Goal: Transaction & Acquisition: Purchase product/service

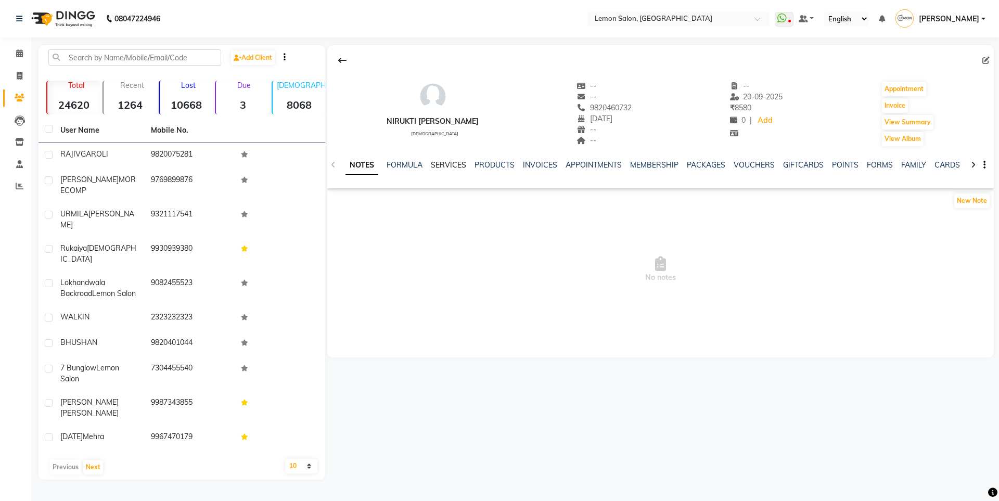
click at [438, 161] on link "SERVICES" at bounding box center [448, 164] width 35 height 9
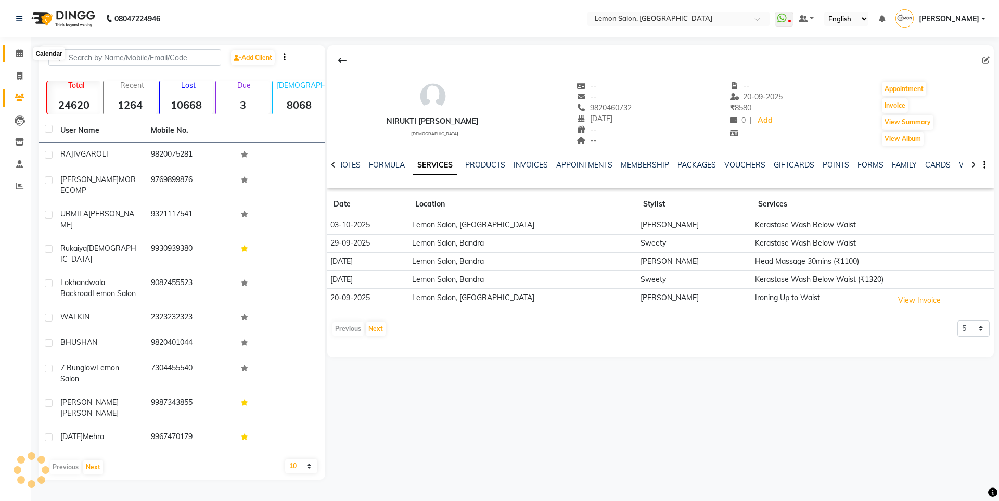
click at [27, 51] on span at bounding box center [19, 54] width 18 height 12
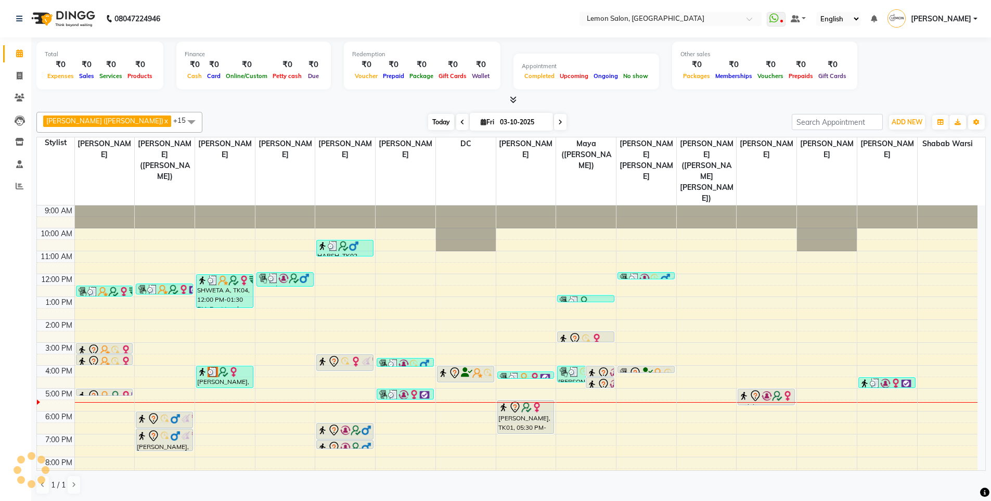
click at [428, 118] on span "Today" at bounding box center [441, 122] width 26 height 16
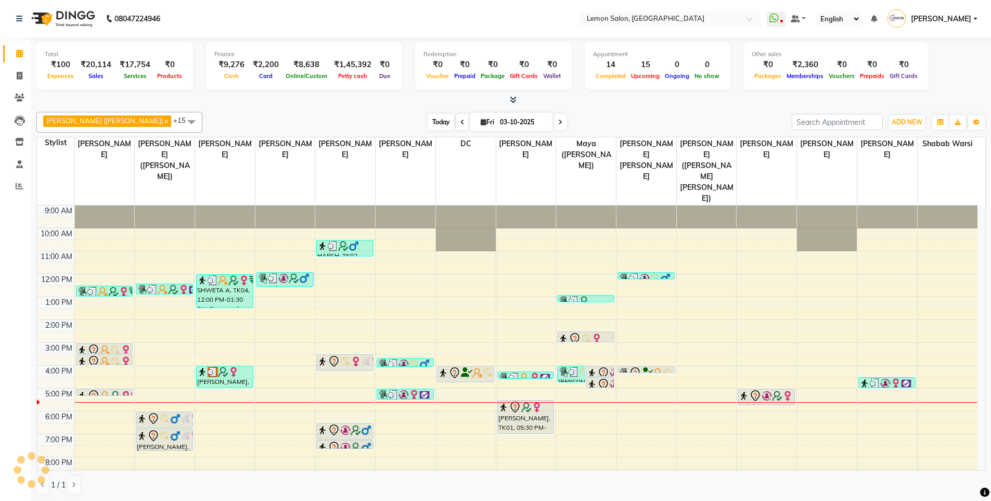
scroll to position [33, 0]
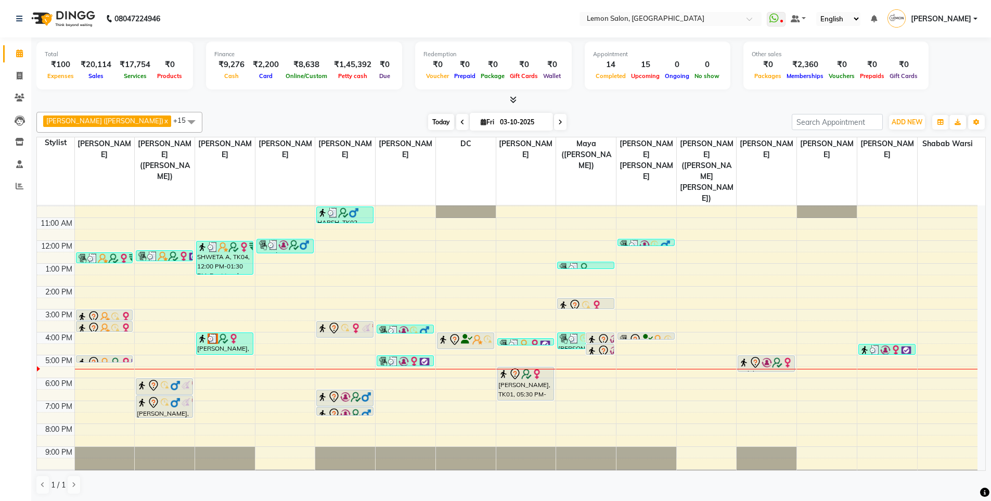
click at [428, 118] on span "Today" at bounding box center [441, 122] width 26 height 16
click at [428, 121] on span "Today" at bounding box center [441, 122] width 26 height 16
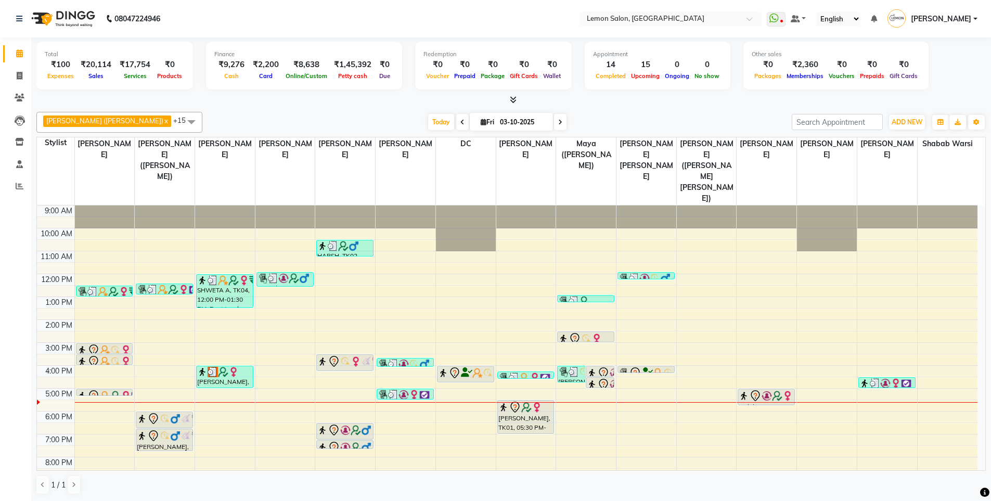
click at [655, 110] on div "[PERSON_NAME] ([PERSON_NAME]) x [PERSON_NAME] x [PERSON_NAME] x [PERSON_NAME] x…" at bounding box center [510, 303] width 949 height 391
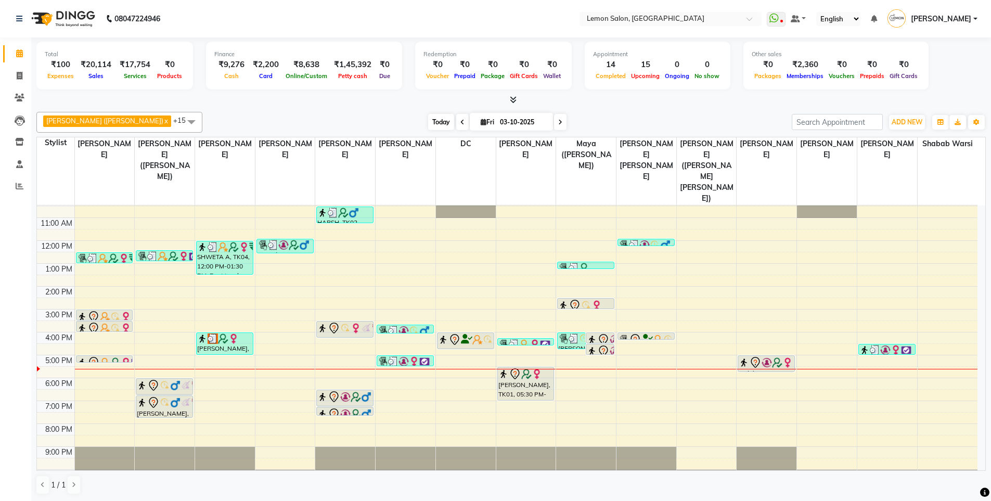
click at [428, 122] on span "Today" at bounding box center [441, 122] width 26 height 16
click at [657, 121] on div "[DATE] [DATE]" at bounding box center [497, 122] width 579 height 16
click at [428, 117] on span "Today" at bounding box center [441, 122] width 26 height 16
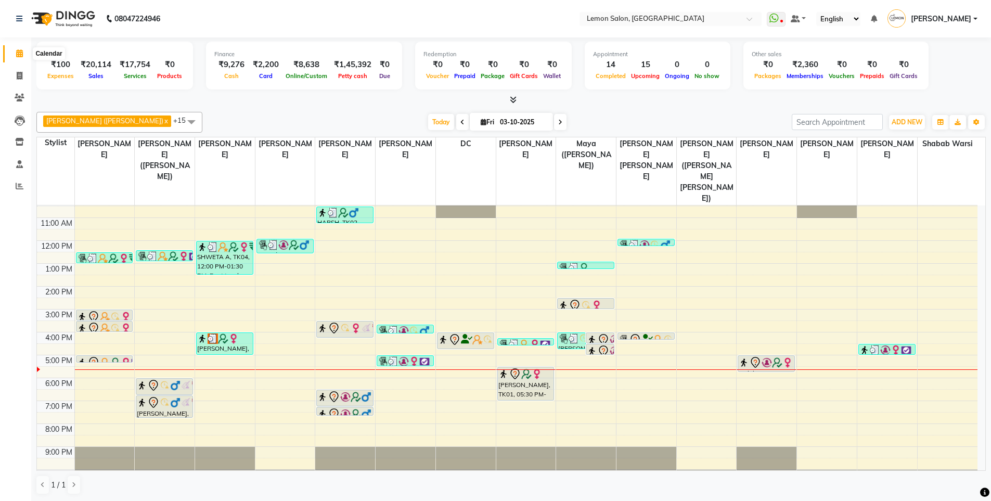
click at [21, 51] on icon at bounding box center [19, 53] width 7 height 8
click at [428, 120] on span "Today" at bounding box center [441, 122] width 26 height 16
click at [637, 118] on div "[DATE] [DATE]" at bounding box center [497, 122] width 579 height 16
click at [428, 125] on span "Today" at bounding box center [441, 122] width 26 height 16
click at [587, 95] on div at bounding box center [510, 100] width 949 height 11
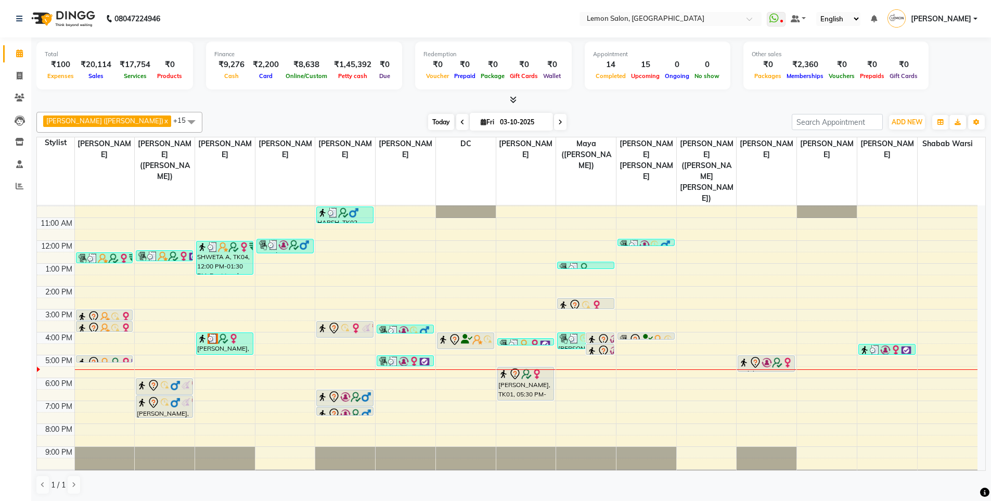
click at [428, 126] on span "Today" at bounding box center [441, 122] width 26 height 16
click at [351, 125] on div "Today Fri 03-10-2025" at bounding box center [497, 122] width 579 height 16
click at [15, 73] on span at bounding box center [19, 76] width 18 height 12
select select "566"
select select "service"
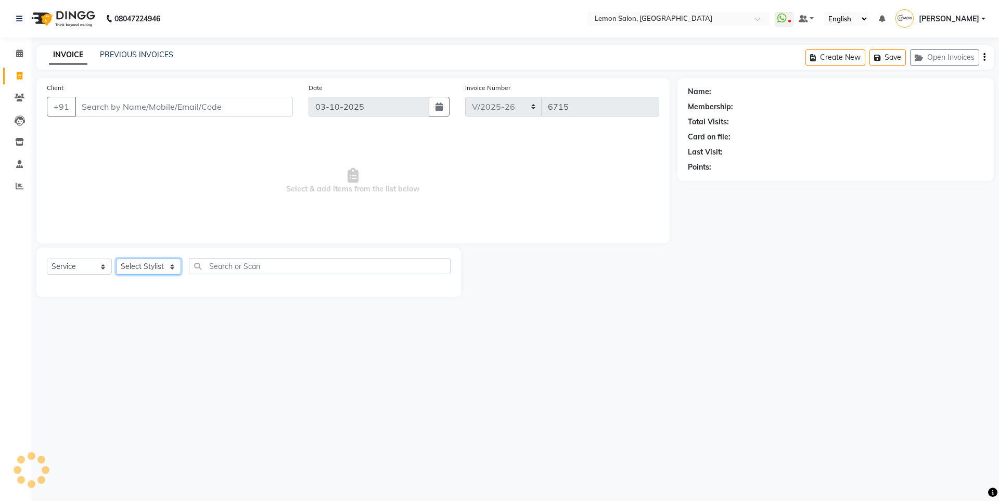
click at [161, 265] on select "Select Stylist" at bounding box center [148, 267] width 65 height 16
select select "7391"
click at [116, 259] on select "Select Stylist Aakash Buchiude Azaz Kassara DC Geeta Govind Rajput Idrisi Mehta…" at bounding box center [170, 267] width 109 height 16
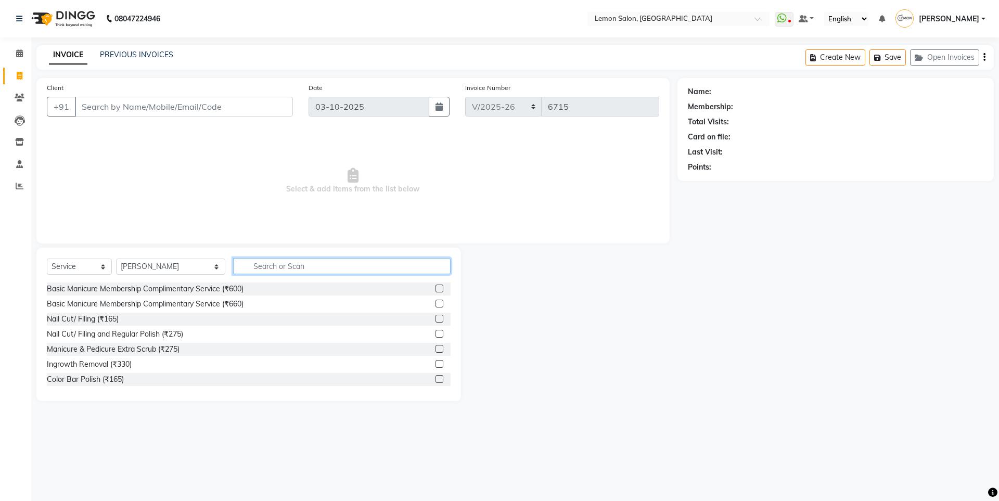
click at [257, 259] on input "text" at bounding box center [341, 266] width 217 height 16
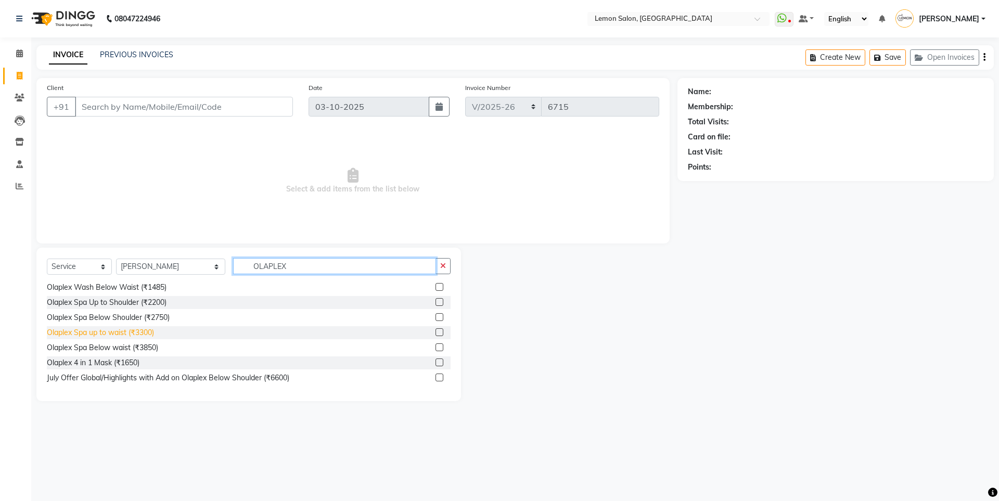
type input "OLAPLEX"
click at [119, 331] on div "Olaplex Spa up to waist (₹3300)" at bounding box center [100, 332] width 107 height 11
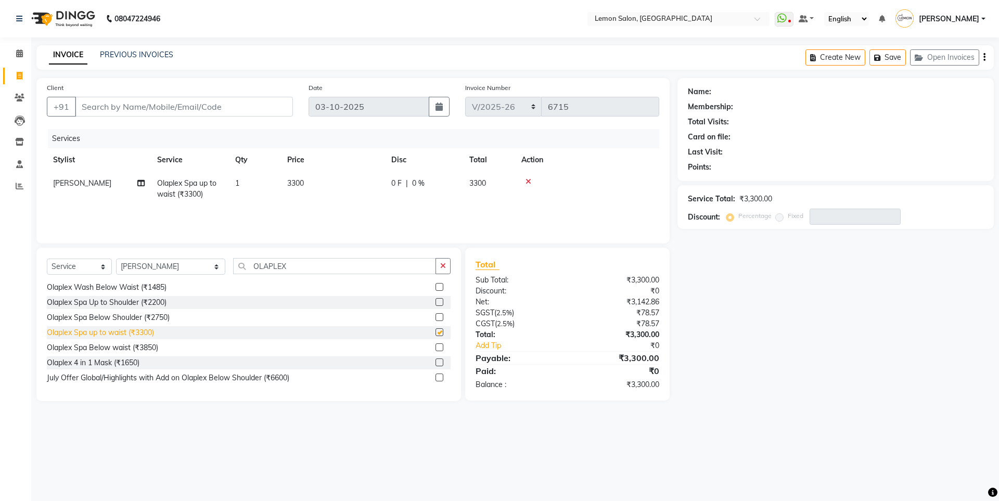
checkbox input "false"
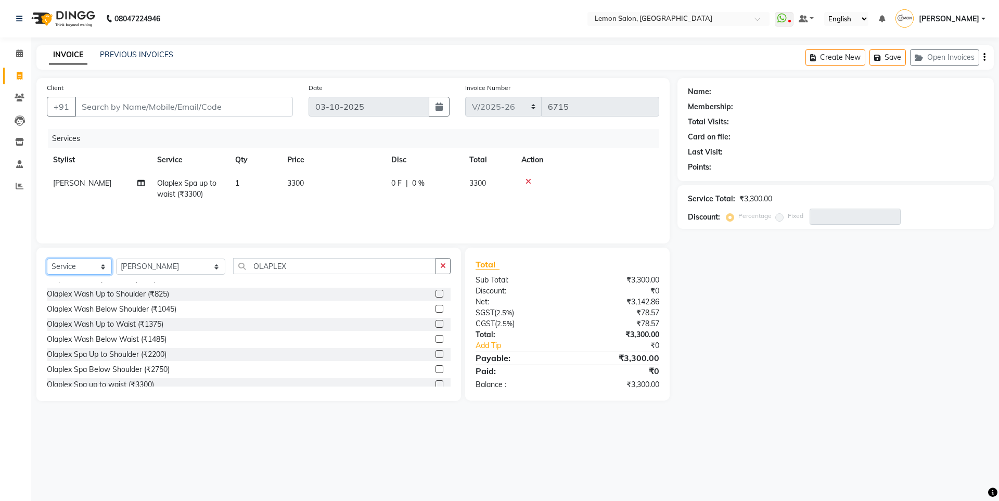
click at [88, 266] on select "Select Service Product Membership Package Voucher Prepaid Gift Card" at bounding box center [79, 267] width 65 height 16
select select "product"
click at [47, 259] on select "Select Service Product Membership Package Voucher Prepaid Gift Card" at bounding box center [79, 267] width 65 height 16
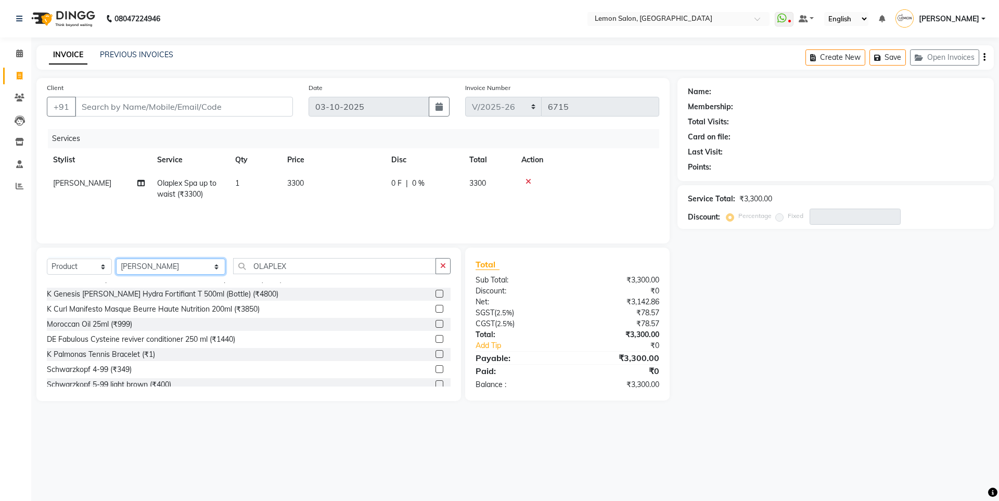
click at [147, 267] on select "Select Stylist Aakash Buchiude Azaz Kassara DC Geeta Govind Rajput Idrisi Mehta…" at bounding box center [170, 267] width 109 height 16
select select "32325"
click at [116, 259] on select "Select Stylist [PERSON_NAME] [PERSON_NAME] DC [PERSON_NAME] [PERSON_NAME] ([PER…" at bounding box center [170, 267] width 109 height 16
click at [233, 275] on div "Select Service Product Membership Package Voucher Prepaid Gift Card Select Styl…" at bounding box center [249, 270] width 404 height 24
click at [241, 272] on input "OLAPLEX" at bounding box center [334, 266] width 203 height 16
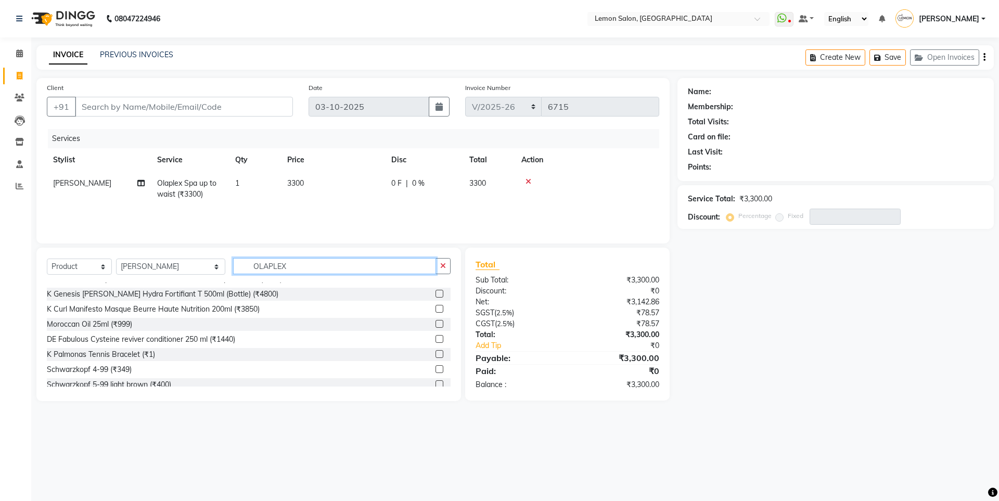
click at [241, 272] on input "OLAPLEX" at bounding box center [334, 266] width 203 height 16
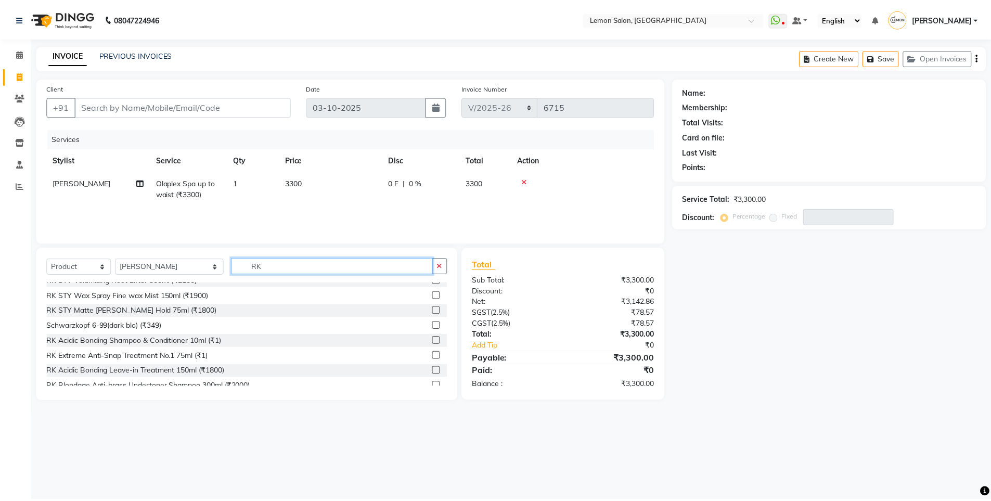
scroll to position [127, 0]
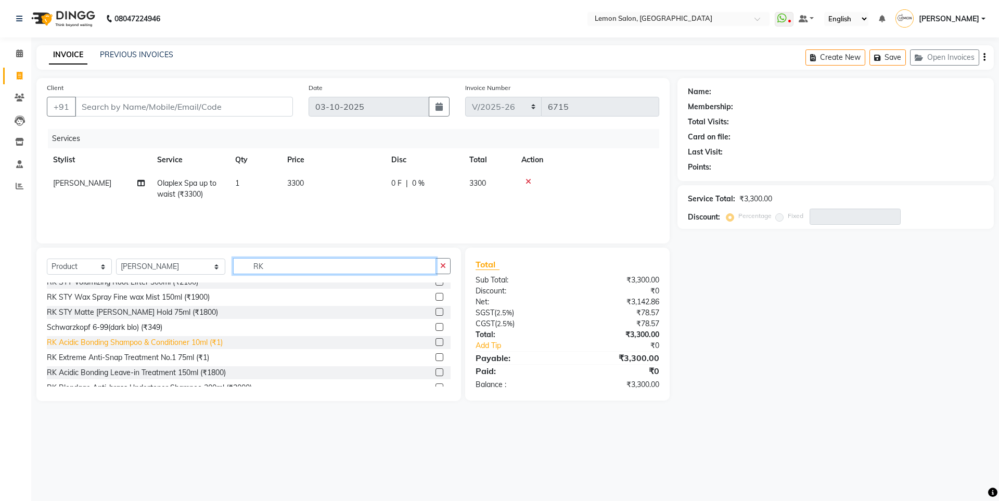
type input "RK"
click at [177, 343] on div "RK Acidic Bonding Shampoo & Conditioner 10ml (₹1)" at bounding box center [135, 342] width 176 height 11
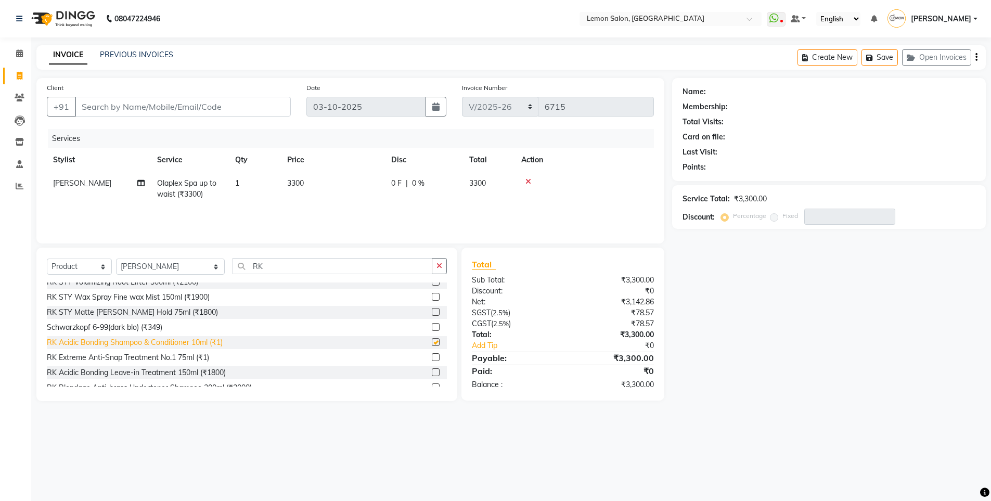
checkbox input "false"
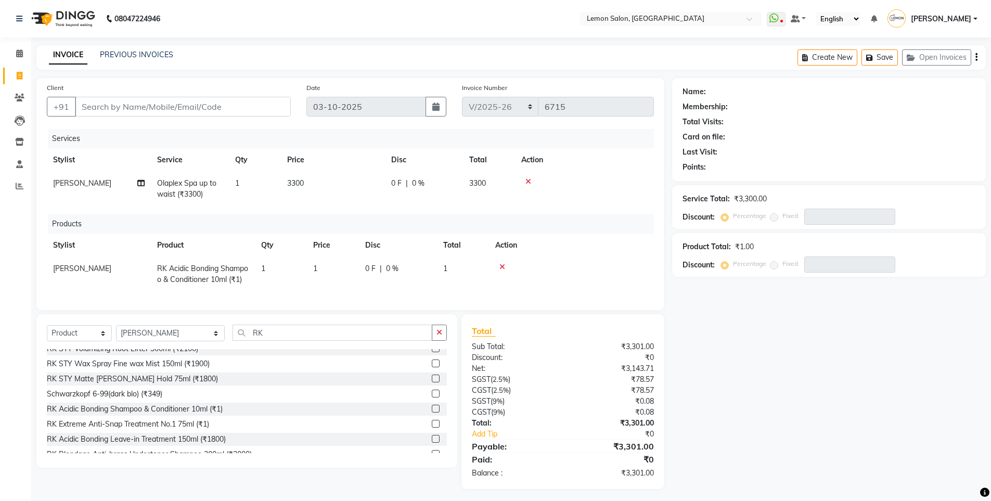
click at [696, 357] on div "Name: Membership: Total Visits: Card on file: Last Visit: Points: Service Total…" at bounding box center [832, 283] width 321 height 411
click at [165, 112] on input "Client" at bounding box center [183, 107] width 216 height 20
click at [169, 110] on input "Client" at bounding box center [183, 107] width 216 height 20
type input "9"
type input "0"
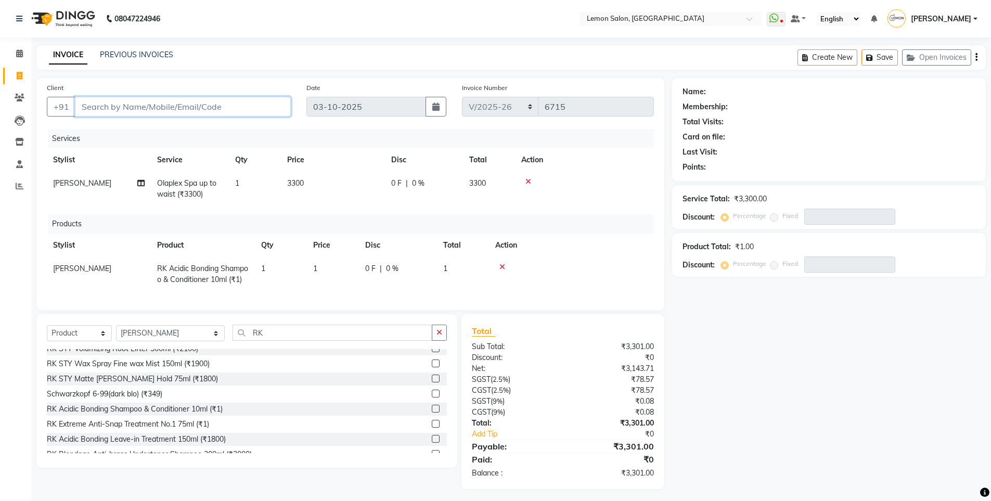
type input "0"
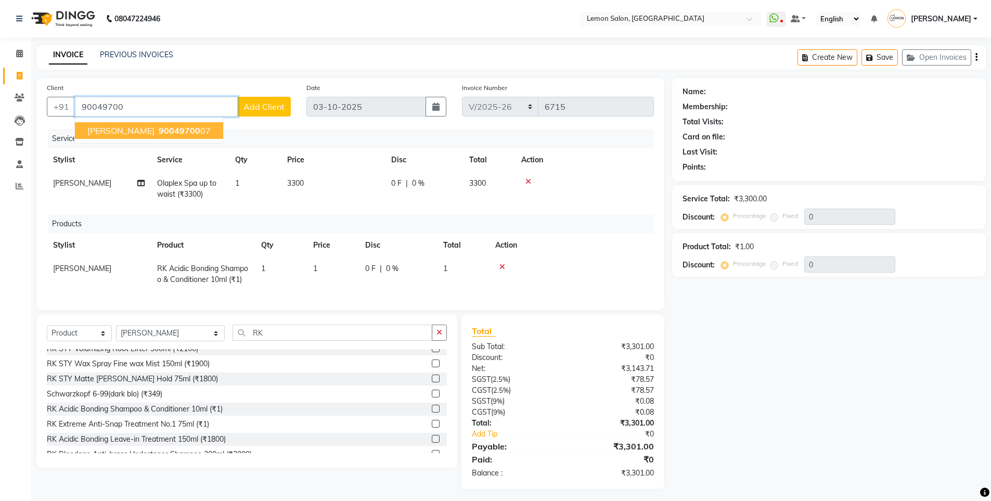
click at [159, 130] on span "90049700" at bounding box center [180, 130] width 42 height 10
type input "9004970007"
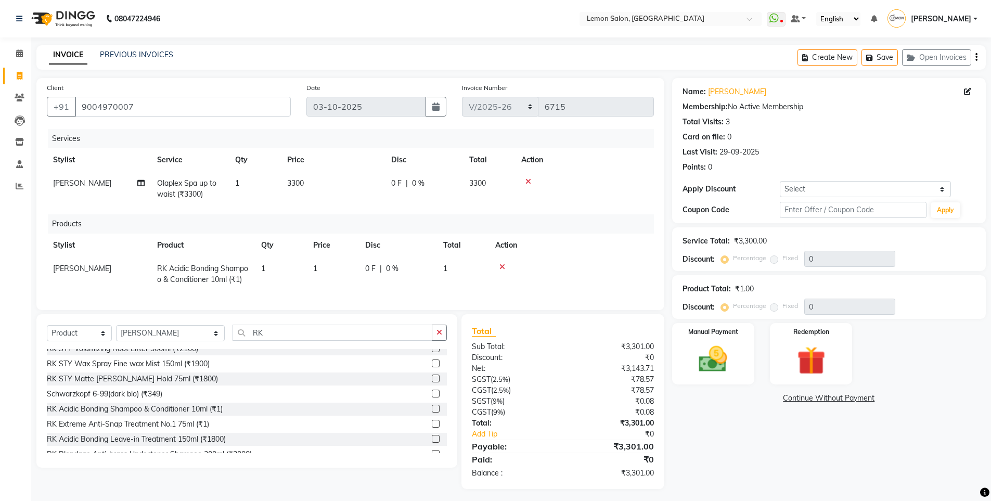
scroll to position [11, 0]
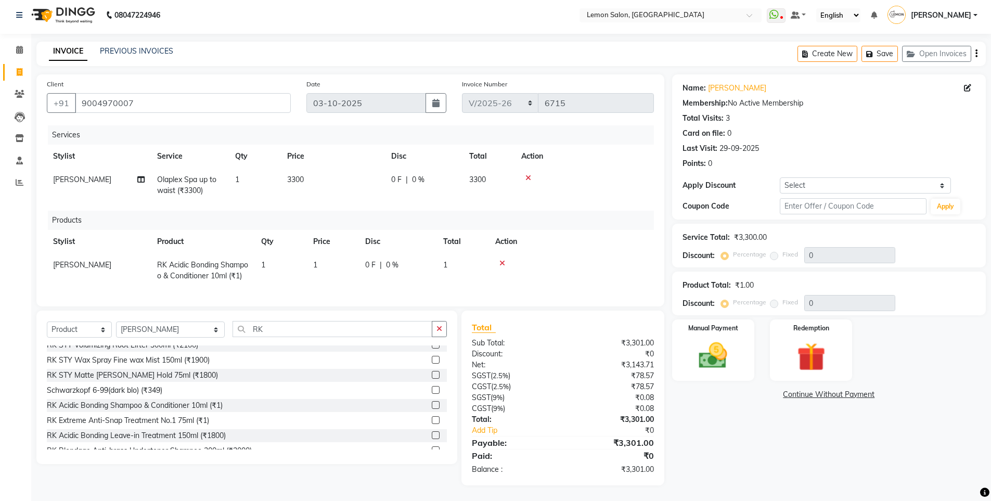
click at [834, 163] on div "Name: Zoya Zumani Membership: No Active Membership Total Visits: 3 Card on file…" at bounding box center [829, 146] width 314 height 145
click at [822, 177] on select "Select Coupon → Abc" at bounding box center [865, 185] width 171 height 16
select select "1: Object"
click at [780, 177] on select "Select Coupon → Abc" at bounding box center [865, 185] width 171 height 16
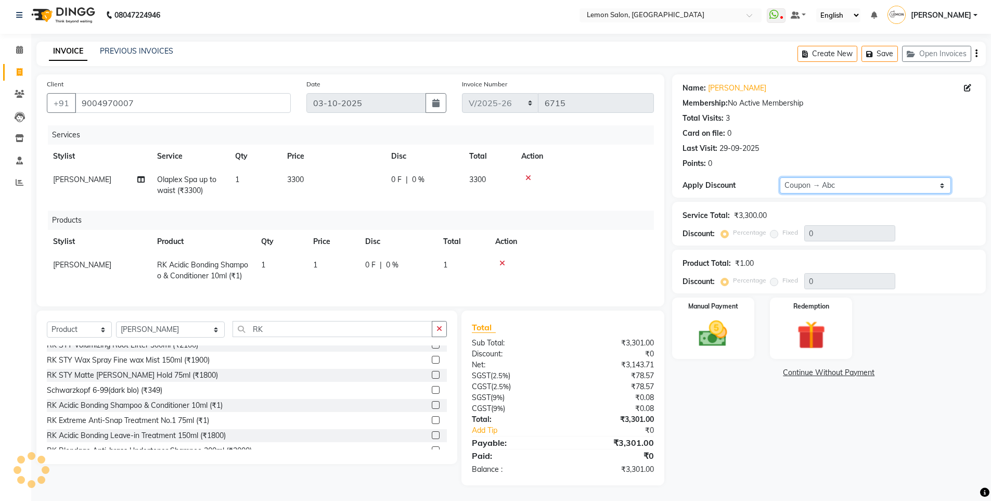
type input "20"
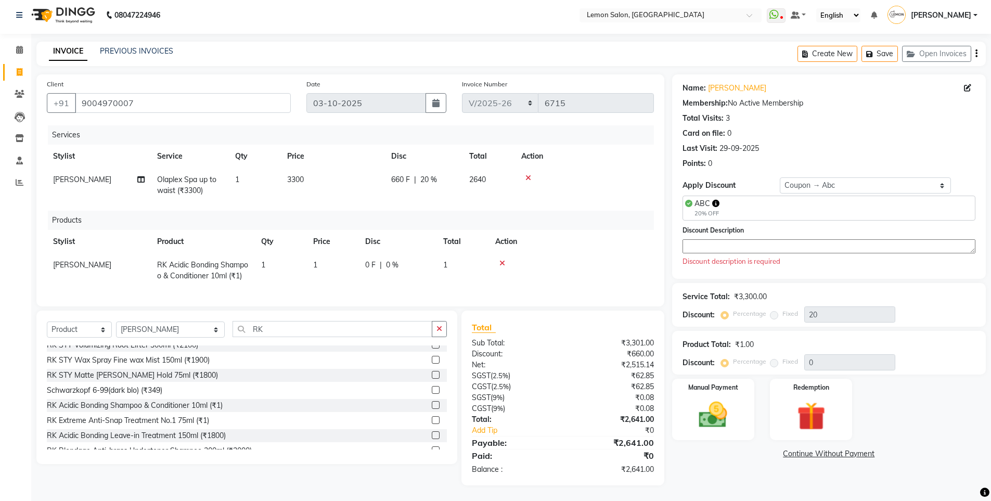
click at [786, 239] on textarea at bounding box center [828, 246] width 293 height 14
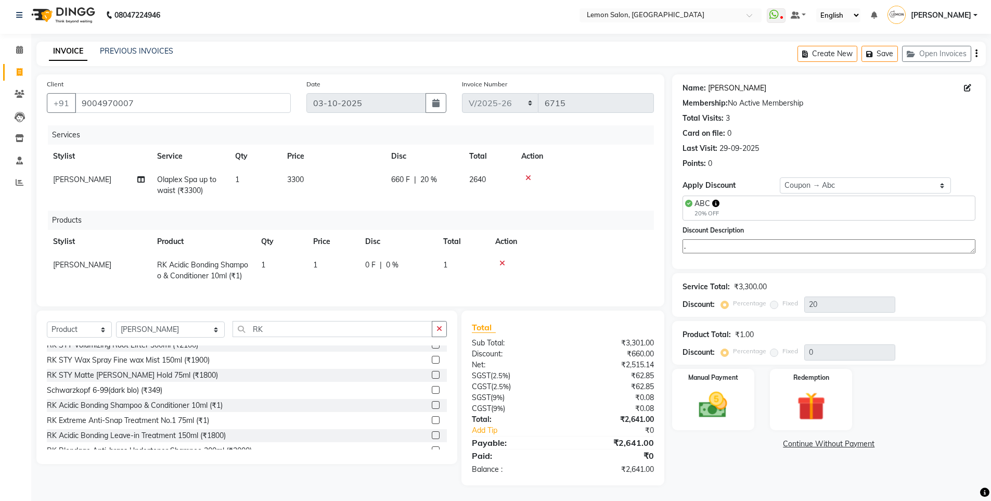
type textarea "."
click at [734, 83] on link "Zoya Zumani" at bounding box center [737, 88] width 58 height 11
click at [196, 176] on span "Olaplex Spa up to waist (₹3300)" at bounding box center [186, 185] width 59 height 20
select select "7391"
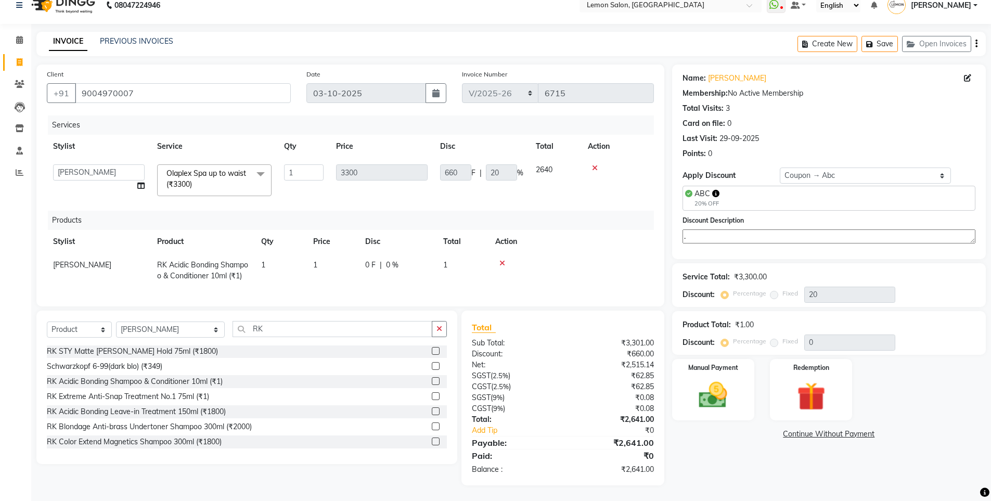
scroll to position [156, 0]
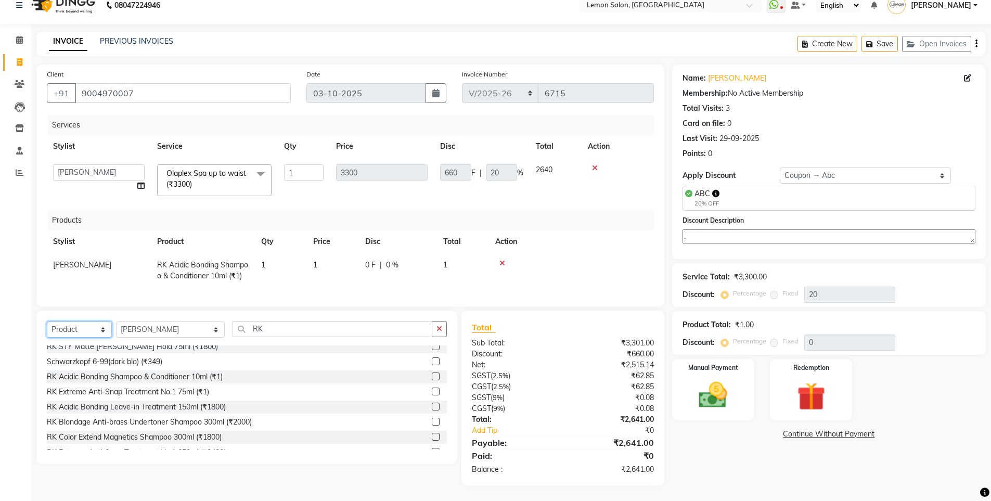
click at [83, 330] on select "Select Service Product Membership Package Voucher Prepaid Gift Card" at bounding box center [79, 329] width 65 height 16
select select "service"
click at [47, 321] on select "Select Service Product Membership Package Voucher Prepaid Gift Card" at bounding box center [79, 329] width 65 height 16
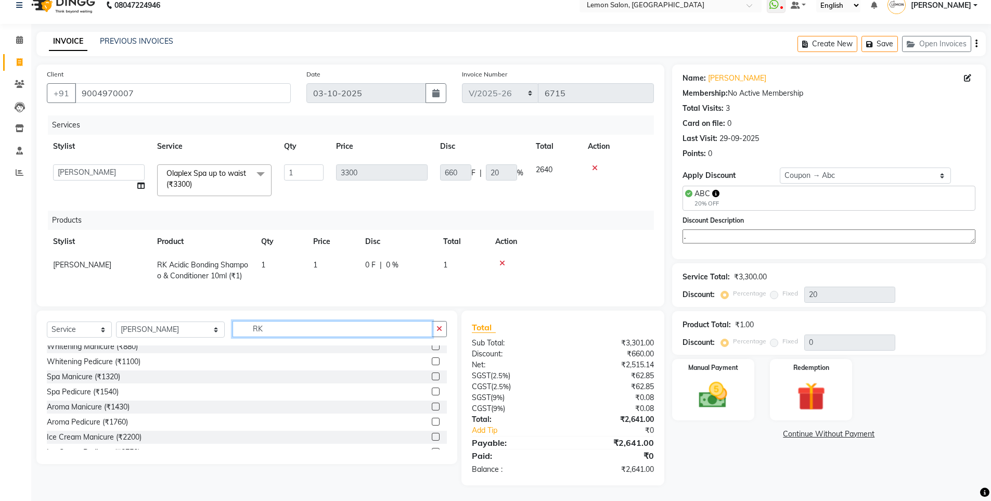
click at [256, 327] on input "RK" at bounding box center [333, 329] width 200 height 16
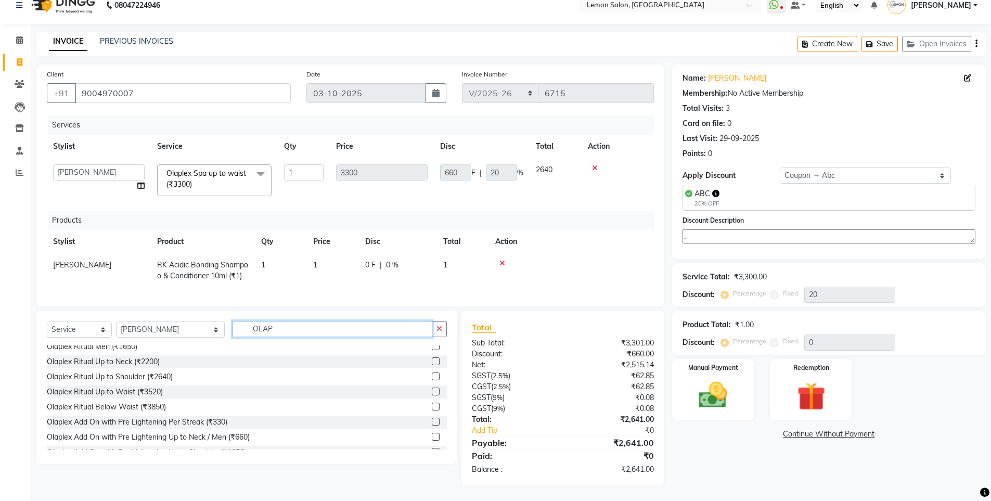
scroll to position [0, 0]
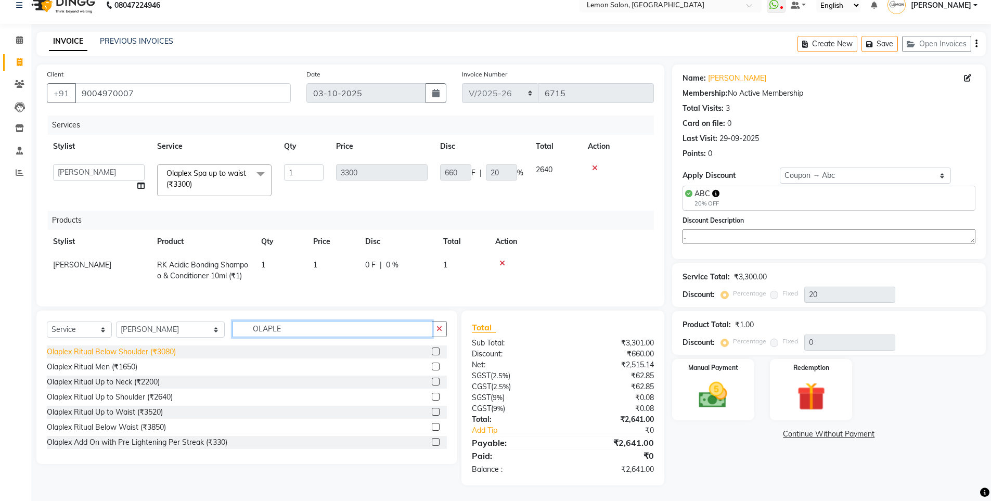
type input "OLAPLE"
click at [114, 354] on div "Olaplex Ritual Below Shoulder (₹3080)" at bounding box center [111, 351] width 129 height 11
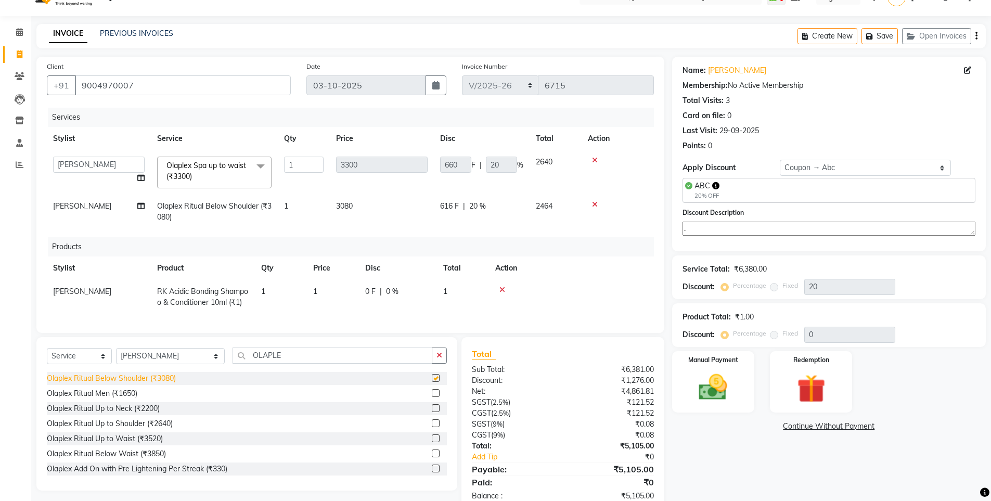
checkbox input "false"
click at [590, 159] on div at bounding box center [618, 160] width 60 height 7
click at [595, 160] on icon at bounding box center [595, 160] width 6 height 7
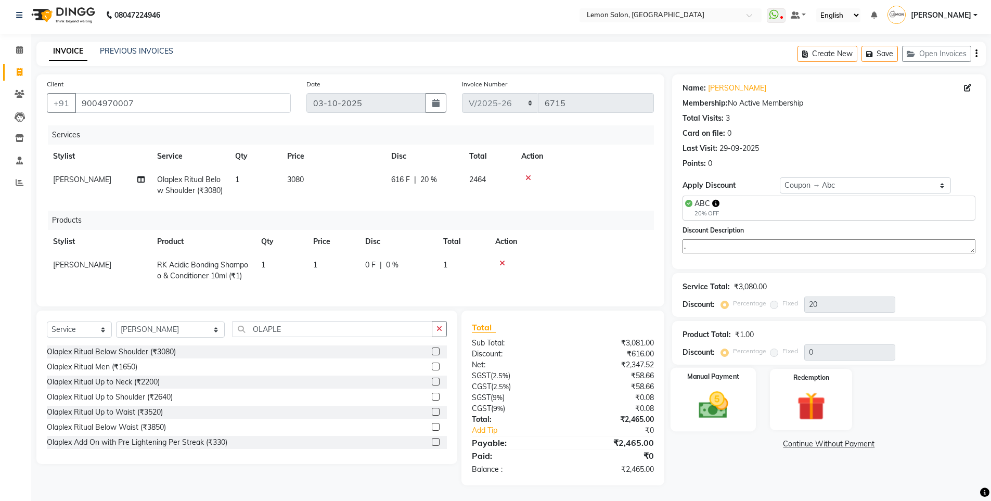
click at [716, 367] on div "Manual Payment" at bounding box center [713, 399] width 86 height 64
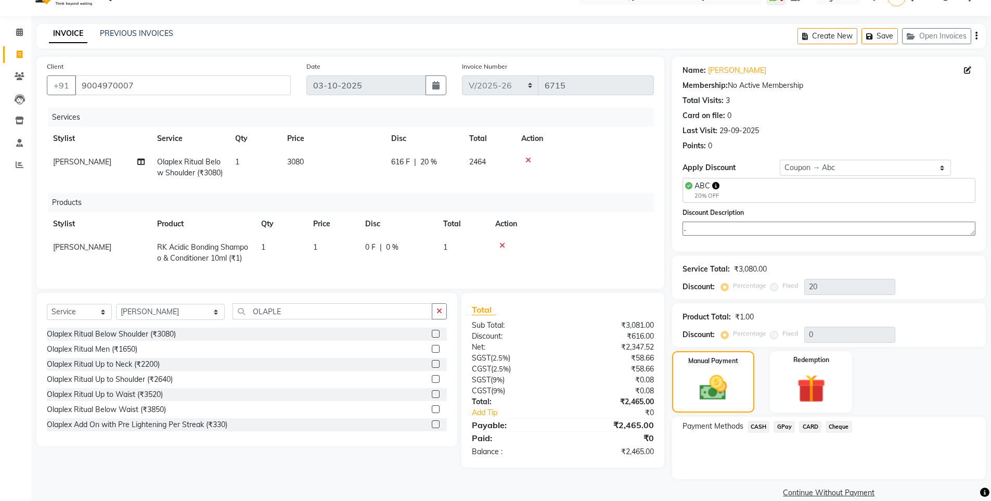
click at [806, 424] on span "CARD" at bounding box center [810, 427] width 22 height 12
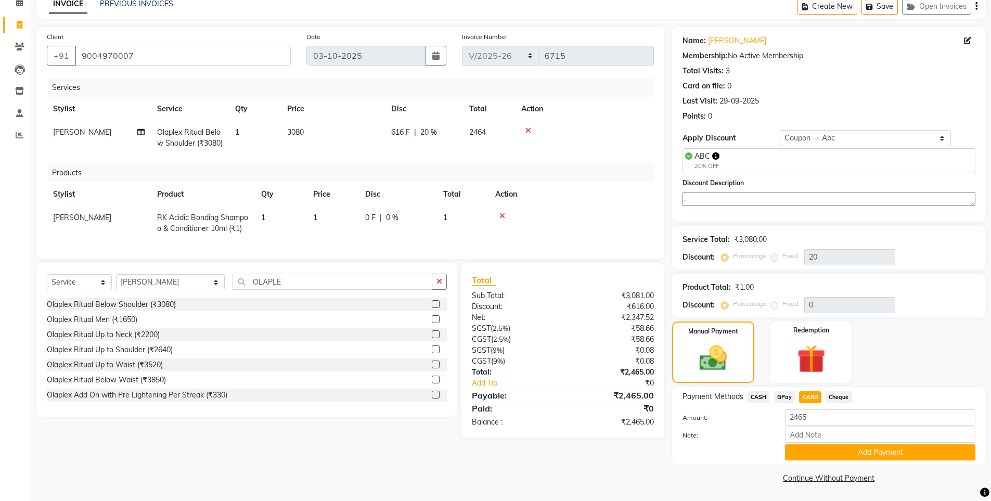
scroll to position [51, 0]
click at [804, 447] on button "Add Payment" at bounding box center [880, 452] width 190 height 16
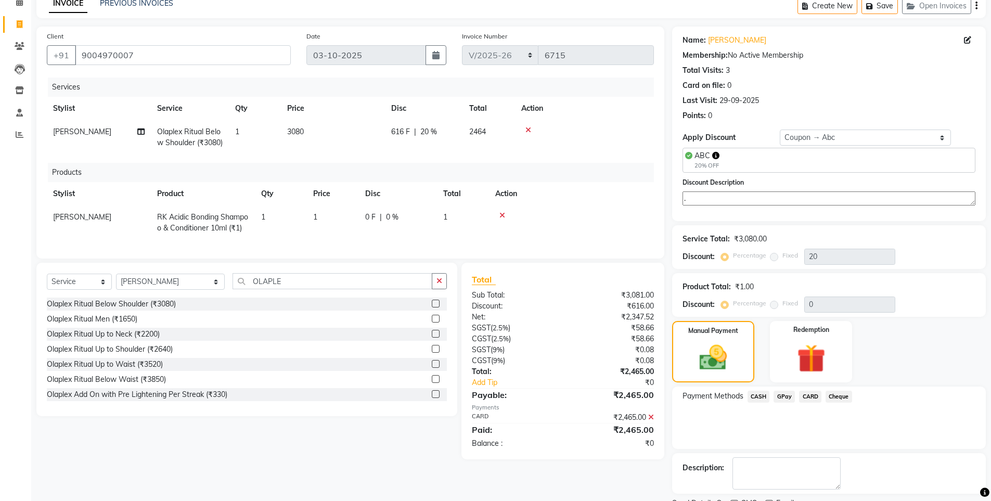
scroll to position [95, 0]
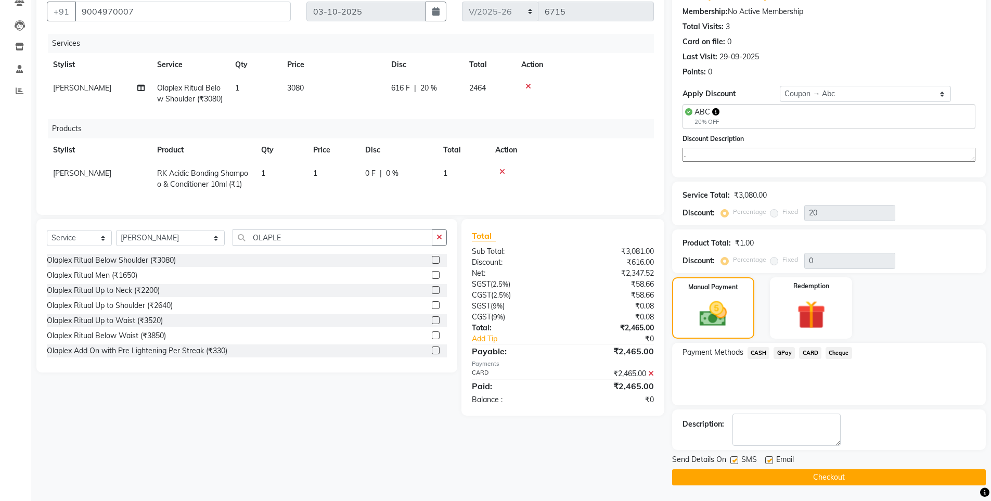
click at [98, 89] on span "[PERSON_NAME]" at bounding box center [82, 87] width 58 height 9
select select "32325"
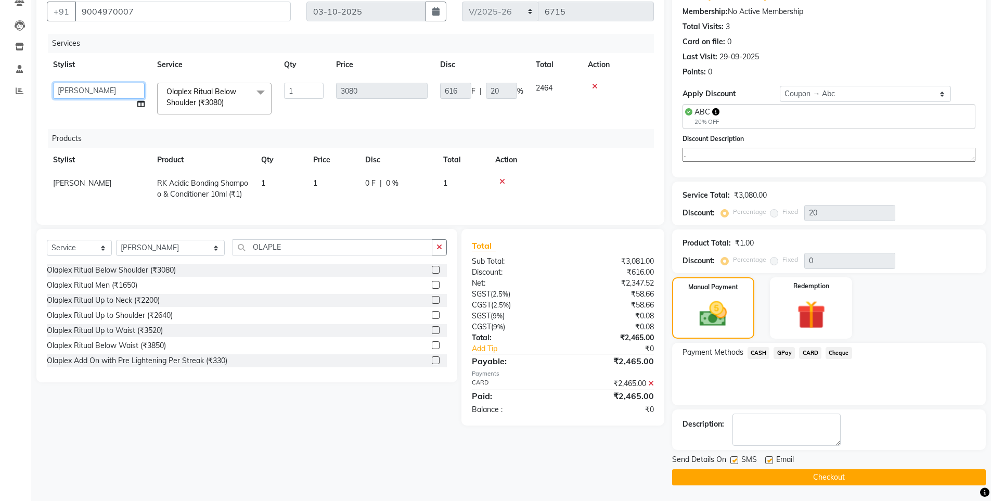
click at [98, 89] on select "Aakash Buchiude Azaz Kassara DC Geeta Govind Rajput Idrisi Mehtab Kanchan (Shru…" at bounding box center [99, 91] width 92 height 16
select select "7391"
click at [736, 458] on label at bounding box center [734, 460] width 8 height 8
click at [736, 458] on input "checkbox" at bounding box center [733, 460] width 7 height 7
checkbox input "false"
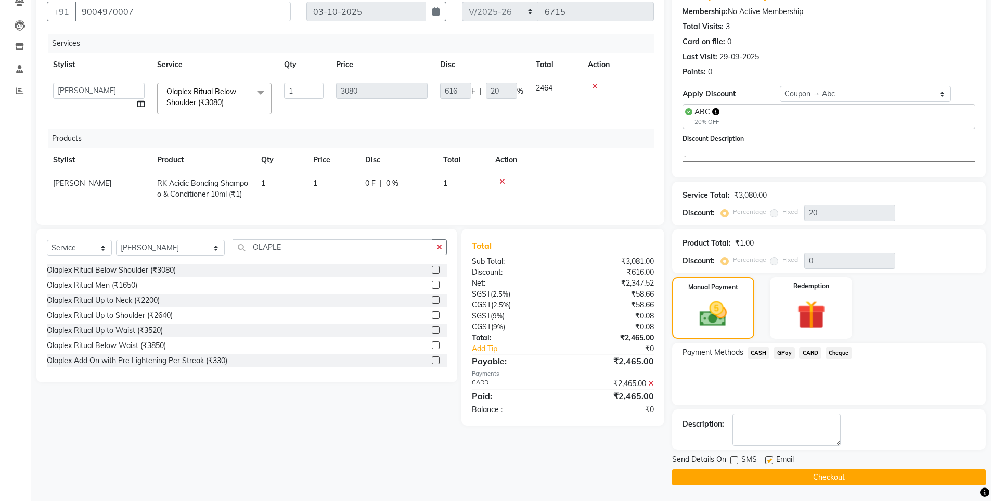
click at [770, 458] on label at bounding box center [769, 460] width 8 height 8
click at [770, 458] on input "checkbox" at bounding box center [768, 460] width 7 height 7
checkbox input "false"
click at [731, 471] on button "Checkout" at bounding box center [829, 477] width 314 height 16
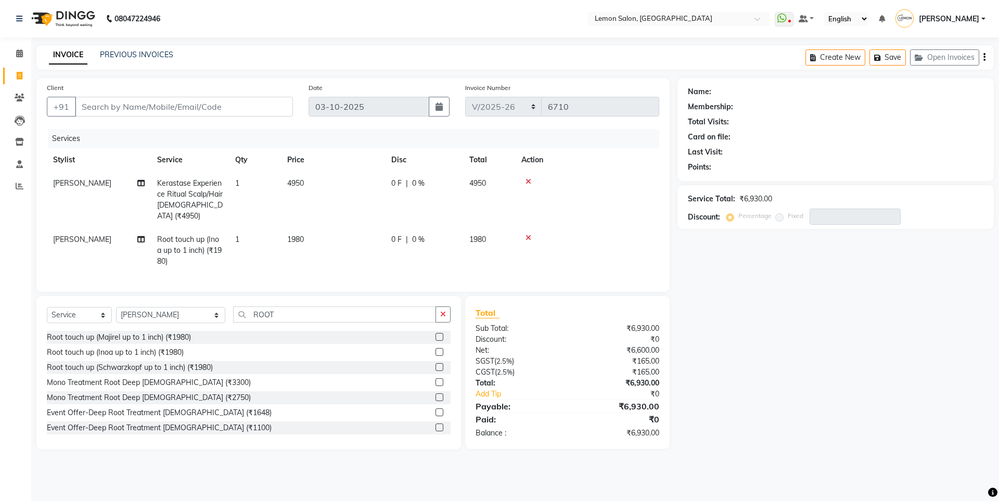
select select "566"
select select "service"
select select "62741"
click at [234, 252] on td "1" at bounding box center [255, 250] width 52 height 45
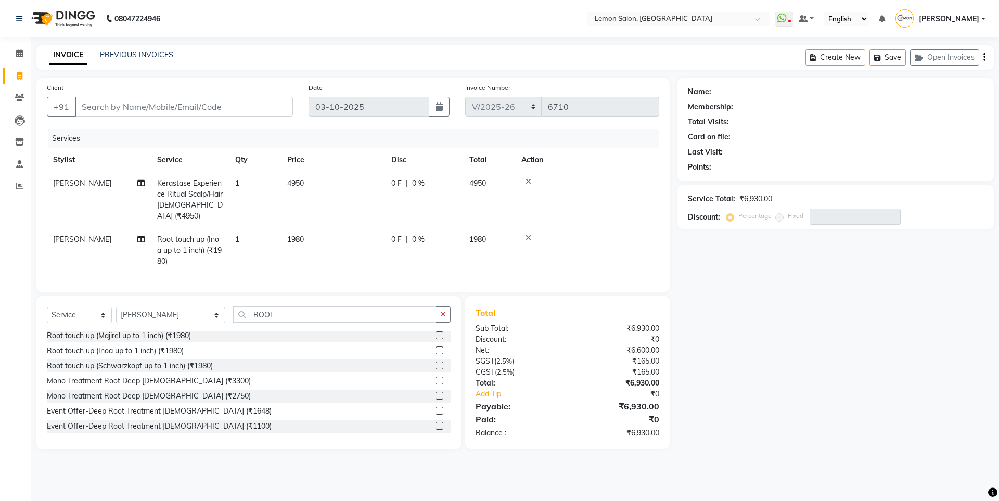
select select "62741"
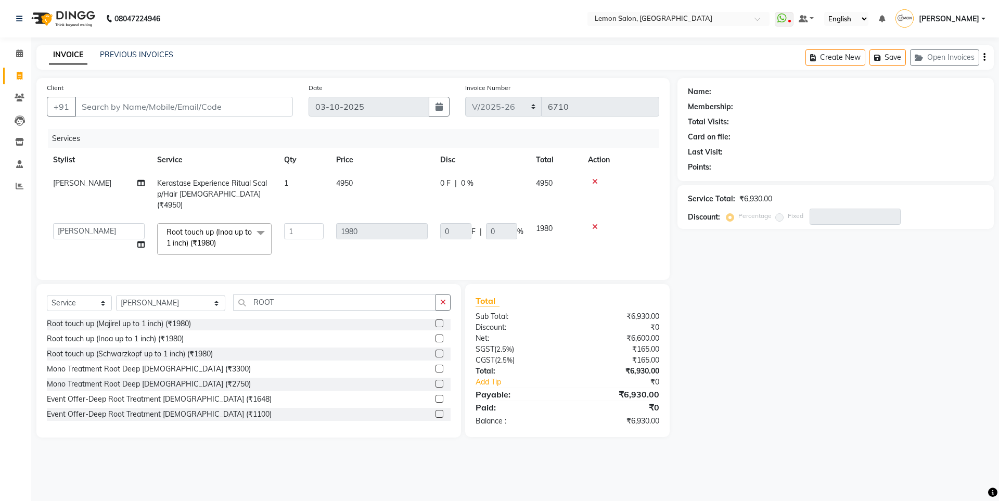
click at [319, 251] on div "Services Stylist Service Qty Price Disc Total Action [PERSON_NAME] Kerastase Ex…" at bounding box center [353, 199] width 612 height 140
click at [193, 107] on input "Client" at bounding box center [184, 107] width 218 height 20
type input "9"
type input "0"
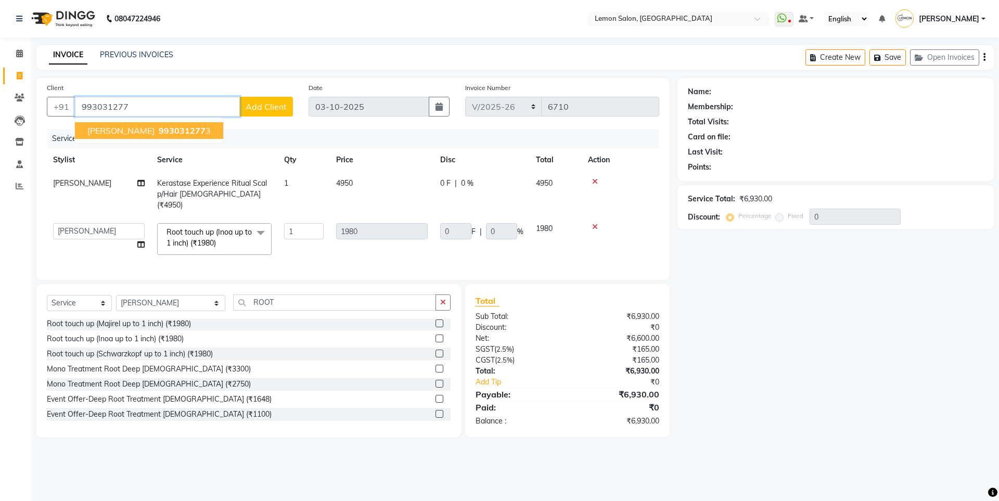
click at [162, 124] on button "SUCHITA SAWANT 993031277 3" at bounding box center [149, 130] width 148 height 17
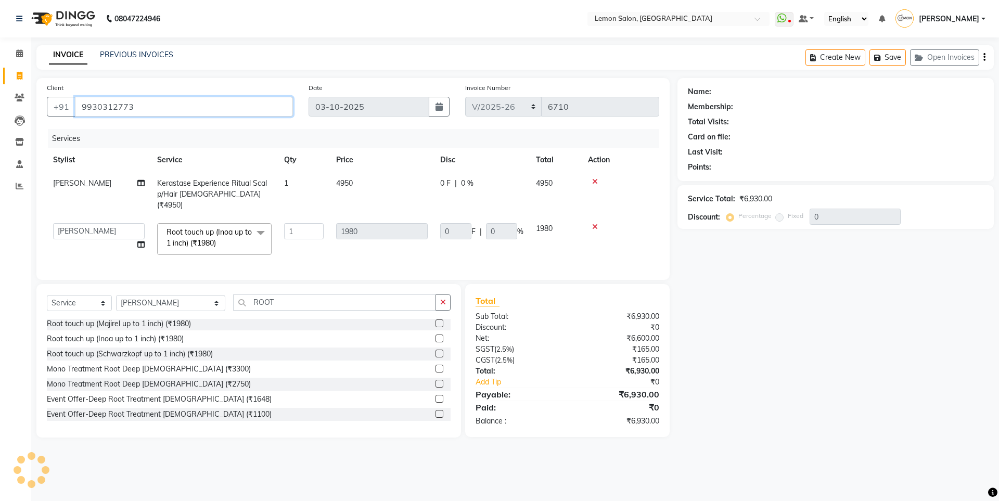
type input "9930312773"
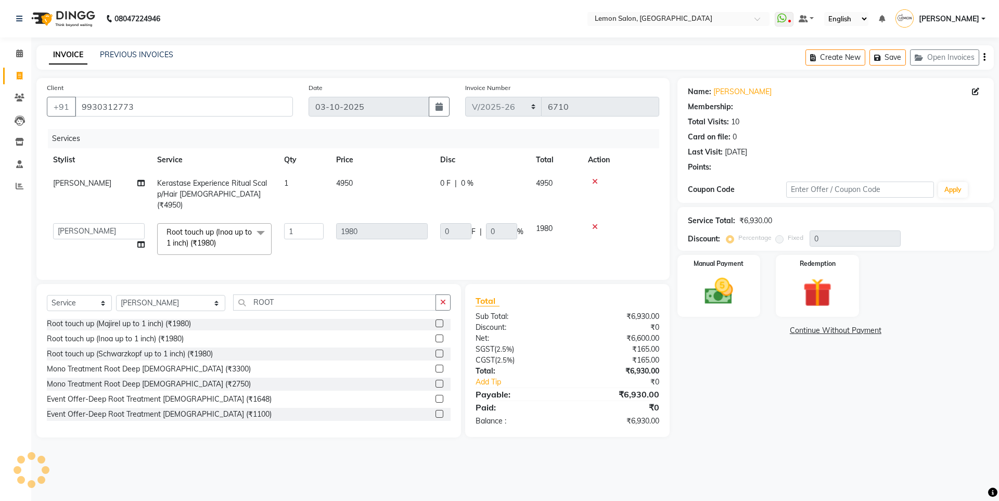
type input "396"
type input "20"
select select "1: Object"
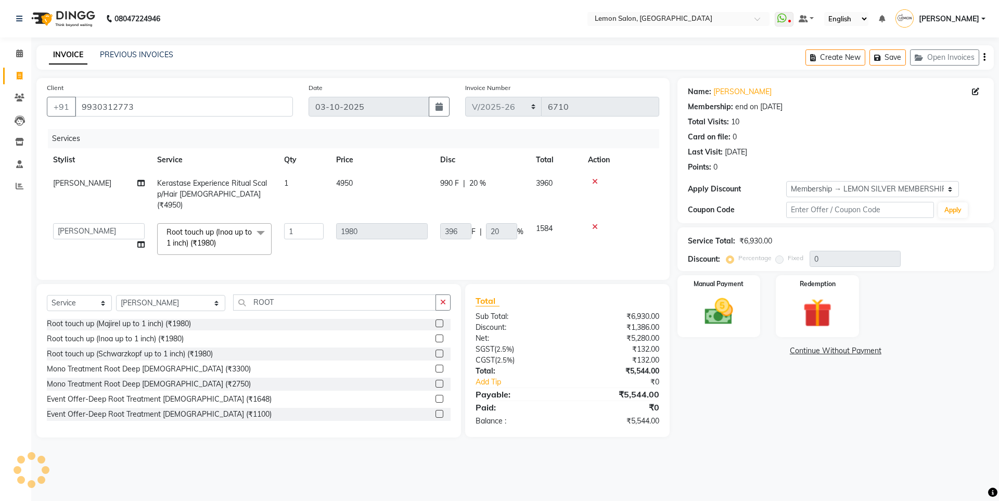
type input "20"
click at [728, 315] on img at bounding box center [718, 311] width 48 height 34
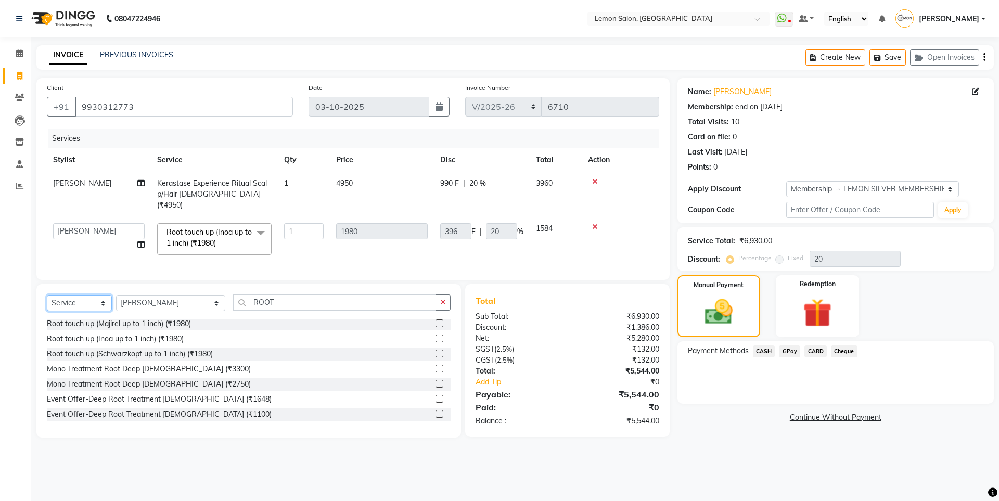
click at [66, 299] on select "Select Service Product Membership Package Voucher Prepaid Gift Card" at bounding box center [79, 303] width 65 height 16
select select "product"
click at [47, 295] on select "Select Service Product Membership Package Voucher Prepaid Gift Card" at bounding box center [79, 303] width 65 height 16
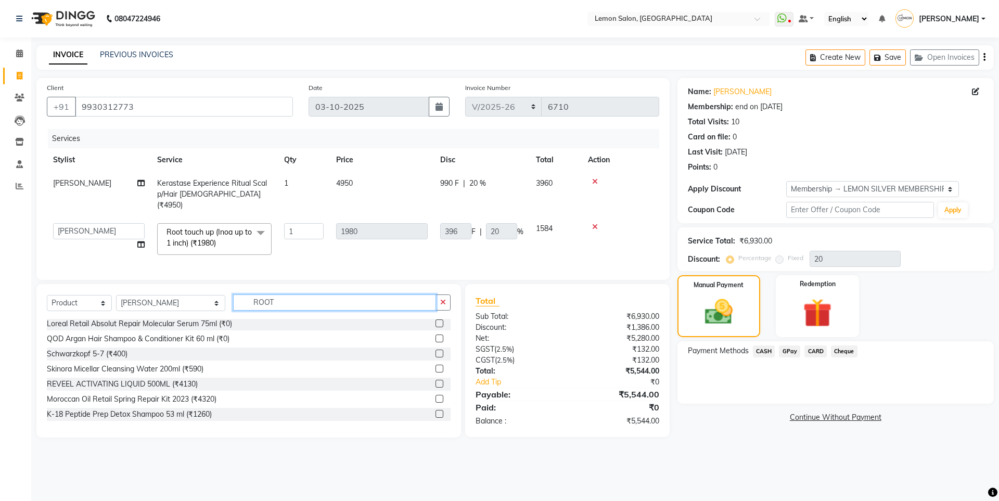
click at [255, 296] on input "ROOT" at bounding box center [334, 302] width 203 height 16
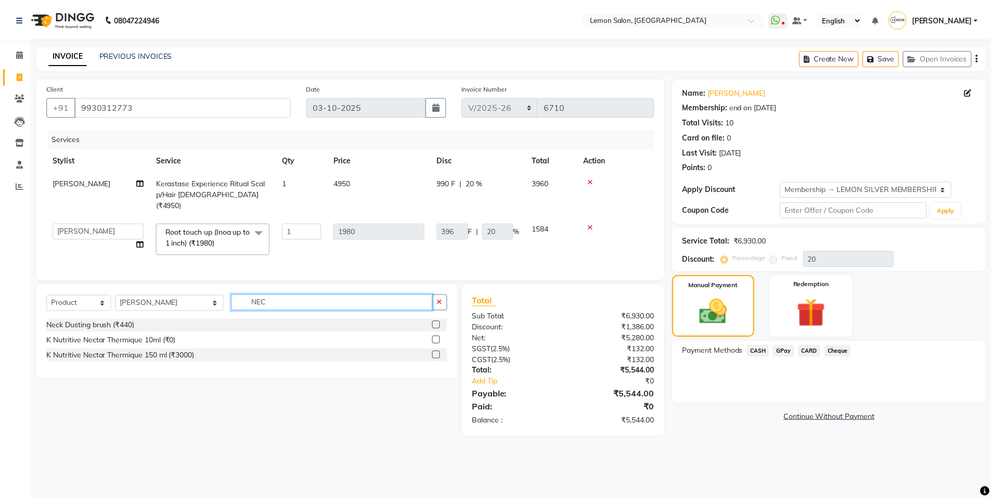
scroll to position [0, 0]
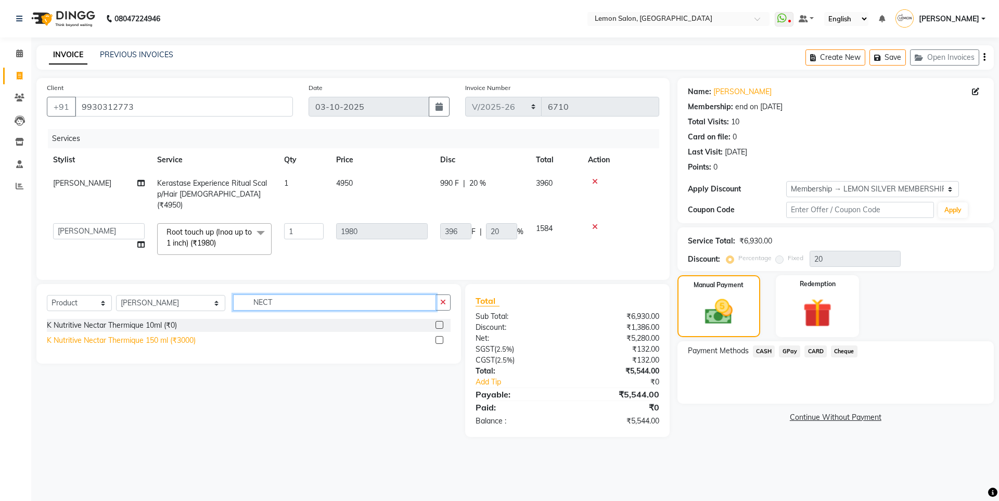
type input "NECT"
click at [149, 342] on div "K Nutritive Nectar Thermique 150 ml (₹3000)" at bounding box center [121, 340] width 149 height 11
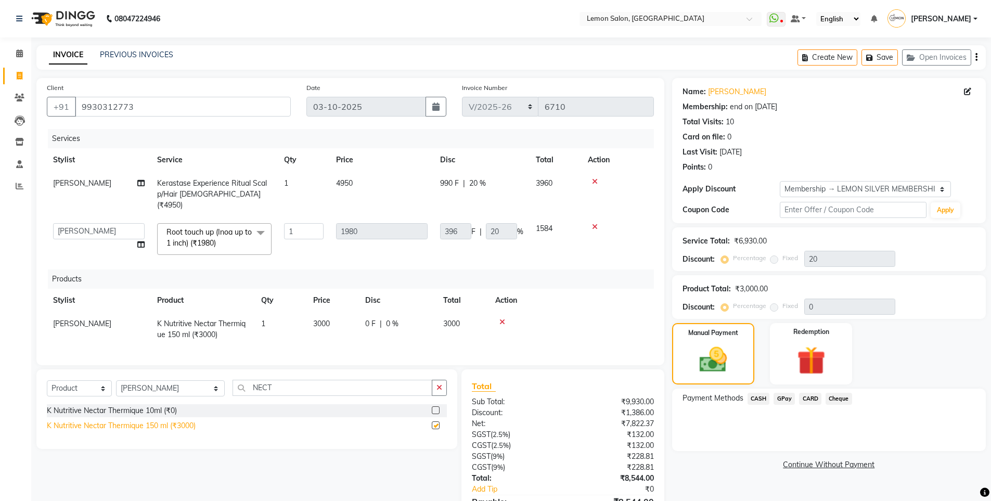
checkbox input "false"
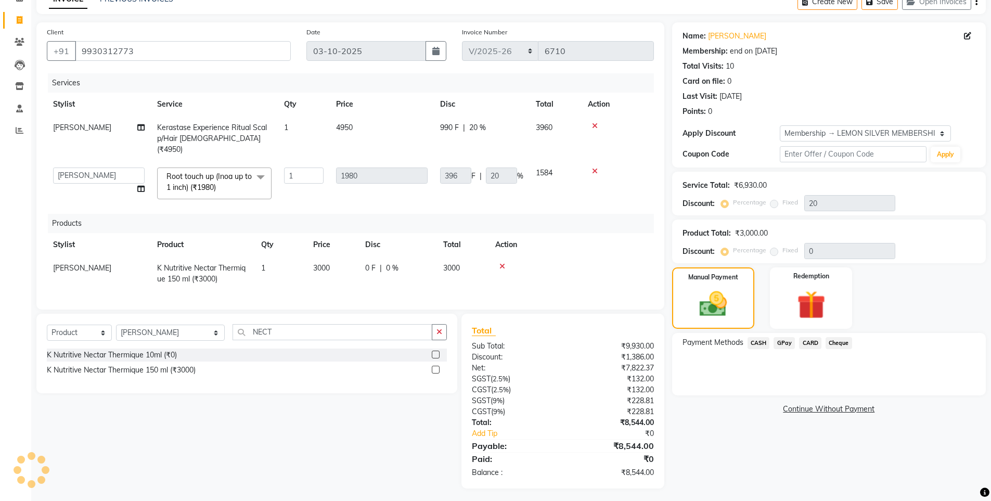
click at [747, 455] on div "Name: Suchita Sawant Membership: end on 06-12-2025 Total Visits: 10 Card on fil…" at bounding box center [832, 255] width 321 height 466
click at [757, 344] on span "CASH" at bounding box center [758, 343] width 22 height 12
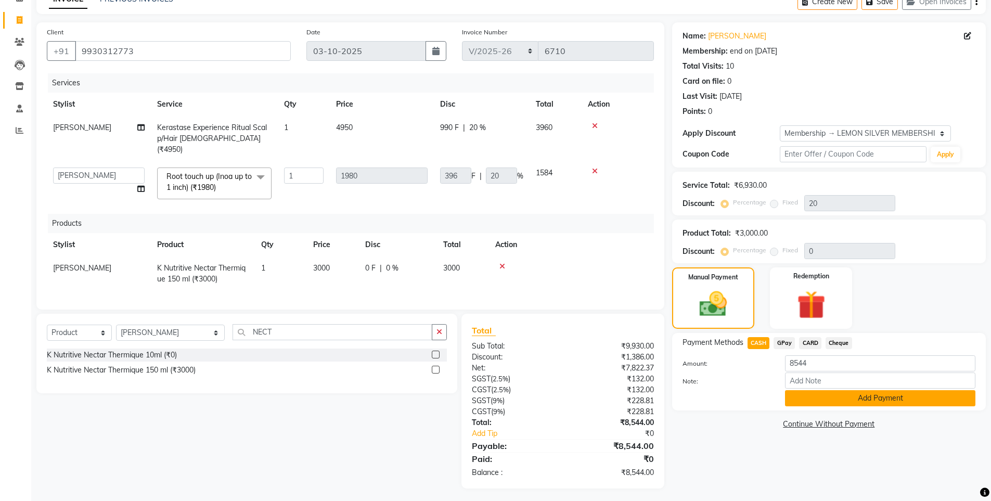
click at [806, 399] on button "Add Payment" at bounding box center [880, 398] width 190 height 16
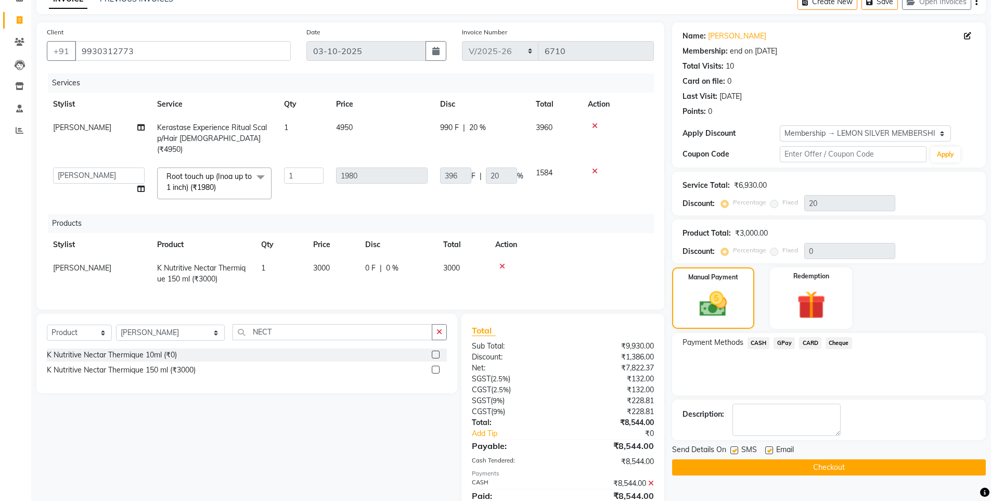
click at [736, 450] on label at bounding box center [734, 450] width 8 height 8
click at [736, 450] on input "checkbox" at bounding box center [733, 450] width 7 height 7
checkbox input "false"
click at [765, 448] on label at bounding box center [769, 450] width 8 height 8
click at [765, 448] on input "checkbox" at bounding box center [768, 450] width 7 height 7
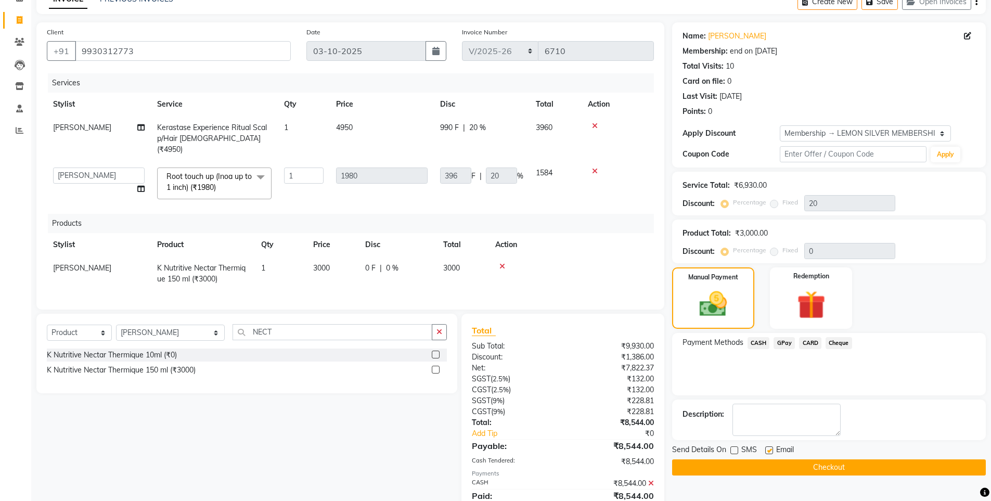
checkbox input "false"
click at [755, 463] on button "Checkout" at bounding box center [829, 467] width 314 height 16
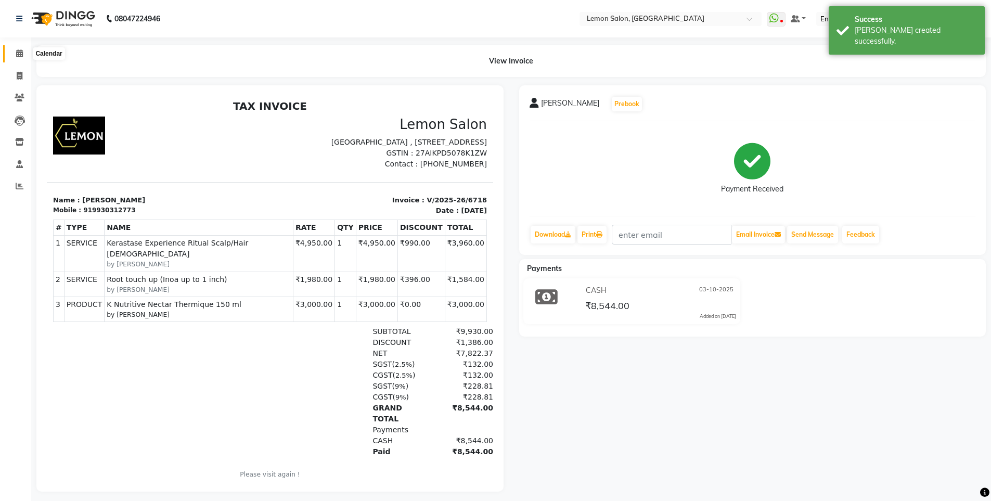
click at [25, 50] on span at bounding box center [19, 54] width 18 height 12
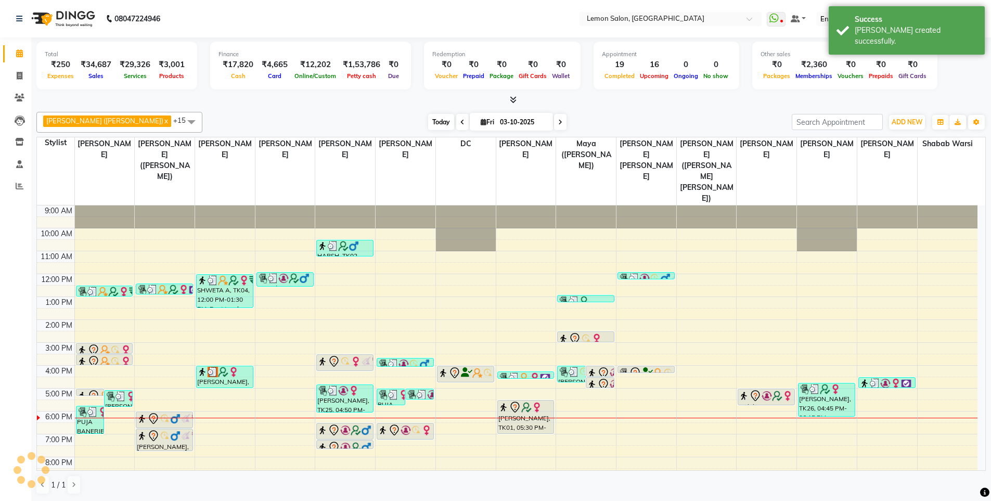
click at [428, 123] on span "Today" at bounding box center [441, 122] width 26 height 16
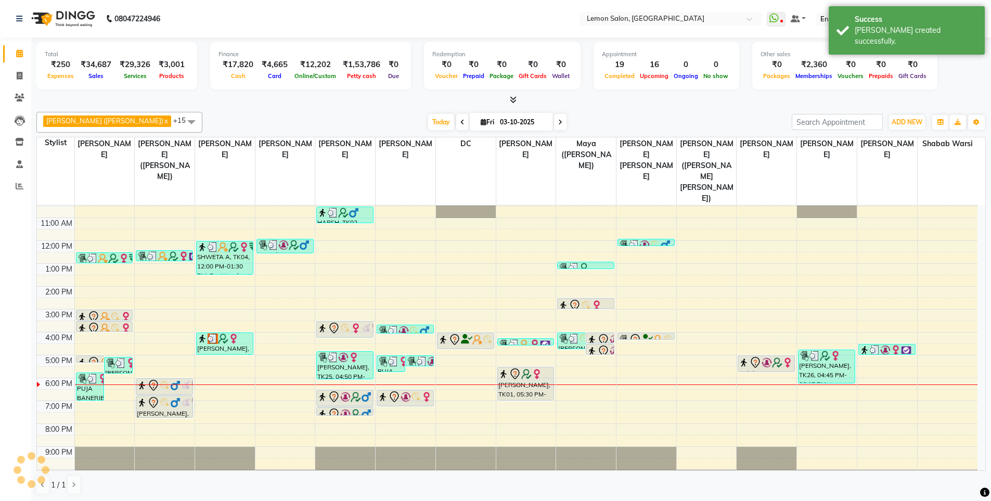
click at [578, 115] on div "[DATE] [DATE]" at bounding box center [497, 122] width 579 height 16
click at [428, 120] on span "Today" at bounding box center [441, 122] width 26 height 16
click at [597, 114] on div "[DATE] [DATE]" at bounding box center [497, 122] width 579 height 16
click at [428, 119] on span "Today" at bounding box center [441, 122] width 26 height 16
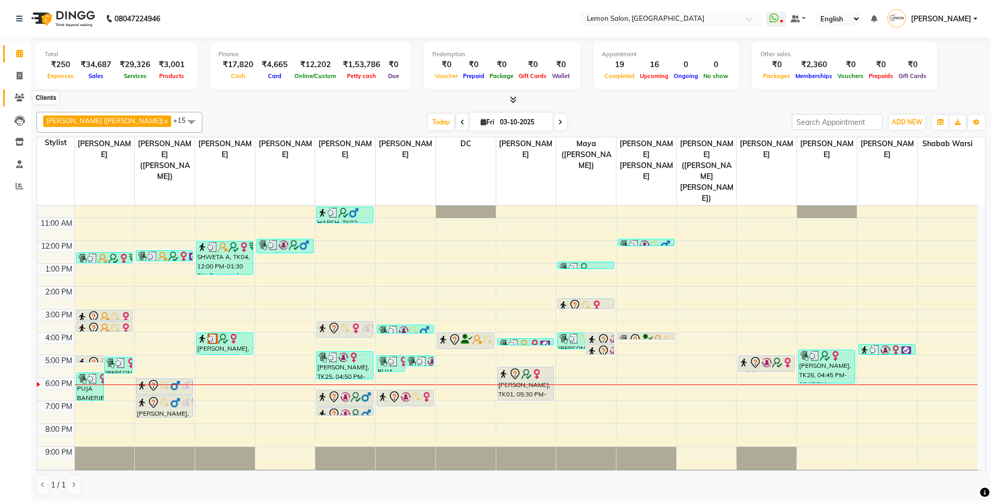
click at [17, 97] on icon at bounding box center [20, 98] width 10 height 8
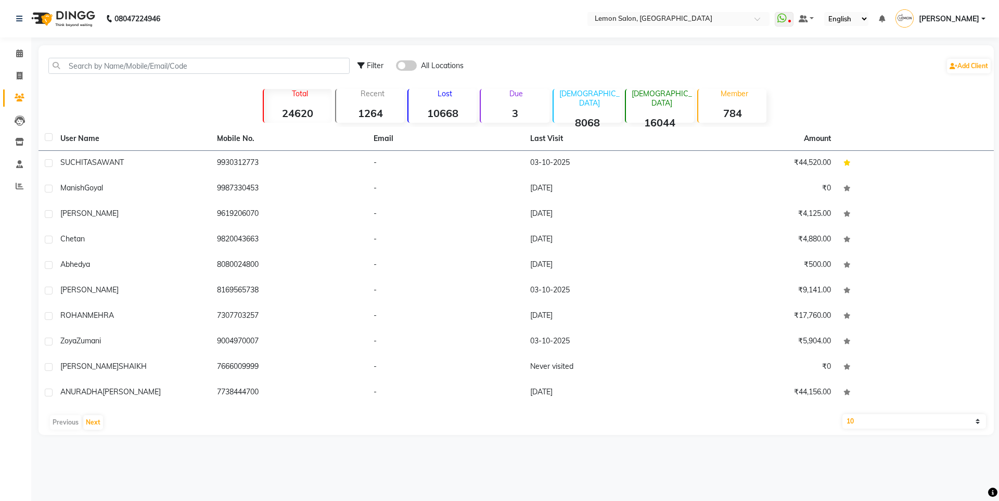
click at [139, 57] on div "Filter All Locations Add Client" at bounding box center [516, 65] width 951 height 33
click at [135, 65] on input "text" at bounding box center [198, 66] width 301 height 16
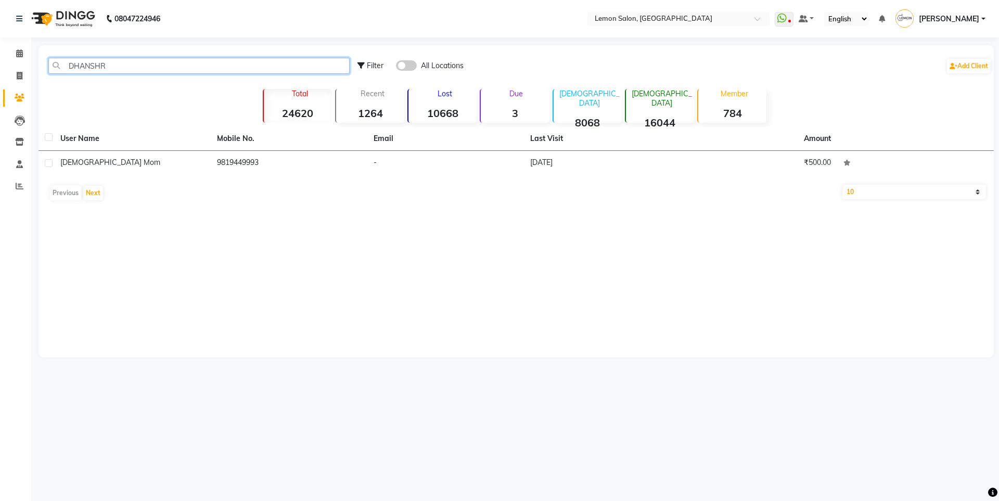
click at [135, 65] on input "DHANSHR" at bounding box center [198, 66] width 301 height 16
click at [87, 62] on input "DHANSHR" at bounding box center [198, 66] width 301 height 16
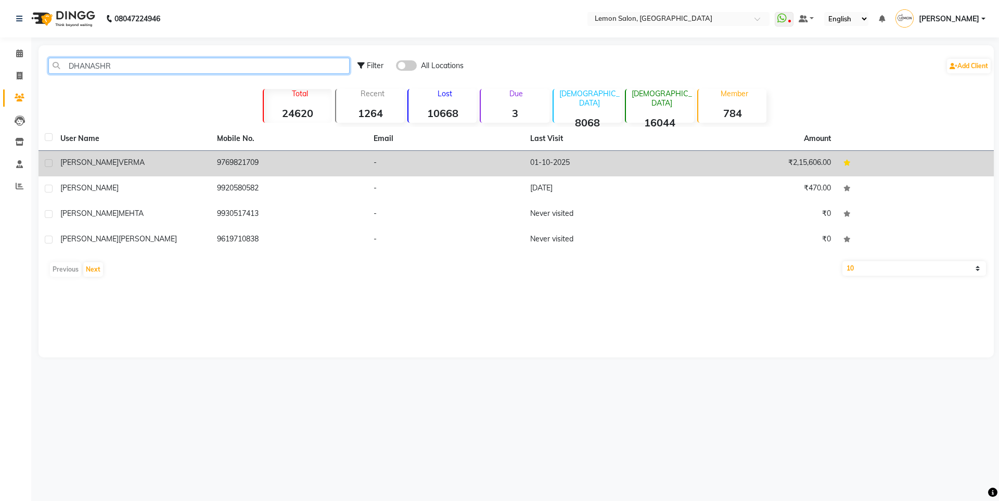
type input "DHANASHR"
click at [123, 158] on span "VERMA" at bounding box center [132, 162] width 26 height 9
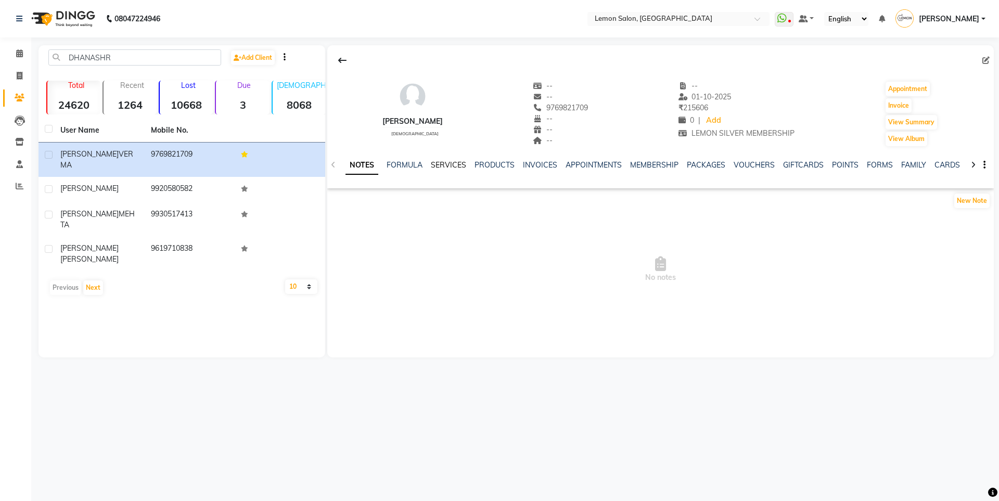
click at [439, 162] on link "SERVICES" at bounding box center [448, 164] width 35 height 9
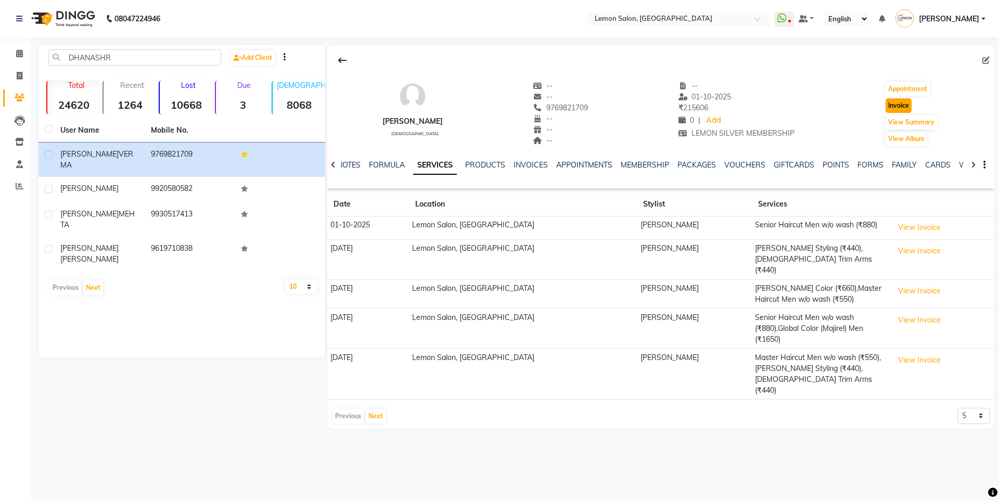
click at [906, 105] on button "Invoice" at bounding box center [898, 105] width 26 height 15
select select "566"
select select "service"
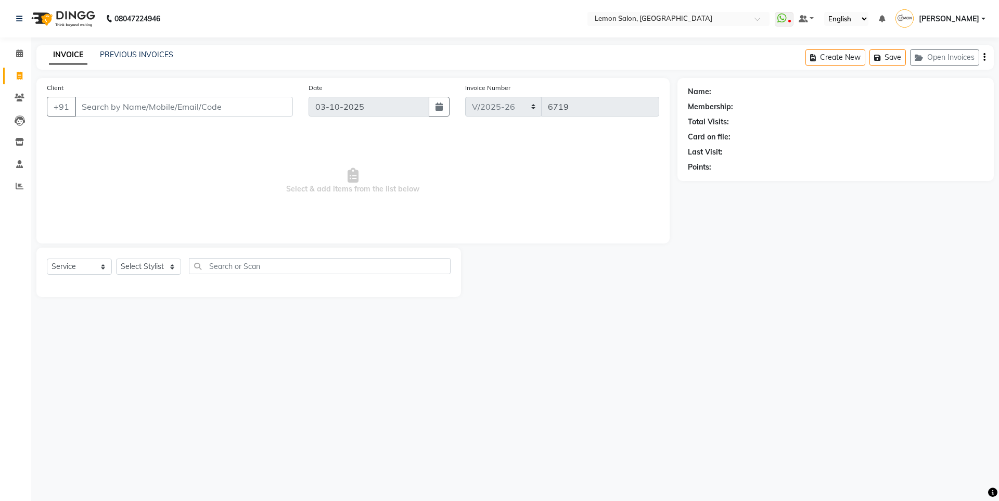
type input "9769821709"
select select "1: Object"
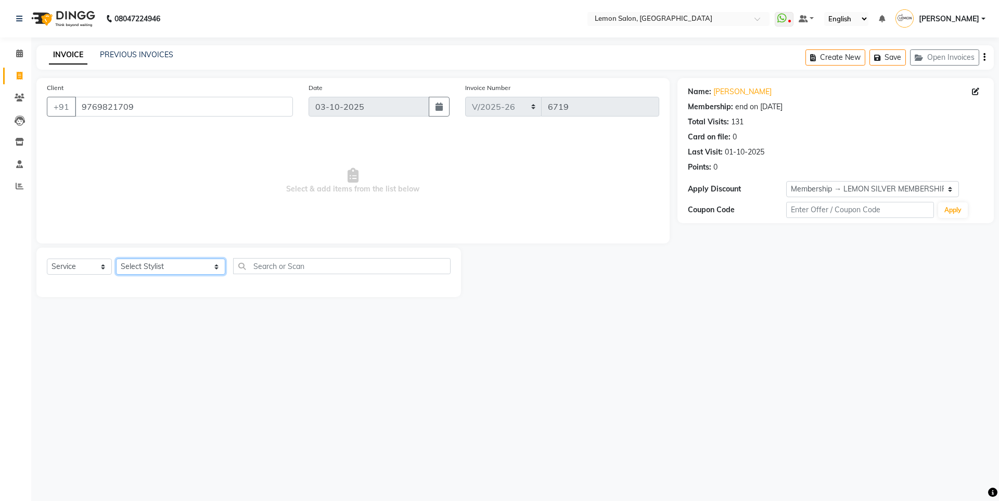
click at [167, 266] on select "Select Stylist [PERSON_NAME] [PERSON_NAME] DC [PERSON_NAME] [PERSON_NAME] ([PER…" at bounding box center [170, 267] width 109 height 16
select select "8106"
click at [116, 259] on select "Select Stylist [PERSON_NAME] [PERSON_NAME] DC [PERSON_NAME] [PERSON_NAME] ([PER…" at bounding box center [170, 267] width 109 height 16
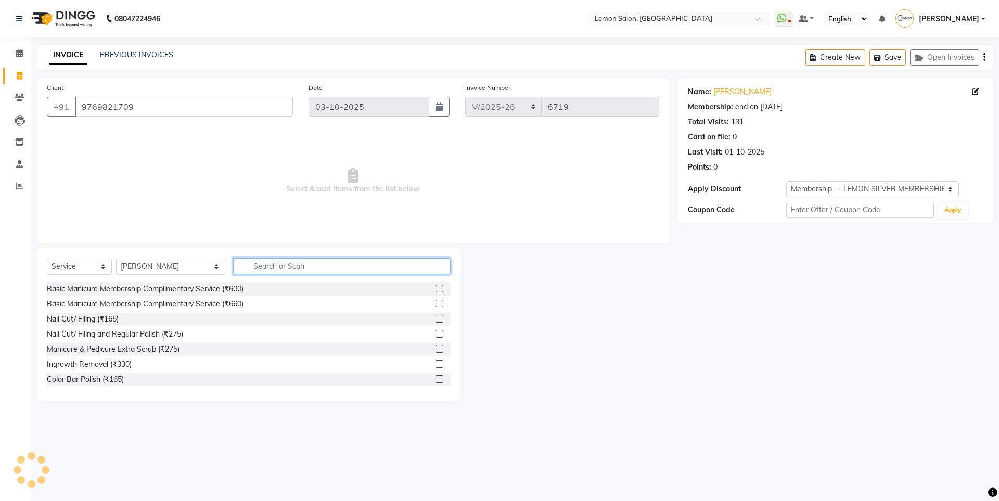
click at [258, 266] on input "text" at bounding box center [341, 266] width 217 height 16
click at [273, 269] on input "text" at bounding box center [341, 266] width 217 height 16
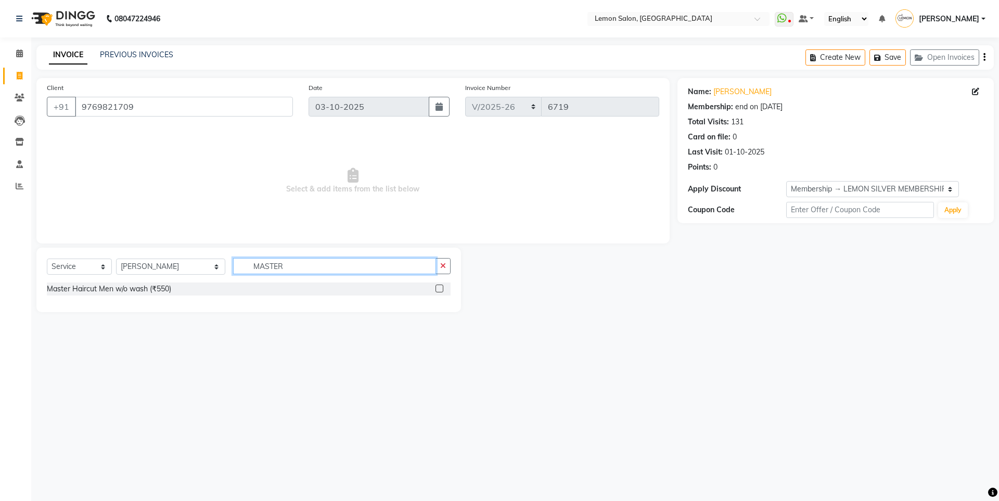
click at [242, 270] on input "MASTER" at bounding box center [334, 266] width 203 height 16
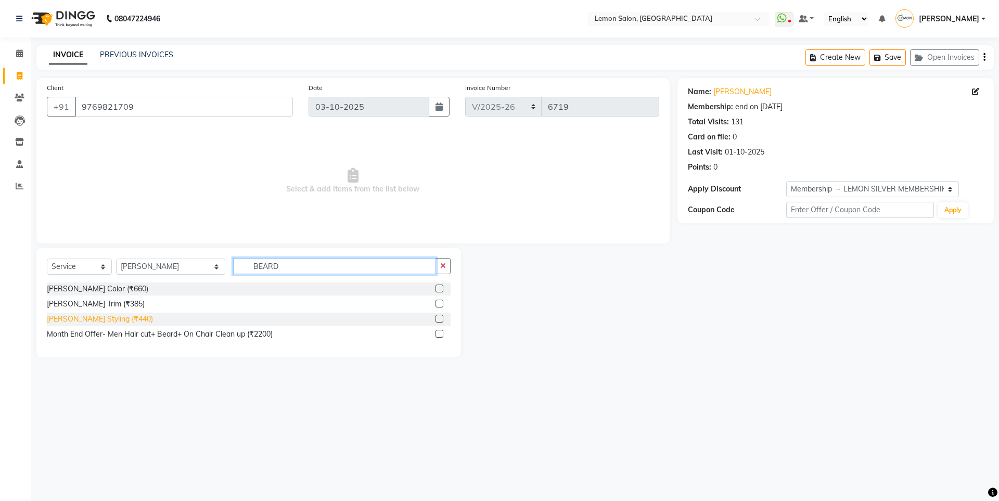
type input "BEARD"
click at [82, 316] on div "[PERSON_NAME] Styling (₹440)" at bounding box center [100, 319] width 106 height 11
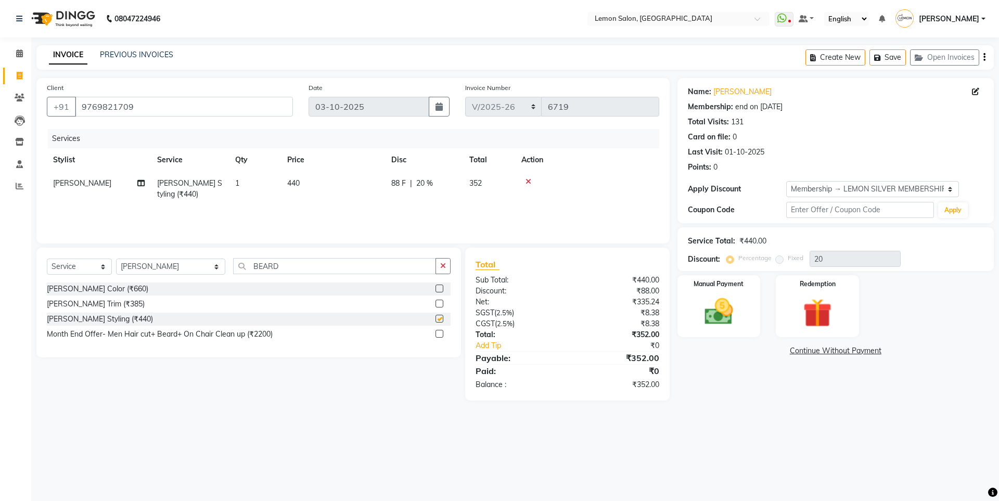
checkbox input "false"
click at [263, 267] on input "BEARD" at bounding box center [334, 266] width 203 height 16
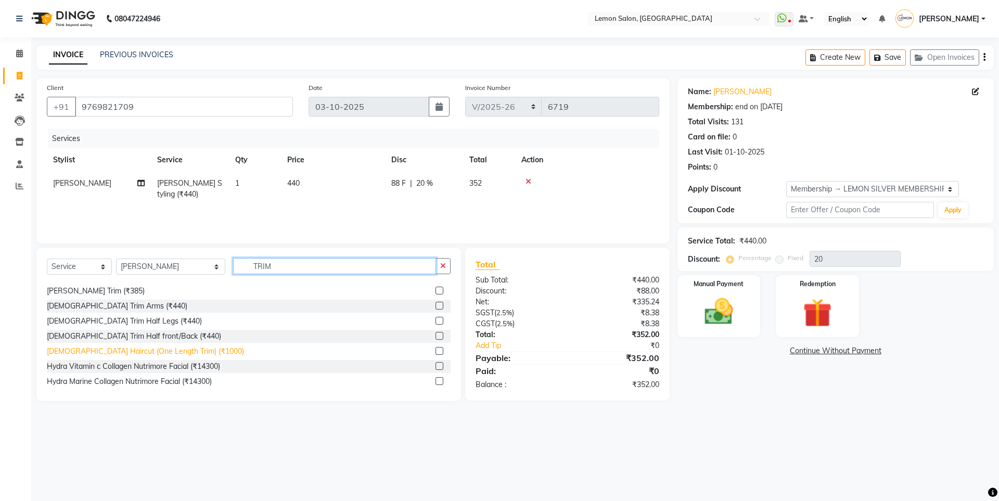
scroll to position [17, 0]
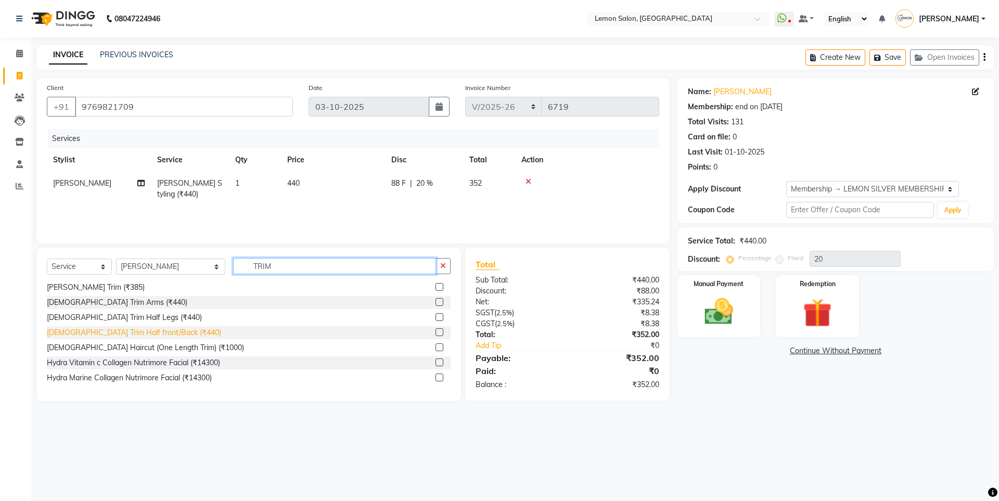
type input "TRIM"
click at [102, 333] on div "Male Trim Half front/Back (₹440)" at bounding box center [134, 332] width 174 height 11
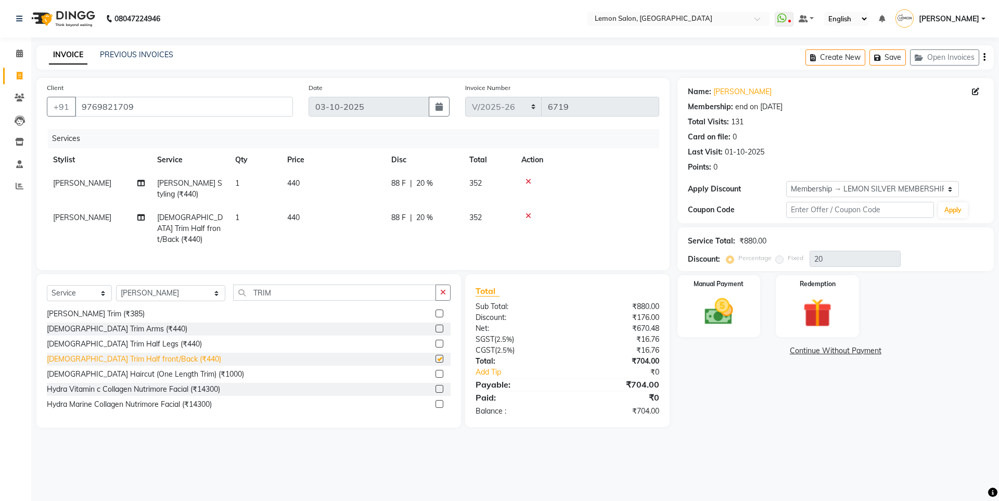
checkbox input "false"
click at [253, 207] on td "1" at bounding box center [255, 228] width 52 height 45
select select "8106"
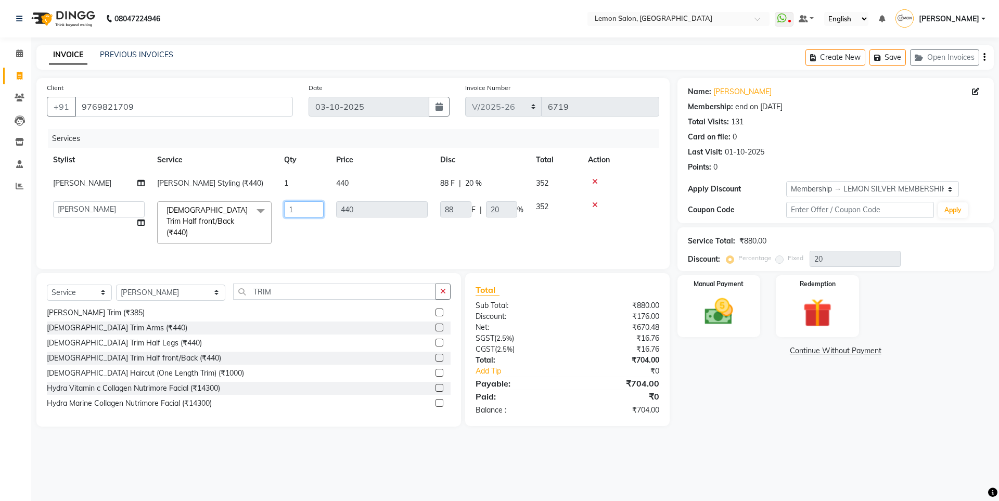
click at [315, 202] on input "1" at bounding box center [304, 209] width 40 height 16
type input "4"
click at [409, 230] on tr "Aakash Buchiude Azaz Kassara DC Geeta Govind Rajput Idrisi Mehtab Kanchan (Shru…" at bounding box center [353, 222] width 612 height 55
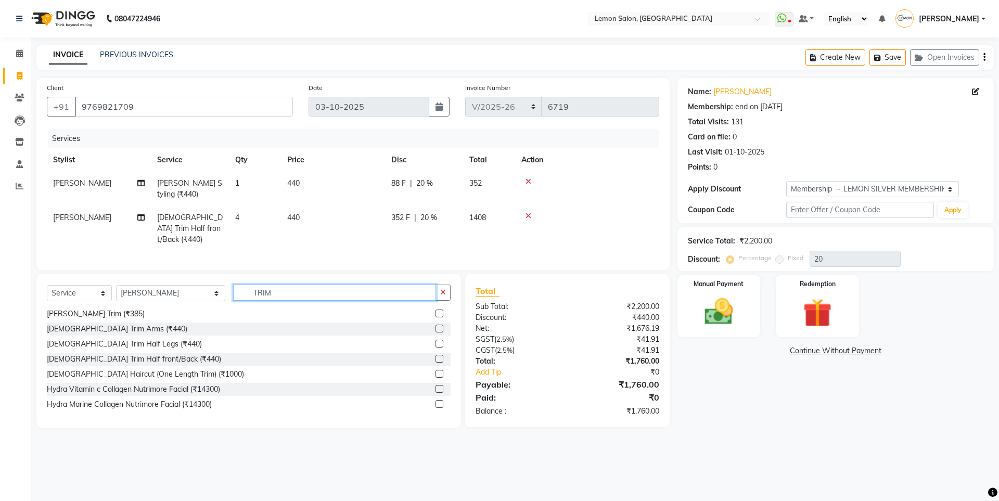
click at [249, 286] on input "TRIM" at bounding box center [334, 293] width 203 height 16
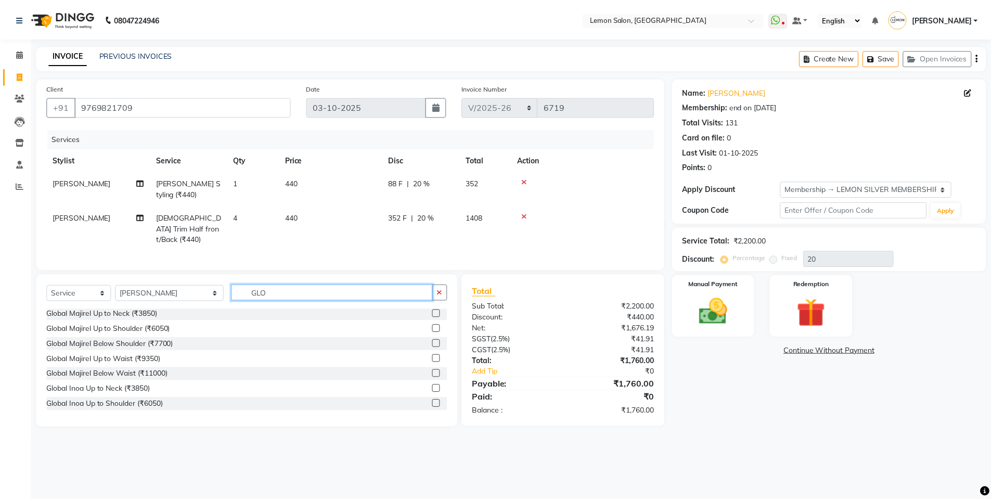
scroll to position [0, 0]
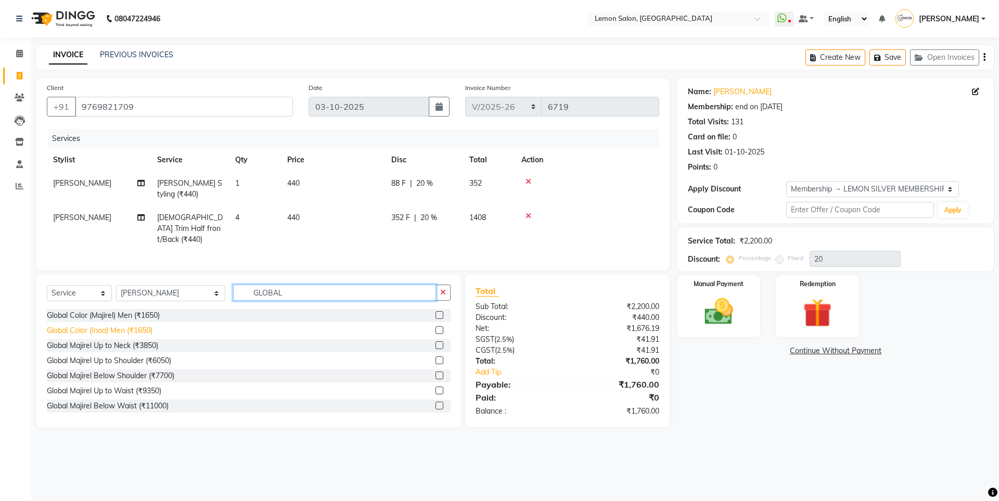
type input "GLOBAL"
click at [129, 325] on div "Global Color (Inoa) Men (₹1650)" at bounding box center [100, 330] width 106 height 11
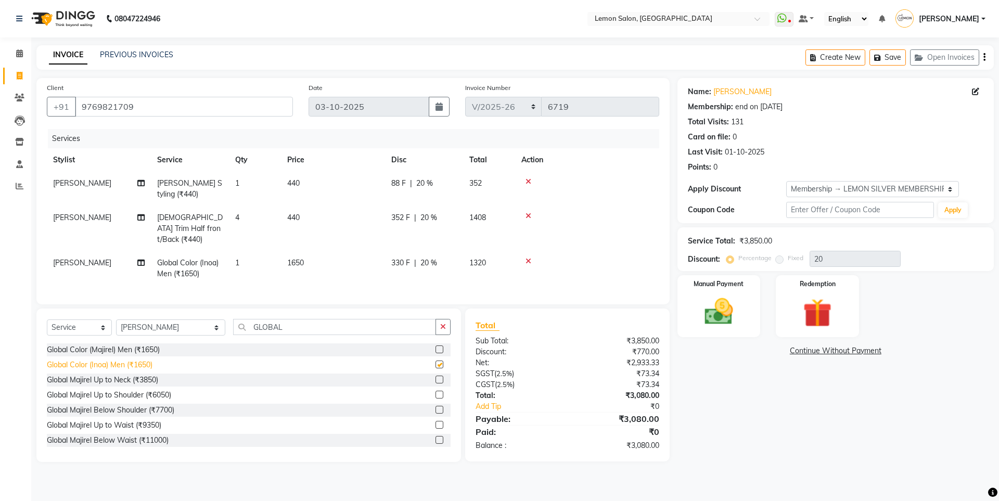
checkbox input "false"
click at [716, 294] on div "Manual Payment" at bounding box center [718, 306] width 86 height 64
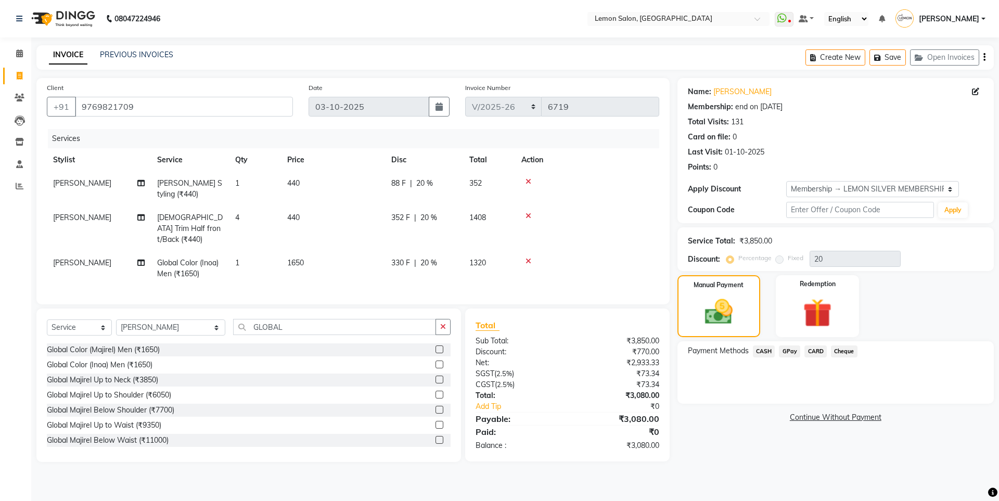
click at [786, 352] on span "GPay" at bounding box center [789, 351] width 21 height 12
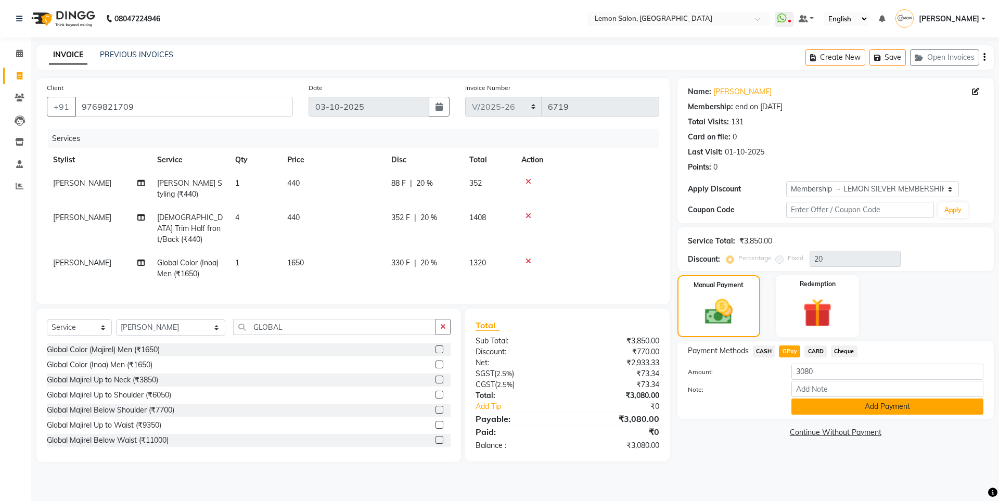
click at [829, 408] on button "Add Payment" at bounding box center [887, 406] width 192 height 16
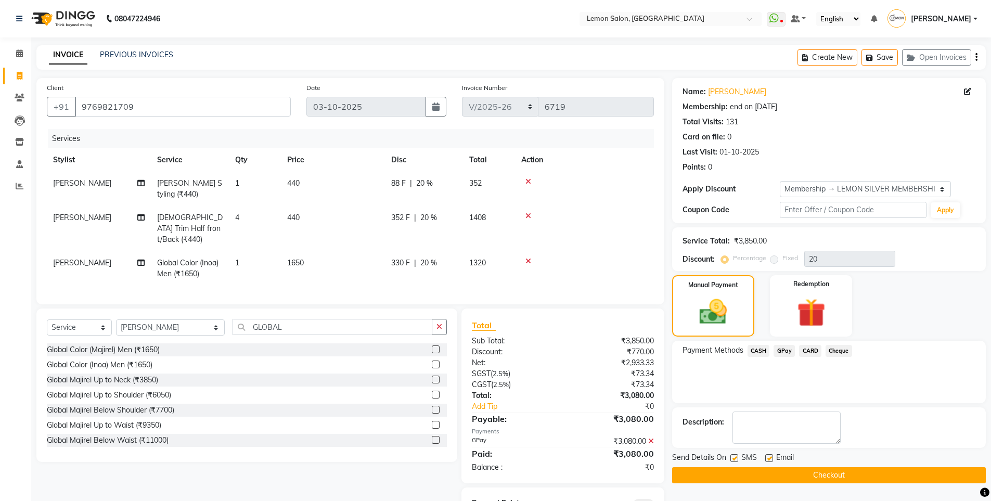
scroll to position [46, 0]
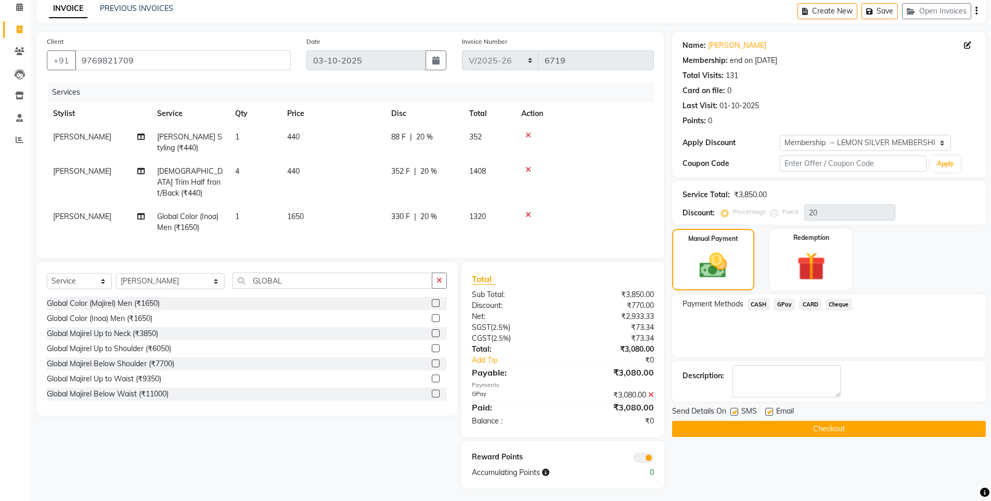
click at [731, 412] on label at bounding box center [734, 412] width 8 height 8
click at [731, 412] on input "checkbox" at bounding box center [733, 412] width 7 height 7
checkbox input "false"
click at [772, 412] on label at bounding box center [769, 412] width 8 height 8
click at [772, 412] on input "checkbox" at bounding box center [768, 412] width 7 height 7
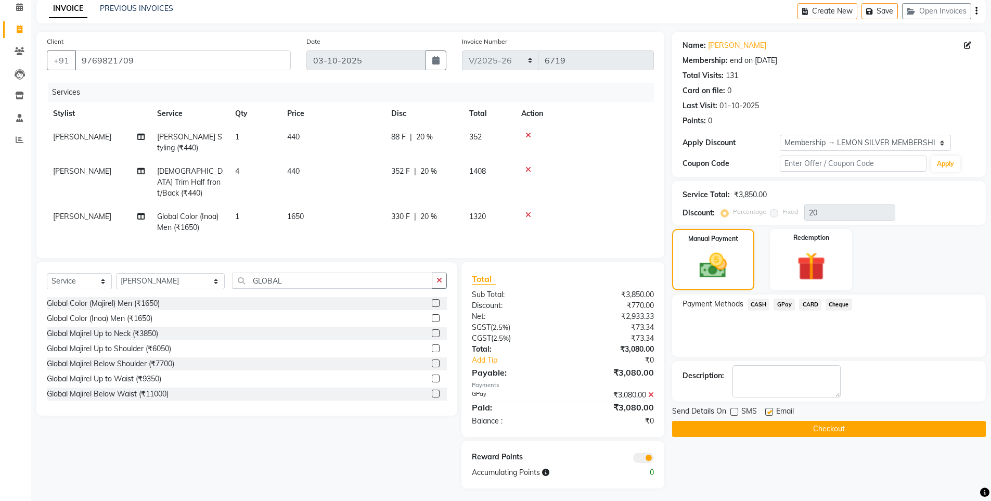
checkbox input "false"
click at [760, 424] on button "Checkout" at bounding box center [829, 429] width 314 height 16
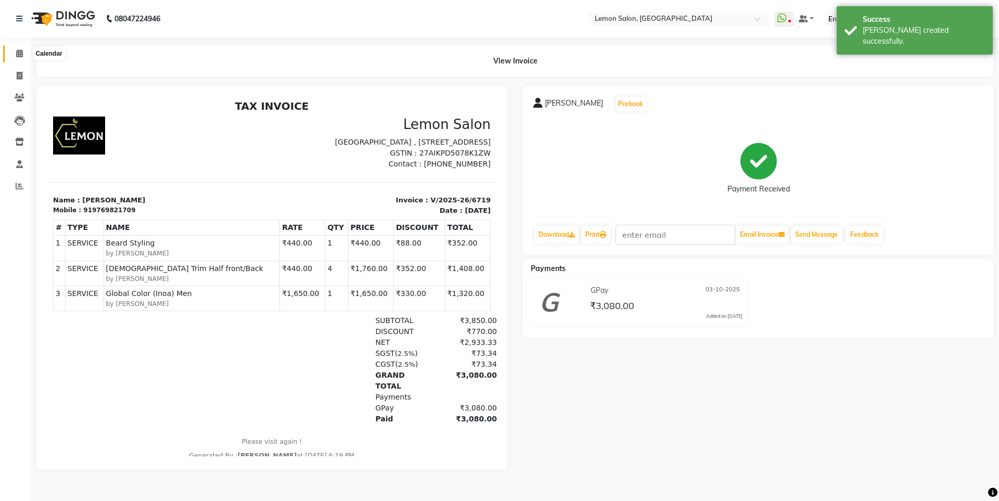
click at [23, 56] on icon at bounding box center [19, 53] width 7 height 8
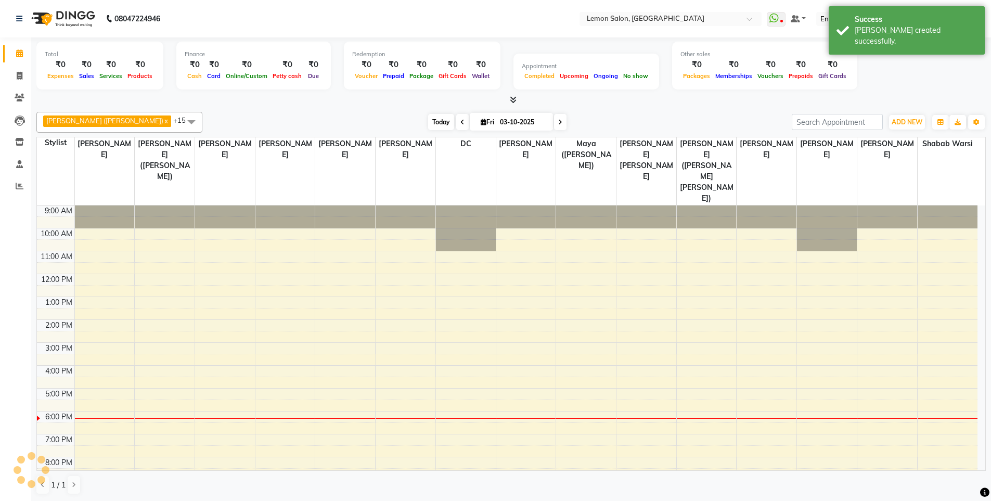
click at [428, 121] on span "Today" at bounding box center [441, 122] width 26 height 16
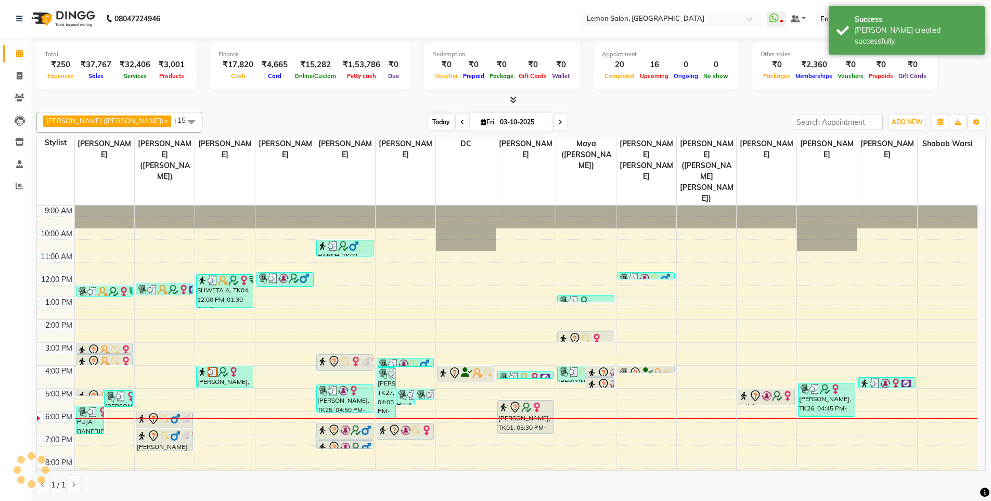
scroll to position [33, 0]
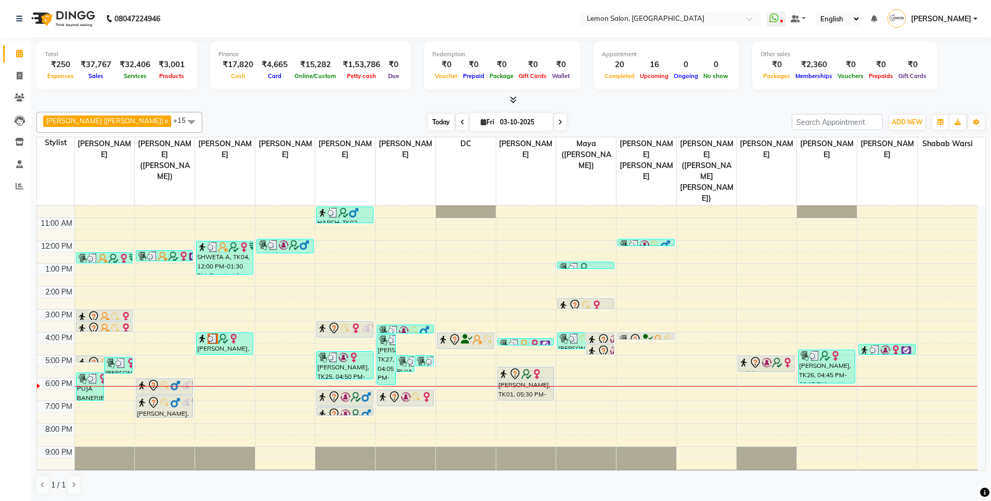
click at [428, 124] on span "Today" at bounding box center [441, 122] width 26 height 16
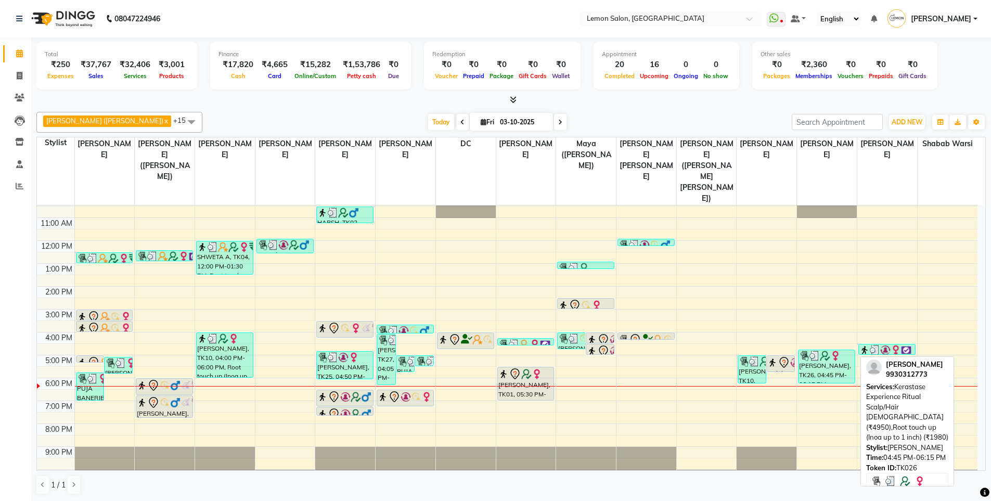
click at [823, 350] on div "[PERSON_NAME], TK26, 04:45 PM-06:15 PM, Kerastase Experience Ritual Scalp/Hair …" at bounding box center [826, 366] width 56 height 33
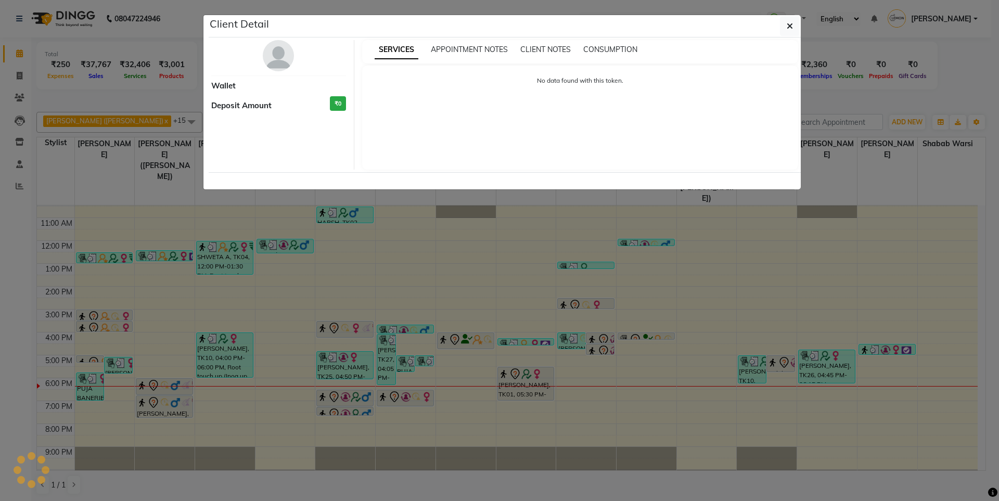
select select "3"
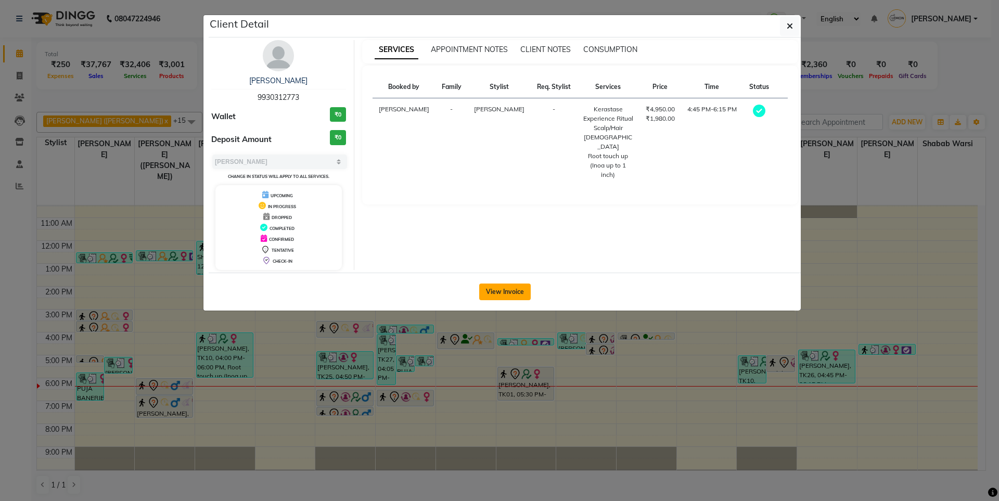
click at [513, 295] on button "View Invoice" at bounding box center [504, 291] width 51 height 17
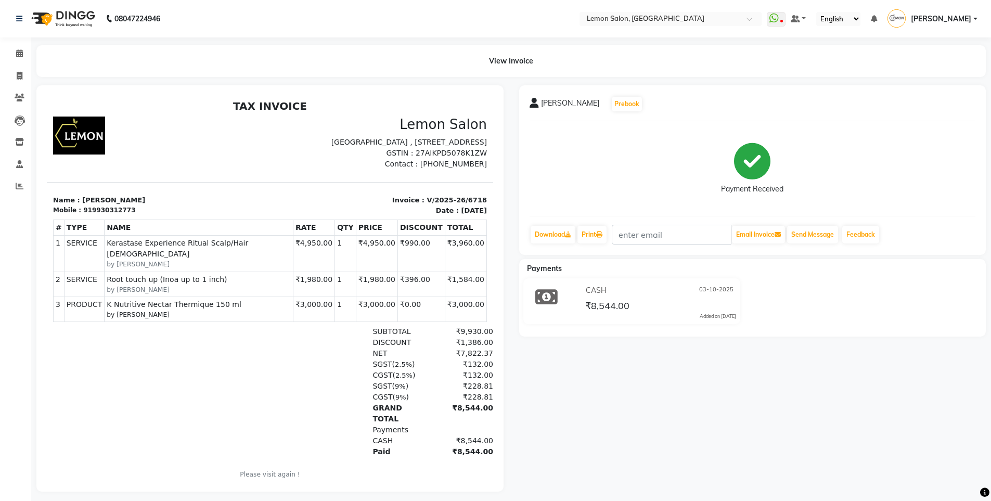
click at [418, 205] on p "Invoice : V/2025-26/6718" at bounding box center [381, 200] width 211 height 10
copy div "Invoice : V/2025-26/6718"
click at [136, 164] on div at bounding box center [158, 143] width 223 height 53
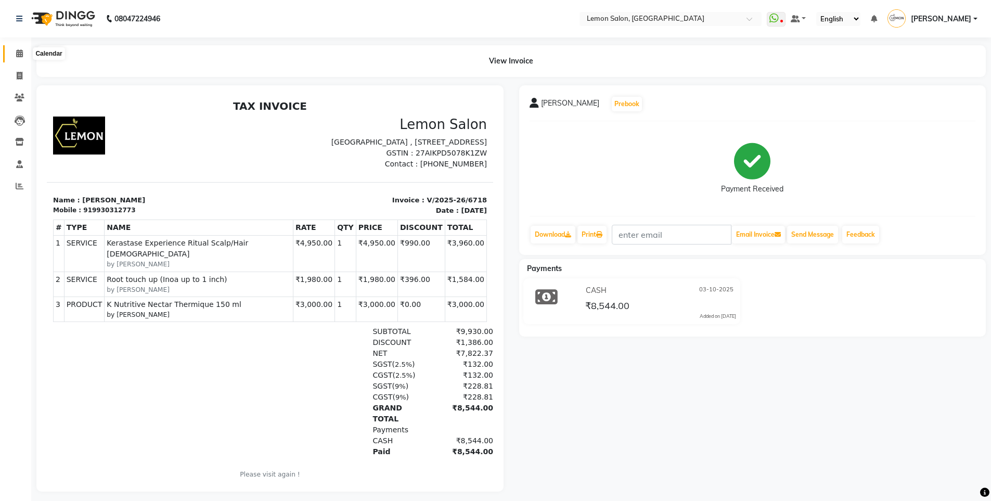
click at [21, 54] on icon at bounding box center [19, 53] width 7 height 8
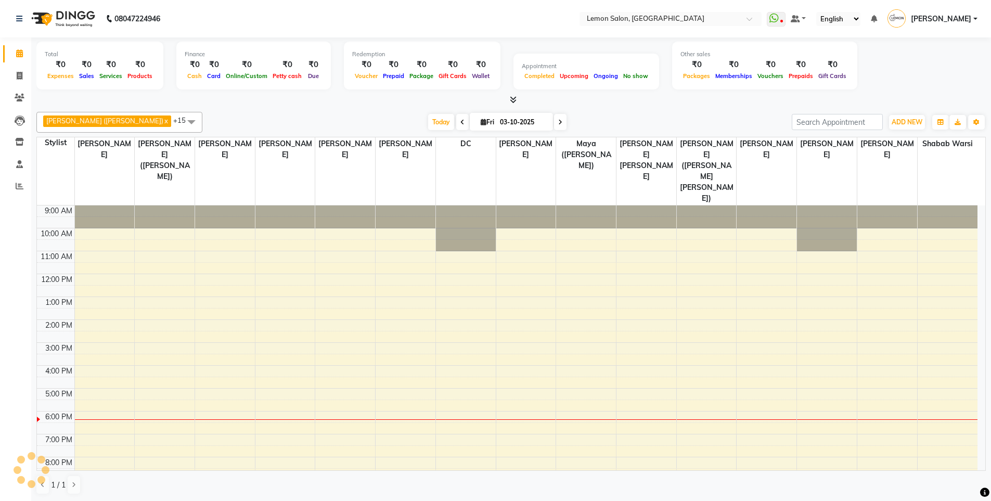
click at [427, 121] on div "[DATE] [DATE]" at bounding box center [497, 122] width 140 height 16
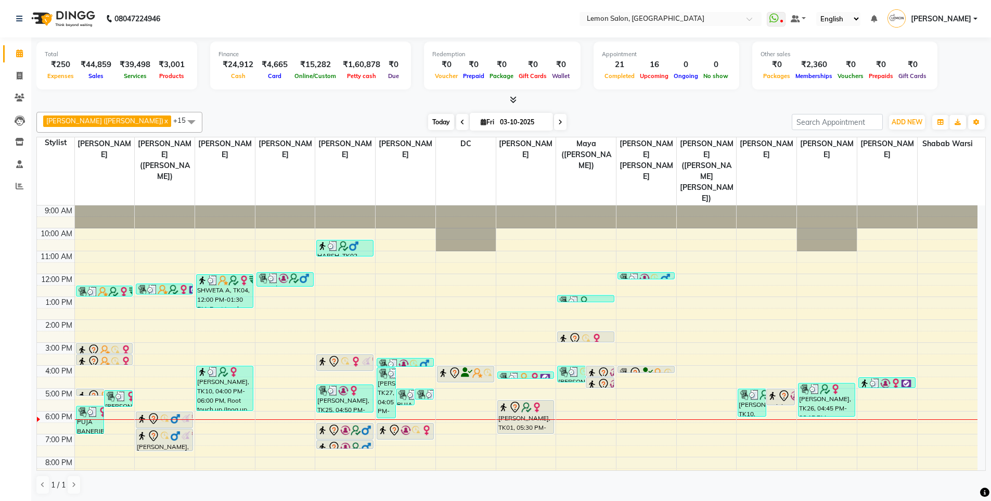
click at [428, 119] on span "Today" at bounding box center [441, 122] width 26 height 16
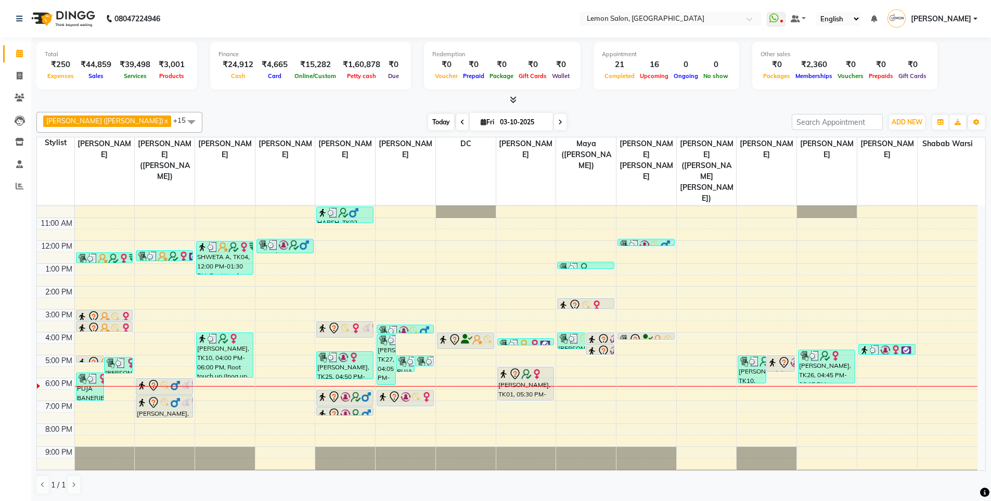
click at [428, 122] on span "Today" at bounding box center [441, 122] width 26 height 16
click at [647, 126] on div "Today Fri 03-10-2025" at bounding box center [497, 122] width 579 height 16
click at [906, 123] on span "ADD NEW" at bounding box center [907, 122] width 31 height 8
click at [870, 167] on link "Add Expense" at bounding box center [883, 169] width 82 height 14
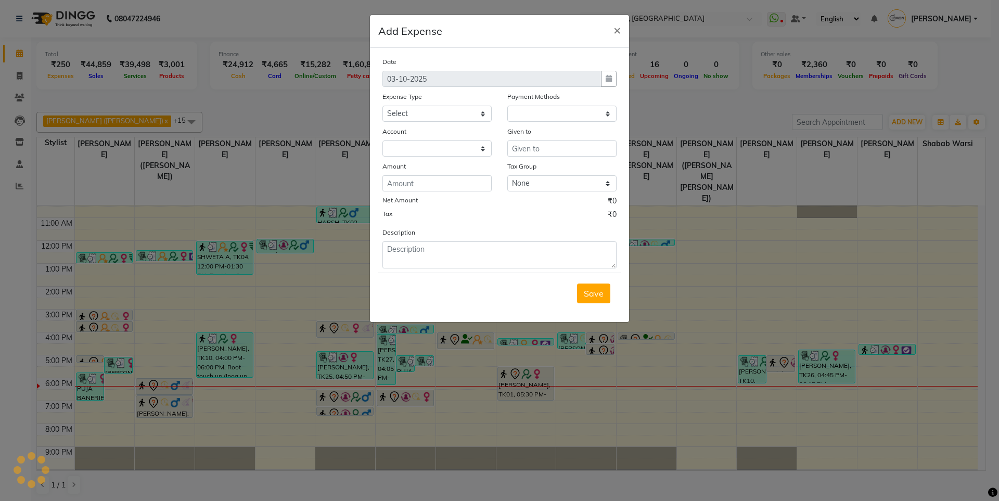
select select "1"
select select "2543"
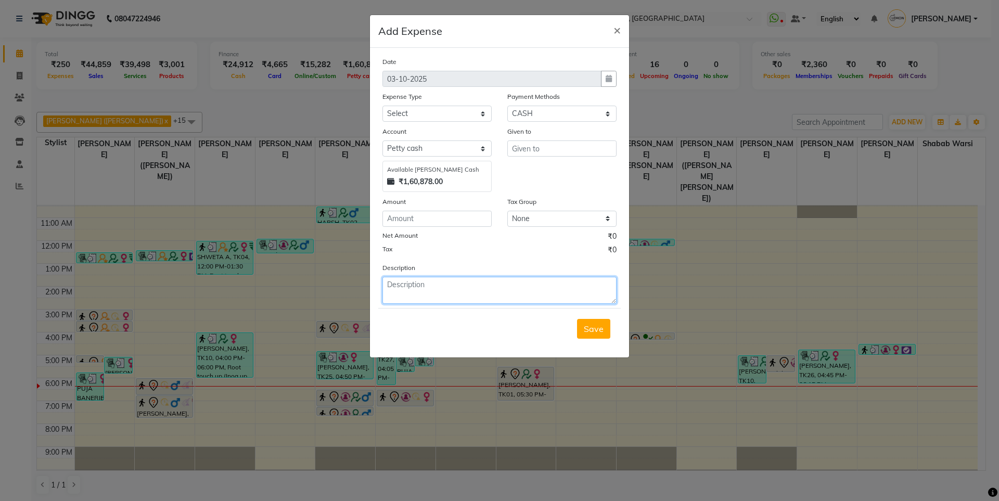
click at [447, 286] on textarea at bounding box center [499, 290] width 234 height 27
paste textarea "Invoice : V/2025-26/6718"
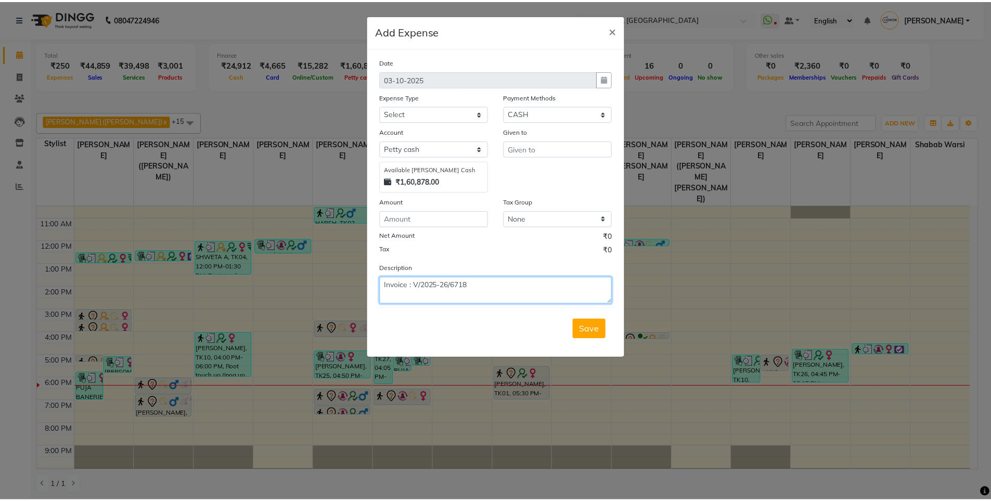
scroll to position [0, 0]
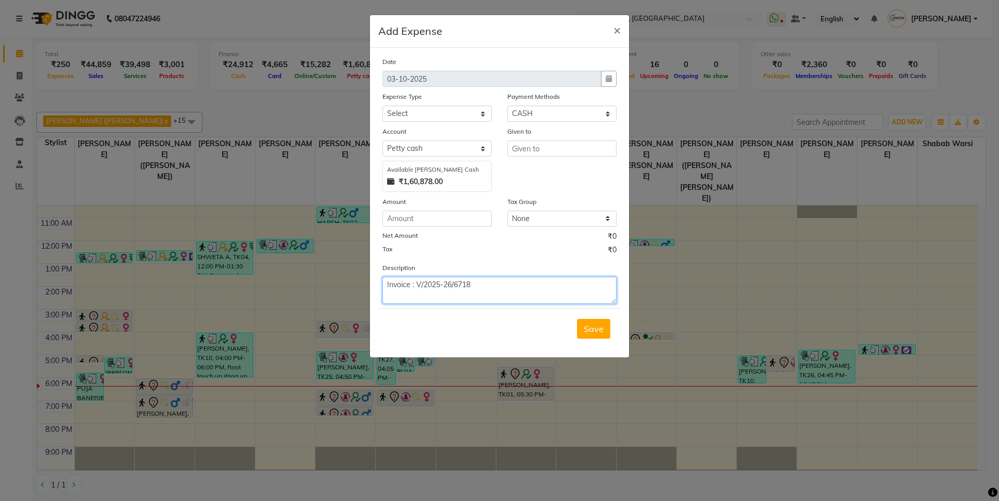
type textarea "Invoice : V/2025-26/6718"
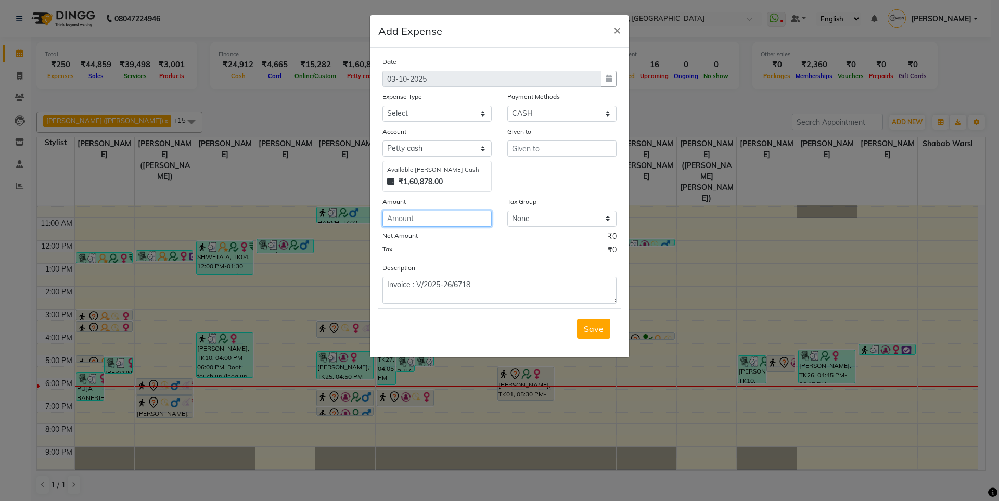
click at [460, 215] on input "number" at bounding box center [436, 219] width 109 height 16
type input "127"
click at [563, 152] on input "text" at bounding box center [561, 148] width 109 height 16
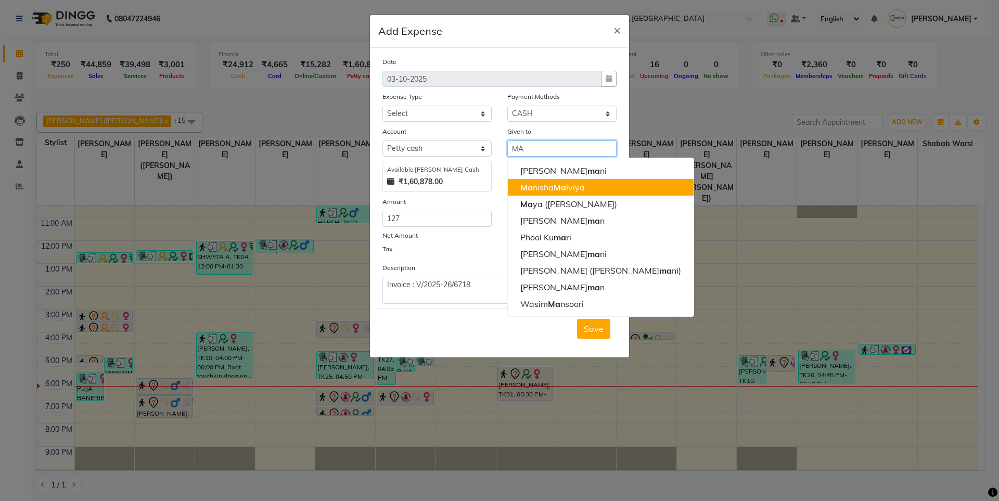
click at [562, 187] on span "Ma" at bounding box center [559, 187] width 12 height 10
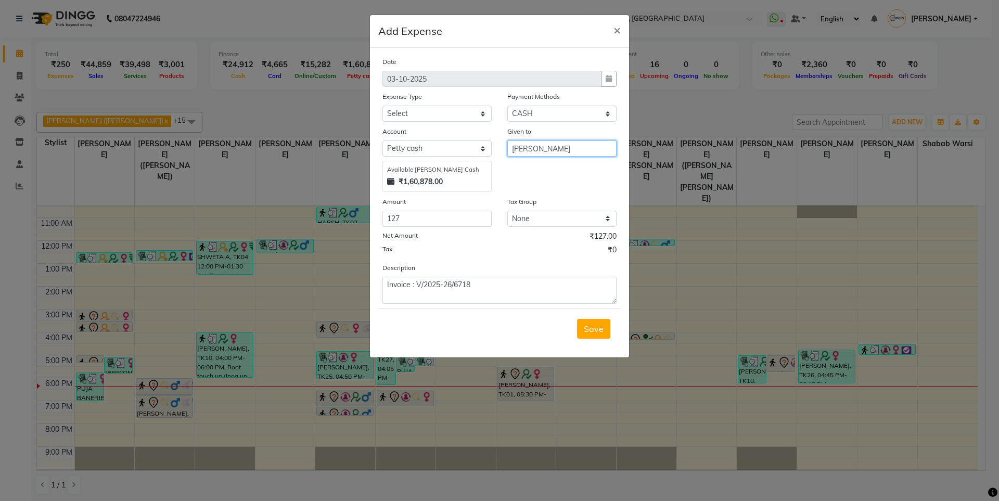
type input "[PERSON_NAME]"
click at [417, 110] on select "Select Advance Cash transfer to hub Laundry Loan Membership Milk Miscellaneous …" at bounding box center [436, 114] width 109 height 16
select select "2685"
click at [382, 106] on select "Select Advance Cash transfer to hub Laundry Loan Membership Milk Miscellaneous …" at bounding box center [436, 114] width 109 height 16
click at [599, 328] on span "Save" at bounding box center [594, 329] width 20 height 10
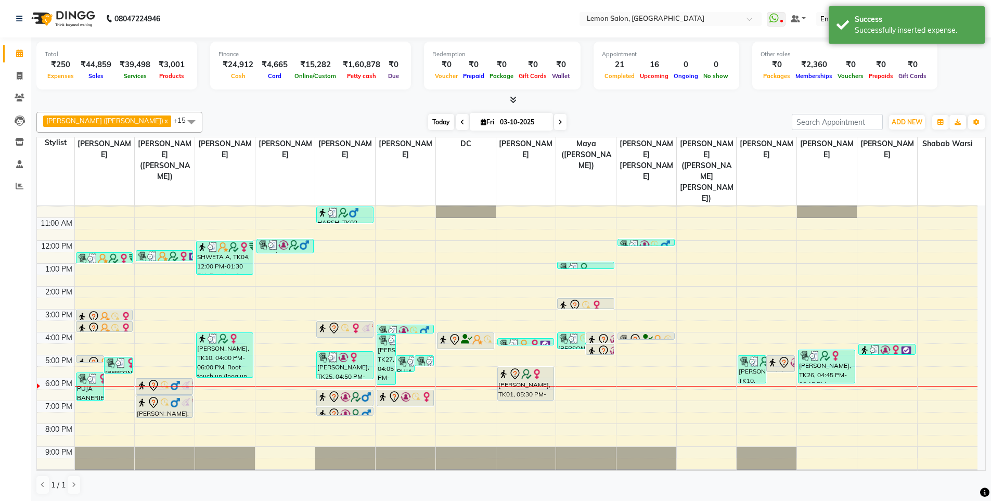
click at [428, 122] on span "Today" at bounding box center [441, 122] width 26 height 16
click at [732, 127] on div "Today Fri 03-10-2025" at bounding box center [497, 122] width 579 height 16
click at [428, 117] on span "Today" at bounding box center [441, 122] width 26 height 16
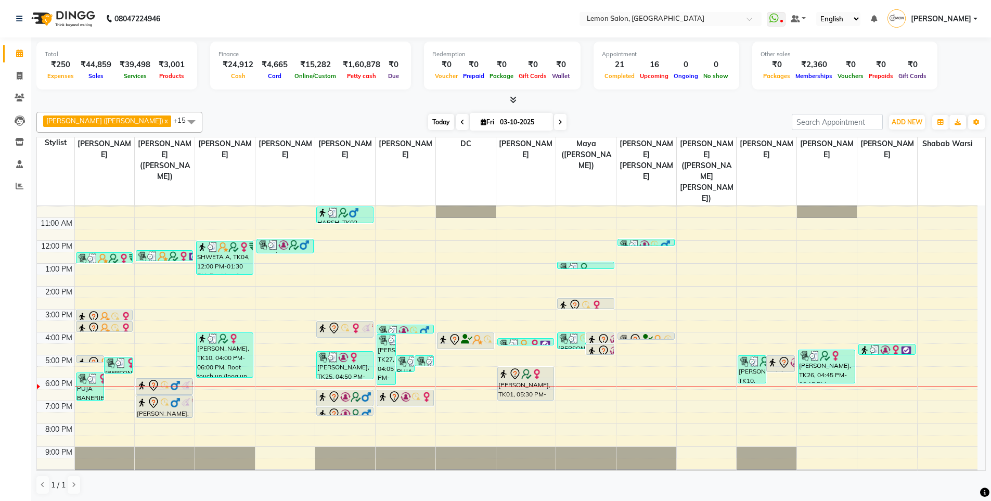
click at [428, 117] on span "Today" at bounding box center [441, 122] width 26 height 16
click at [644, 115] on div "Today Fri 03-10-2025" at bounding box center [497, 122] width 579 height 16
click at [428, 121] on span "Today" at bounding box center [441, 122] width 26 height 16
click at [297, 104] on div at bounding box center [510, 100] width 949 height 11
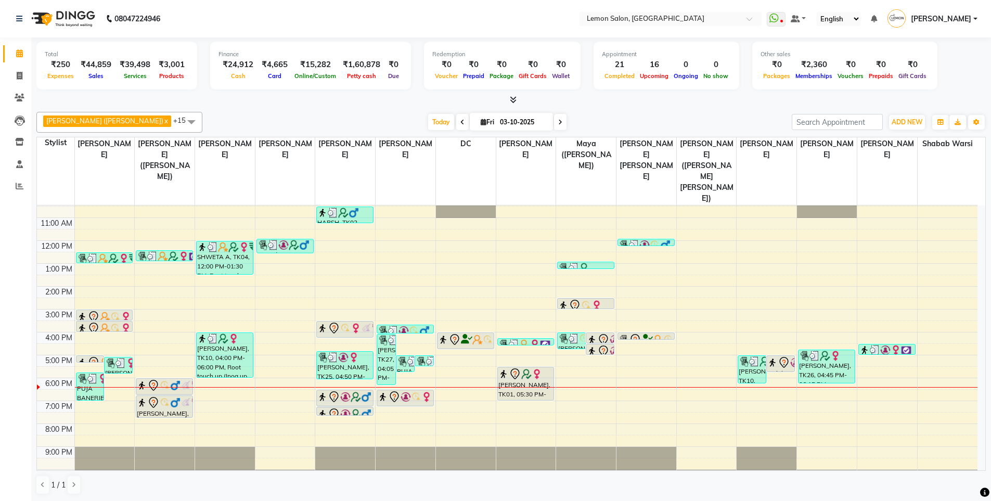
click at [402, 121] on div "Today Fri 03-10-2025" at bounding box center [497, 122] width 579 height 16
click at [428, 121] on span "Today" at bounding box center [441, 122] width 26 height 16
click at [639, 112] on div "Sameer (Izhar Salmani) x Raju Salmani x Azaz Kassara x Wasim Mansoori x DC x Ge…" at bounding box center [510, 122] width 949 height 21
click at [428, 118] on span "Today" at bounding box center [441, 122] width 26 height 16
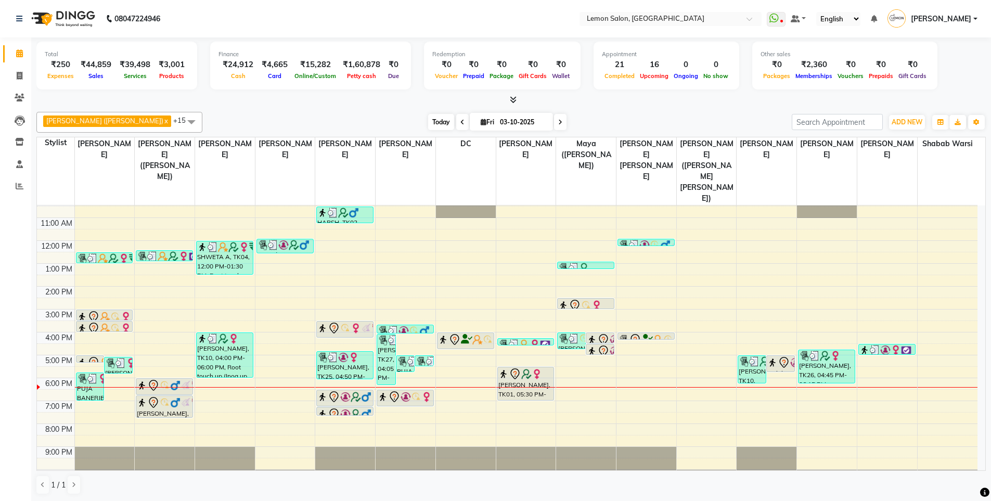
click at [428, 118] on span "Today" at bounding box center [441, 122] width 26 height 16
click at [641, 117] on div "Today Fri 03-10-2025" at bounding box center [497, 122] width 579 height 16
click at [428, 122] on span "Today" at bounding box center [441, 122] width 26 height 16
click at [428, 118] on span "Today" at bounding box center [441, 122] width 26 height 16
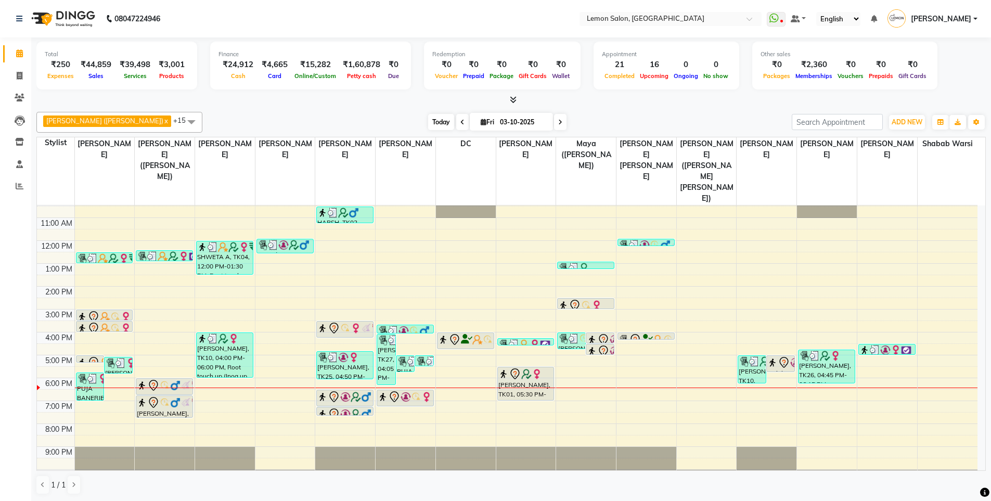
click at [428, 118] on span "Today" at bounding box center [441, 122] width 26 height 16
click at [212, 85] on div "Finance ₹24,912 Cash ₹4,665 Card ₹15,282 Online/Custom ₹1,60,878 Petty cash ₹0 …" at bounding box center [310, 66] width 201 height 48
click at [17, 97] on icon at bounding box center [20, 98] width 10 height 8
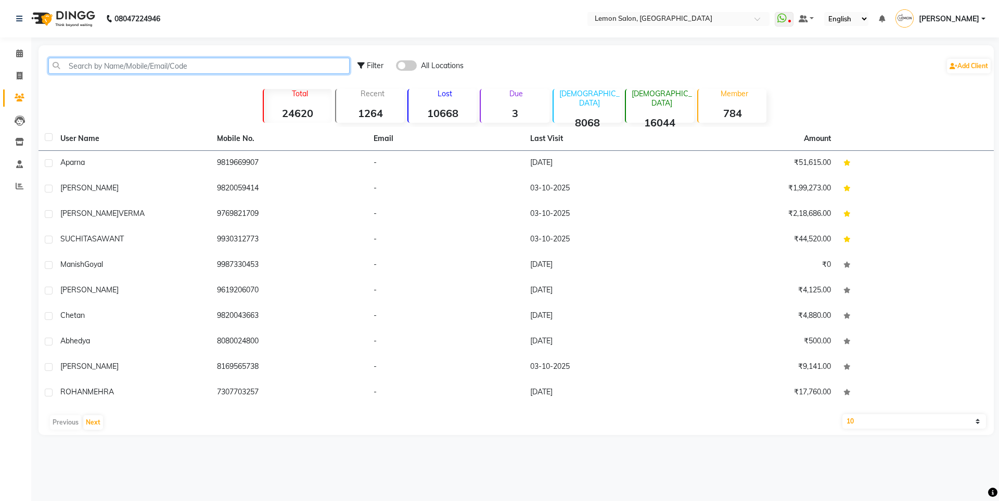
click at [125, 65] on input "text" at bounding box center [198, 66] width 301 height 16
click at [412, 63] on span at bounding box center [406, 65] width 21 height 10
click at [396, 67] on input "checkbox" at bounding box center [396, 67] width 0 height 0
click at [276, 62] on input "text" at bounding box center [198, 66] width 301 height 16
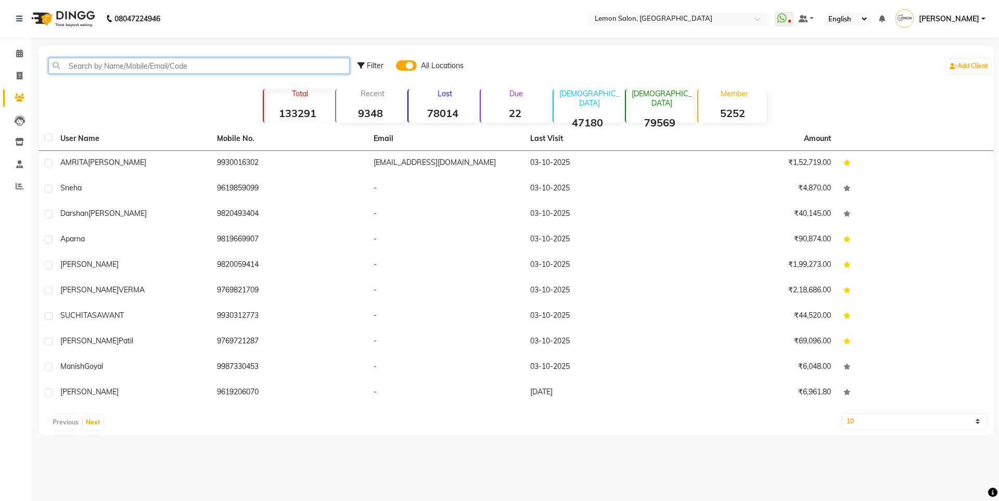
type input "s"
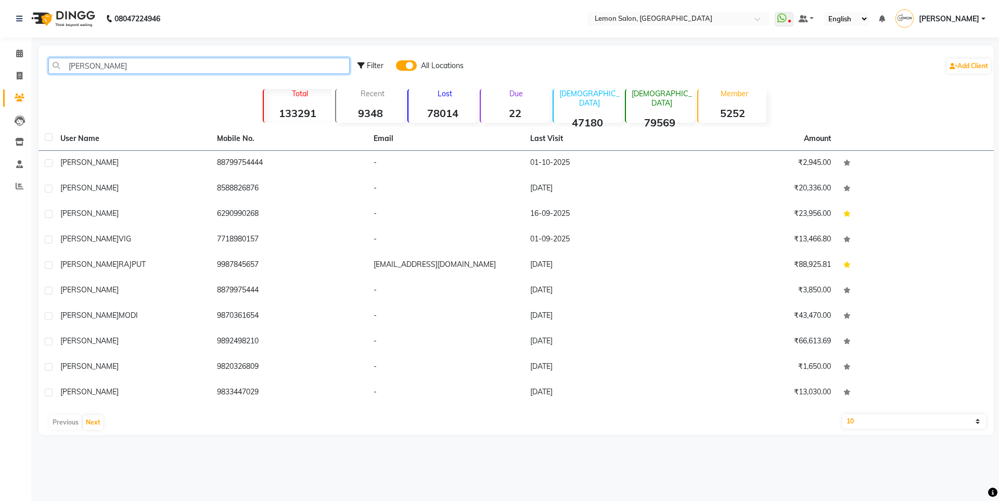
type input "ranjana"
click at [909, 424] on select "10 50 100" at bounding box center [914, 421] width 144 height 15
select select "100"
click at [842, 414] on select "10 50 100" at bounding box center [914, 421] width 144 height 15
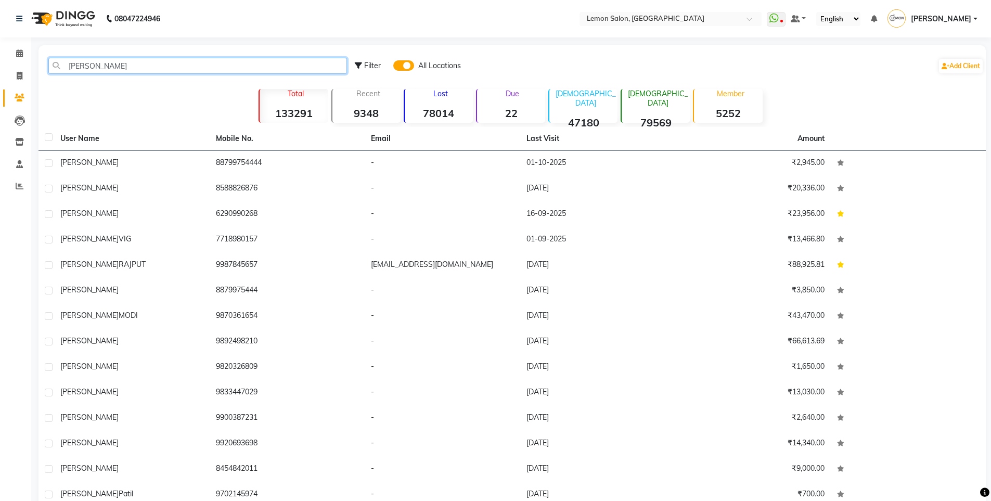
click at [113, 64] on input "ranjana" at bounding box center [197, 66] width 299 height 16
type input "r"
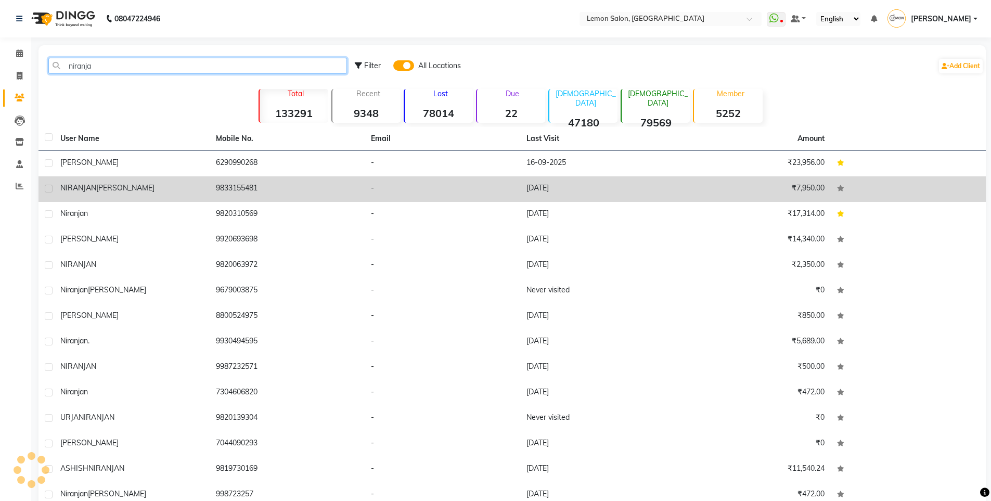
type input "niranja"
click at [210, 186] on td "9833155481" at bounding box center [288, 188] width 156 height 25
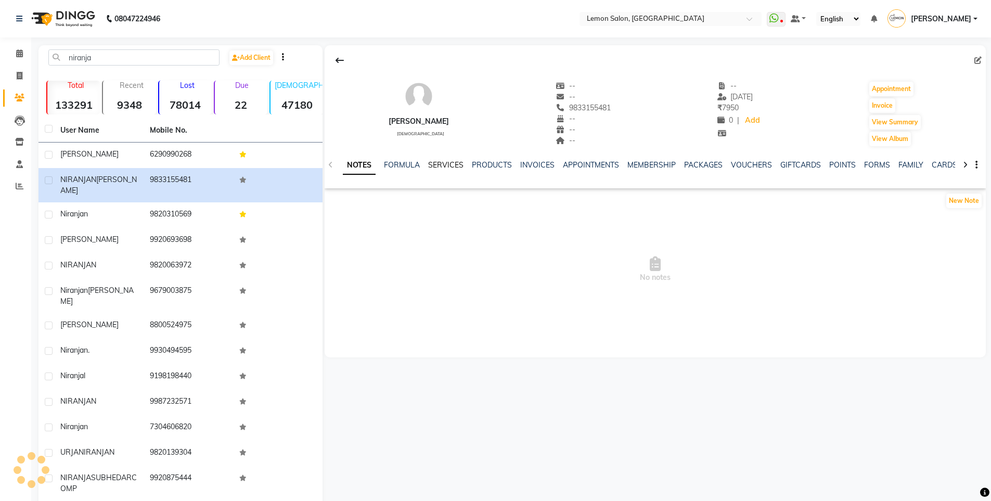
click at [449, 163] on link "SERVICES" at bounding box center [445, 164] width 35 height 9
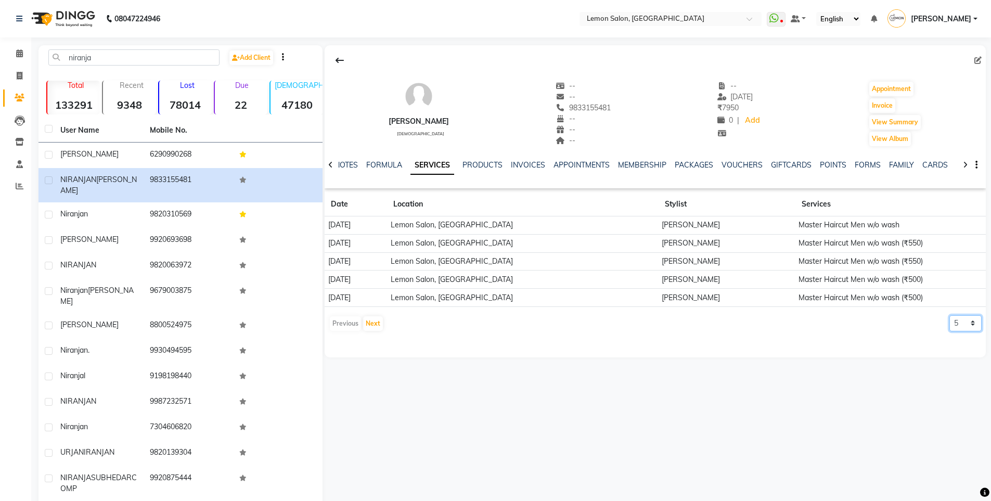
click at [959, 327] on select "5 10 50 100 500" at bounding box center [965, 323] width 32 height 16
select select "100"
click at [949, 315] on select "5 10 50 100 500" at bounding box center [965, 323] width 32 height 16
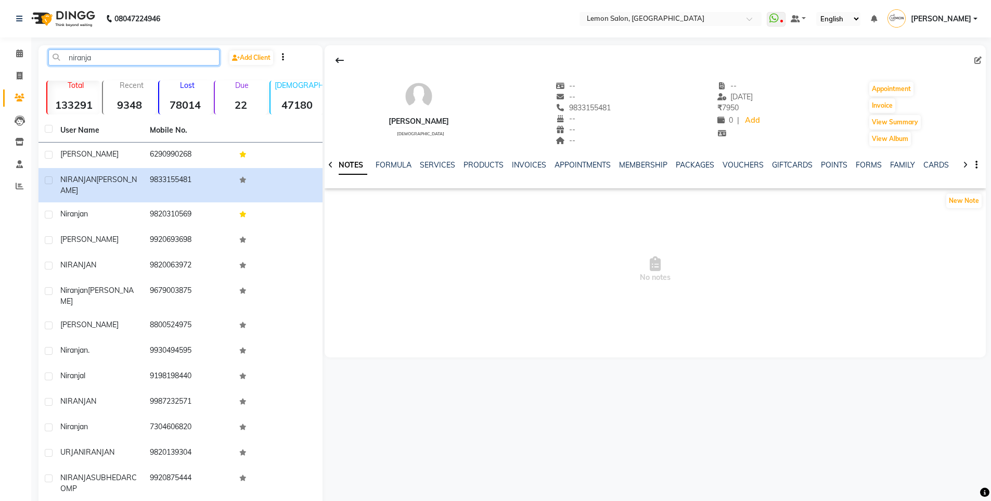
click at [93, 62] on input "niranja" at bounding box center [133, 57] width 171 height 16
click at [17, 75] on icon at bounding box center [20, 76] width 6 height 8
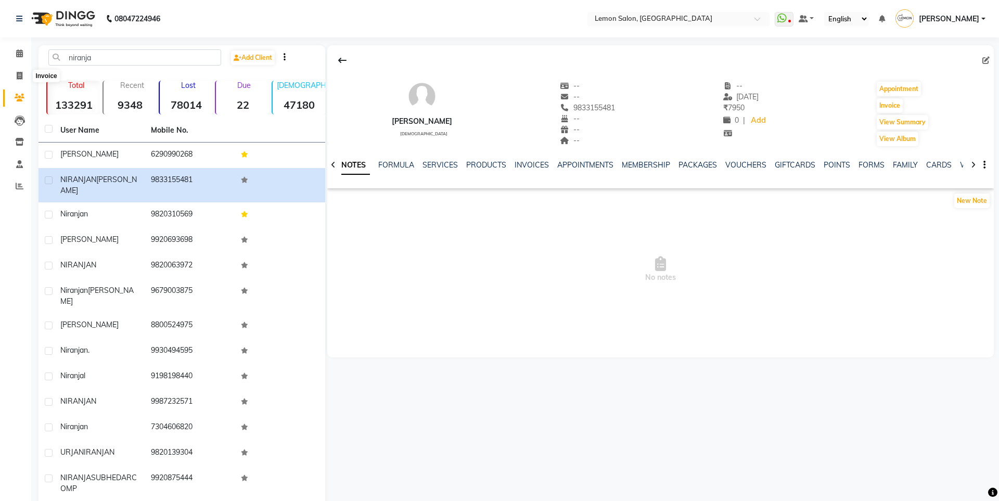
select select "service"
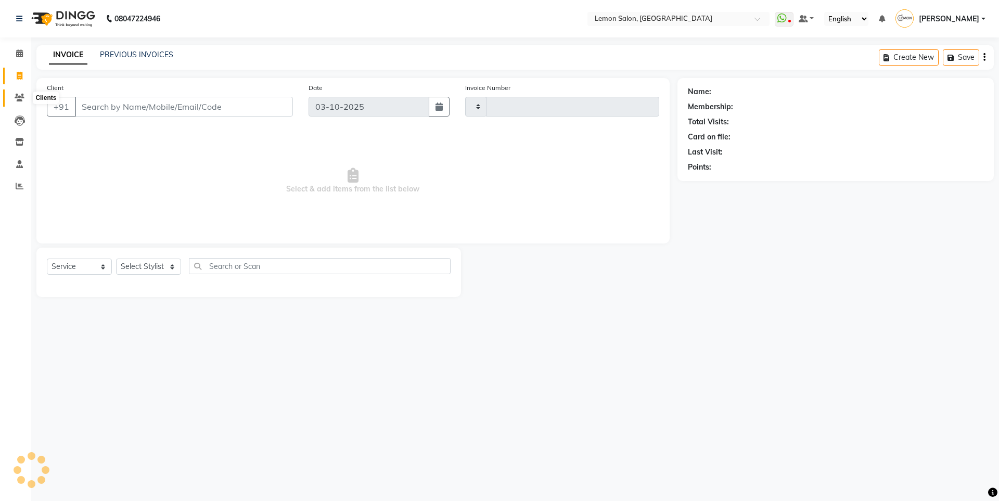
click at [24, 100] on icon at bounding box center [20, 98] width 10 height 8
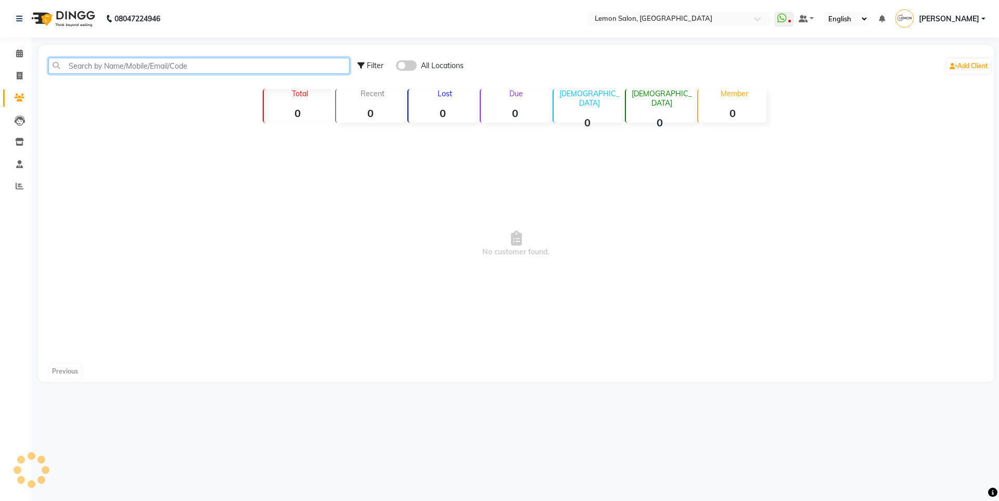
click at [166, 71] on input "text" at bounding box center [198, 66] width 301 height 16
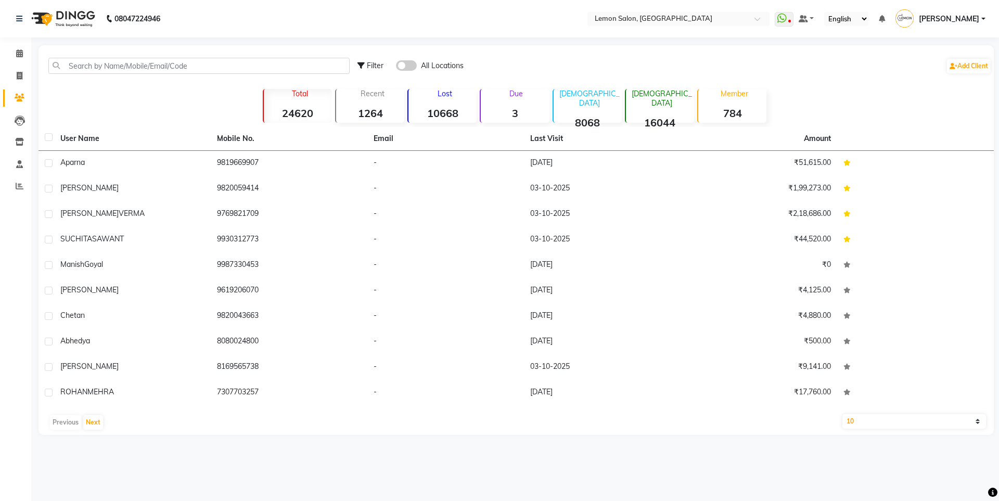
click at [409, 62] on span at bounding box center [406, 65] width 21 height 10
click at [396, 67] on input "checkbox" at bounding box center [396, 67] width 0 height 0
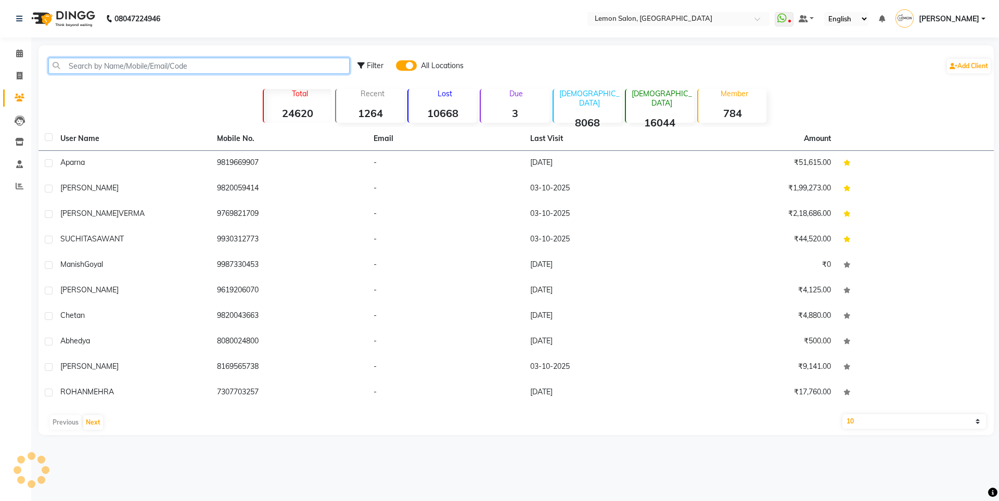
click at [236, 61] on input "text" at bounding box center [198, 66] width 301 height 16
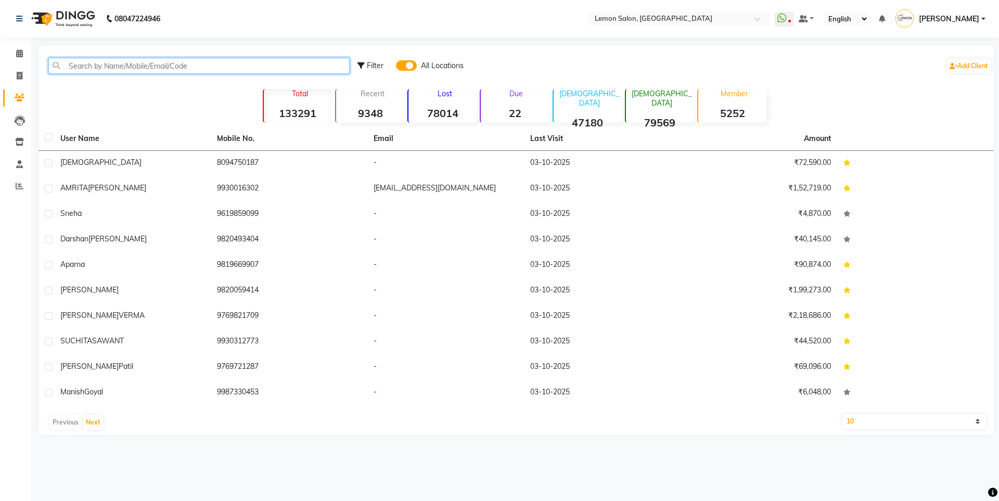
click at [130, 62] on input "text" at bounding box center [198, 66] width 301 height 16
click at [17, 50] on icon at bounding box center [19, 53] width 7 height 8
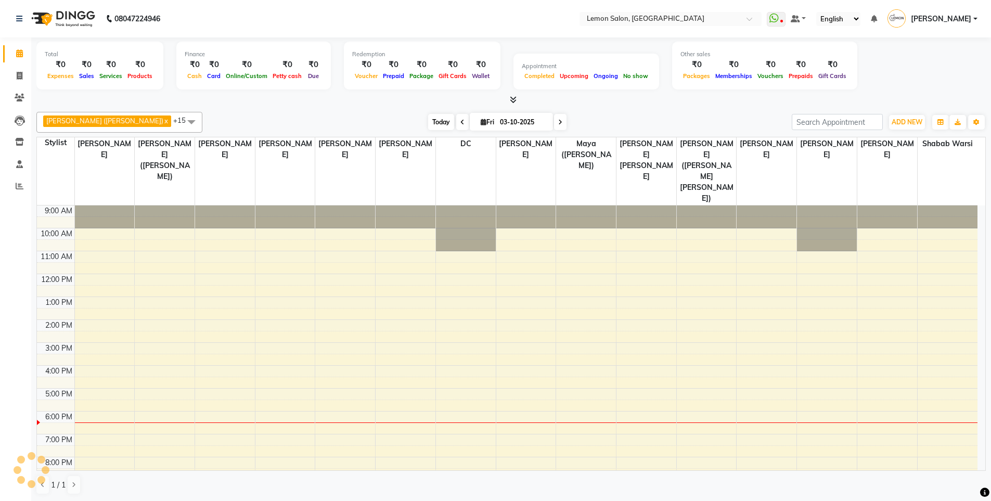
click at [428, 120] on span "Today" at bounding box center [441, 122] width 26 height 16
click at [356, 120] on div "Today Fri 03-10-2025" at bounding box center [497, 122] width 579 height 16
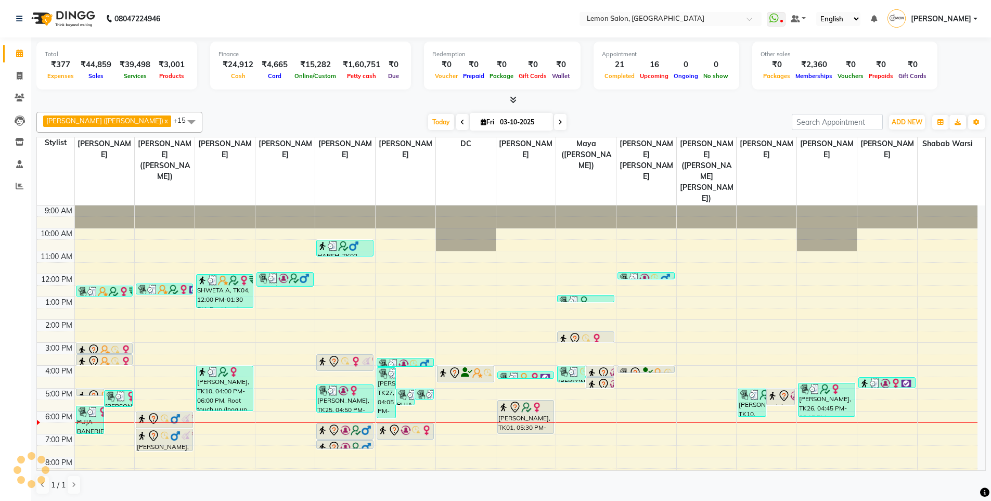
scroll to position [33, 0]
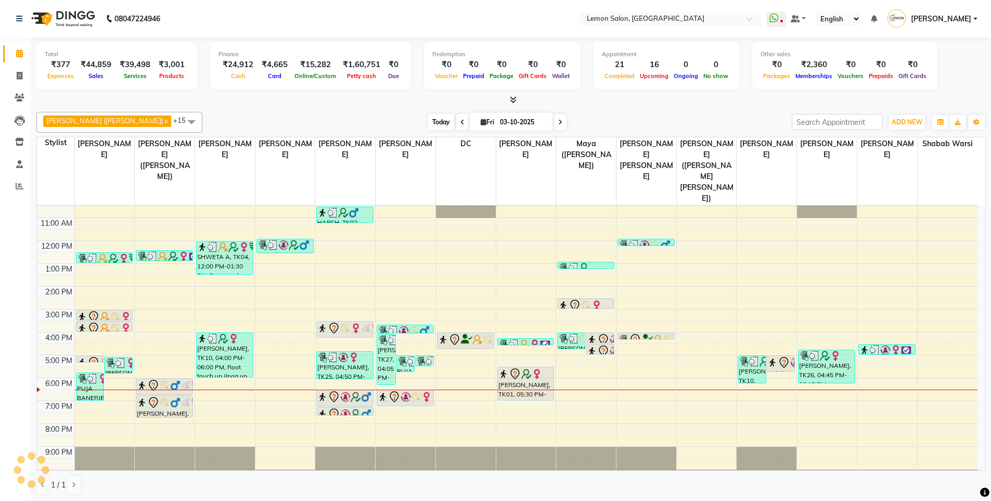
click at [428, 121] on span "Today" at bounding box center [441, 122] width 26 height 16
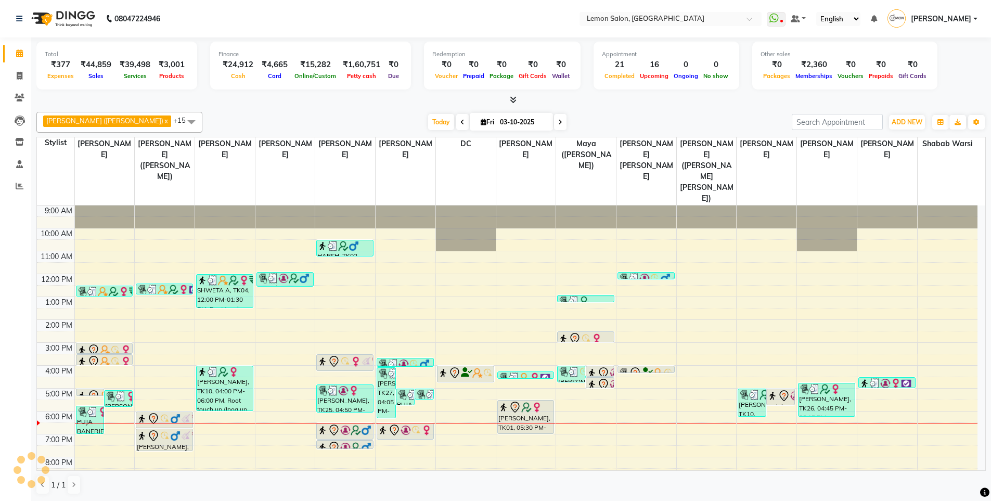
click at [645, 119] on div "Today Fri 03-10-2025" at bounding box center [497, 122] width 579 height 16
click at [25, 49] on span at bounding box center [19, 54] width 18 height 12
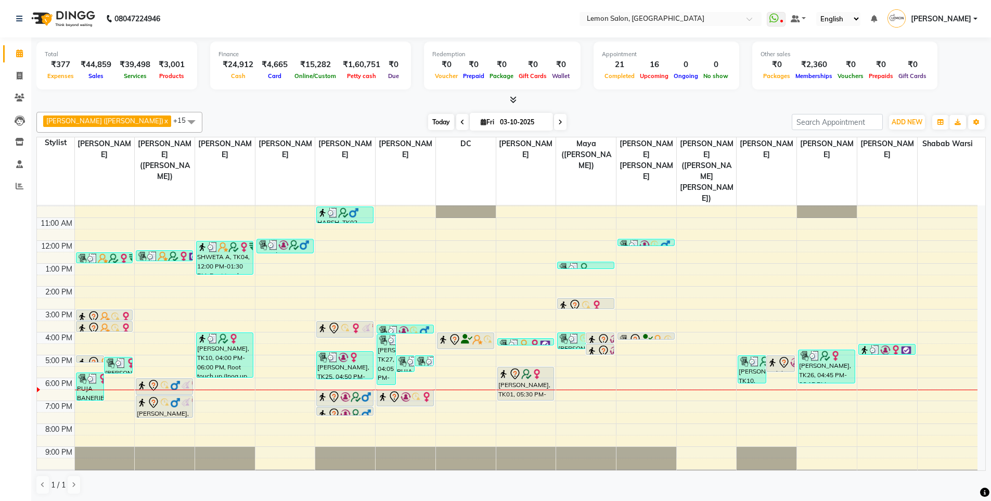
click at [428, 121] on span "Today" at bounding box center [441, 122] width 26 height 16
click at [644, 118] on div "Today Fri 03-10-2025" at bounding box center [497, 122] width 579 height 16
click at [428, 122] on span "Today" at bounding box center [441, 122] width 26 height 16
click at [428, 120] on span "Today" at bounding box center [441, 122] width 26 height 16
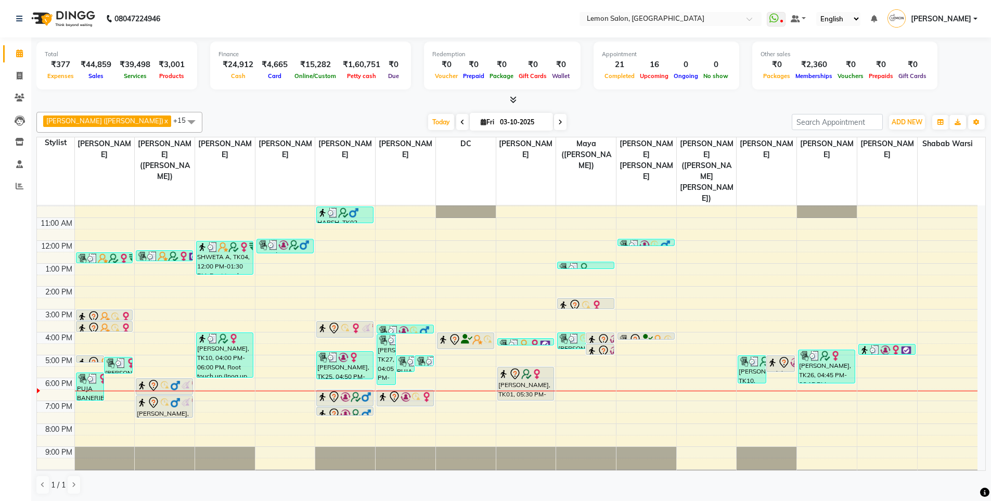
click at [237, 113] on div "Sameer (Izhar Salmani) x Raju Salmani x Azaz Kassara x Wasim Mansoori x DC x Ge…" at bounding box center [510, 122] width 949 height 21
click at [21, 48] on span at bounding box center [19, 54] width 18 height 12
click at [428, 121] on span "Today" at bounding box center [441, 122] width 26 height 16
click at [19, 76] on icon at bounding box center [20, 76] width 6 height 8
select select "service"
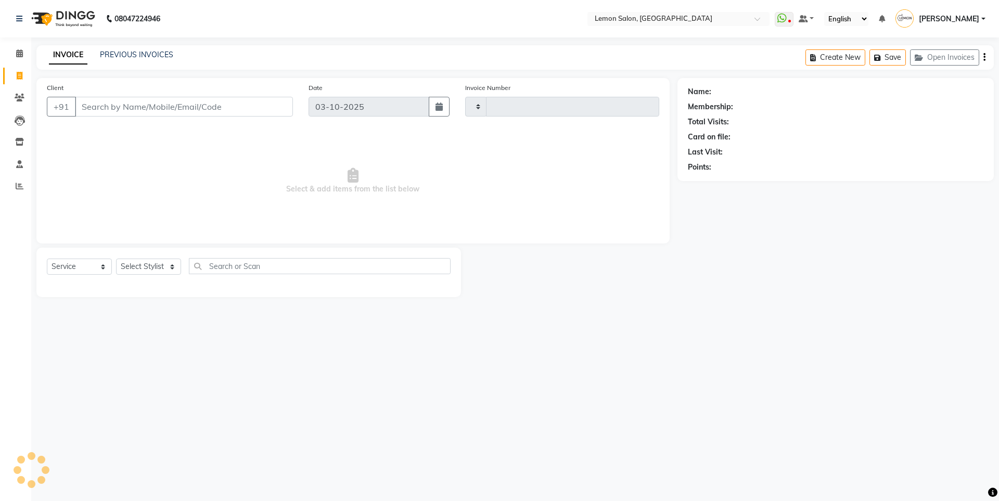
type input "6721"
select select "566"
click at [169, 262] on select "Select Stylist [PERSON_NAME] [PERSON_NAME] DC [PERSON_NAME] [PERSON_NAME] ([PER…" at bounding box center [170, 267] width 109 height 16
select select "7884"
click at [116, 259] on select "Select Stylist [PERSON_NAME] [PERSON_NAME] DC [PERSON_NAME] [PERSON_NAME] ([PER…" at bounding box center [170, 267] width 109 height 16
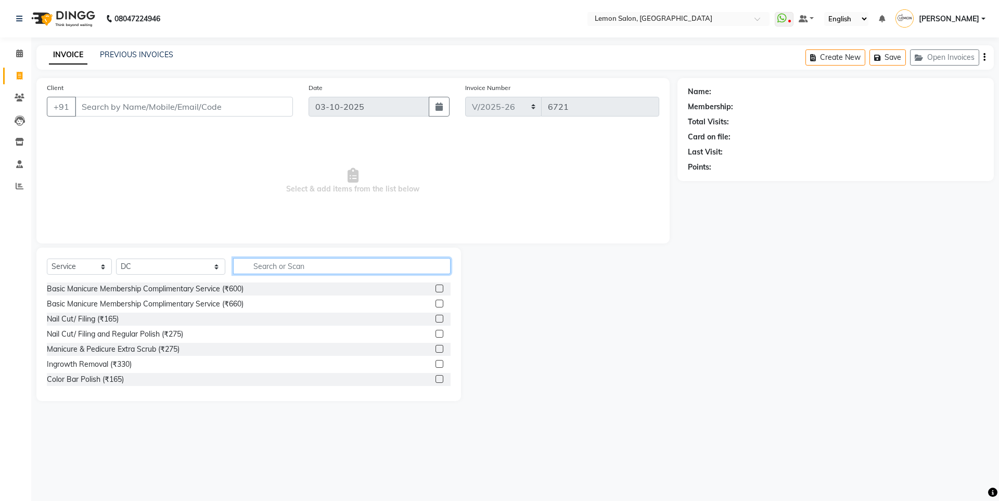
click at [276, 262] on input "text" at bounding box center [341, 266] width 217 height 16
click at [271, 266] on input "text" at bounding box center [341, 266] width 217 height 16
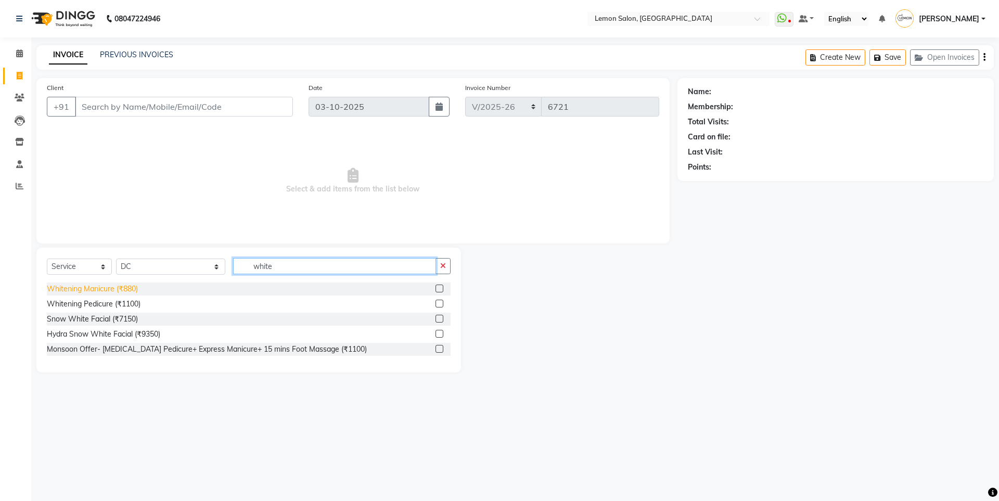
type input "white"
click at [130, 285] on div "Whitening Manicure (₹880)" at bounding box center [92, 288] width 91 height 11
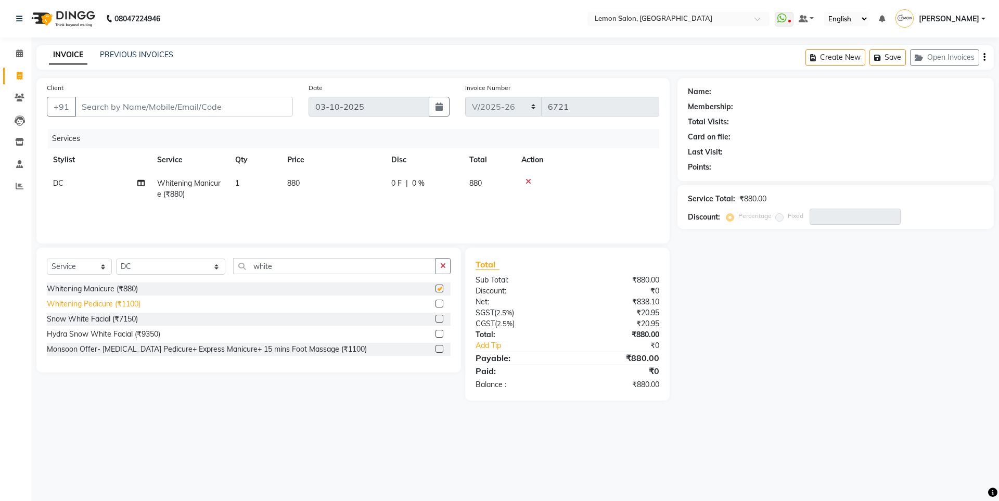
checkbox input "false"
click at [119, 304] on div "Whitening Pedicure (₹1100)" at bounding box center [94, 304] width 94 height 11
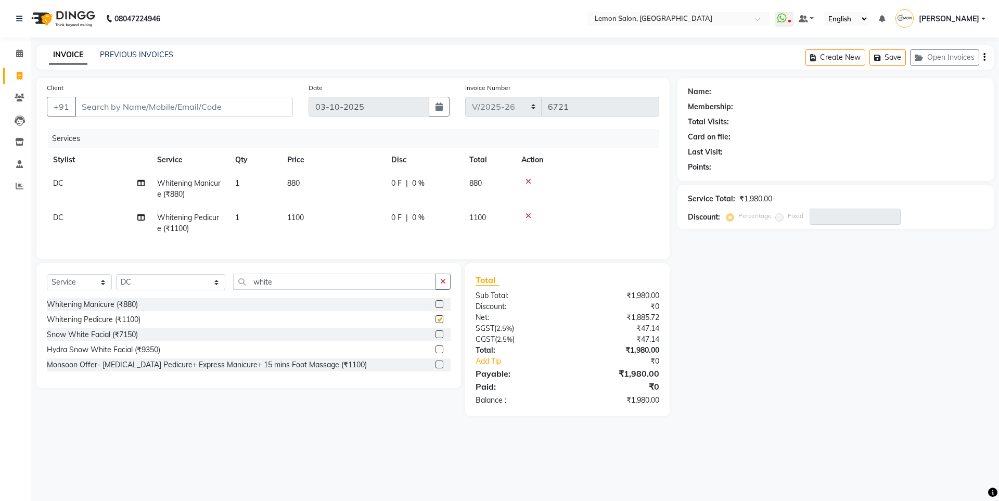
checkbox input "false"
click at [287, 289] on input "white" at bounding box center [334, 282] width 203 height 16
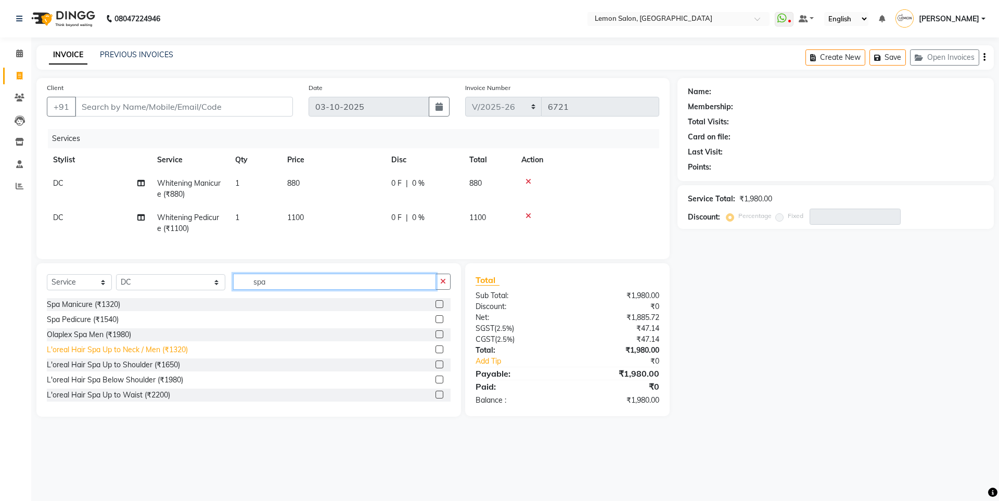
type input "spa"
click at [136, 355] on div "L'oreal Hair Spa Up to Neck / Men (₹1320)" at bounding box center [117, 349] width 141 height 11
checkbox input "false"
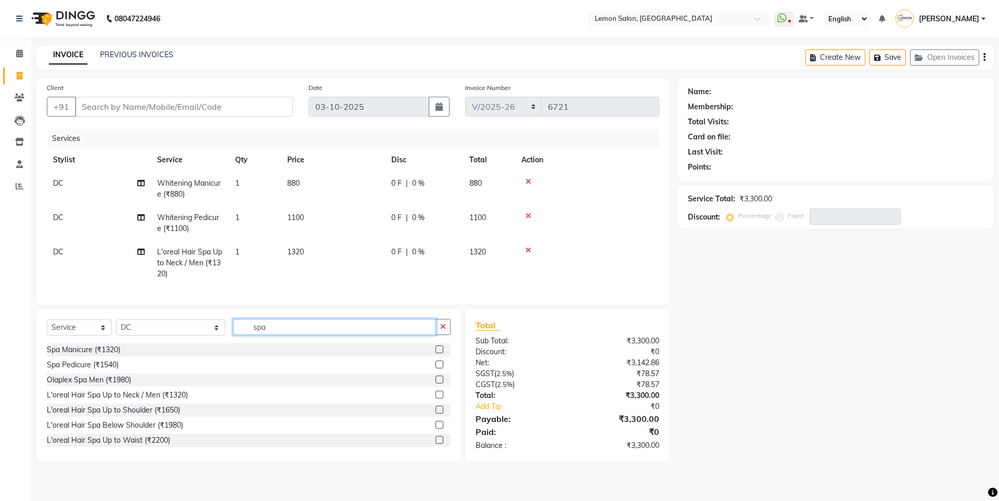
click at [252, 332] on input "spa" at bounding box center [334, 327] width 203 height 16
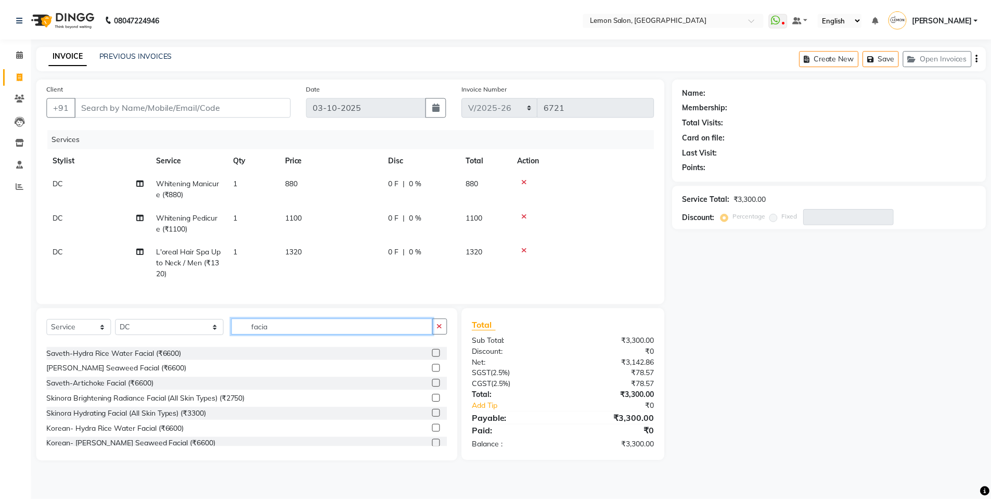
scroll to position [208, 0]
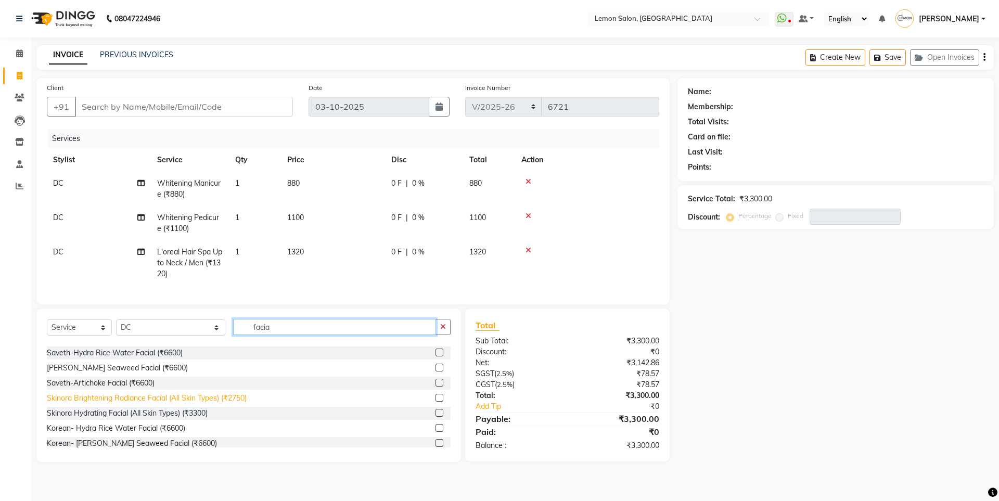
type input "facia"
click at [177, 404] on div "Skinora Brightening Radiance Facial (All Skin Types) (₹2750)" at bounding box center [147, 398] width 200 height 11
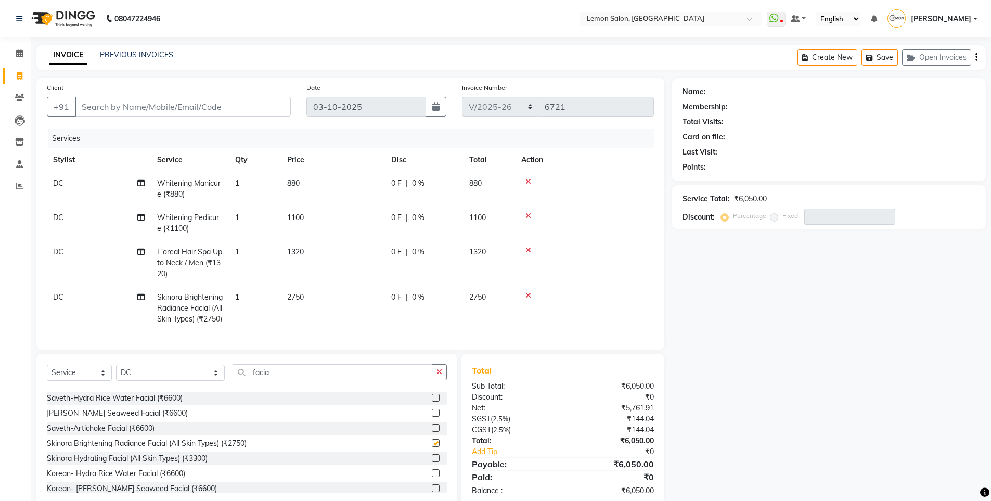
checkbox input "false"
click at [252, 380] on input "facia" at bounding box center [333, 372] width 200 height 16
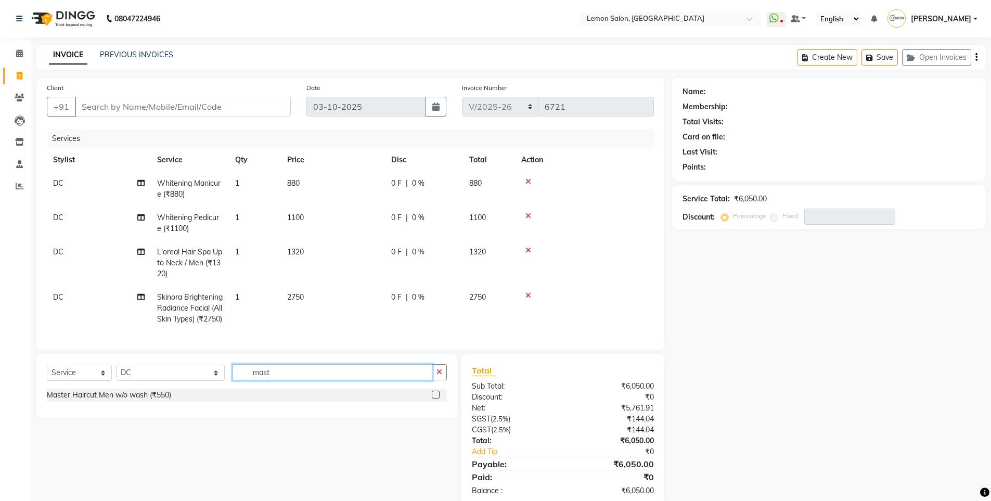
scroll to position [0, 0]
type input "master"
click at [148, 401] on div "Master Haircut Men w/o wash (₹550)" at bounding box center [109, 395] width 124 height 11
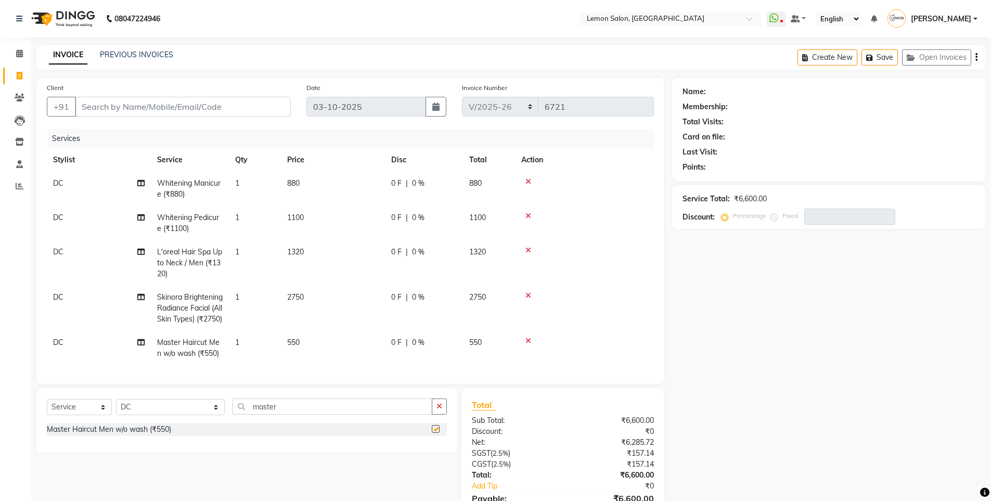
checkbox input "false"
click at [264, 415] on input "master" at bounding box center [333, 406] width 200 height 16
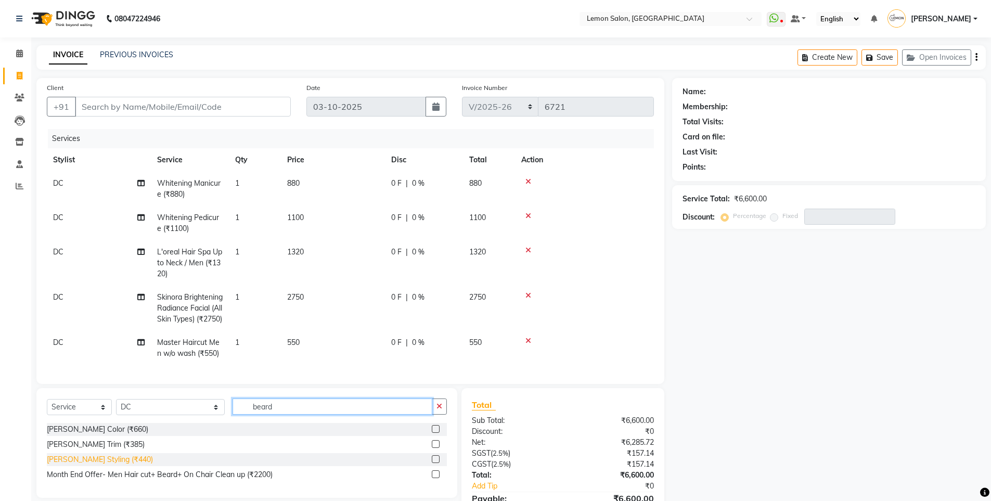
type input "beard"
click at [91, 465] on div "[PERSON_NAME] Styling (₹440)" at bounding box center [100, 459] width 106 height 11
checkbox input "false"
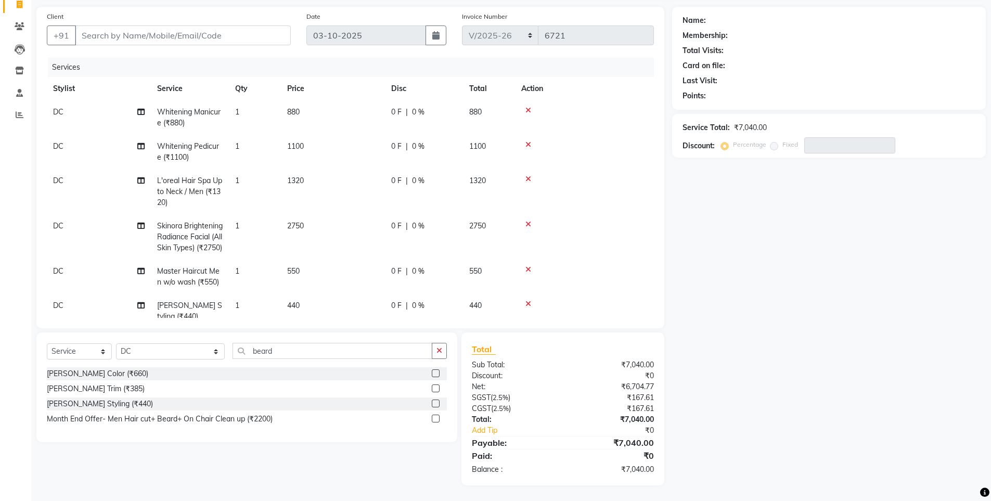
scroll to position [37, 0]
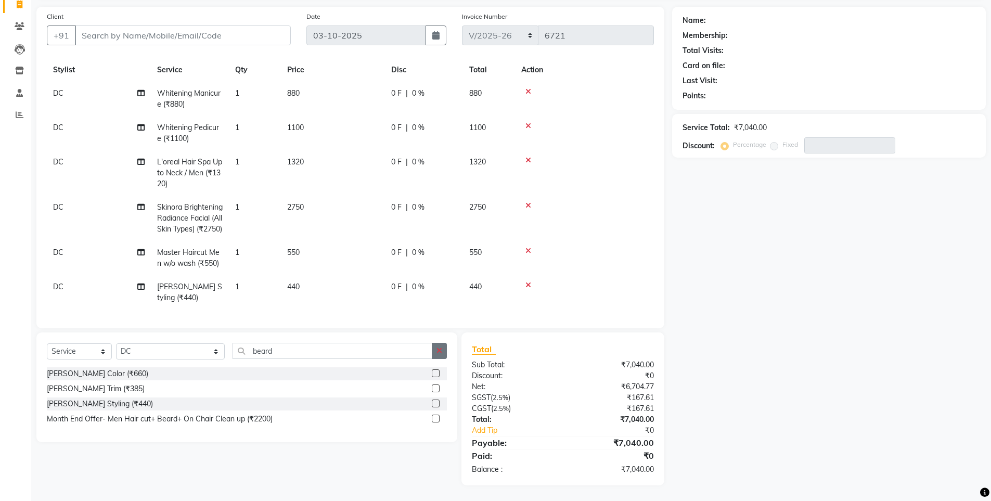
click at [439, 347] on icon "button" at bounding box center [439, 350] width 6 height 7
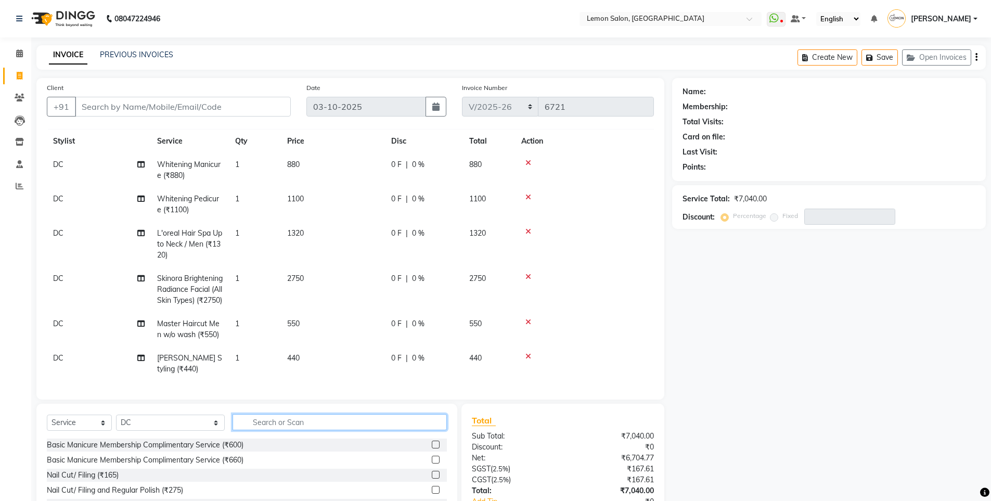
scroll to position [72, 0]
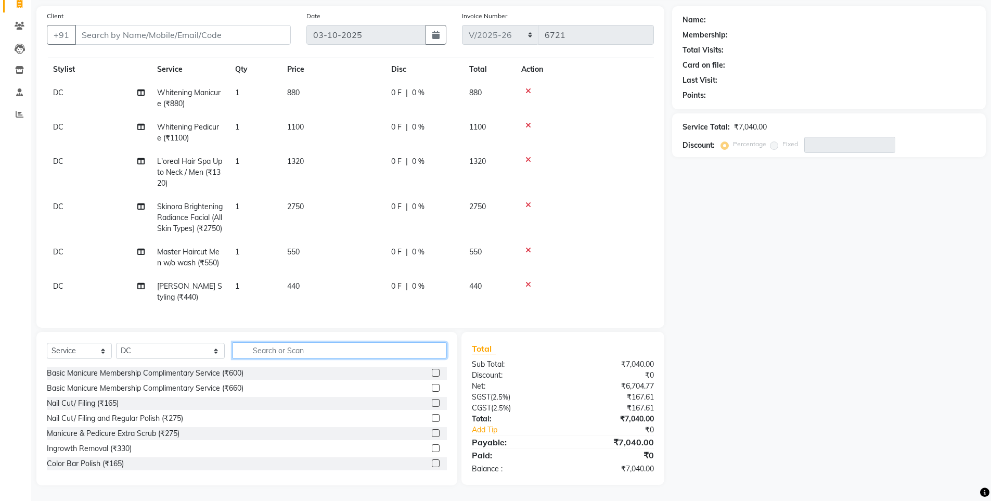
click at [345, 354] on input "text" at bounding box center [340, 350] width 215 height 16
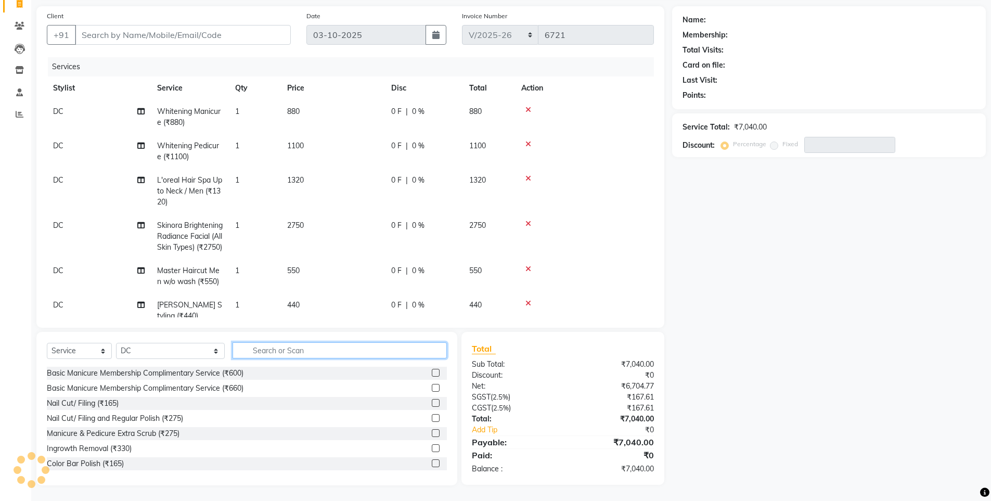
scroll to position [0, 0]
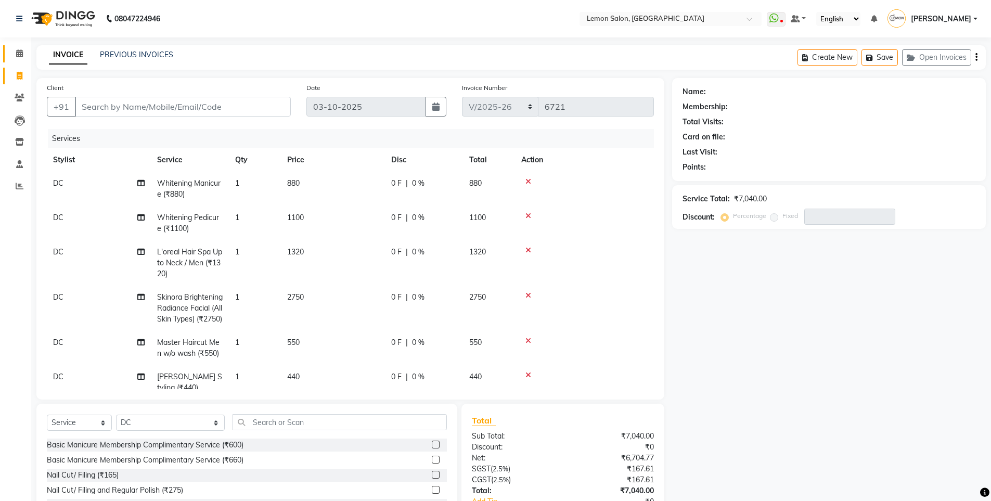
click at [22, 47] on link "Calendar" at bounding box center [15, 53] width 25 height 17
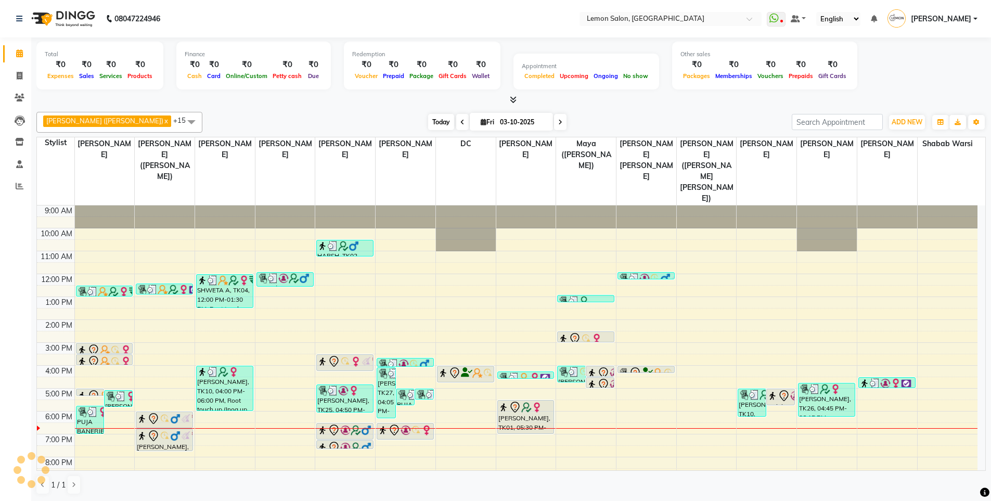
click at [428, 120] on span "Today" at bounding box center [441, 122] width 26 height 16
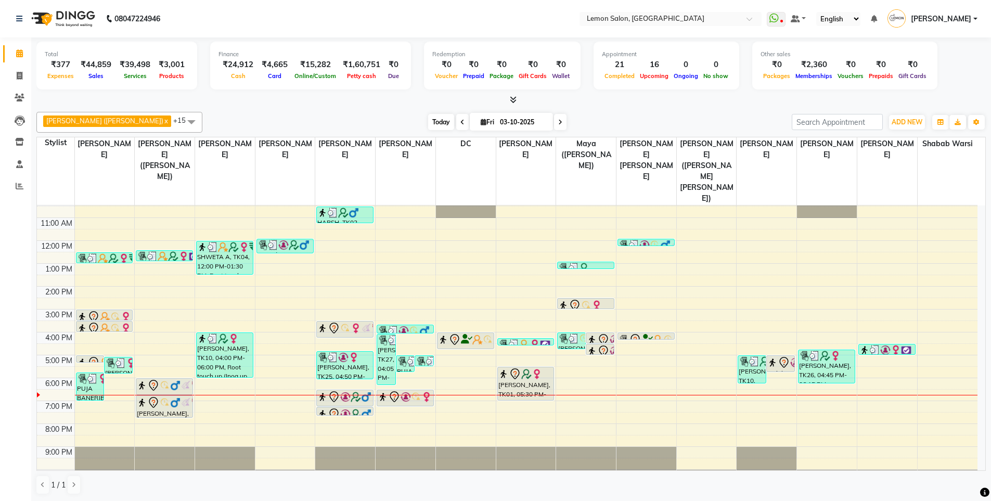
click at [428, 119] on span "Today" at bounding box center [441, 122] width 26 height 16
click at [220, 113] on div "Sameer (Izhar Salmani) x Raju Salmani x Azaz Kassara x Wasim Mansoori x DC x Ge…" at bounding box center [510, 122] width 949 height 21
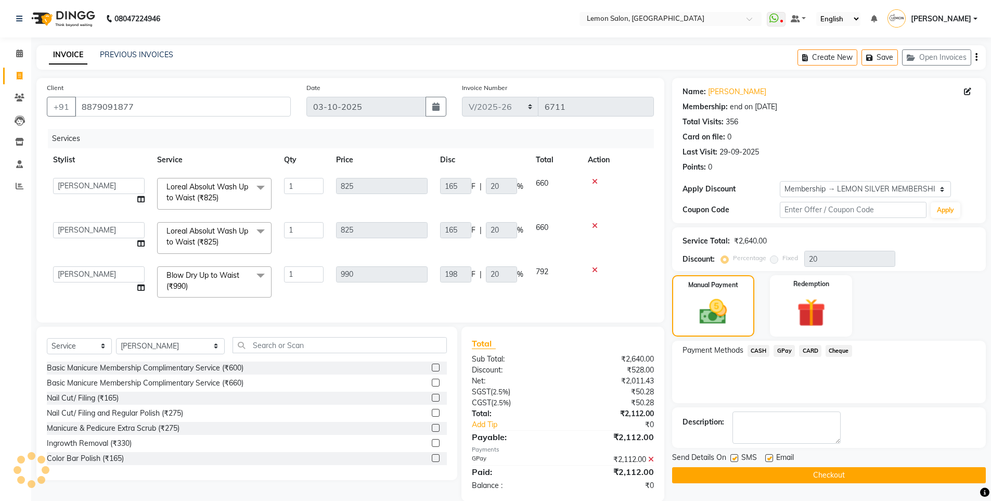
select select "566"
select select "8106"
select select "7391"
select select "service"
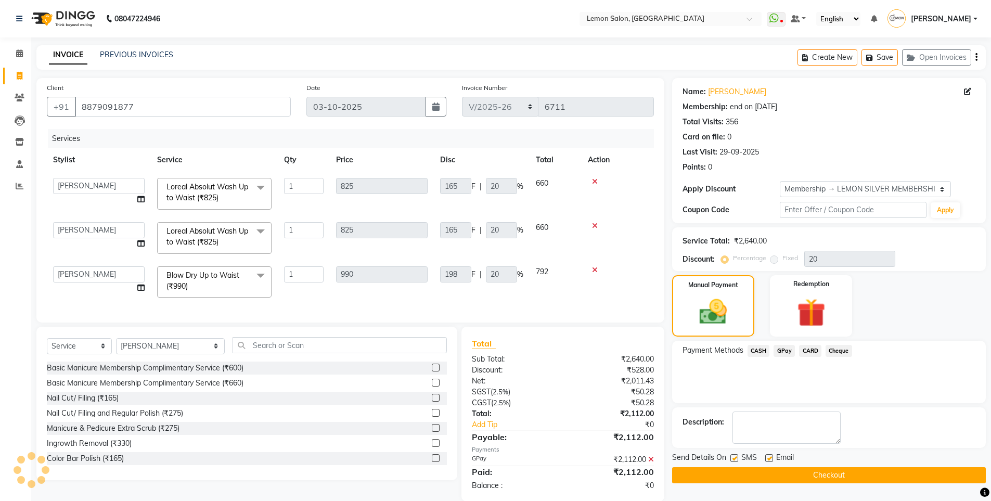
select select "8106"
select select "1: Object"
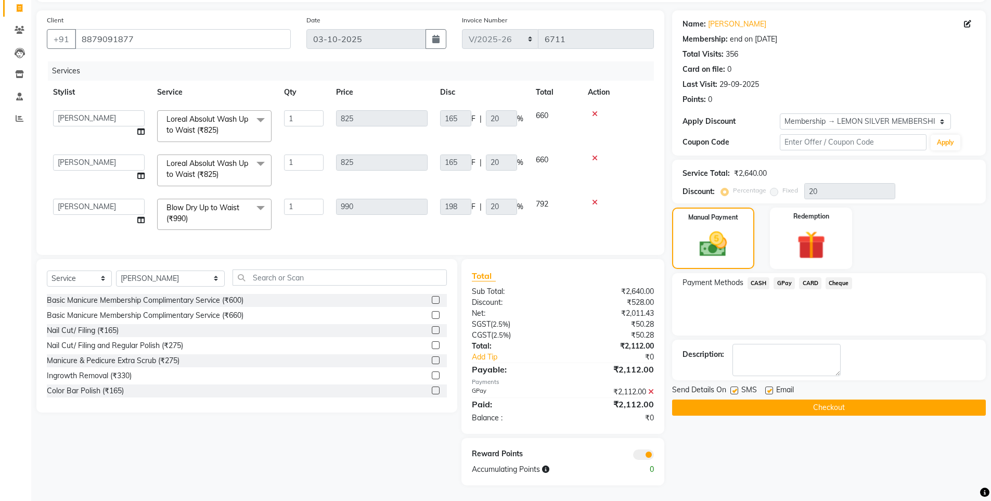
click at [738, 386] on label at bounding box center [734, 390] width 8 height 8
click at [737, 388] on input "checkbox" at bounding box center [733, 391] width 7 height 7
checkbox input "false"
click at [769, 386] on label at bounding box center [769, 390] width 8 height 8
click at [769, 388] on input "checkbox" at bounding box center [768, 391] width 7 height 7
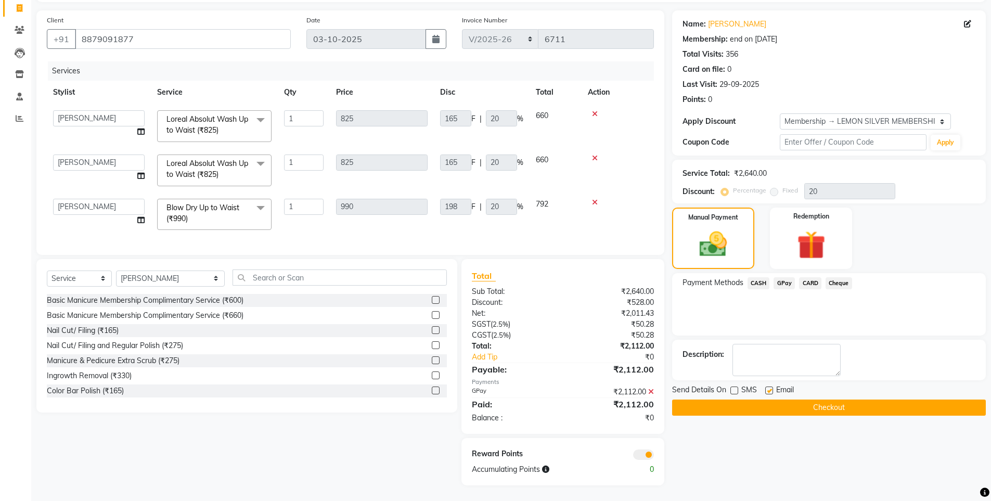
checkbox input "false"
click at [744, 399] on button "Checkout" at bounding box center [829, 407] width 314 height 16
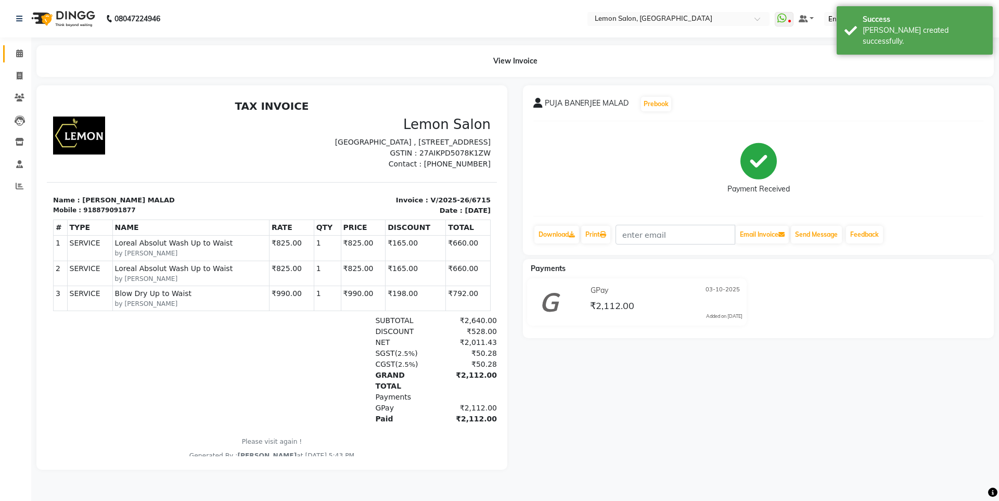
click at [12, 46] on link "Calendar" at bounding box center [15, 53] width 25 height 17
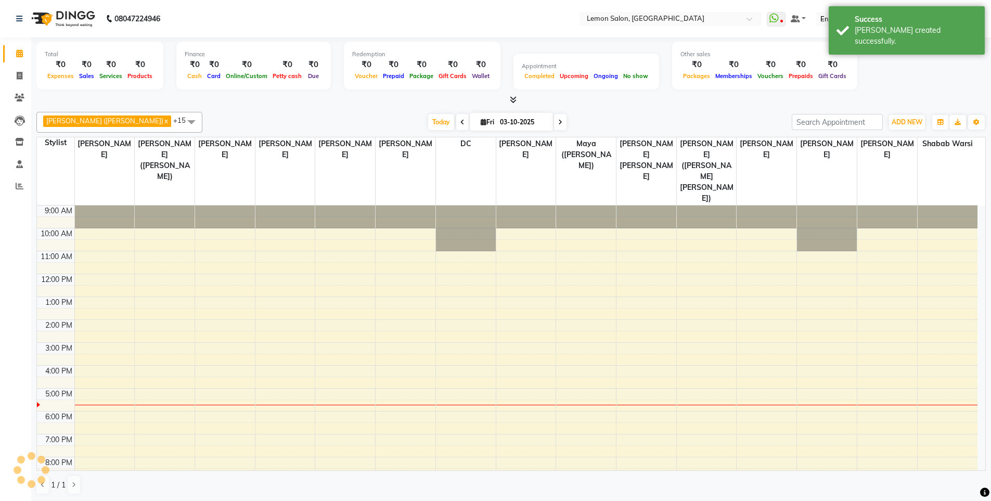
scroll to position [14, 0]
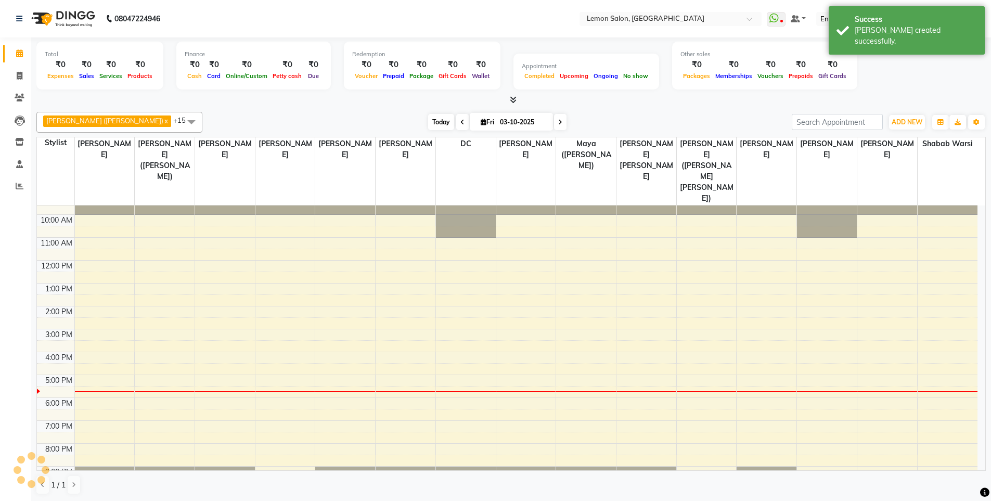
click at [428, 120] on span "Today" at bounding box center [441, 122] width 26 height 16
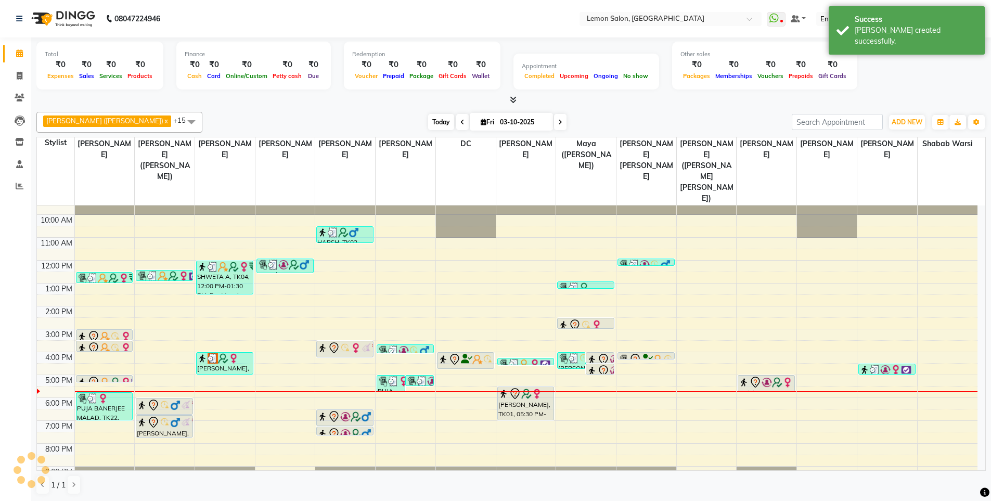
scroll to position [33, 0]
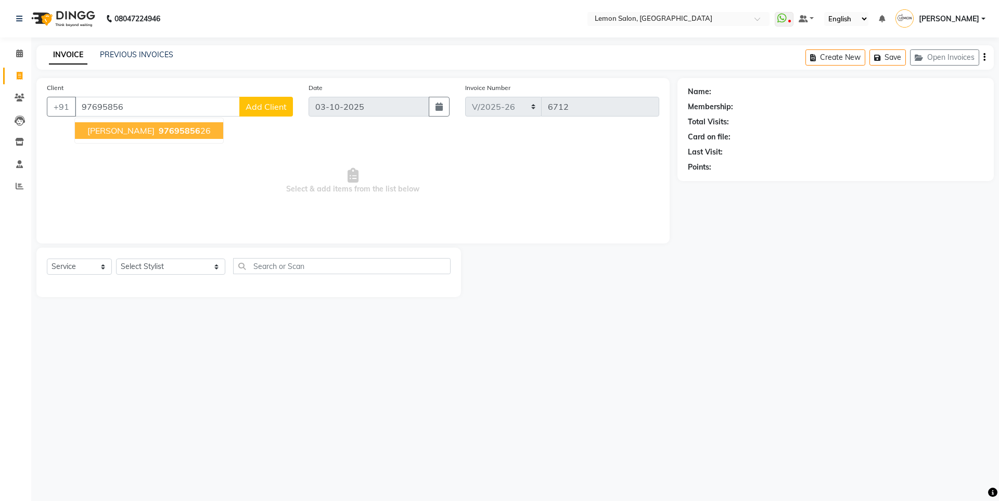
select select "566"
select select "service"
click at [235, 55] on div "INVOICE PREVIOUS INVOICES Create New Save Open Invoices" at bounding box center [514, 57] width 957 height 24
click at [149, 100] on input "97695856" at bounding box center [157, 107] width 165 height 20
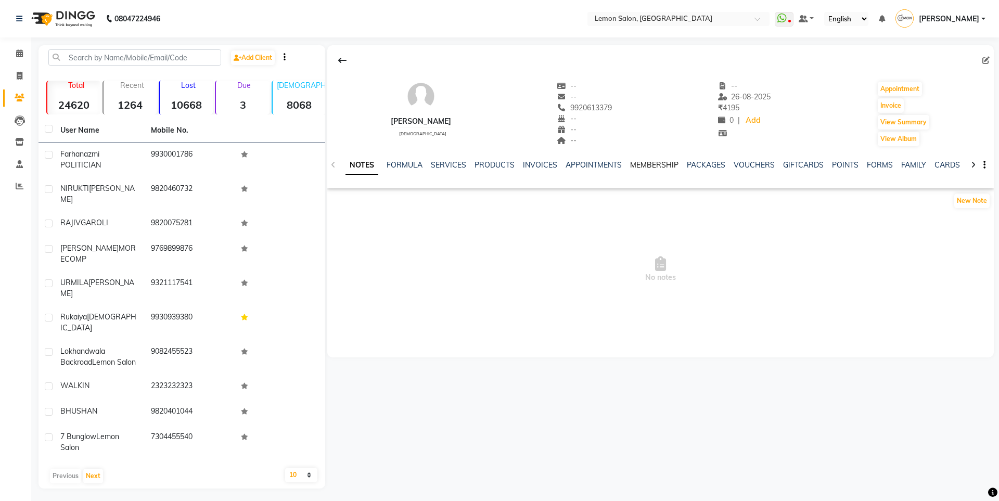
click at [645, 164] on link "MEMBERSHIP" at bounding box center [654, 164] width 48 height 9
click at [536, 167] on link "APPOINTMENTS" at bounding box center [542, 164] width 56 height 9
click at [406, 163] on link "SERVICES" at bounding box center [405, 164] width 35 height 9
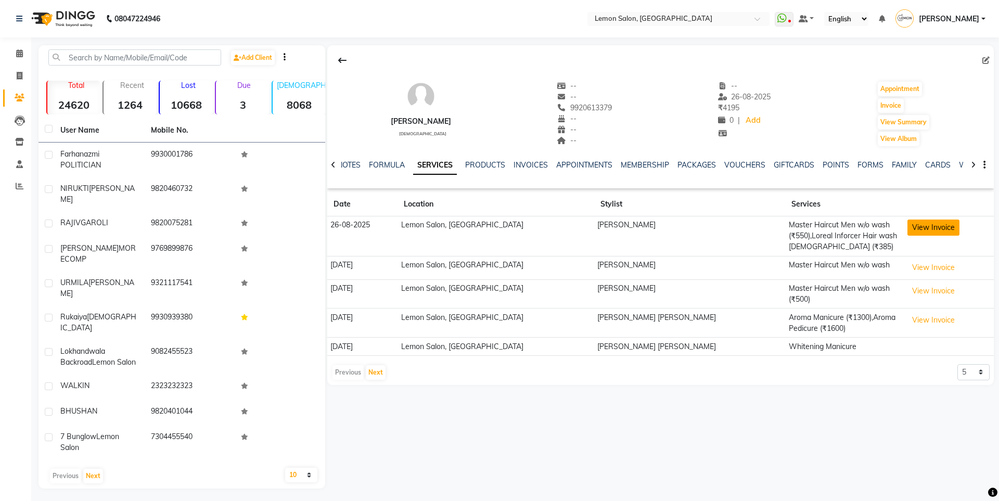
click at [916, 231] on button "View Invoice" at bounding box center [933, 227] width 52 height 16
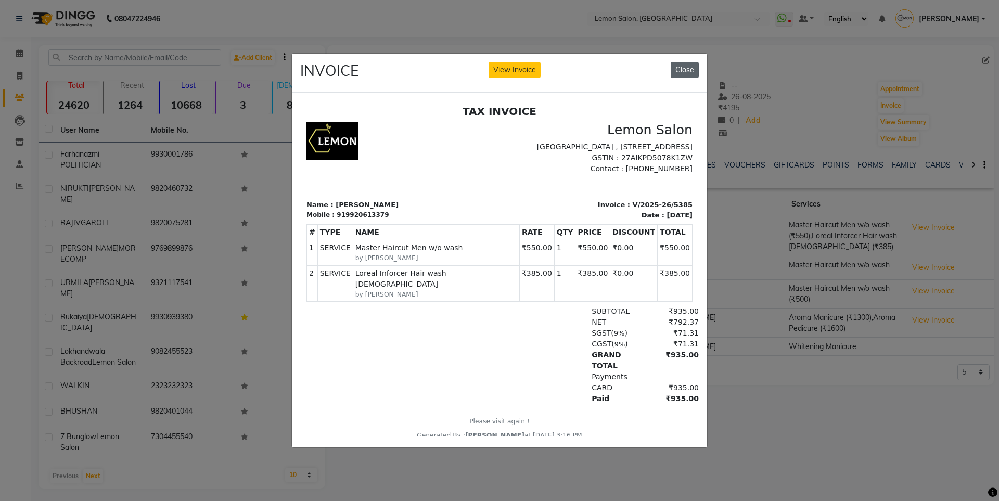
click at [685, 62] on button "Close" at bounding box center [684, 70] width 28 height 16
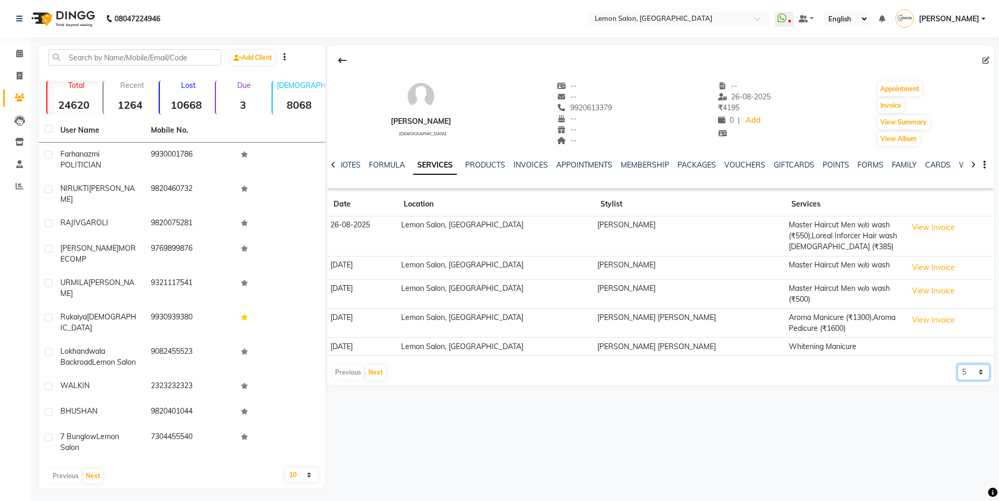
click at [977, 367] on select "5 10 50 100 500" at bounding box center [973, 372] width 32 height 16
select select "500"
click at [957, 364] on select "5 10 50 100 500" at bounding box center [973, 372] width 32 height 16
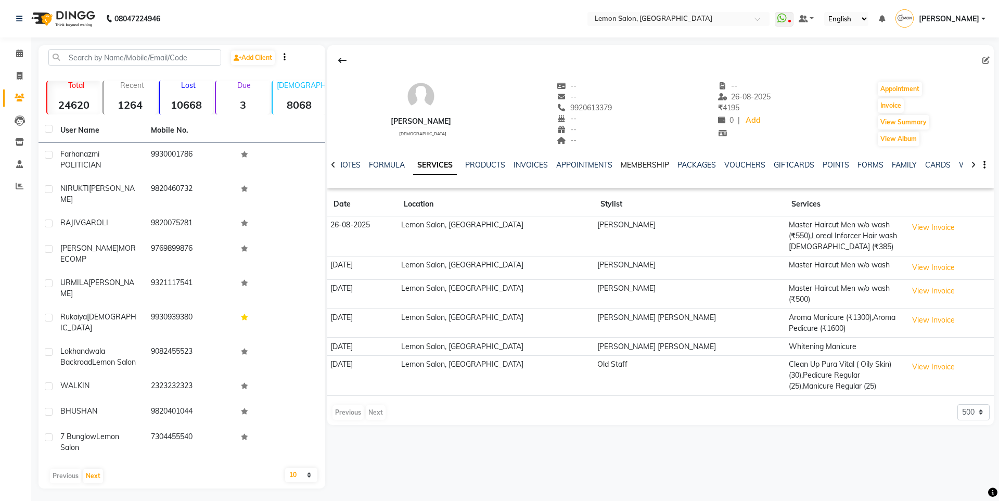
click at [640, 165] on link "MEMBERSHIP" at bounding box center [645, 164] width 48 height 9
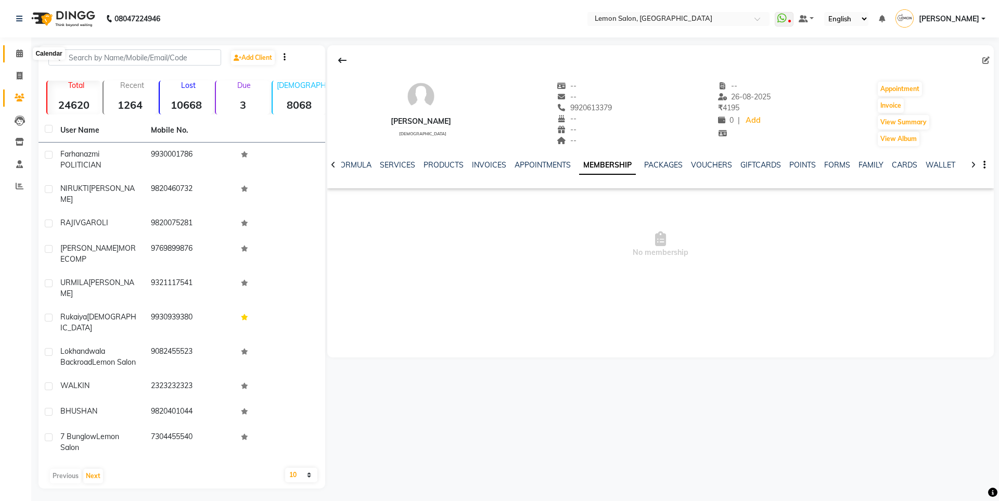
click at [16, 51] on icon at bounding box center [19, 53] width 7 height 8
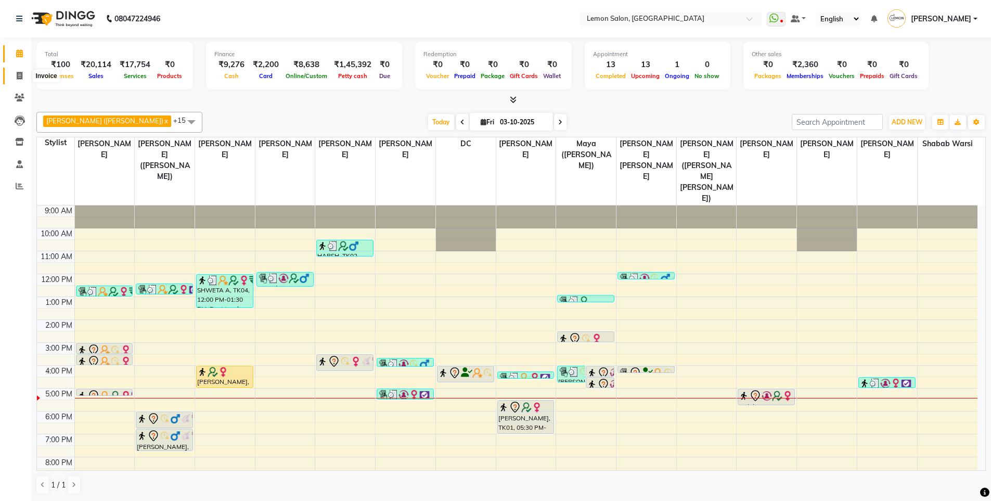
click at [18, 72] on icon at bounding box center [20, 76] width 6 height 8
select select "service"
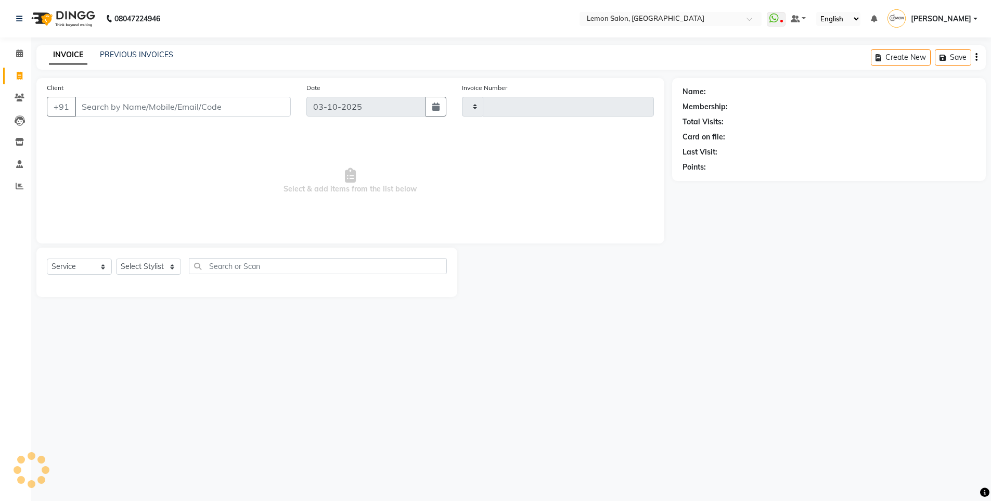
type input "6715"
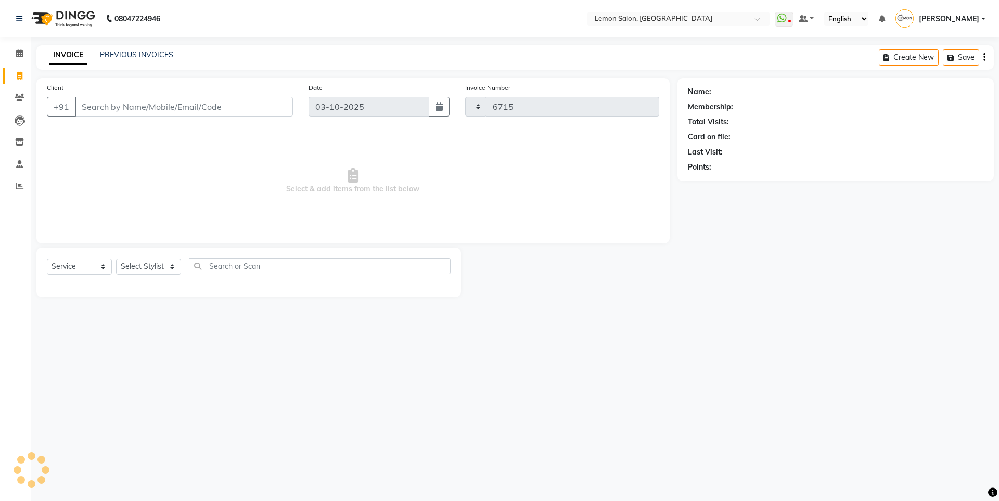
select select "566"
click at [19, 51] on icon at bounding box center [19, 53] width 7 height 8
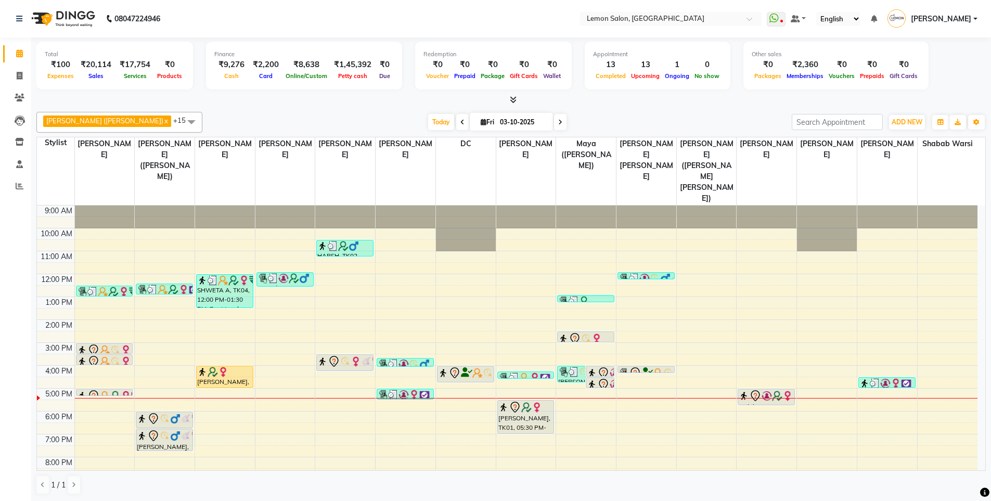
click at [319, 110] on div "[PERSON_NAME] ([PERSON_NAME]) x [PERSON_NAME] x [PERSON_NAME] x [PERSON_NAME] x…" at bounding box center [510, 303] width 949 height 391
click at [428, 119] on span "Today" at bounding box center [441, 122] width 26 height 16
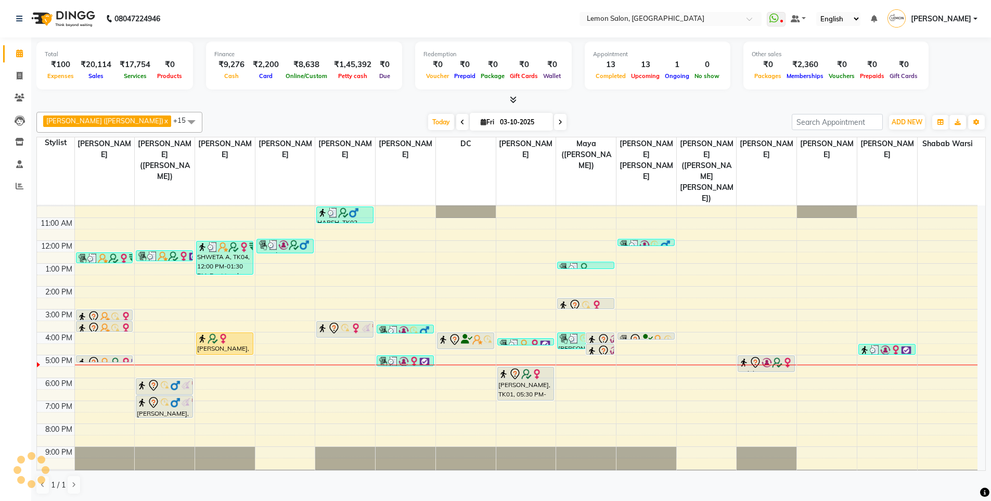
click at [279, 110] on div "[PERSON_NAME] ([PERSON_NAME]) x [PERSON_NAME] x [PERSON_NAME] x [PERSON_NAME] x…" at bounding box center [510, 303] width 949 height 391
click at [21, 56] on icon at bounding box center [19, 53] width 7 height 8
click at [428, 118] on span "Today" at bounding box center [441, 122] width 26 height 16
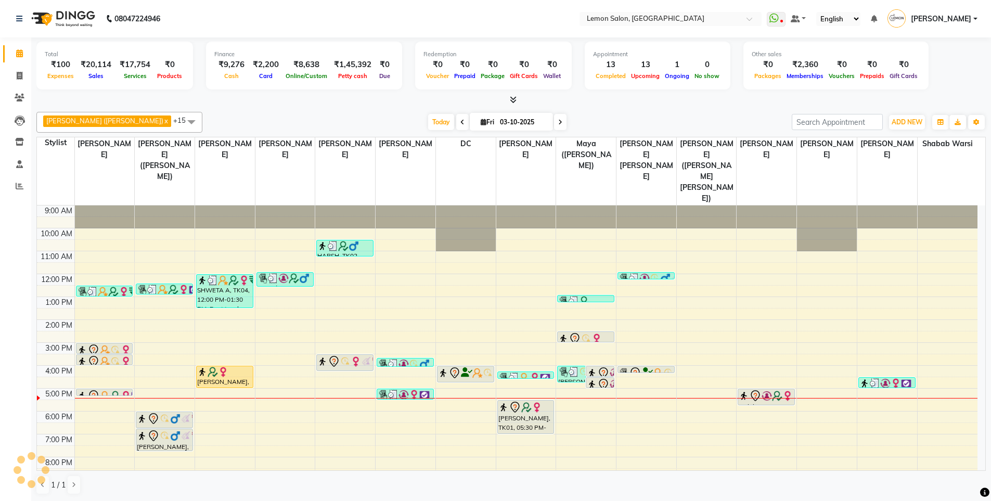
click at [273, 96] on div at bounding box center [510, 100] width 949 height 11
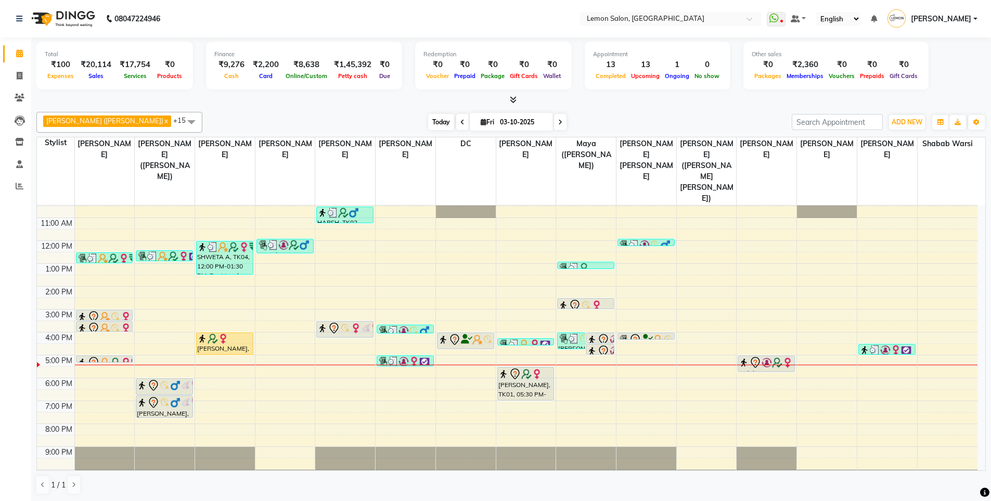
click at [428, 123] on span "Today" at bounding box center [441, 122] width 26 height 16
click at [428, 122] on span "Today" at bounding box center [441, 122] width 26 height 16
click at [319, 369] on div "9:00 AM 10:00 AM 11:00 AM 12:00 PM 1:00 PM 2:00 PM 3:00 PM 4:00 PM 5:00 PM 6:00…" at bounding box center [507, 332] width 940 height 320
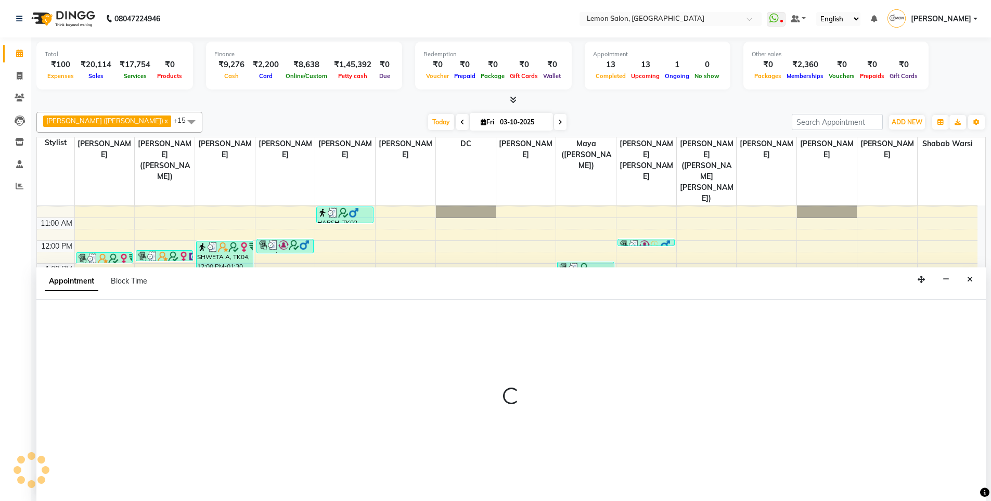
scroll to position [1, 0]
select select "9574"
select select "tentative"
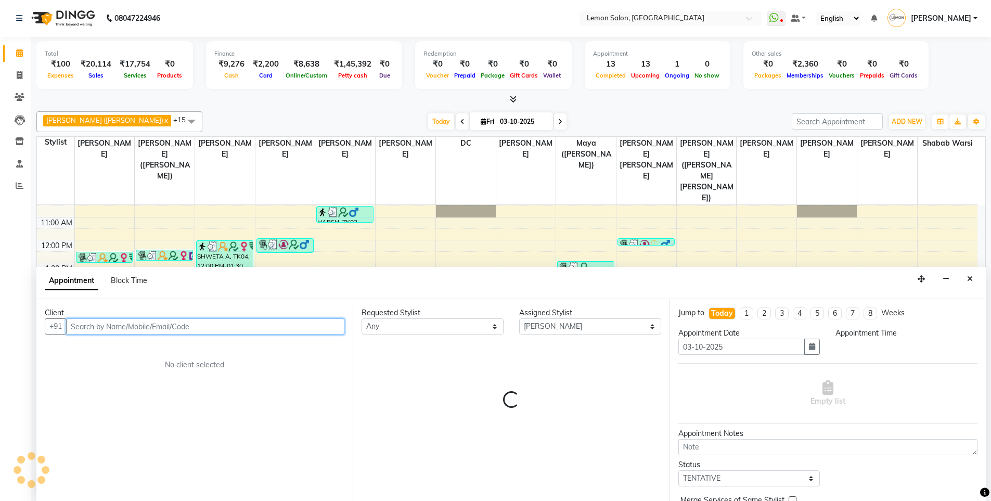
select select "1110"
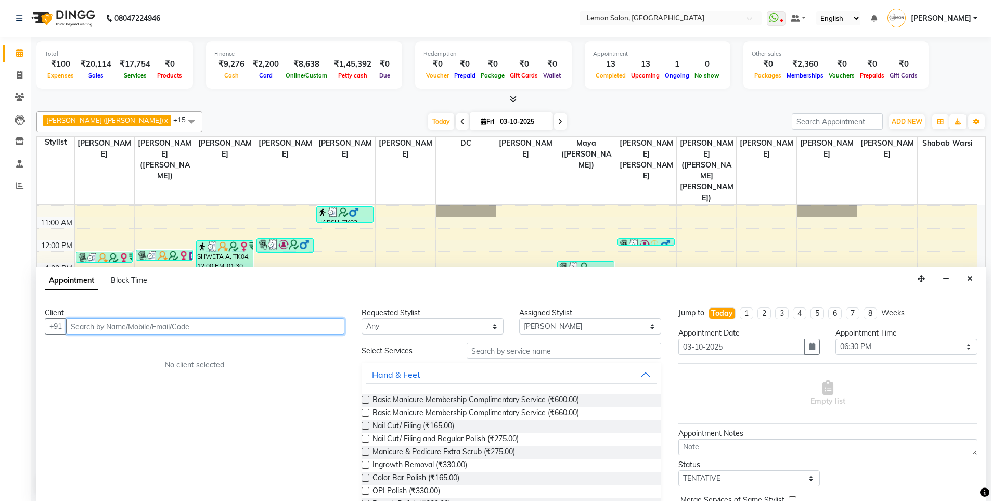
click at [150, 326] on input "text" at bounding box center [205, 326] width 278 height 16
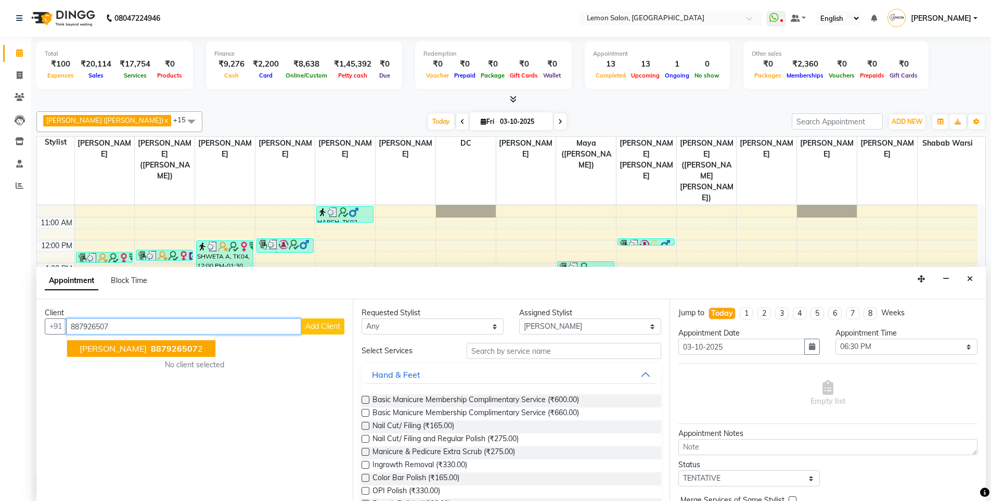
click at [151, 353] on span "887926507" at bounding box center [174, 348] width 47 height 10
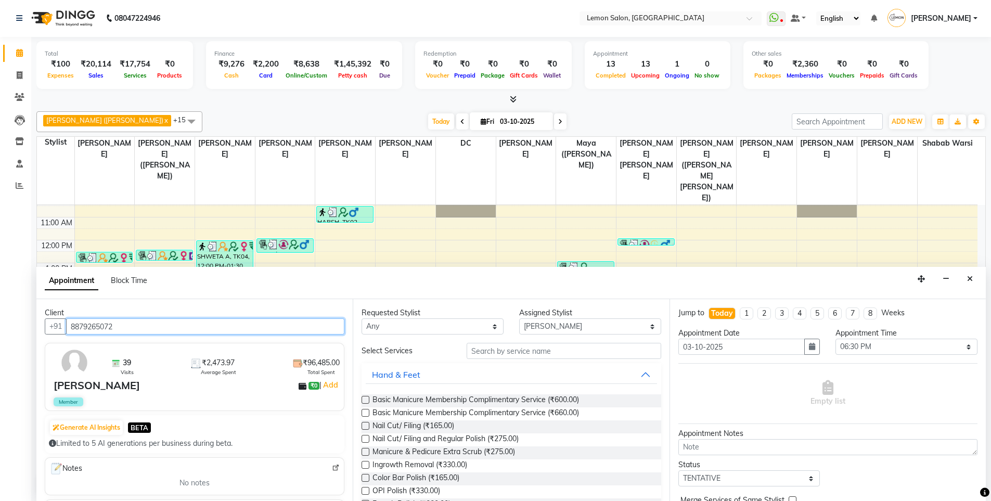
type input "8879265072"
click at [507, 353] on input "text" at bounding box center [564, 351] width 195 height 16
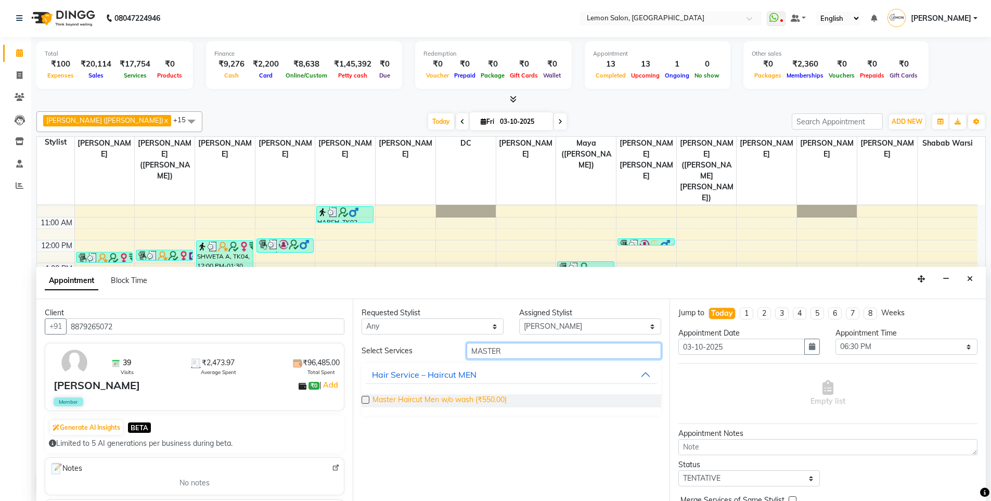
type input "MASTER"
click at [475, 395] on span "Master Haircut Men w/o wash (₹550.00)" at bounding box center [439, 400] width 134 height 13
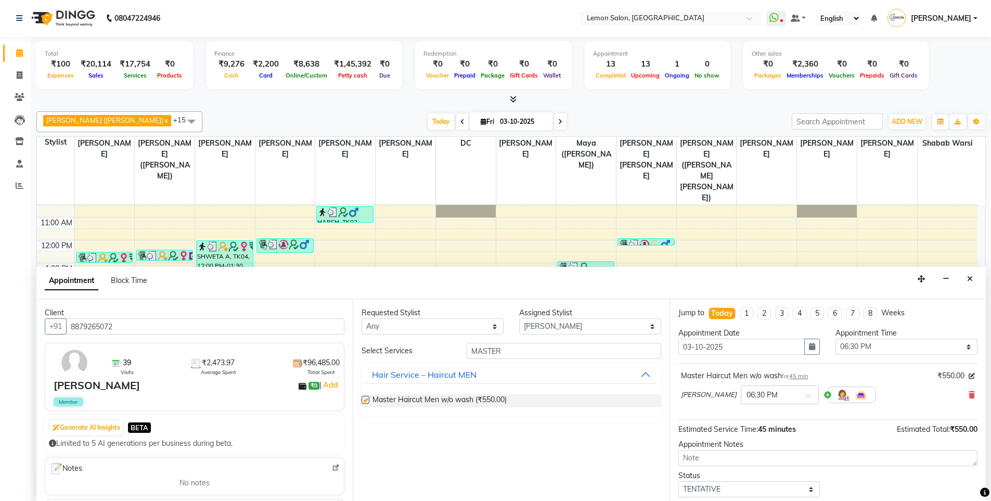
checkbox input "false"
click at [511, 342] on div "Requested Stylist Any Aakash Buchiude Azaz Kassara DC Geeta Govind Rajput Kanch…" at bounding box center [511, 400] width 316 height 202
click at [510, 342] on div "Requested Stylist Any Aakash Buchiude Azaz Kassara DC Geeta Govind Rajput Kanch…" at bounding box center [511, 400] width 316 height 202
click at [506, 348] on input "MASTER" at bounding box center [564, 351] width 195 height 16
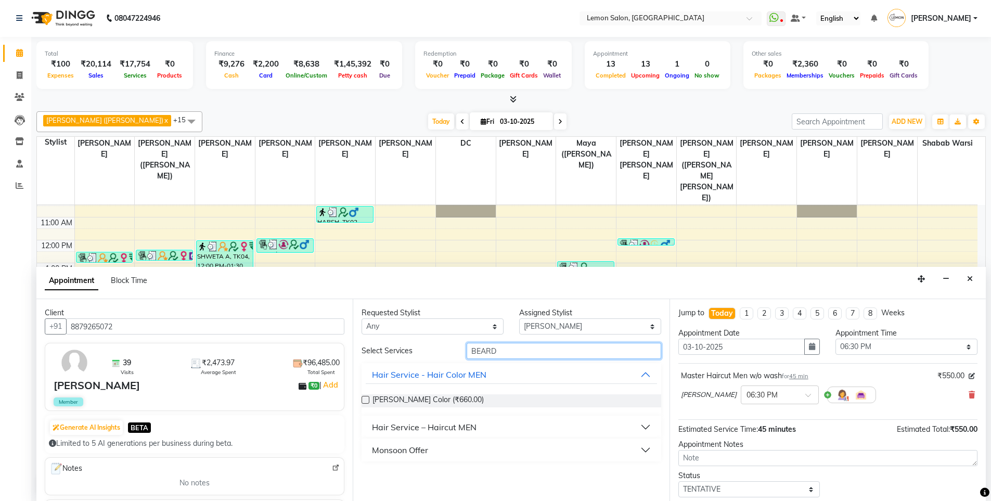
type input "BEARD"
click at [418, 430] on div "Hair Service – Haircut MEN" at bounding box center [424, 427] width 105 height 12
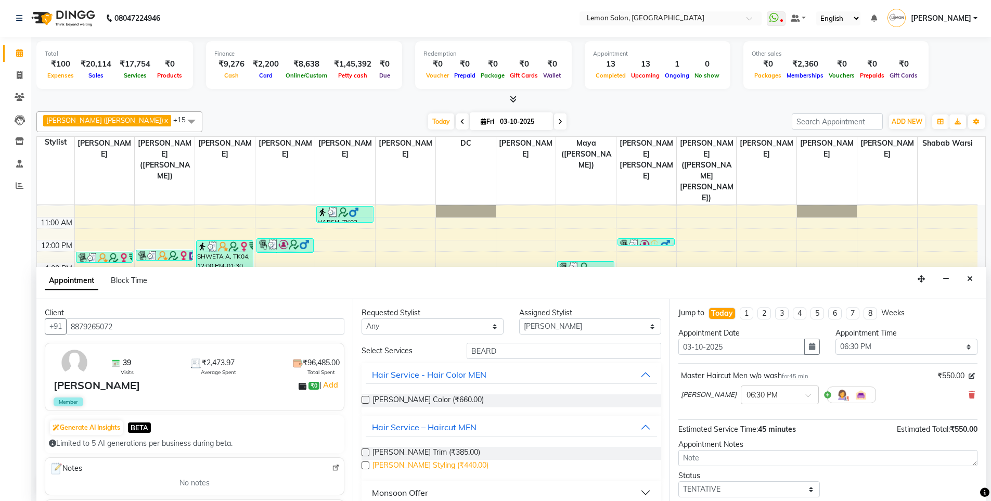
click at [407, 467] on span "Beard Styling (₹440.00)" at bounding box center [430, 466] width 116 height 13
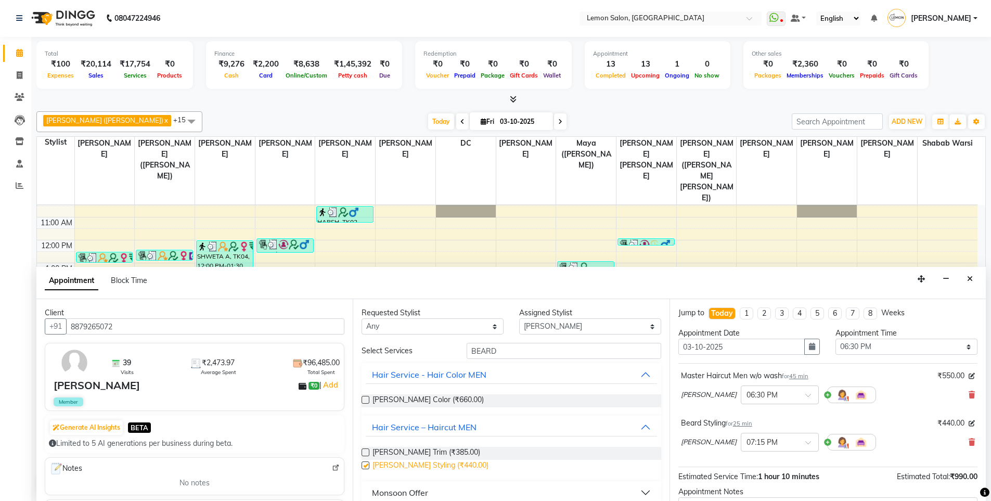
checkbox input "false"
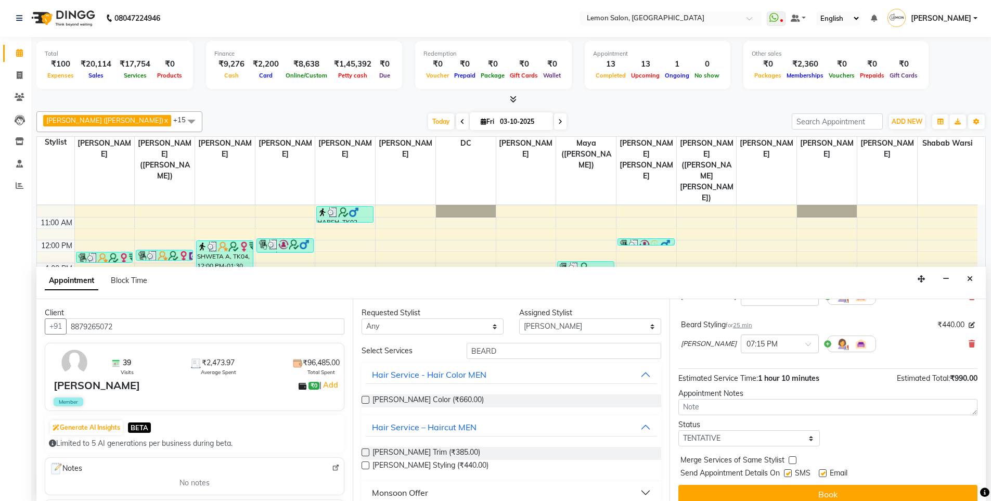
scroll to position [109, 0]
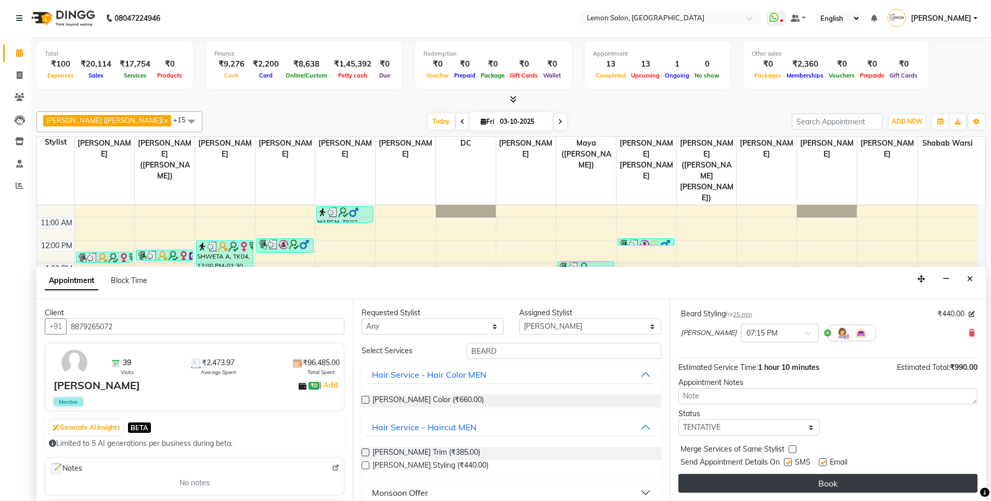
click at [815, 482] on button "Book" at bounding box center [827, 483] width 299 height 19
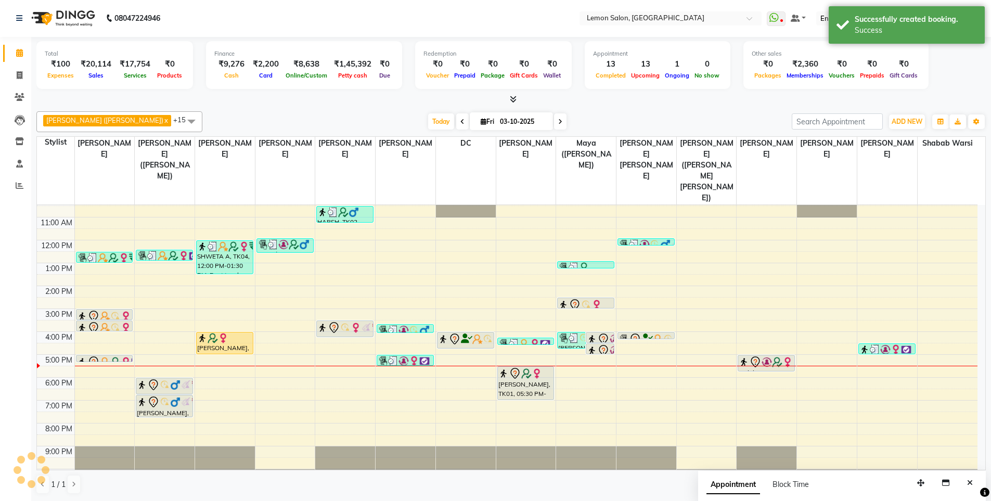
scroll to position [0, 0]
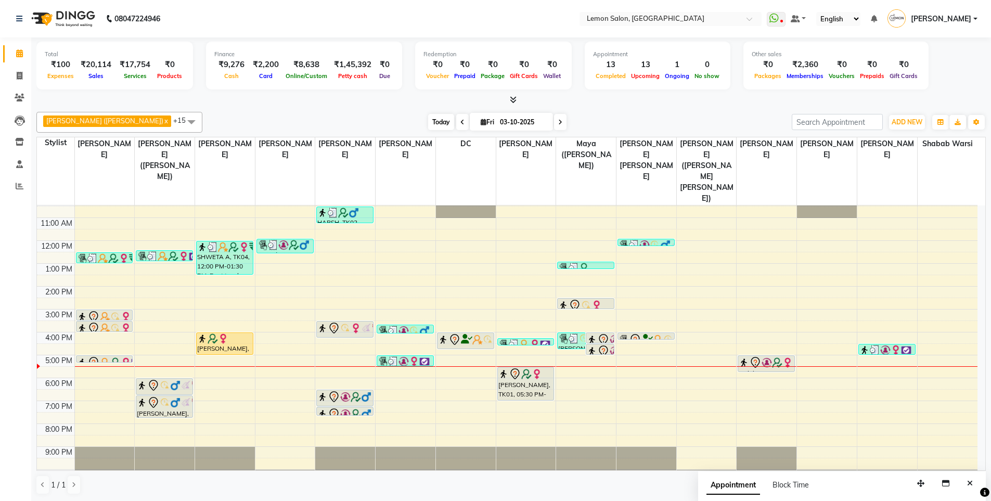
click at [428, 118] on span "Today" at bounding box center [441, 122] width 26 height 16
click at [345, 116] on div "[DATE] [DATE]" at bounding box center [497, 122] width 579 height 16
click at [23, 47] on link "Calendar" at bounding box center [15, 53] width 25 height 17
click at [428, 121] on span "Today" at bounding box center [441, 122] width 26 height 16
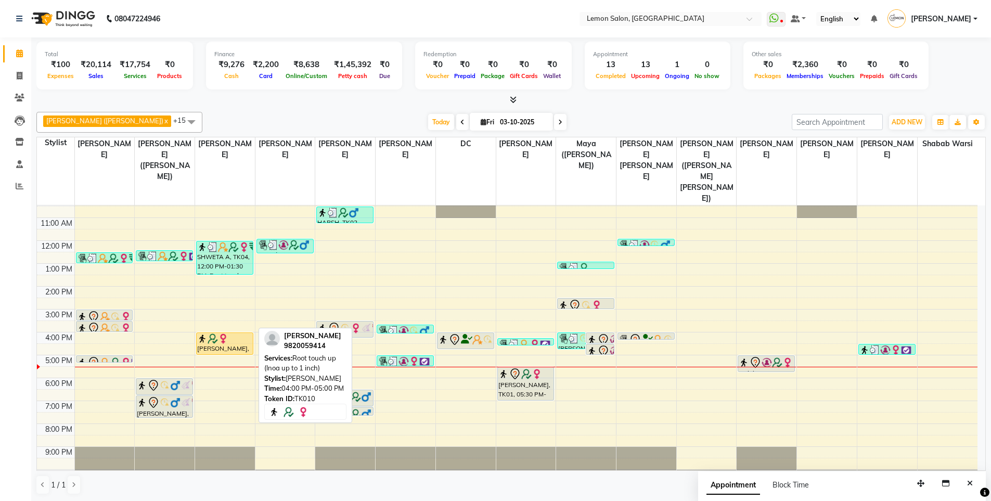
click at [225, 333] on img at bounding box center [223, 338] width 10 height 10
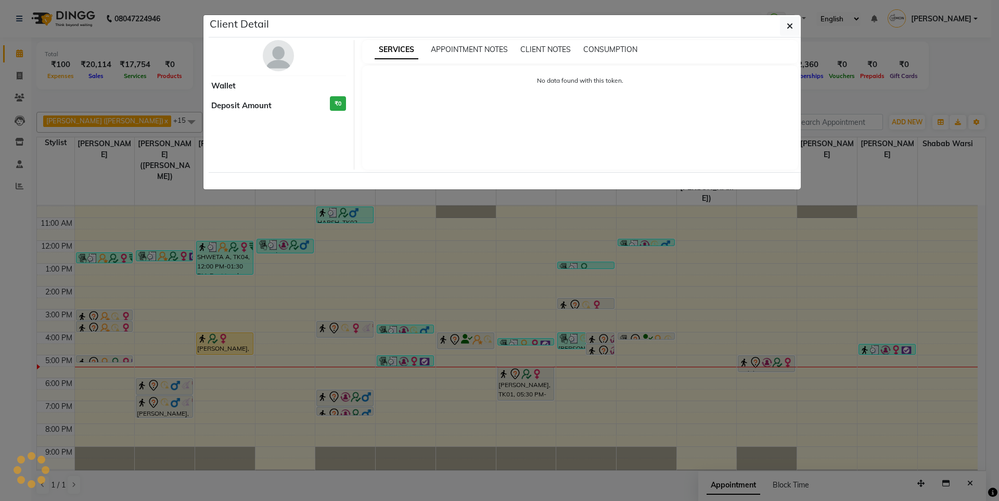
select select "1"
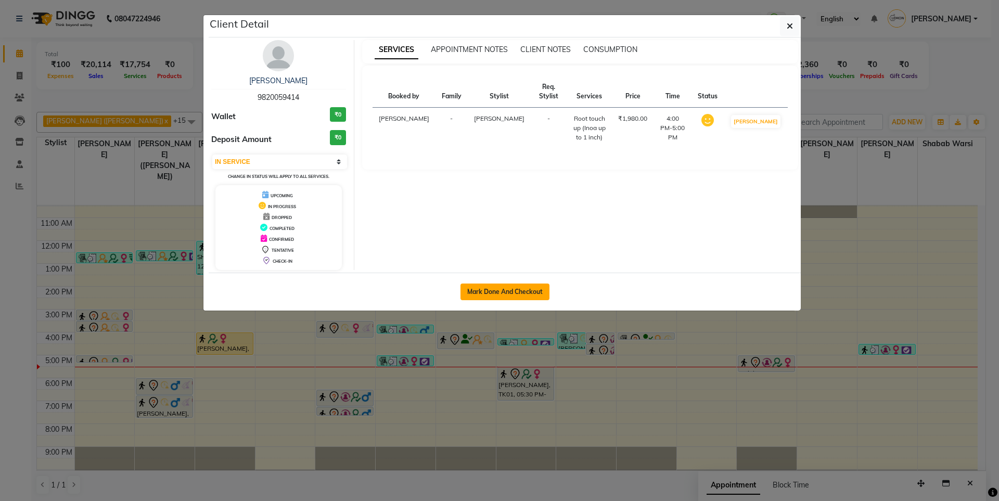
click at [505, 290] on button "Mark Done And Checkout" at bounding box center [504, 291] width 89 height 17
select select "service"
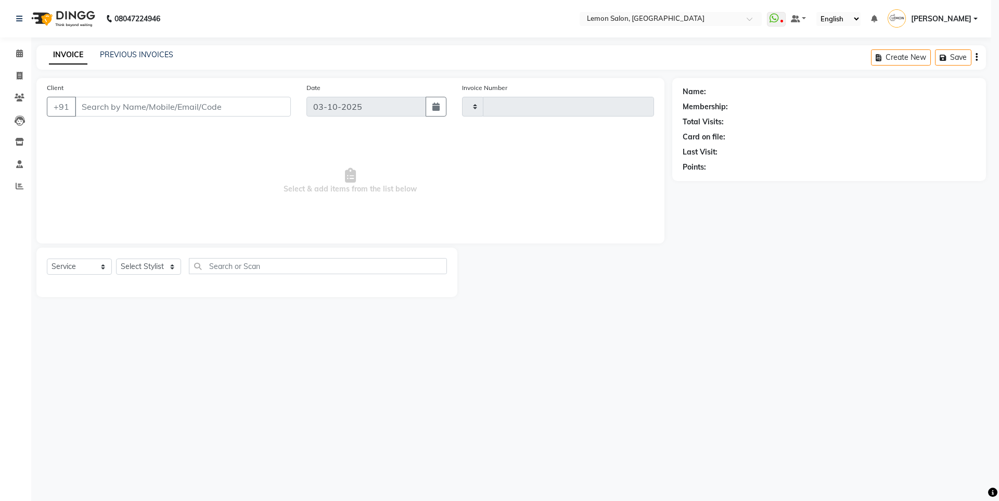
type input "6715"
select select "566"
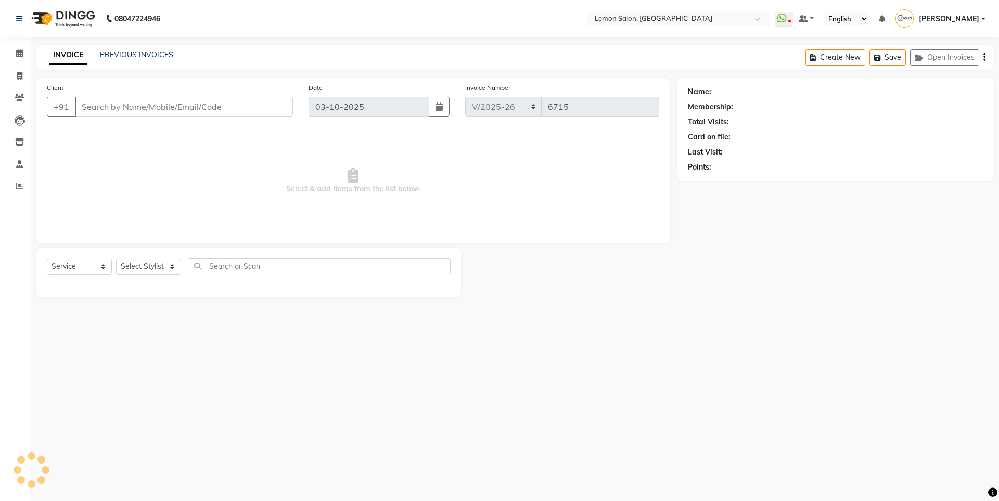
type input "9820059414"
select select "7393"
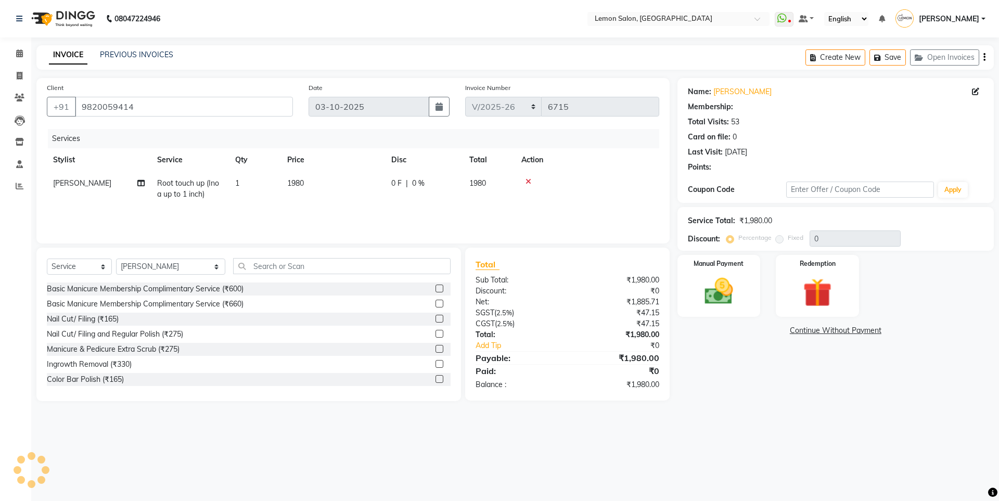
select select "1: Object"
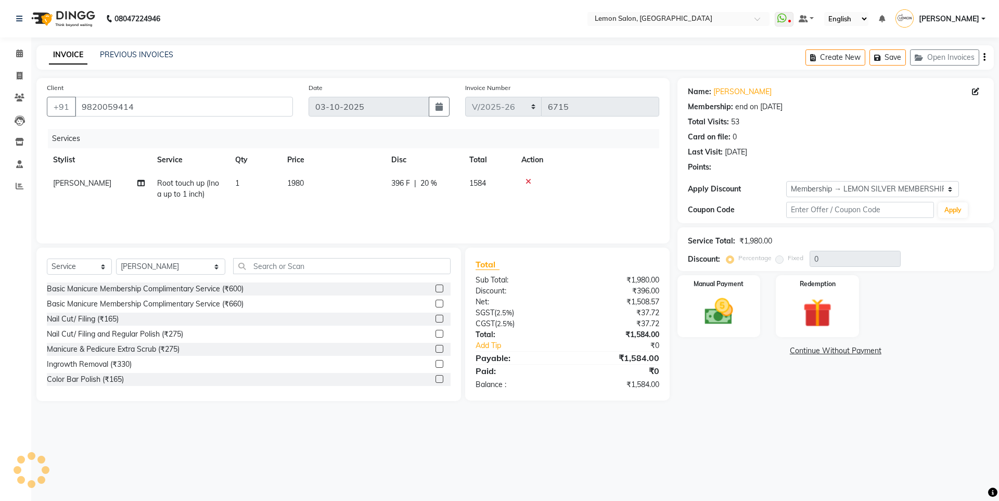
type input "20"
click at [162, 268] on select "Select Stylist [PERSON_NAME] [PERSON_NAME] DC [PERSON_NAME] [PERSON_NAME] ([PER…" at bounding box center [170, 267] width 109 height 16
select select "7396"
click at [116, 259] on select "Select Stylist [PERSON_NAME] [PERSON_NAME] DC [PERSON_NAME] [PERSON_NAME] ([PER…" at bounding box center [170, 267] width 109 height 16
click at [259, 261] on input "text" at bounding box center [341, 266] width 217 height 16
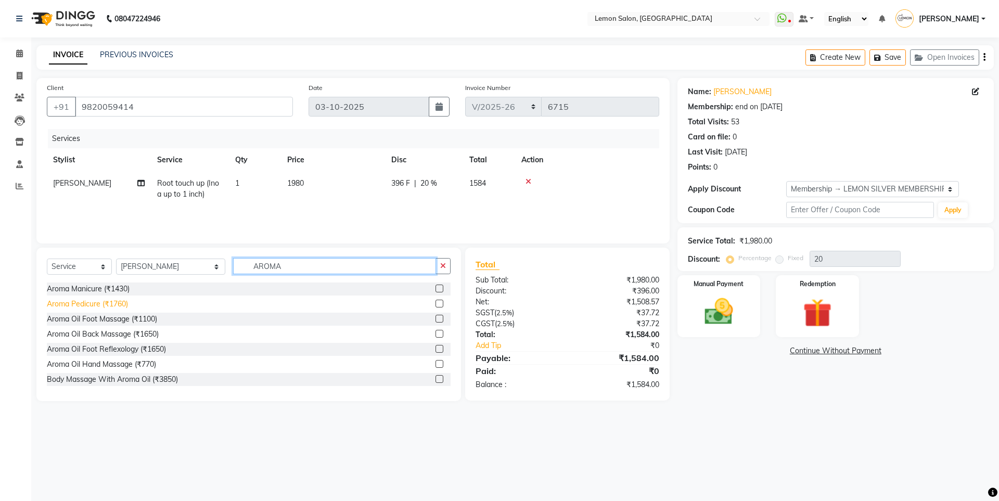
type input "AROMA"
click at [109, 304] on div "Aroma Pedicure (₹1760)" at bounding box center [87, 304] width 81 height 11
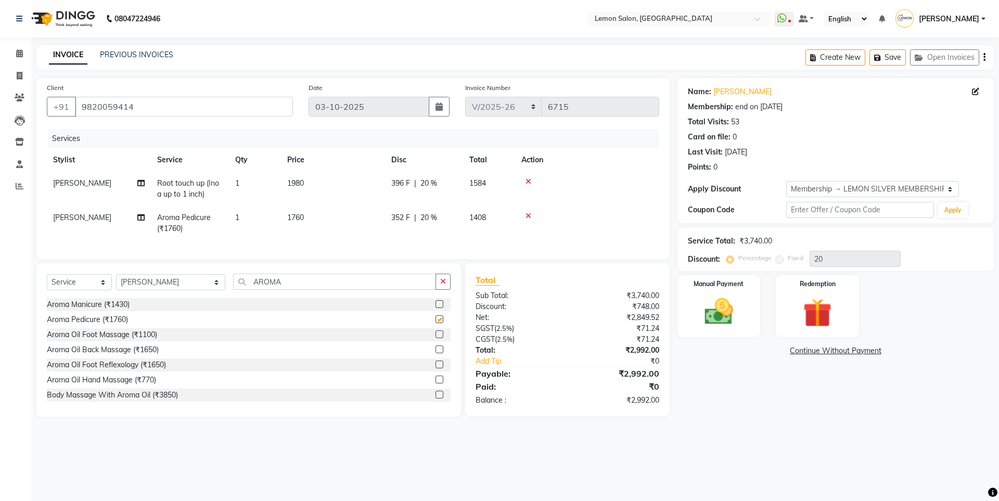
checkbox input "false"
click at [256, 290] on input "AROMA" at bounding box center [334, 282] width 203 height 16
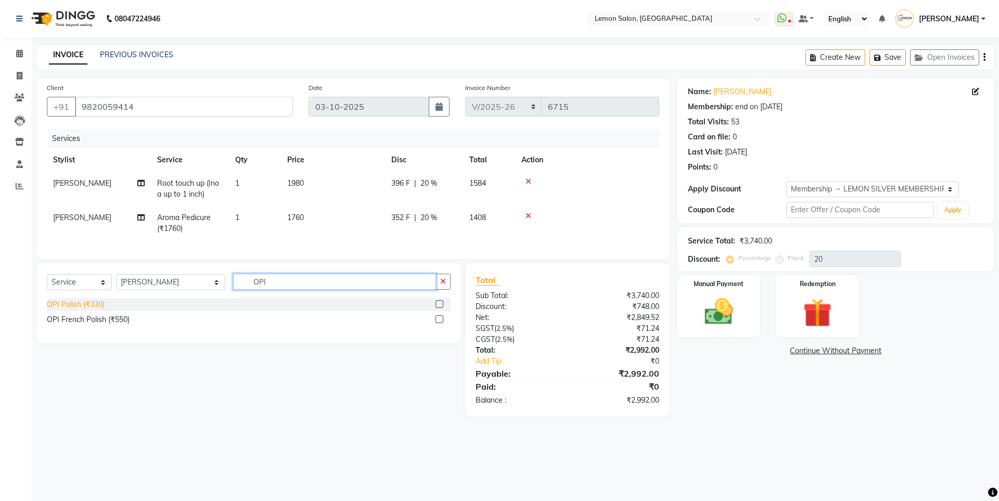
type input "OPI"
click at [82, 310] on div "OPI Polish (₹330)" at bounding box center [76, 304] width 58 height 11
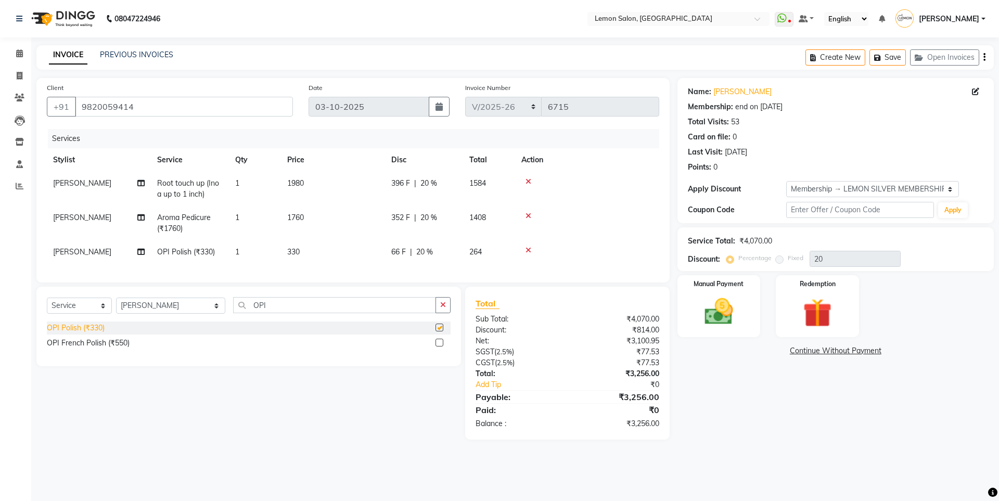
checkbox input "false"
click at [254, 310] on input "OPI" at bounding box center [334, 305] width 203 height 16
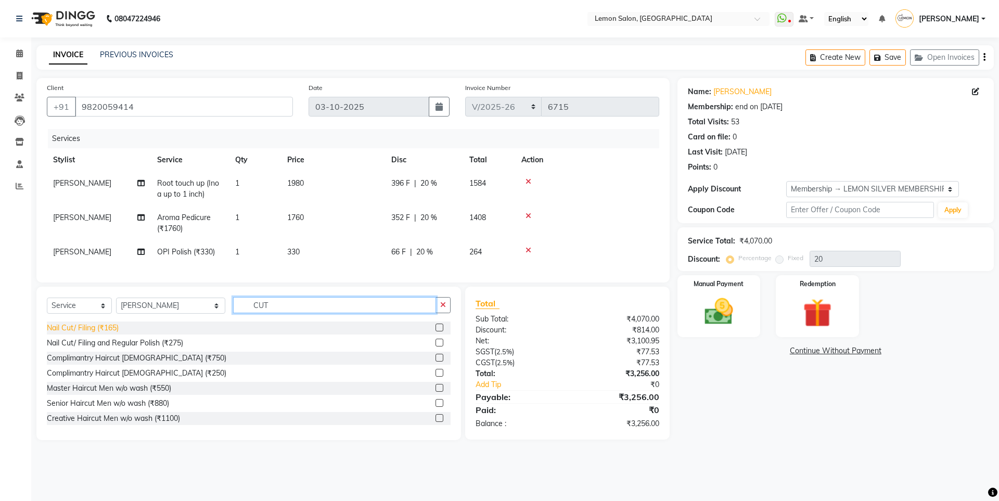
type input "CUT"
click at [107, 333] on div "Nail Cut/ Filing (₹165)" at bounding box center [83, 327] width 72 height 11
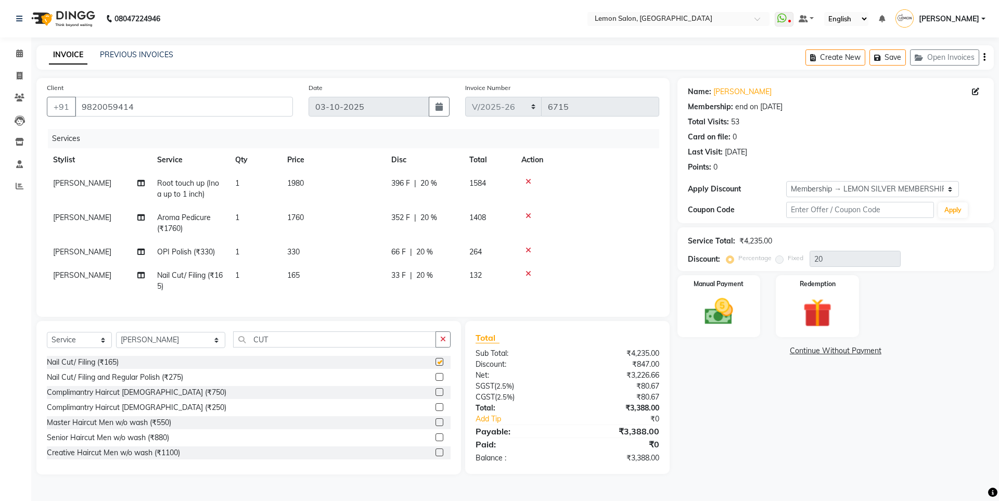
checkbox input "false"
click at [241, 275] on td "1" at bounding box center [255, 281] width 52 height 34
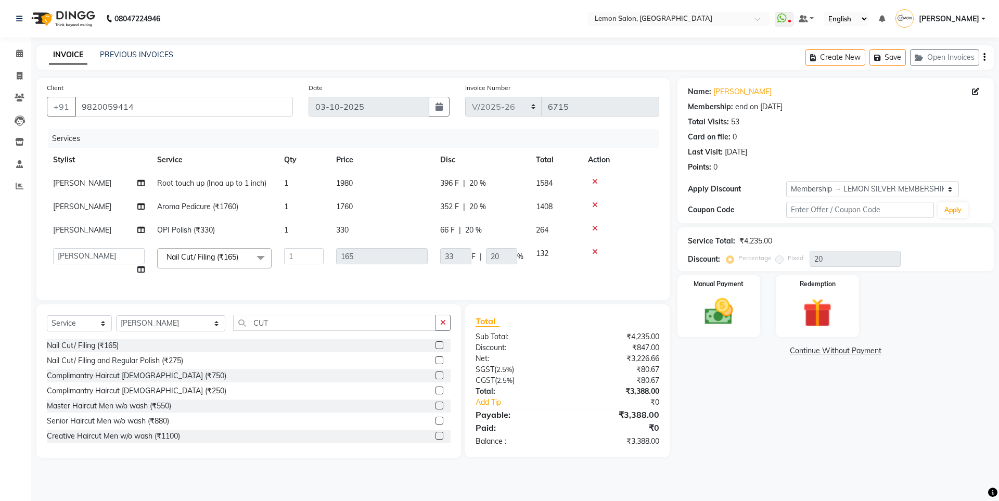
click at [290, 232] on td "1" at bounding box center [304, 229] width 52 height 23
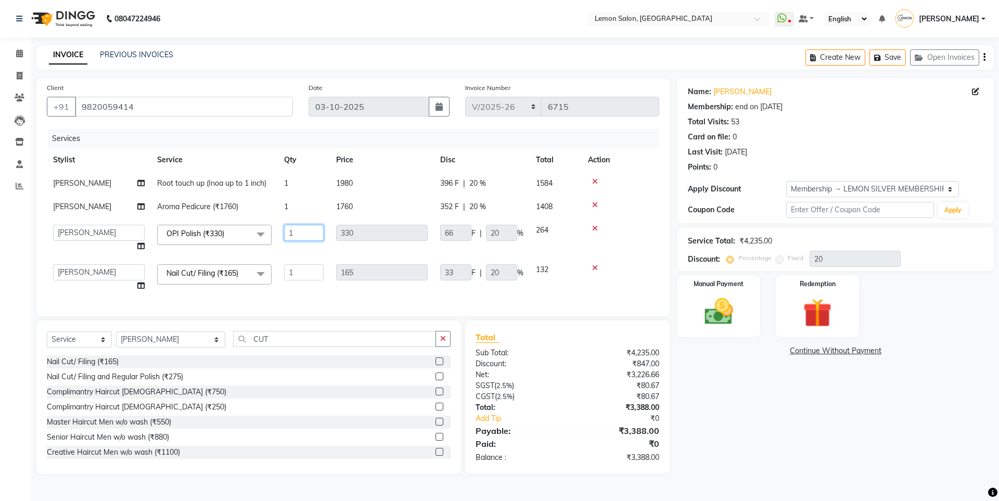
click at [297, 233] on input "1" at bounding box center [304, 233] width 40 height 16
type input "2"
click at [305, 247] on tbody "Raju Salmani Root touch up (Inoa up to 1 inch) 1 1980 396 F | 20 % 1584 Aakash …" at bounding box center [353, 235] width 612 height 126
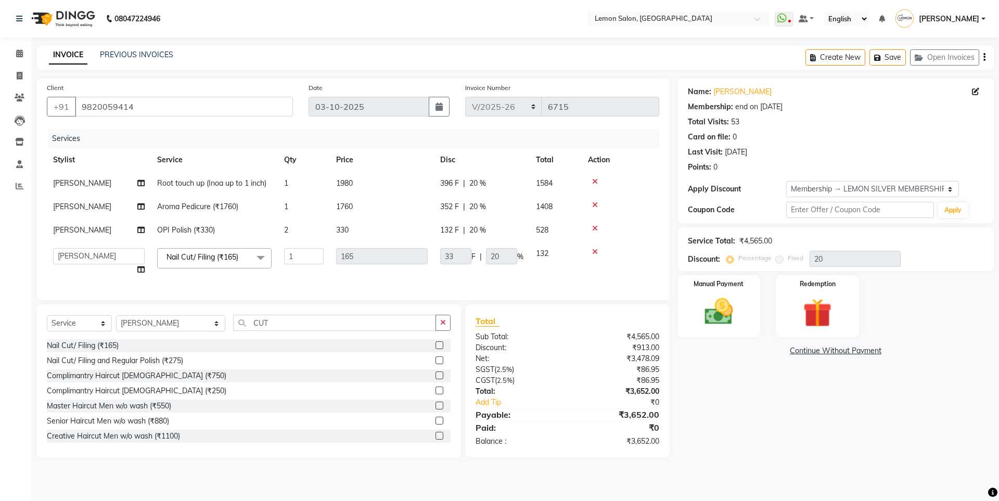
click at [306, 11] on nav "08047224946 Select Location × Lemon Salon, Oshiwara WhatsApp Status ✕ Status: D…" at bounding box center [499, 18] width 999 height 37
click at [254, 330] on input "CUT" at bounding box center [334, 323] width 203 height 16
click at [186, 331] on select "Select Stylist [PERSON_NAME] [PERSON_NAME] DC [PERSON_NAME] [PERSON_NAME] ([PER…" at bounding box center [170, 323] width 109 height 16
select select "7393"
click at [116, 323] on select "Select Stylist [PERSON_NAME] [PERSON_NAME] DC [PERSON_NAME] [PERSON_NAME] ([PER…" at bounding box center [170, 323] width 109 height 16
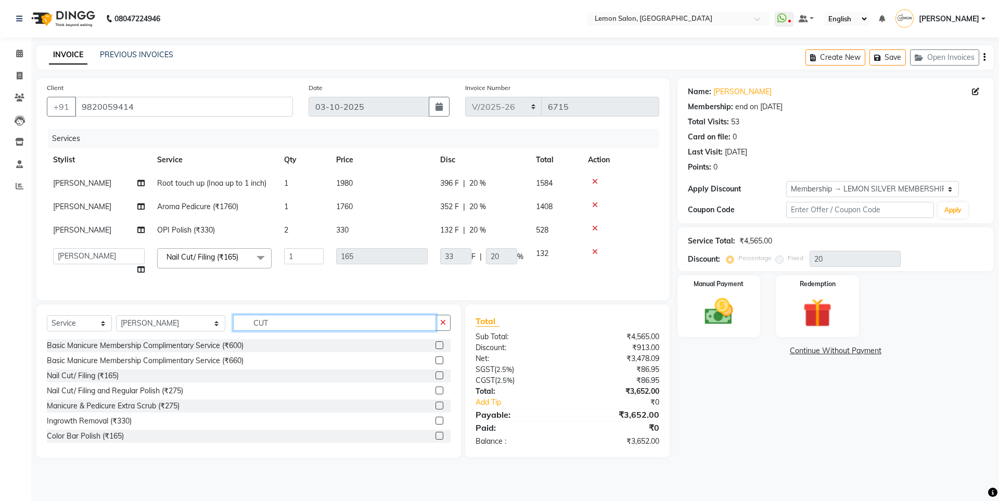
click at [262, 328] on input "CUT" at bounding box center [334, 323] width 203 height 16
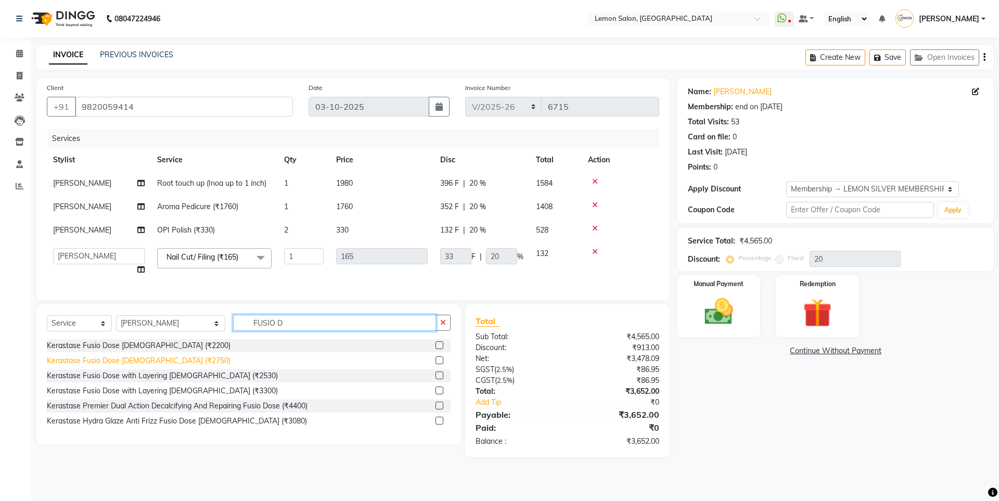
type input "FUSIO D"
click at [130, 366] on div "Kerastase Fusio Dose Female (₹2750)" at bounding box center [139, 360] width 184 height 11
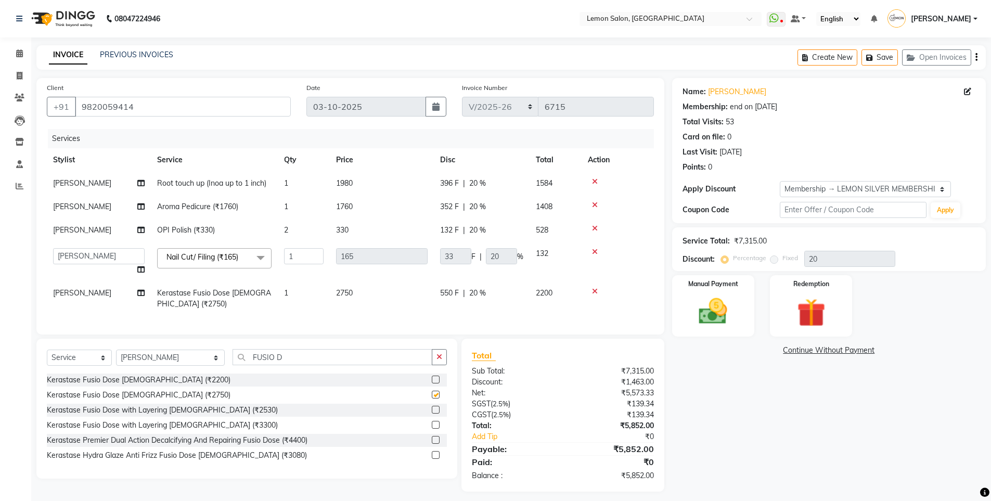
checkbox input "false"
click at [597, 289] on icon at bounding box center [595, 291] width 6 height 7
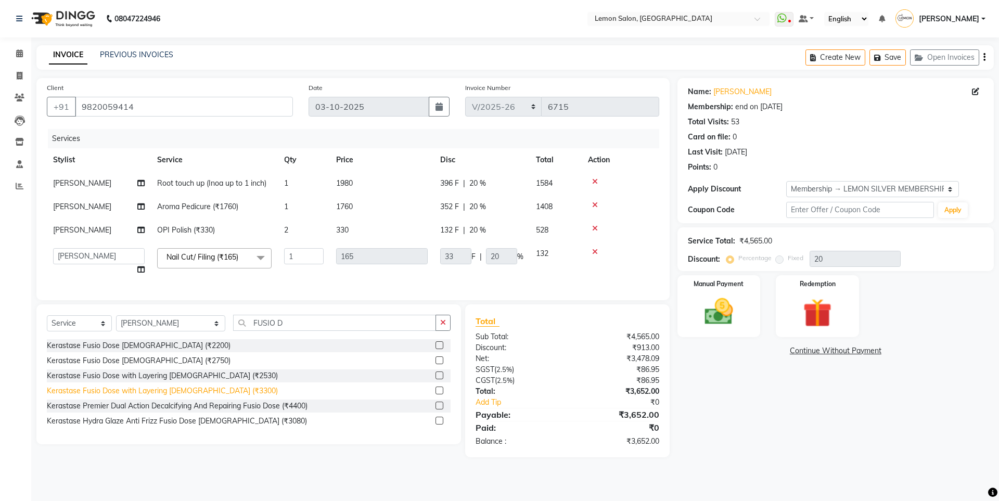
click at [198, 396] on div "Kerastase Fusio Dose with Layering Female (₹3300)" at bounding box center [162, 390] width 231 height 11
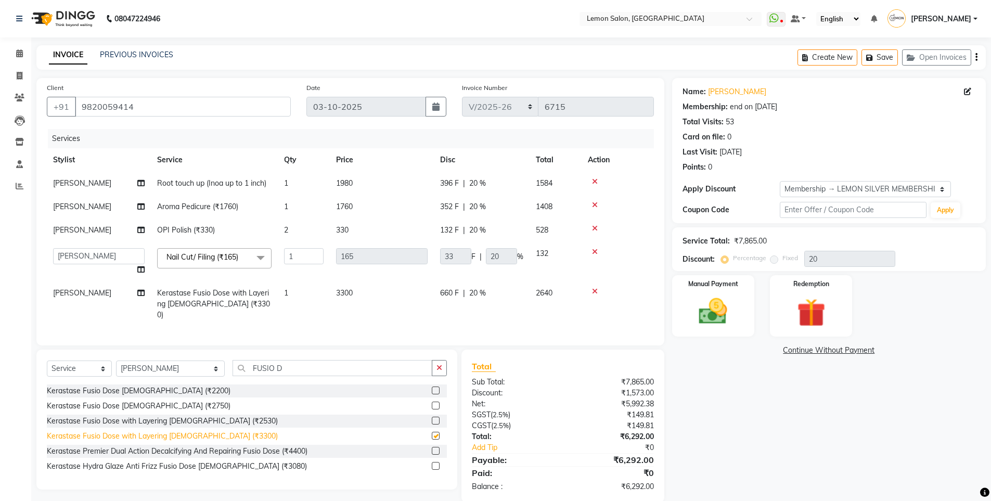
checkbox input "false"
click at [285, 361] on input "FUSIO D" at bounding box center [333, 368] width 200 height 16
type input "O"
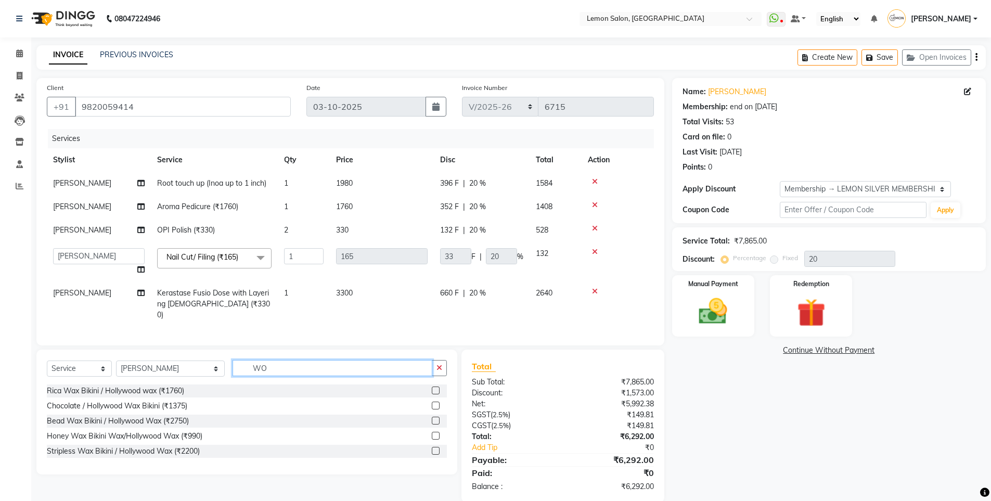
type input "W"
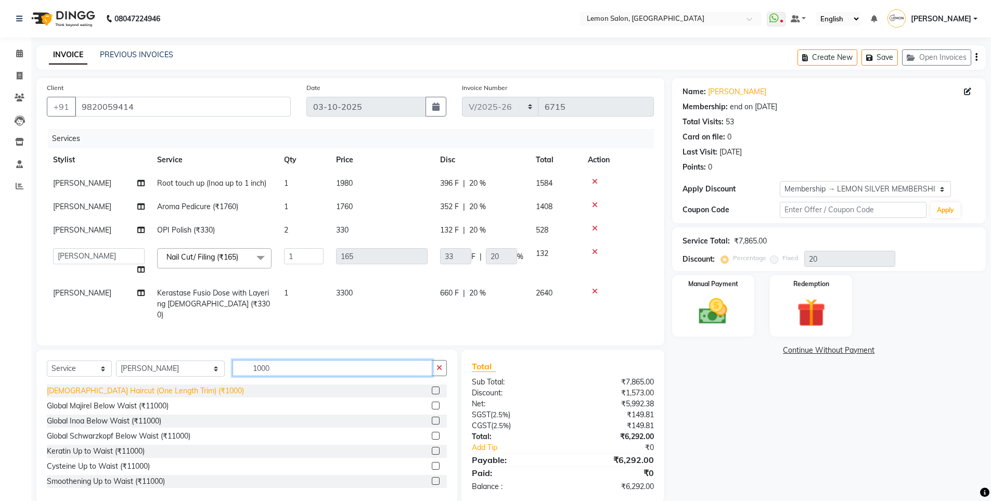
type input "1000"
click at [115, 385] on div "Female Haircut (One Length Trim) (₹1000)" at bounding box center [145, 390] width 197 height 11
checkbox input "false"
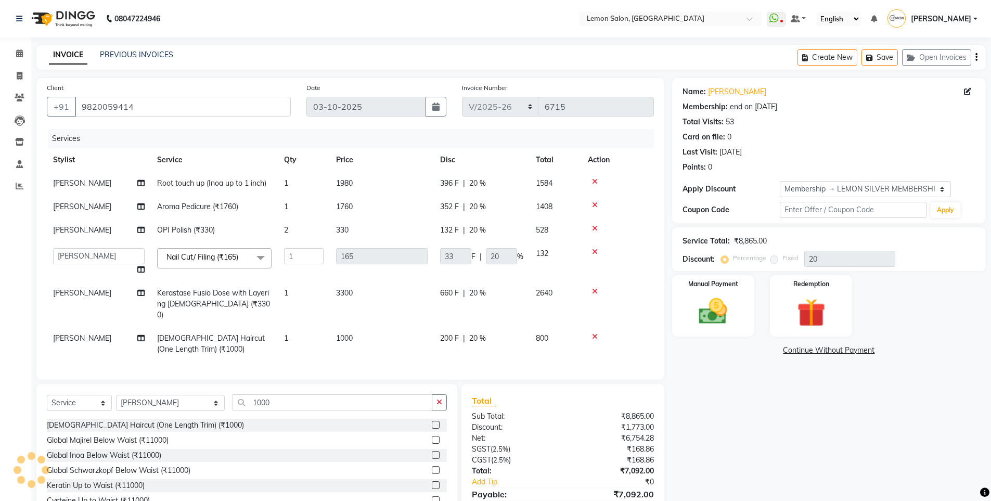
scroll to position [49, 0]
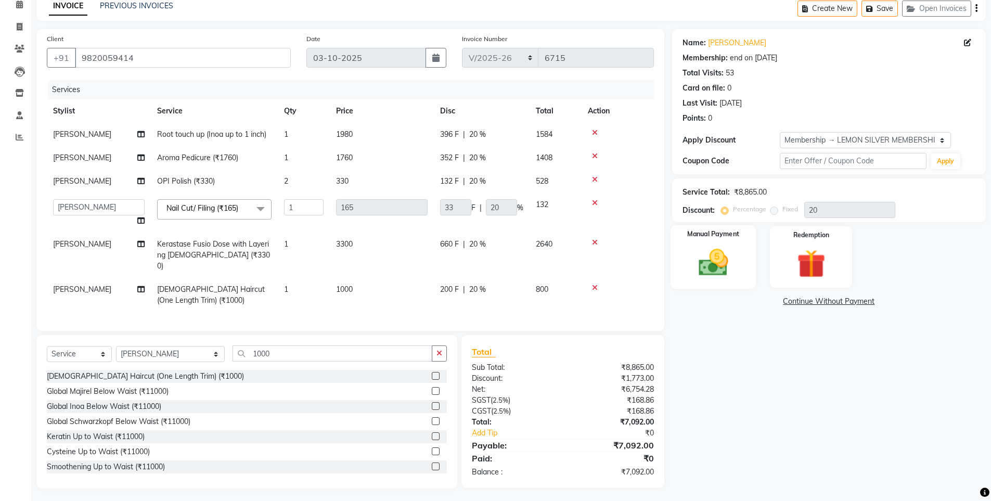
click at [701, 268] on img at bounding box center [713, 263] width 48 height 34
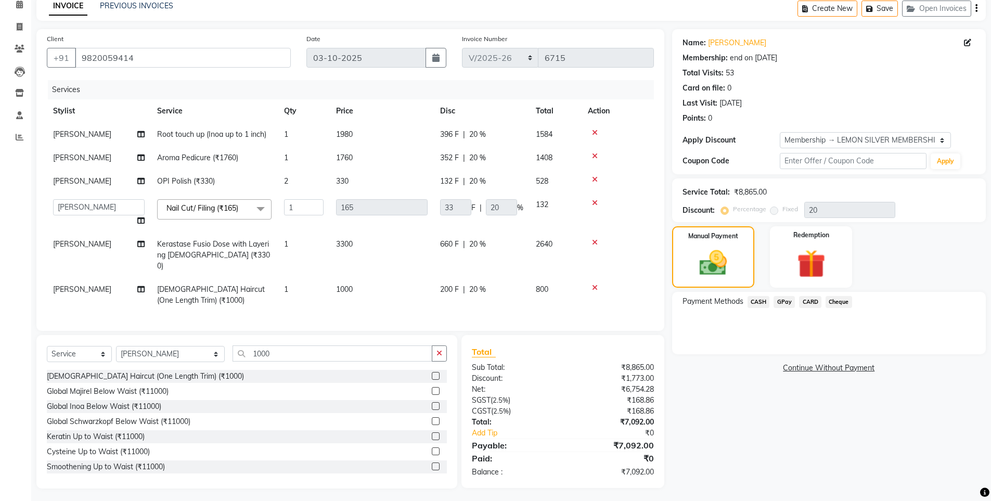
click at [789, 304] on span "GPay" at bounding box center [783, 302] width 21 height 12
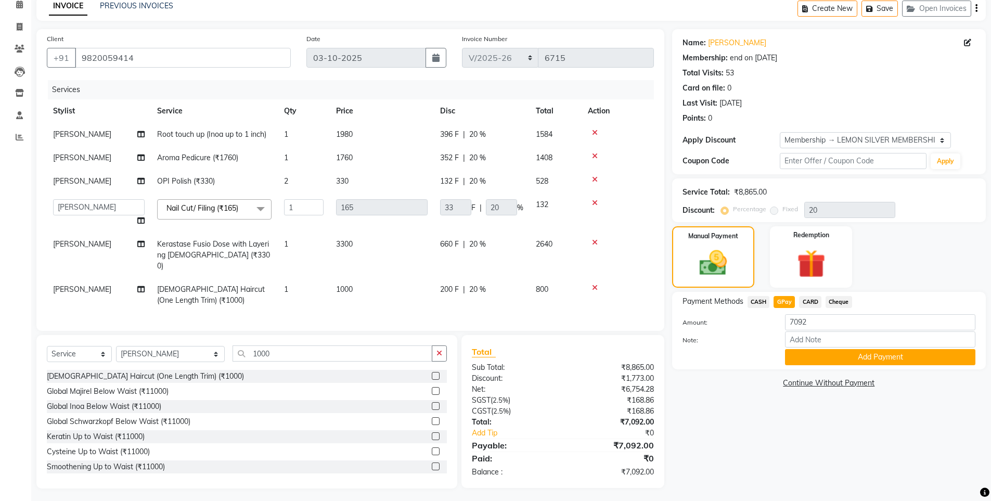
click at [760, 301] on span "CASH" at bounding box center [758, 302] width 22 height 12
click at [846, 359] on button "Add Payment" at bounding box center [880, 357] width 190 height 16
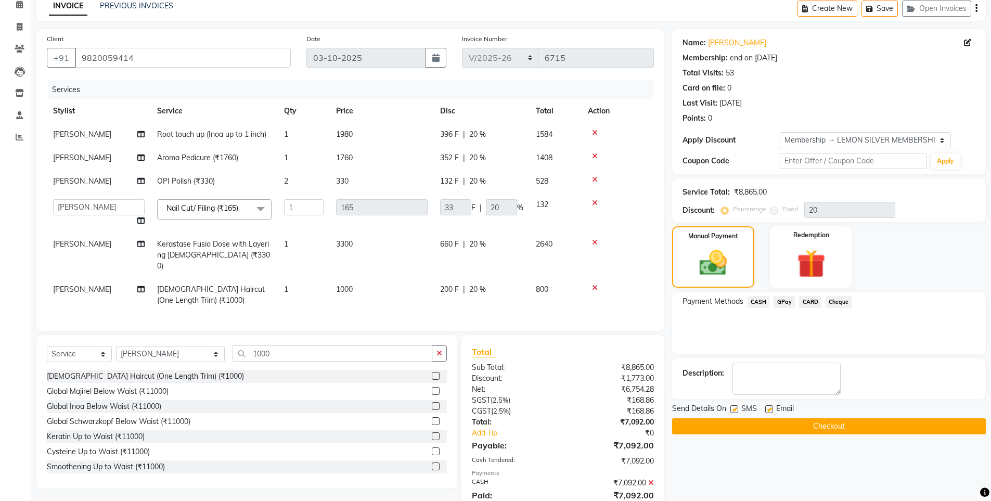
click at [732, 406] on label at bounding box center [734, 409] width 8 height 8
click at [732, 406] on input "checkbox" at bounding box center [733, 409] width 7 height 7
checkbox input "false"
click at [770, 408] on label at bounding box center [769, 409] width 8 height 8
click at [770, 408] on input "checkbox" at bounding box center [768, 409] width 7 height 7
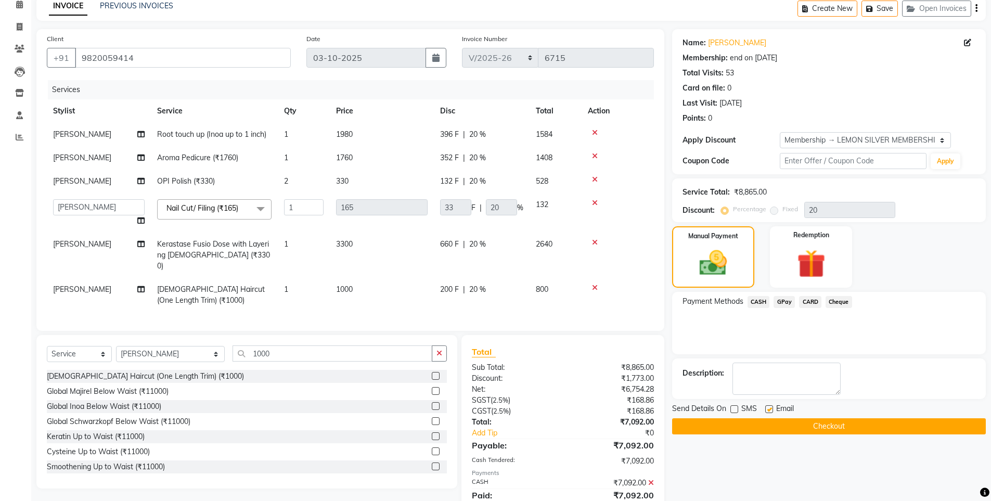
checkbox input "false"
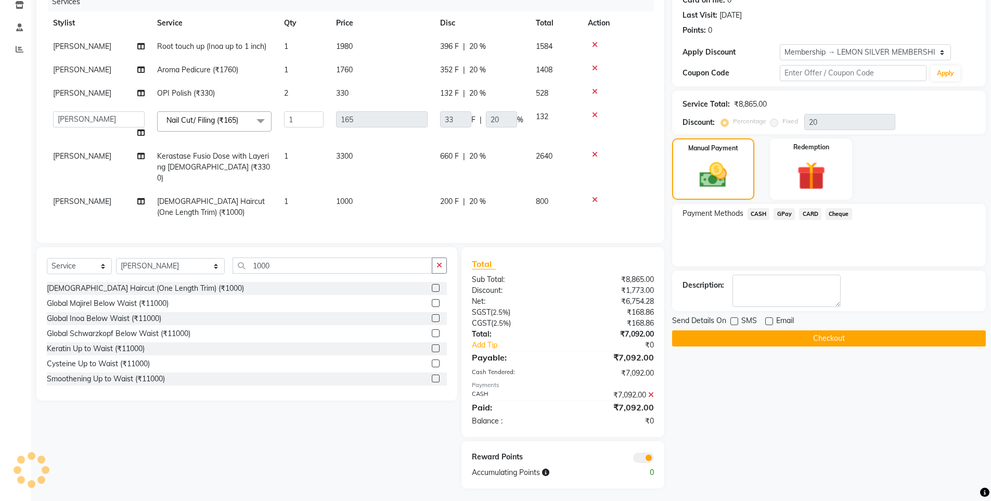
scroll to position [33, 0]
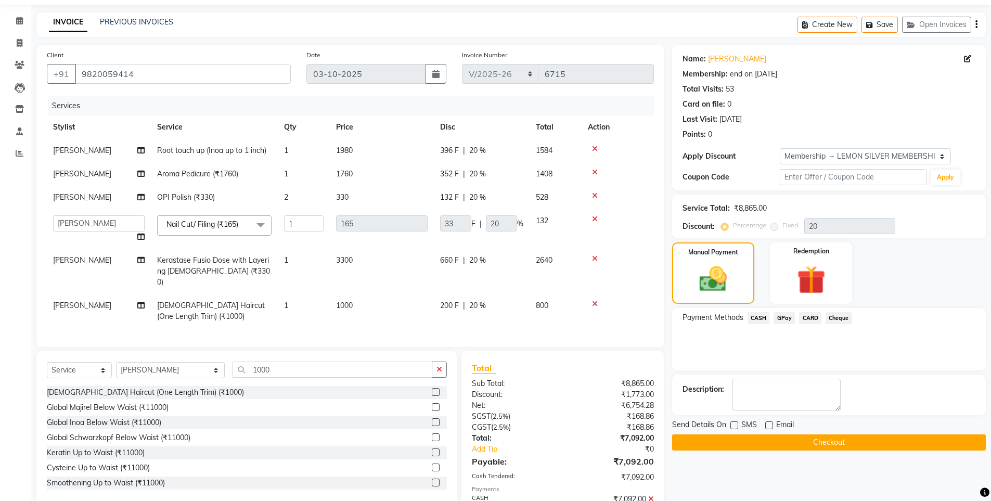
click at [753, 440] on button "Checkout" at bounding box center [829, 442] width 314 height 16
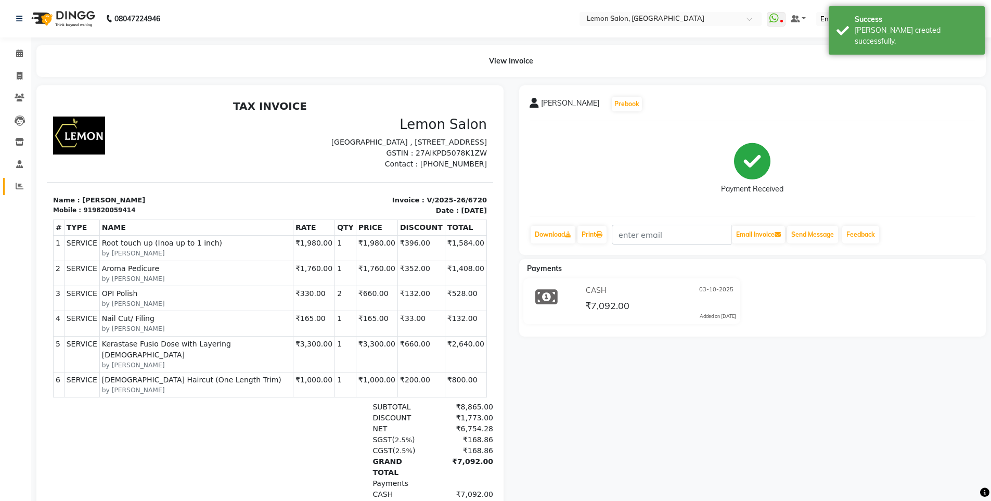
click at [19, 189] on icon at bounding box center [20, 186] width 8 height 8
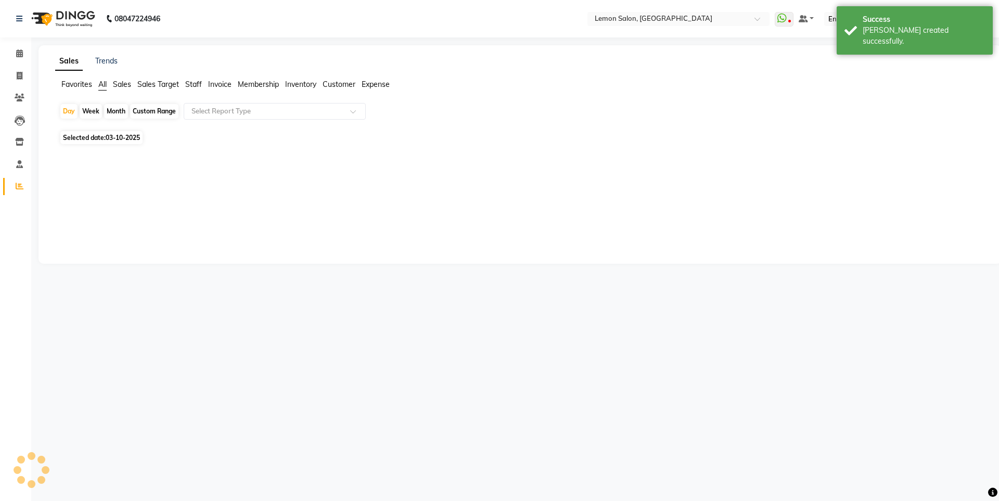
click at [199, 83] on span "Staff" at bounding box center [193, 84] width 17 height 9
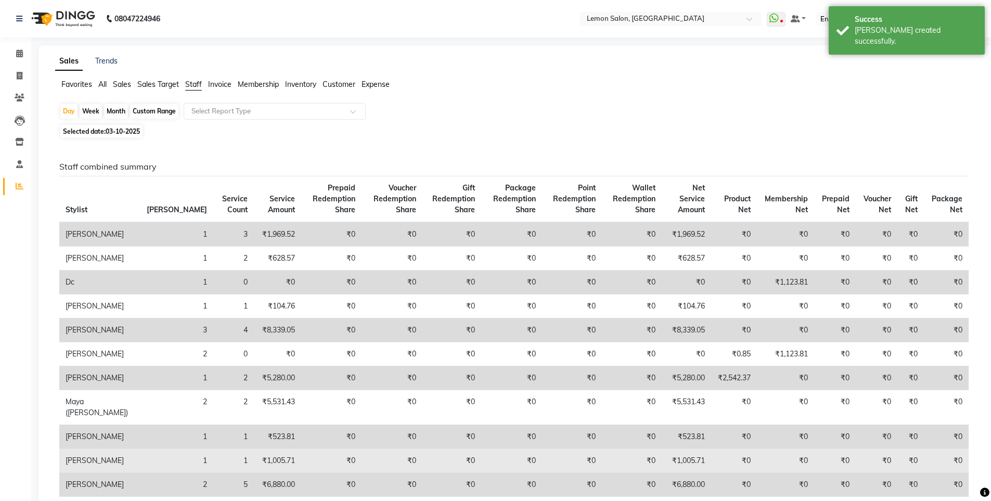
scroll to position [260, 0]
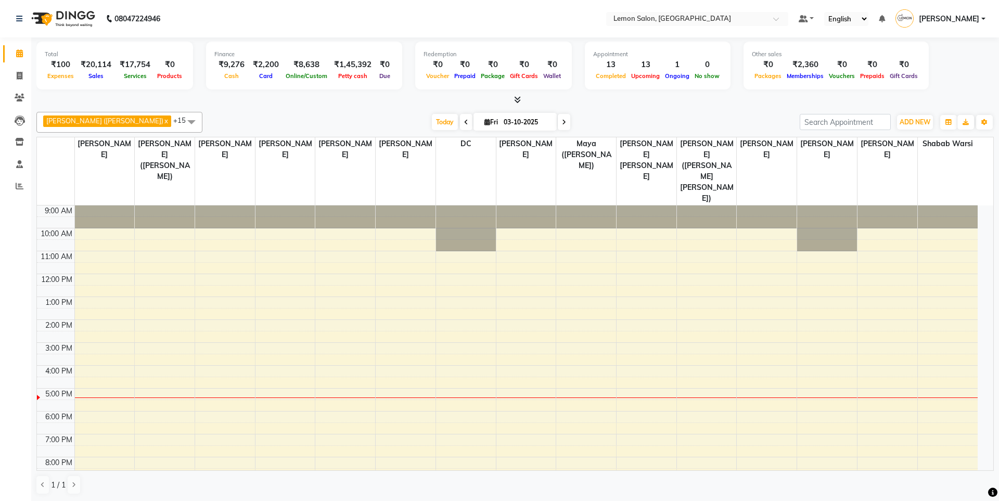
select select "en"
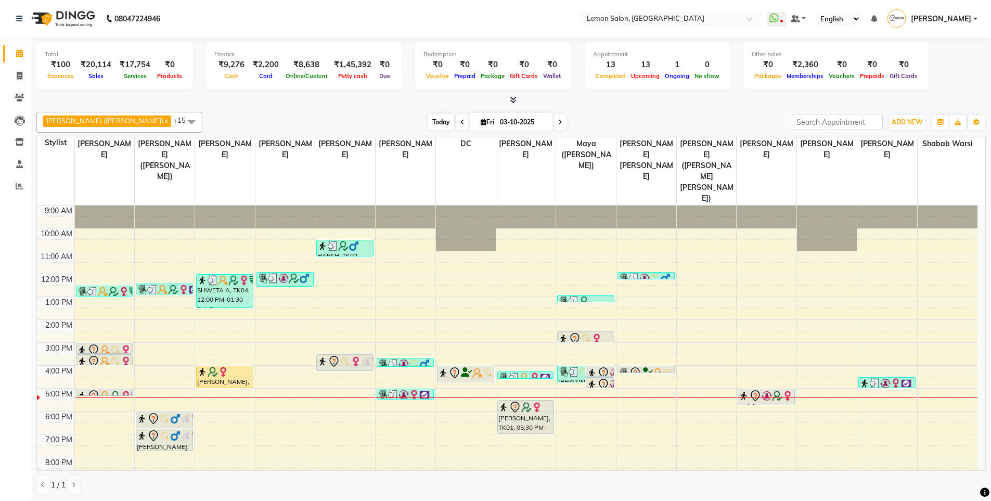
click at [428, 120] on span "Today" at bounding box center [441, 122] width 26 height 16
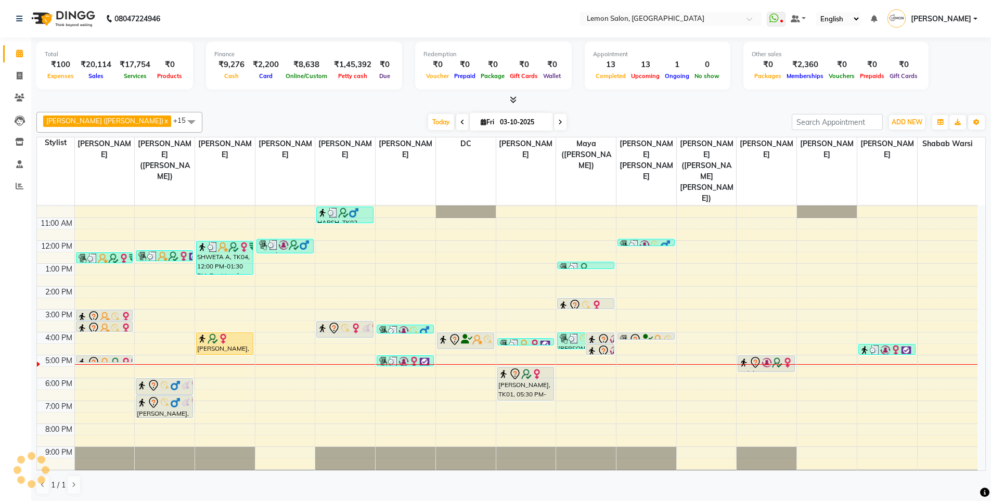
click at [276, 110] on div "[PERSON_NAME] ([PERSON_NAME]) x [PERSON_NAME] x [PERSON_NAME] x [PERSON_NAME] x…" at bounding box center [510, 303] width 949 height 391
click at [308, 21] on nav "08047224946 Select Location × [GEOGRAPHIC_DATA], Oshiwara WhatsApp Status ✕ Sta…" at bounding box center [495, 18] width 991 height 37
click at [428, 123] on span "Today" at bounding box center [441, 122] width 26 height 16
click at [353, 108] on div "[PERSON_NAME] ([PERSON_NAME]) x [PERSON_NAME] x [PERSON_NAME] x [PERSON_NAME] x…" at bounding box center [510, 303] width 949 height 391
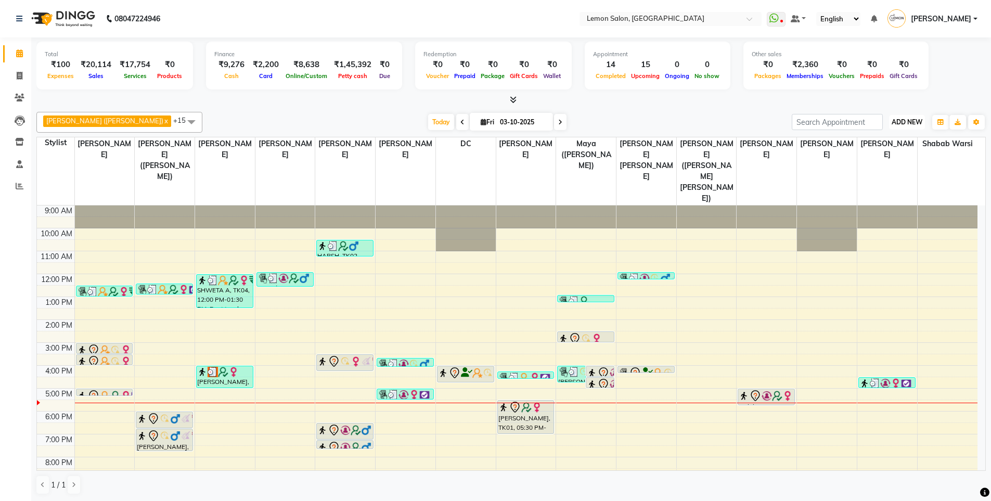
click at [905, 127] on button "ADD NEW Toggle Dropdown" at bounding box center [907, 122] width 36 height 15
click at [895, 171] on link "Add Expense" at bounding box center [883, 169] width 82 height 14
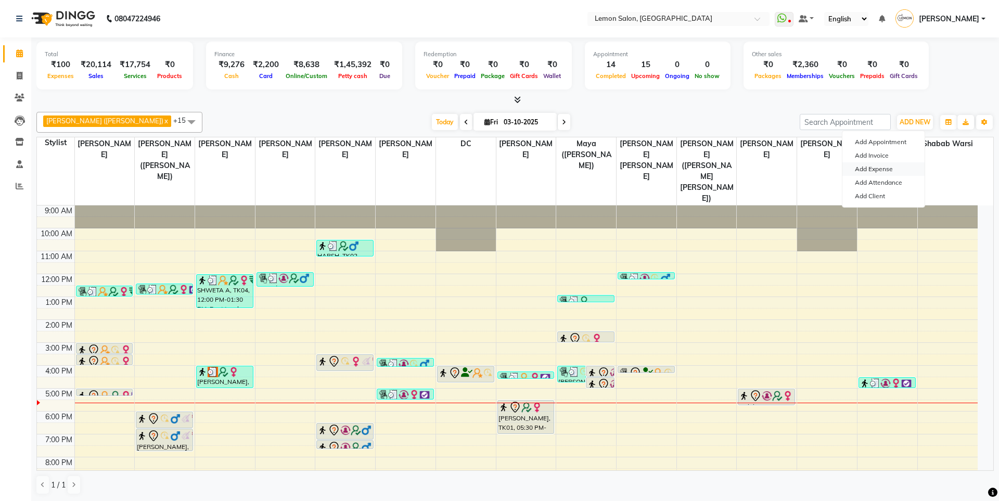
select select "1"
select select "2543"
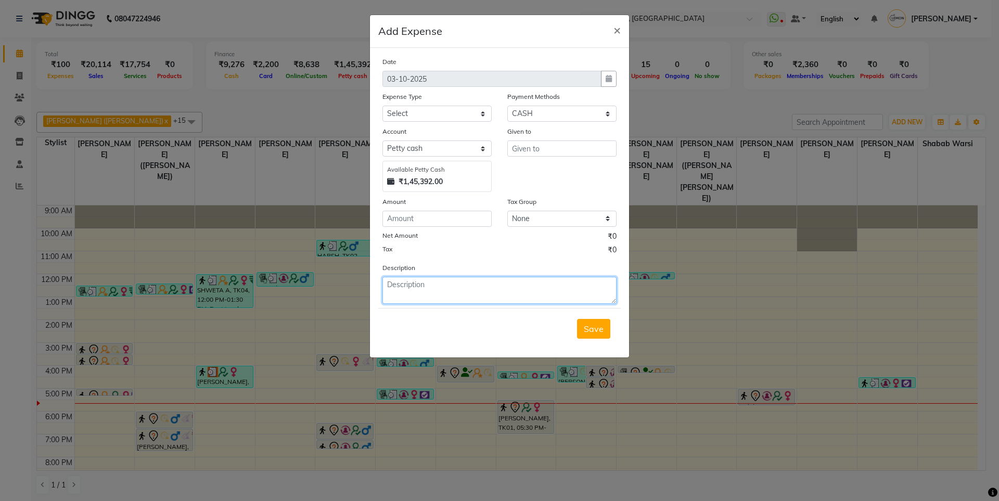
click at [419, 294] on textarea at bounding box center [499, 290] width 234 height 27
type textarea "SMALL WIPER"
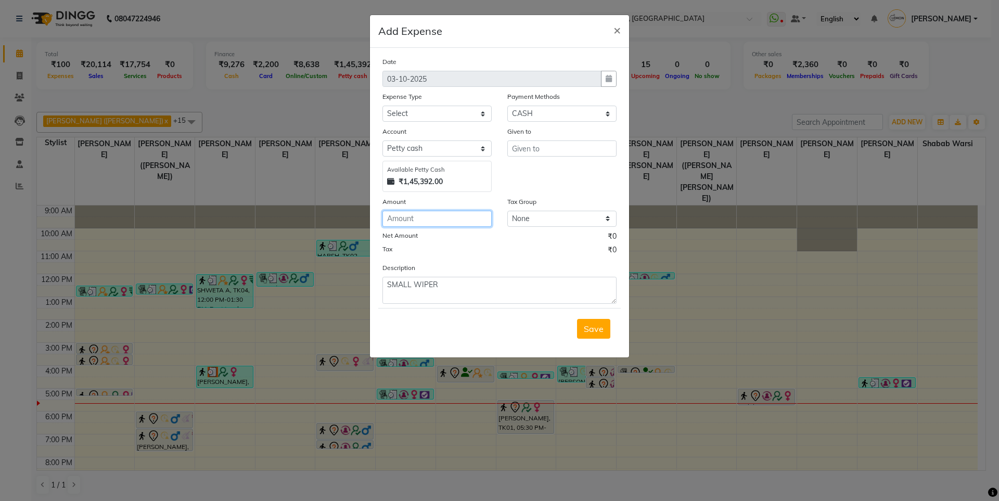
click at [437, 222] on input "number" at bounding box center [436, 219] width 109 height 16
type input "150"
click at [437, 117] on select "Select Advance Cash transfer to hub Laundry Loan Membership Milk Miscellaneous …" at bounding box center [436, 114] width 109 height 16
select select "2686"
click at [382, 106] on select "Select Advance Cash transfer to hub Laundry Loan Membership Milk Miscellaneous …" at bounding box center [436, 114] width 109 height 16
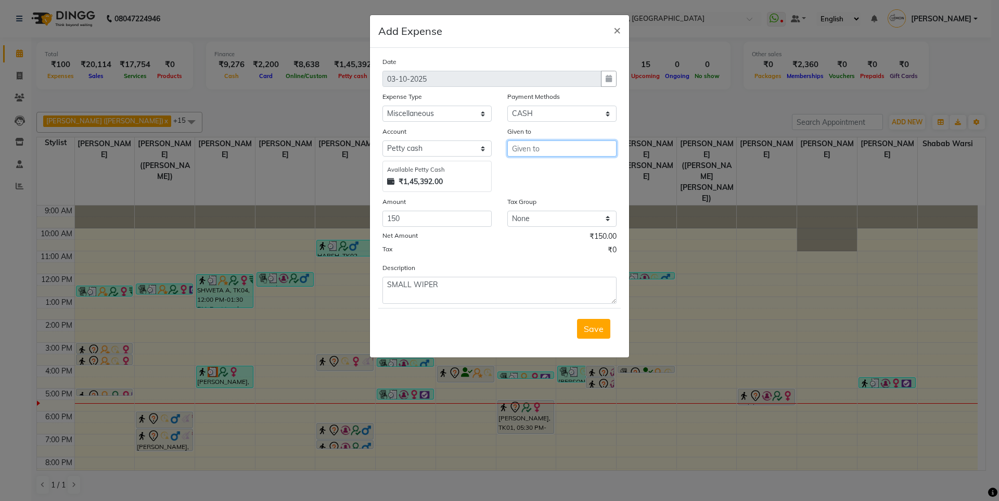
click at [546, 153] on input "text" at bounding box center [561, 148] width 109 height 16
click at [535, 167] on button "DC" at bounding box center [549, 170] width 82 height 17
type input "DC"
click at [585, 327] on span "Save" at bounding box center [594, 329] width 20 height 10
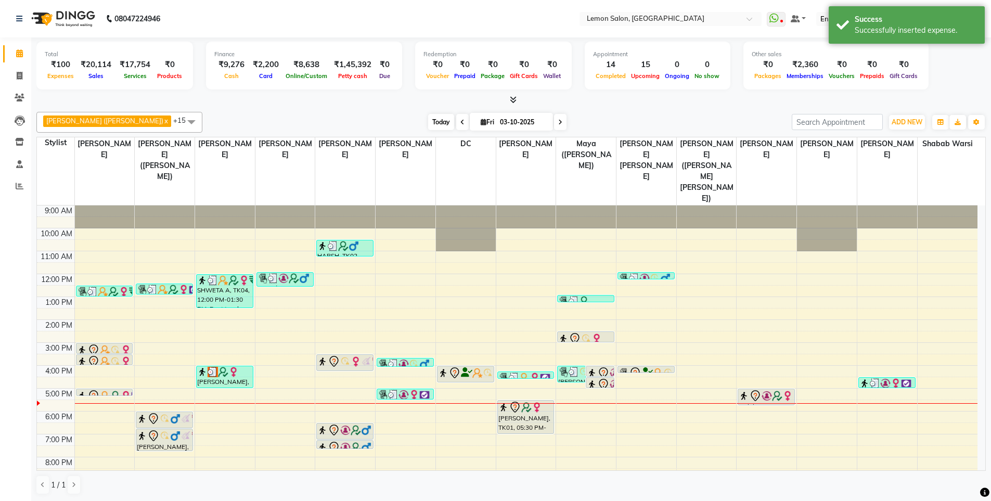
click at [428, 121] on span "Today" at bounding box center [441, 122] width 26 height 16
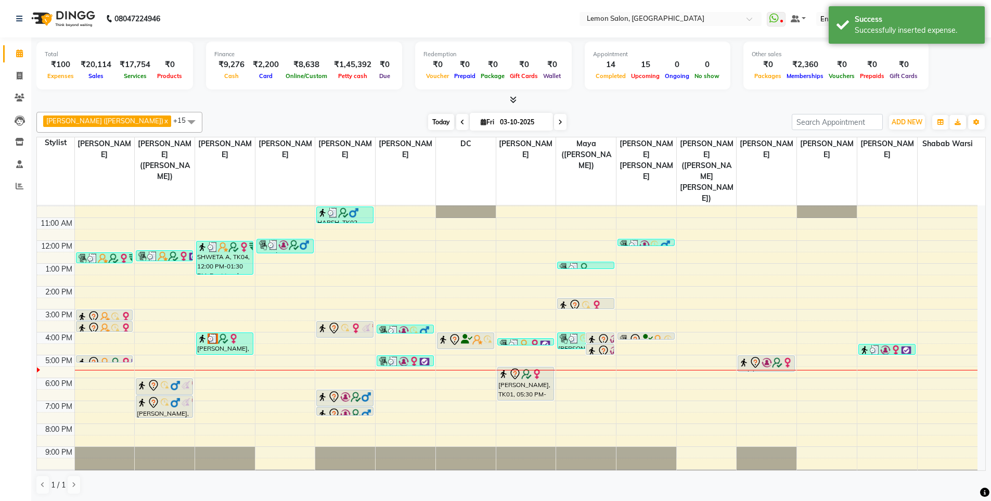
click at [428, 121] on span "Today" at bounding box center [441, 122] width 26 height 16
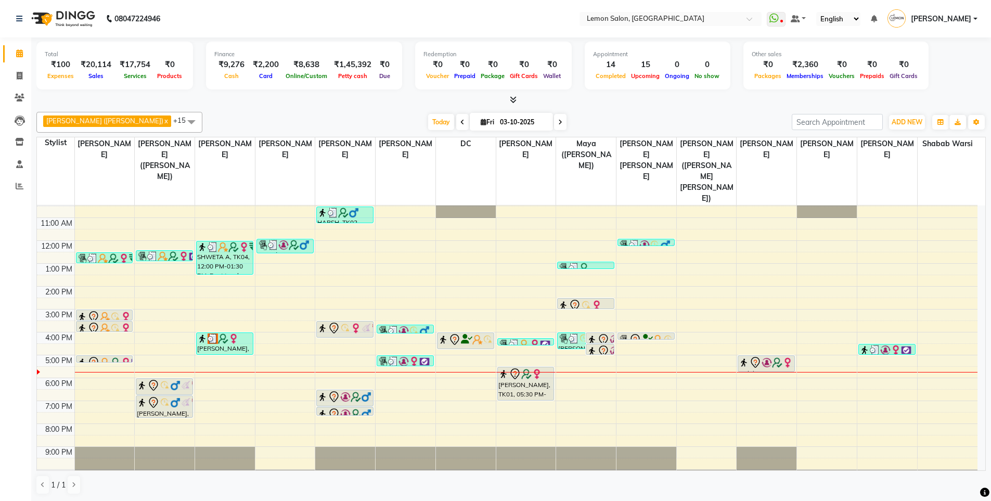
click at [400, 372] on div "9:00 AM 10:00 AM 11:00 AM 12:00 PM 1:00 PM 2:00 PM 3:00 PM 4:00 PM 5:00 PM 6:00…" at bounding box center [507, 332] width 940 height 320
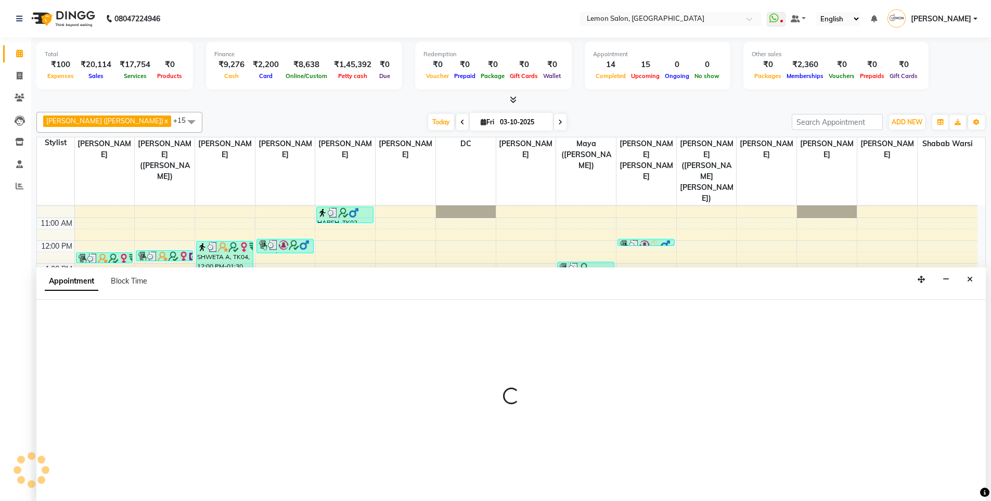
scroll to position [1, 0]
select select "8106"
select select "1110"
select select "tentative"
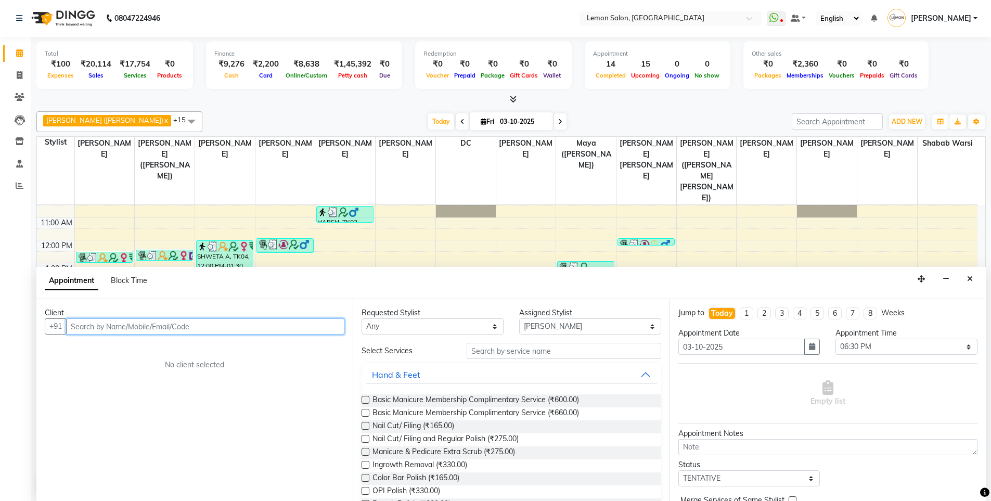
click at [161, 323] on input "text" at bounding box center [205, 326] width 278 height 16
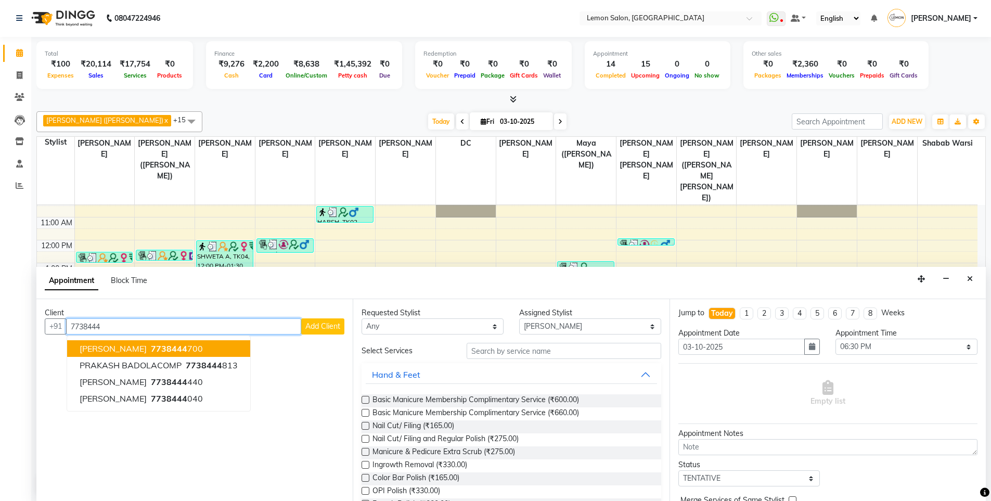
click at [147, 348] on span "[PERSON_NAME]" at bounding box center [113, 348] width 67 height 10
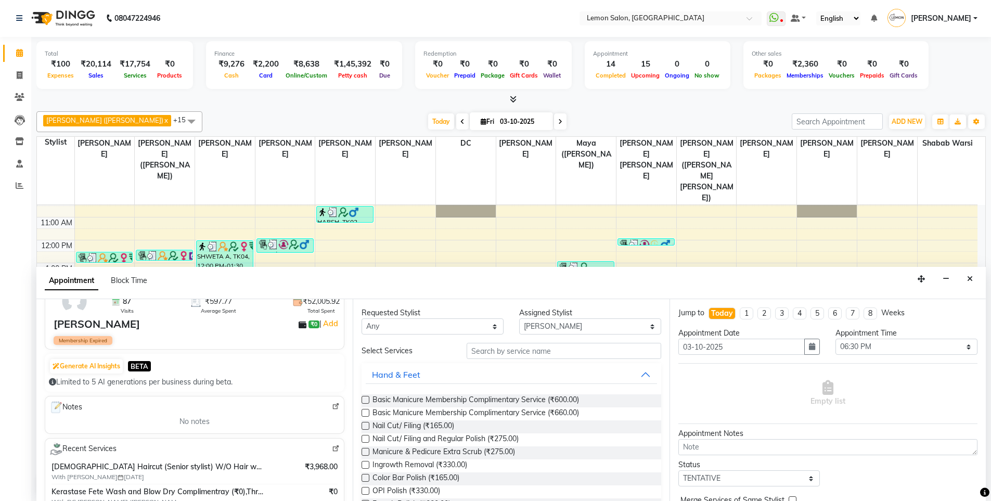
scroll to position [156, 0]
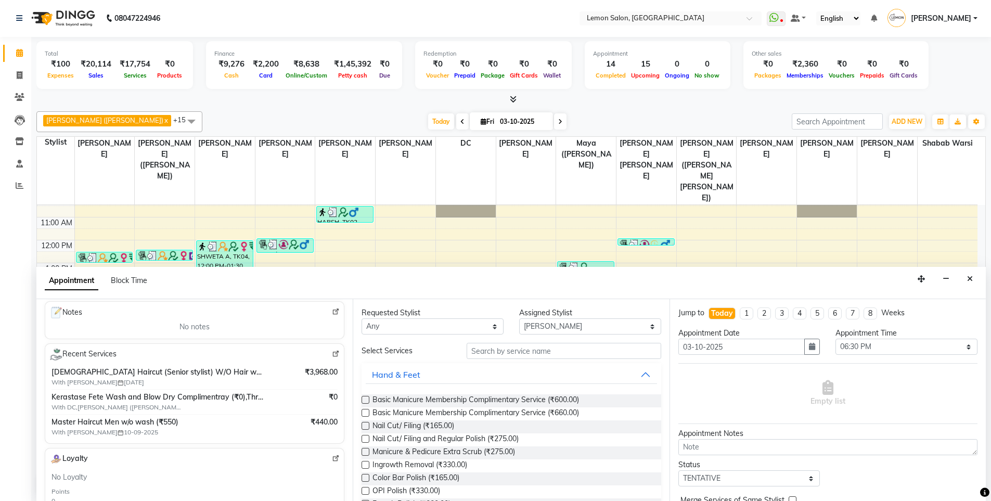
type input "7738444700"
click at [527, 349] on input "text" at bounding box center [564, 351] width 195 height 16
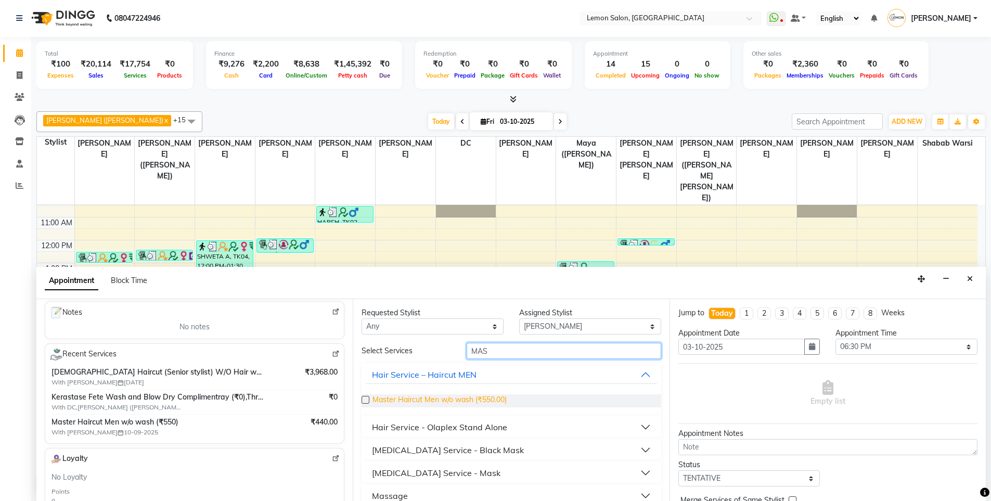
type input "MAS"
click at [480, 399] on span "Master Haircut Men w/o wash (₹550.00)" at bounding box center [439, 400] width 134 height 13
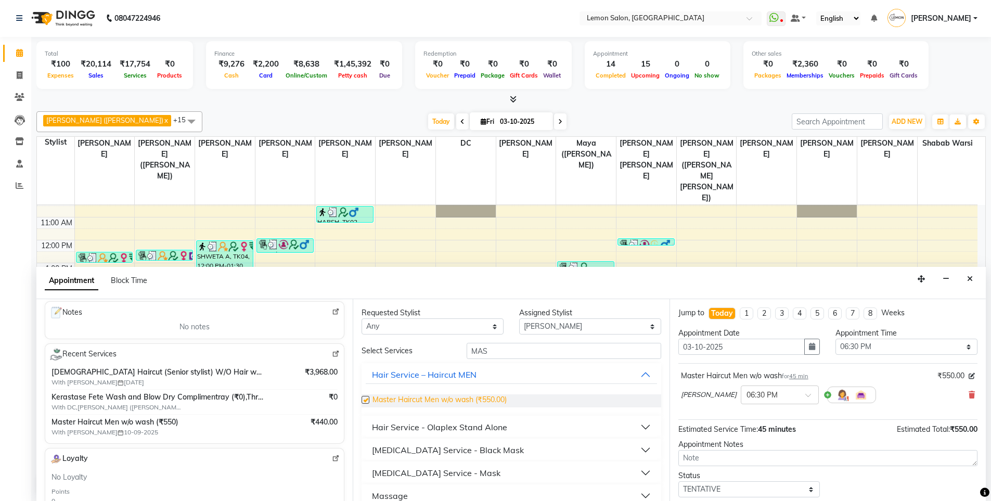
checkbox input "false"
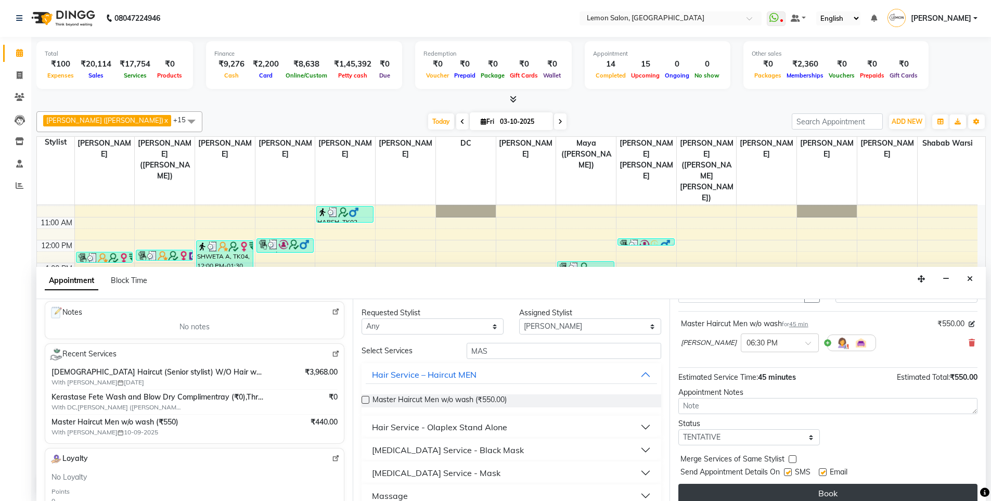
click at [787, 485] on button "Book" at bounding box center [827, 493] width 299 height 19
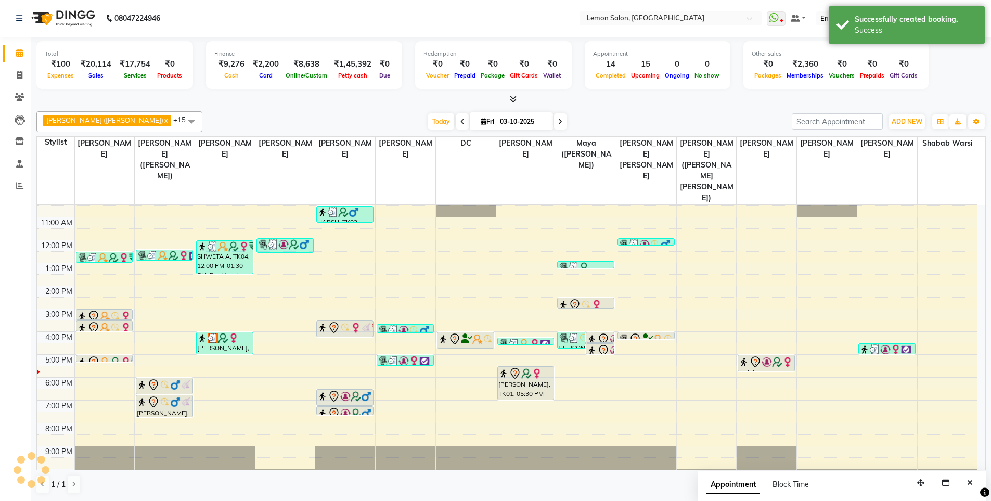
scroll to position [0, 0]
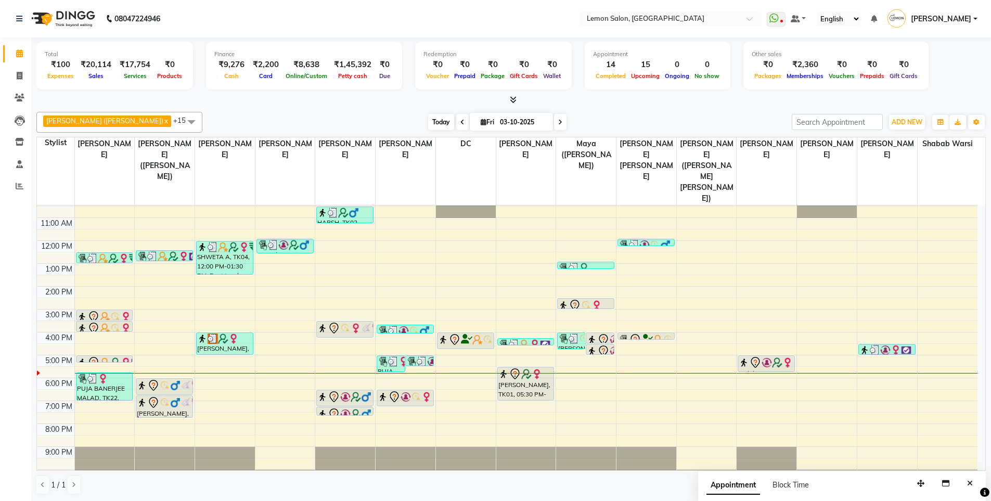
click at [428, 126] on span "Today" at bounding box center [441, 122] width 26 height 16
click at [428, 120] on span "Today" at bounding box center [441, 122] width 26 height 16
click at [236, 111] on div "Sameer (Izhar Salmani) x Raju Salmani x Azaz Kassara x Wasim Mansoori x DC x Ge…" at bounding box center [510, 303] width 949 height 391
click at [428, 122] on span "Today" at bounding box center [441, 122] width 26 height 16
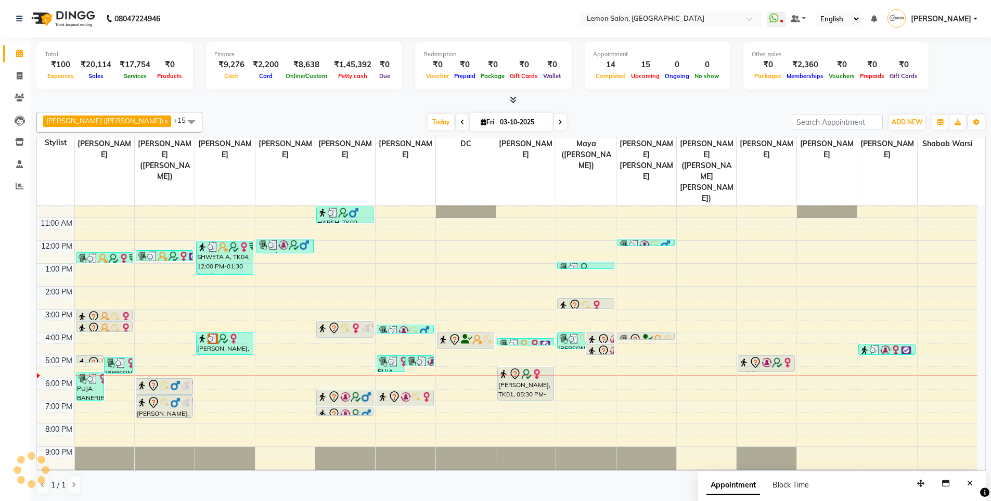
click at [343, 122] on div "Today Fri 03-10-2025" at bounding box center [497, 122] width 579 height 16
click at [428, 122] on span "Today" at bounding box center [441, 122] width 26 height 16
click at [22, 74] on icon at bounding box center [20, 76] width 6 height 8
select select "service"
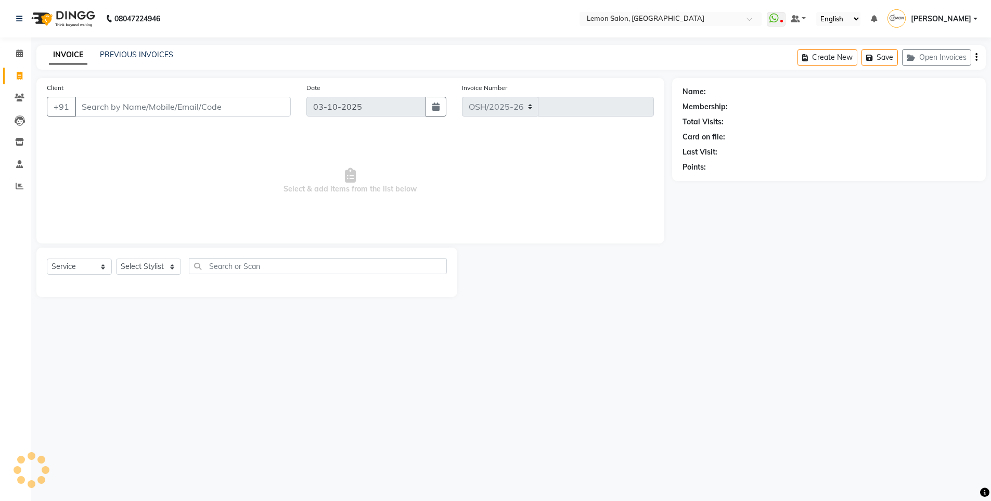
select select "566"
type input "6717"
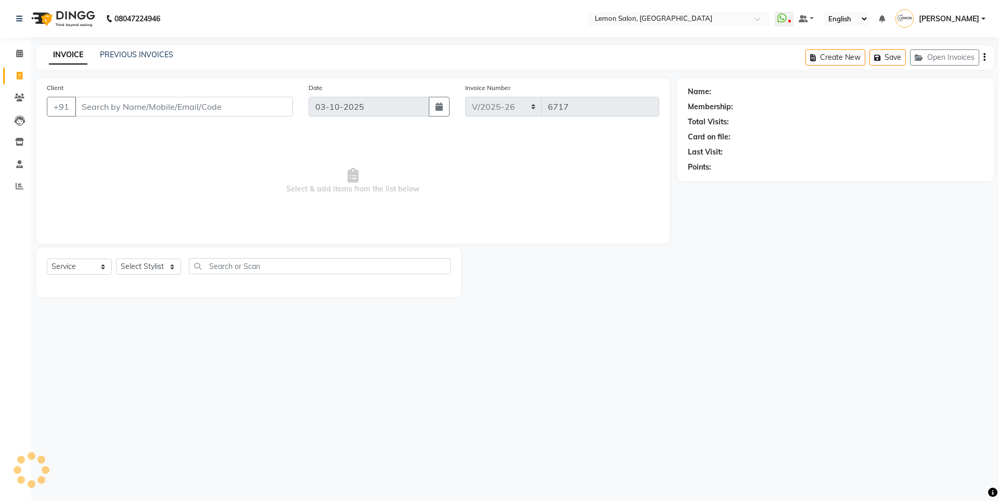
click at [302, 74] on main "INVOICE PREVIOUS INVOICES Create New Save Open Invoices Client +91 Date 03-10-2…" at bounding box center [514, 178] width 967 height 267
click at [140, 259] on select "Select Stylist [PERSON_NAME] [PERSON_NAME] DC [PERSON_NAME] [PERSON_NAME] ([PER…" at bounding box center [170, 267] width 109 height 16
click at [54, 209] on span "Select & add items from the list below" at bounding box center [353, 181] width 612 height 104
click at [132, 107] on input "Client" at bounding box center [184, 107] width 218 height 20
click at [157, 263] on select "Select Stylist [PERSON_NAME] [PERSON_NAME] DC [PERSON_NAME] [PERSON_NAME] ([PER…" at bounding box center [170, 267] width 109 height 16
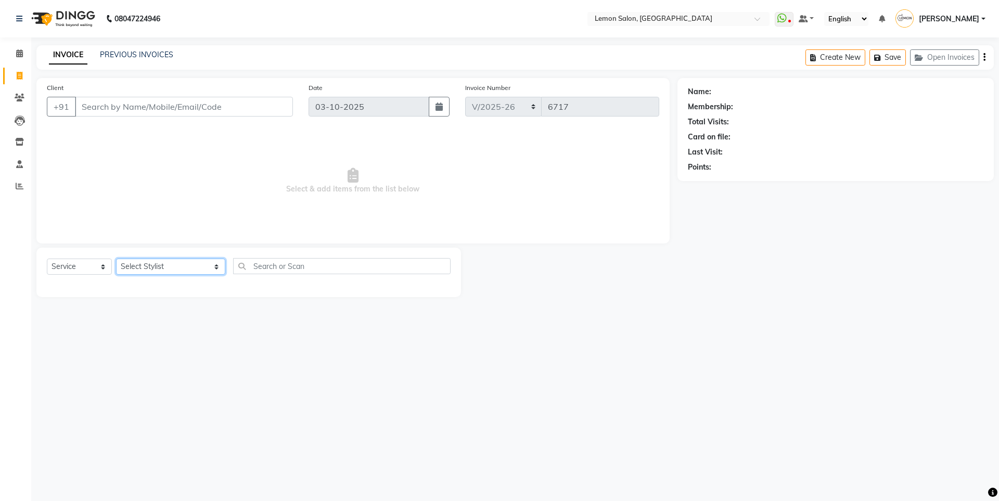
select select "9574"
click at [116, 259] on select "Select Stylist [PERSON_NAME] [PERSON_NAME] DC [PERSON_NAME] [PERSON_NAME] ([PER…" at bounding box center [170, 267] width 109 height 16
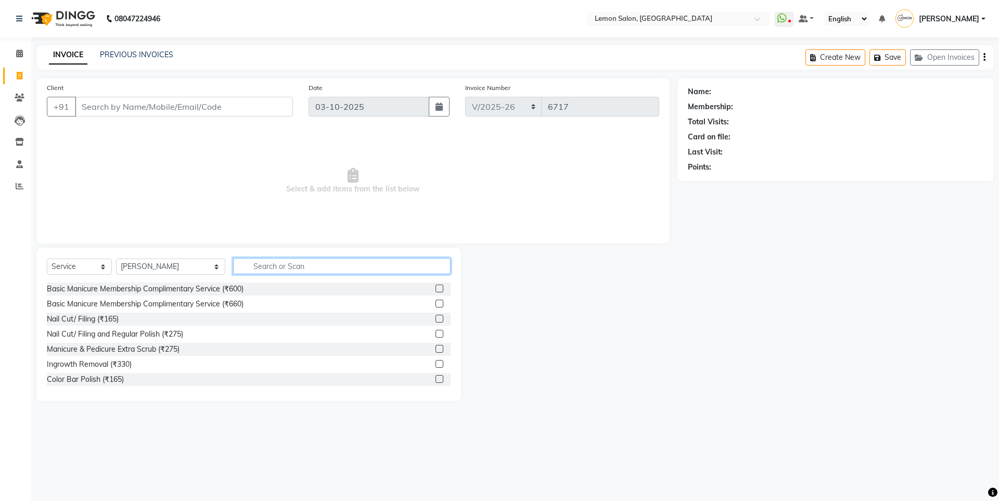
click at [266, 265] on input "text" at bounding box center [341, 266] width 217 height 16
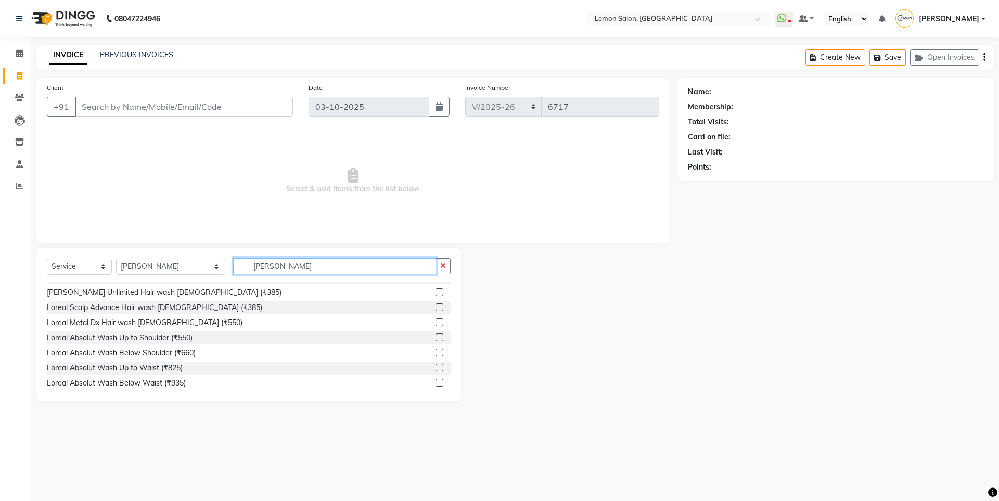
scroll to position [62, 0]
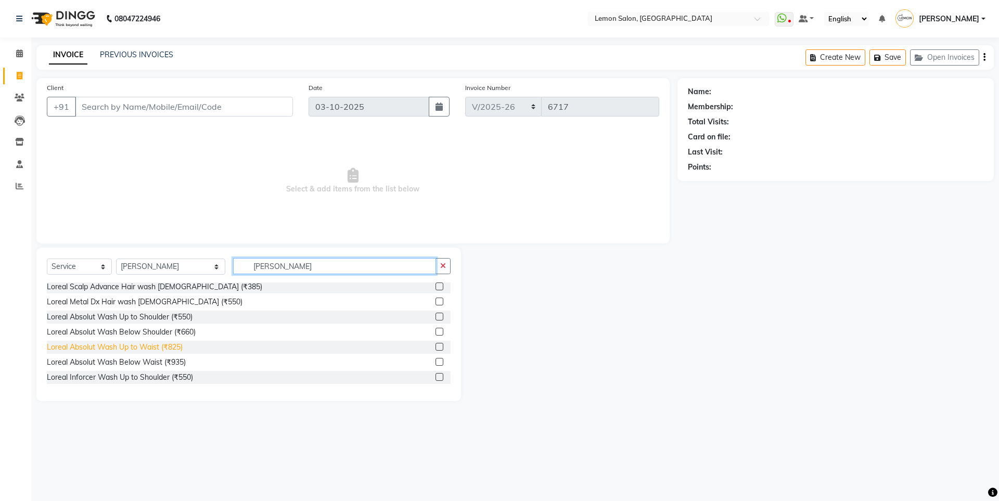
type input "LOREAL W"
click at [153, 343] on div "Loreal Absolut Wash Up to Waist (₹825)" at bounding box center [115, 347] width 136 height 11
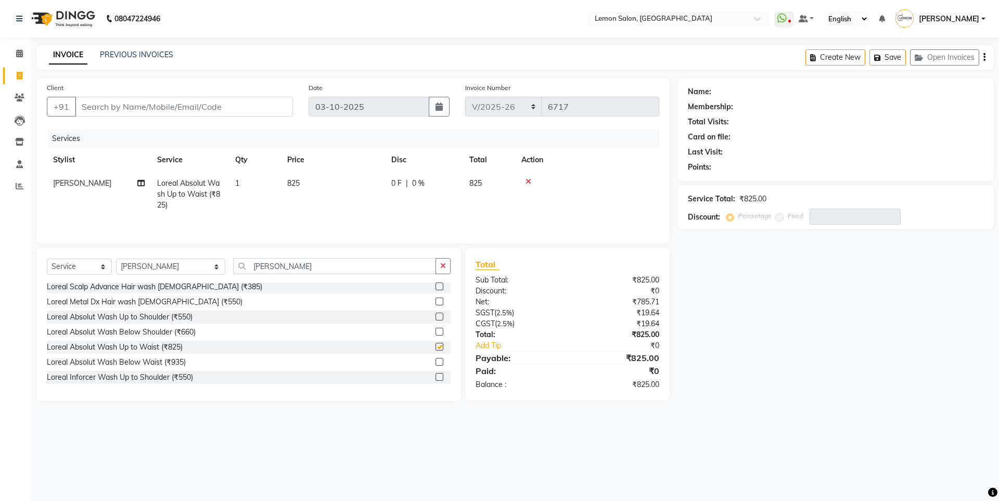
checkbox input "false"
click at [286, 265] on input "LOREAL W" at bounding box center [334, 266] width 203 height 16
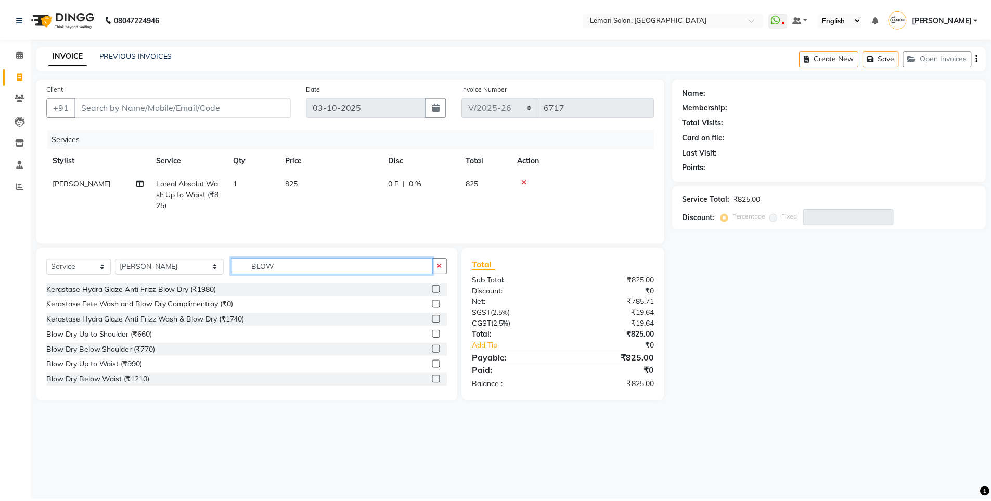
scroll to position [92, 0]
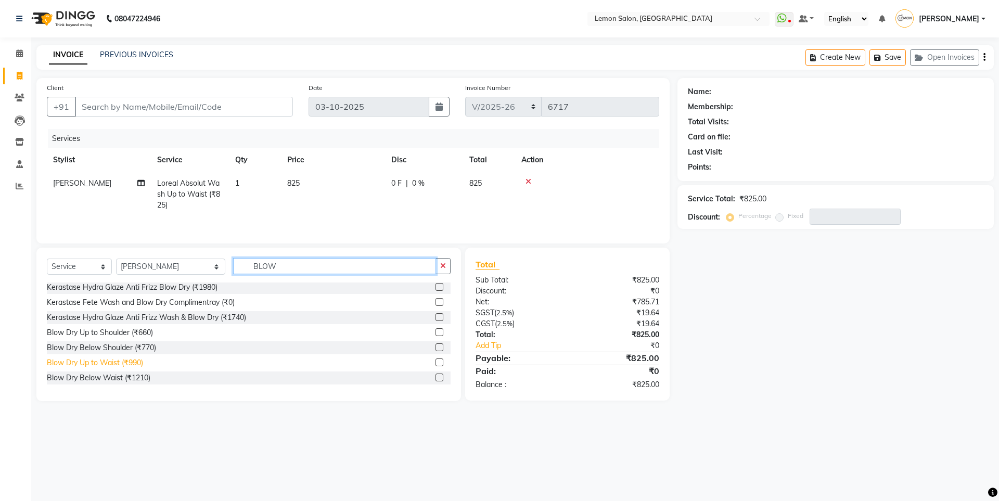
type input "BLOW"
click at [101, 364] on div "Blow Dry Up to Waist (₹990)" at bounding box center [95, 362] width 96 height 11
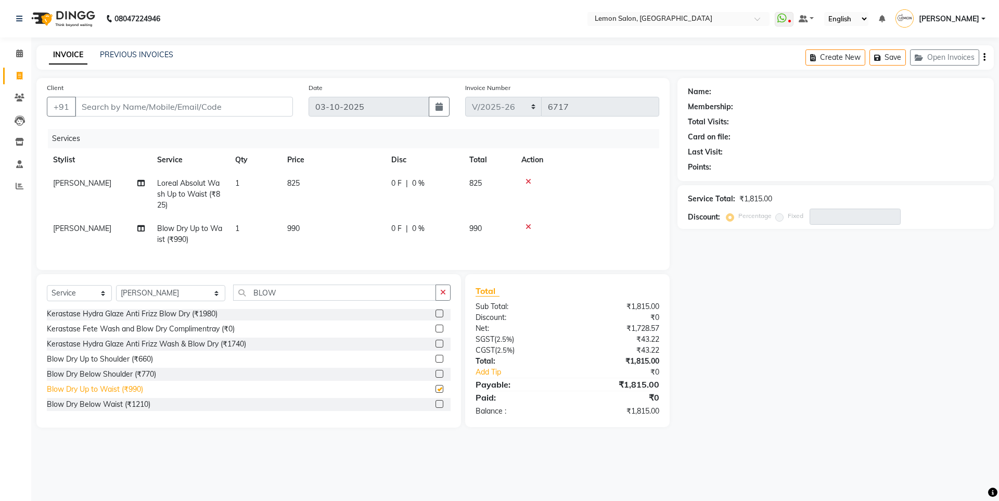
checkbox input "false"
click at [841, 332] on div "Name: Membership: Total Visits: Card on file: Last Visit: Points: Service Total…" at bounding box center [839, 253] width 324 height 350
click at [743, 300] on div "Name: Membership: Total Visits: Card on file: Last Visit: Points: Service Total…" at bounding box center [839, 253] width 324 height 350
click at [139, 101] on input "Client" at bounding box center [184, 107] width 218 height 20
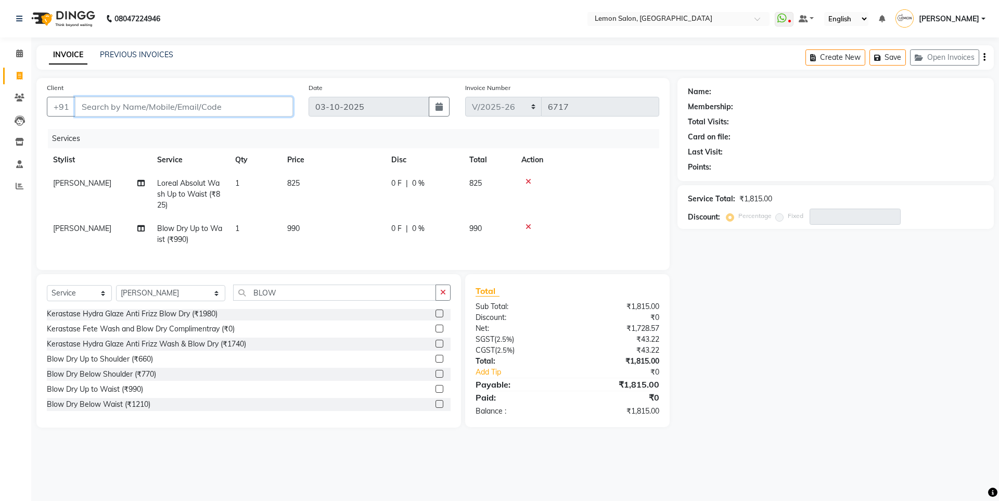
click at [144, 108] on input "Client" at bounding box center [184, 107] width 218 height 20
type input "8"
type input "0"
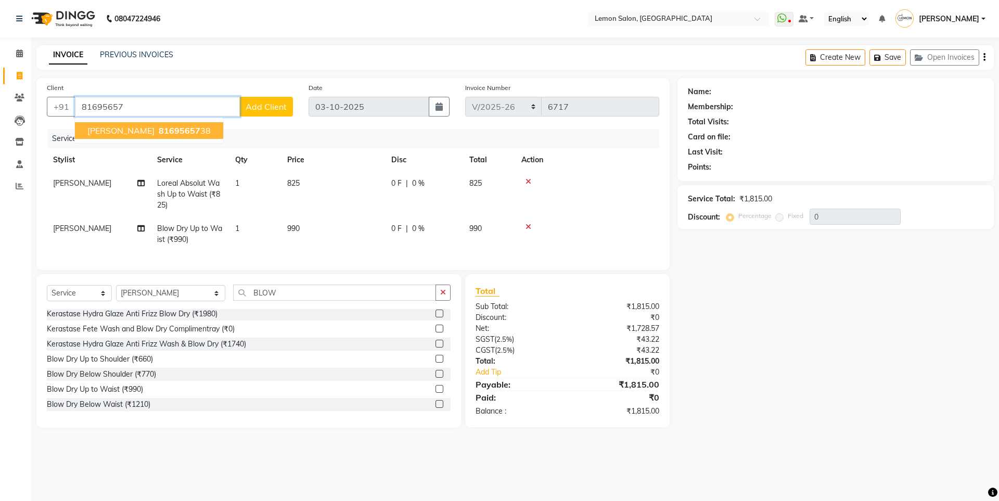
click at [124, 133] on span "Amanpreet" at bounding box center [120, 130] width 67 height 10
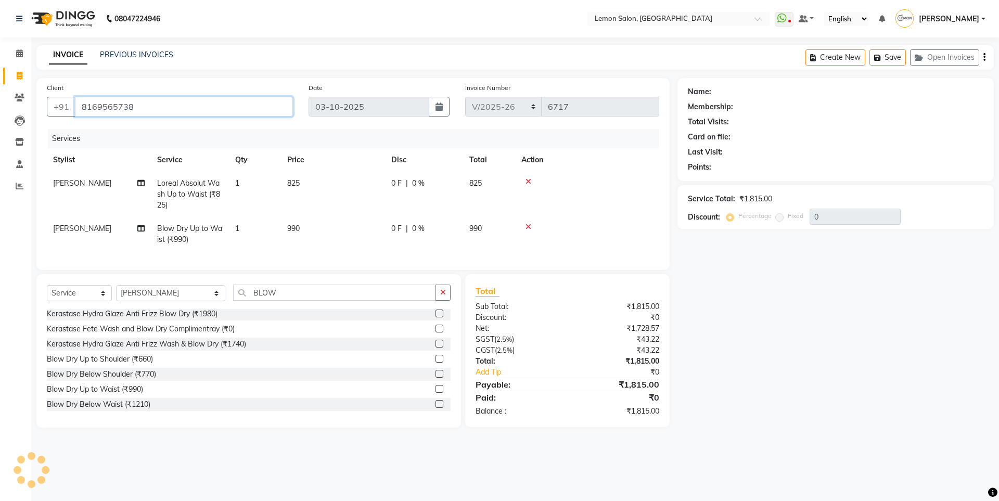
type input "8169565738"
select select "1: Object"
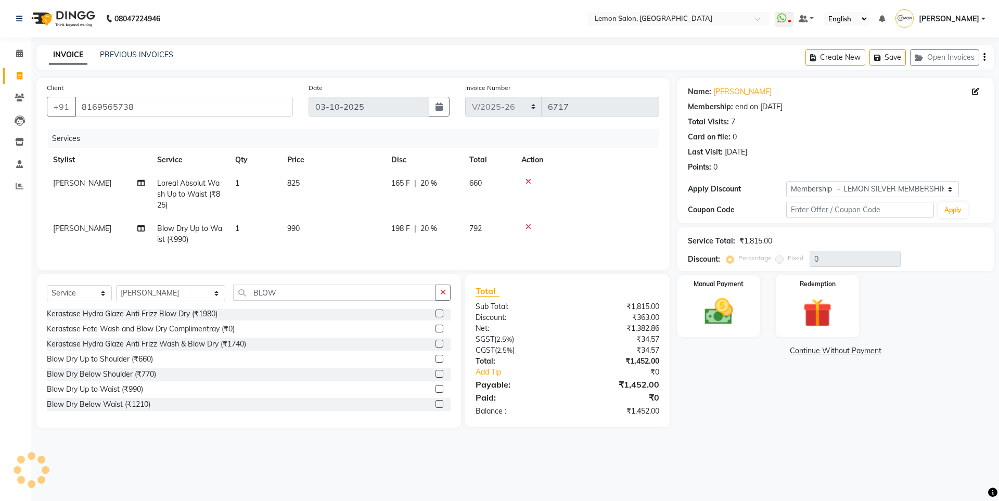
type input "20"
click at [721, 311] on img at bounding box center [718, 311] width 48 height 34
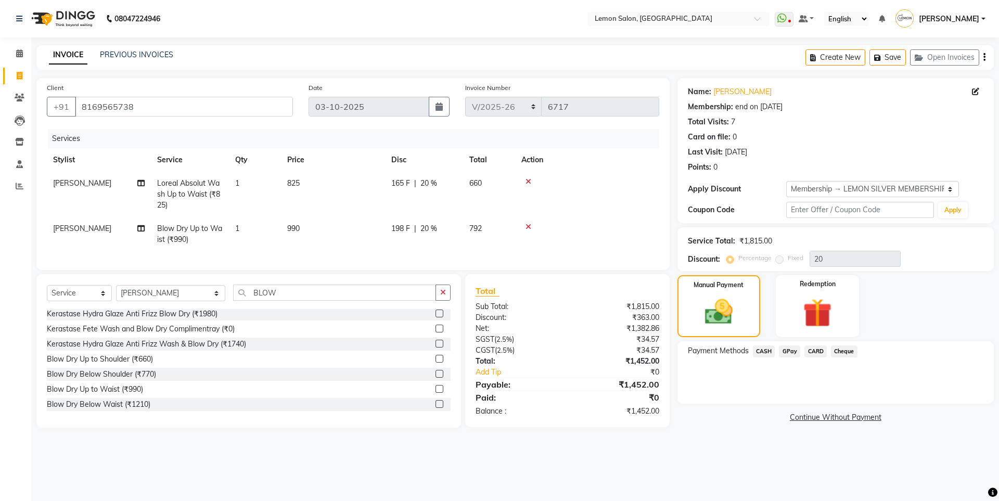
click at [790, 351] on span "GPay" at bounding box center [789, 351] width 21 height 12
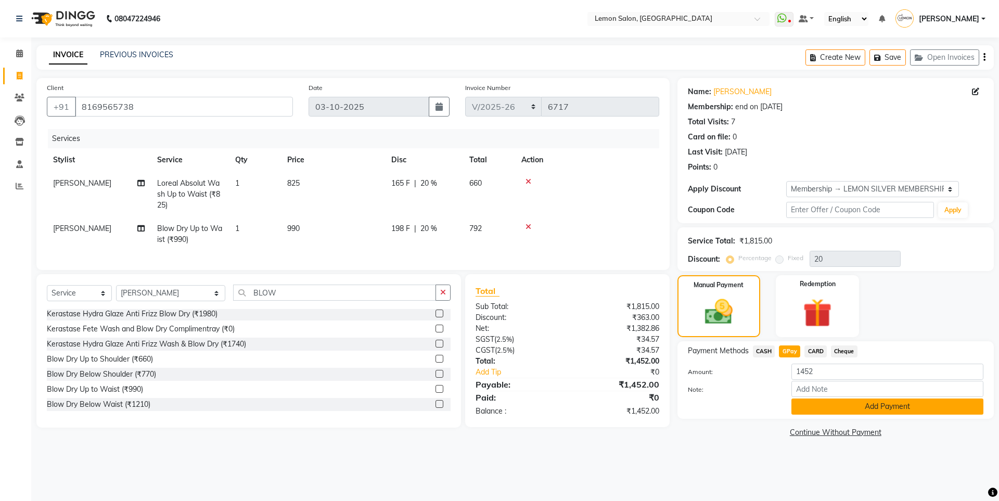
click at [829, 403] on button "Add Payment" at bounding box center [887, 406] width 192 height 16
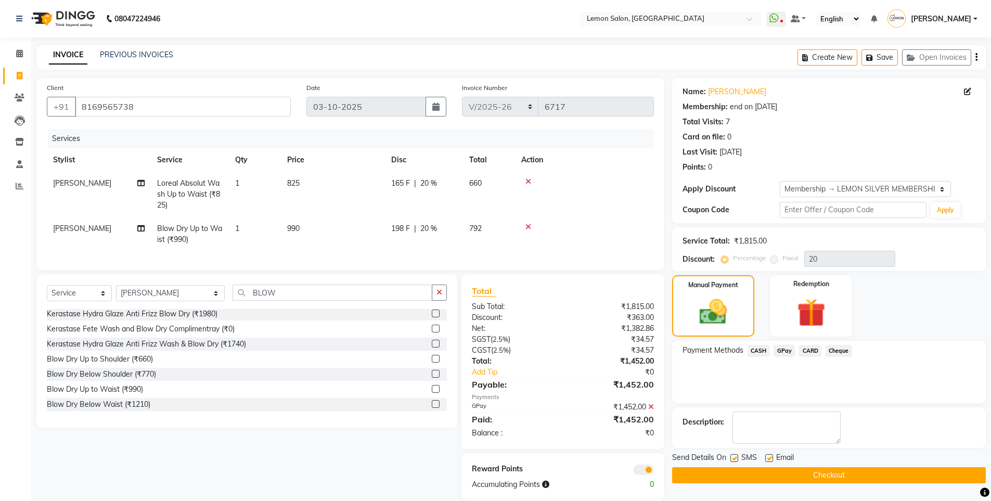
scroll to position [23, 0]
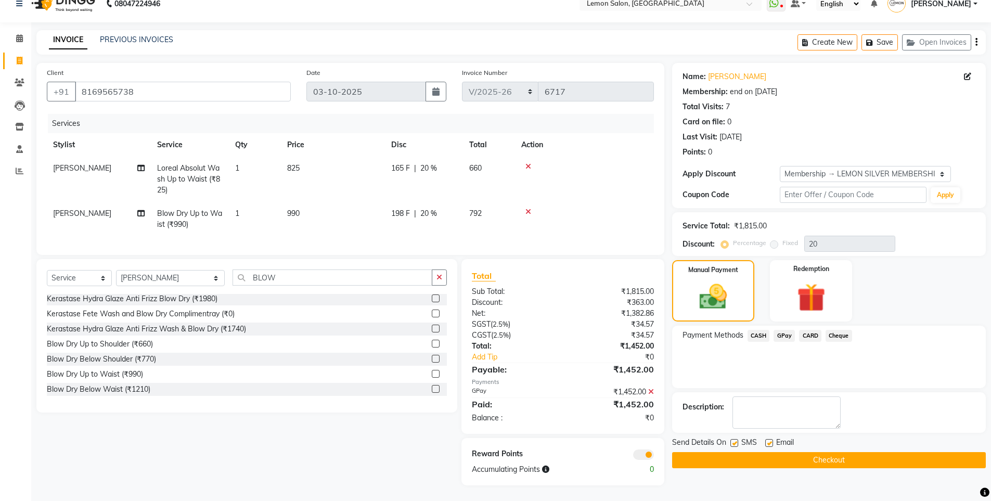
click at [731, 439] on label at bounding box center [734, 443] width 8 height 8
click at [731, 440] on input "checkbox" at bounding box center [733, 443] width 7 height 7
checkbox input "false"
click at [769, 439] on label at bounding box center [769, 443] width 8 height 8
click at [769, 440] on input "checkbox" at bounding box center [768, 443] width 7 height 7
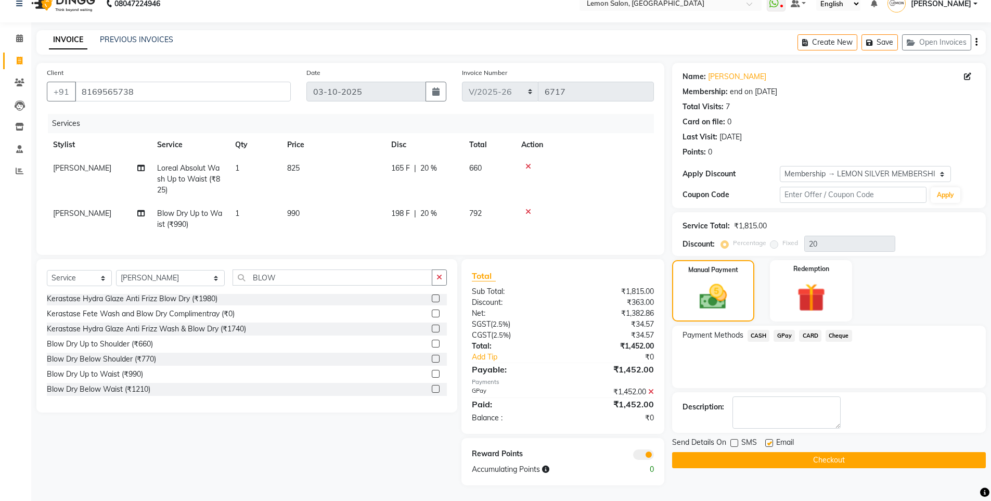
checkbox input "false"
click at [752, 452] on button "Checkout" at bounding box center [829, 460] width 314 height 16
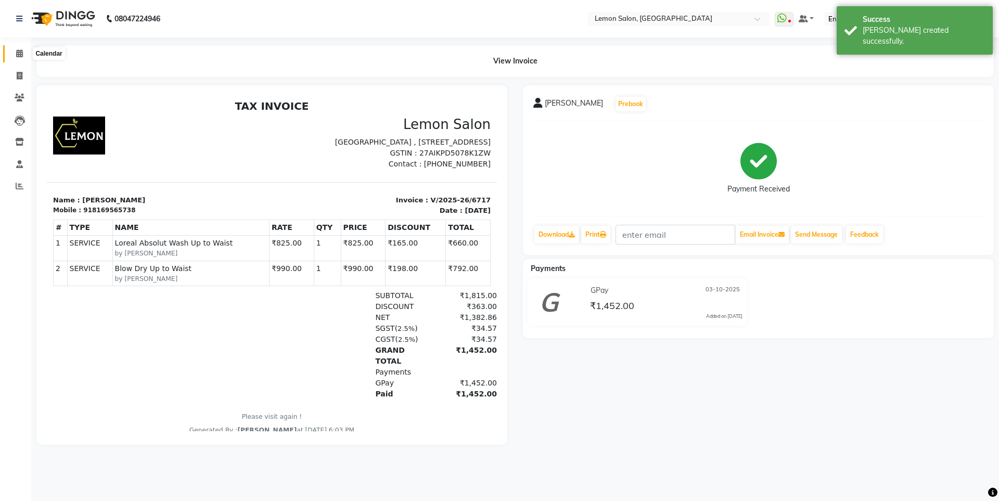
click at [15, 50] on span at bounding box center [19, 54] width 18 height 12
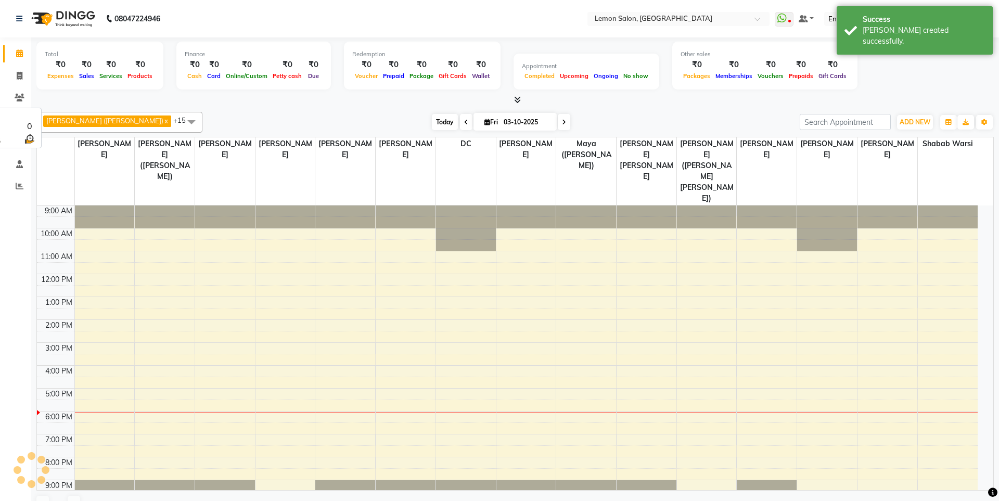
click at [432, 122] on span "Today" at bounding box center [445, 122] width 26 height 16
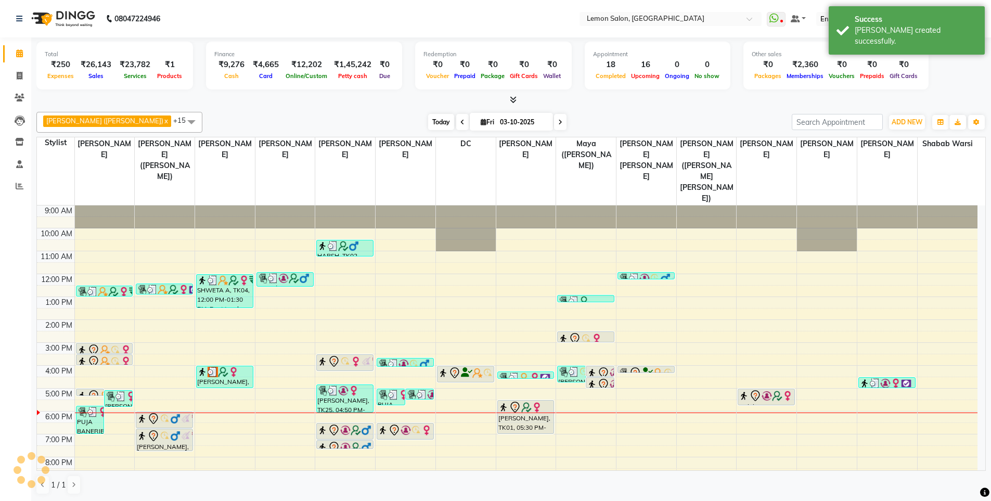
scroll to position [33, 0]
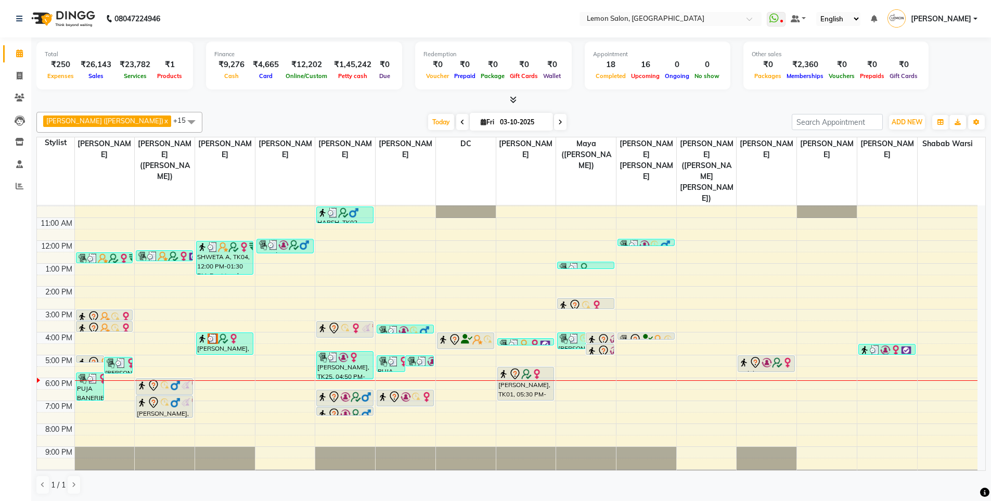
click at [416, 113] on div "Sameer (Izhar Salmani) x Raju Salmani x Azaz Kassara x Wasim Mansoori x DC x Ge…" at bounding box center [510, 122] width 949 height 21
click at [428, 119] on span "Today" at bounding box center [441, 122] width 26 height 16
click at [428, 116] on span "Today" at bounding box center [441, 122] width 26 height 16
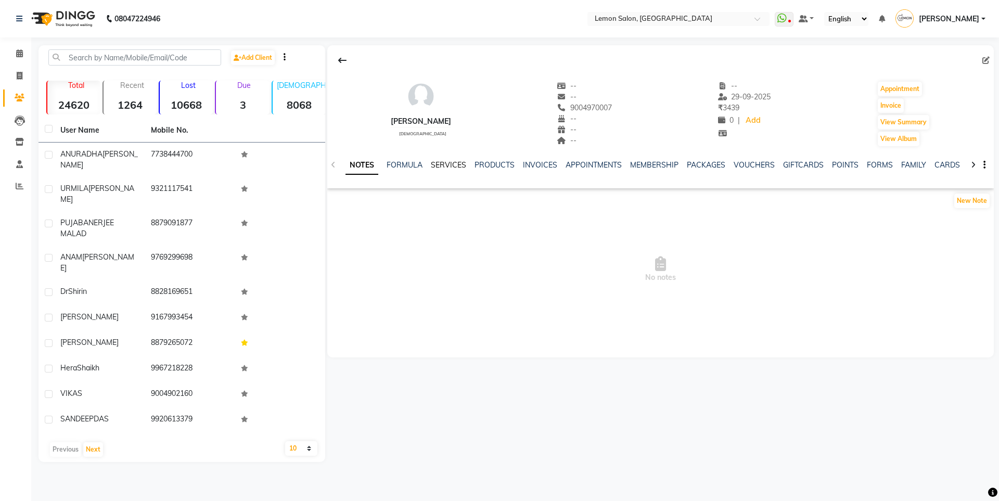
click at [445, 166] on link "SERVICES" at bounding box center [448, 164] width 35 height 9
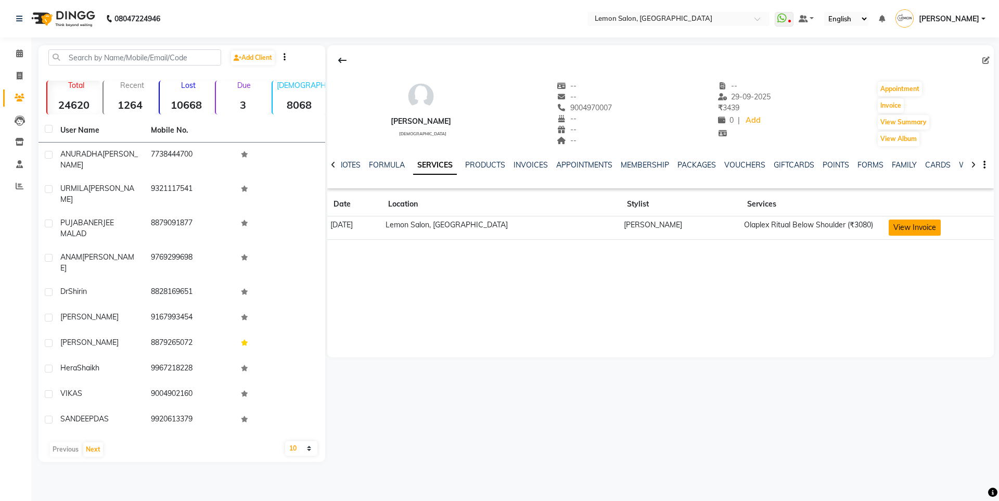
click at [907, 229] on button "View Invoice" at bounding box center [914, 227] width 52 height 16
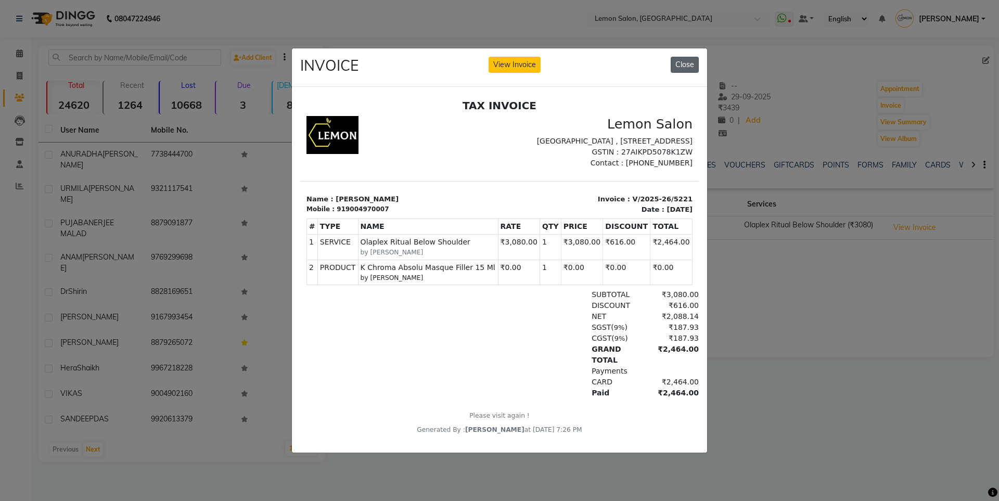
click at [692, 61] on button "Close" at bounding box center [684, 65] width 28 height 16
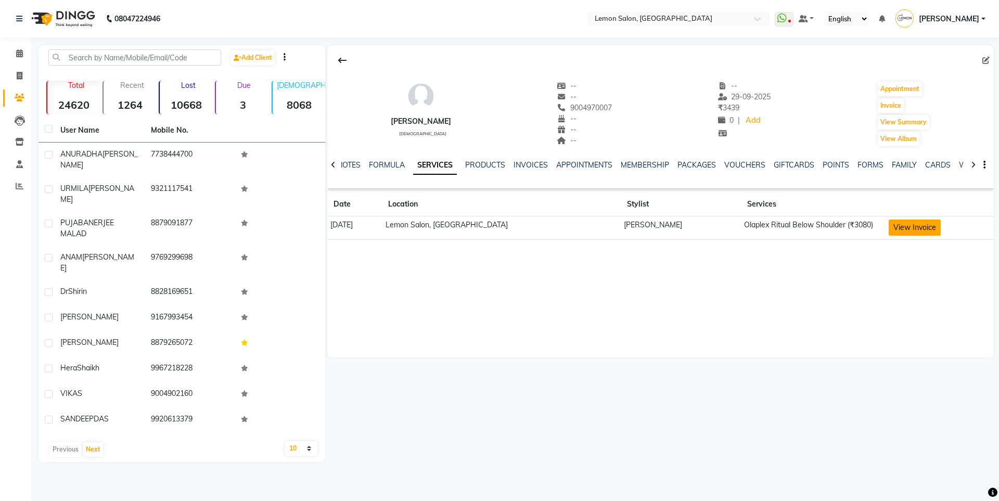
click at [900, 226] on button "View Invoice" at bounding box center [914, 227] width 52 height 16
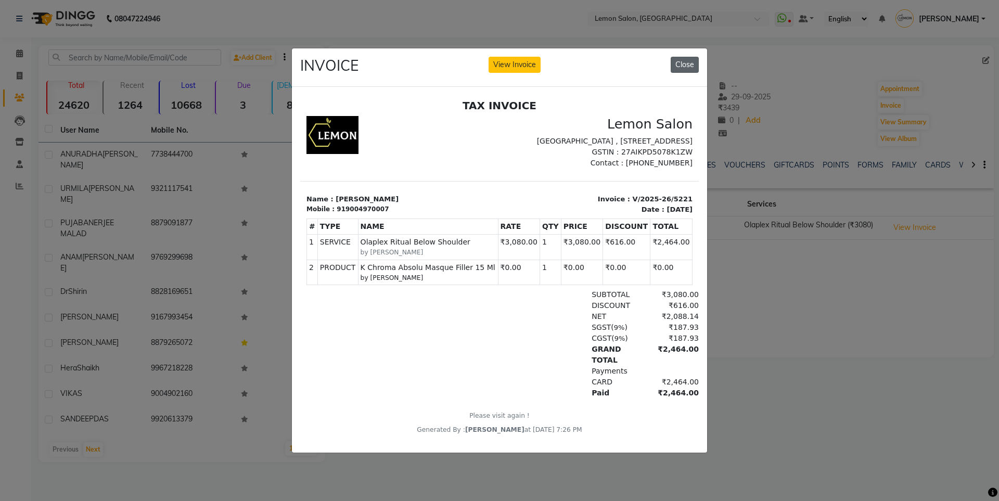
click at [686, 59] on button "Close" at bounding box center [684, 65] width 28 height 16
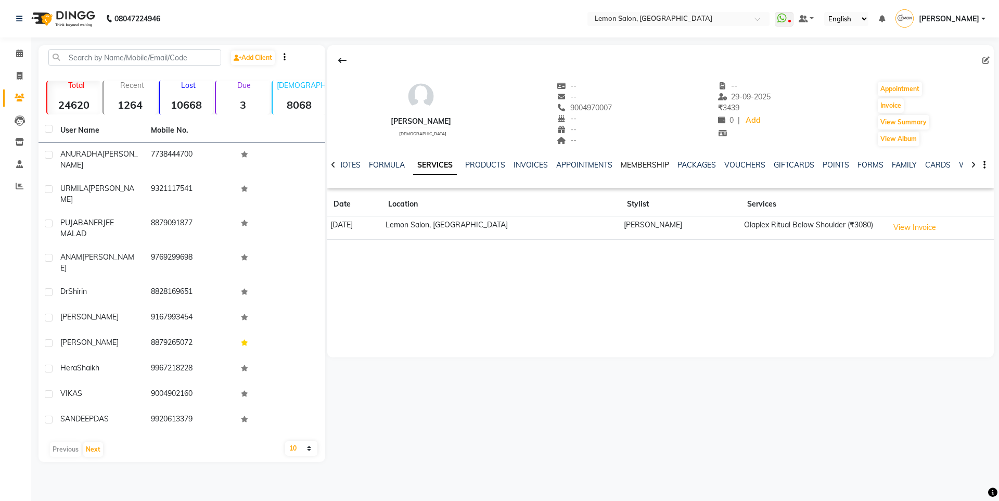
click at [641, 161] on link "MEMBERSHIP" at bounding box center [645, 164] width 48 height 9
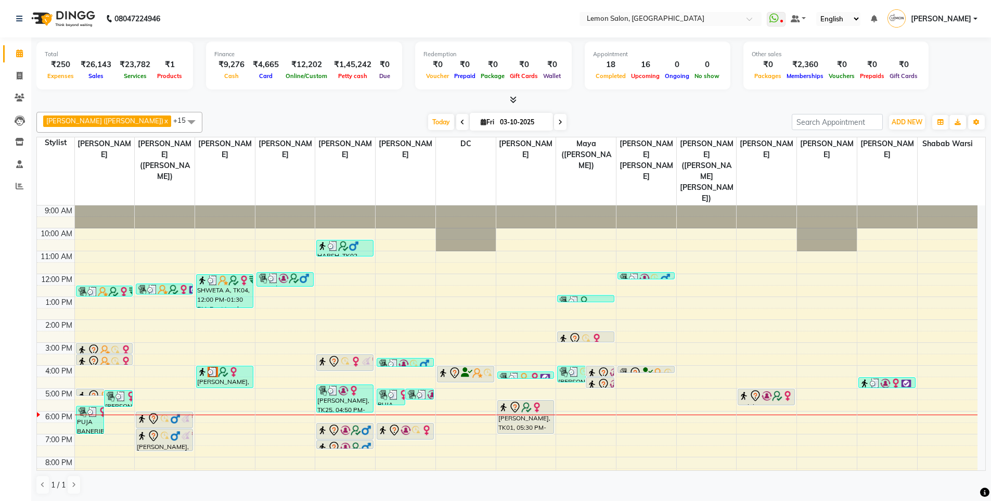
click at [208, 122] on div "[DATE] [DATE]" at bounding box center [497, 122] width 579 height 16
click at [17, 133] on li "Inventory" at bounding box center [15, 142] width 31 height 22
click at [17, 143] on icon at bounding box center [19, 142] width 9 height 8
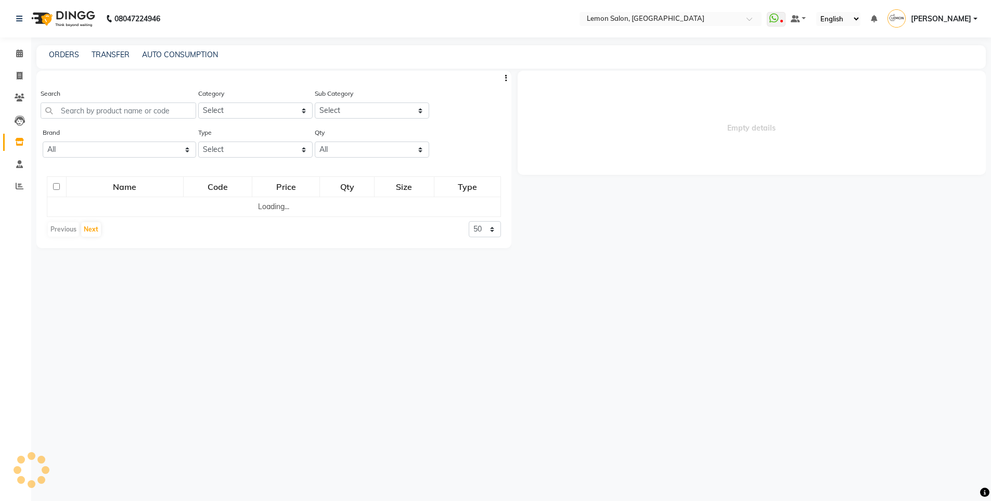
select select
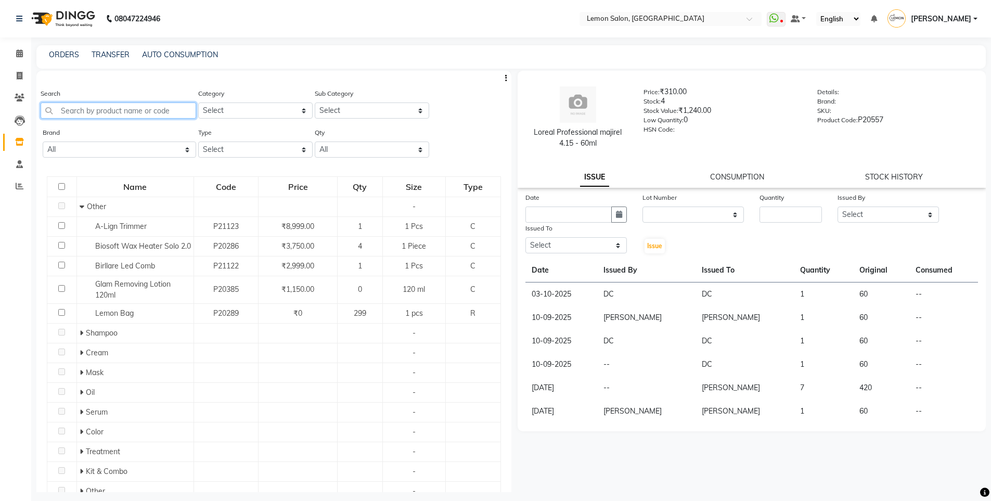
click at [97, 114] on input "text" at bounding box center [119, 110] width 156 height 16
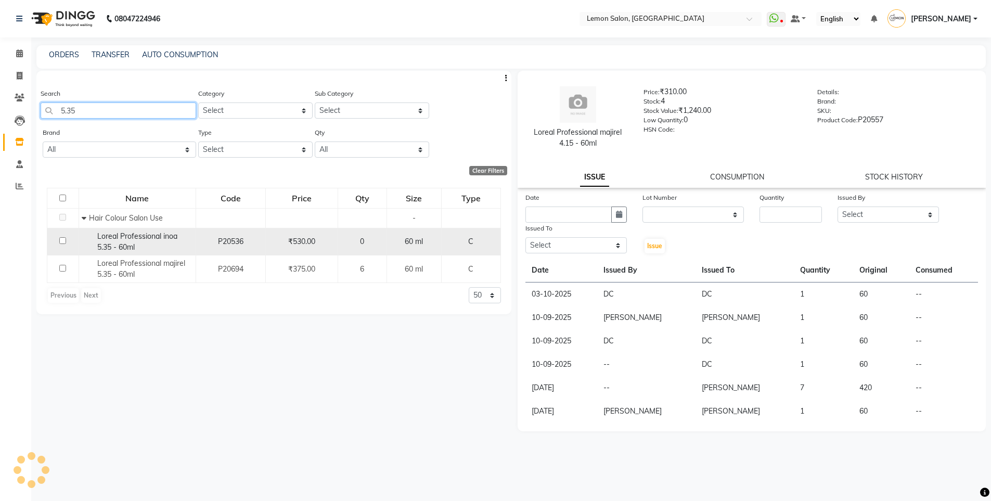
type input "5.35"
click at [125, 241] on div "Loreal Professional inoa 5.35 - 60ml" at bounding box center [137, 242] width 111 height 22
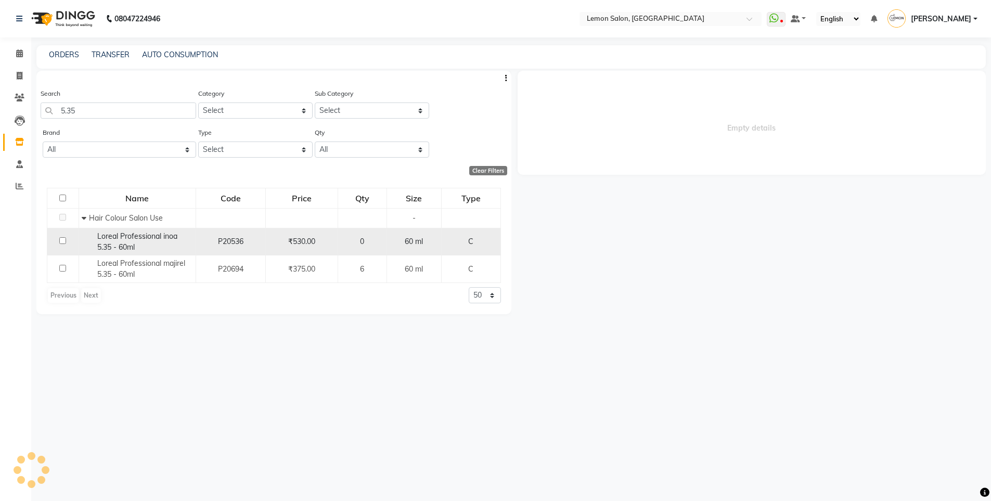
click at [147, 239] on span "Loreal Professional inoa 5.35 - 60ml" at bounding box center [137, 241] width 80 height 20
select select
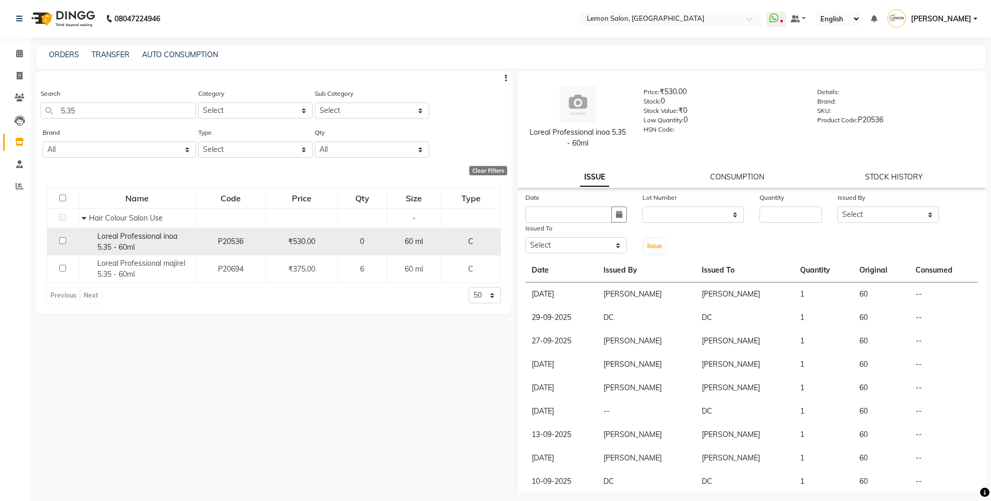
click at [112, 241] on div "Loreal Professional inoa 5.35 - 60ml" at bounding box center [137, 242] width 111 height 22
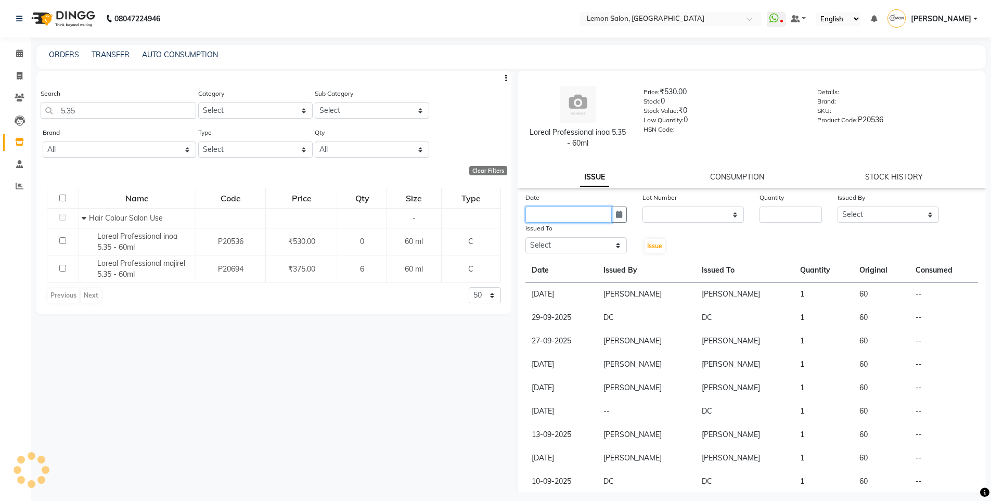
click at [605, 210] on input "text" at bounding box center [568, 214] width 86 height 16
select select "10"
select select "2025"
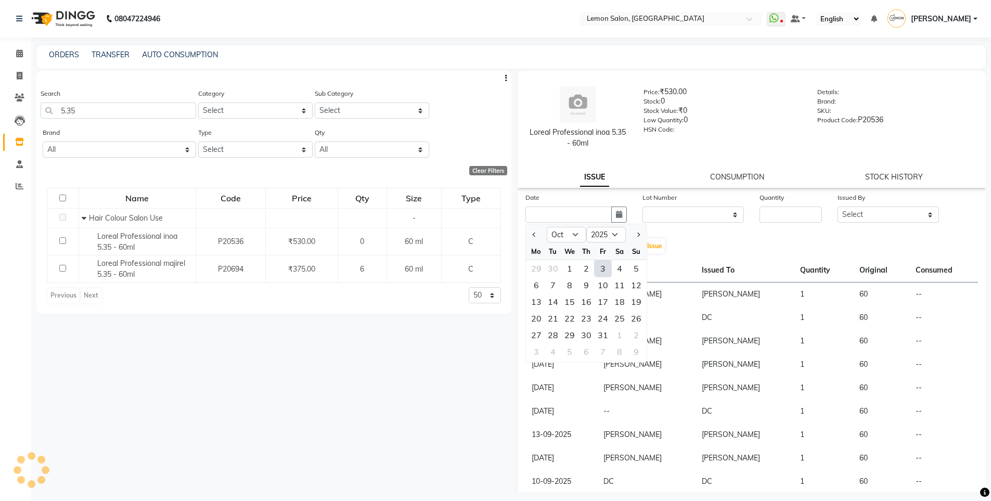
click at [603, 271] on div "3" at bounding box center [603, 268] width 17 height 17
type input "03-10-2025"
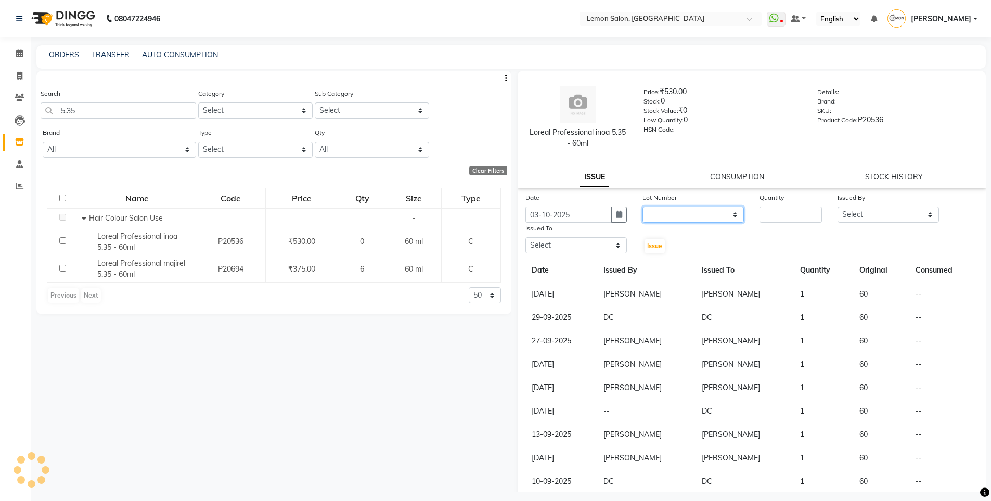
click at [691, 215] on select "None" at bounding box center [692, 214] width 101 height 16
select select "0: null"
click at [642, 206] on select "None" at bounding box center [692, 214] width 101 height 16
click at [754, 218] on div "Quantity" at bounding box center [791, 207] width 78 height 31
click at [775, 216] on input "number" at bounding box center [790, 214] width 62 height 16
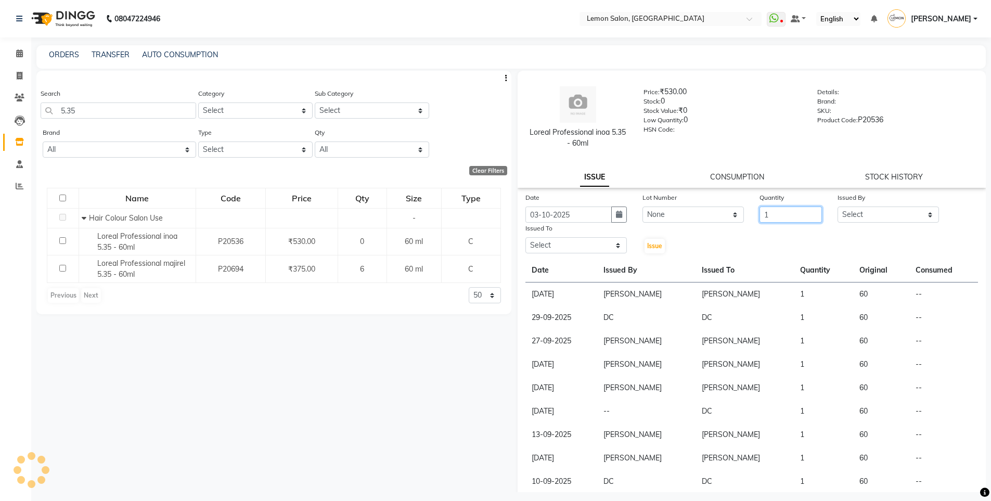
type input "1"
click at [862, 205] on div "Issued By" at bounding box center [887, 199] width 101 height 15
click at [857, 215] on select "Select Aakash Buchiude Azaz Kassara DC Geeta Govind Rajput Idrisi Mehtab Kancha…" at bounding box center [887, 214] width 101 height 16
select select "7884"
click at [837, 206] on select "Select Aakash Buchiude Azaz Kassara DC Geeta Govind Rajput Idrisi Mehtab Kancha…" at bounding box center [887, 214] width 101 height 16
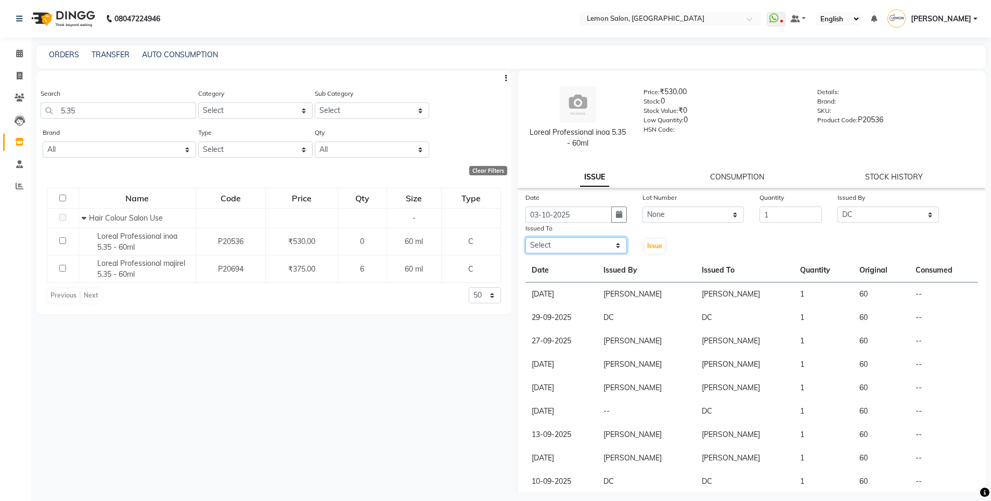
click at [560, 241] on select "Select Aakash Buchiude Azaz Kassara DC Geeta Govind Rajput Idrisi Mehtab Kancha…" at bounding box center [575, 245] width 101 height 16
select select "7884"
click at [525, 237] on select "Select Aakash Buchiude Azaz Kassara DC Geeta Govind Rajput Idrisi Mehtab Kancha…" at bounding box center [575, 245] width 101 height 16
click at [654, 239] on button "Issue" at bounding box center [654, 246] width 20 height 15
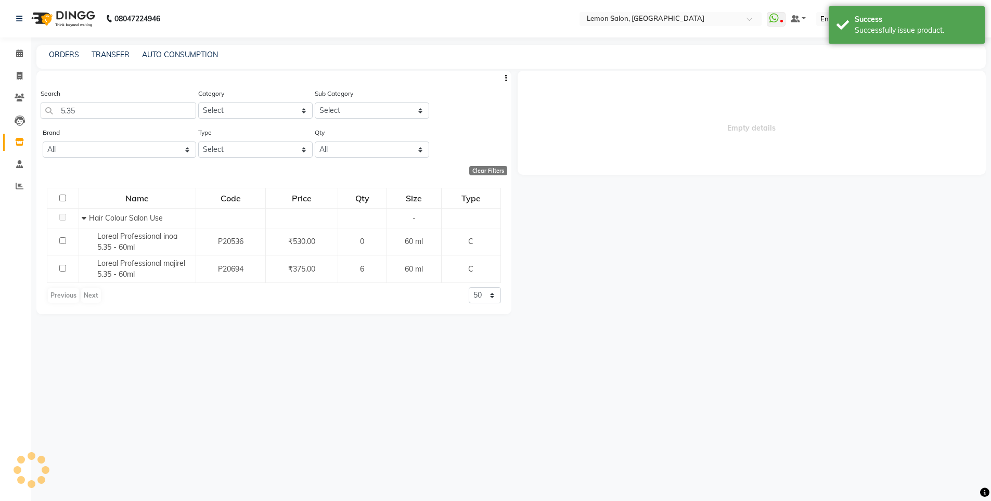
select select
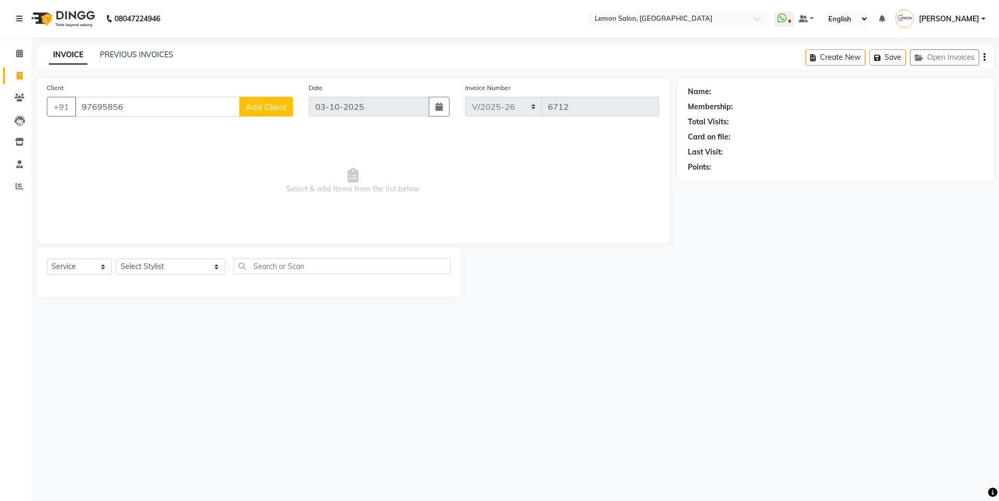
select select "566"
select select "service"
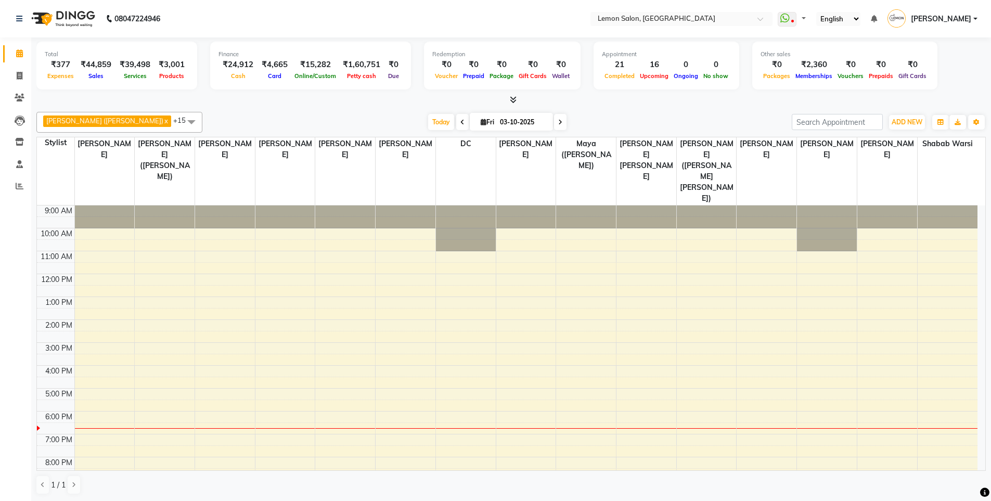
select select "en"
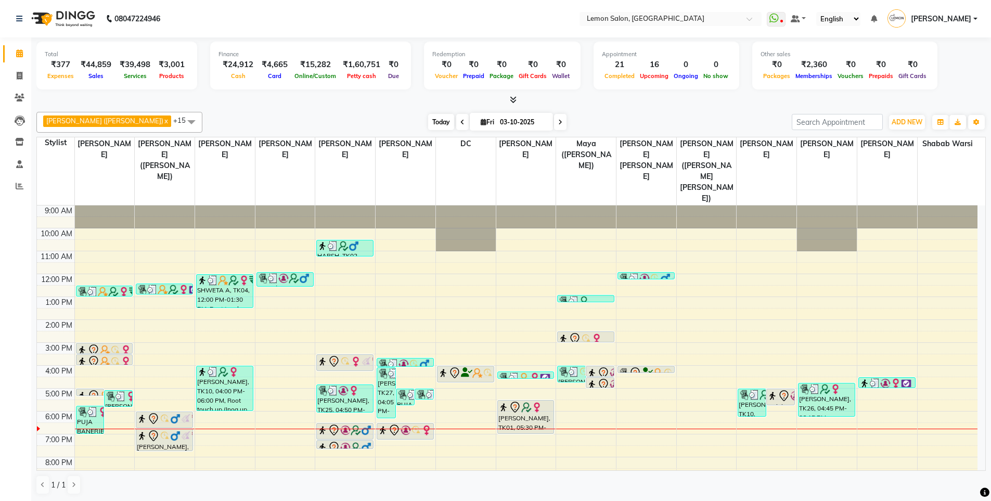
click at [428, 122] on span "Today" at bounding box center [441, 122] width 26 height 16
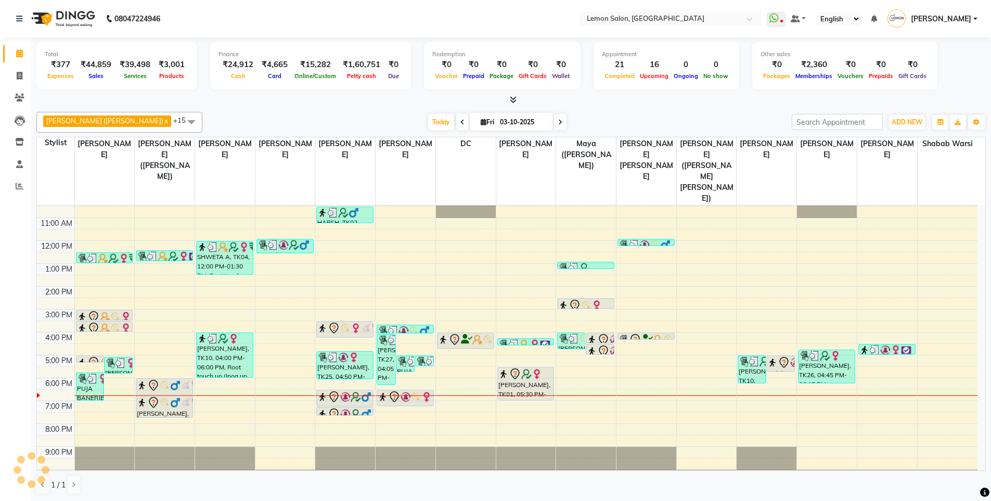
click at [347, 115] on div "[DATE] [DATE]" at bounding box center [497, 122] width 579 height 16
click at [428, 121] on span "Today" at bounding box center [441, 122] width 26 height 16
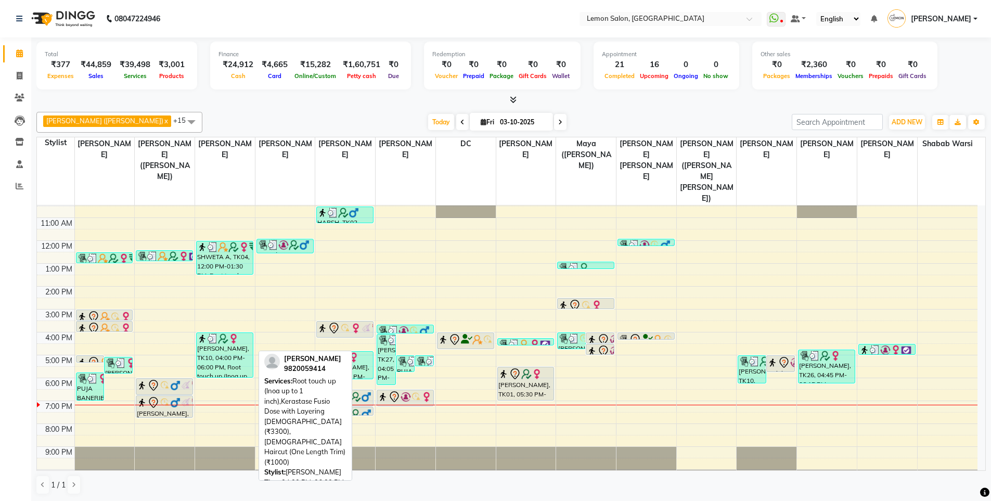
click at [224, 333] on div "[PERSON_NAME], TK10, 04:00 PM-06:00 PM, Root touch up (Inoa up to 1 inch),Keras…" at bounding box center [225, 355] width 56 height 44
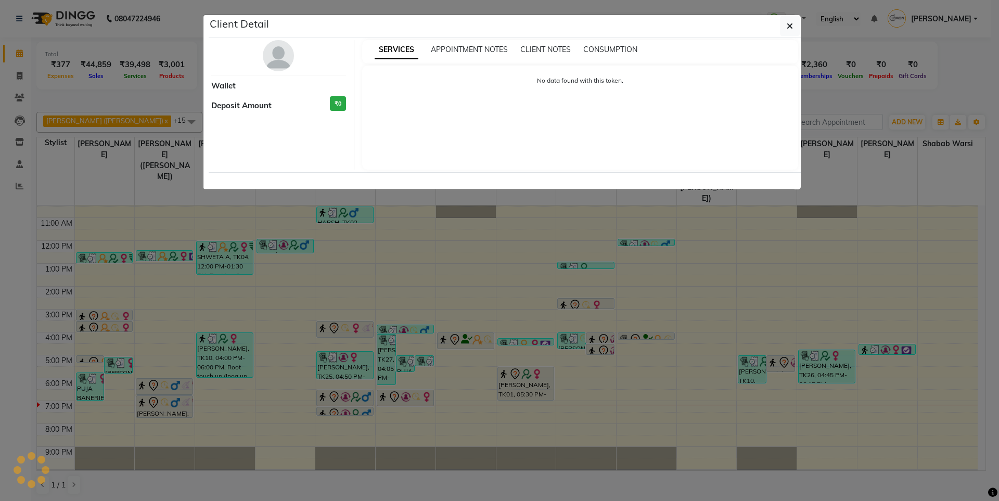
select select "3"
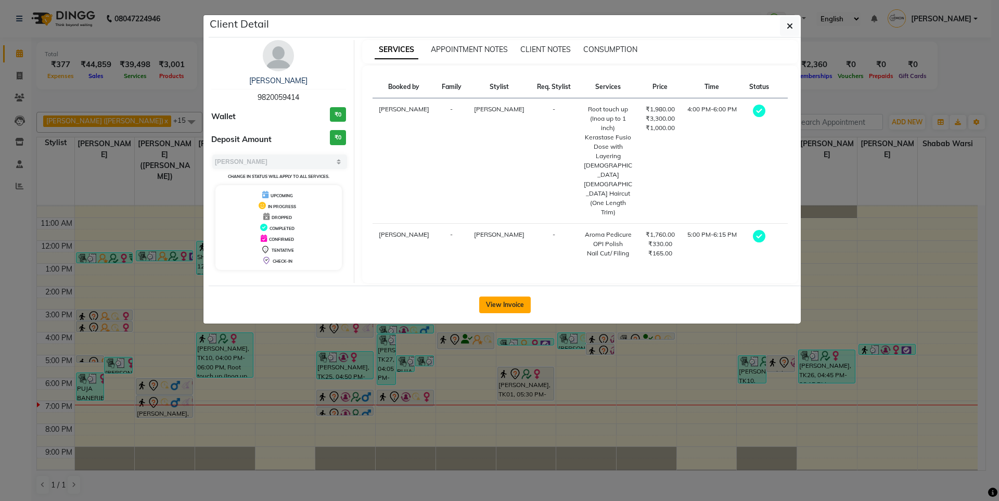
click at [506, 296] on button "View Invoice" at bounding box center [504, 304] width 51 height 17
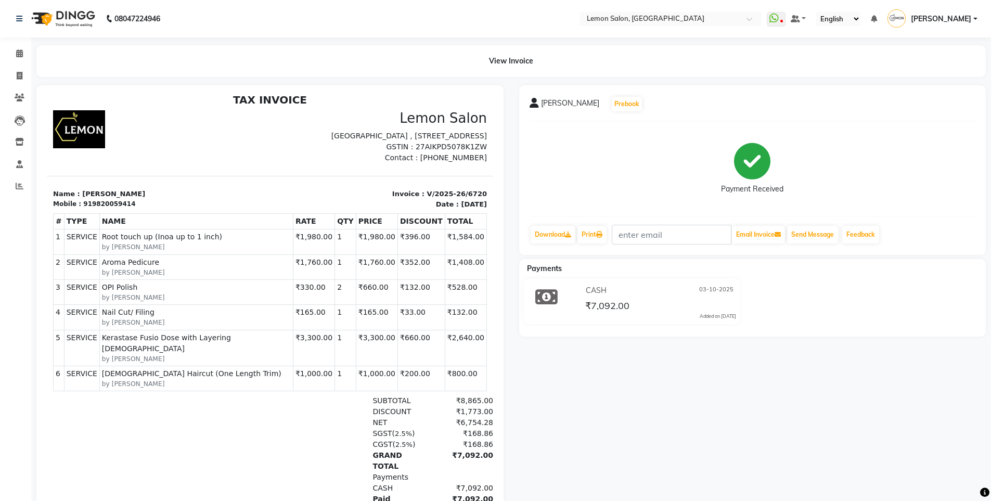
scroll to position [8, 0]
click at [21, 50] on icon at bounding box center [19, 53] width 7 height 8
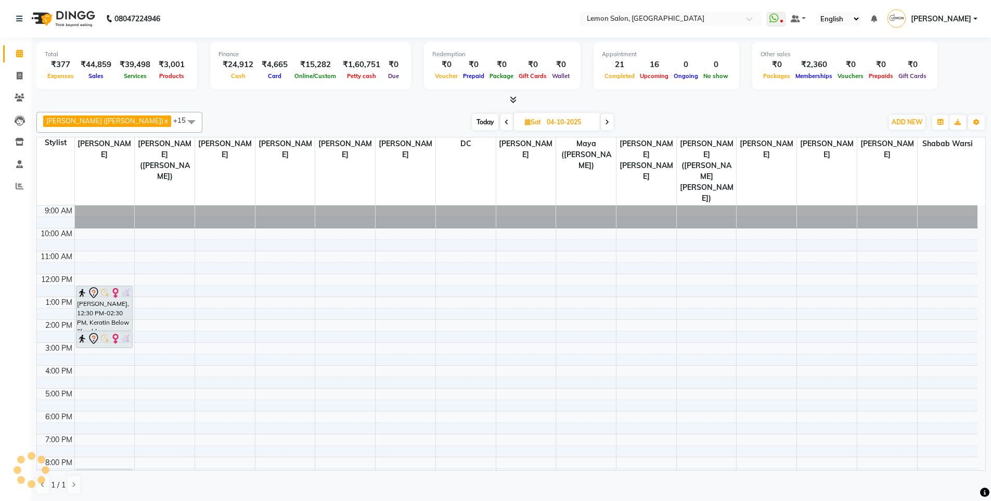
click at [472, 116] on span "Today" at bounding box center [485, 122] width 26 height 16
type input "03-10-2025"
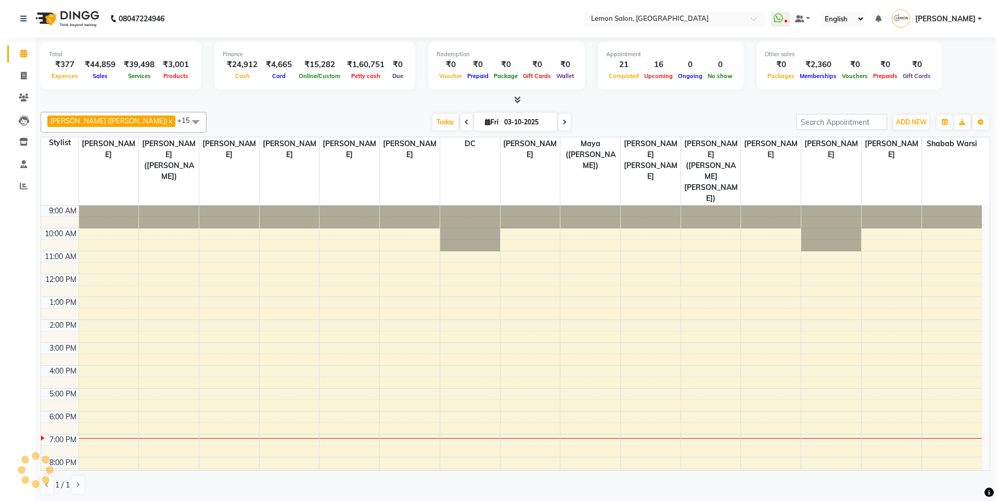
scroll to position [33, 0]
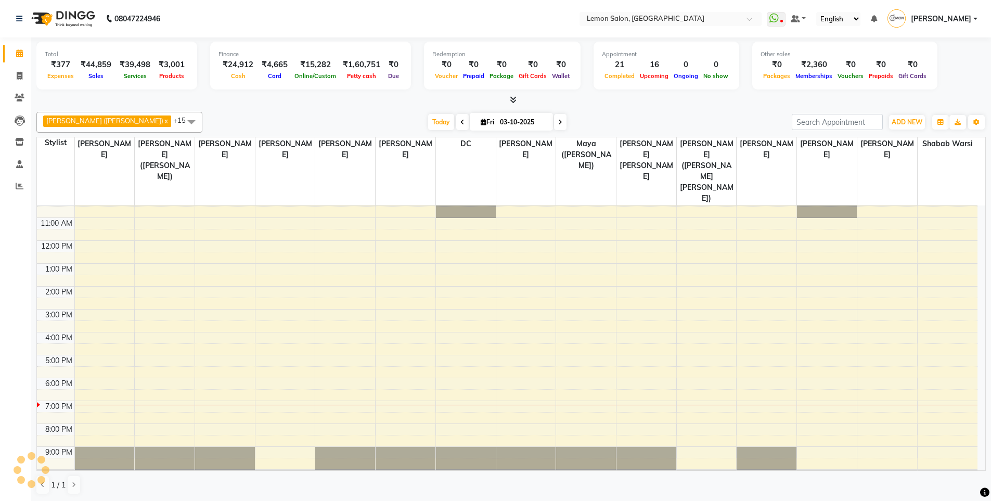
click at [628, 110] on div "[PERSON_NAME] ([PERSON_NAME]) x [PERSON_NAME] x [PERSON_NAME] x [PERSON_NAME] x…" at bounding box center [510, 303] width 949 height 391
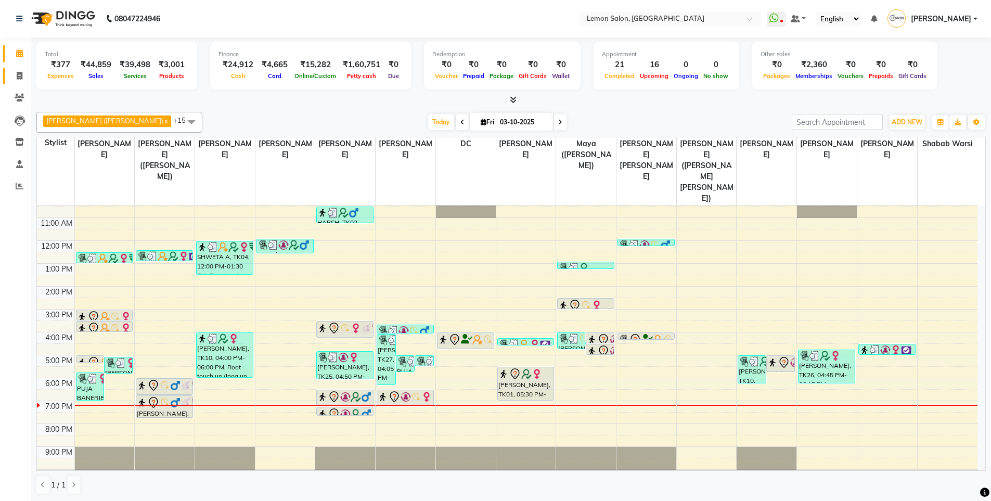
click at [14, 69] on link "Invoice" at bounding box center [15, 76] width 25 height 17
select select "566"
select select "service"
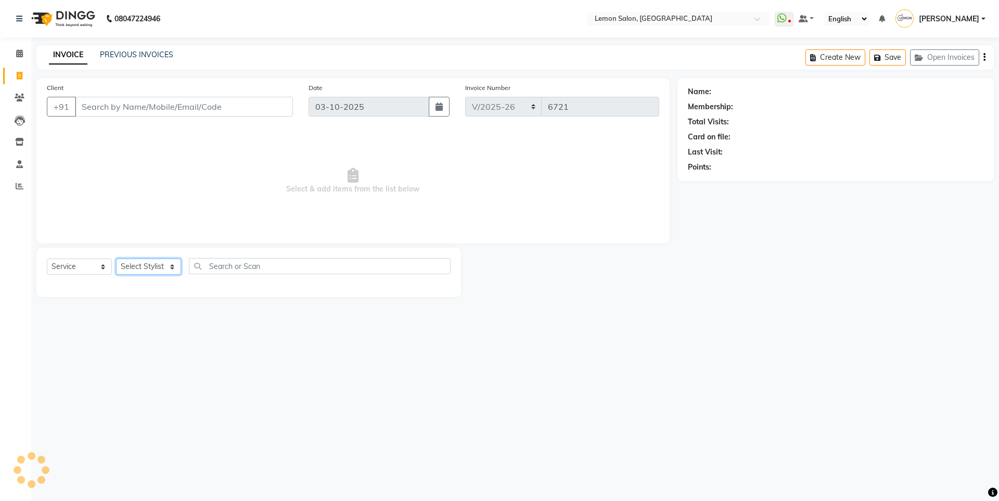
click at [124, 264] on select "Select Stylist" at bounding box center [148, 267] width 65 height 16
click at [160, 270] on select "Select Stylist" at bounding box center [148, 267] width 65 height 16
click at [160, 270] on select "Select Stylist [PERSON_NAME] [PERSON_NAME] DC [PERSON_NAME] [PERSON_NAME] ([PER…" at bounding box center [170, 267] width 109 height 16
select select "48010"
click at [116, 259] on select "Select Stylist [PERSON_NAME] [PERSON_NAME] DC [PERSON_NAME] [PERSON_NAME] ([PER…" at bounding box center [170, 267] width 109 height 16
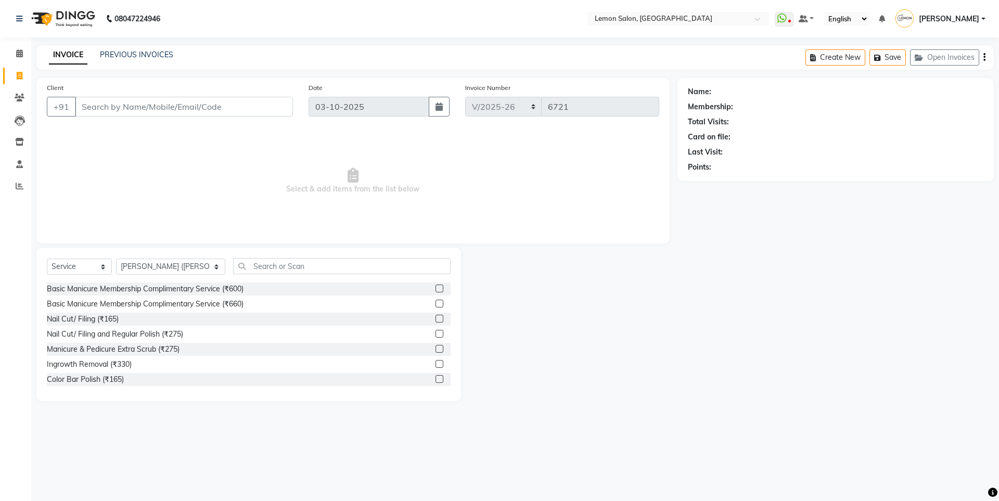
click at [268, 253] on div "Select Service Product Membership Package Voucher Prepaid Gift Card Select Styl…" at bounding box center [248, 324] width 424 height 153
click at [252, 261] on input "text" at bounding box center [341, 266] width 217 height 16
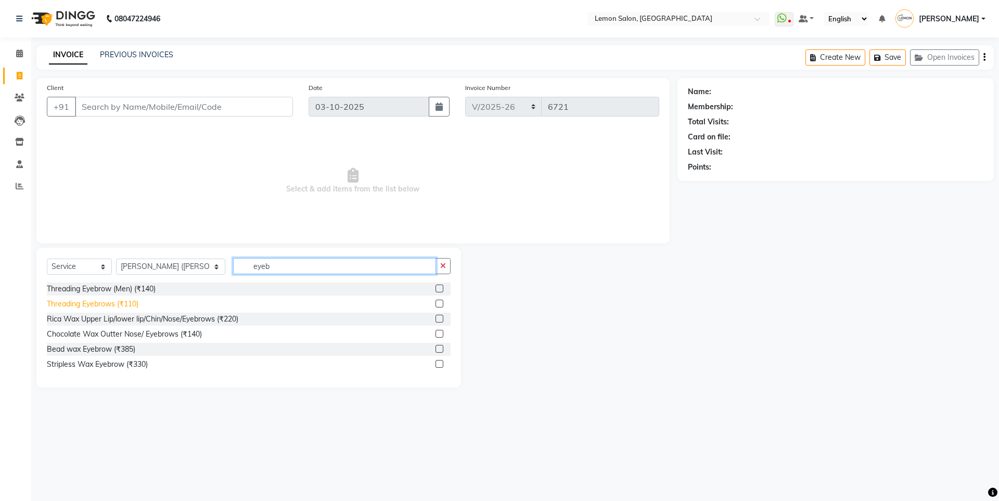
type input "eyeb"
click at [112, 306] on div "Threading Eyebrows (₹110)" at bounding box center [93, 304] width 92 height 11
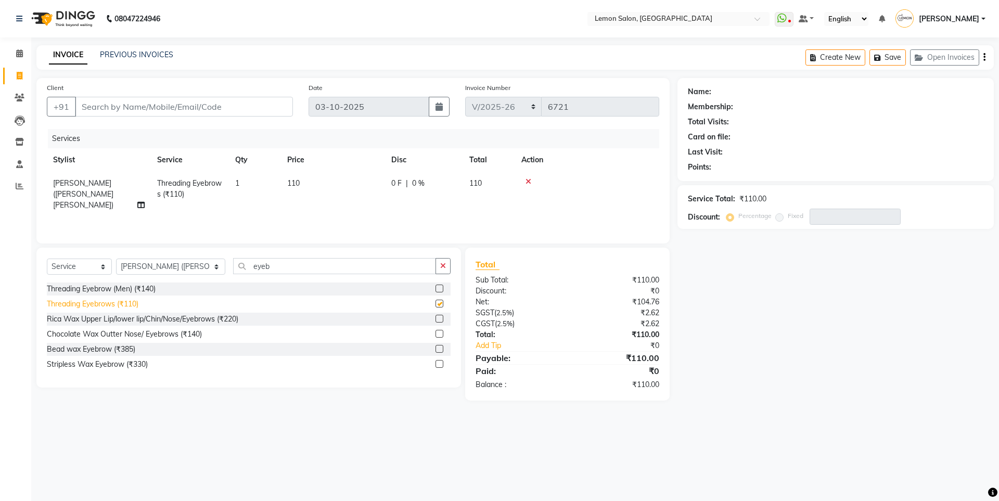
checkbox input "false"
click at [447, 267] on button "button" at bounding box center [442, 266] width 15 height 16
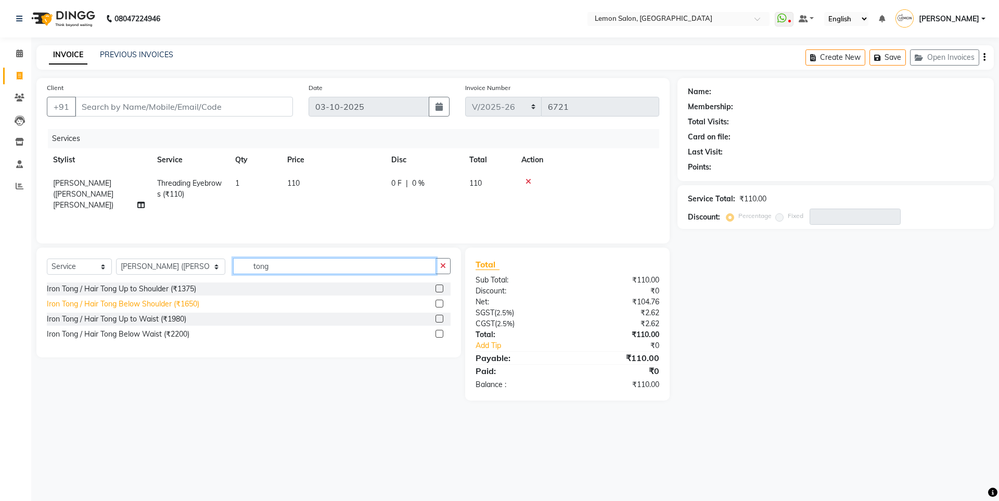
type input "tong"
click at [147, 306] on div "Iron Tong / Hair Tong Below Shoulder (₹1650)" at bounding box center [123, 304] width 152 height 11
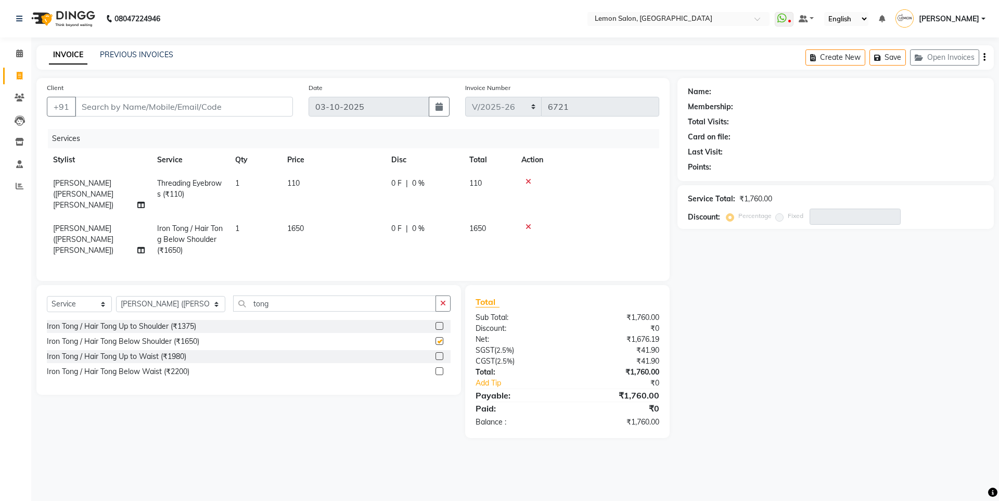
checkbox input "false"
click at [130, 104] on input "Client" at bounding box center [184, 107] width 218 height 20
type input "7"
type input "0"
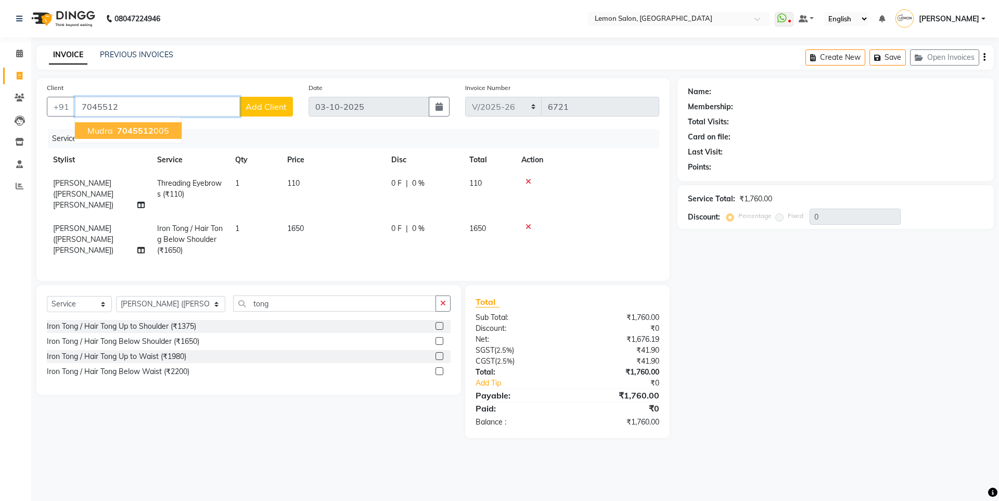
click at [137, 127] on span "7045512" at bounding box center [135, 130] width 36 height 10
type input "7045512005"
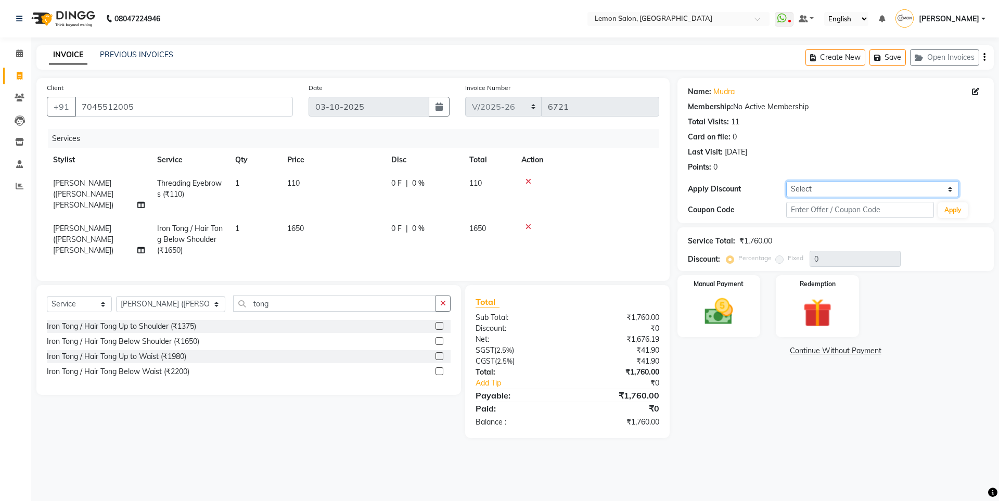
click at [791, 193] on select "Select Coupon → Abc" at bounding box center [872, 189] width 173 height 16
select select "1: Object"
click at [786, 181] on select "Select Coupon → Abc" at bounding box center [872, 189] width 173 height 16
type input "20"
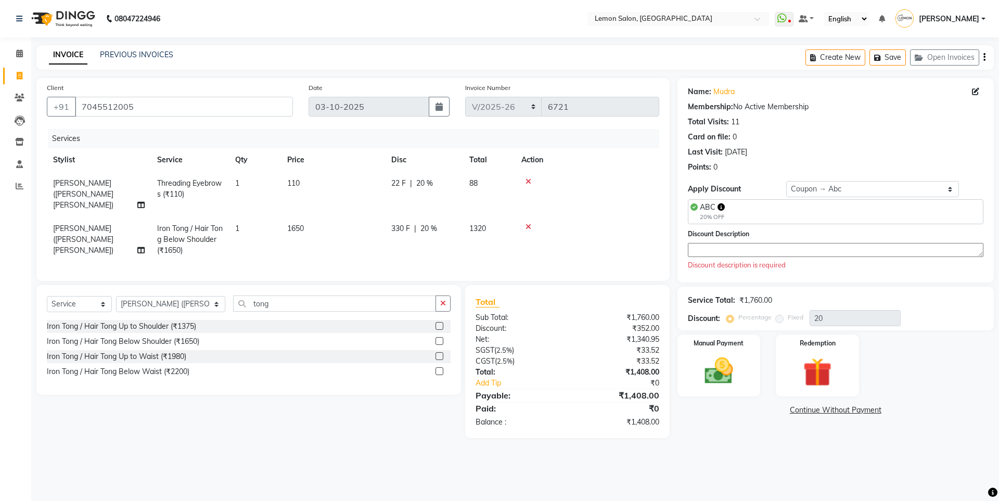
click at [735, 253] on textarea at bounding box center [835, 250] width 295 height 14
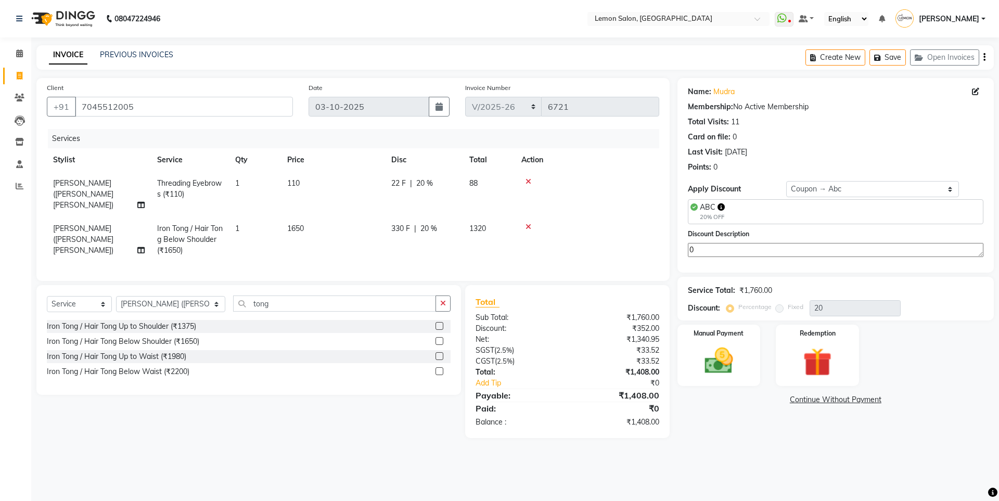
type textarea "0"
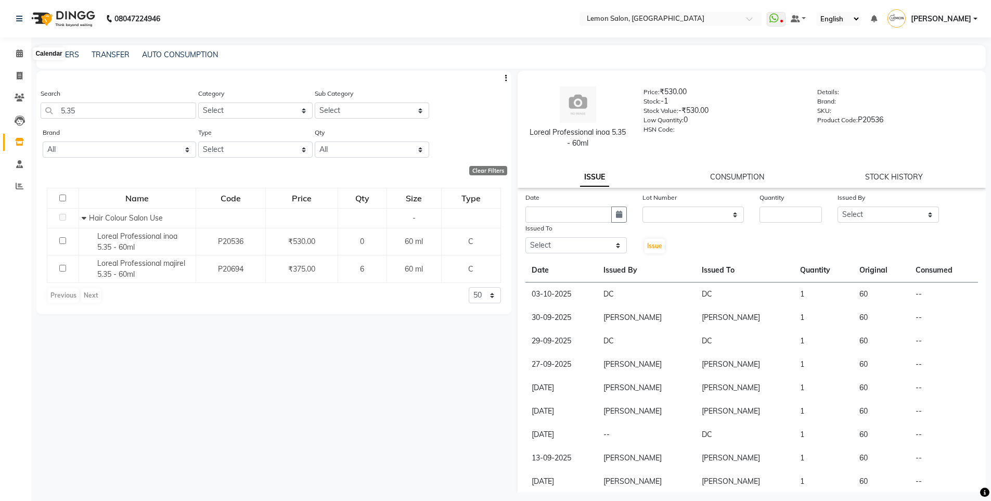
click at [17, 56] on icon at bounding box center [19, 53] width 7 height 8
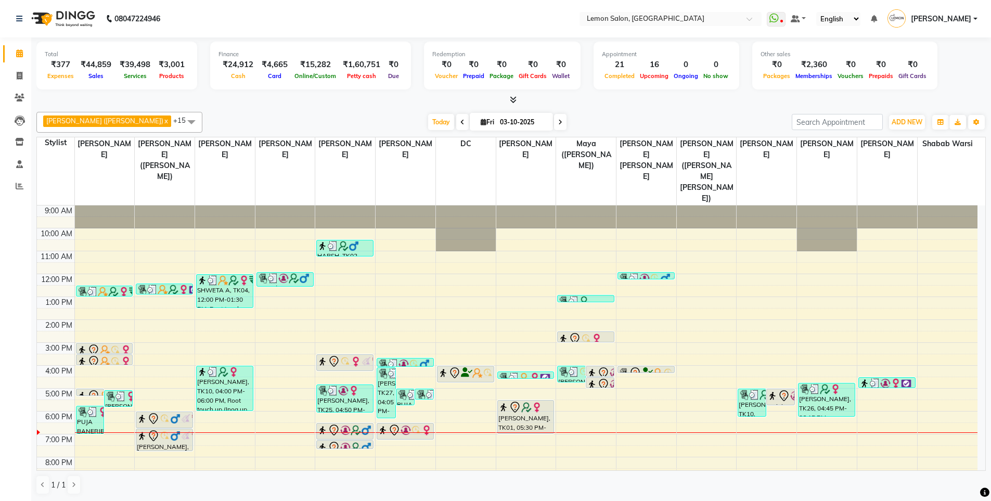
click at [554, 122] on span at bounding box center [560, 122] width 12 height 16
type input "04-10-2025"
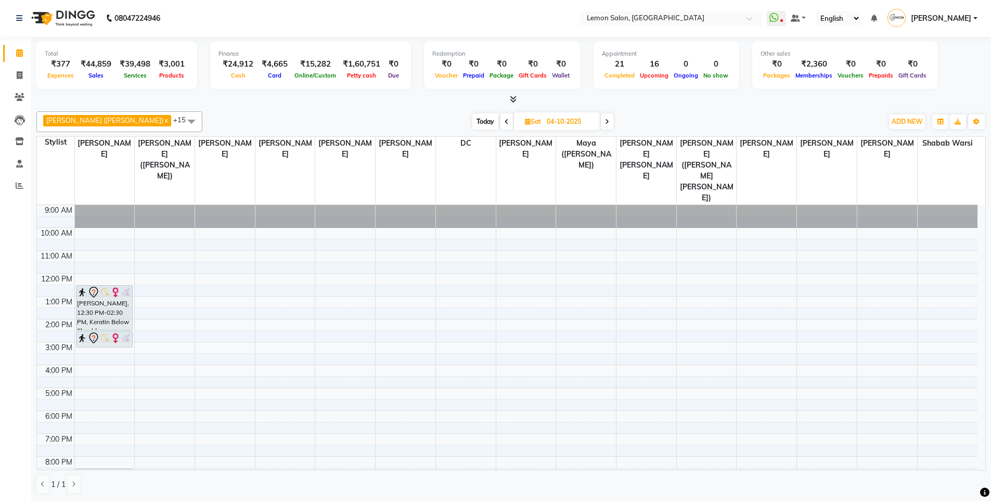
click at [514, 122] on span "[DATE]" at bounding box center [557, 121] width 86 height 18
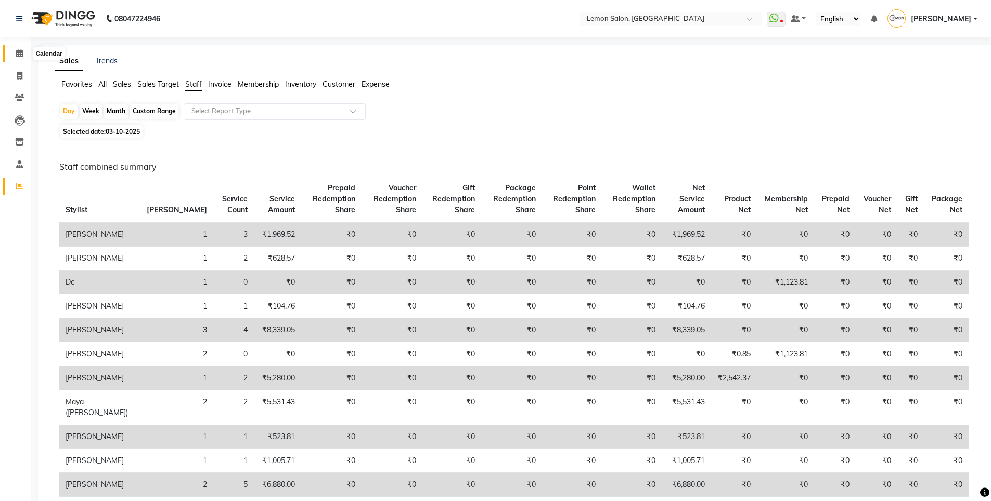
click at [23, 55] on icon at bounding box center [19, 53] width 7 height 8
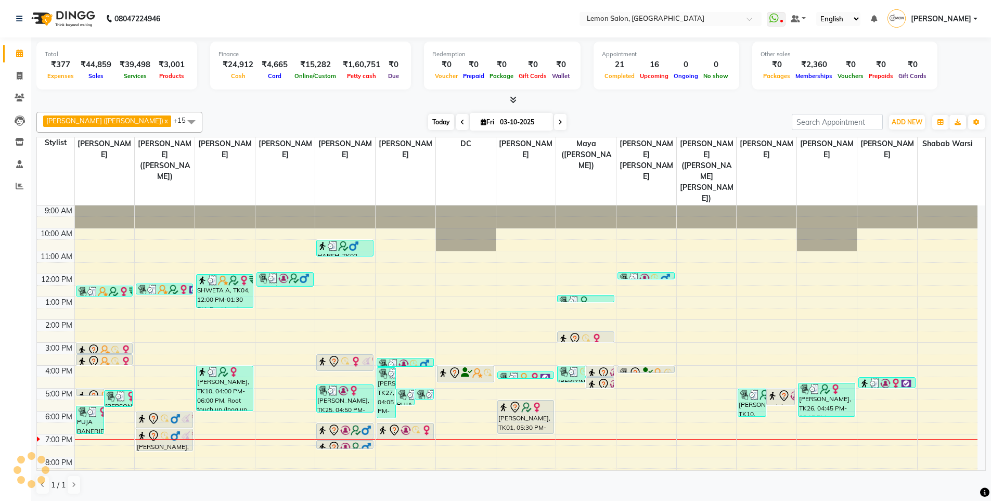
click at [428, 122] on span "Today" at bounding box center [441, 122] width 26 height 16
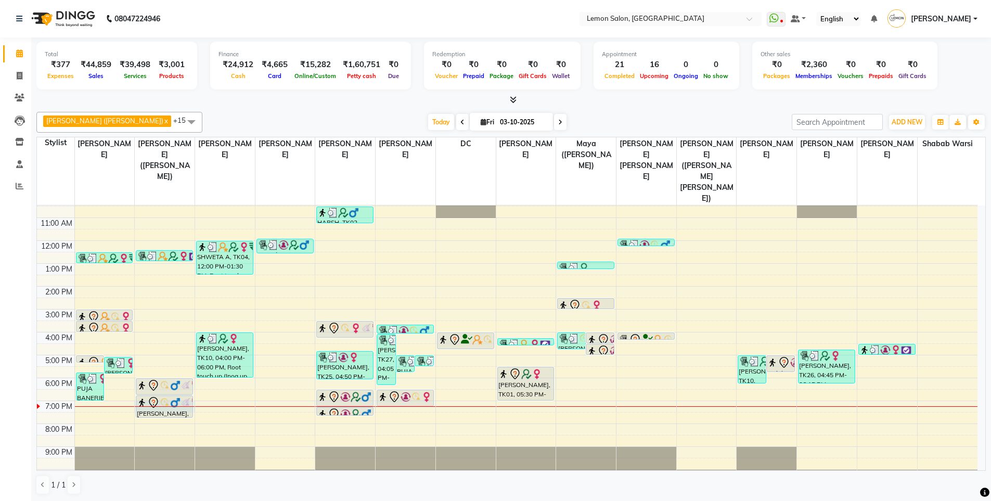
click at [161, 406] on div at bounding box center [165, 406] width 60 height 1
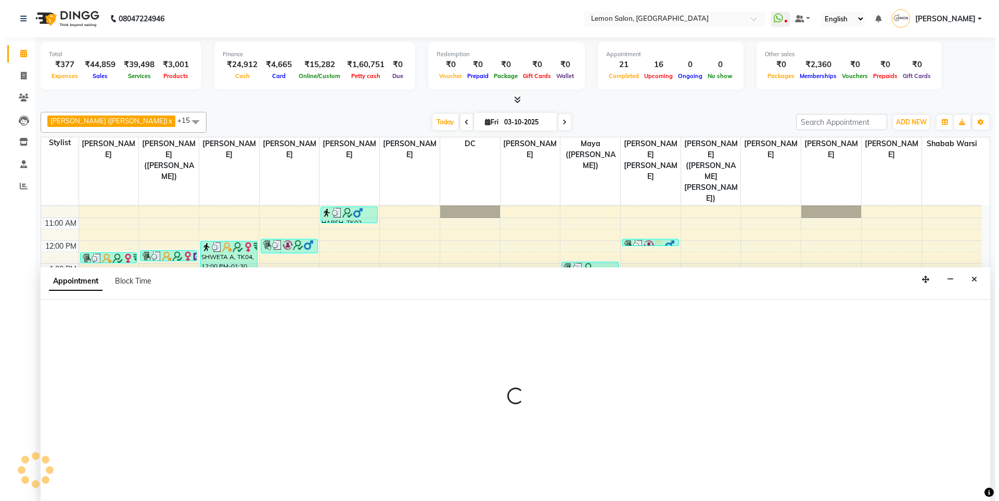
scroll to position [1, 0]
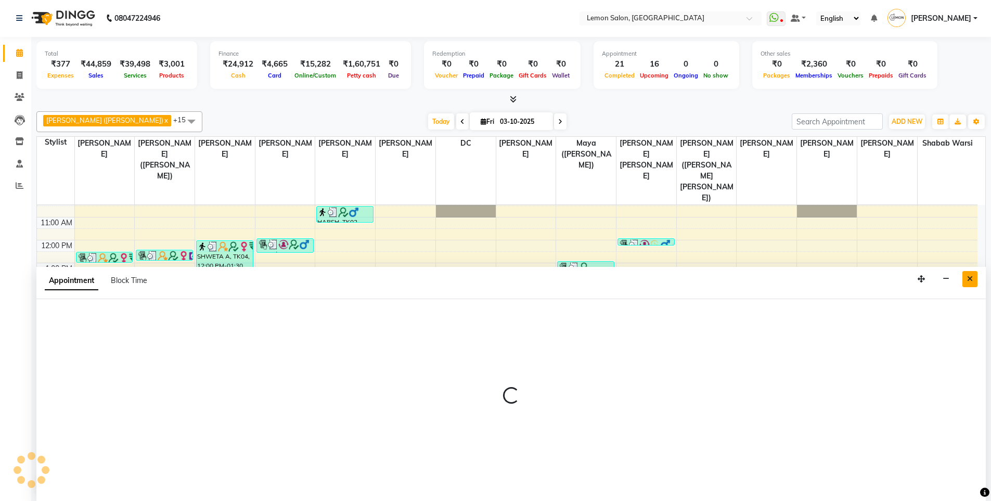
click at [969, 280] on icon "Close" at bounding box center [970, 278] width 6 height 7
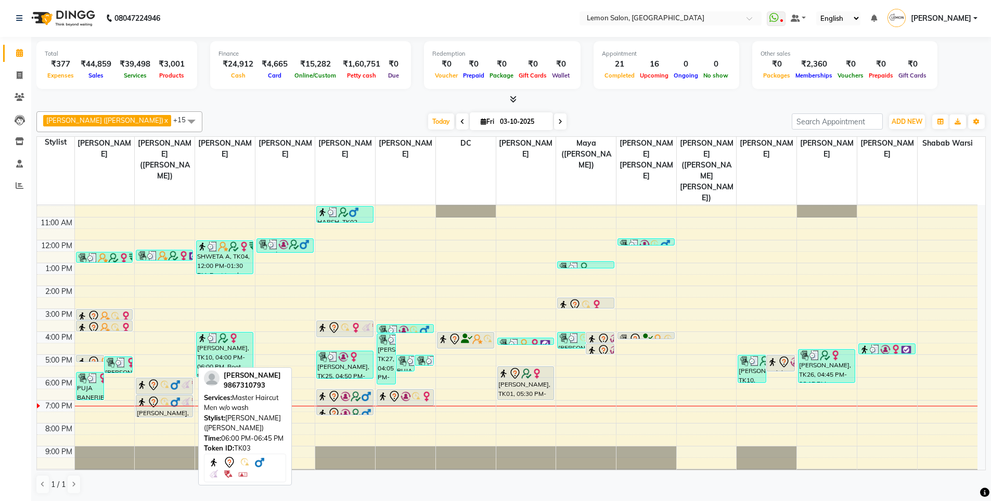
click at [172, 380] on img at bounding box center [175, 385] width 10 height 10
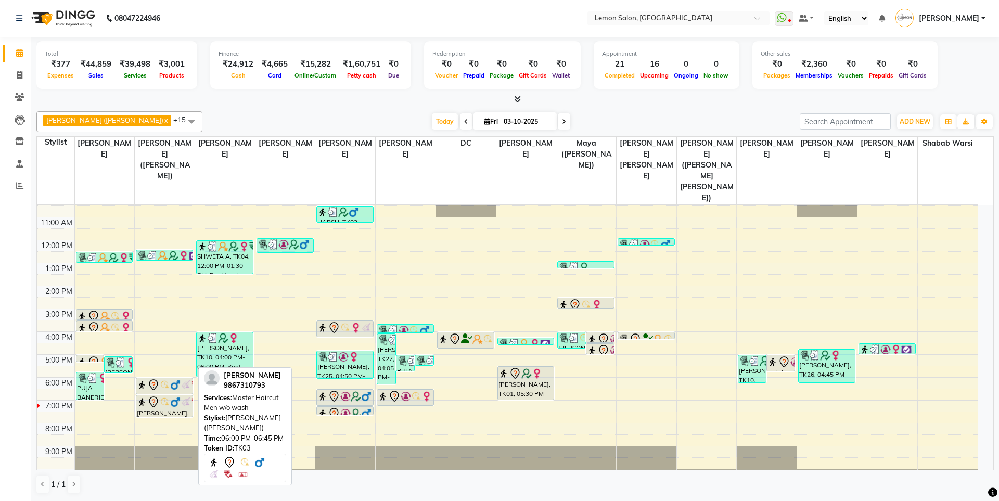
select select "7"
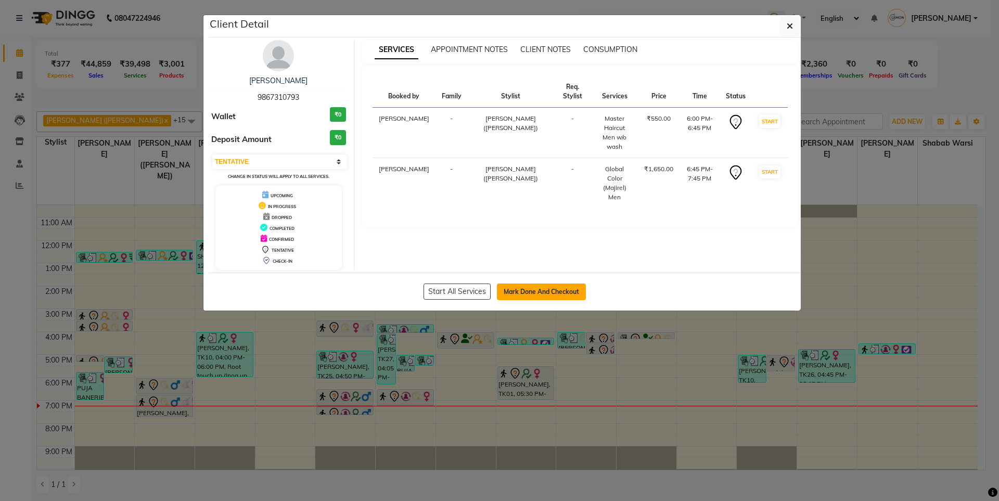
click at [541, 294] on button "Mark Done And Checkout" at bounding box center [541, 291] width 89 height 17
select select "566"
select select "service"
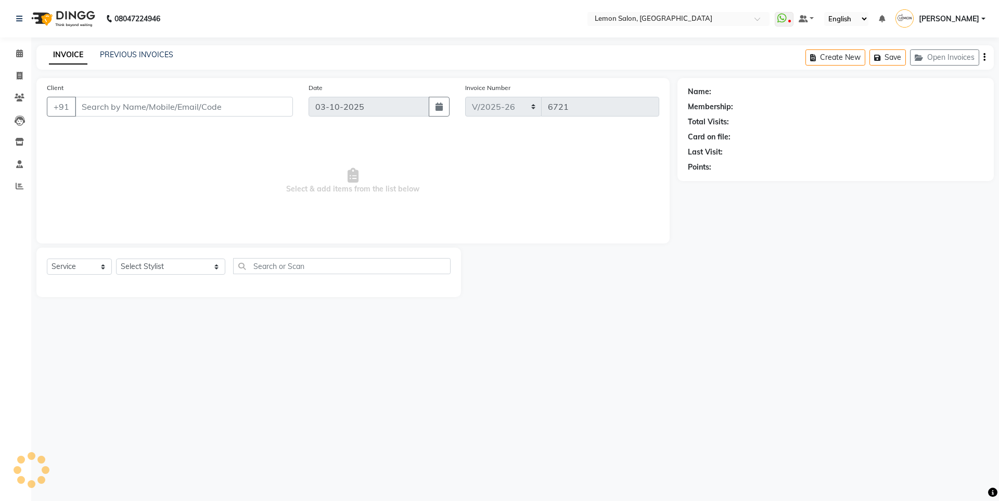
type input "9867310793"
select select "7394"
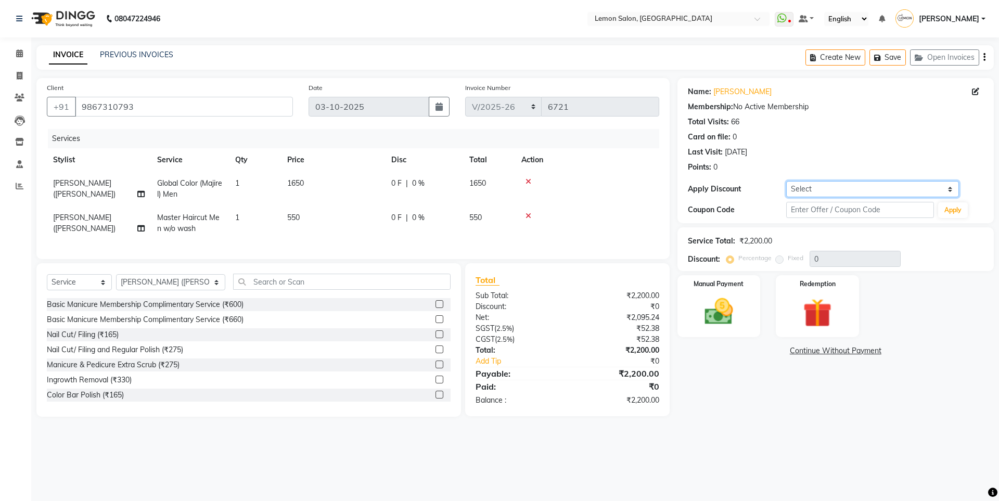
click at [830, 192] on select "Select Coupon → Abc" at bounding box center [872, 189] width 173 height 16
select select "1: Object"
click at [786, 181] on select "Select Coupon → Abc" at bounding box center [872, 189] width 173 height 16
type input "20"
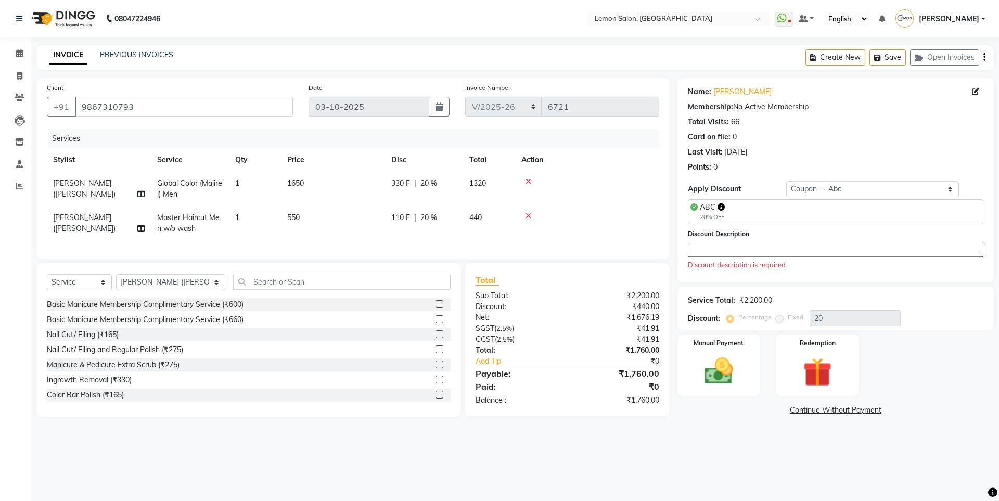
click at [737, 252] on textarea at bounding box center [835, 250] width 295 height 14
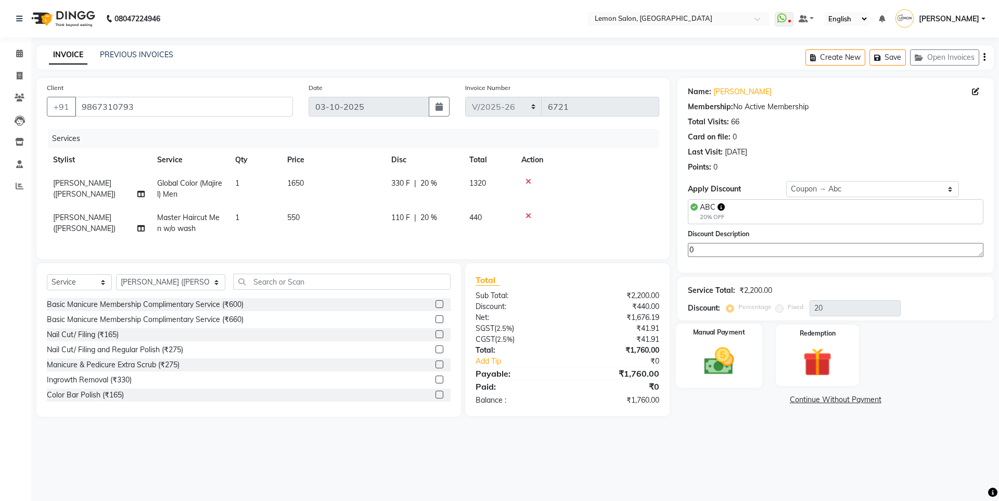
type textarea "0"
click at [746, 375] on div "Manual Payment" at bounding box center [718, 355] width 86 height 64
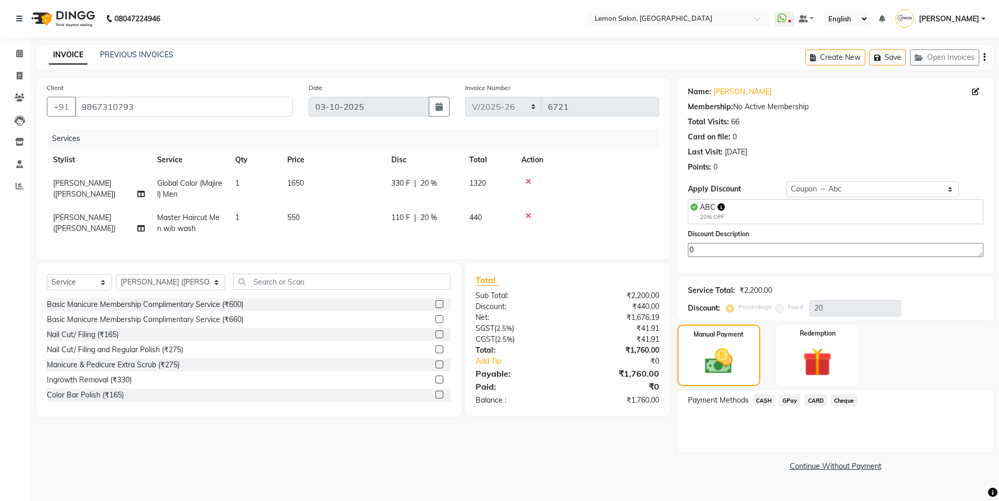
click at [754, 406] on div "CASH" at bounding box center [761, 401] width 27 height 14
click at [761, 404] on span "CASH" at bounding box center [764, 400] width 22 height 12
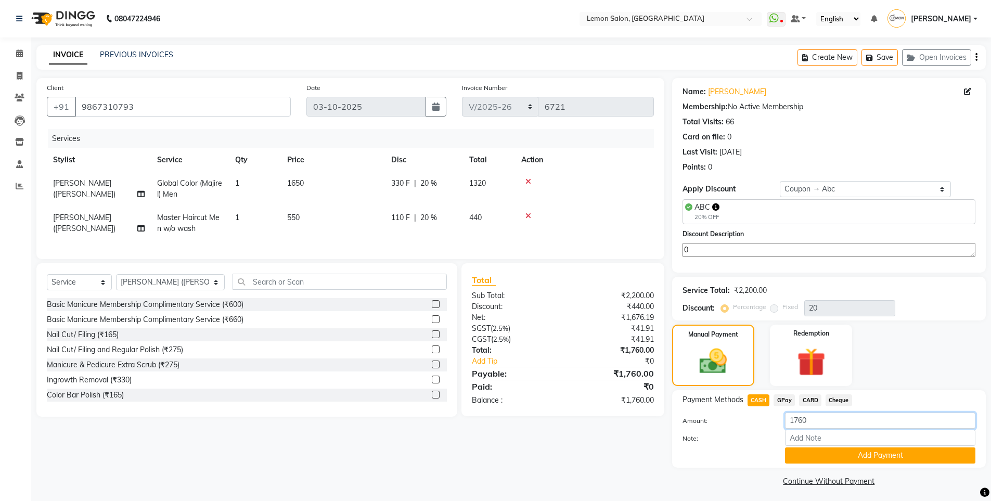
drag, startPoint x: 815, startPoint y: 423, endPoint x: 634, endPoint y: 415, distance: 181.7
click at [635, 415] on div "Client [PHONE_NUMBER] Date [DATE] Invoice Number OSH/2025-26 V/2025 V/[PHONE_NU…" at bounding box center [511, 283] width 965 height 411
type input "2000"
click at [851, 450] on button "Add Payment" at bounding box center [880, 455] width 190 height 16
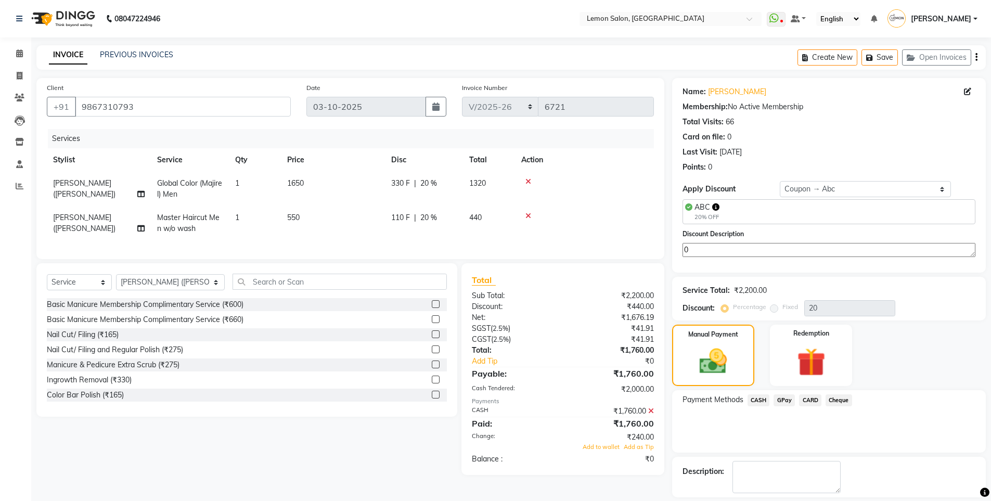
scroll to position [47, 0]
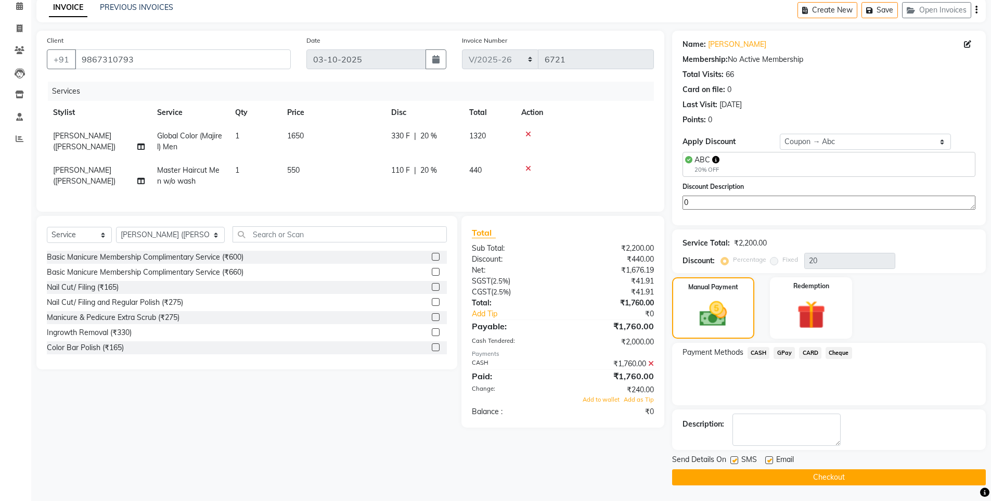
click at [649, 367] on icon at bounding box center [651, 363] width 6 height 7
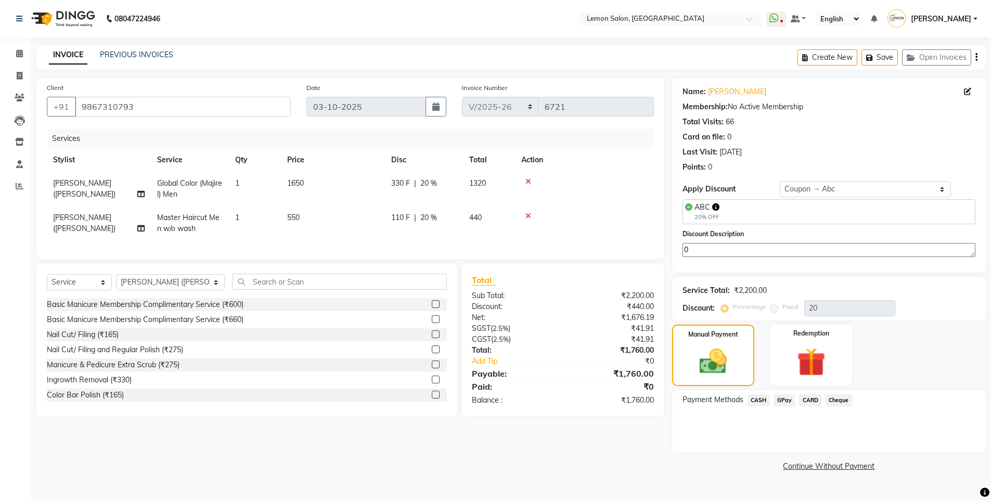
scroll to position [0, 0]
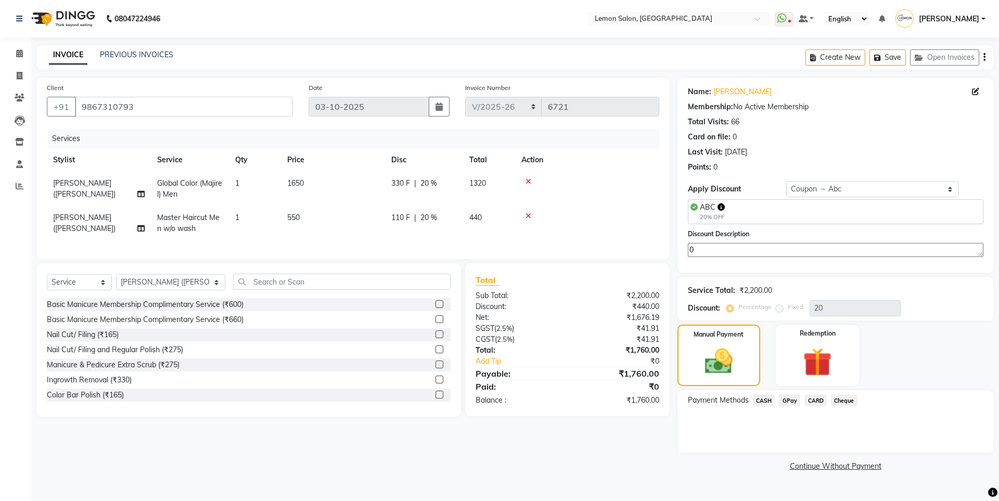
click at [761, 402] on span "CASH" at bounding box center [764, 400] width 22 height 12
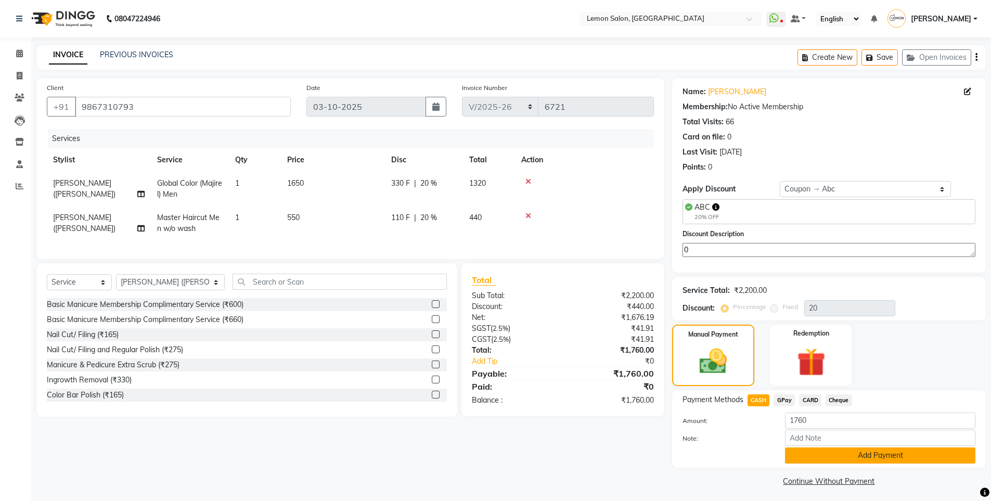
click at [820, 449] on button "Add Payment" at bounding box center [880, 455] width 190 height 16
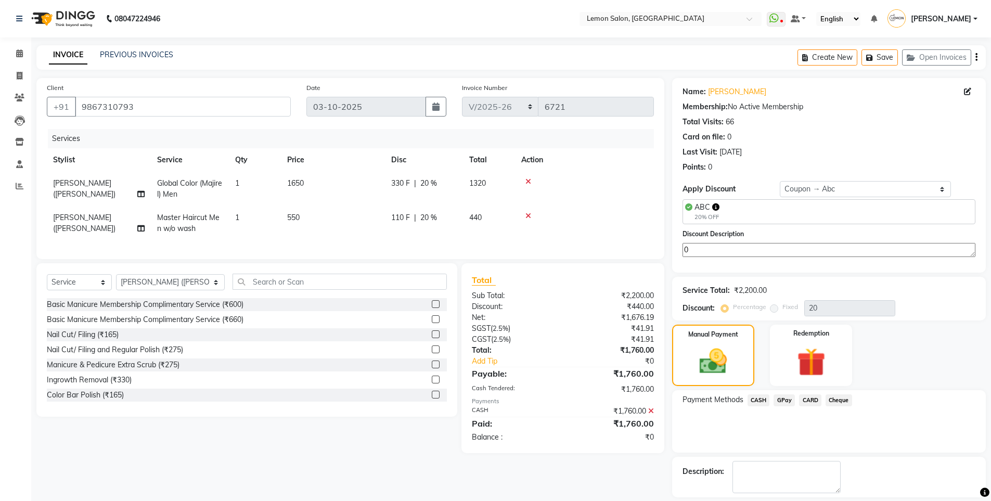
scroll to position [47, 0]
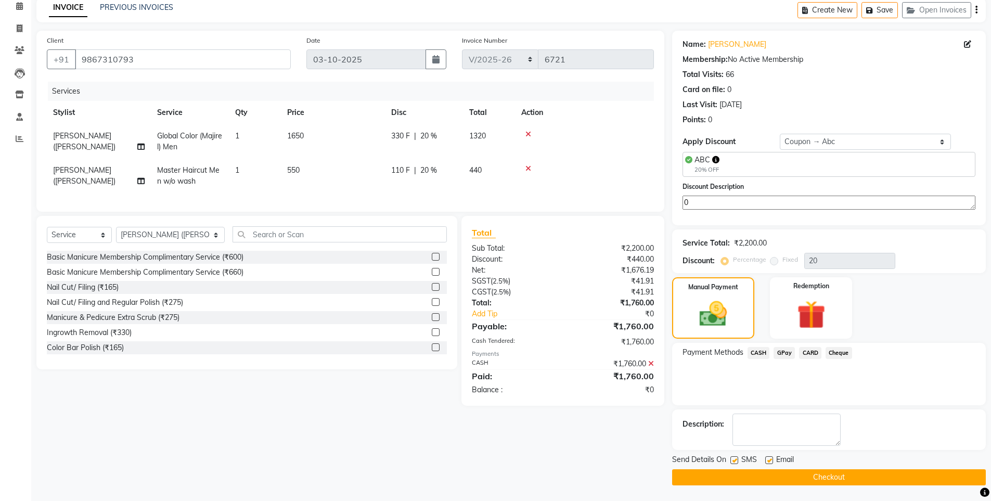
click at [735, 459] on label at bounding box center [734, 460] width 8 height 8
click at [735, 459] on input "checkbox" at bounding box center [733, 460] width 7 height 7
checkbox input "false"
click at [736, 481] on button "Checkout" at bounding box center [829, 477] width 314 height 16
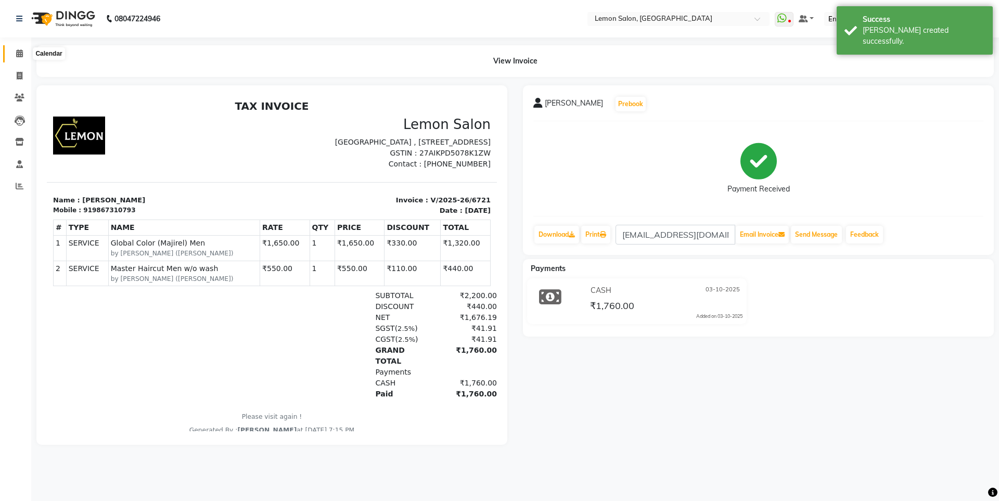
click at [13, 57] on span at bounding box center [19, 54] width 18 height 12
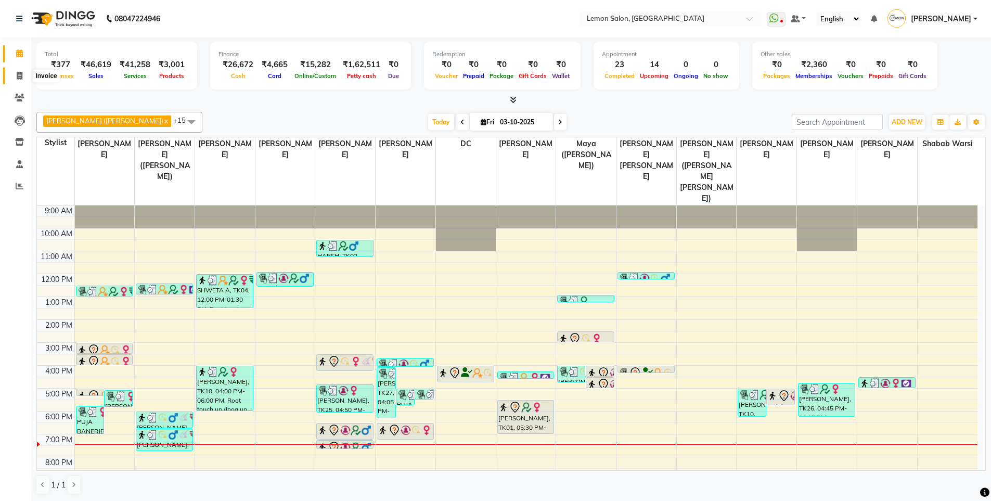
click at [23, 70] on span at bounding box center [19, 76] width 18 height 12
select select "service"
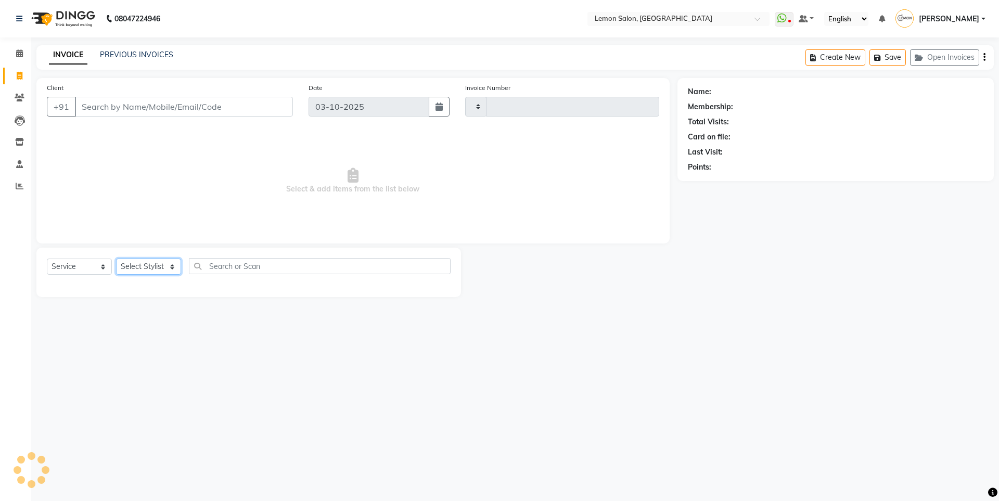
click at [143, 265] on select "Select Stylist" at bounding box center [148, 267] width 65 height 16
type input "6723"
select select "566"
select select "9574"
click at [116, 259] on select "Select Stylist [PERSON_NAME] [PERSON_NAME] DC [PERSON_NAME] [PERSON_NAME] ([PER…" at bounding box center [170, 267] width 109 height 16
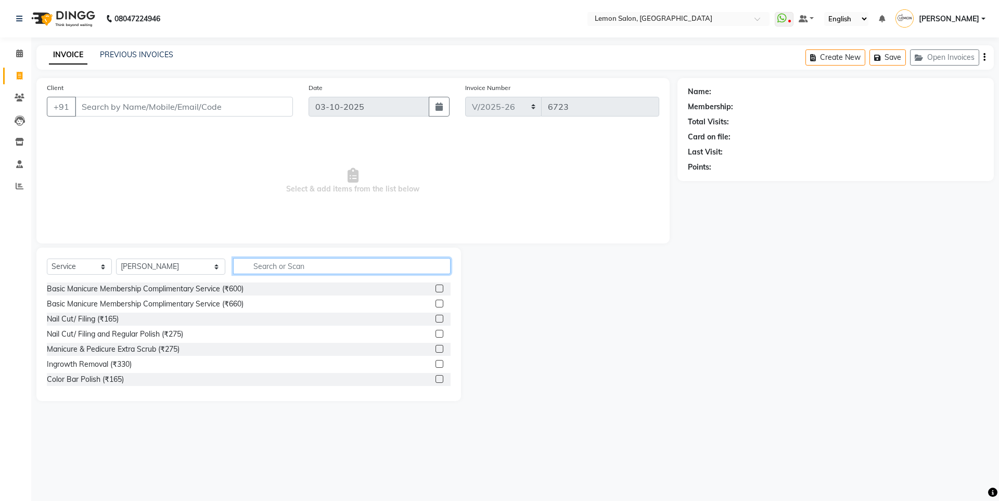
click at [246, 261] on input "text" at bounding box center [341, 266] width 217 height 16
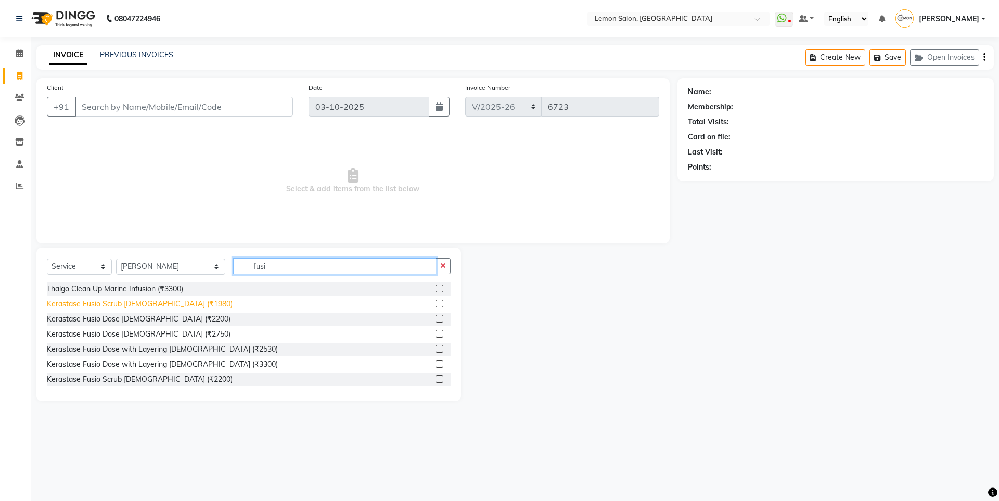
type input "fusi"
click at [158, 307] on div "Kerastase Fusio Scrub [DEMOGRAPHIC_DATA] (₹1980)" at bounding box center [140, 304] width 186 height 11
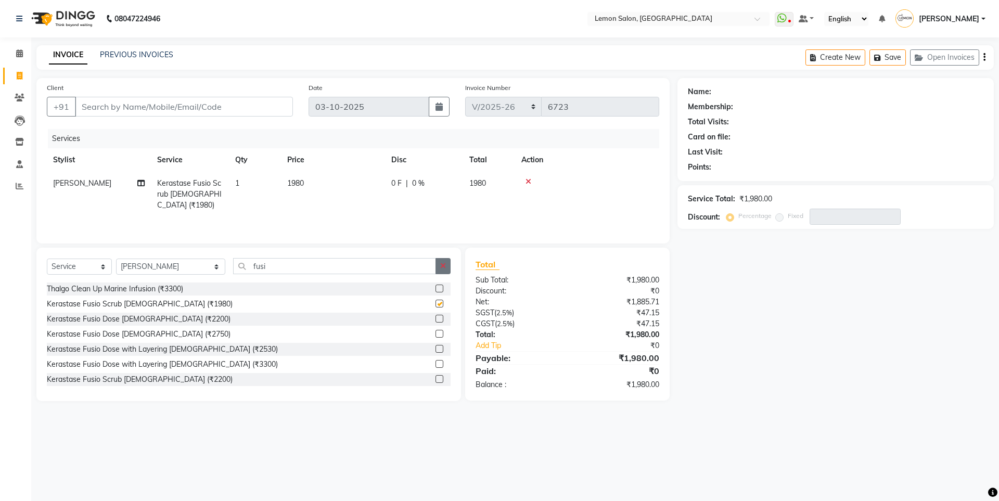
checkbox input "false"
click at [443, 263] on icon "button" at bounding box center [443, 265] width 6 height 7
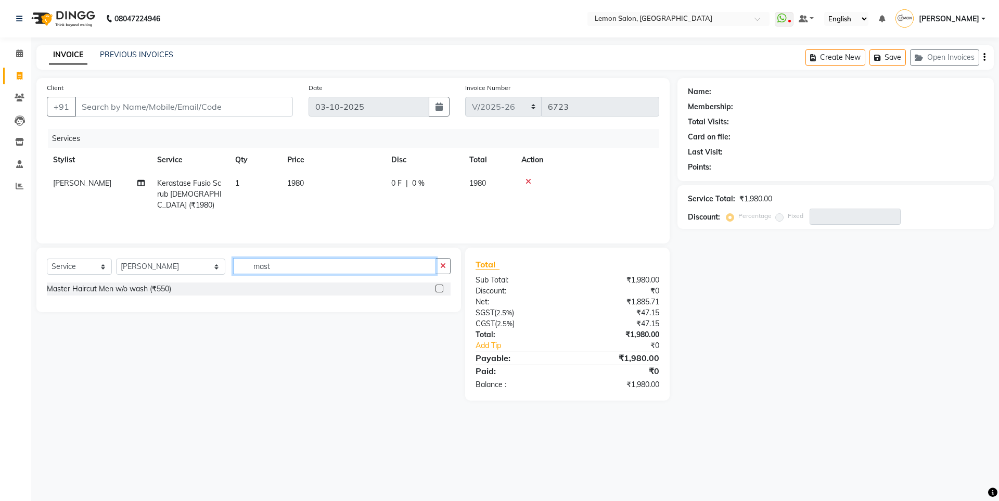
type input "mast"
click at [163, 283] on div "Master Haircut Men w/o wash (₹550)" at bounding box center [249, 288] width 404 height 13
click at [161, 286] on div "Master Haircut Men w/o wash (₹550)" at bounding box center [109, 288] width 124 height 11
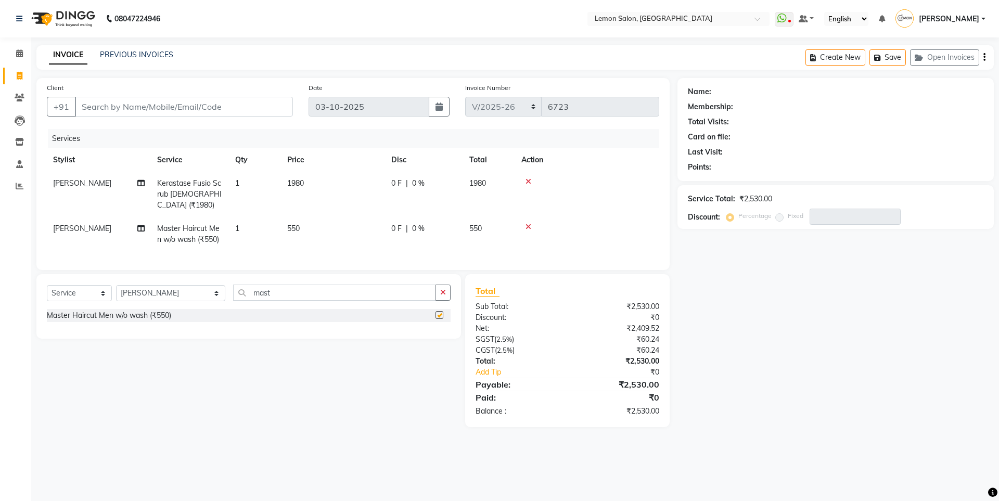
checkbox input "false"
click at [439, 291] on button "button" at bounding box center [442, 293] width 15 height 16
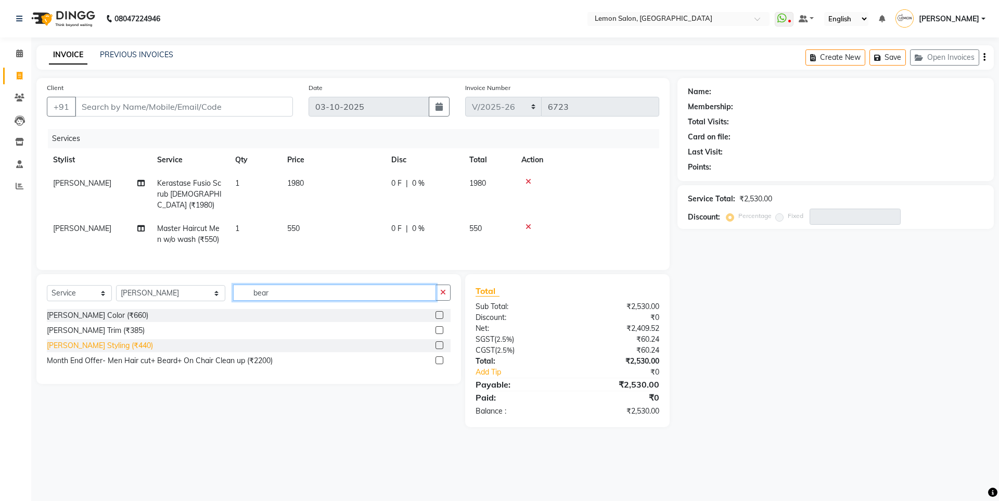
type input "bear"
click at [106, 340] on div "[PERSON_NAME] Styling (₹440)" at bounding box center [100, 345] width 106 height 11
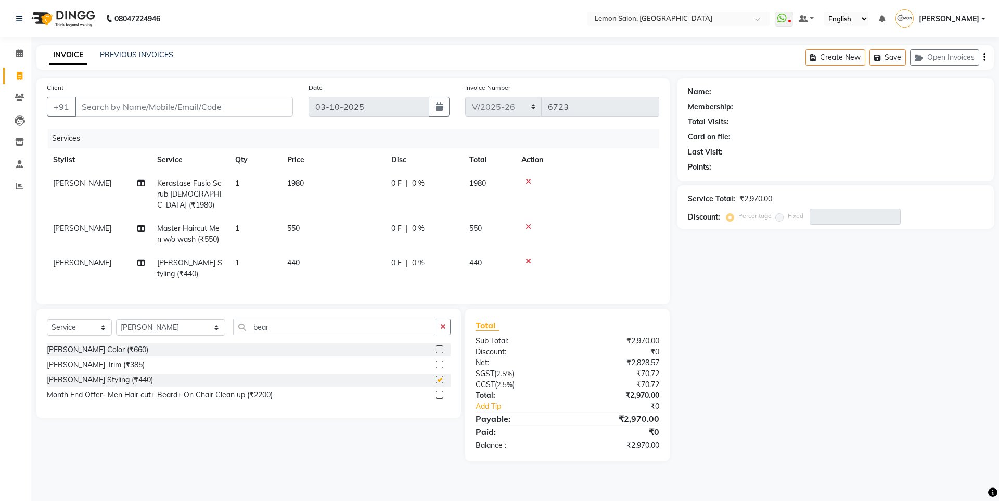
checkbox input "false"
click at [193, 111] on input "Client" at bounding box center [184, 107] width 218 height 20
type input "8"
type input "0"
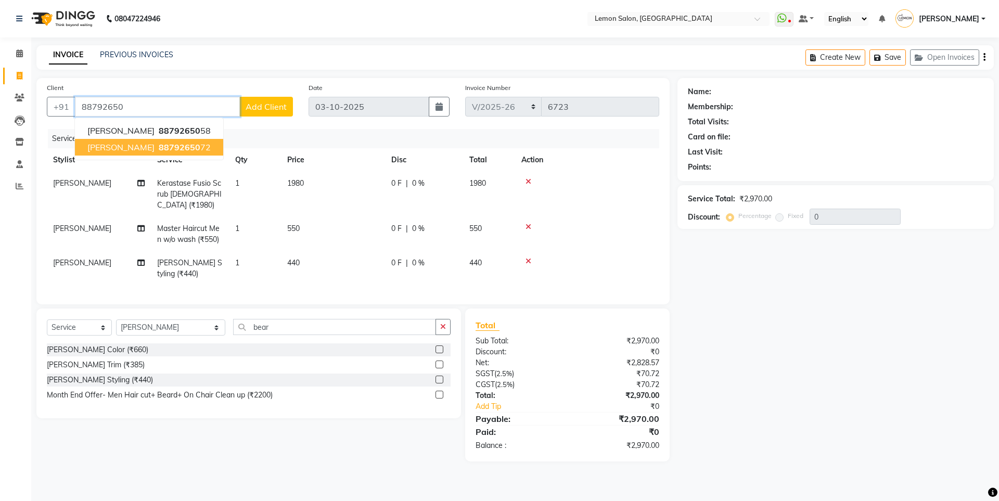
click at [159, 151] on span "88792650" at bounding box center [180, 147] width 42 height 10
type input "8879265072"
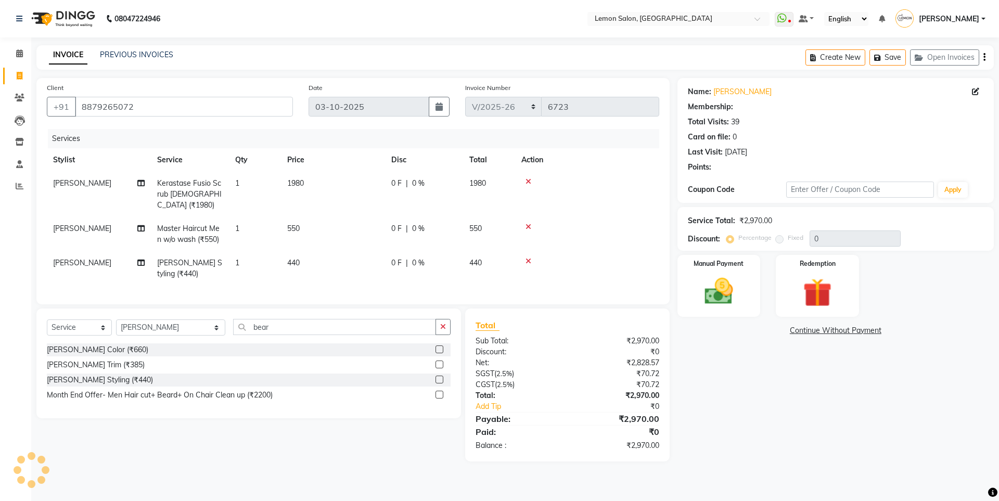
select select "1: Object"
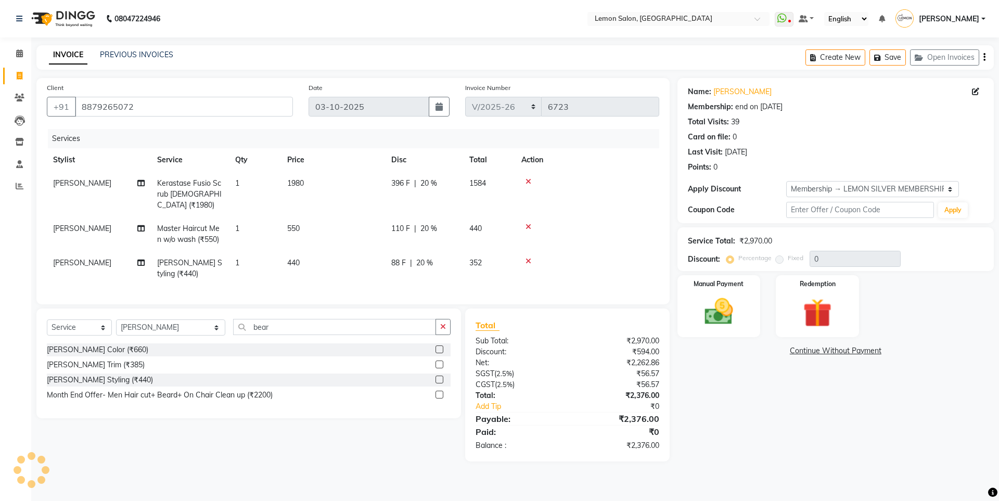
type input "20"
click at [725, 320] on img at bounding box center [718, 311] width 48 height 34
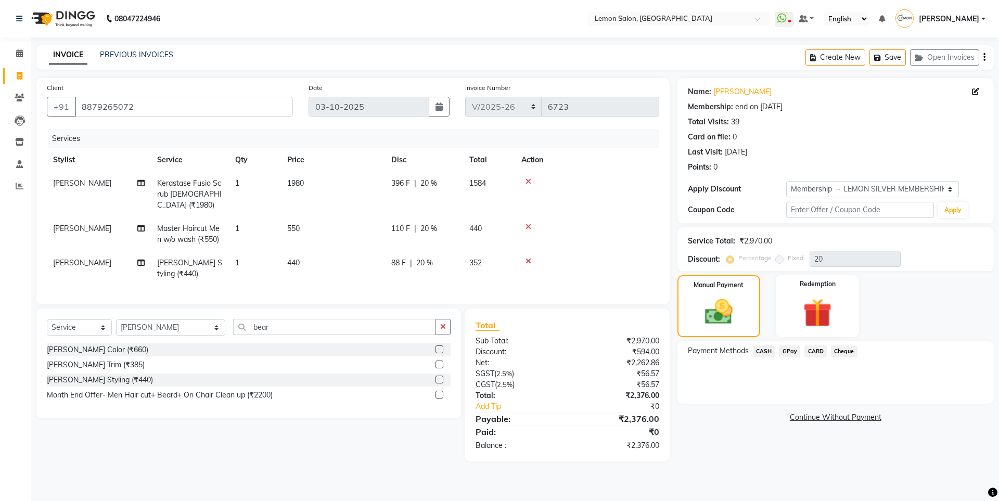
click at [809, 352] on span "CARD" at bounding box center [815, 351] width 22 height 12
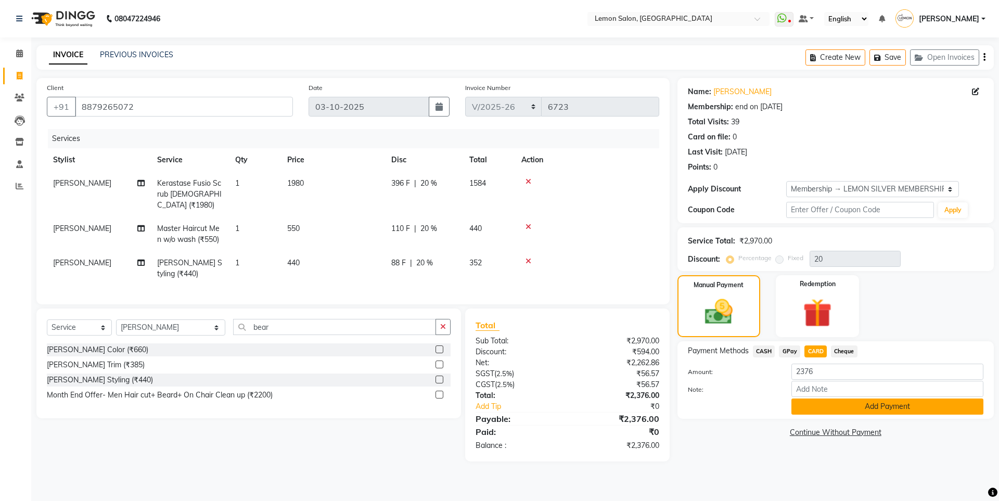
click at [838, 412] on button "Add Payment" at bounding box center [887, 406] width 192 height 16
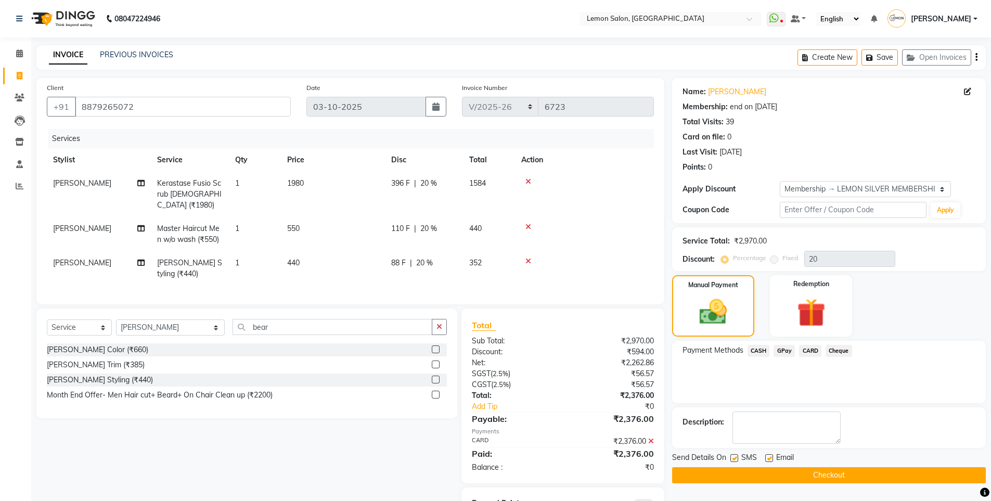
scroll to position [46, 0]
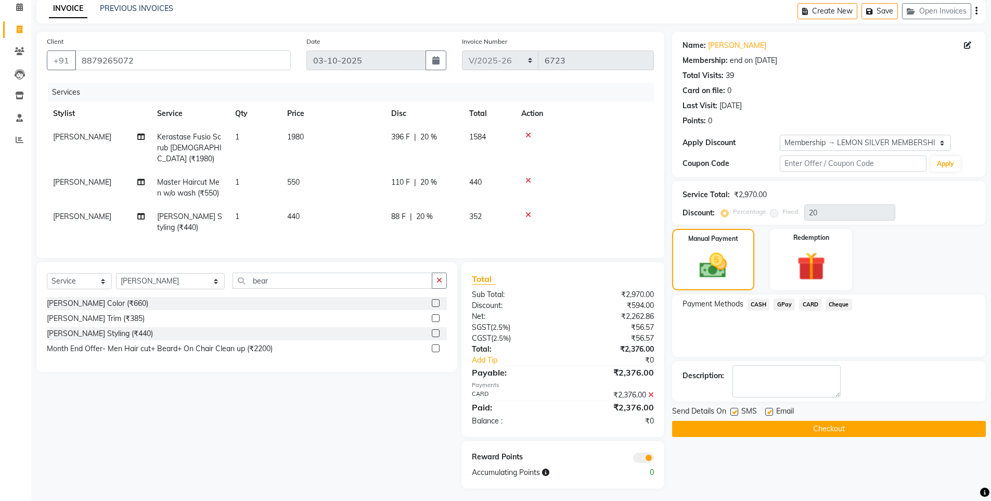
click at [729, 428] on button "Checkout" at bounding box center [829, 429] width 314 height 16
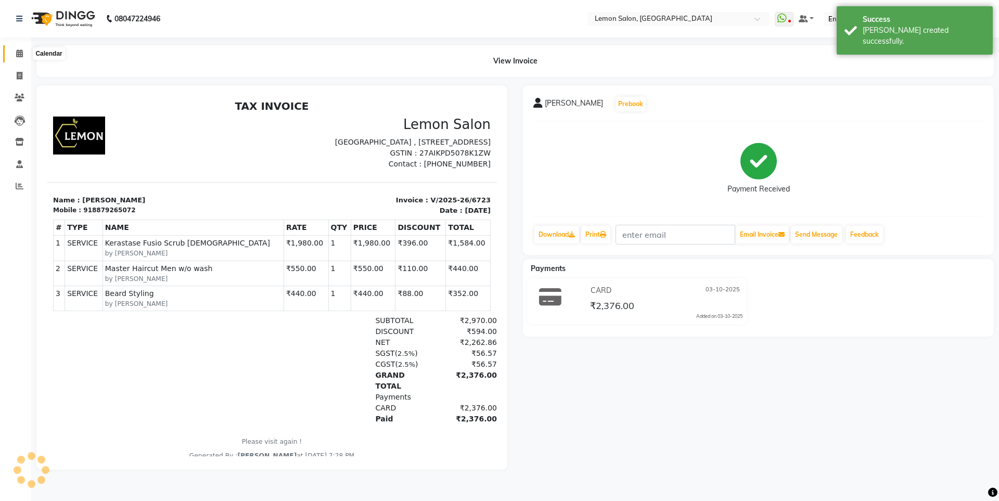
click at [15, 58] on span at bounding box center [19, 54] width 18 height 12
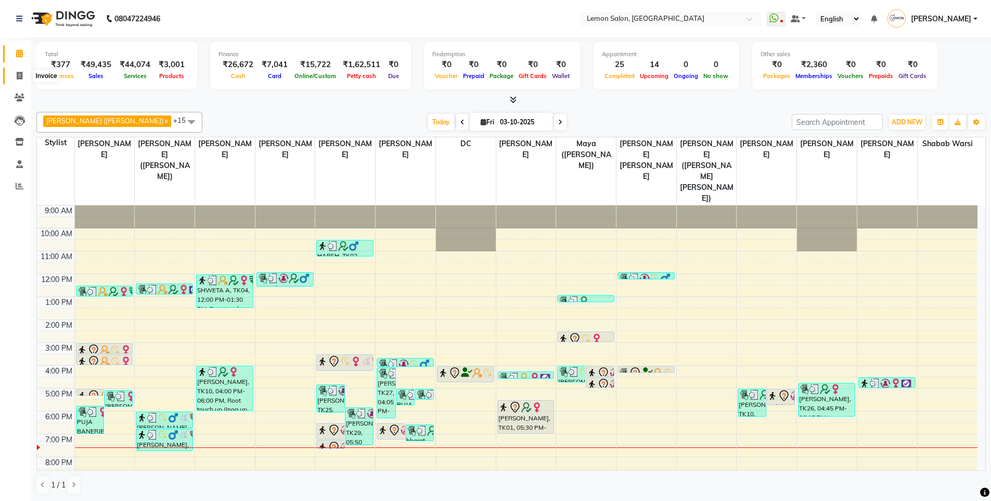
click at [25, 81] on span at bounding box center [19, 76] width 18 height 12
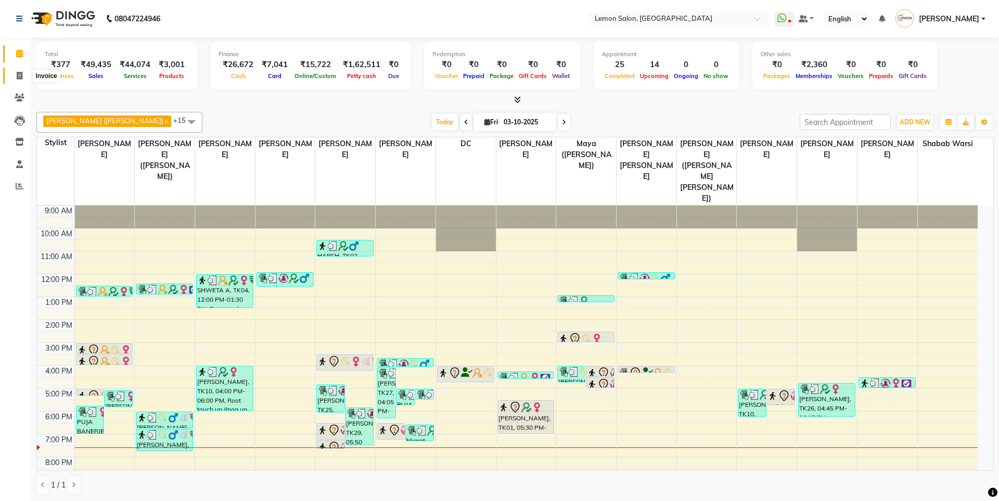
select select "566"
select select "service"
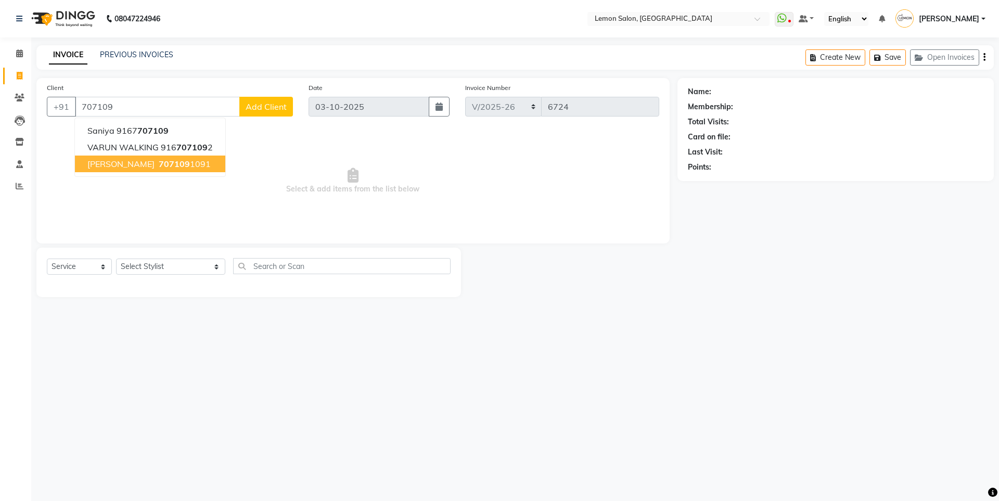
click at [118, 166] on span "[PERSON_NAME]" at bounding box center [120, 164] width 67 height 10
type input "7071091091"
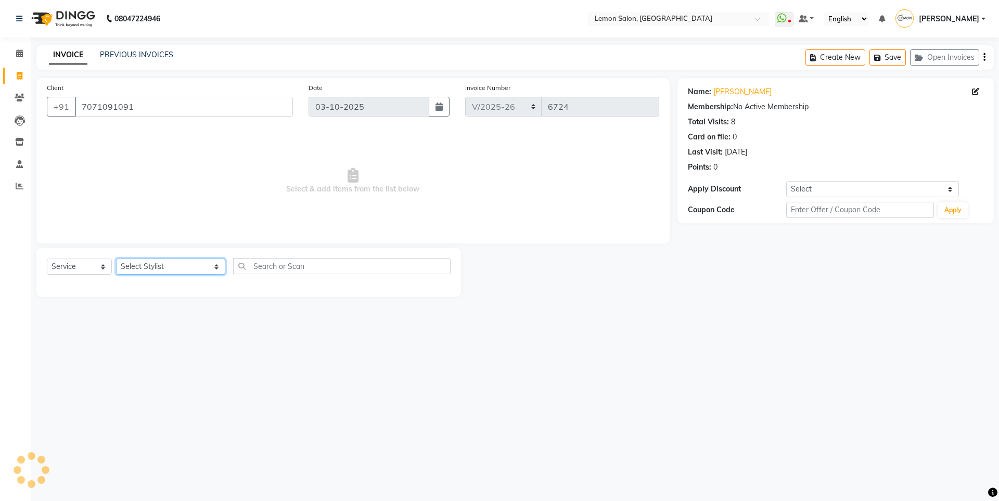
click at [163, 264] on select "Select Stylist [PERSON_NAME] [PERSON_NAME] DC [PERSON_NAME] [PERSON_NAME] ([PER…" at bounding box center [170, 267] width 109 height 16
select select "88073"
click at [116, 259] on select "Select Stylist [PERSON_NAME] [PERSON_NAME] DC [PERSON_NAME] [PERSON_NAME] ([PER…" at bounding box center [170, 267] width 109 height 16
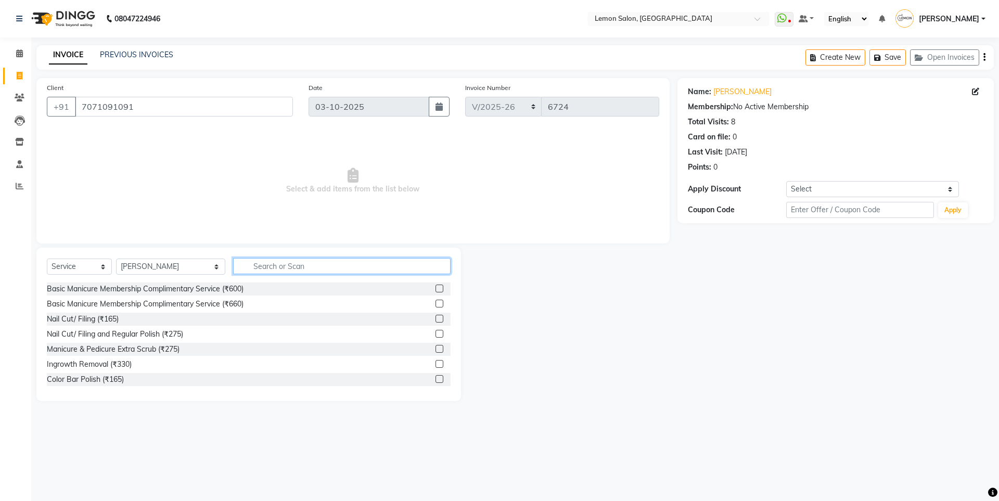
click at [252, 263] on input "text" at bounding box center [341, 266] width 217 height 16
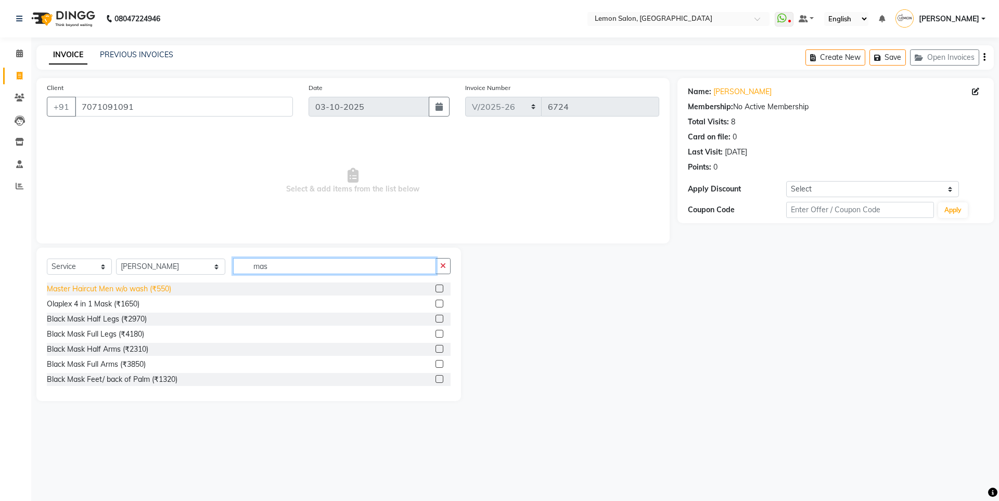
type input "mas"
click at [158, 292] on div "Master Haircut Men w/o wash (₹550)" at bounding box center [109, 288] width 124 height 11
checkbox input "false"
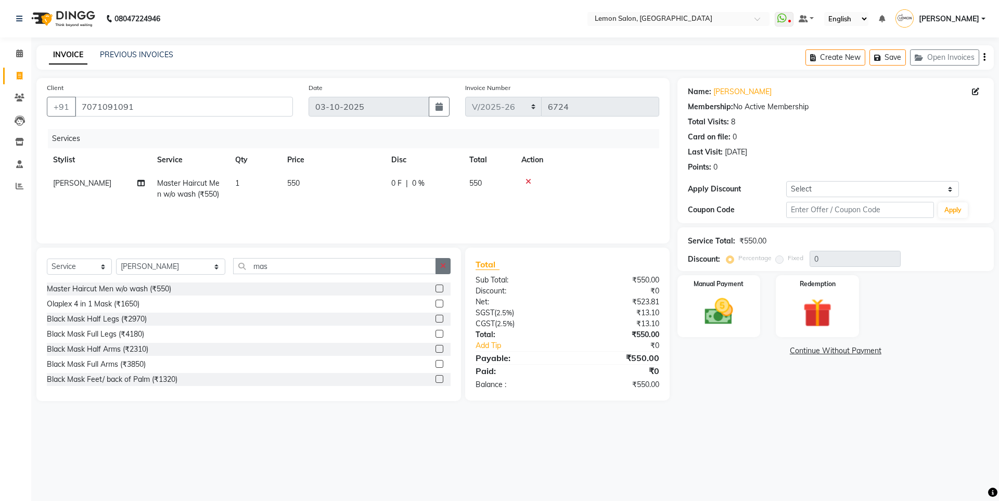
click at [449, 266] on button "button" at bounding box center [442, 266] width 15 height 16
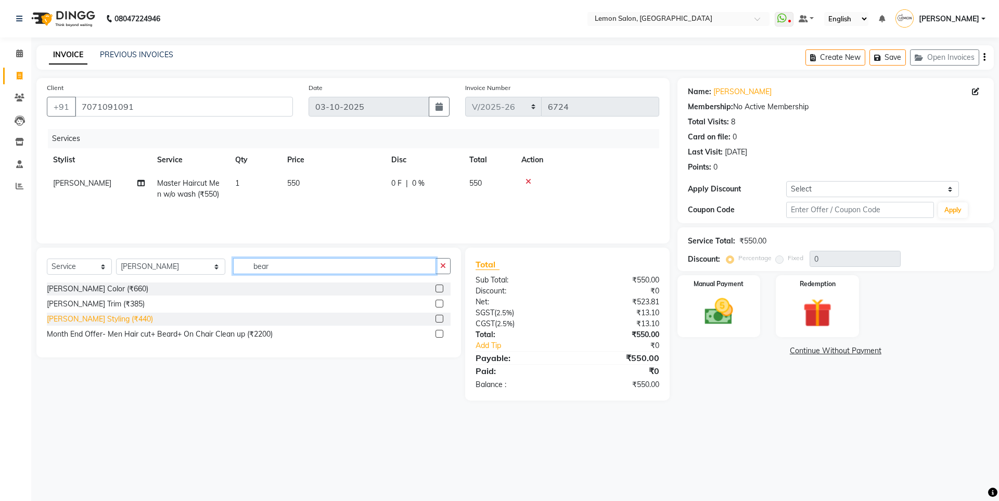
type input "bear"
click at [97, 317] on div "[PERSON_NAME] Styling (₹440)" at bounding box center [100, 319] width 106 height 11
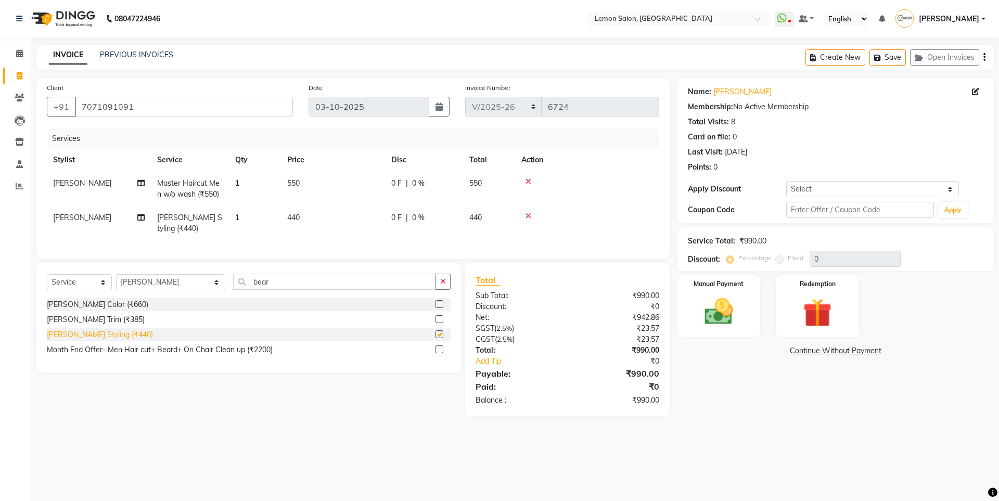
checkbox input "false"
click at [527, 184] on icon at bounding box center [528, 181] width 6 height 7
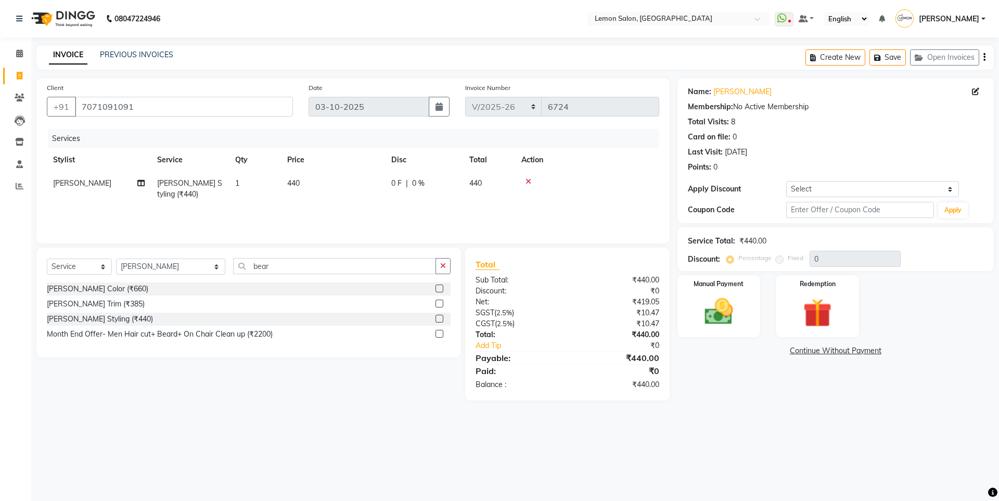
click at [452, 259] on div "Select Service Product Membership Package Voucher Prepaid Gift Card Select Styl…" at bounding box center [248, 303] width 424 height 110
click at [442, 269] on icon "button" at bounding box center [443, 265] width 6 height 7
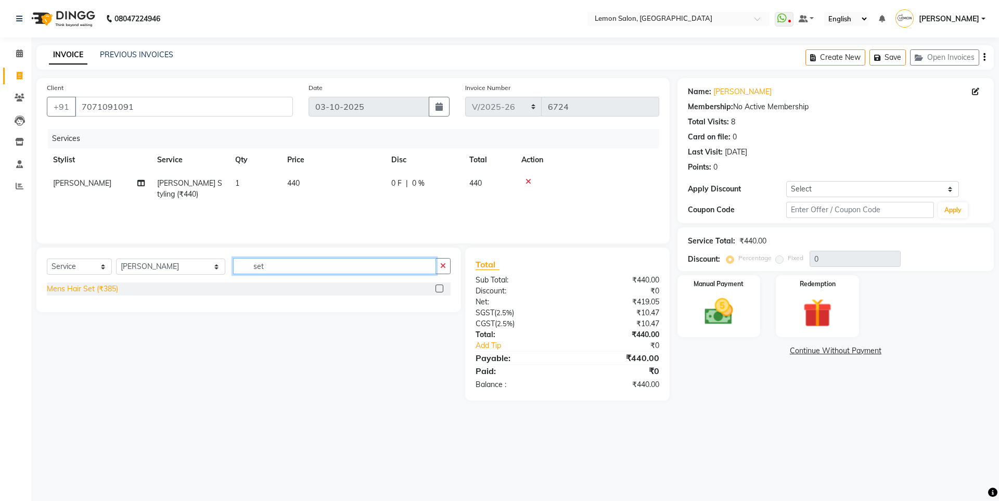
type input "set"
click at [104, 285] on div "Mens Hair Set (₹385)" at bounding box center [82, 288] width 71 height 11
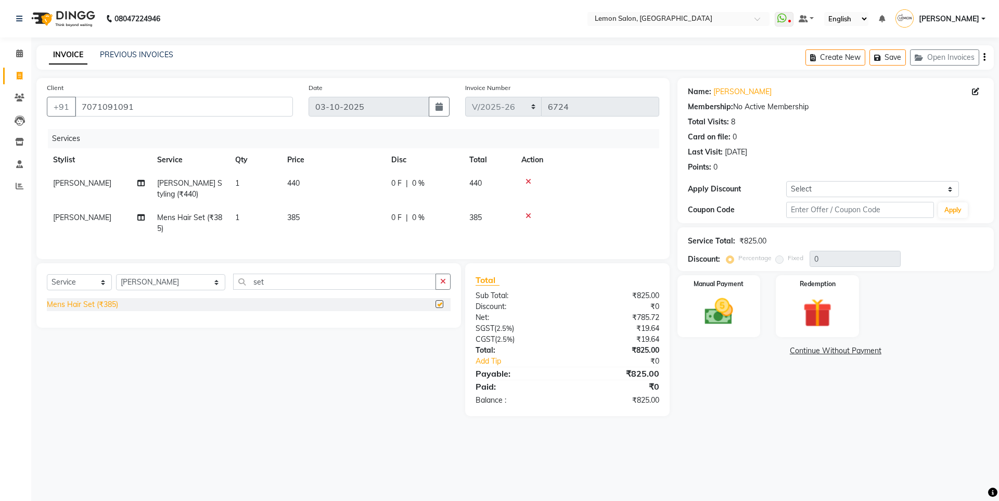
checkbox input "false"
click at [823, 185] on select "Select Coupon → Abc" at bounding box center [872, 189] width 173 height 16
select select "1: Object"
click at [786, 181] on select "Select Coupon → Abc" at bounding box center [872, 189] width 173 height 16
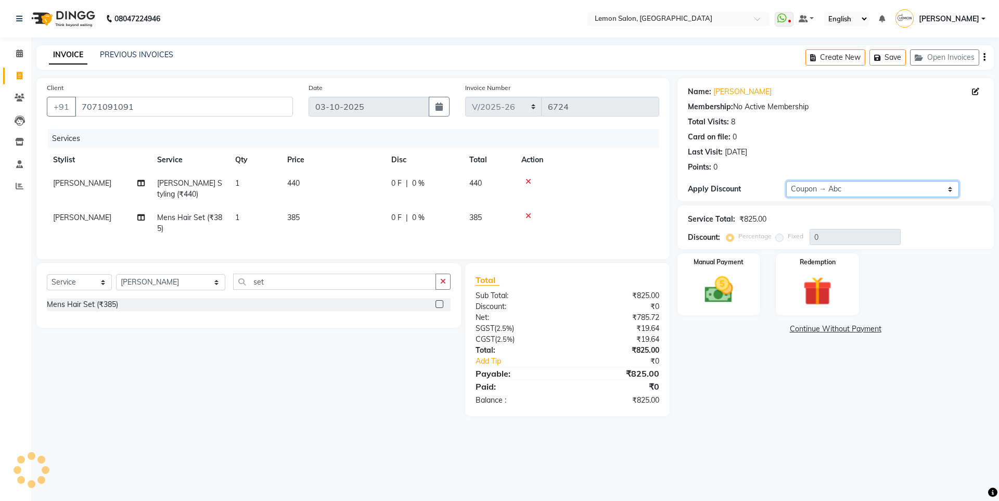
type input "20"
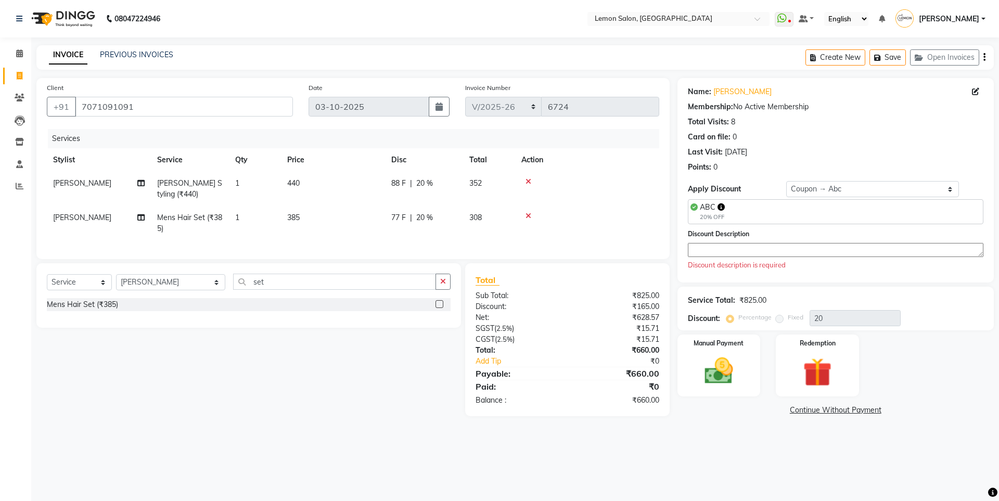
click at [771, 254] on textarea at bounding box center [835, 250] width 295 height 14
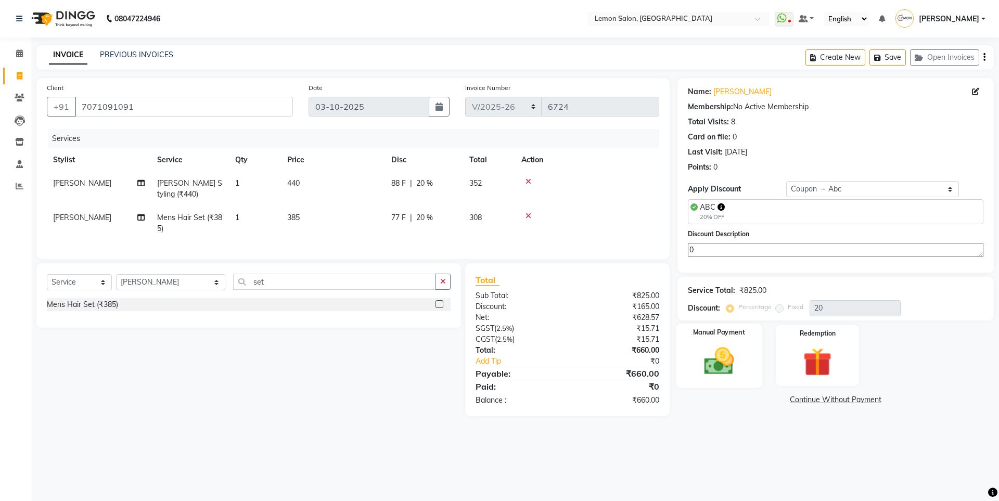
type textarea "0"
drag, startPoint x: 725, startPoint y: 360, endPoint x: 731, endPoint y: 365, distance: 7.5
click at [724, 360] on img at bounding box center [718, 361] width 48 height 34
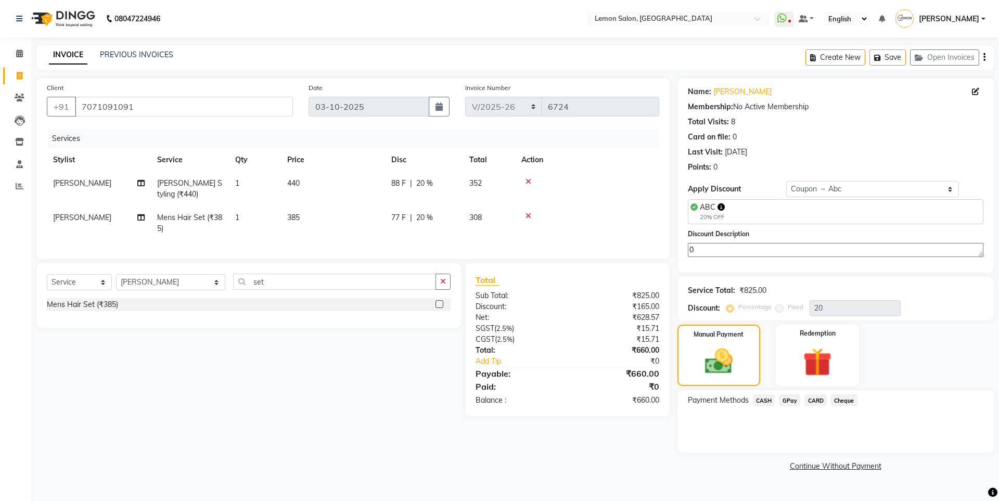
click at [767, 405] on span "CASH" at bounding box center [764, 400] width 22 height 12
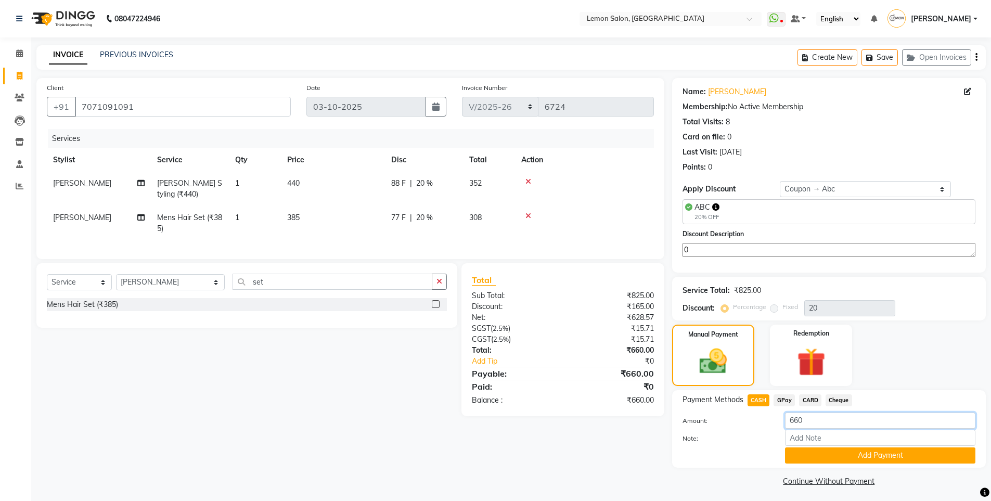
drag, startPoint x: 631, startPoint y: 424, endPoint x: 624, endPoint y: 424, distance: 7.3
click at [624, 424] on div "Client [PHONE_NUMBER] Date [DATE] Invoice Number OSH/2025-26 V/2025 V/[PHONE_NU…" at bounding box center [511, 283] width 965 height 411
click at [789, 403] on span "GPay" at bounding box center [783, 400] width 21 height 12
click at [809, 457] on button "Add Payment" at bounding box center [880, 455] width 190 height 16
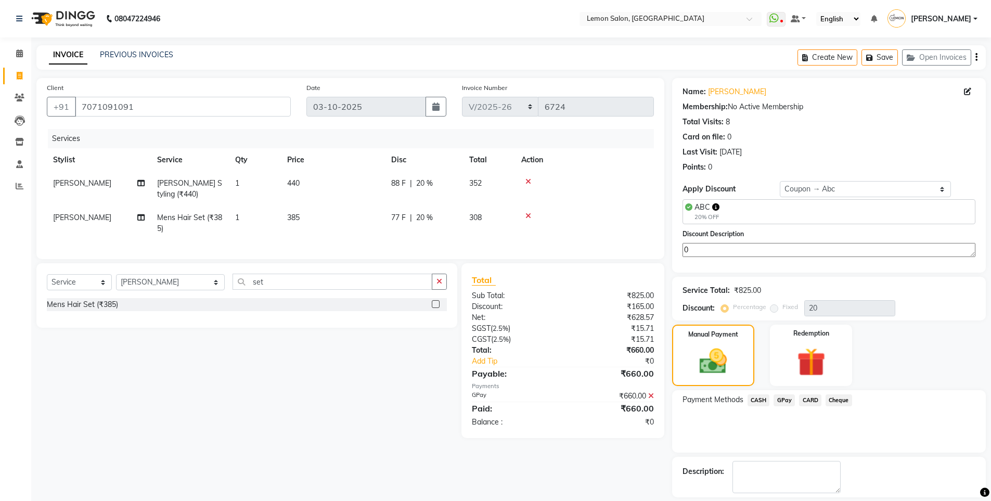
scroll to position [47, 0]
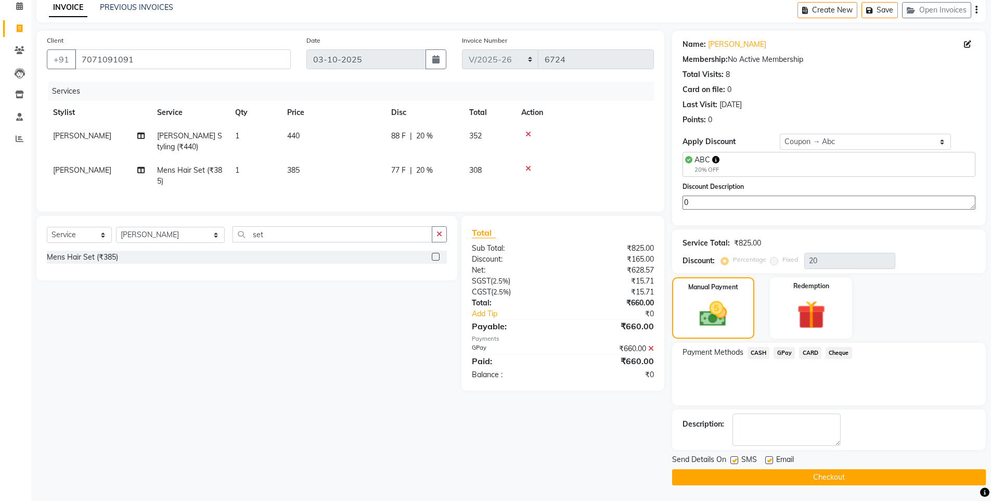
click at [743, 482] on button "Checkout" at bounding box center [829, 477] width 314 height 16
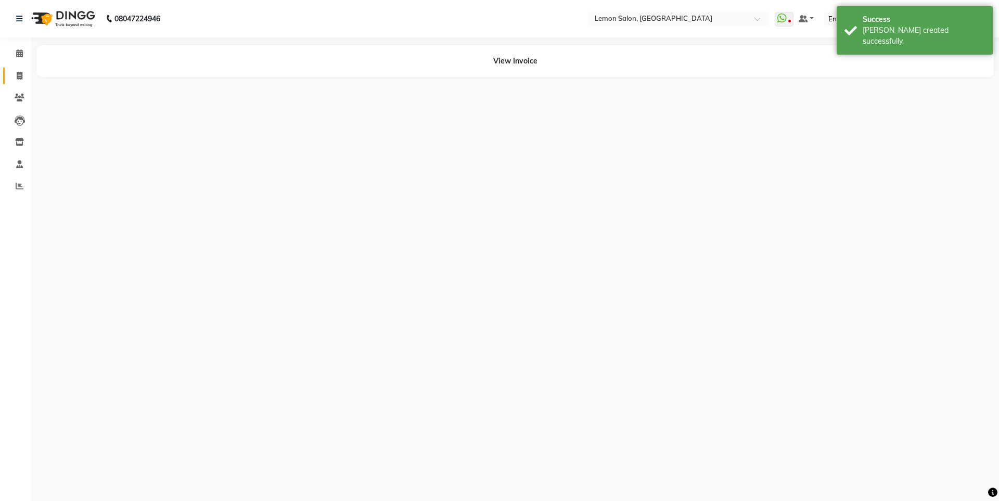
click at [16, 81] on span at bounding box center [19, 76] width 18 height 12
select select "service"
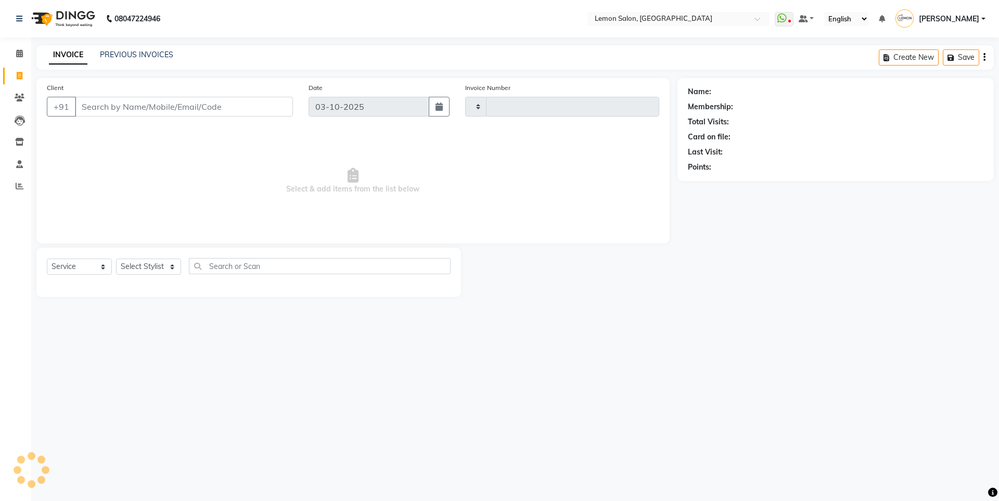
type input "6725"
select select "566"
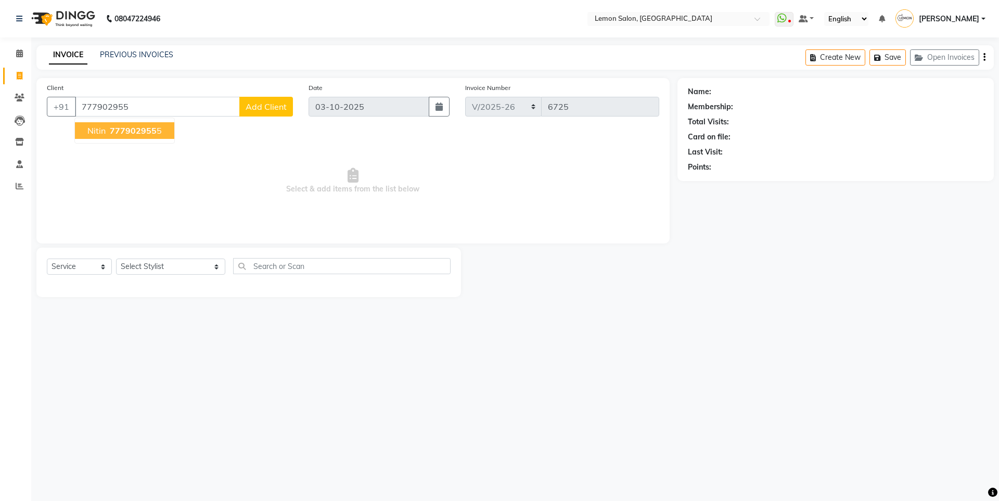
click at [120, 124] on button "Nitin 777902955 5" at bounding box center [124, 130] width 99 height 17
type input "7779029555"
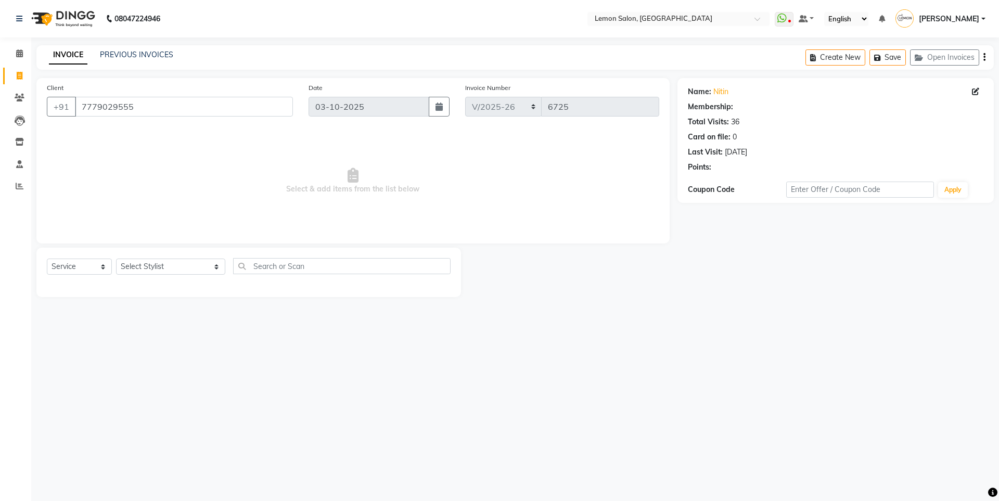
select select "1: Object"
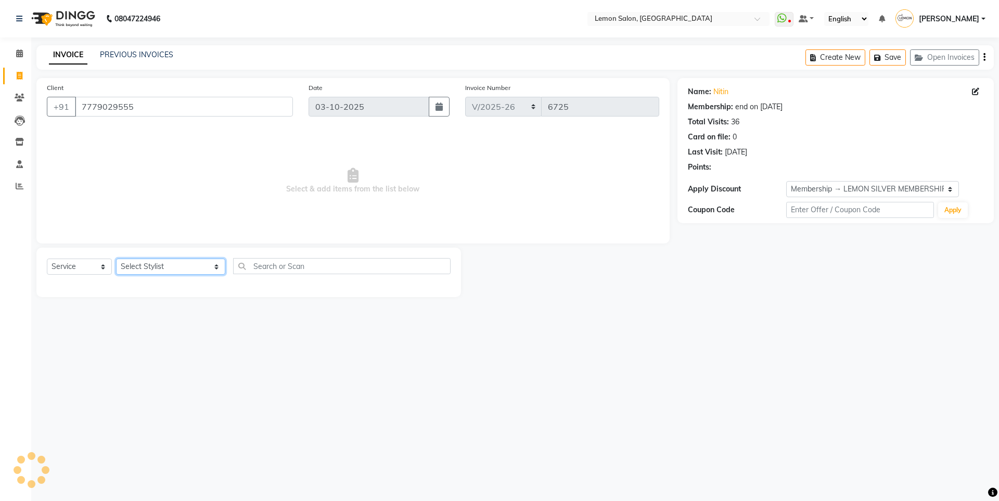
click at [171, 273] on select "Select Stylist [PERSON_NAME] [PERSON_NAME] DC [PERSON_NAME] [PERSON_NAME] ([PER…" at bounding box center [170, 267] width 109 height 16
select select "60419"
click at [116, 259] on select "Select Stylist [PERSON_NAME] [PERSON_NAME] DC [PERSON_NAME] [PERSON_NAME] ([PER…" at bounding box center [170, 267] width 109 height 16
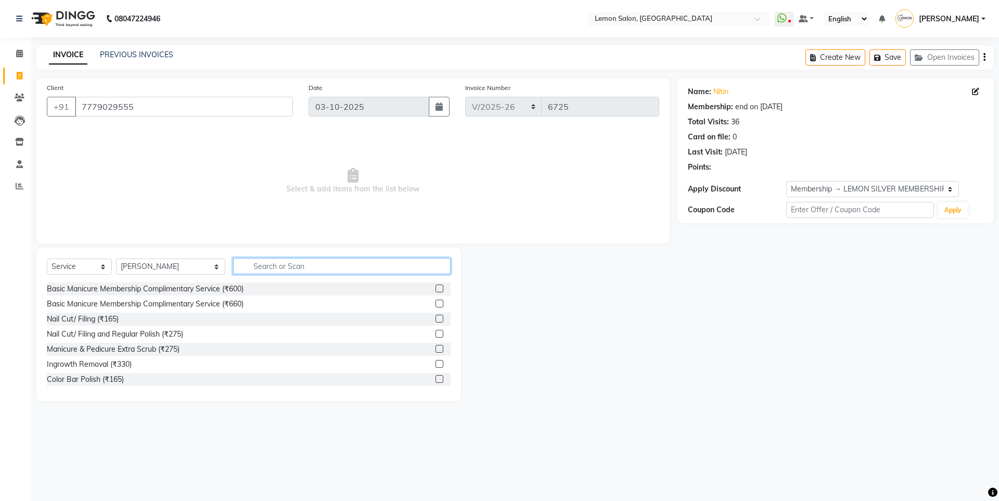
click at [250, 265] on input "text" at bounding box center [341, 266] width 217 height 16
type input "keras"
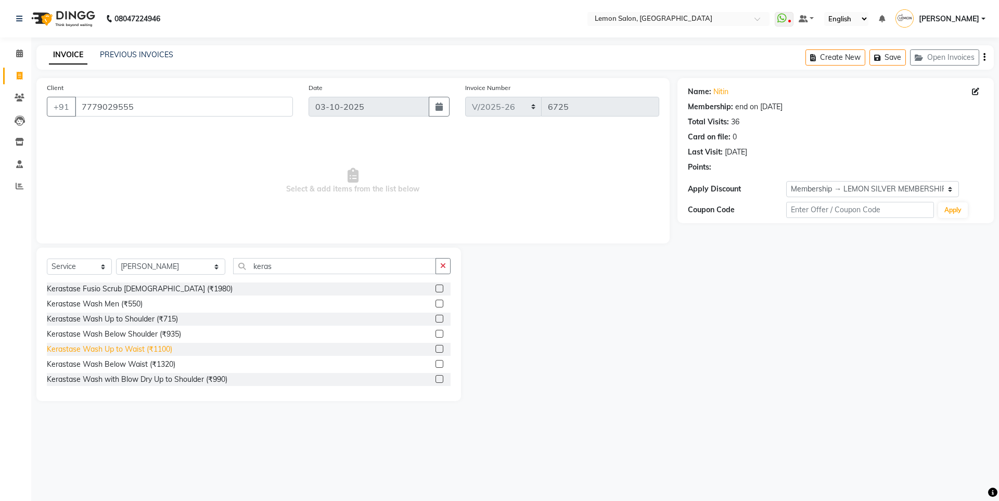
click at [81, 348] on div "Kerastase Wash Up to Waist (₹1100)" at bounding box center [109, 349] width 125 height 11
checkbox input "false"
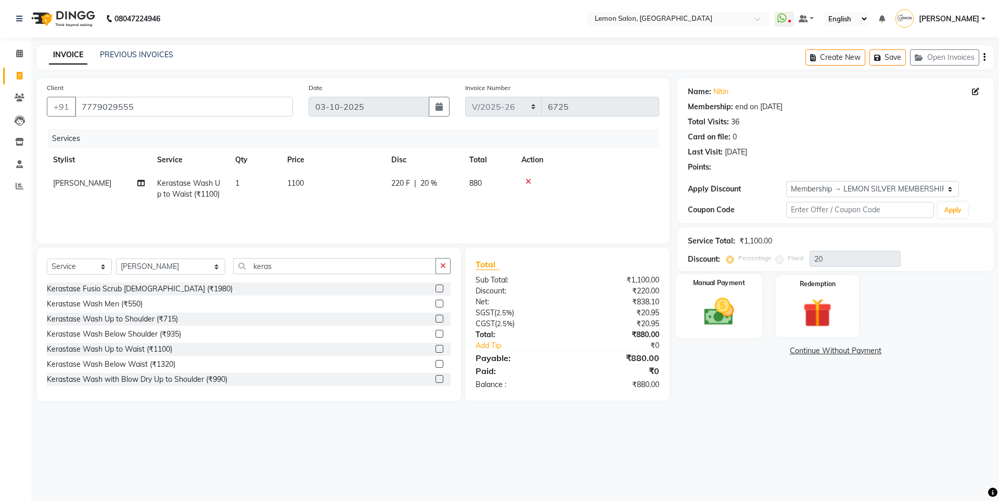
click at [717, 323] on img at bounding box center [718, 311] width 48 height 34
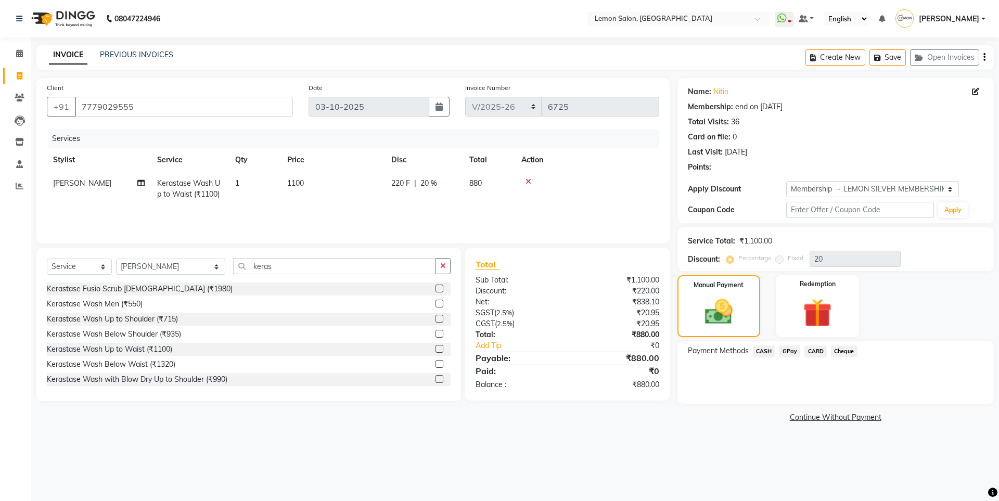
click at [793, 353] on span "GPay" at bounding box center [789, 351] width 21 height 12
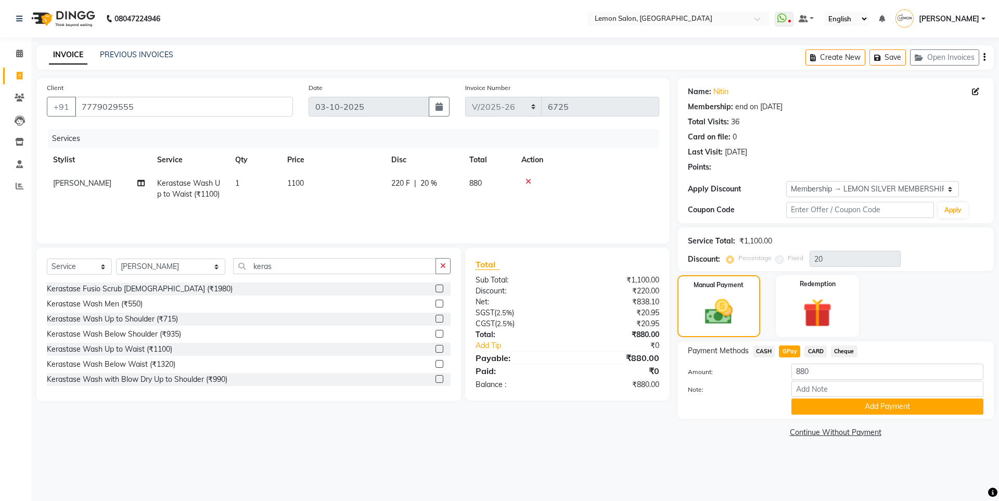
click at [819, 402] on button "Add Payment" at bounding box center [887, 406] width 192 height 16
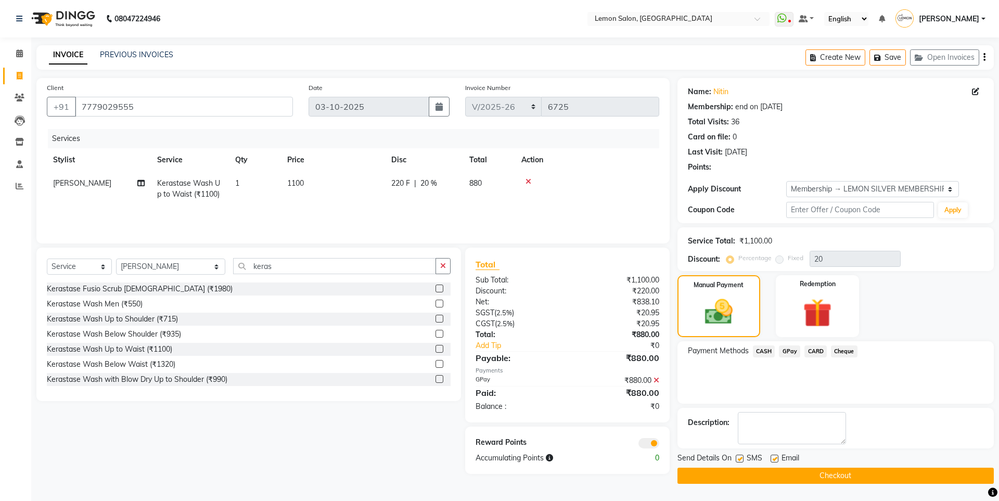
click at [797, 477] on button "Checkout" at bounding box center [835, 476] width 316 height 16
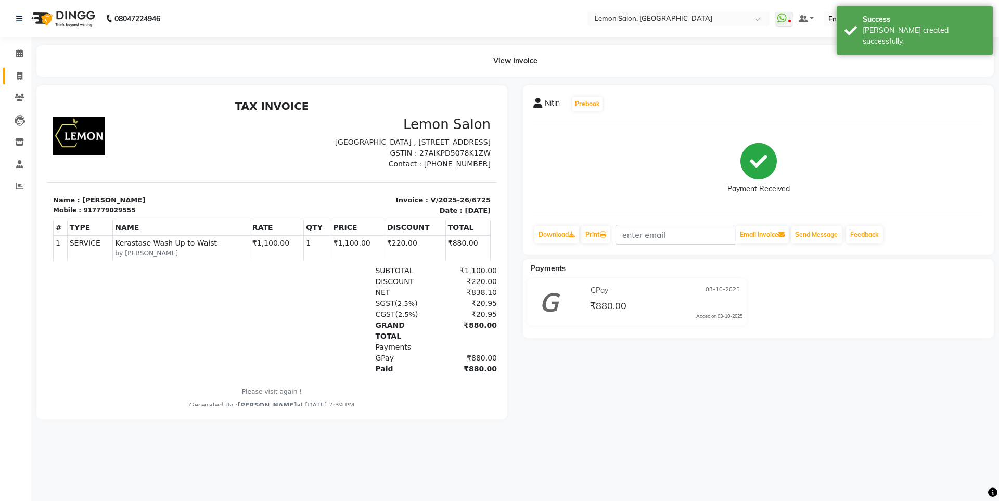
click at [21, 83] on link "Invoice" at bounding box center [15, 76] width 25 height 17
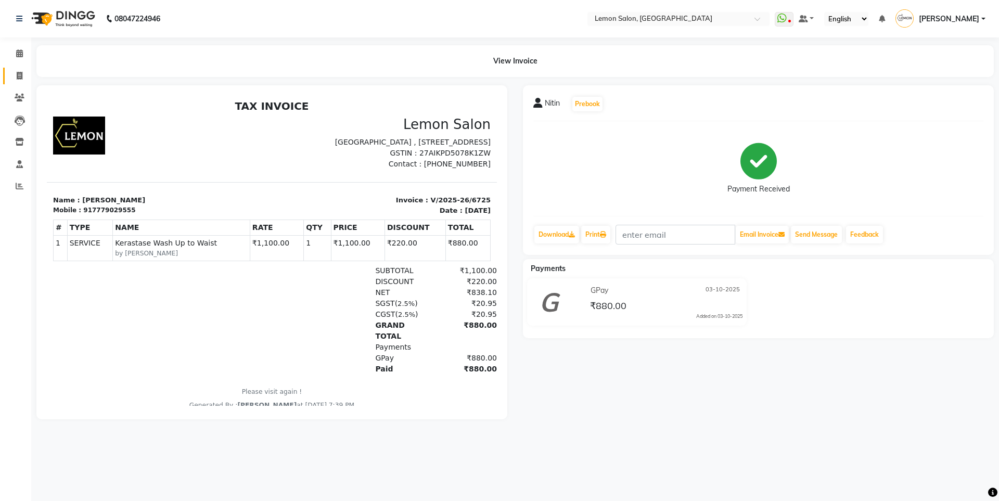
select select "566"
select select "service"
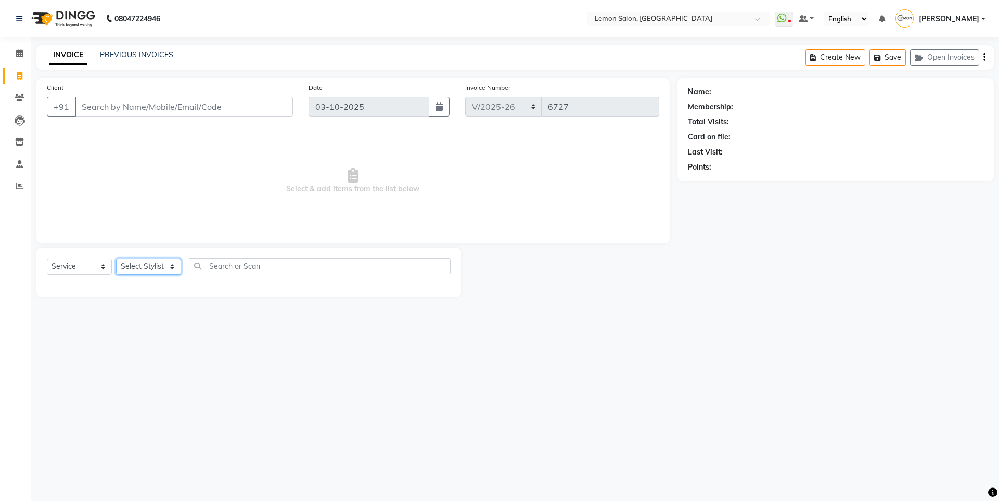
click at [162, 262] on select "Select Stylist" at bounding box center [148, 267] width 65 height 16
click at [116, 259] on select "Select Stylist [PERSON_NAME] [PERSON_NAME] DC [PERSON_NAME] [PERSON_NAME] ([PER…" at bounding box center [170, 267] width 109 height 16
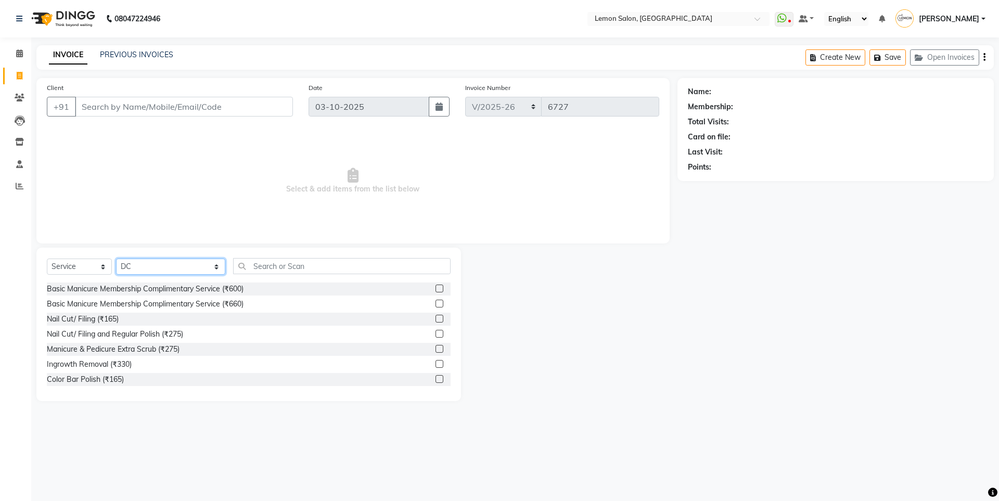
click at [172, 268] on select "Select Stylist [PERSON_NAME] [PERSON_NAME] DC [PERSON_NAME] [PERSON_NAME] ([PER…" at bounding box center [170, 267] width 109 height 16
select select "7399"
click at [116, 259] on select "Select Stylist [PERSON_NAME] [PERSON_NAME] DC [PERSON_NAME] [PERSON_NAME] ([PER…" at bounding box center [170, 267] width 109 height 16
click at [233, 261] on input "text" at bounding box center [341, 266] width 217 height 16
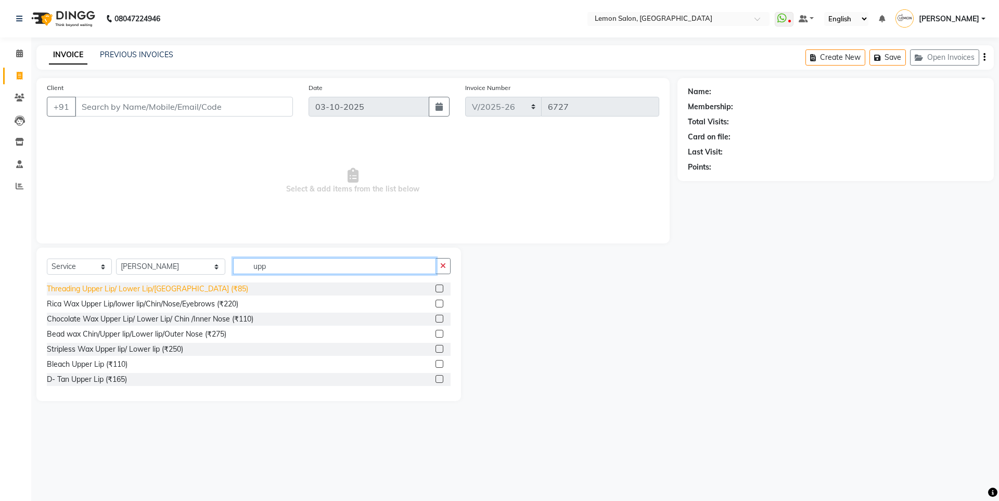
type input "upp"
click at [148, 286] on div "Threading Upper Lip/ Lower Lip/[GEOGRAPHIC_DATA] (₹85)" at bounding box center [147, 288] width 201 height 11
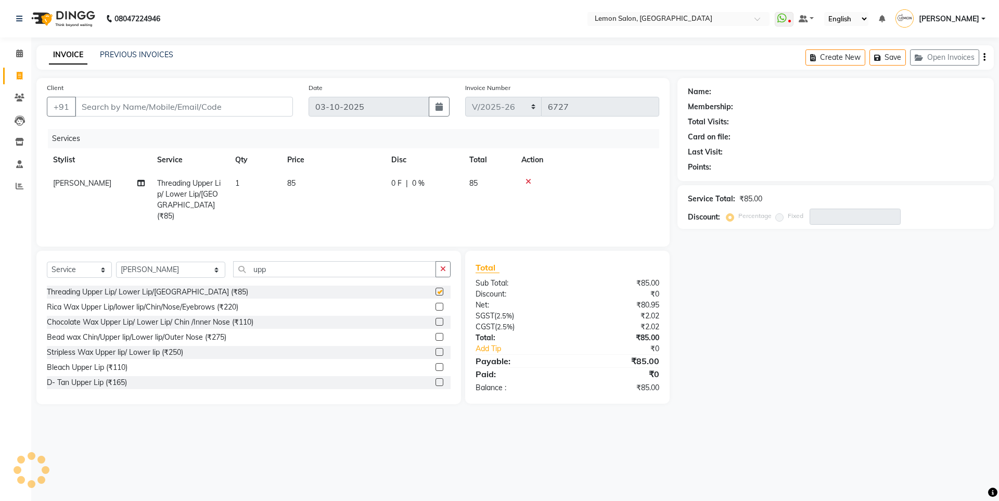
checkbox input "false"
click at [168, 332] on div "Bead wax Chin/Upper lip/Lower lip/Outer Nose (₹275)" at bounding box center [136, 337] width 179 height 11
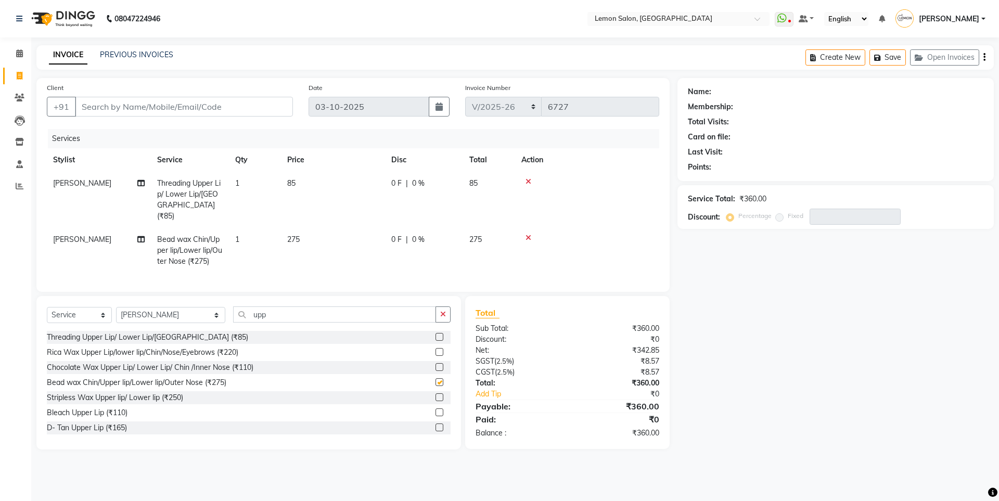
checkbox input "false"
click at [445, 311] on icon "button" at bounding box center [443, 314] width 6 height 7
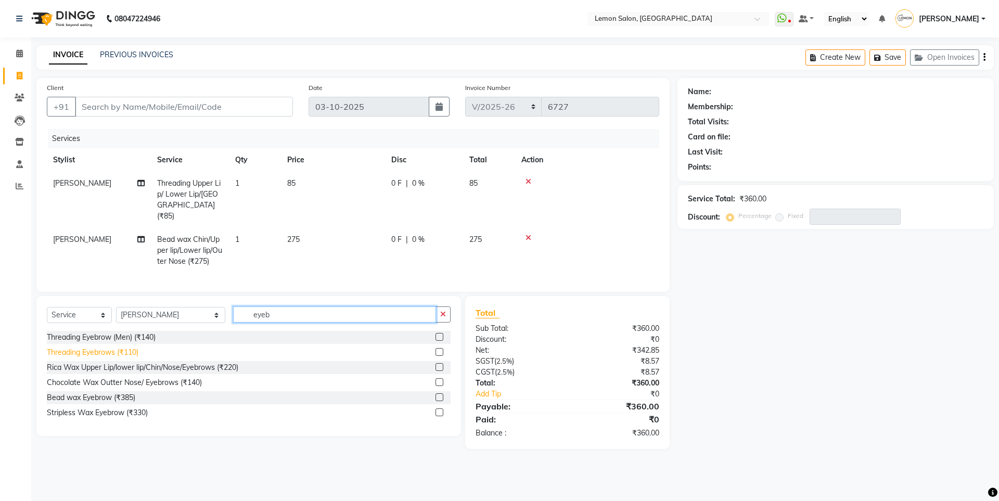
type input "eyeb"
click at [86, 347] on div "Threading Eyebrows (₹110)" at bounding box center [93, 352] width 92 height 11
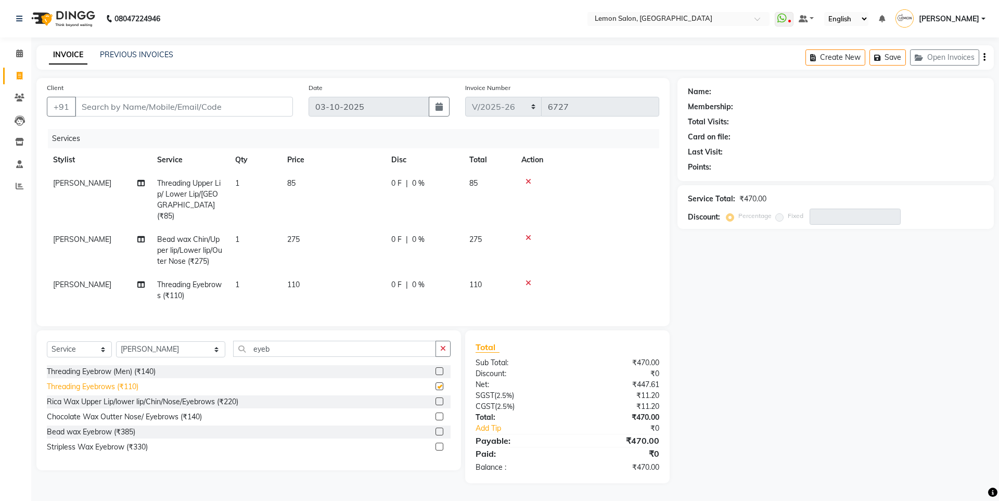
checkbox input "false"
click at [449, 351] on button "button" at bounding box center [442, 349] width 15 height 16
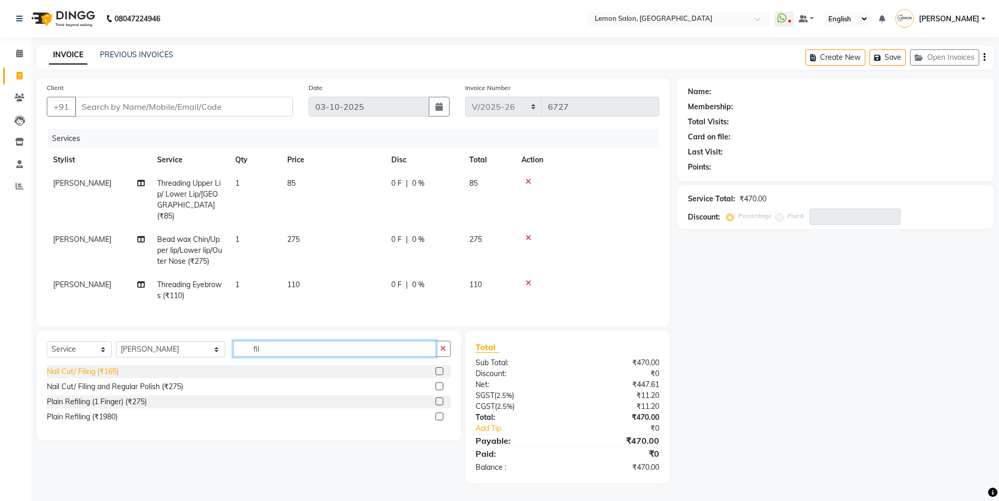
type input "fil"
click at [80, 367] on div "Nail Cut/ Filing (₹165)" at bounding box center [83, 371] width 72 height 11
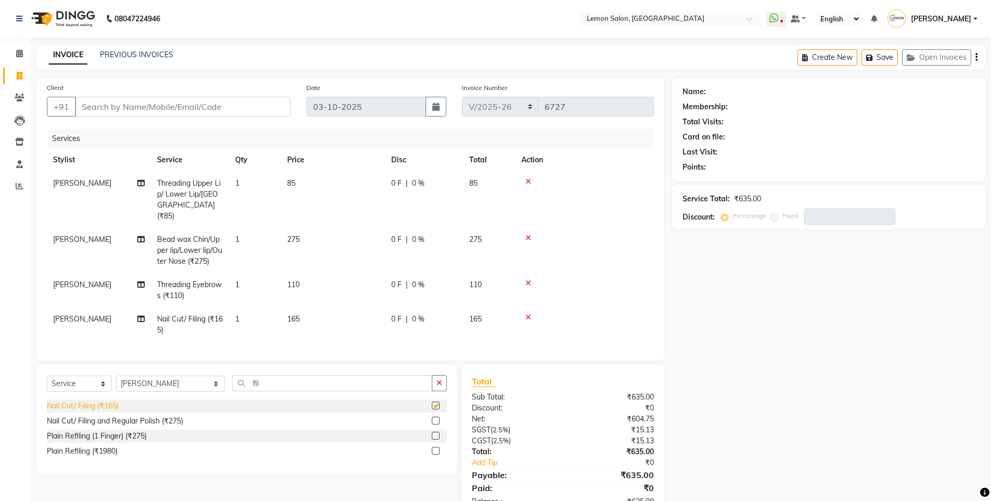
checkbox input "false"
click at [84, 314] on span "[PERSON_NAME]" at bounding box center [82, 318] width 58 height 9
select select "7399"
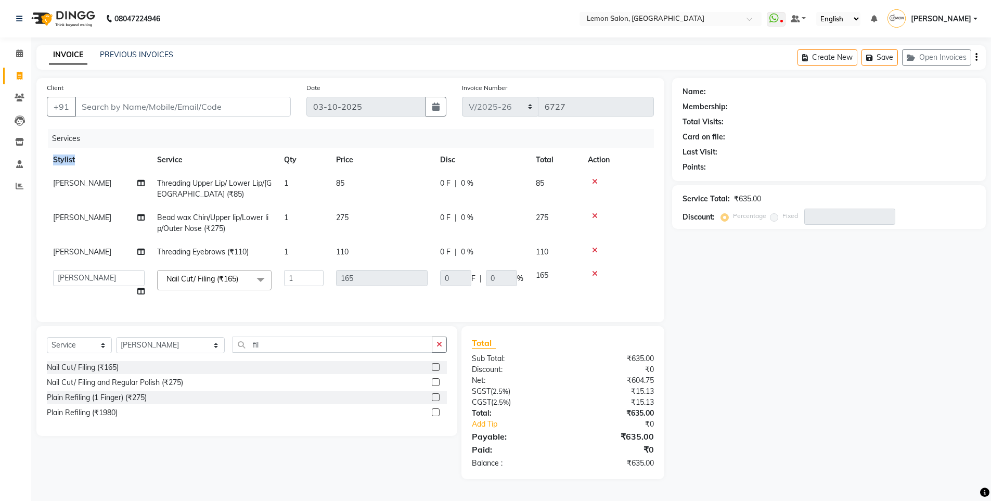
click at [84, 306] on div "Services Stylist Service Qty Price Disc Total Action [PERSON_NAME] Threading Up…" at bounding box center [350, 220] width 607 height 183
click at [99, 270] on select "[PERSON_NAME] [PERSON_NAME] DC [PERSON_NAME] [PERSON_NAME] ([PERSON_NAME] [PERS…" at bounding box center [99, 278] width 92 height 16
select select "88944"
click at [442, 348] on icon "button" at bounding box center [439, 344] width 6 height 7
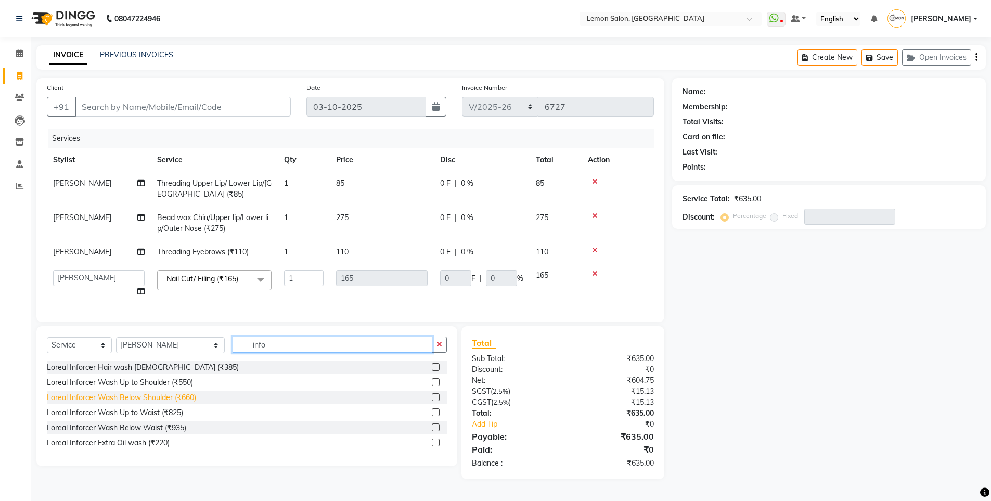
type input "info"
click at [154, 402] on div "Loreal Inforcer Wash Below Shoulder (₹660)" at bounding box center [121, 397] width 149 height 11
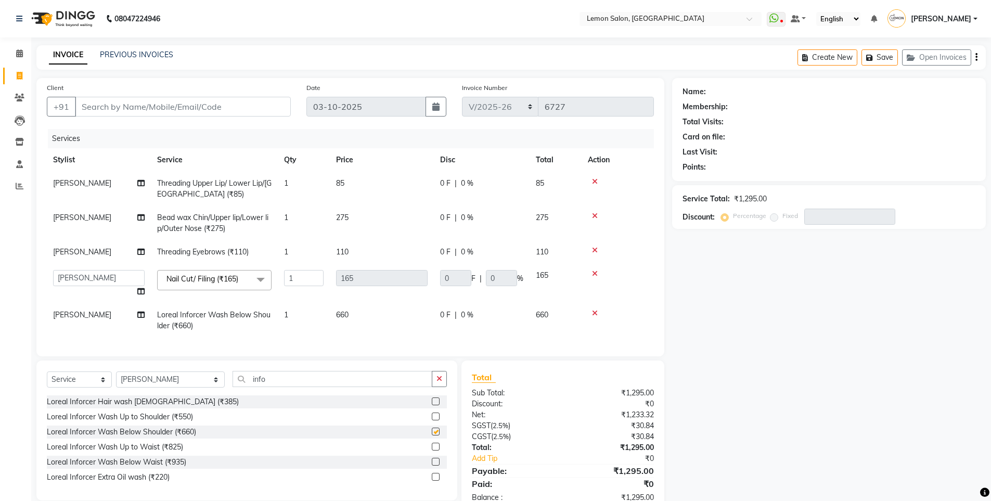
checkbox input "false"
click at [154, 112] on input "Client" at bounding box center [183, 107] width 216 height 20
type input "n"
type input "0"
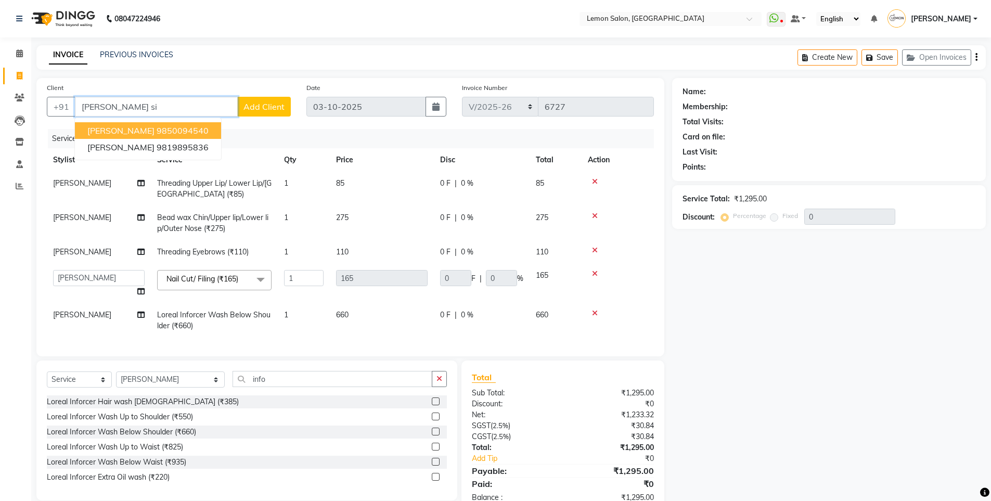
click at [161, 132] on ngb-highlight "9850094540" at bounding box center [183, 130] width 52 height 10
type input "9850094540"
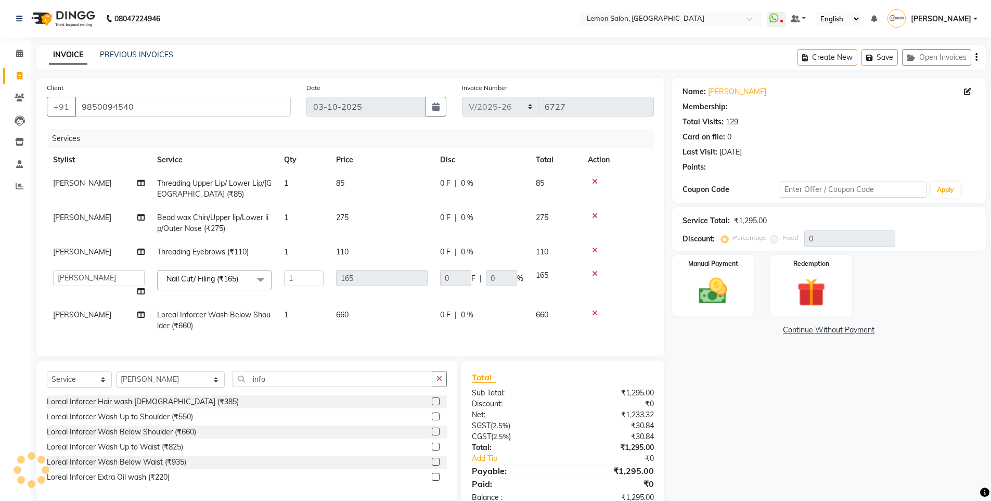
type input "33"
type input "20"
select select "1: Object"
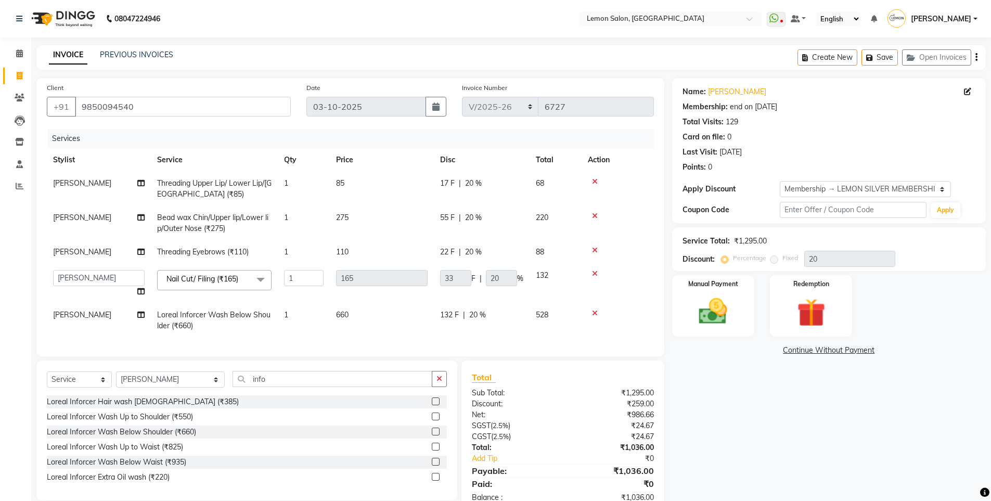
click at [72, 315] on span "[PERSON_NAME]" at bounding box center [82, 314] width 58 height 9
select select "7399"
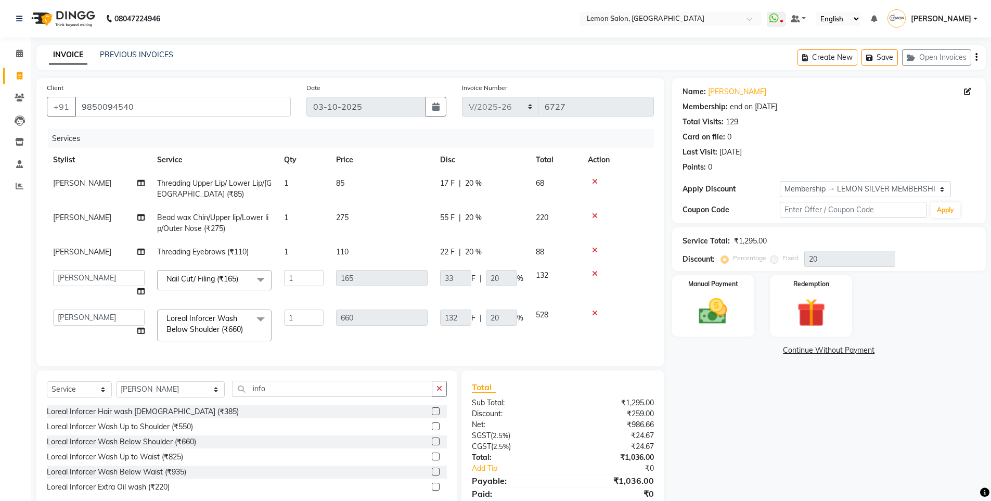
click at [72, 315] on select "[PERSON_NAME] [PERSON_NAME] DC [PERSON_NAME] [PERSON_NAME] ([PERSON_NAME] [PERS…" at bounding box center [99, 317] width 92 height 16
select select "62741"
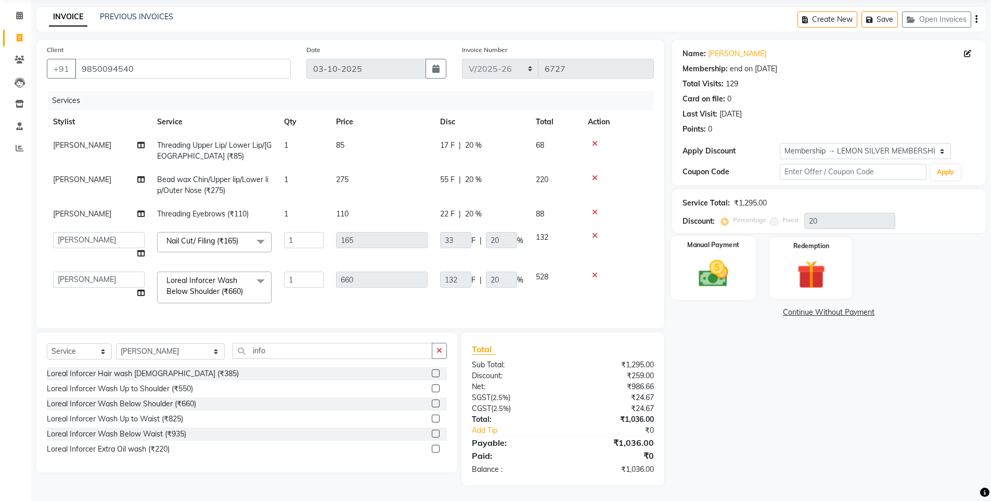
click at [709, 292] on div "Manual Payment" at bounding box center [713, 268] width 86 height 64
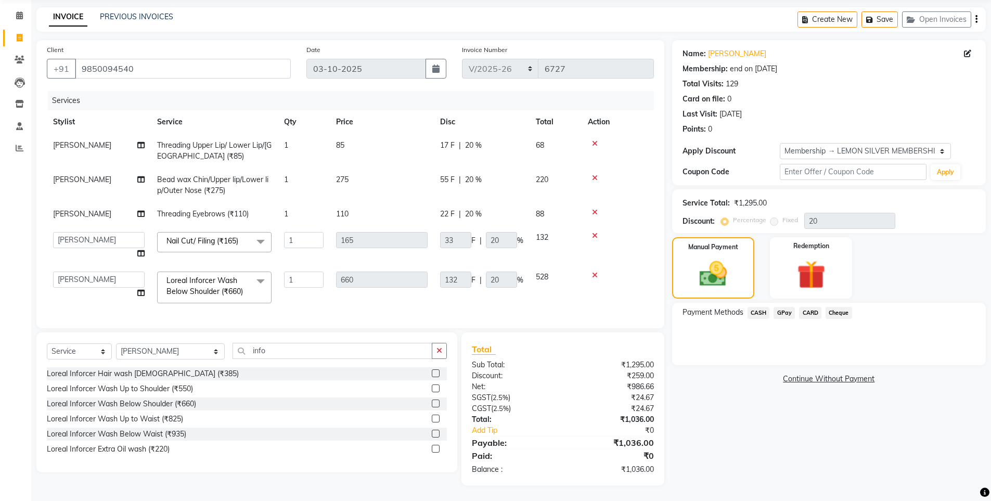
click at [780, 311] on span "GPay" at bounding box center [783, 313] width 21 height 12
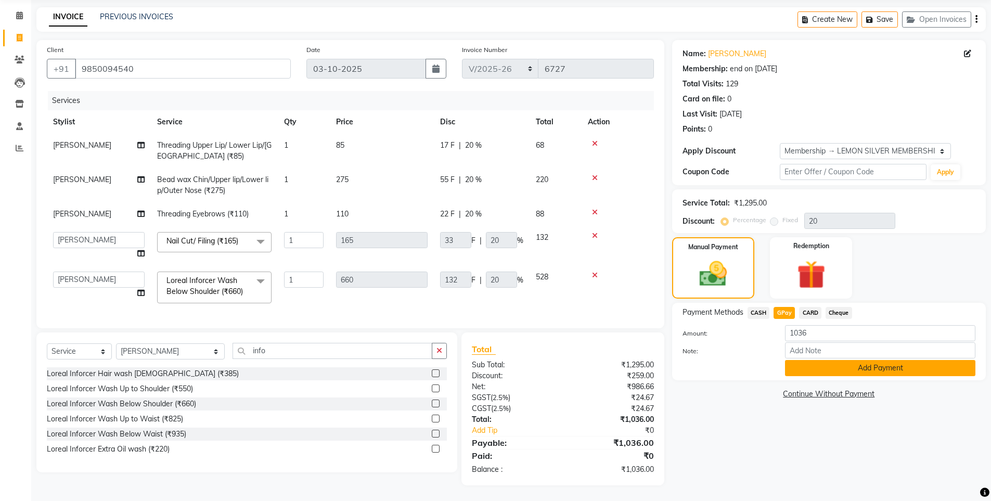
click at [820, 363] on button "Add Payment" at bounding box center [880, 368] width 190 height 16
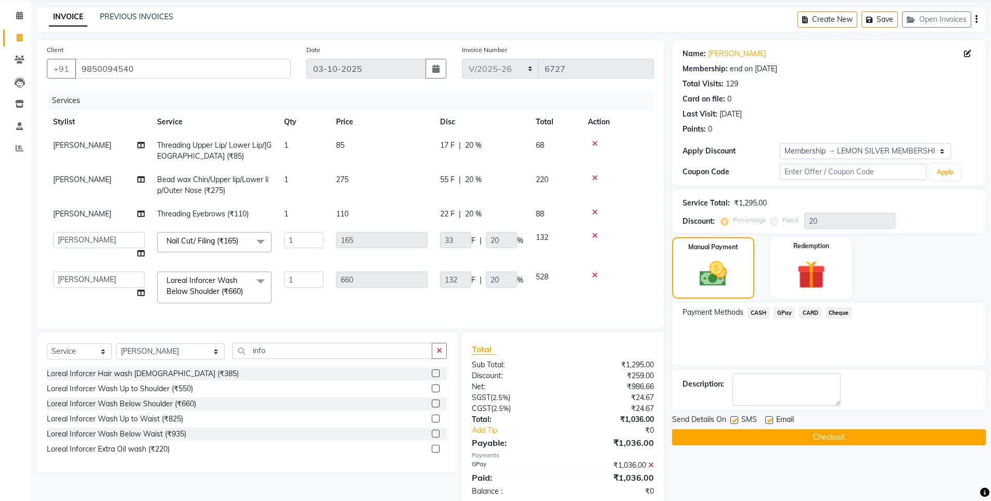
scroll to position [111, 0]
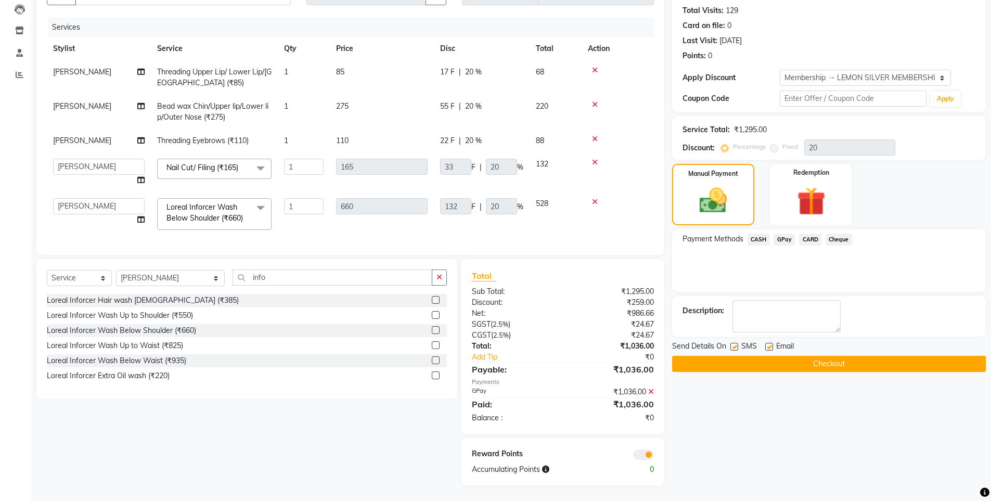
click at [746, 362] on button "Checkout" at bounding box center [829, 364] width 314 height 16
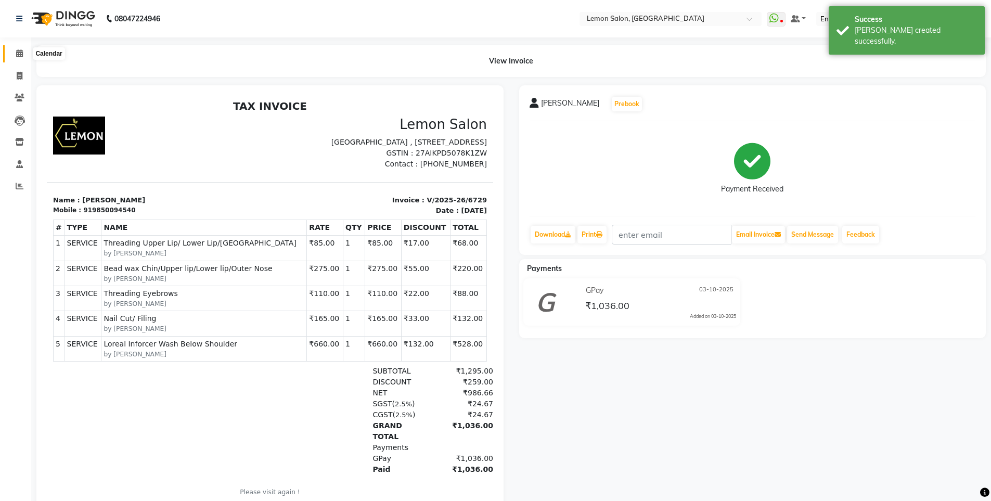
click at [21, 48] on span at bounding box center [19, 54] width 18 height 12
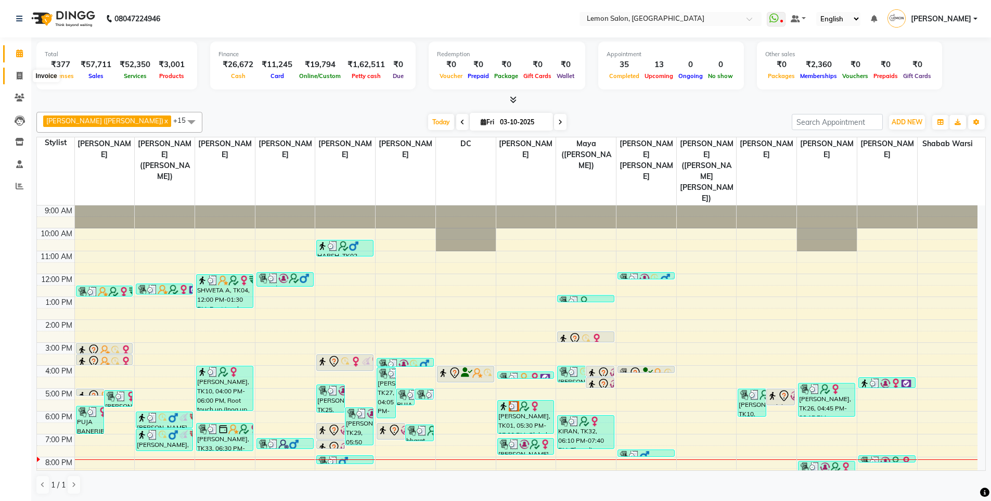
click at [17, 72] on icon at bounding box center [20, 76] width 6 height 8
select select "service"
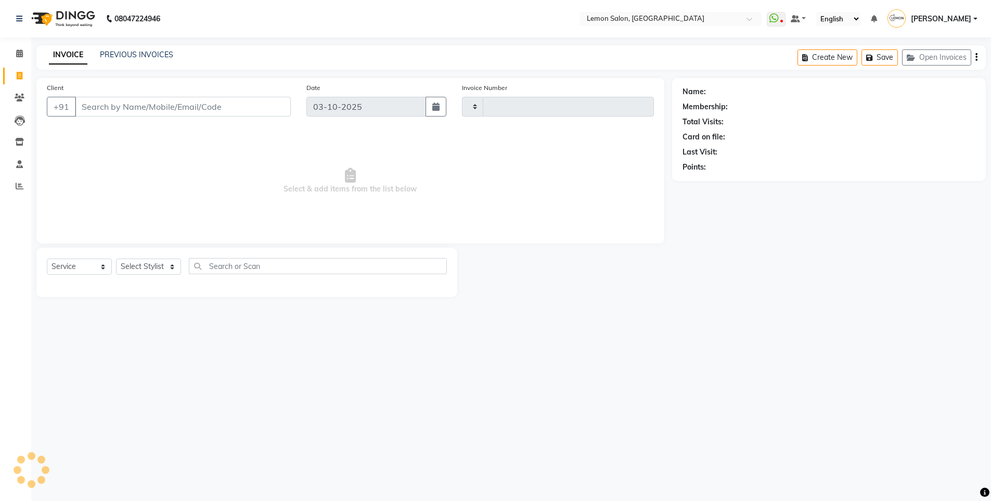
type input "6730"
select select "566"
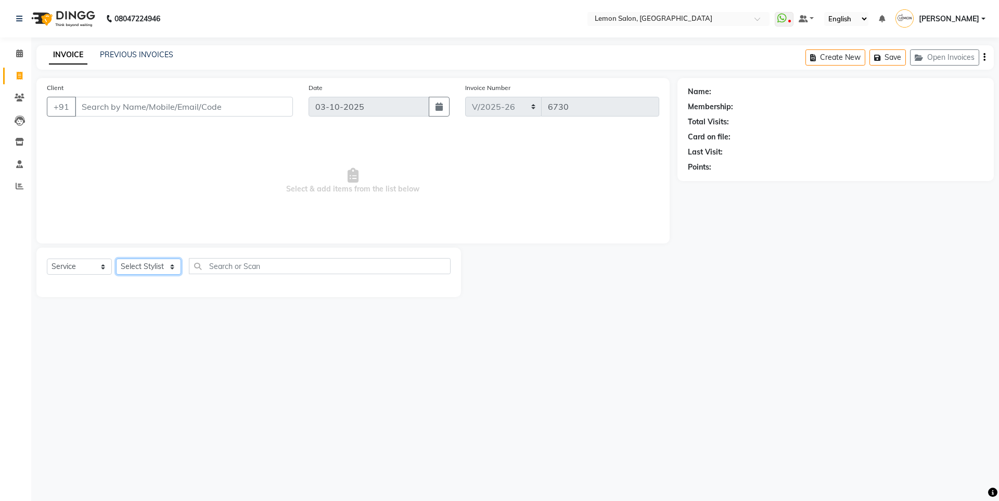
click at [152, 263] on select "Select Stylist" at bounding box center [148, 267] width 65 height 16
select select "7399"
click at [116, 259] on select "Select Stylist [PERSON_NAME] [PERSON_NAME] DC [PERSON_NAME] [PERSON_NAME] ([PER…" at bounding box center [170, 267] width 109 height 16
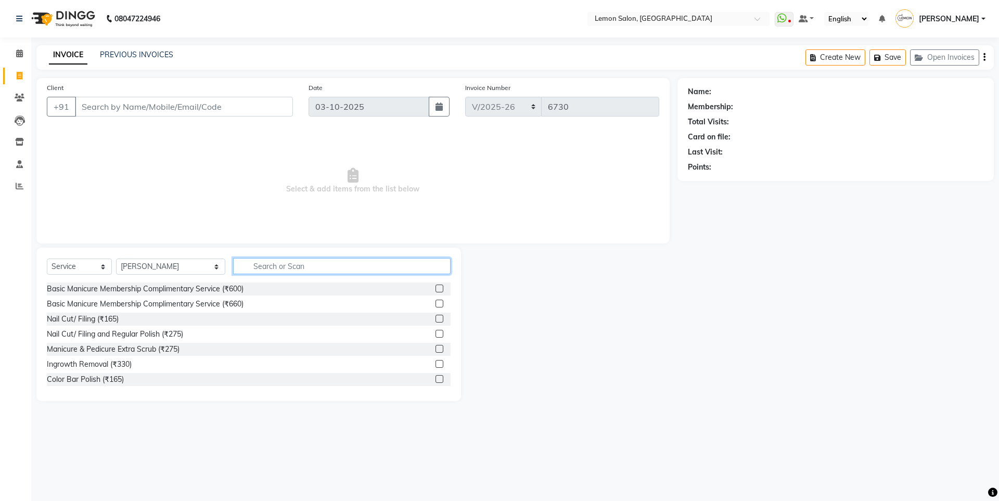
click at [233, 261] on input "text" at bounding box center [341, 266] width 217 height 16
type input "upp"
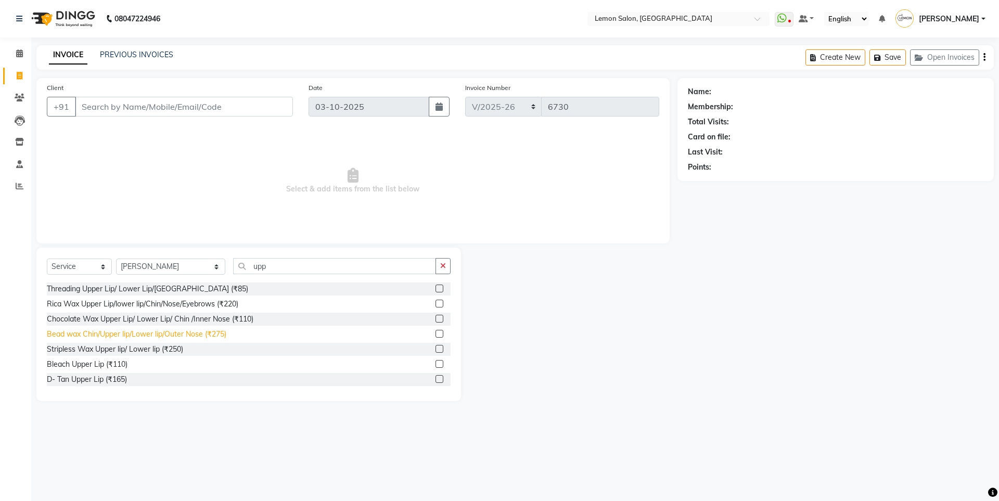
click at [203, 331] on div "Bead wax Chin/Upper lip/Lower lip/Outer Nose (₹275)" at bounding box center [136, 334] width 179 height 11
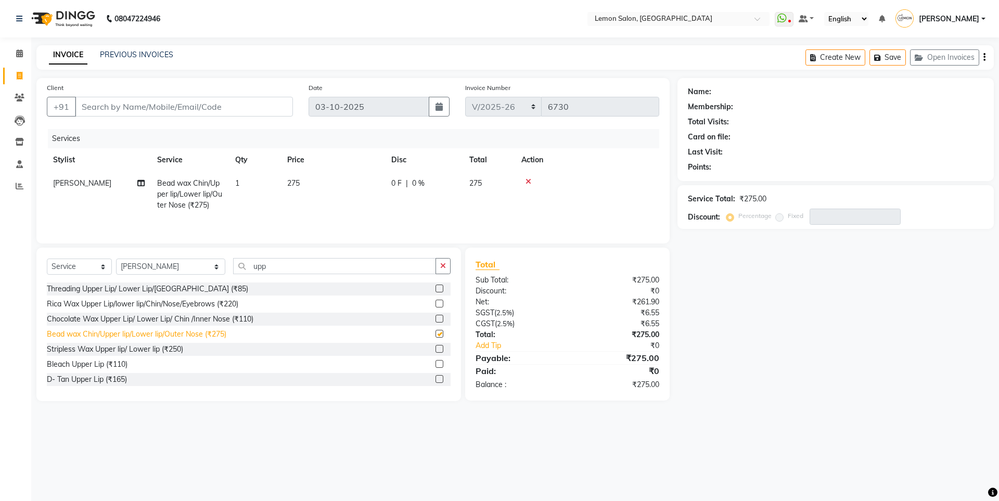
checkbox input "false"
click at [247, 174] on td "1" at bounding box center [255, 194] width 52 height 45
select select "7399"
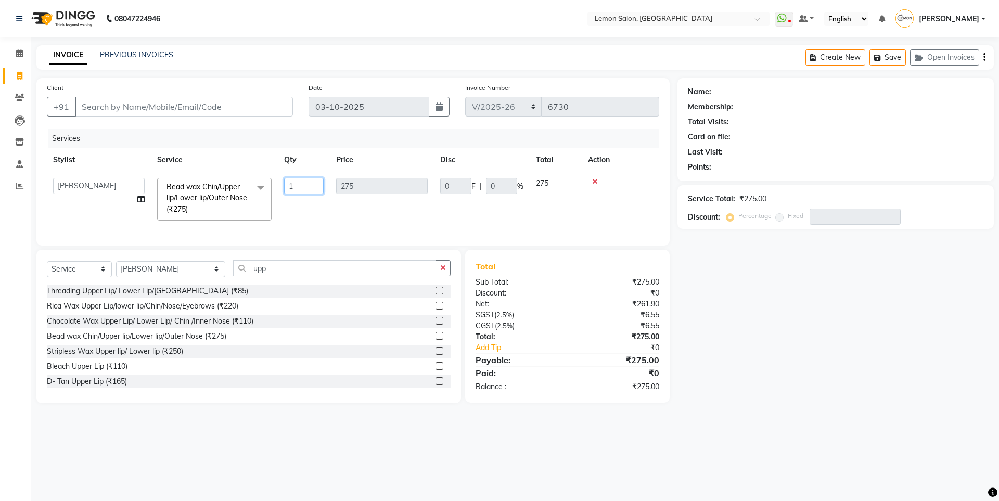
drag, startPoint x: 296, startPoint y: 190, endPoint x: 238, endPoint y: 186, distance: 58.9
click at [241, 186] on tr "[PERSON_NAME] [PERSON_NAME] DC [PERSON_NAME] [PERSON_NAME] ([PERSON_NAME] [PERS…" at bounding box center [353, 199] width 612 height 55
type input "2"
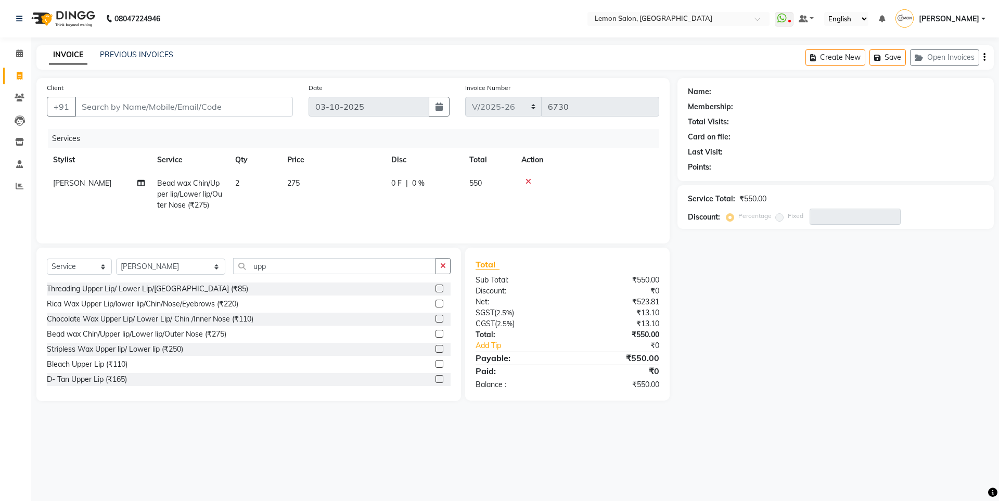
click at [337, 213] on td "275" at bounding box center [333, 194] width 104 height 45
select select "7399"
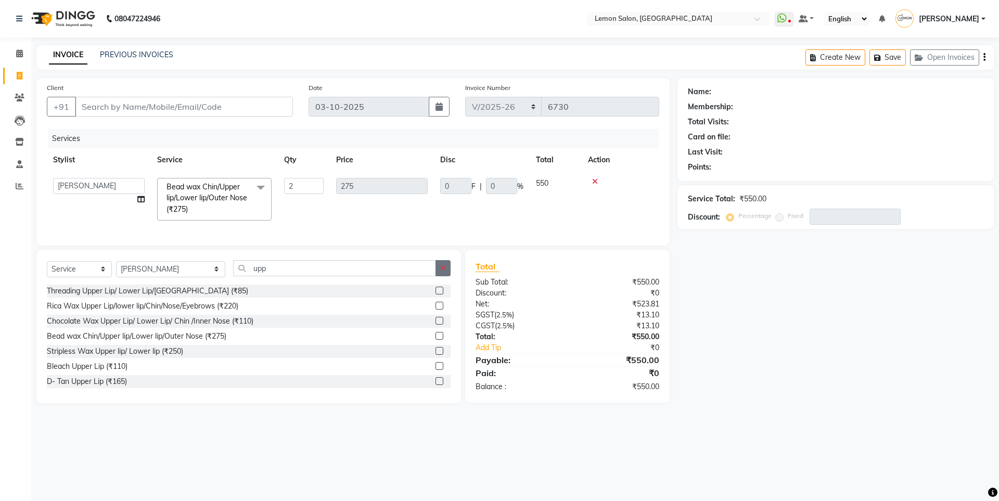
click at [444, 276] on button "button" at bounding box center [442, 268] width 15 height 16
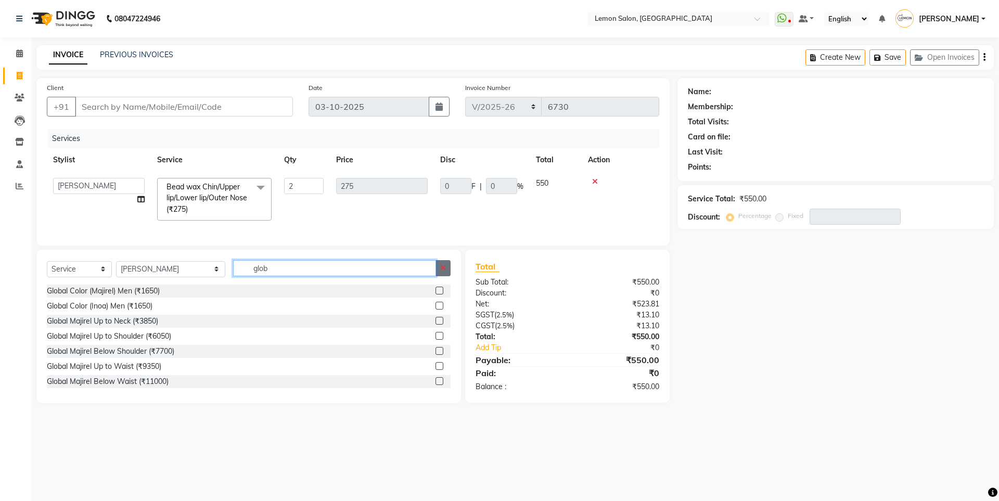
type input "glob"
click at [441, 276] on button "button" at bounding box center [442, 268] width 15 height 16
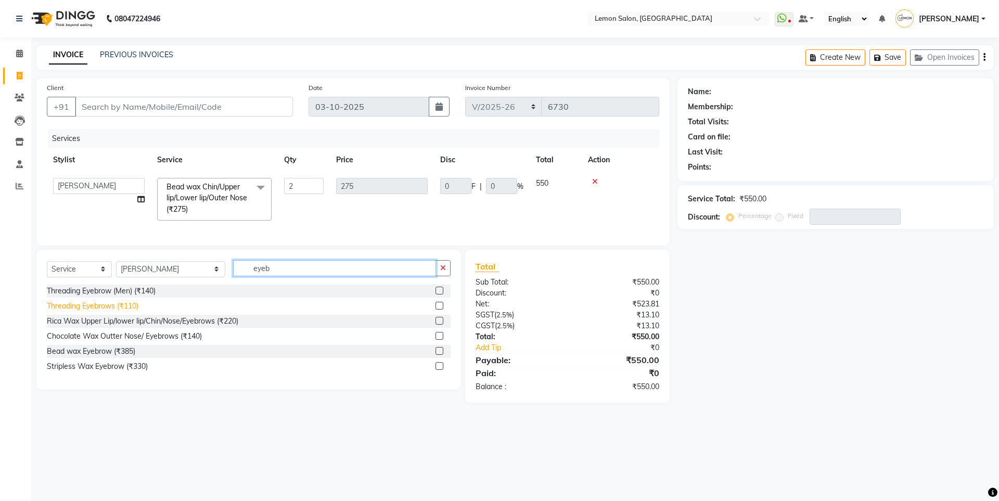
type input "eyeb"
click at [137, 312] on div "Threading Eyebrows (₹110)" at bounding box center [93, 306] width 92 height 11
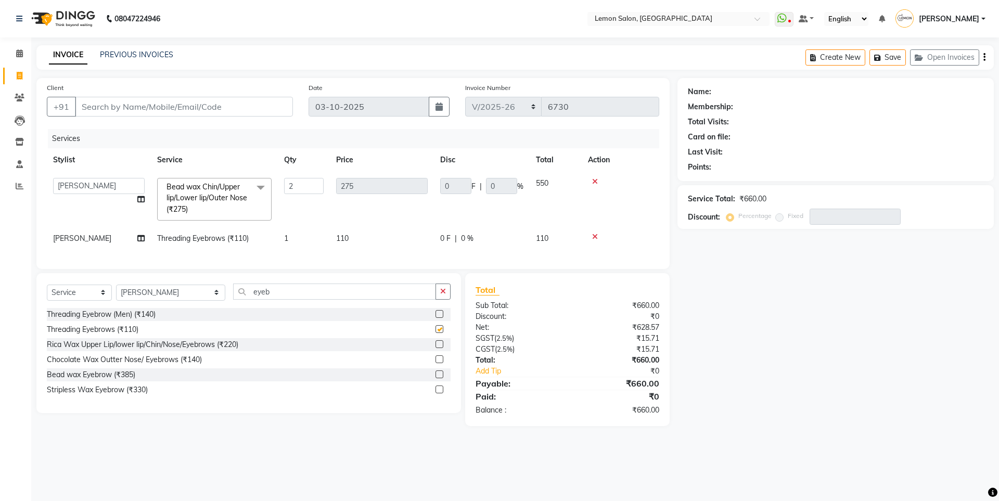
checkbox input "false"
click at [117, 109] on input "Client" at bounding box center [184, 107] width 218 height 20
type input "9"
type input "0"
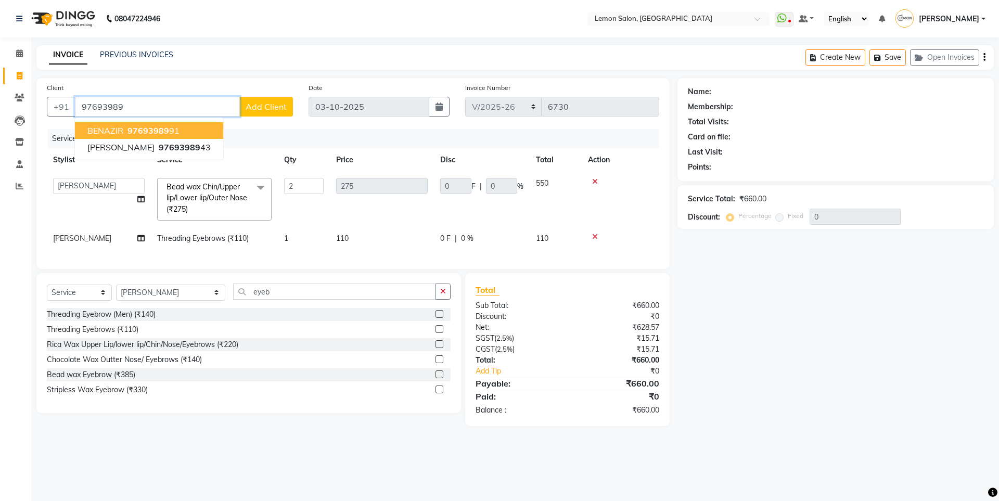
click at [134, 127] on span "97693989" at bounding box center [148, 130] width 42 height 10
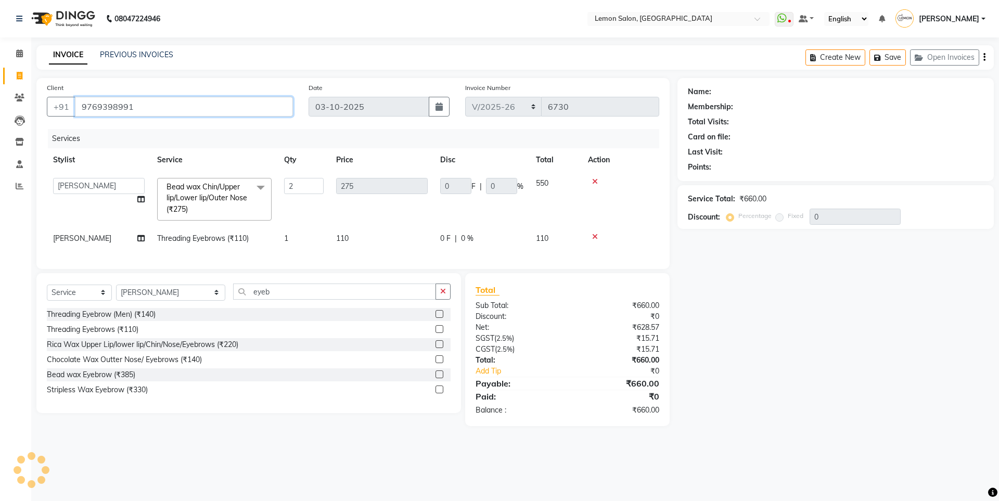
type input "9769398991"
type input "110"
type input "20"
select select "1: Object"
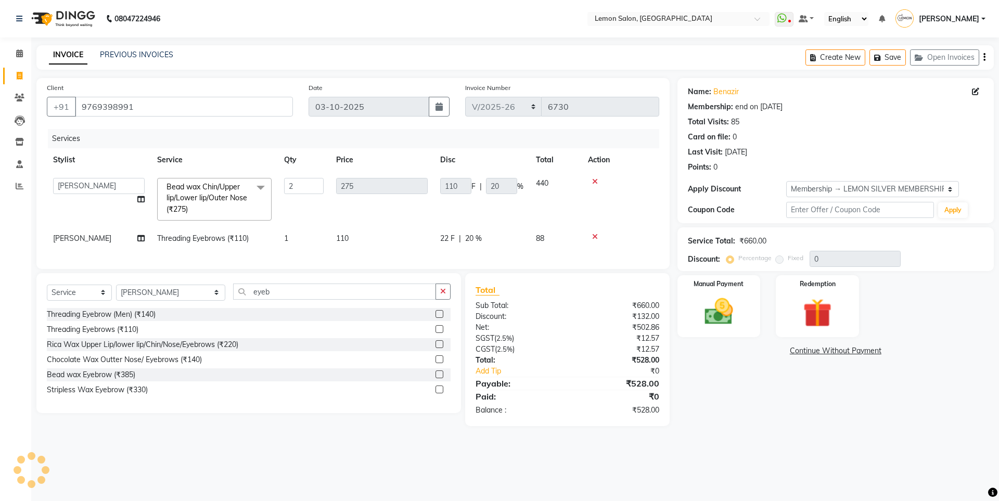
type input "20"
click at [742, 318] on img at bounding box center [718, 311] width 48 height 34
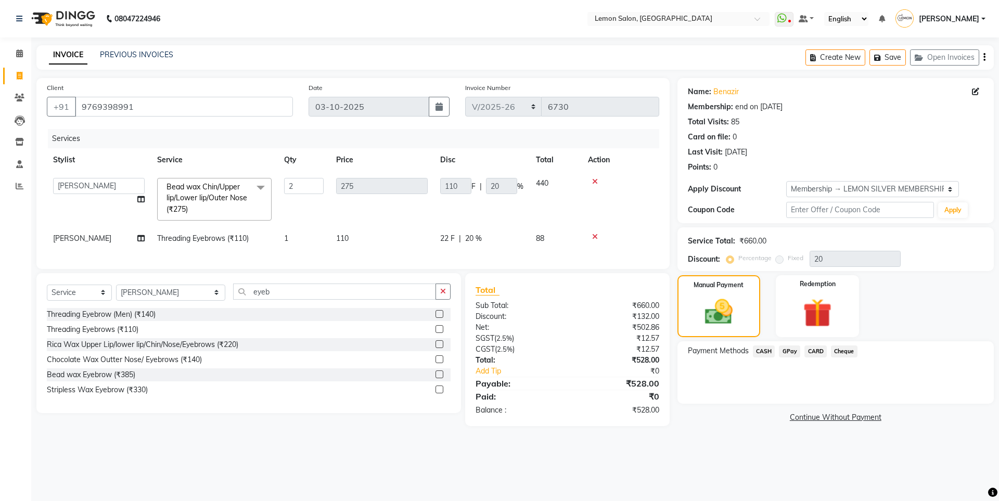
click at [788, 351] on span "GPay" at bounding box center [789, 351] width 21 height 12
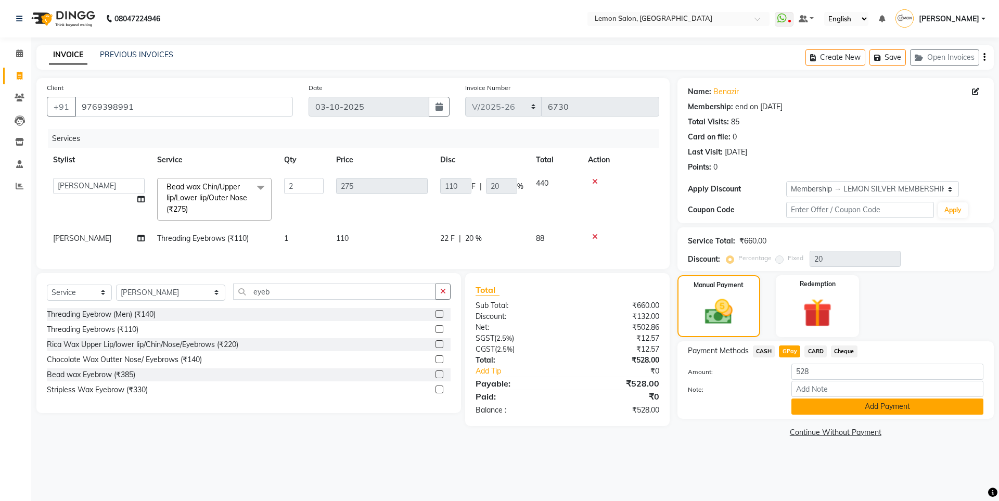
click at [842, 403] on button "Add Payment" at bounding box center [887, 406] width 192 height 16
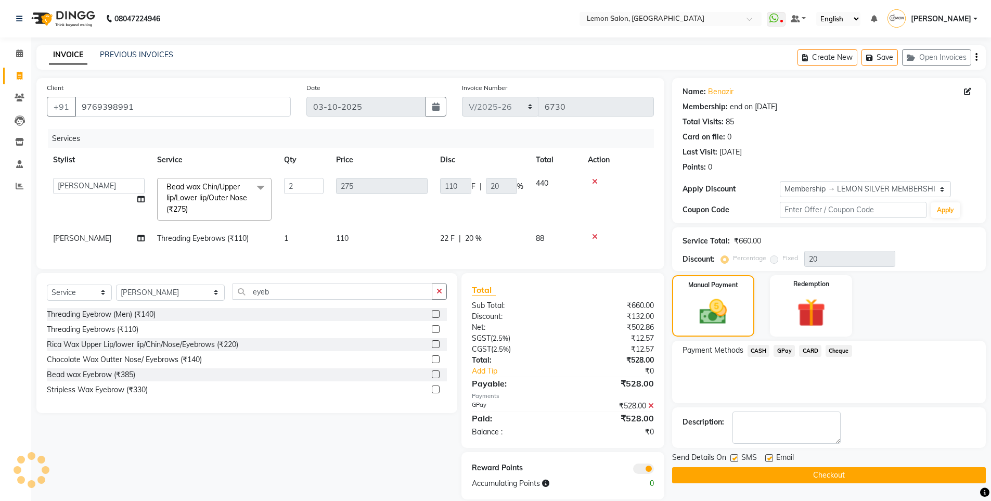
click at [788, 478] on button "Checkout" at bounding box center [829, 475] width 314 height 16
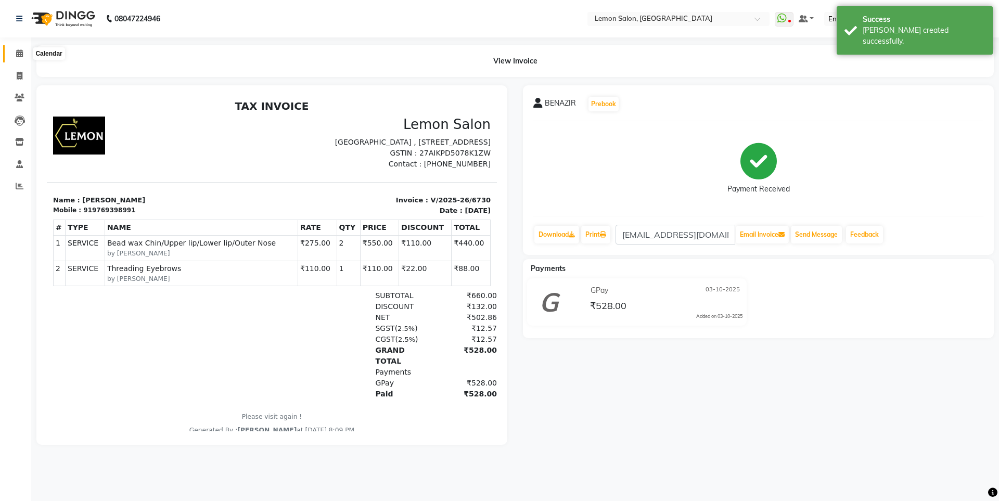
click at [12, 52] on span at bounding box center [19, 54] width 18 height 12
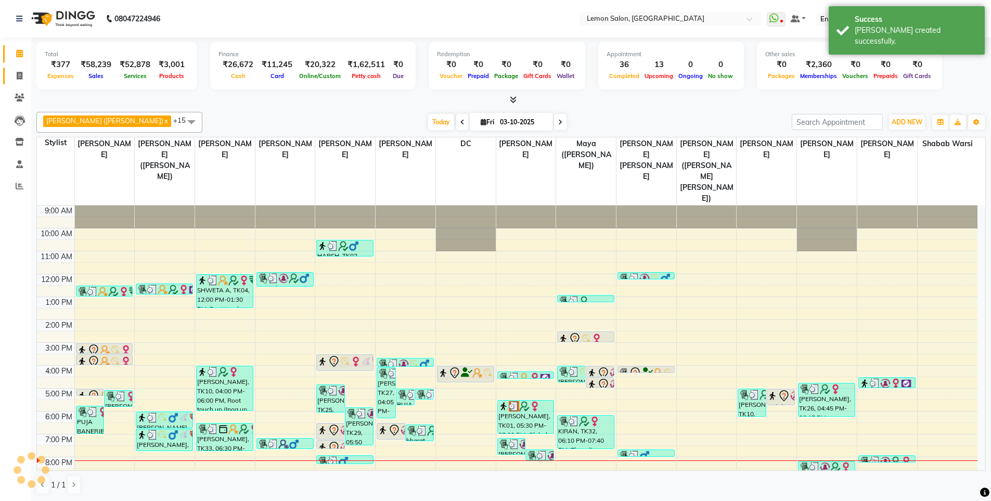
click at [17, 82] on link "Invoice" at bounding box center [15, 76] width 25 height 17
select select "566"
select select "service"
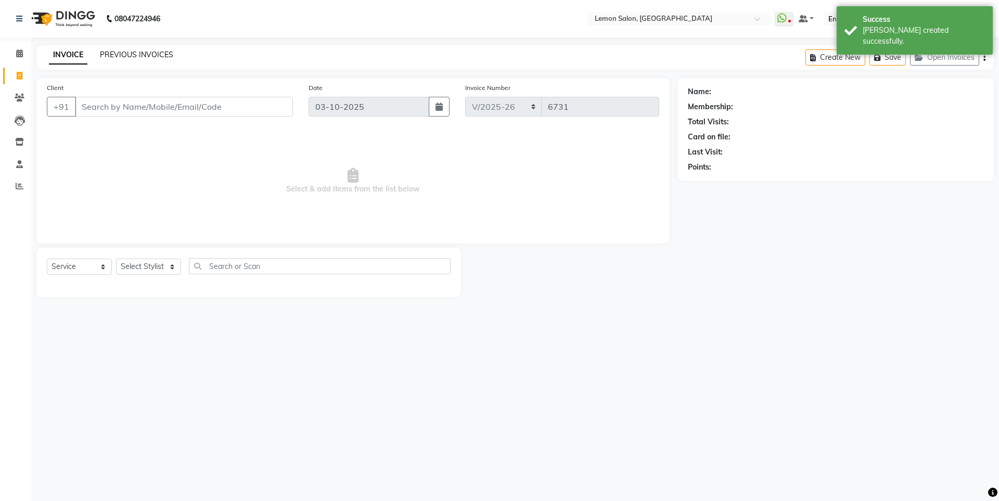
click at [125, 52] on link "PREVIOUS INVOICES" at bounding box center [136, 54] width 73 height 9
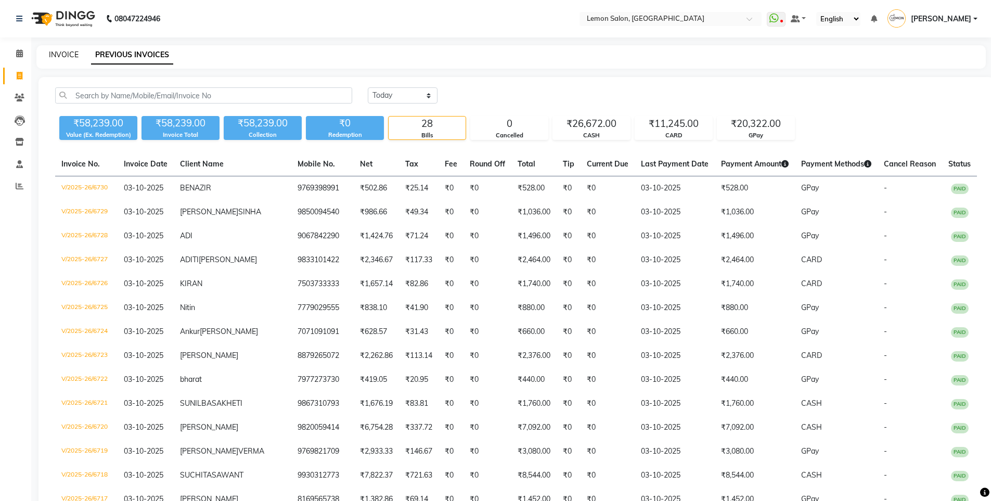
click at [53, 55] on link "INVOICE" at bounding box center [64, 54] width 30 height 9
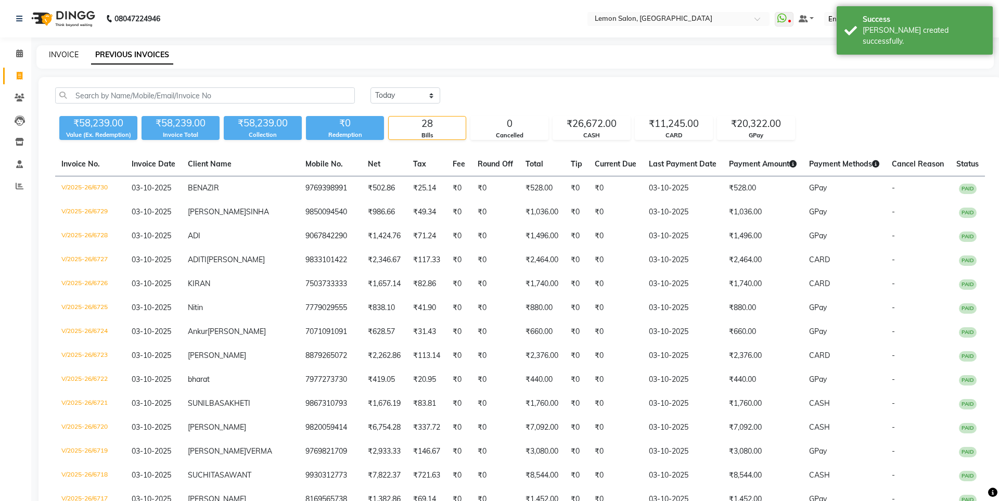
select select "566"
select select "service"
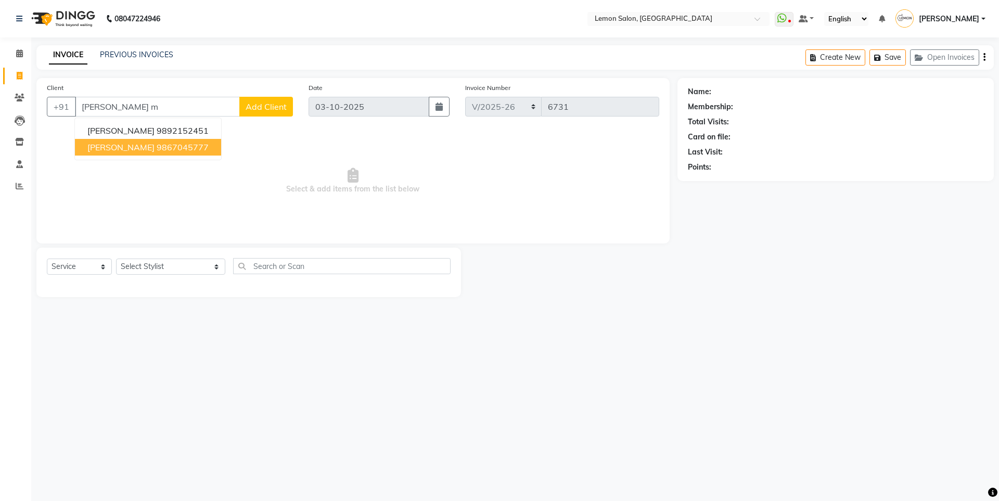
click at [128, 149] on span "[PERSON_NAME]" at bounding box center [120, 147] width 67 height 10
type input "9867045777"
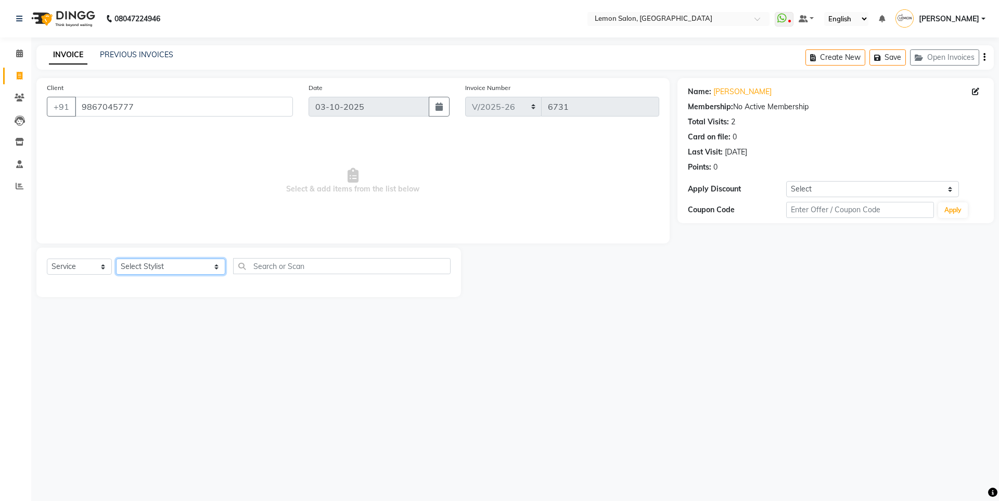
click at [158, 263] on select "Select Stylist [PERSON_NAME] [PERSON_NAME] DC [PERSON_NAME] [PERSON_NAME] ([PER…" at bounding box center [170, 267] width 109 height 16
select select "8106"
click at [116, 259] on select "Select Stylist [PERSON_NAME] [PERSON_NAME] DC [PERSON_NAME] [PERSON_NAME] ([PER…" at bounding box center [170, 267] width 109 height 16
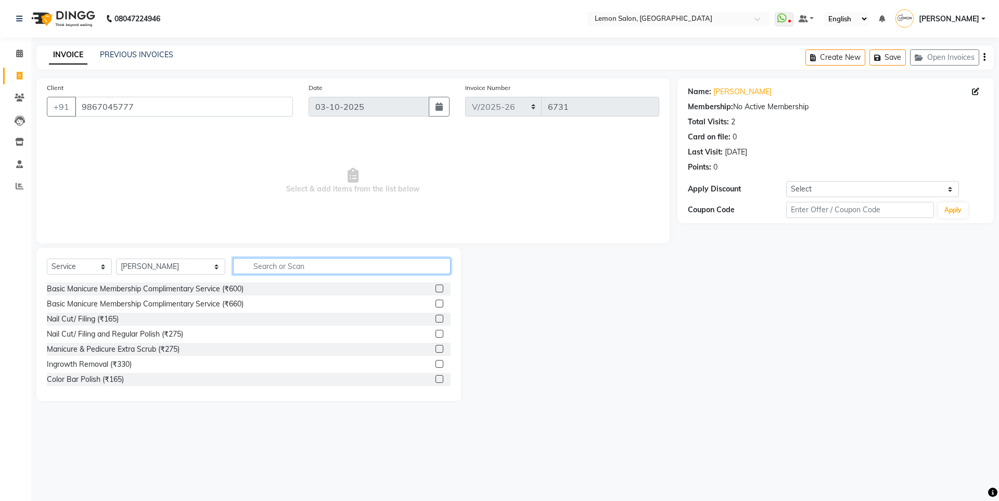
click at [233, 266] on input "text" at bounding box center [341, 266] width 217 height 16
type input "glo"
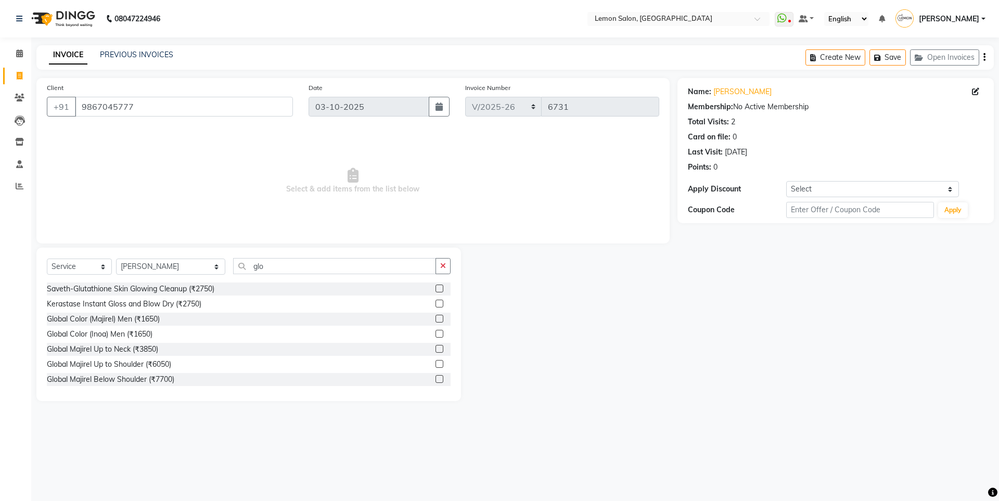
click at [156, 327] on div "Saveth-Glutathione Skin Glowing Cleanup (₹2750) Kerastase Instant Gloss and Blo…" at bounding box center [249, 334] width 404 height 104
click at [143, 316] on div "Global Color (Majirel) Men (₹1650)" at bounding box center [103, 319] width 113 height 11
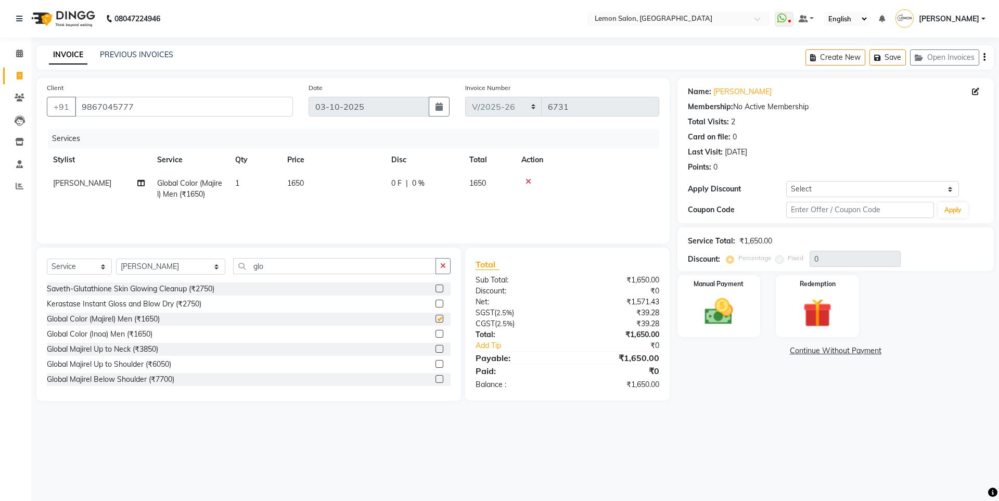
checkbox input "false"
click at [833, 193] on select "Select Coupon → Abc" at bounding box center [872, 189] width 173 height 16
select select "1: Object"
click at [786, 181] on select "Select Coupon → Abc" at bounding box center [872, 189] width 173 height 16
type input "20"
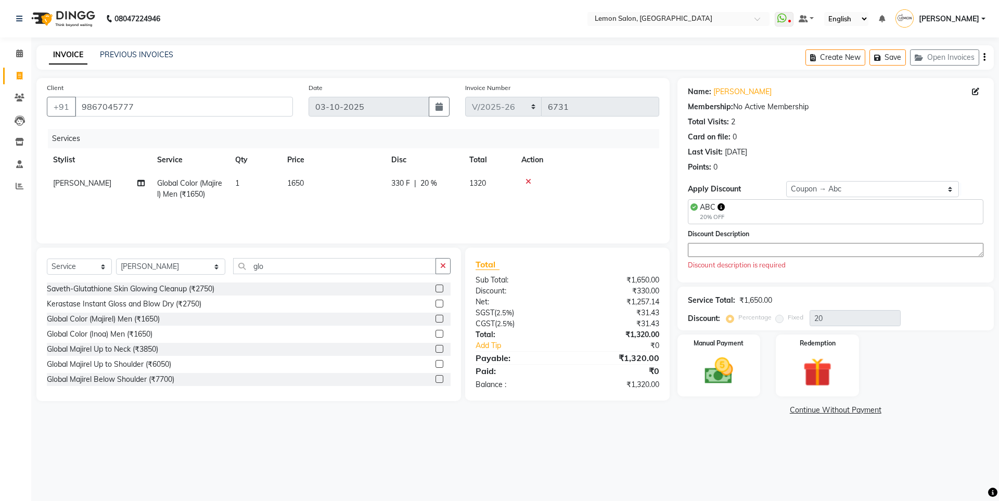
click at [766, 254] on textarea at bounding box center [835, 250] width 295 height 14
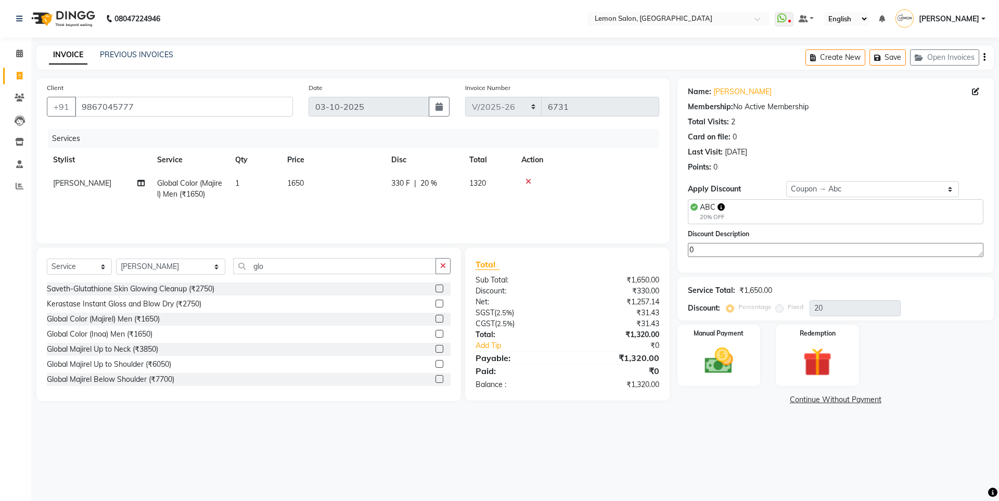
type textarea "0"
click at [765, 85] on div "Name: [PERSON_NAME] Membership: No Active Membership Total Visits: 2 Card on fi…" at bounding box center [835, 127] width 295 height 91
click at [771, 88] on link "[PERSON_NAME]" at bounding box center [742, 91] width 58 height 11
click at [739, 352] on img at bounding box center [718, 361] width 48 height 34
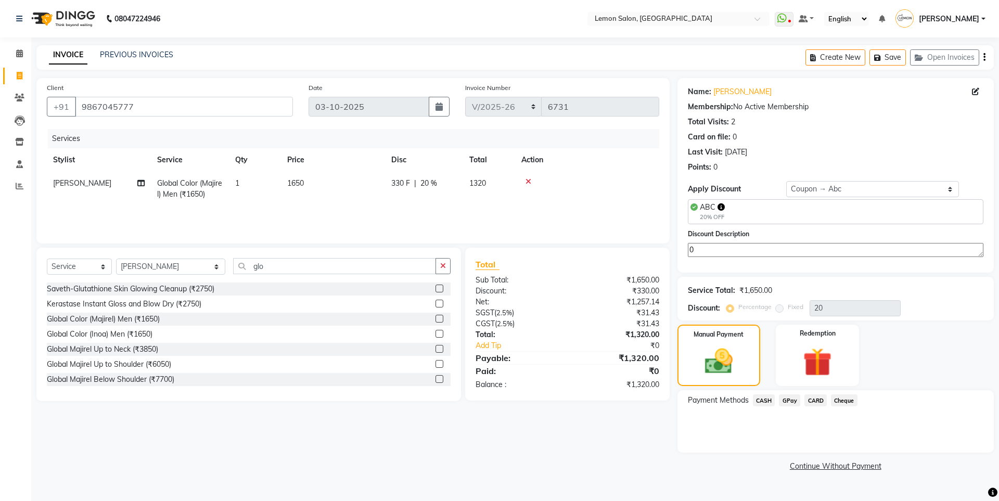
click at [794, 399] on span "GPay" at bounding box center [789, 400] width 21 height 12
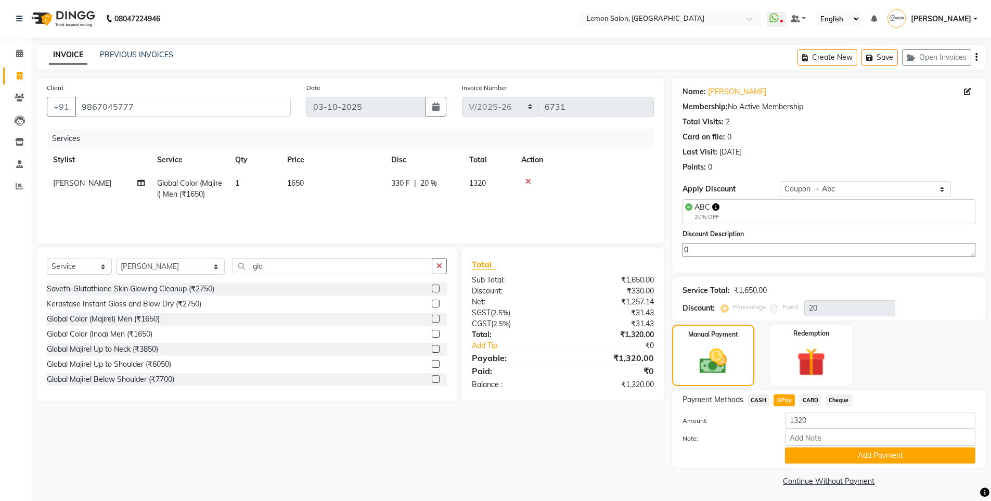
click at [814, 399] on span "CARD" at bounding box center [810, 400] width 22 height 12
click at [820, 448] on button "Add Payment" at bounding box center [880, 455] width 190 height 16
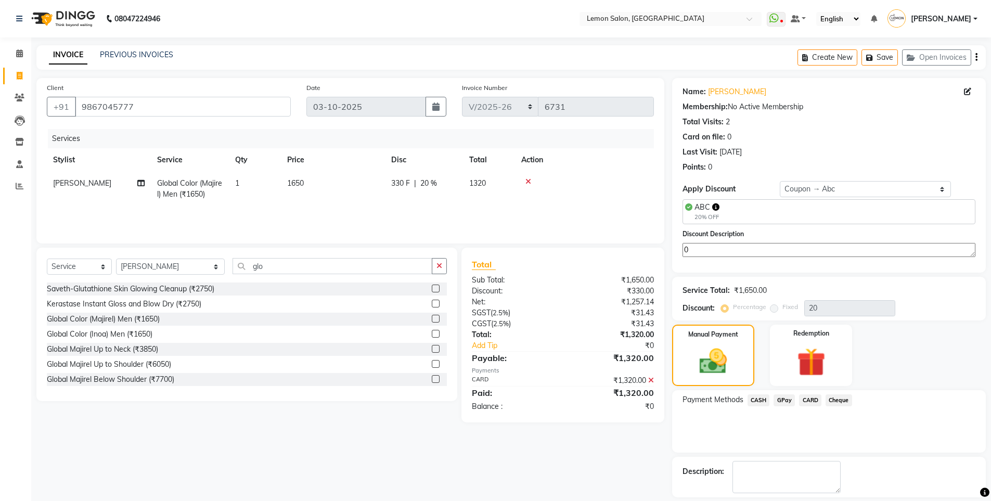
scroll to position [47, 0]
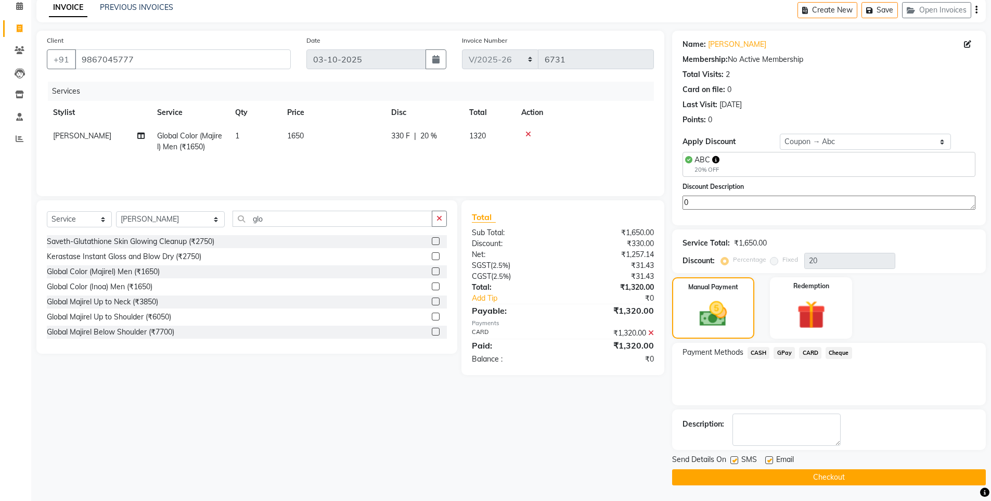
click at [738, 460] on label at bounding box center [734, 460] width 8 height 8
click at [737, 460] on input "checkbox" at bounding box center [733, 460] width 7 height 7
checkbox input "false"
click at [754, 475] on button "Checkout" at bounding box center [829, 477] width 314 height 16
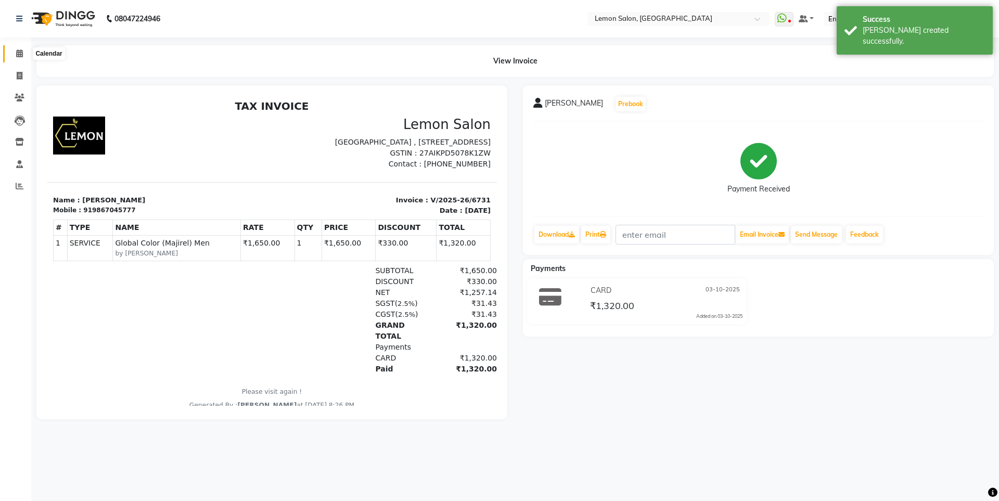
click at [12, 53] on span at bounding box center [19, 54] width 18 height 12
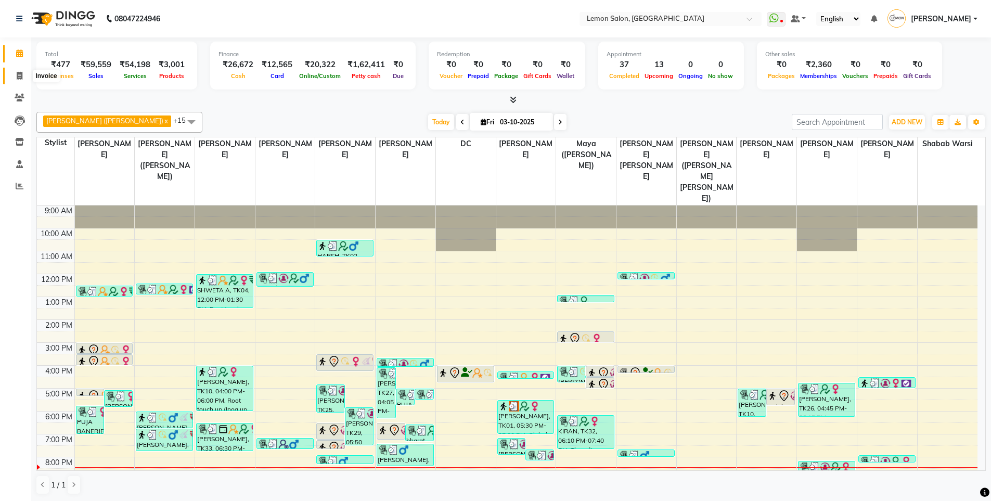
click at [14, 75] on span at bounding box center [19, 76] width 18 height 12
select select "566"
select select "service"
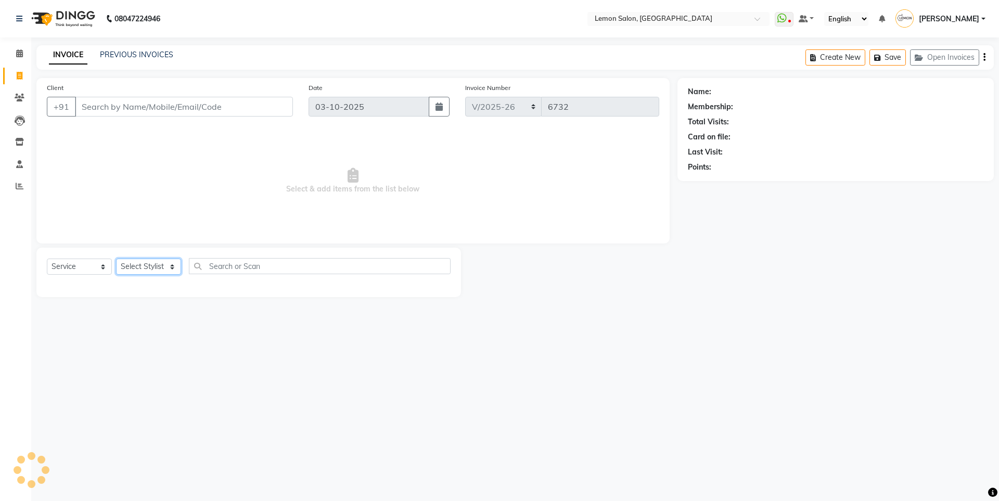
click at [154, 265] on select "Select Stylist" at bounding box center [148, 267] width 65 height 16
select select "8106"
click at [116, 259] on select "Select Stylist [PERSON_NAME] [PERSON_NAME] DC [PERSON_NAME] [PERSON_NAME] ([PER…" at bounding box center [170, 267] width 109 height 16
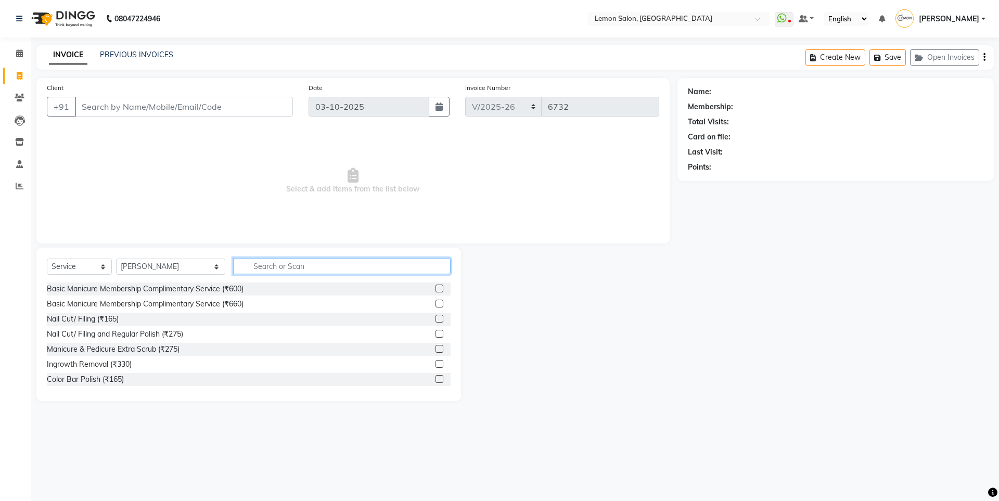
click at [282, 272] on input "text" at bounding box center [341, 266] width 217 height 16
type input "head m"
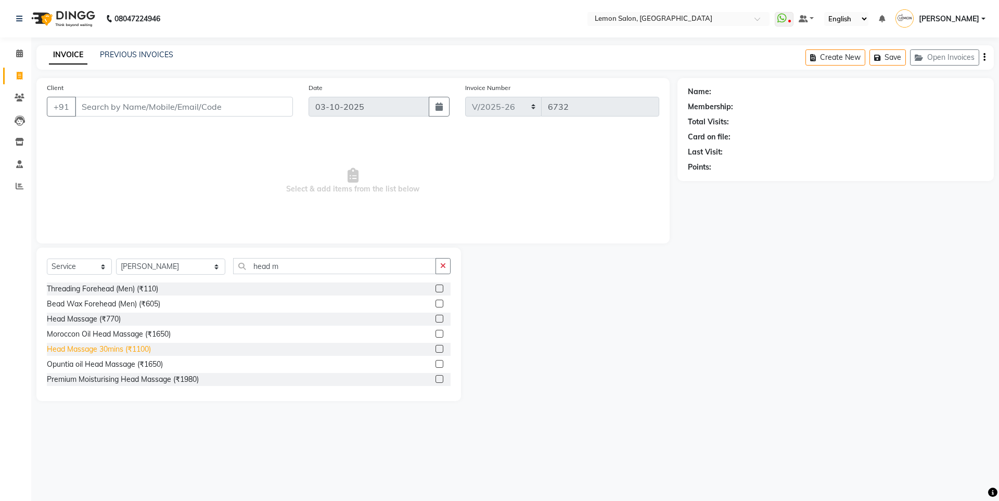
click at [137, 346] on div "Head Massage 30mins (₹1100)" at bounding box center [99, 349] width 104 height 11
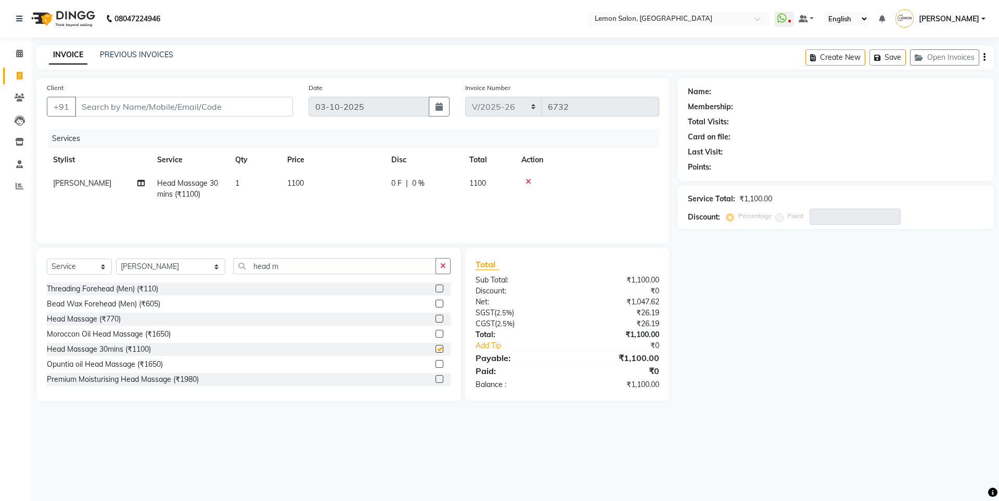
checkbox input "false"
click at [439, 273] on button "button" at bounding box center [442, 266] width 15 height 16
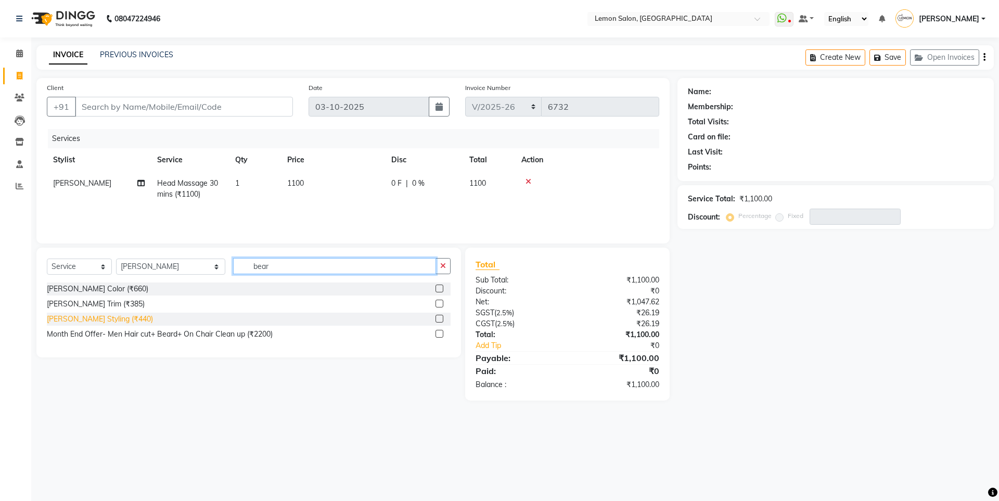
type input "bear"
click at [93, 316] on div "[PERSON_NAME] Styling (₹440)" at bounding box center [100, 319] width 106 height 11
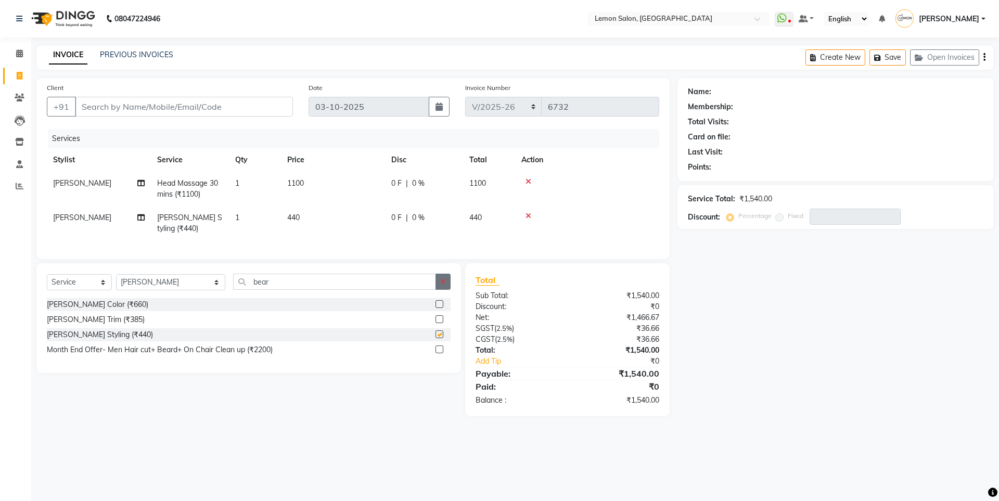
checkbox input "false"
click at [442, 290] on button "button" at bounding box center [442, 282] width 15 height 16
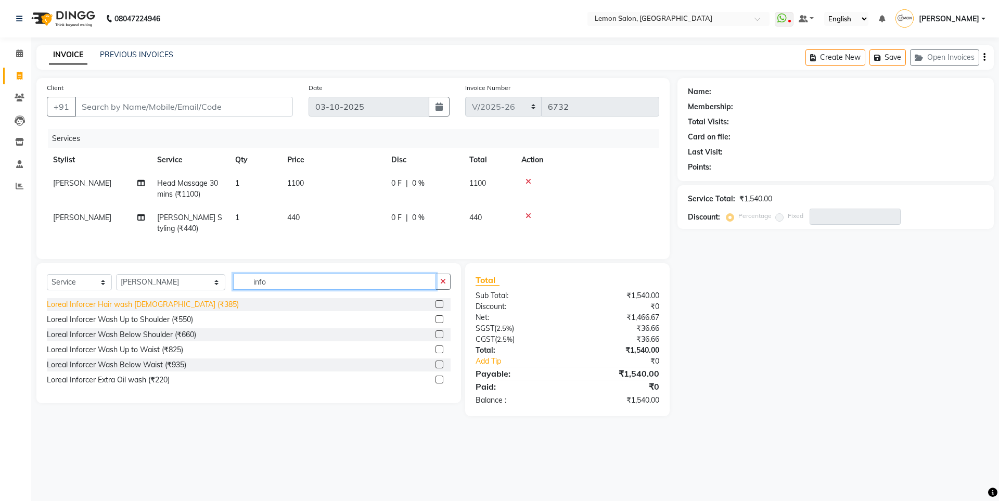
type input "info"
click at [150, 308] on div "Loreal Inforcer Hair wash [DEMOGRAPHIC_DATA] (₹385)" at bounding box center [143, 304] width 192 height 11
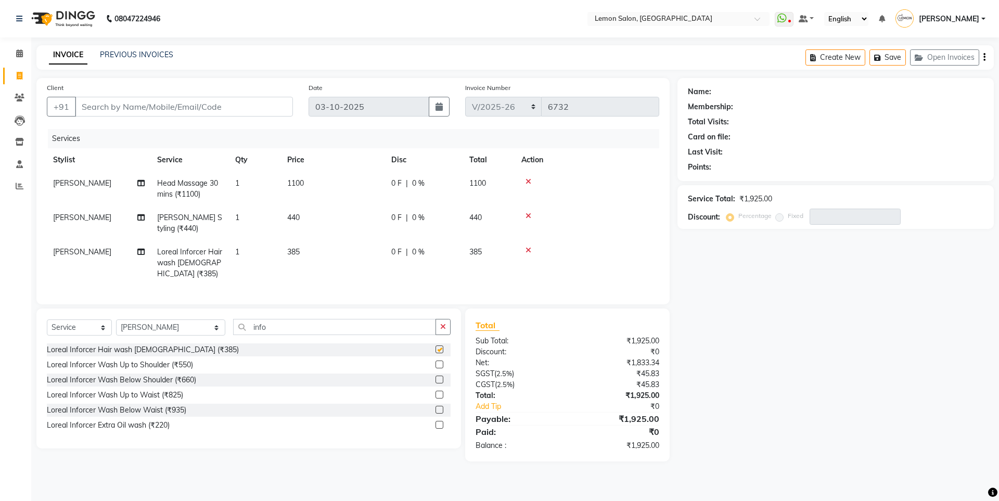
checkbox input "false"
click at [174, 104] on input "Client" at bounding box center [184, 107] width 218 height 20
type input "9"
type input "0"
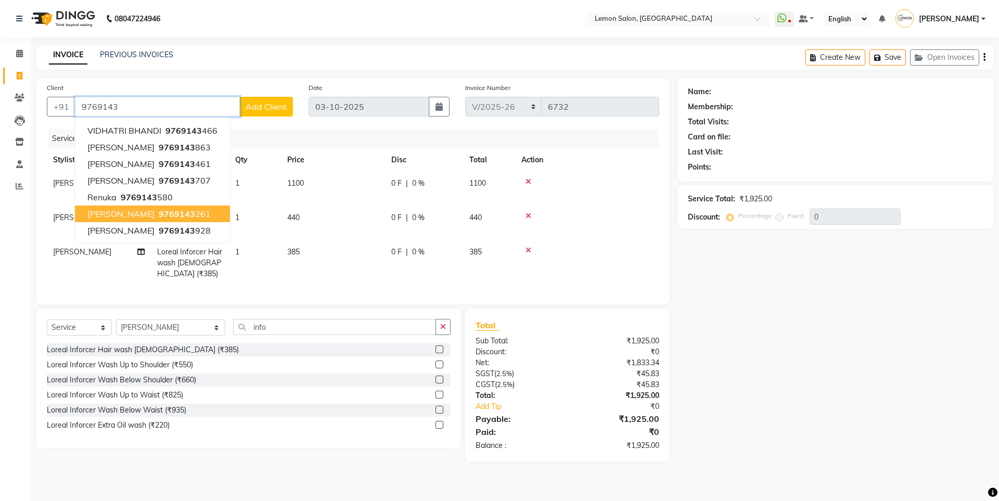
click at [154, 211] on span "[PERSON_NAME]" at bounding box center [120, 214] width 67 height 10
type input "9769143261"
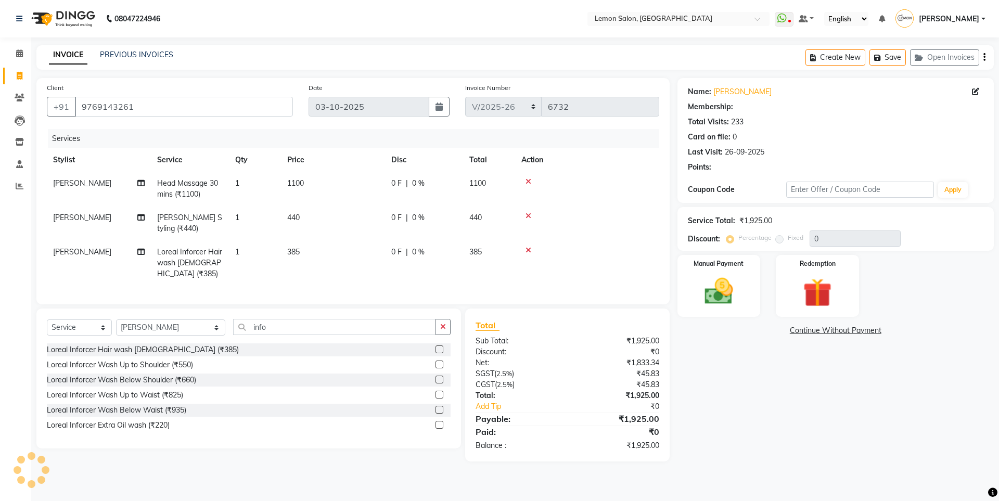
select select "1: Object"
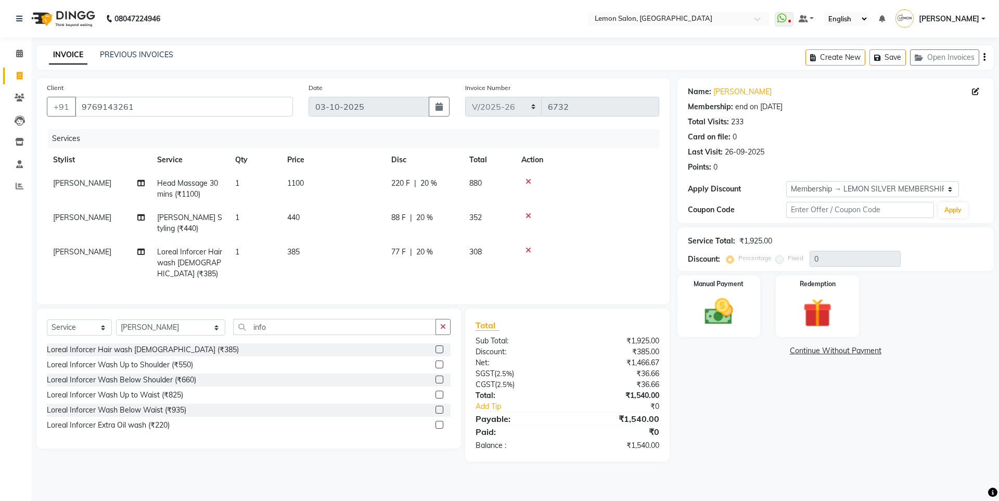
type input "20"
click at [173, 322] on select "Select Stylist [PERSON_NAME] [PERSON_NAME] DC [PERSON_NAME] [PERSON_NAME] ([PER…" at bounding box center [170, 327] width 109 height 16
select select "7391"
click at [116, 319] on select "Select Stylist [PERSON_NAME] [PERSON_NAME] DC [PERSON_NAME] [PERSON_NAME] ([PER…" at bounding box center [170, 327] width 109 height 16
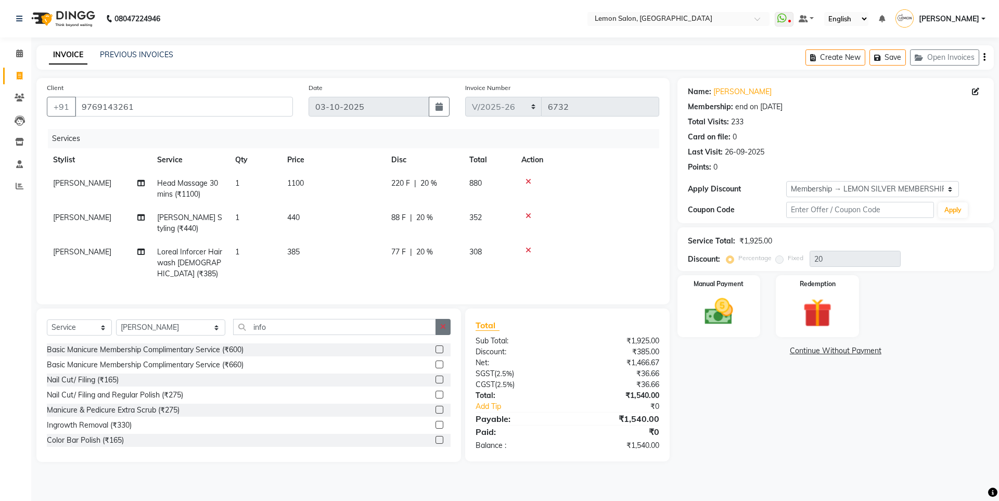
click at [439, 326] on button "button" at bounding box center [442, 327] width 15 height 16
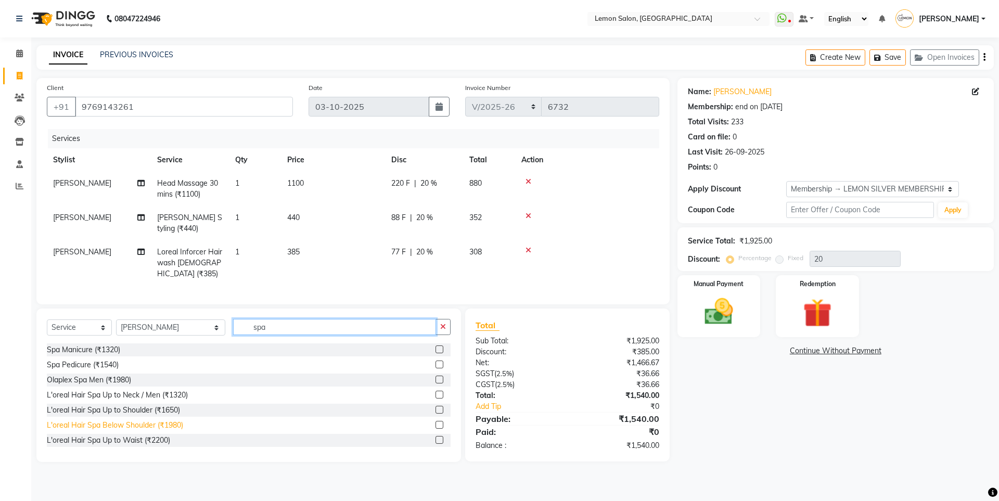
type input "spa"
drag, startPoint x: 180, startPoint y: 420, endPoint x: 198, endPoint y: 388, distance: 36.3
click at [180, 420] on div "L'oreal Hair Spa Below Shoulder (₹1980)" at bounding box center [115, 425] width 136 height 11
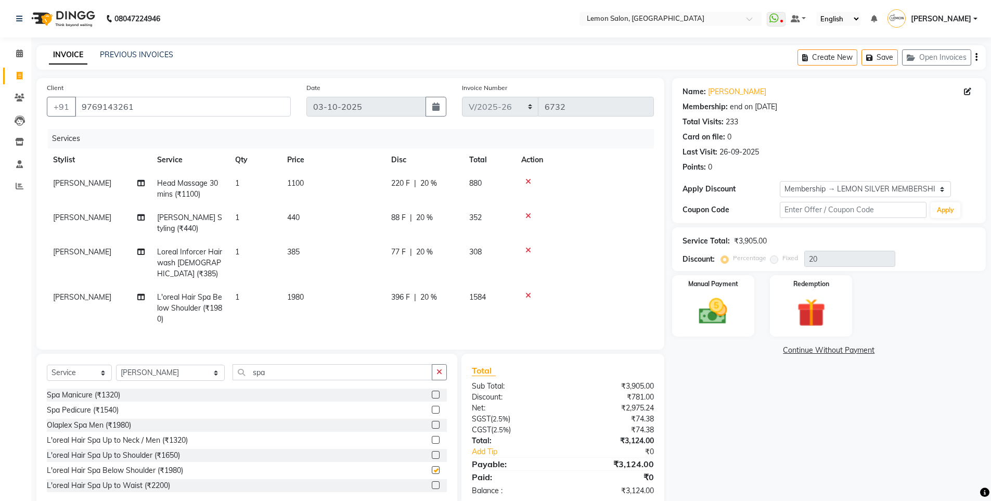
checkbox input "false"
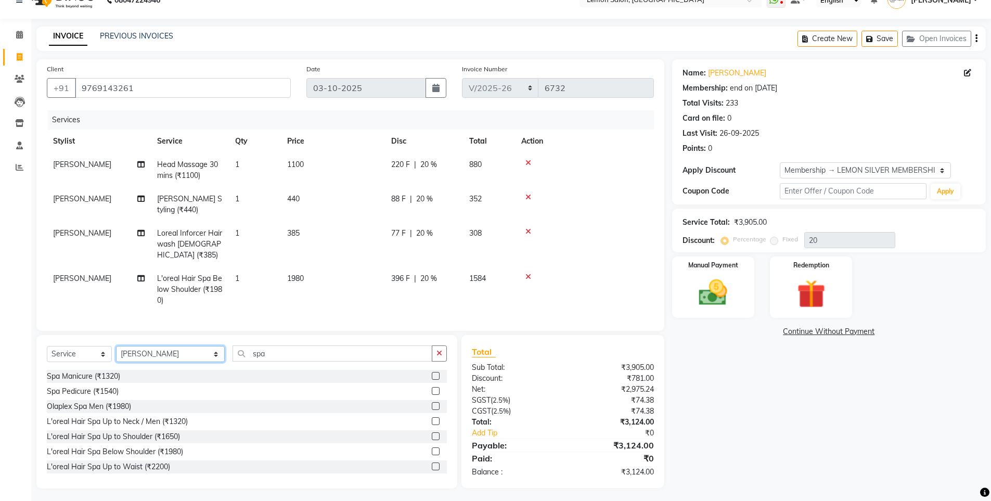
click at [162, 353] on select "Select Stylist [PERSON_NAME] [PERSON_NAME] DC [PERSON_NAME] [PERSON_NAME] ([PER…" at bounding box center [170, 354] width 109 height 16
select select "7399"
click at [116, 346] on select "Select Stylist [PERSON_NAME] [PERSON_NAME] DC [PERSON_NAME] [PERSON_NAME] ([PER…" at bounding box center [170, 354] width 109 height 16
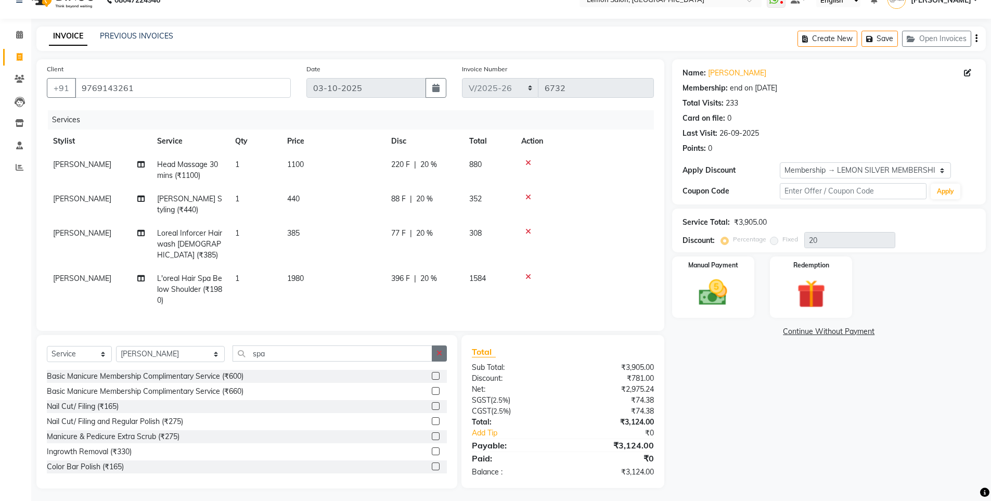
click at [443, 350] on button "button" at bounding box center [439, 353] width 15 height 16
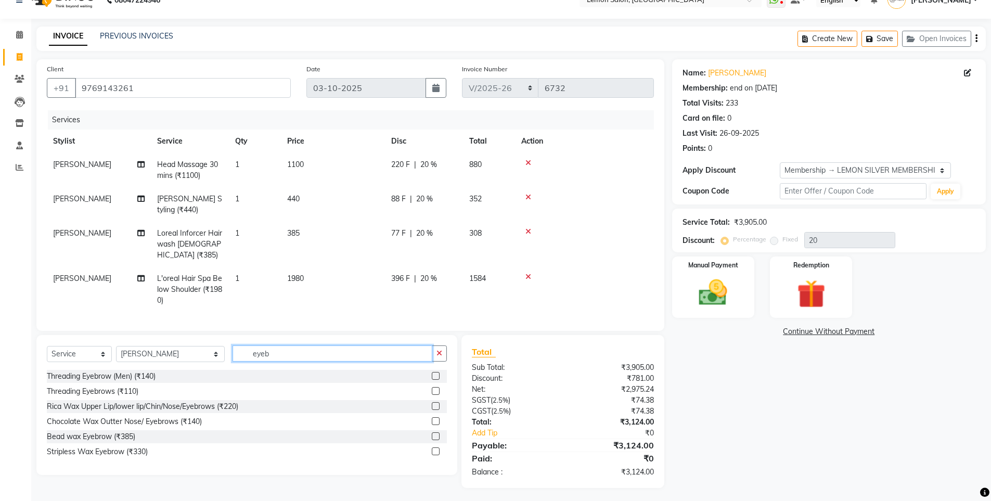
scroll to position [18, 0]
type input "eyeb"
click at [90, 391] on div "Threading Eyebrows (₹110)" at bounding box center [93, 391] width 92 height 11
checkbox input "false"
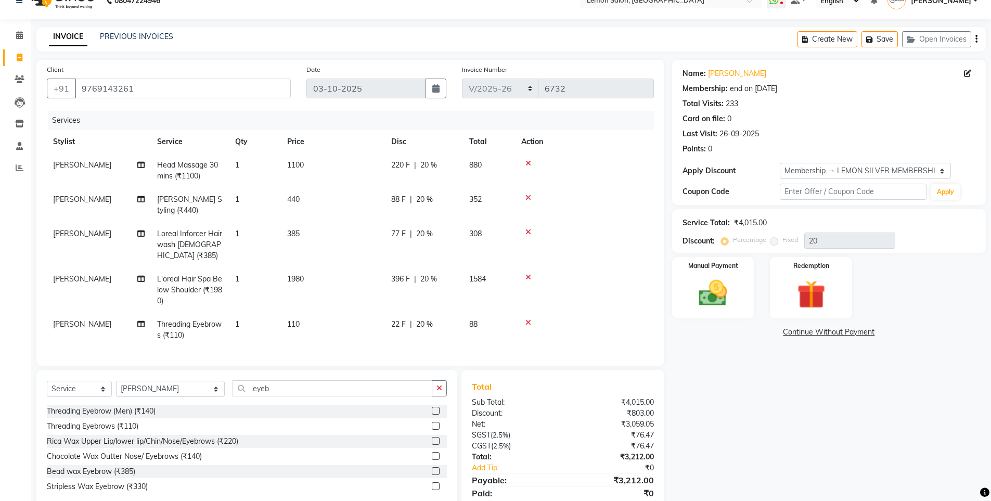
scroll to position [53, 0]
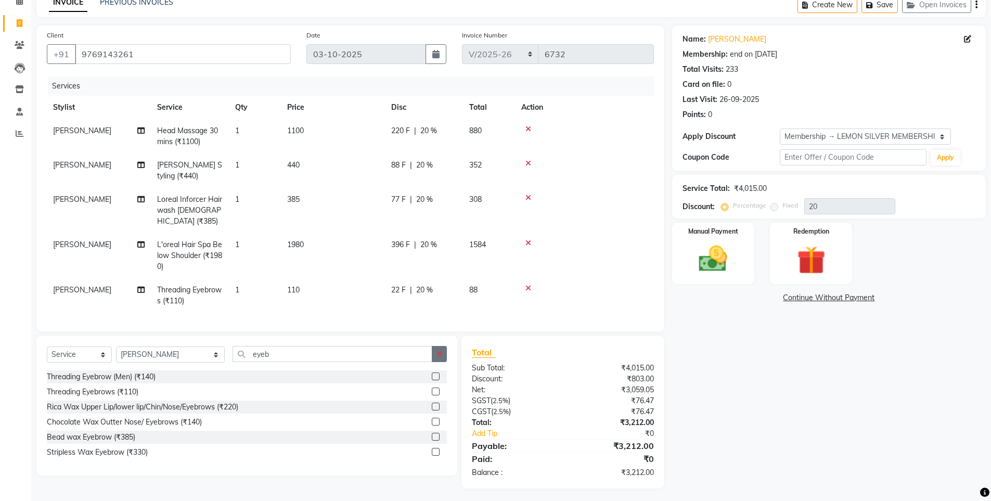
click at [435, 355] on button "button" at bounding box center [439, 354] width 15 height 16
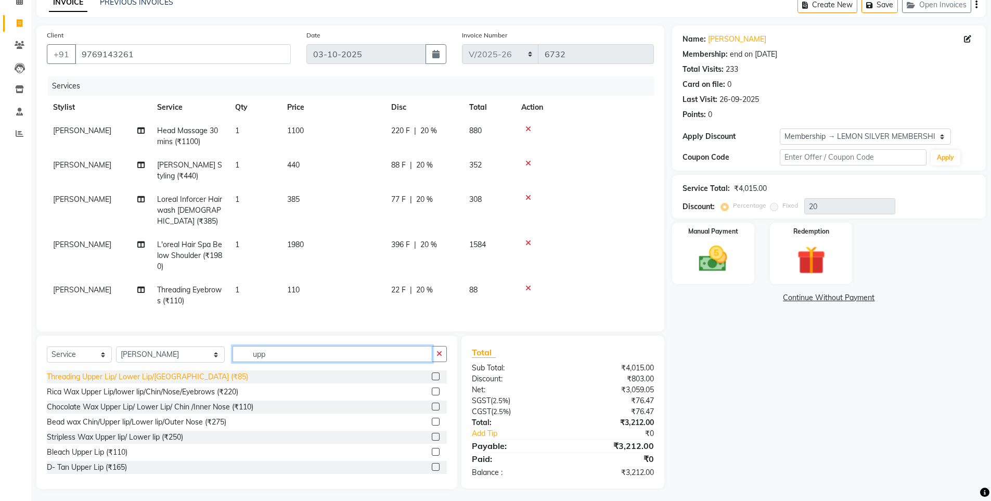
type input "upp"
click at [183, 373] on div "Threading Upper Lip/ Lower Lip/[GEOGRAPHIC_DATA] (₹85)" at bounding box center [147, 376] width 201 height 11
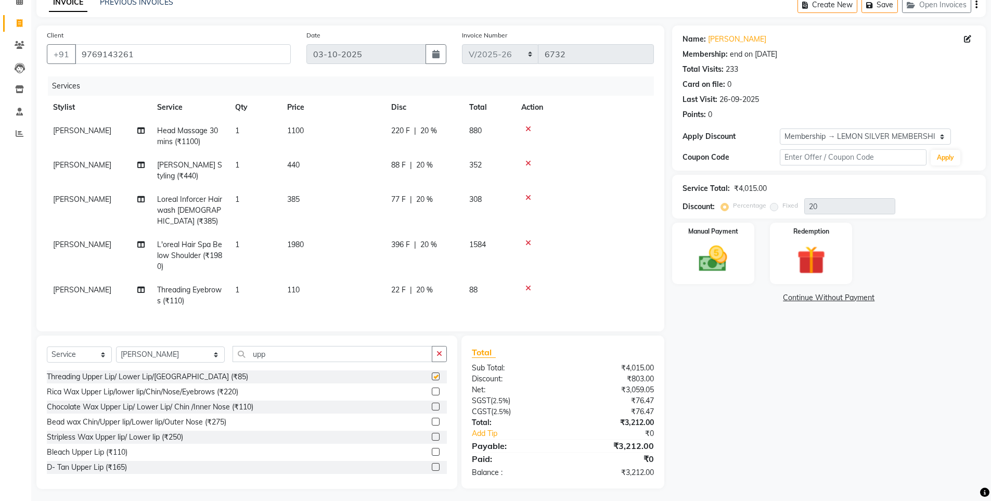
checkbox input "false"
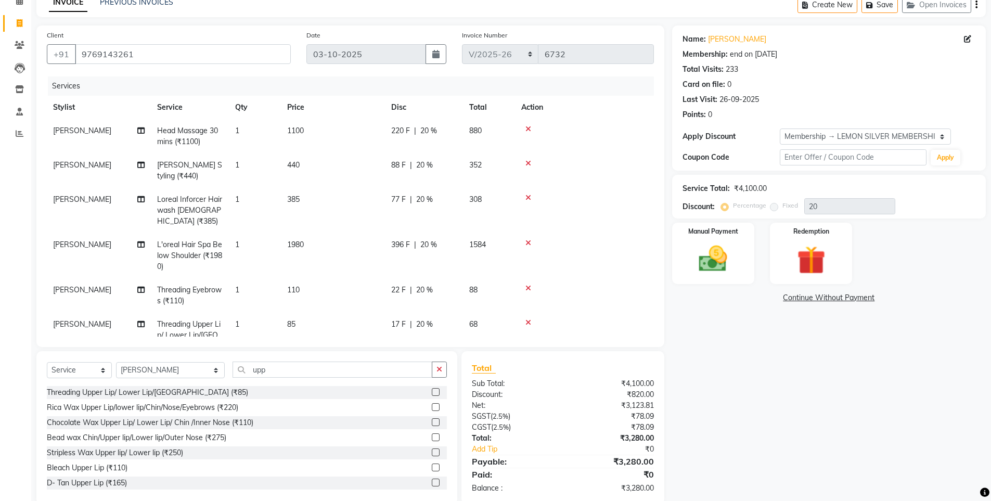
click at [256, 315] on td "1" at bounding box center [255, 341] width 52 height 56
select select "7399"
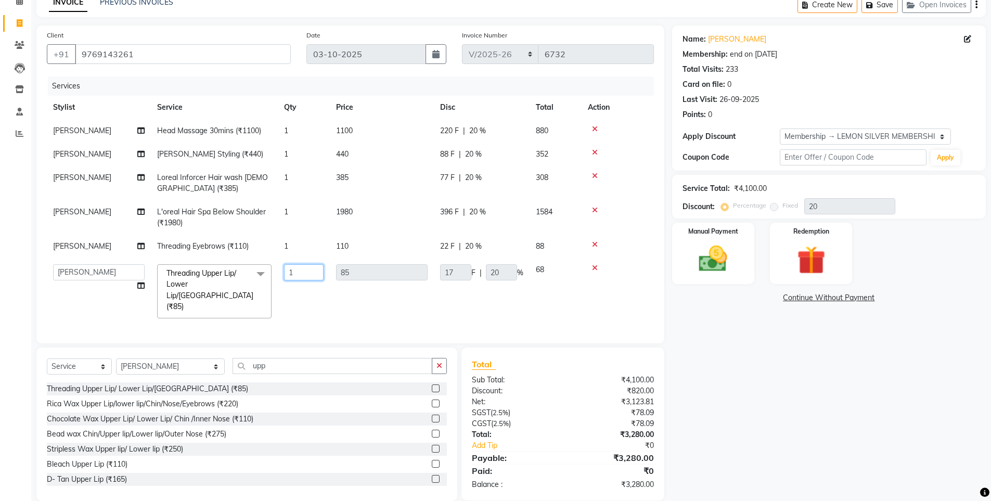
drag, startPoint x: 314, startPoint y: 280, endPoint x: 126, endPoint y: 257, distance: 188.6
click at [126, 257] on tbody "[PERSON_NAME] Head Massage 30mins (₹1100) 1 1100 220 F | 20 % 880 [PERSON_NAME]…" at bounding box center [350, 221] width 607 height 205
type input "2"
click at [800, 409] on div "Name: [PERSON_NAME] Membership: end on [DATE] Total Visits: 233 Card on file: 0…" at bounding box center [832, 262] width 321 height 475
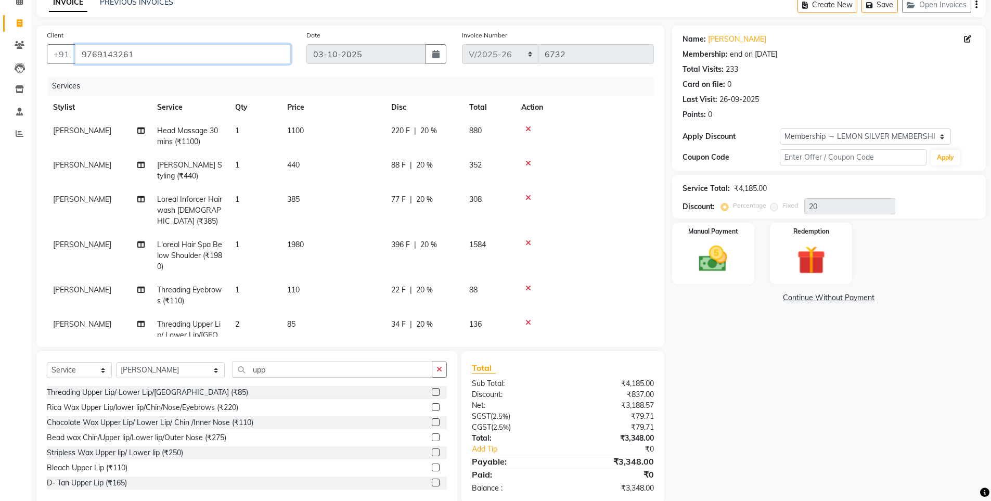
drag, startPoint x: 161, startPoint y: 47, endPoint x: 0, endPoint y: 72, distance: 163.2
click at [0, 71] on app-home "08047224946 Select Location × [GEOGRAPHIC_DATA], Oshiwara WhatsApp Status ✕ Sta…" at bounding box center [495, 233] width 991 height 573
type input "n"
type input "0"
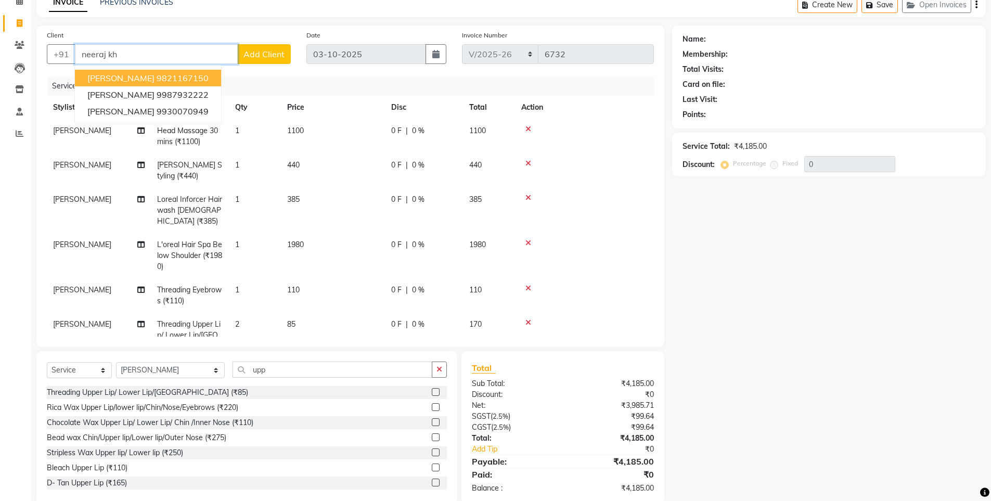
click at [144, 81] on span "[PERSON_NAME]" at bounding box center [120, 78] width 67 height 10
type input "9821167150"
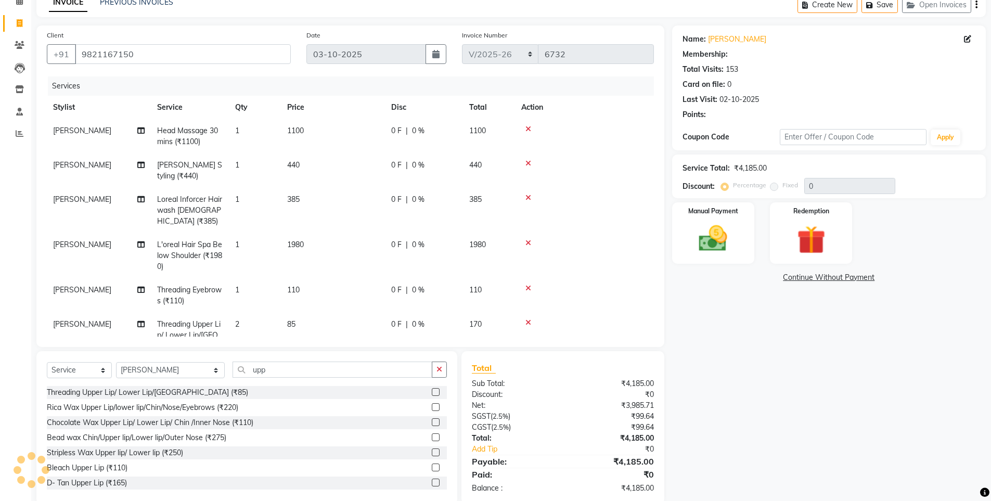
select select "1: Object"
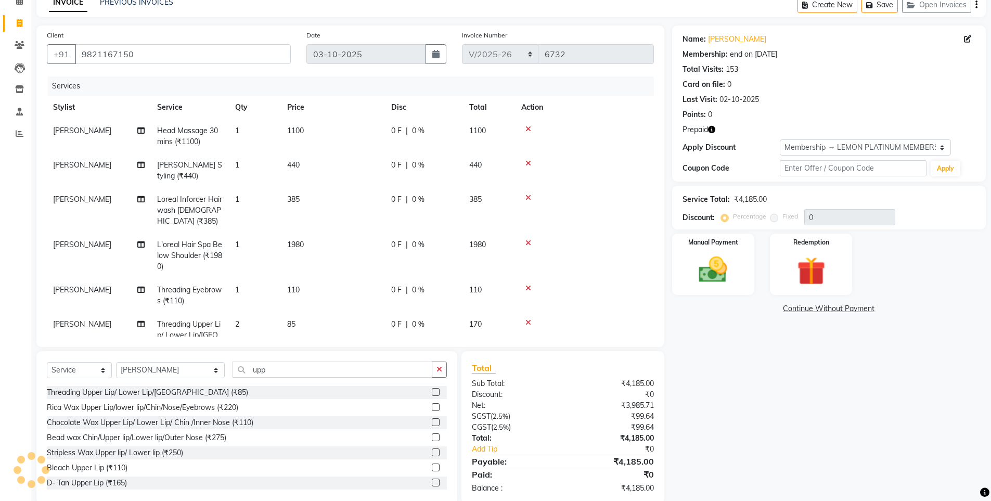
type input "30"
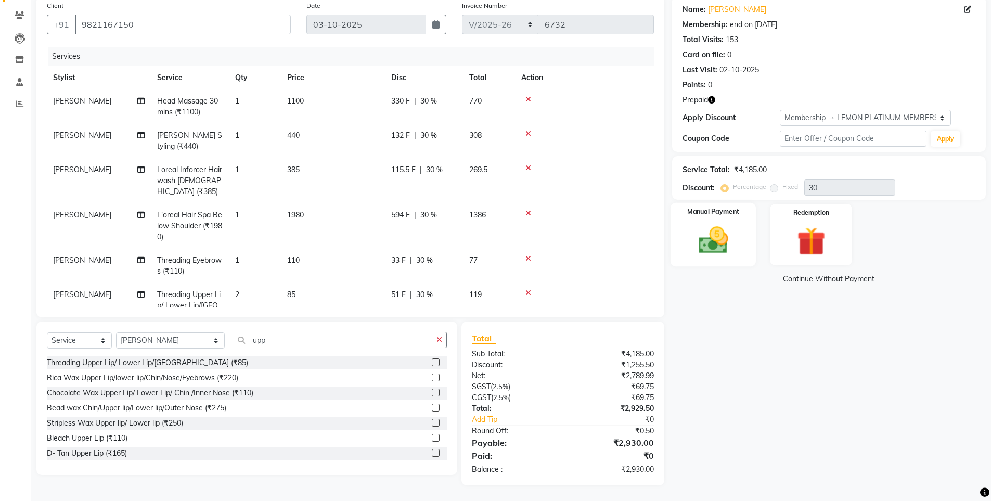
click at [710, 239] on img at bounding box center [713, 240] width 48 height 34
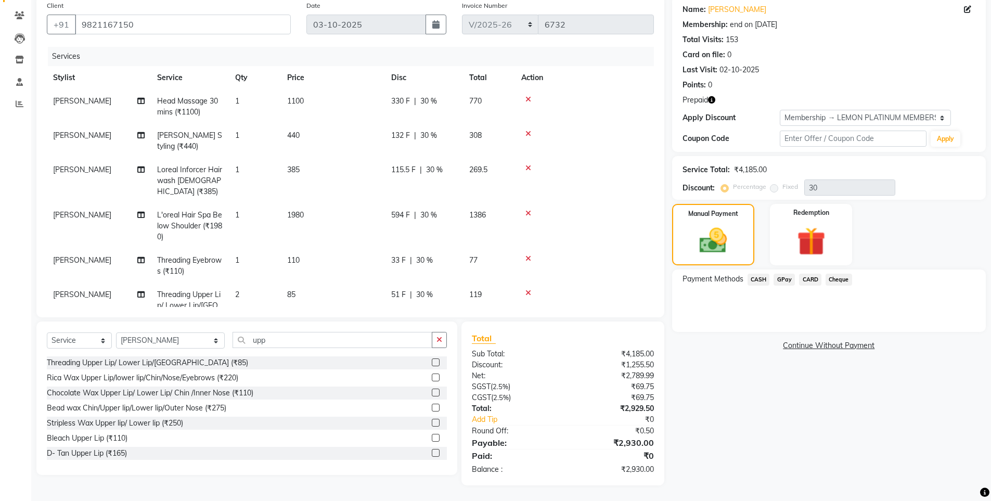
click at [805, 280] on span "CARD" at bounding box center [810, 280] width 22 height 12
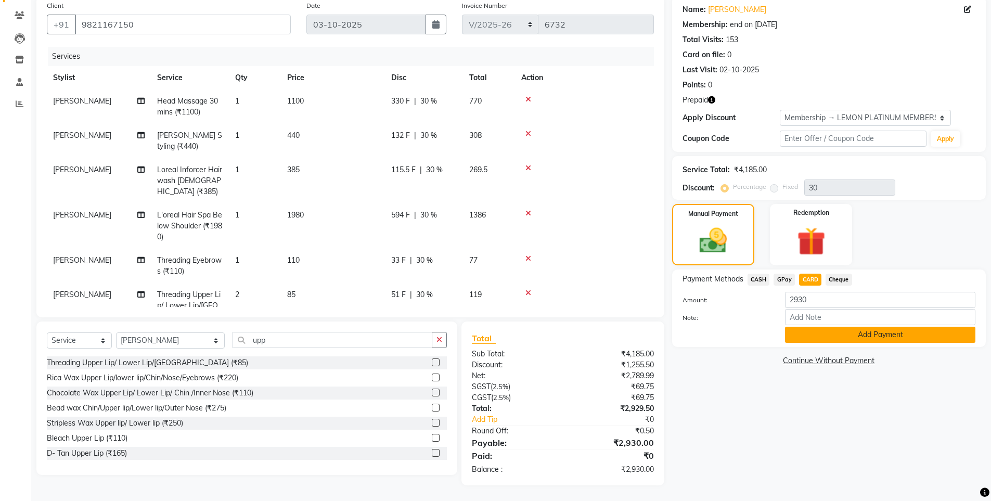
click at [838, 339] on button "Add Payment" at bounding box center [880, 335] width 190 height 16
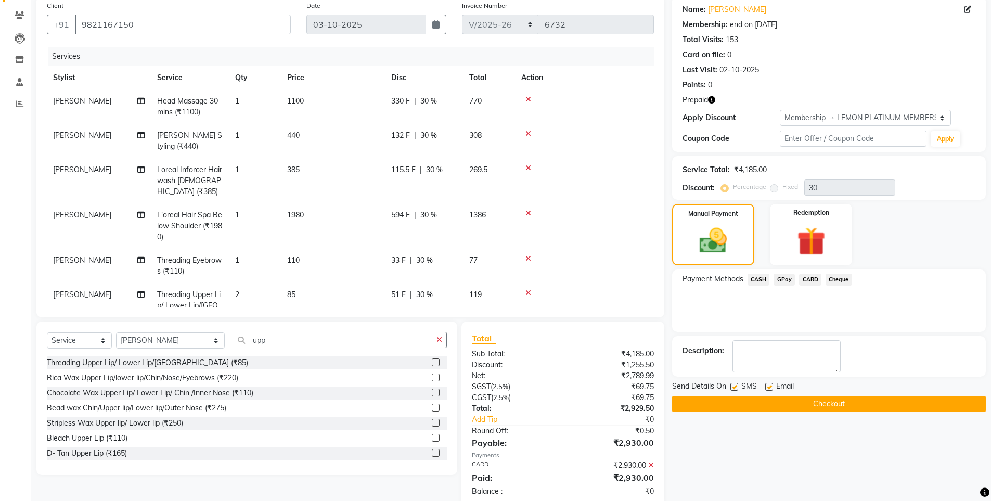
scroll to position [104, 0]
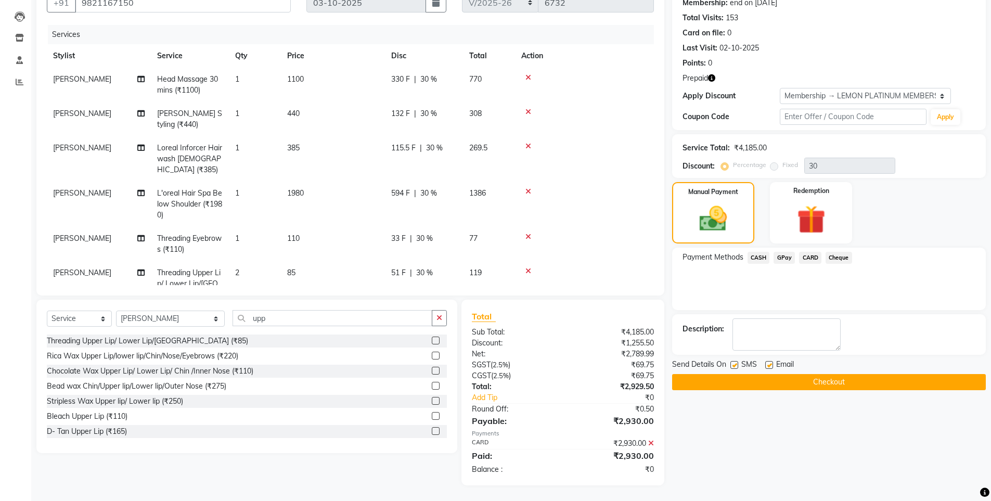
click at [764, 378] on button "Checkout" at bounding box center [829, 382] width 314 height 16
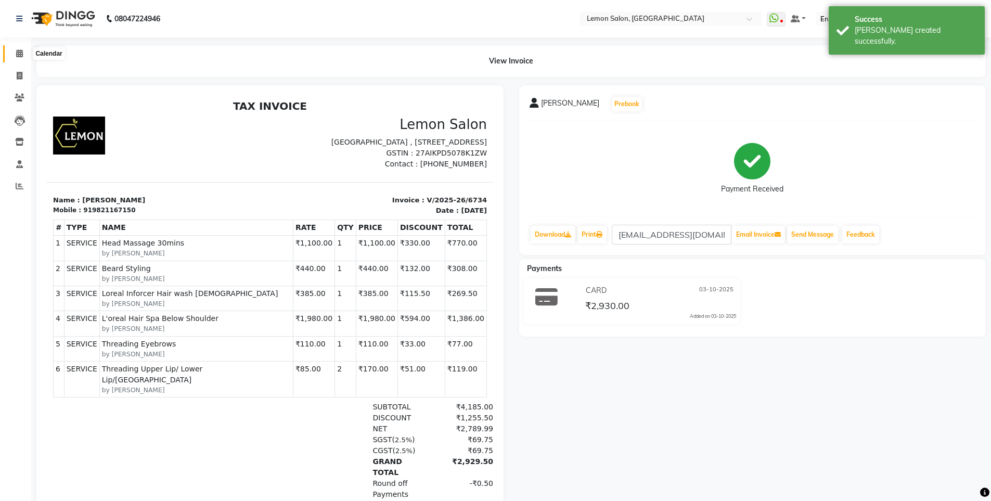
click at [20, 53] on icon at bounding box center [19, 53] width 7 height 8
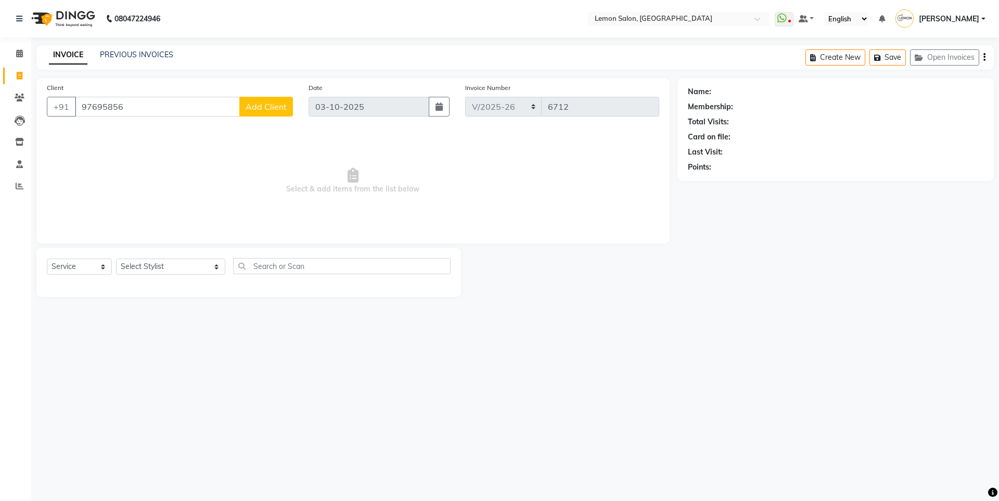
select select "566"
select select "service"
click at [144, 57] on link "PREVIOUS INVOICES" at bounding box center [136, 54] width 73 height 9
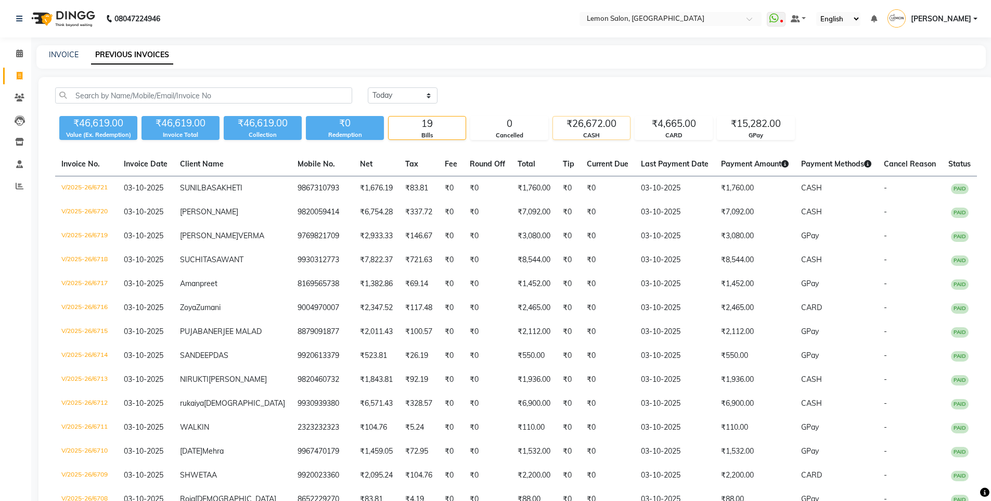
click at [574, 128] on div "₹26,672.00" at bounding box center [591, 124] width 77 height 15
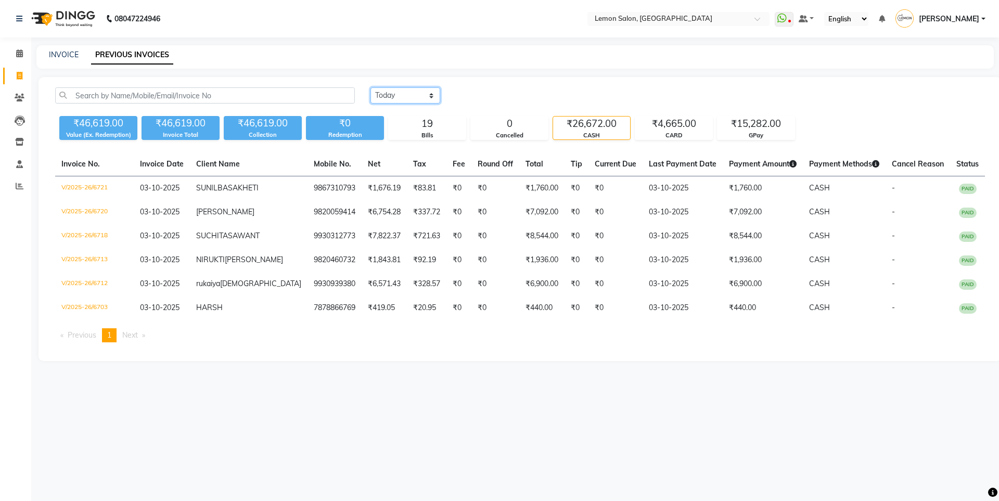
click at [440, 92] on select "[DATE] [DATE] Custom Range" at bounding box center [405, 95] width 70 height 16
select select "[DATE]"
click at [370, 87] on select "[DATE] [DATE] Custom Range" at bounding box center [405, 95] width 70 height 16
click at [600, 128] on div "₹26,672.00" at bounding box center [591, 124] width 77 height 15
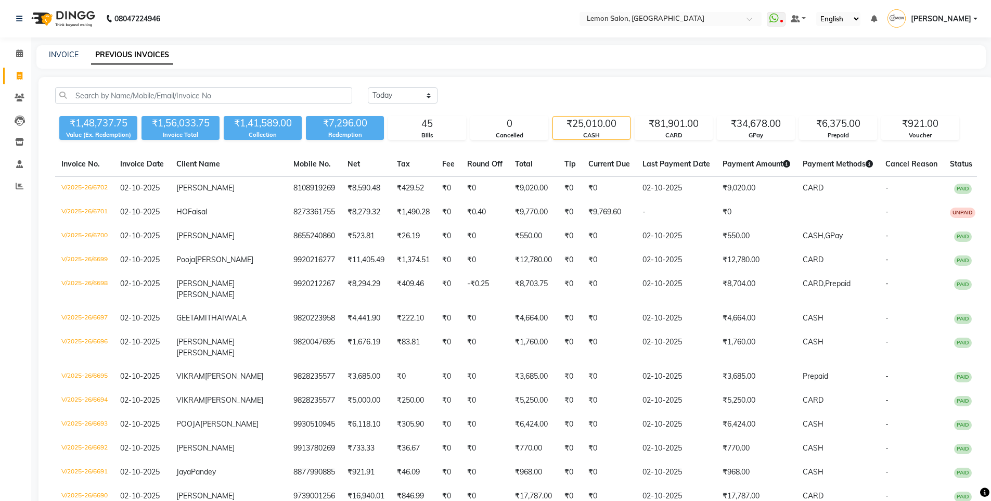
click at [577, 122] on div "₹25,010.00" at bounding box center [591, 124] width 77 height 15
click at [671, 123] on div "₹81,901.00" at bounding box center [673, 124] width 77 height 15
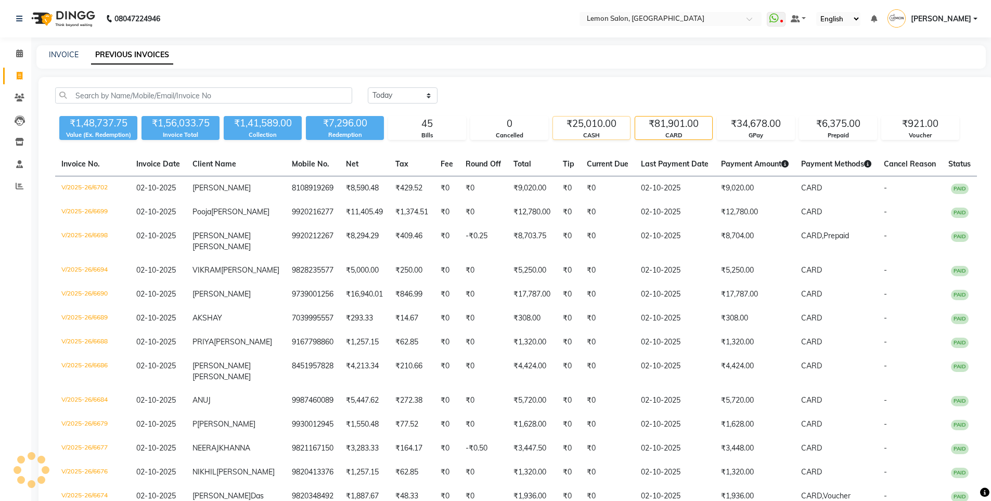
click at [598, 122] on div "₹25,010.00" at bounding box center [591, 124] width 77 height 15
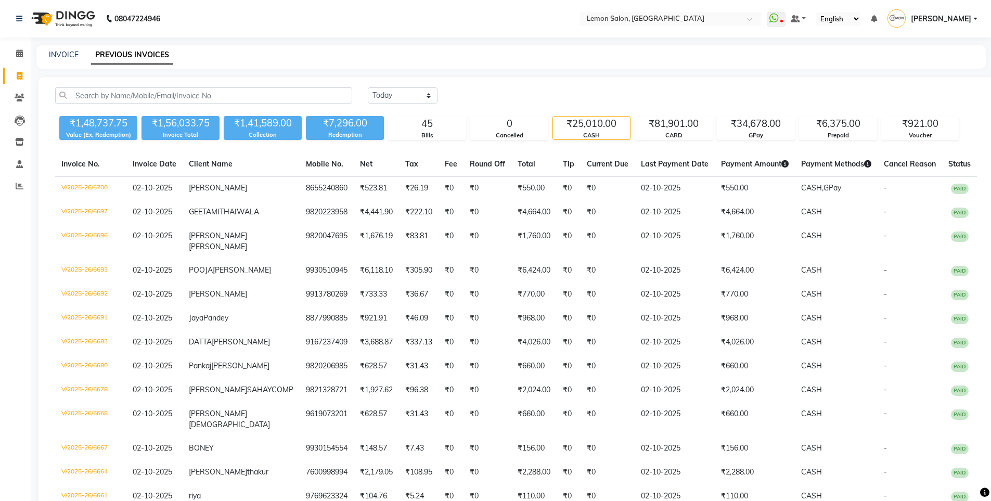
click at [79, 55] on div "INVOICE PREVIOUS INVOICES" at bounding box center [504, 54] width 937 height 11
click at [68, 54] on link "INVOICE" at bounding box center [64, 54] width 30 height 9
select select "service"
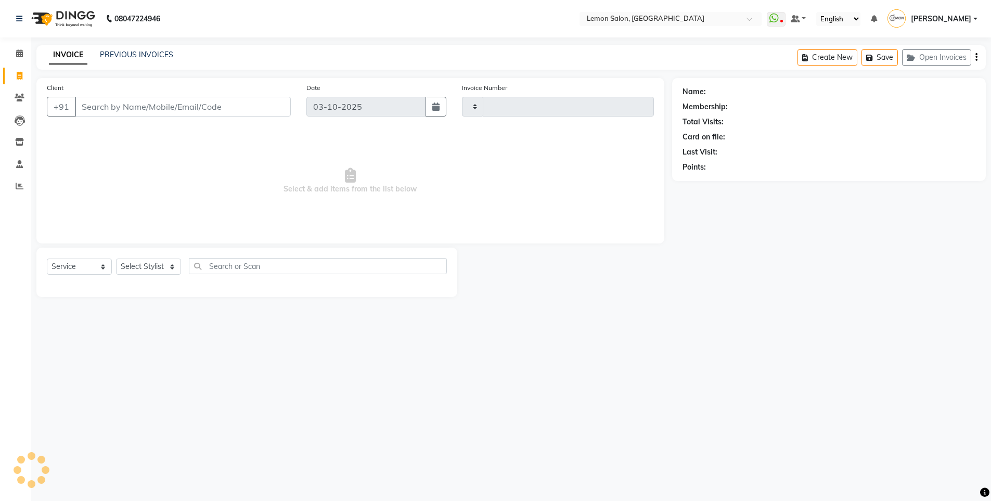
type input "6722"
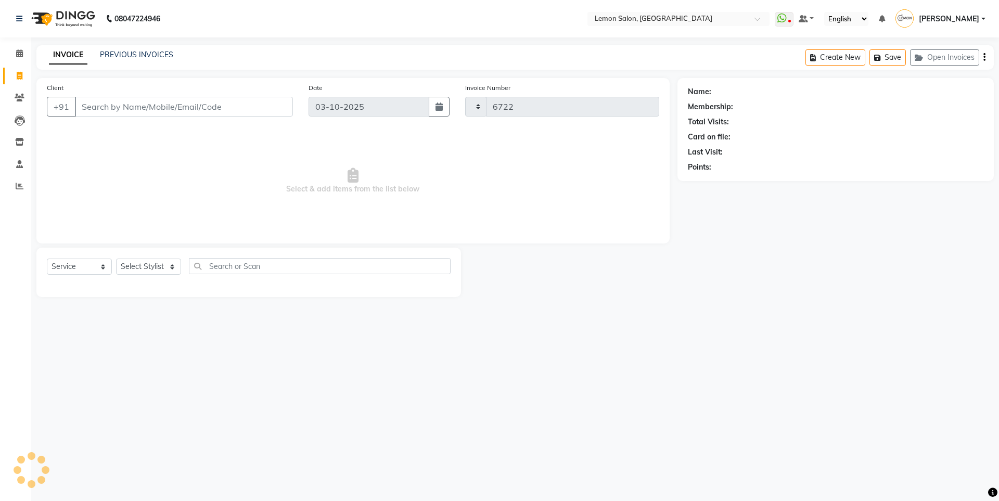
select select "566"
click at [172, 110] on input "Client" at bounding box center [184, 107] width 218 height 20
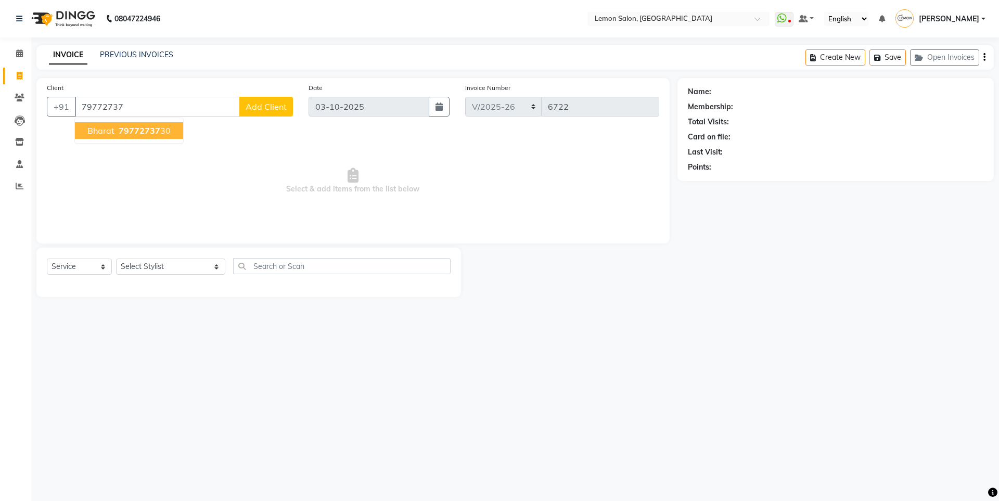
click at [154, 125] on button "bharat 79772737 30" at bounding box center [129, 130] width 108 height 17
type input "7977273730"
select select "1: Object"
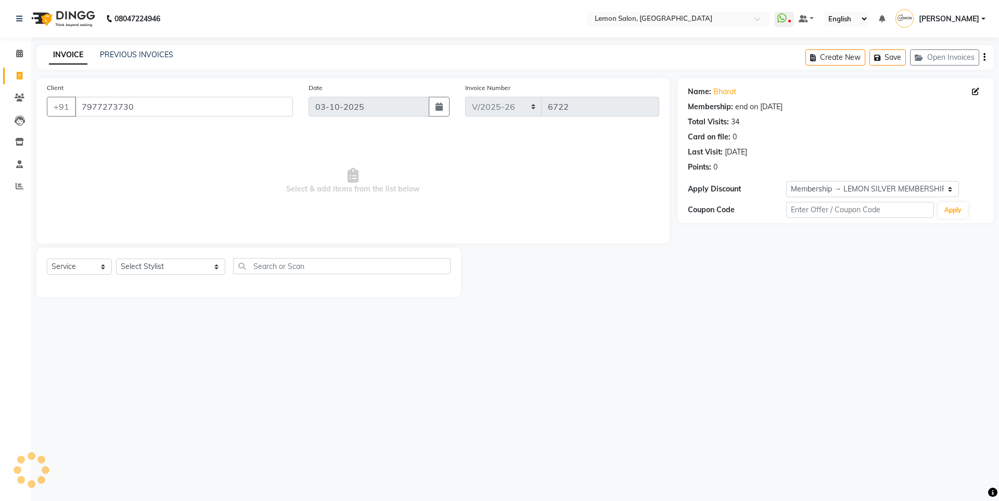
click at [149, 286] on div at bounding box center [249, 284] width 404 height 4
click at [155, 269] on select "Select Stylist [PERSON_NAME] [PERSON_NAME] DC [PERSON_NAME] [PERSON_NAME] ([PER…" at bounding box center [170, 267] width 109 height 16
select select "8106"
click at [116, 259] on select "Select Stylist [PERSON_NAME] [PERSON_NAME] DC [PERSON_NAME] [PERSON_NAME] ([PER…" at bounding box center [170, 267] width 109 height 16
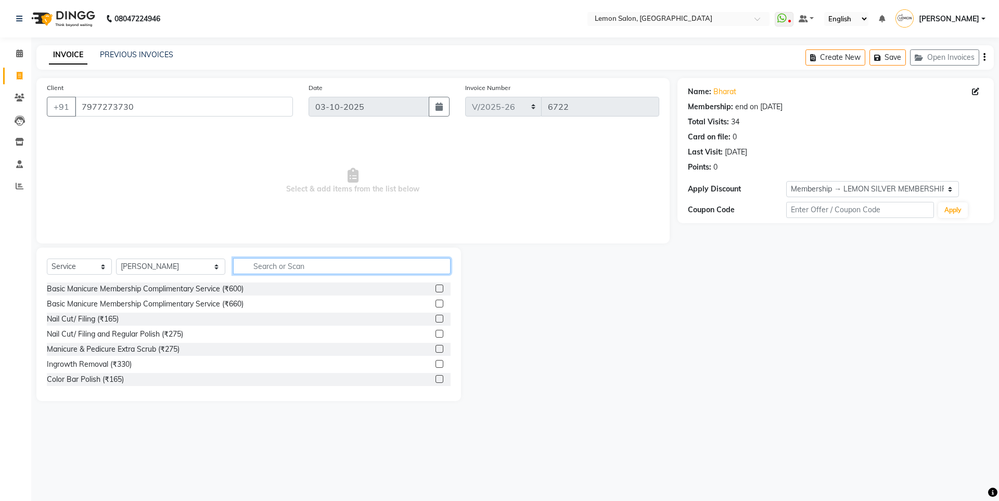
click at [253, 270] on input "text" at bounding box center [341, 266] width 217 height 16
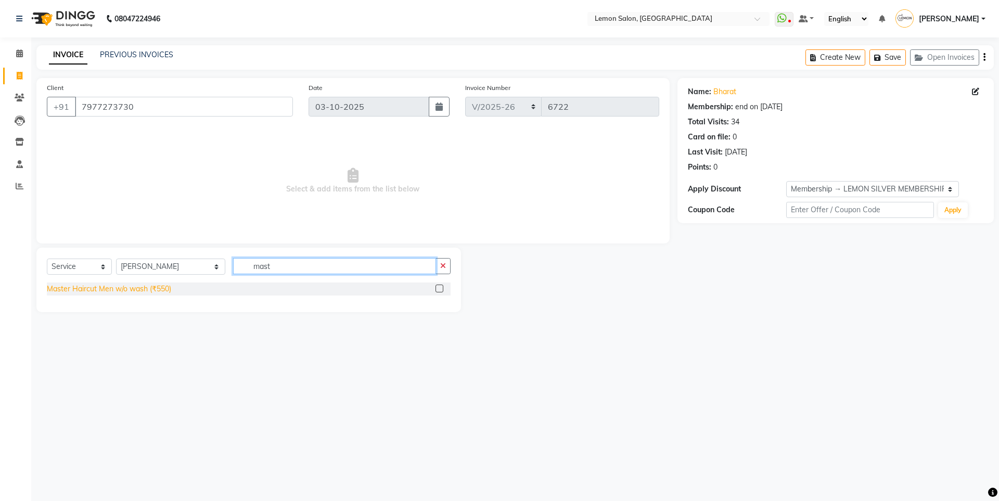
type input "mast"
click at [118, 289] on div "Master Haircut Men w/o wash (₹550)" at bounding box center [109, 288] width 124 height 11
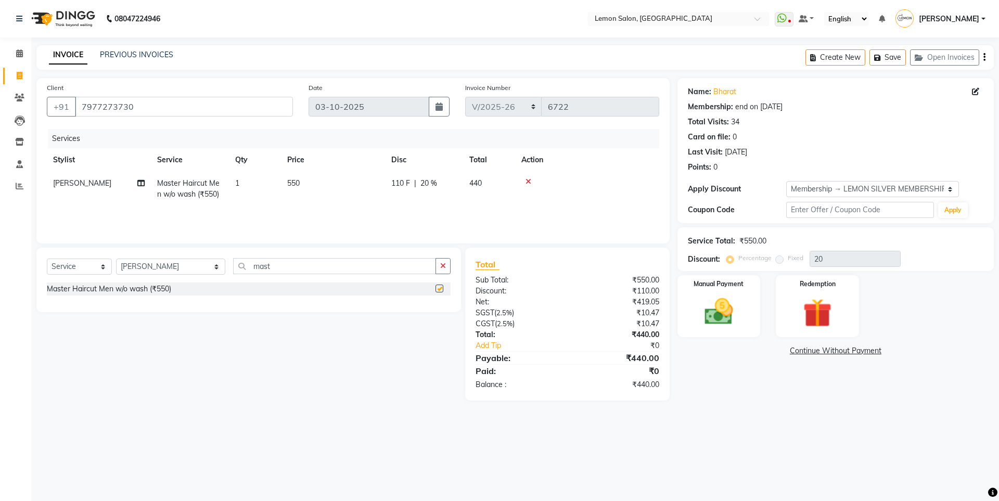
checkbox input "false"
click at [754, 321] on div "Manual Payment" at bounding box center [718, 306] width 86 height 64
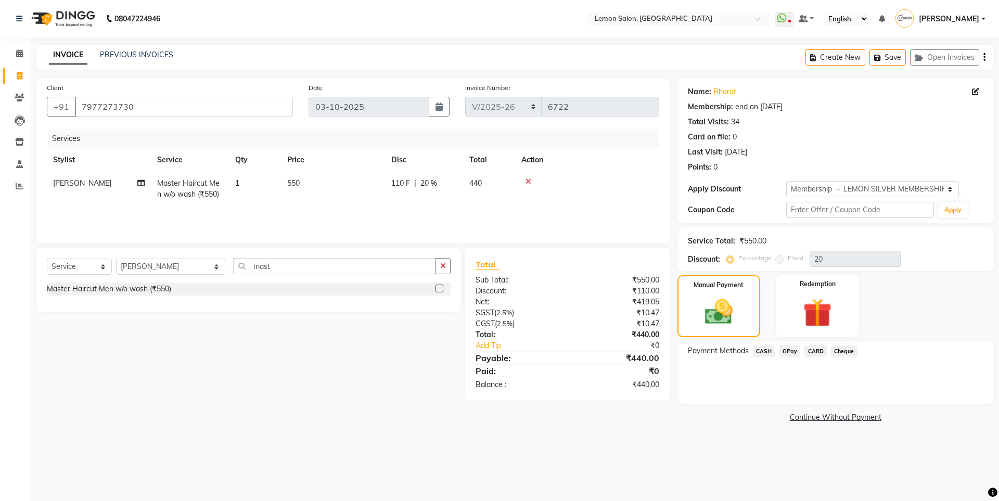
click at [793, 351] on span "GPay" at bounding box center [789, 351] width 21 height 12
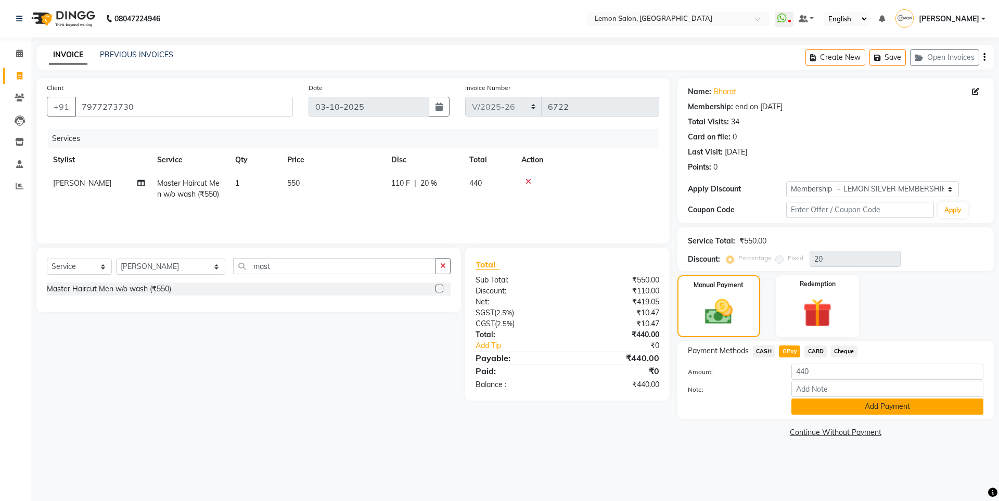
click at [856, 398] on button "Add Payment" at bounding box center [887, 406] width 192 height 16
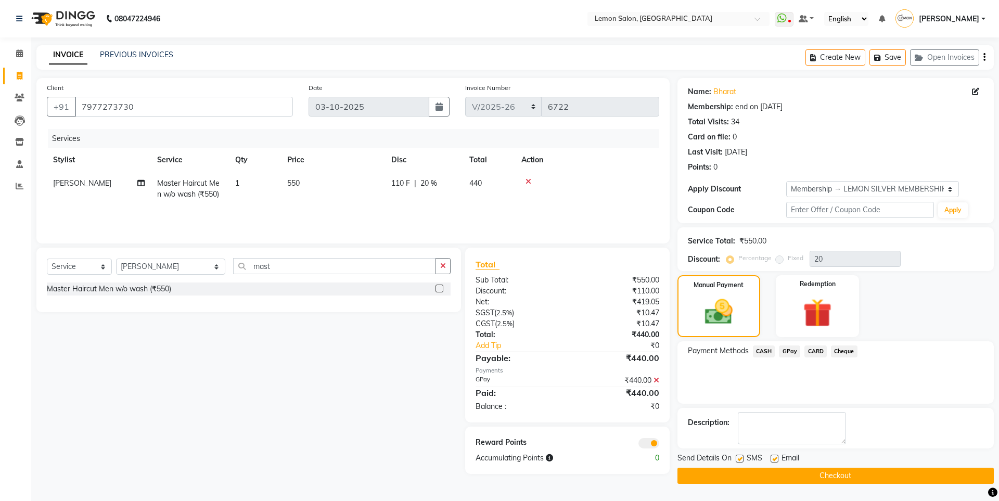
click at [763, 475] on button "Checkout" at bounding box center [835, 476] width 316 height 16
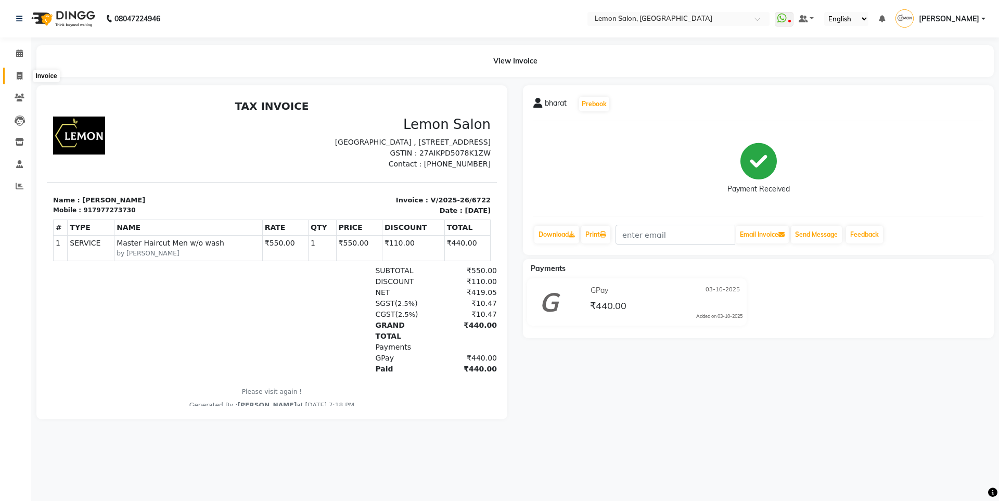
click at [14, 75] on span at bounding box center [19, 76] width 18 height 12
select select "service"
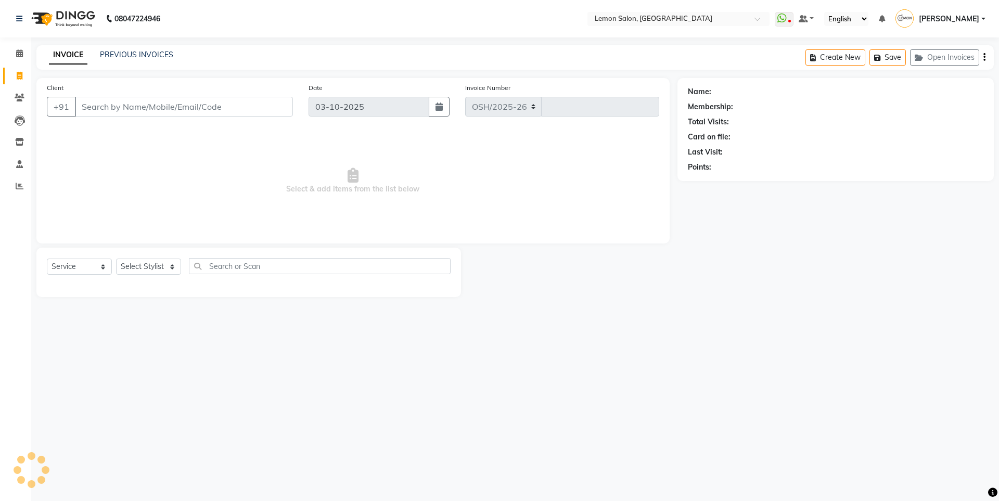
select select "566"
type input "6723"
click at [149, 52] on link "PREVIOUS INVOICES" at bounding box center [136, 54] width 73 height 9
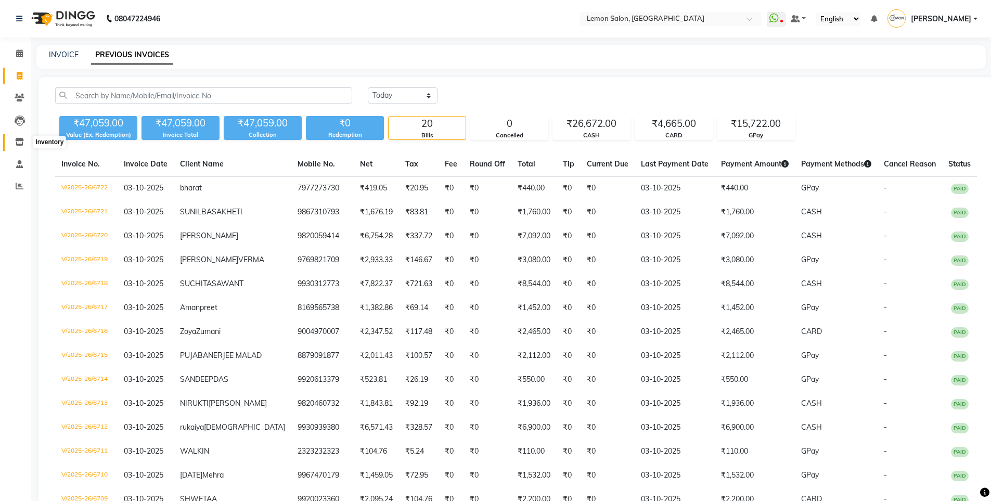
click at [19, 140] on icon at bounding box center [19, 142] width 9 height 8
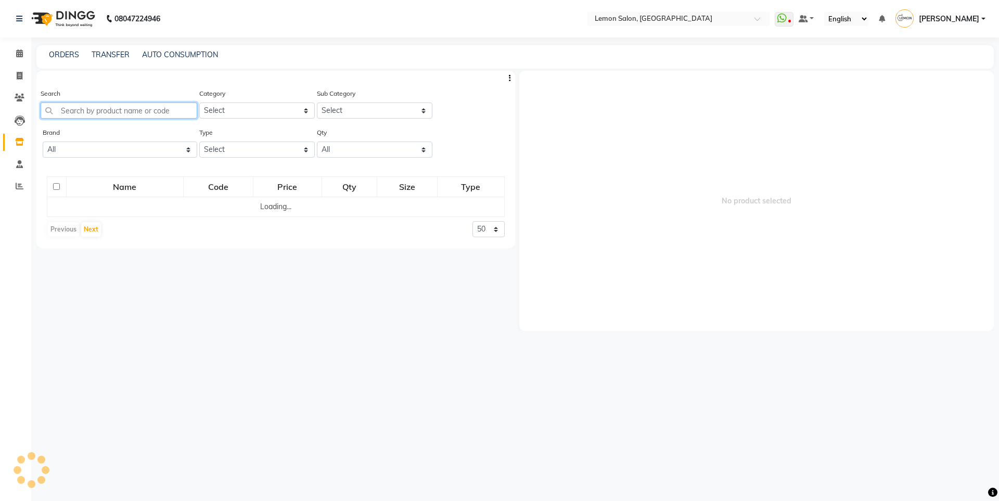
click at [130, 106] on input "text" at bounding box center [119, 110] width 157 height 16
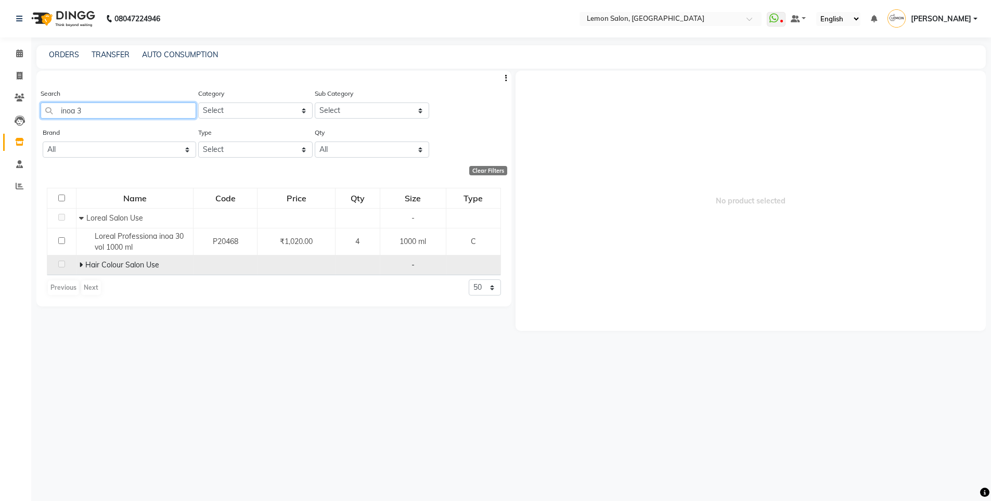
type input "inoa 3"
click at [78, 264] on td "Hair Colour Salon Use" at bounding box center [134, 265] width 117 height 20
click at [80, 264] on icon at bounding box center [81, 264] width 4 height 7
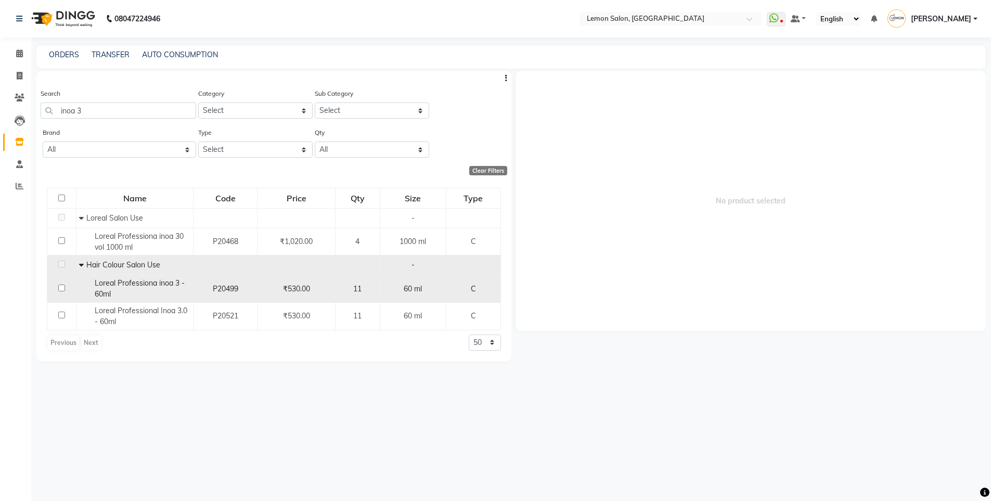
click at [62, 289] on input "checkbox" at bounding box center [61, 288] width 7 height 7
checkbox input "true"
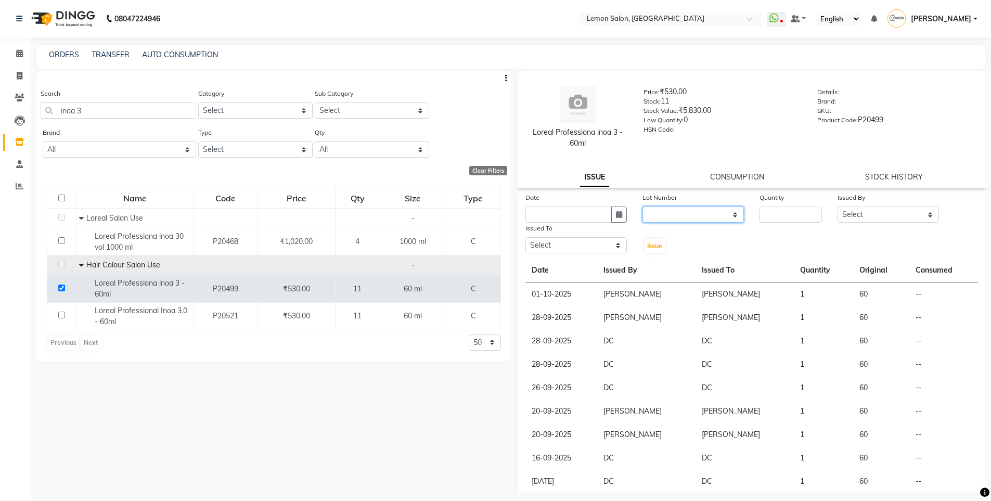
click at [681, 218] on select "None" at bounding box center [692, 214] width 101 height 16
select select "0: null"
click at [642, 206] on select "None" at bounding box center [692, 214] width 101 height 16
click at [616, 217] on icon "button" at bounding box center [619, 214] width 6 height 7
select select "10"
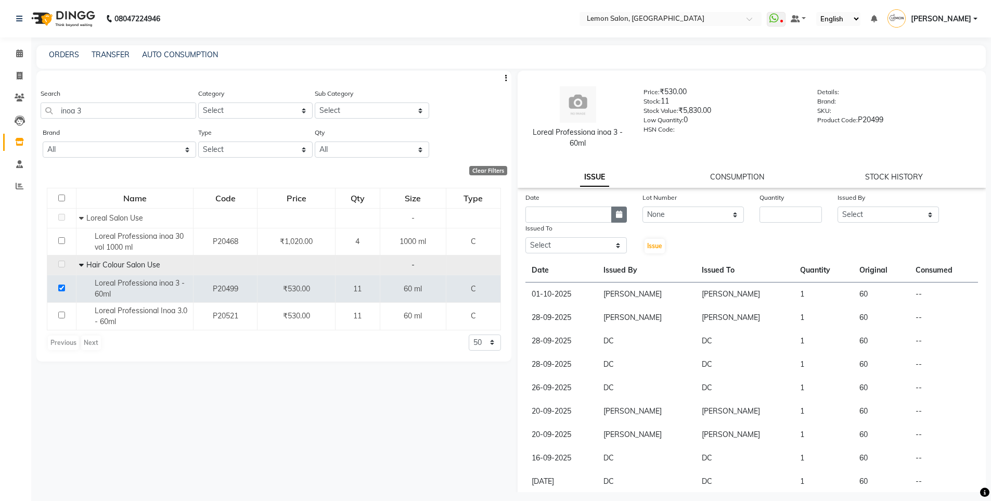
select select "2025"
click at [609, 267] on div "3" at bounding box center [603, 268] width 17 height 17
type input "03-10-2025"
click at [24, 75] on span at bounding box center [19, 76] width 18 height 12
select select "service"
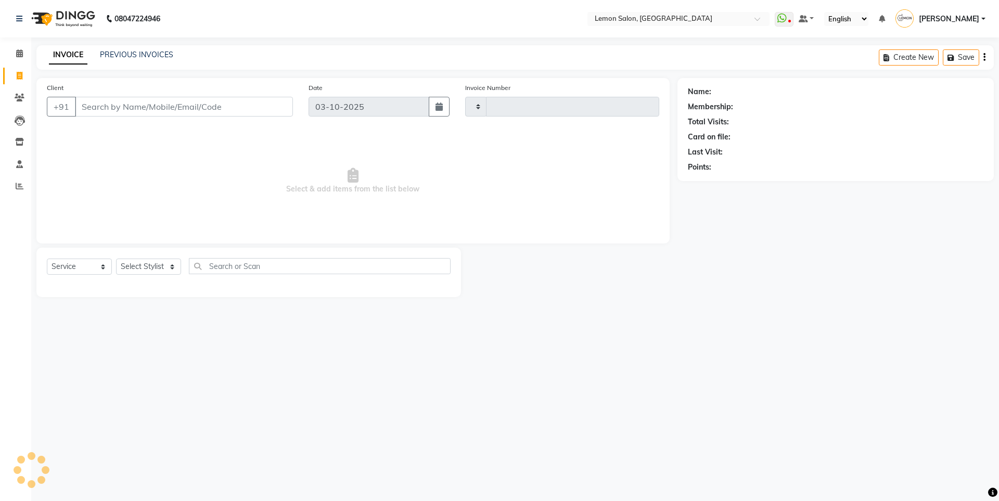
type input "6725"
select select "566"
click at [157, 272] on select "Select Stylist" at bounding box center [148, 267] width 65 height 16
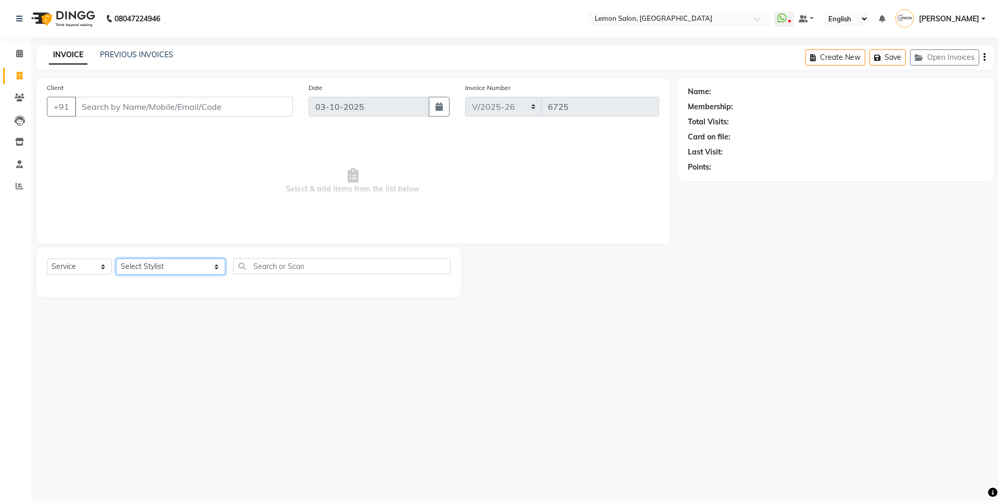
select select "7398"
click at [116, 259] on select "Select Stylist [PERSON_NAME] [PERSON_NAME] DC [PERSON_NAME] [PERSON_NAME] ([PER…" at bounding box center [170, 267] width 109 height 16
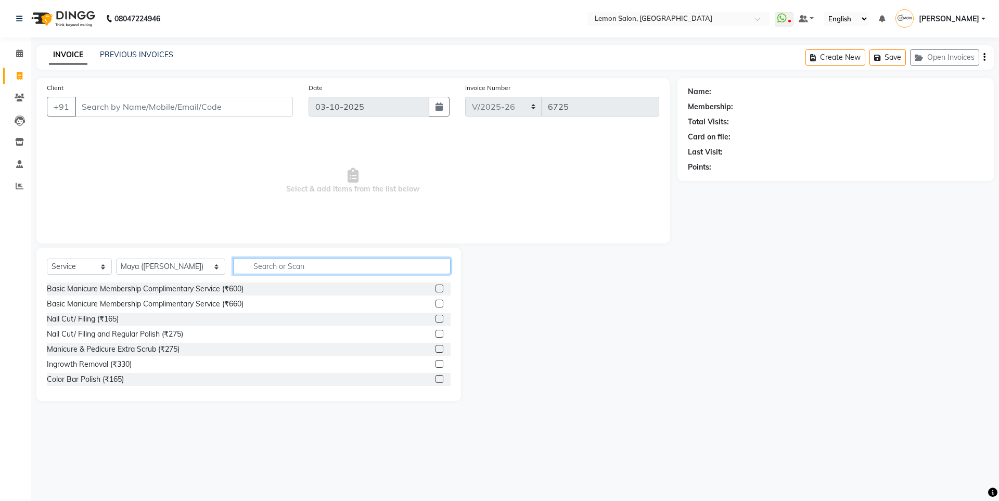
click at [264, 265] on input "text" at bounding box center [341, 266] width 217 height 16
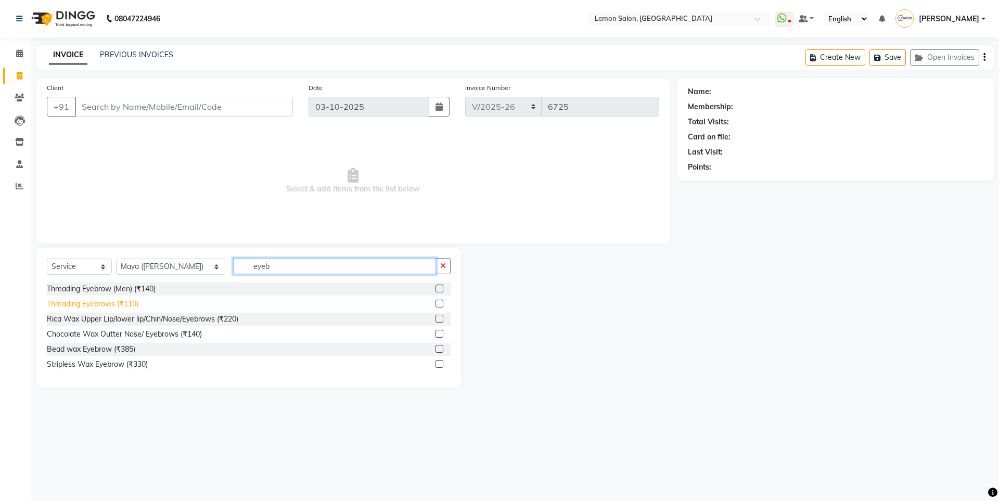
type input "eyeb"
click at [76, 308] on div "Threading Eyebrows (₹110)" at bounding box center [93, 304] width 92 height 11
checkbox input "false"
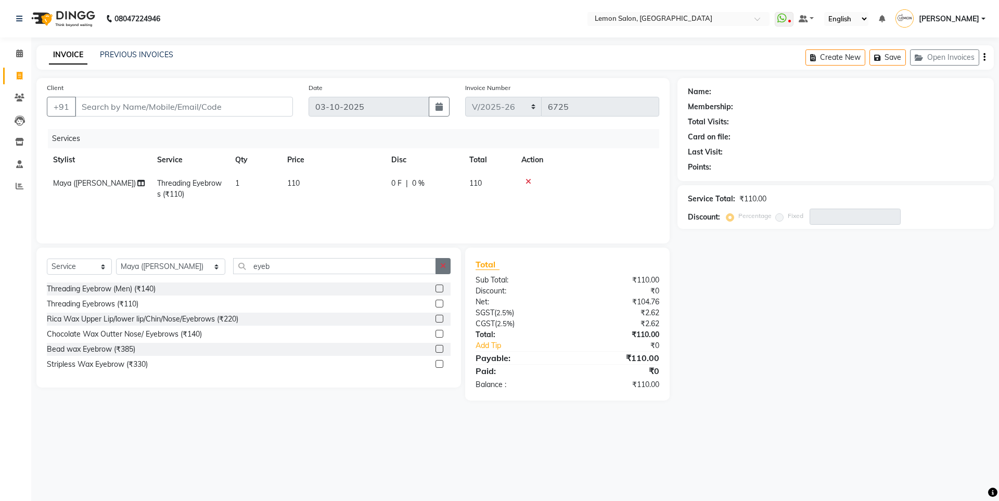
drag, startPoint x: 440, startPoint y: 270, endPoint x: 425, endPoint y: 263, distance: 16.7
click at [437, 268] on button "button" at bounding box center [442, 266] width 15 height 16
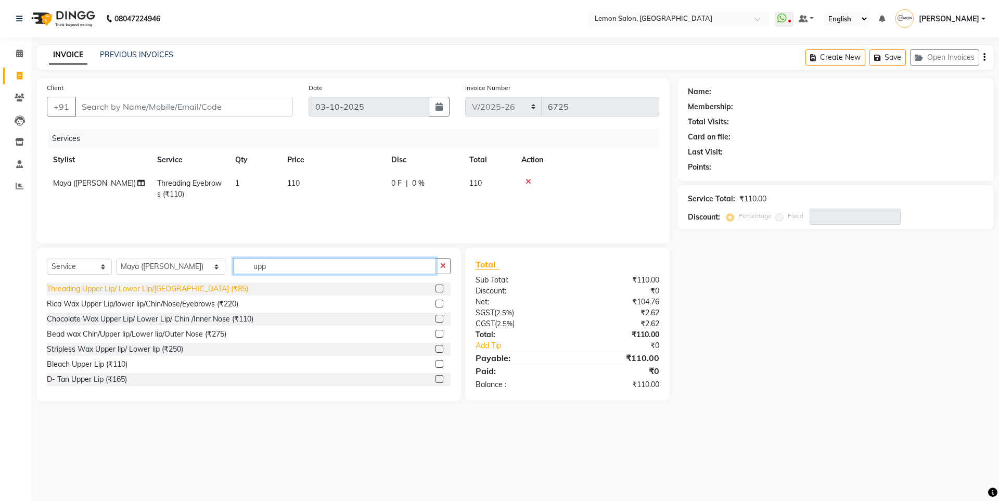
type input "upp"
click at [139, 289] on div "Threading Upper Lip/ Lower Lip/[GEOGRAPHIC_DATA] (₹85)" at bounding box center [147, 288] width 201 height 11
checkbox input "false"
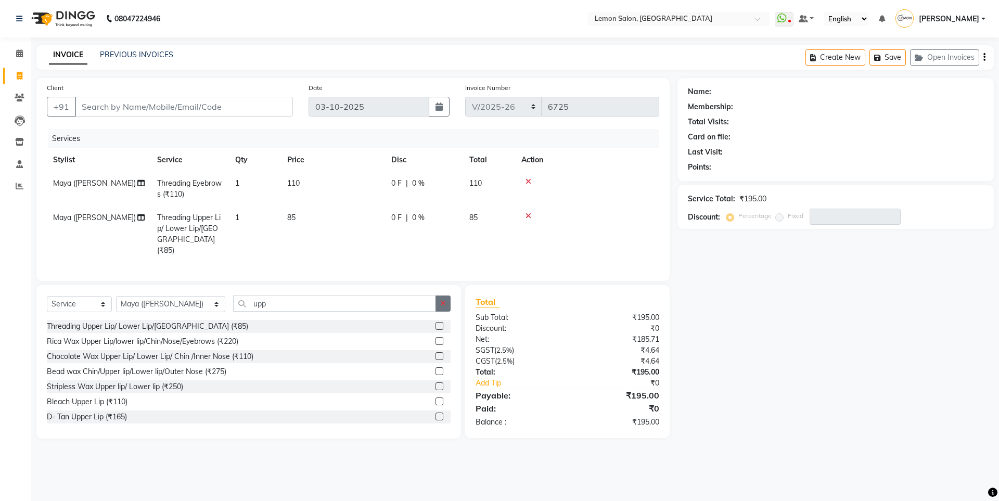
click at [448, 295] on button "button" at bounding box center [442, 303] width 15 height 16
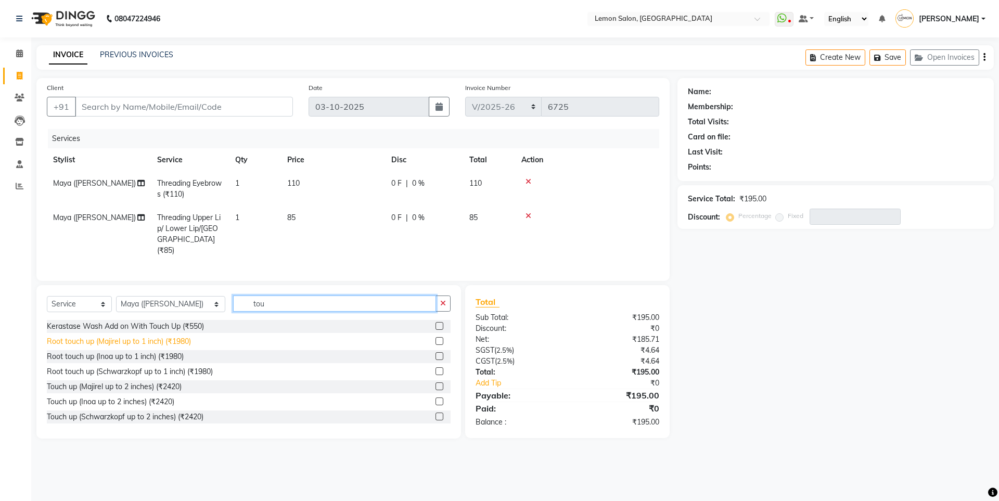
type input "tou"
click at [158, 340] on div "Root touch up (Majirel up to 1 inch) (₹1980)" at bounding box center [119, 341] width 144 height 11
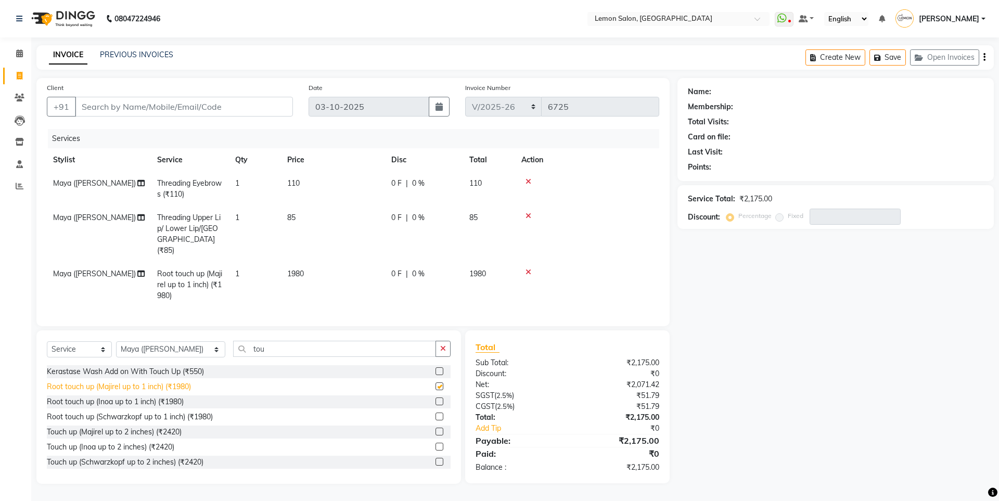
checkbox input "false"
click at [115, 113] on input "Client" at bounding box center [184, 107] width 218 height 20
type input "7"
type input "0"
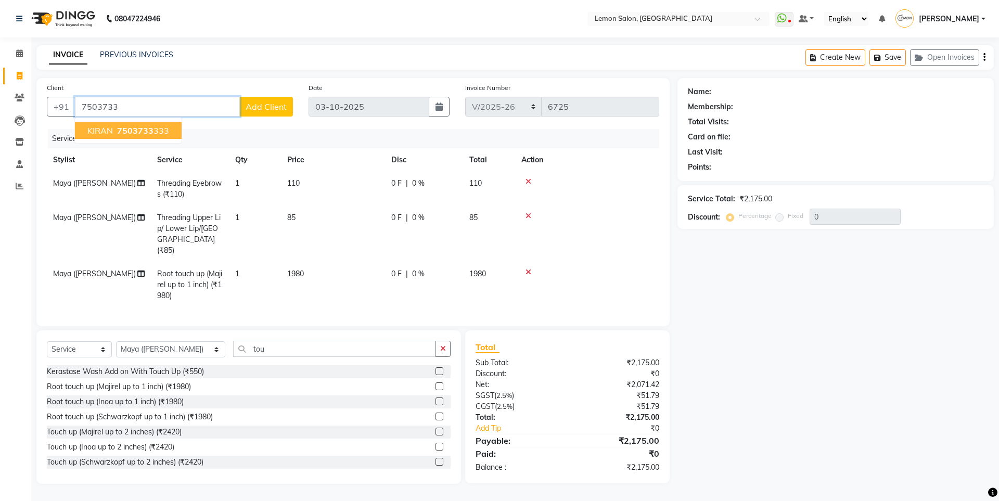
click at [153, 126] on ngb-highlight "7503733 333" at bounding box center [142, 130] width 54 height 10
type input "7503733333"
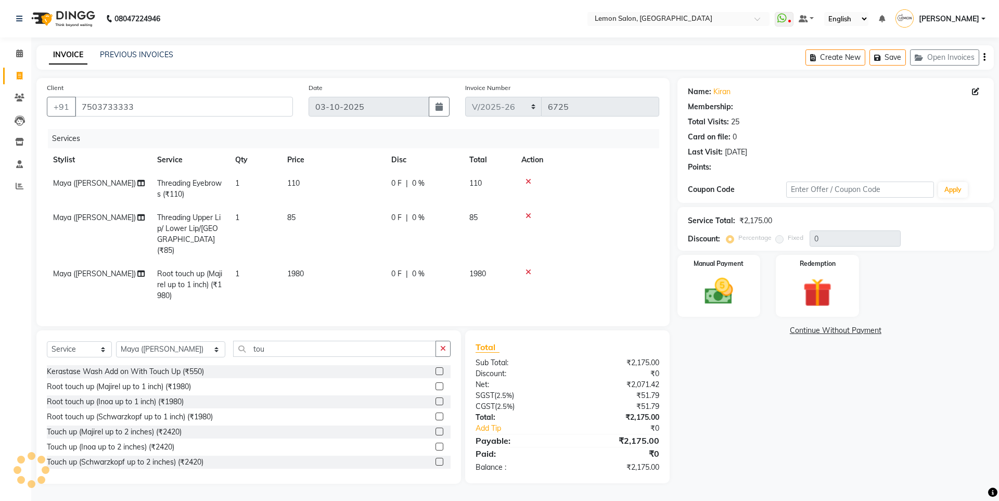
select select "1: Object"
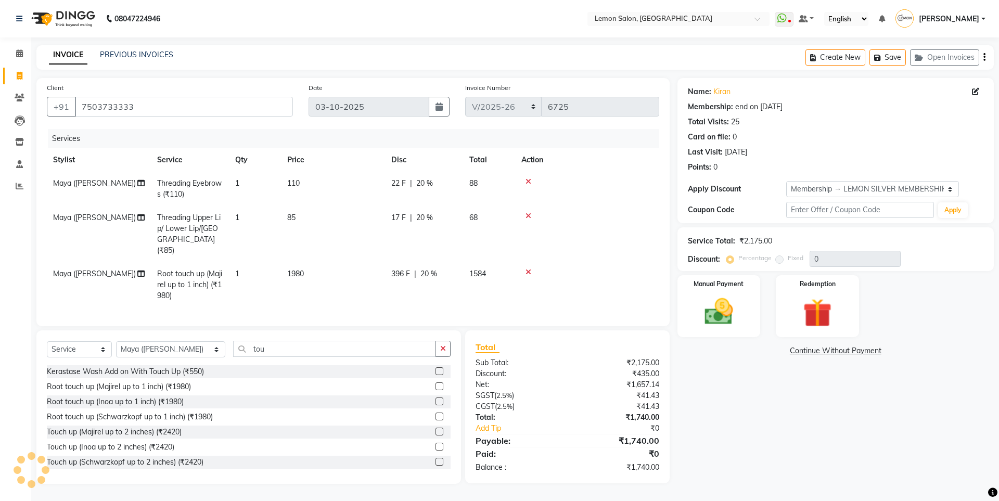
type input "20"
click at [737, 282] on label "Manual Payment" at bounding box center [719, 283] width 52 height 10
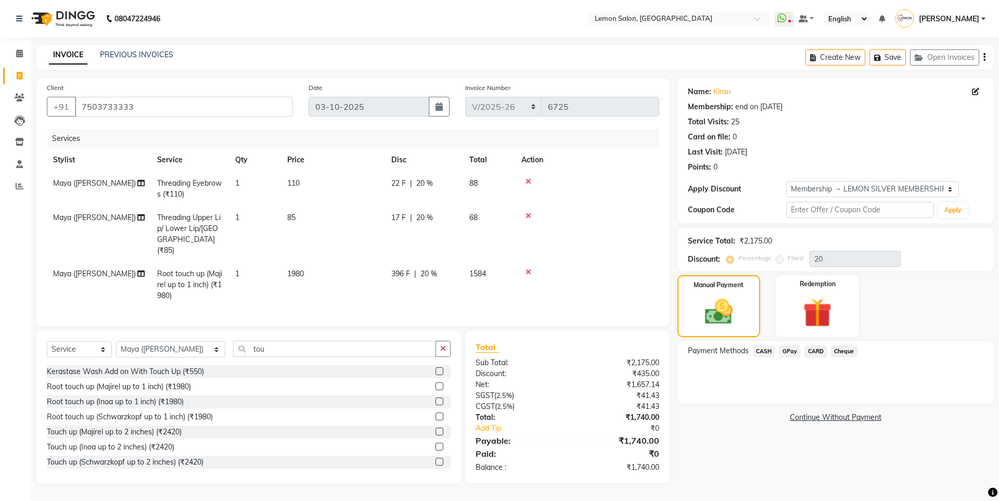
click at [795, 348] on span "GPay" at bounding box center [789, 351] width 21 height 12
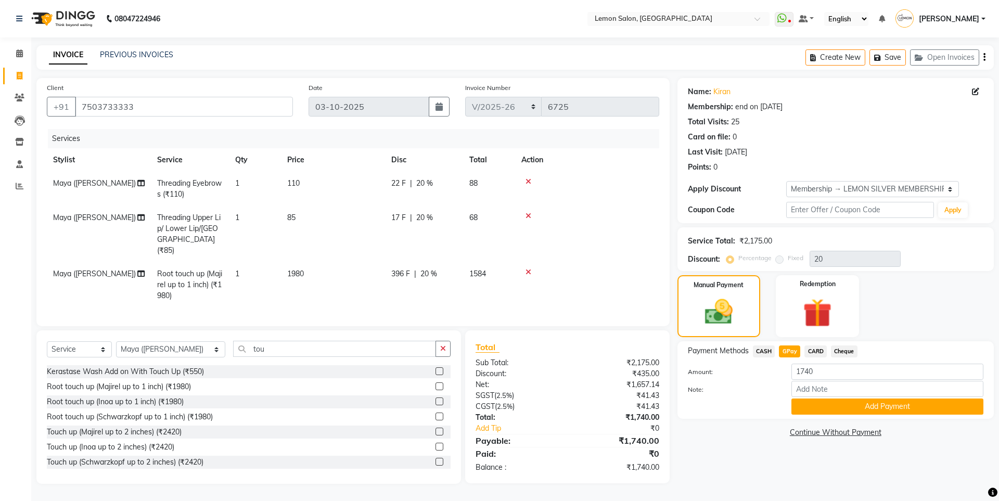
click at [818, 348] on span "CARD" at bounding box center [815, 351] width 22 height 12
click at [838, 408] on button "Add Payment" at bounding box center [887, 406] width 192 height 16
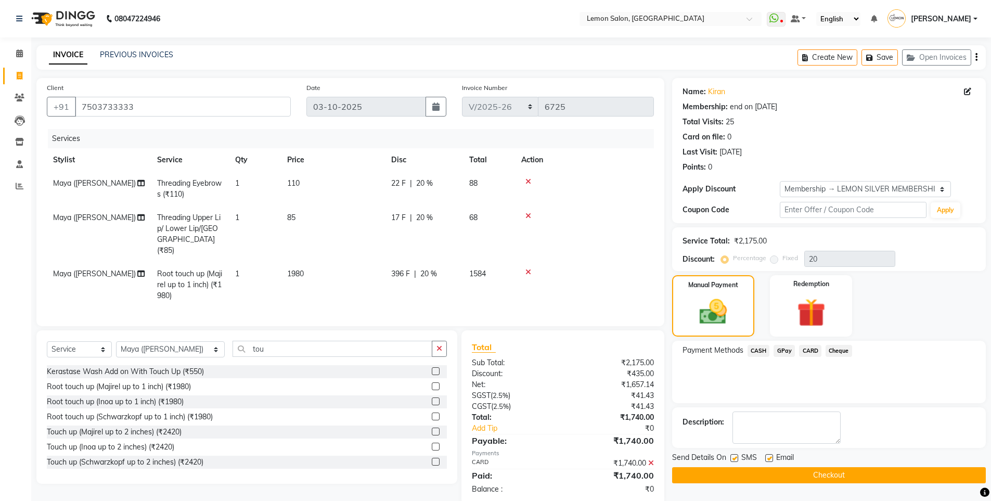
click at [696, 473] on button "Checkout" at bounding box center [829, 475] width 314 height 16
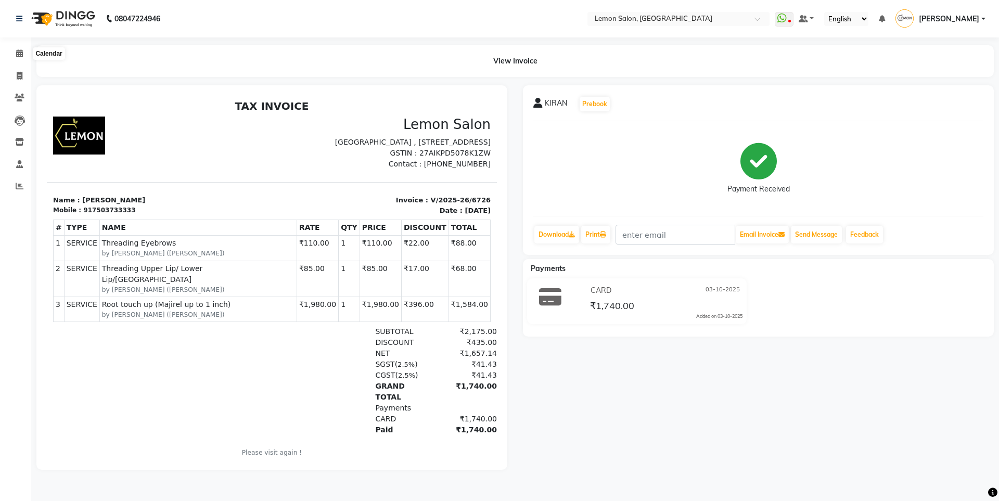
click at [1, 50] on li "Calendar" at bounding box center [15, 54] width 31 height 22
click at [22, 56] on icon at bounding box center [19, 53] width 7 height 8
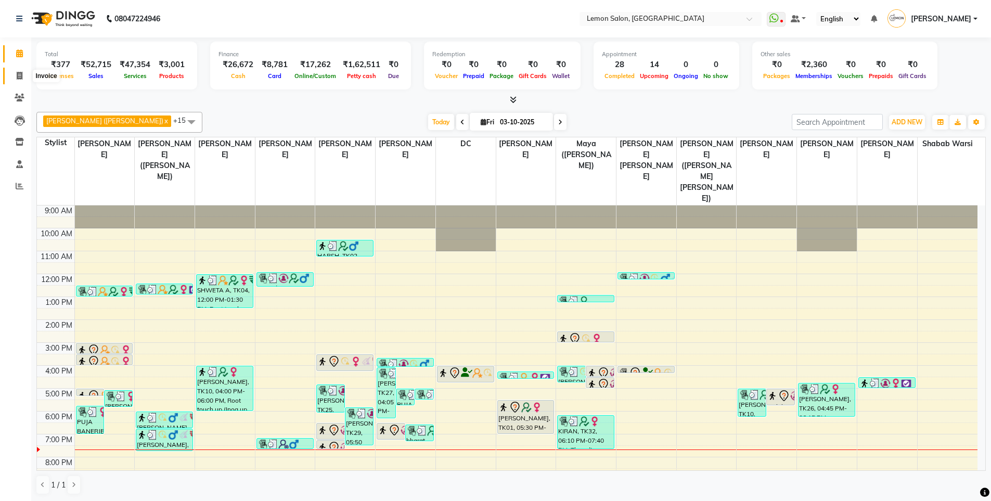
click at [11, 72] on span at bounding box center [19, 76] width 18 height 12
select select "566"
select select "service"
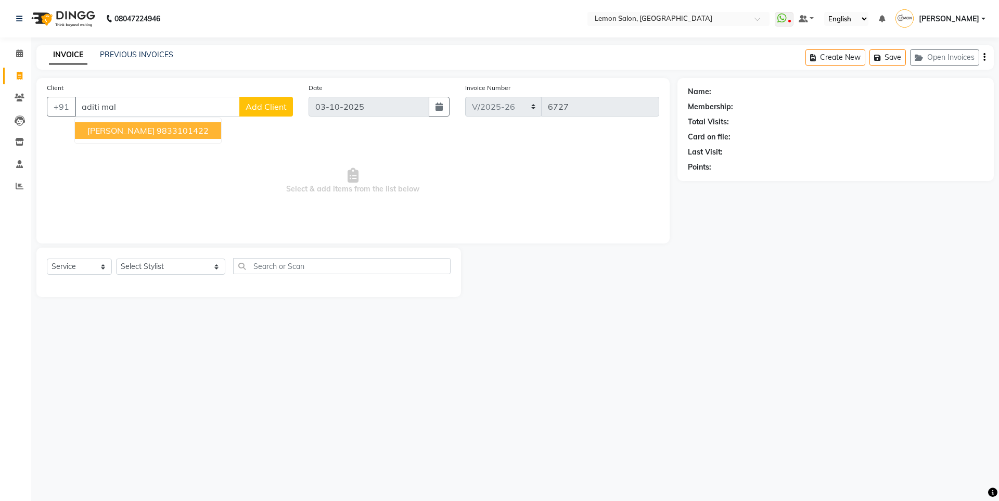
click at [157, 127] on ngb-highlight "9833101422" at bounding box center [183, 130] width 52 height 10
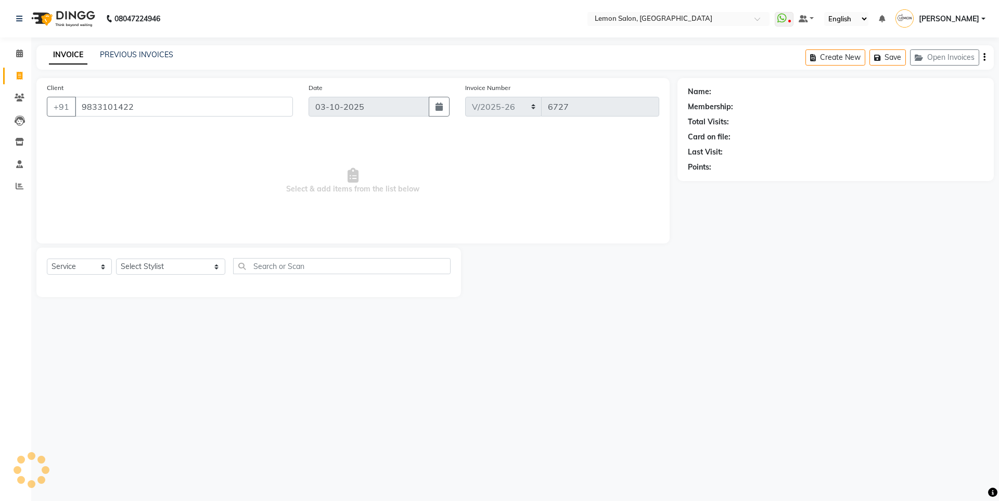
type input "9833101422"
select select "1: Object"
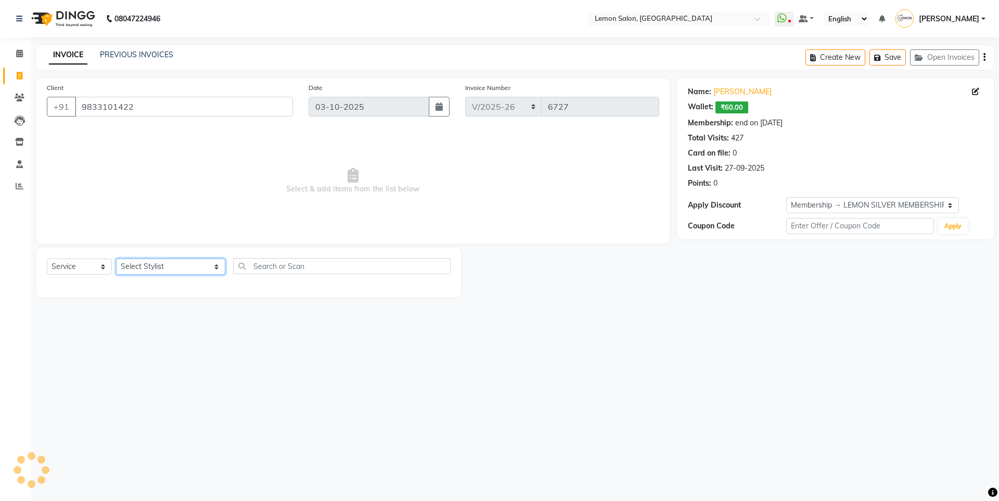
click at [149, 266] on select "Select Stylist Aakash Buchiude Azaz Kassara DC Geeta Govind Rajput Idrisi Mehta…" at bounding box center [170, 267] width 109 height 16
select select "7393"
click at [116, 259] on select "Select Stylist Aakash Buchiude Azaz Kassara DC Geeta Govind Rajput Idrisi Mehta…" at bounding box center [170, 267] width 109 height 16
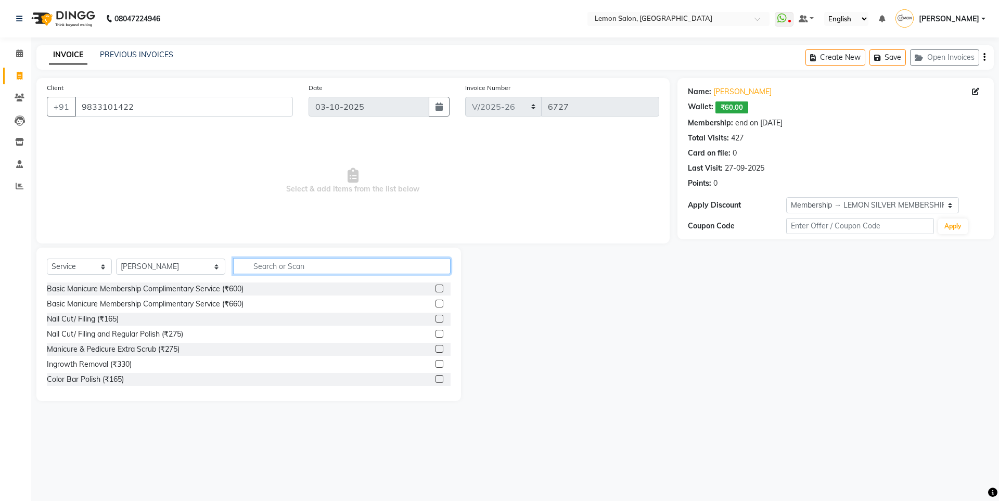
click at [290, 263] on input "text" at bounding box center [341, 266] width 217 height 16
type input "keras"
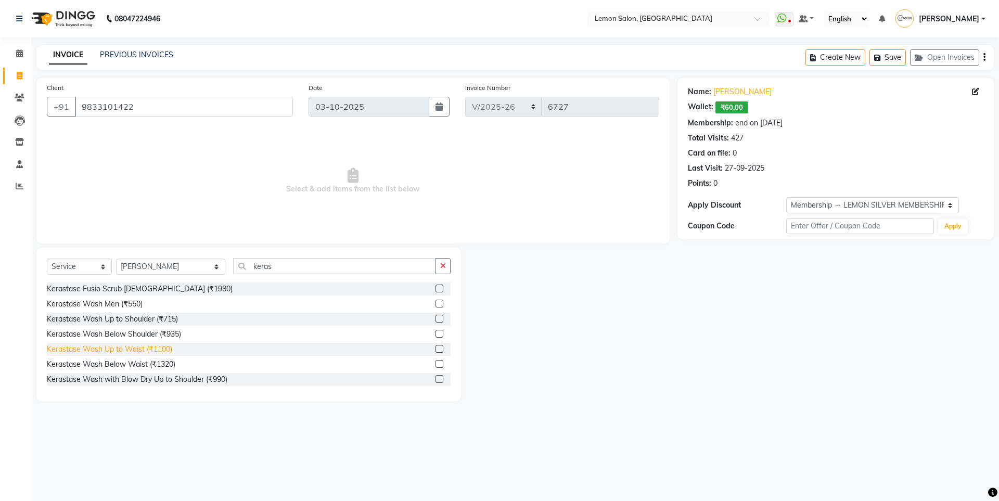
click at [149, 345] on div "Kerastase Wash Up to Waist (₹1100)" at bounding box center [109, 349] width 125 height 11
checkbox input "false"
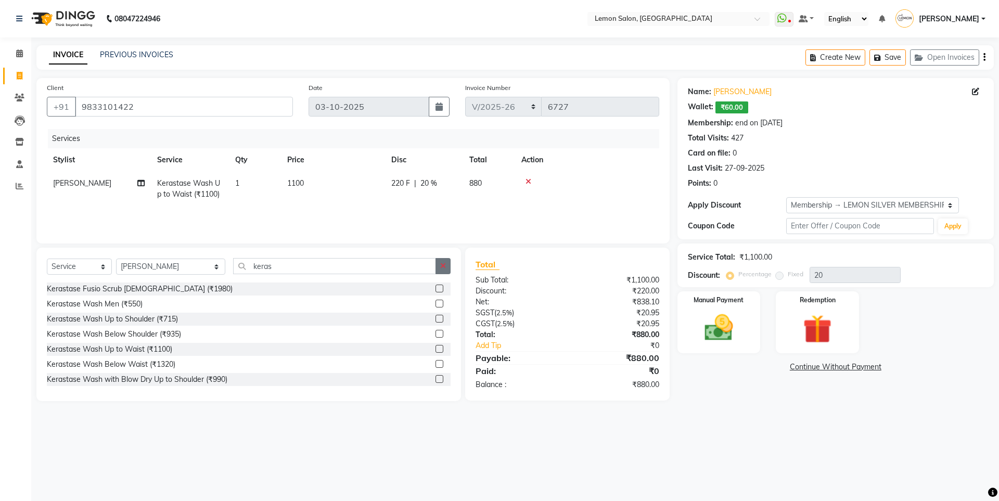
click at [440, 263] on icon "button" at bounding box center [443, 265] width 6 height 7
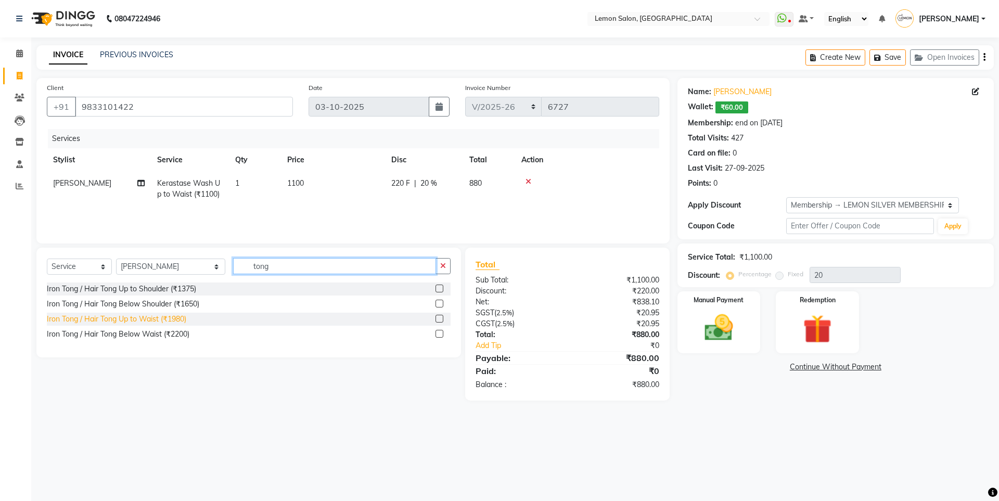
type input "tong"
click at [181, 320] on div "Iron Tong / Hair Tong Up to Waist (₹1980)" at bounding box center [116, 319] width 139 height 11
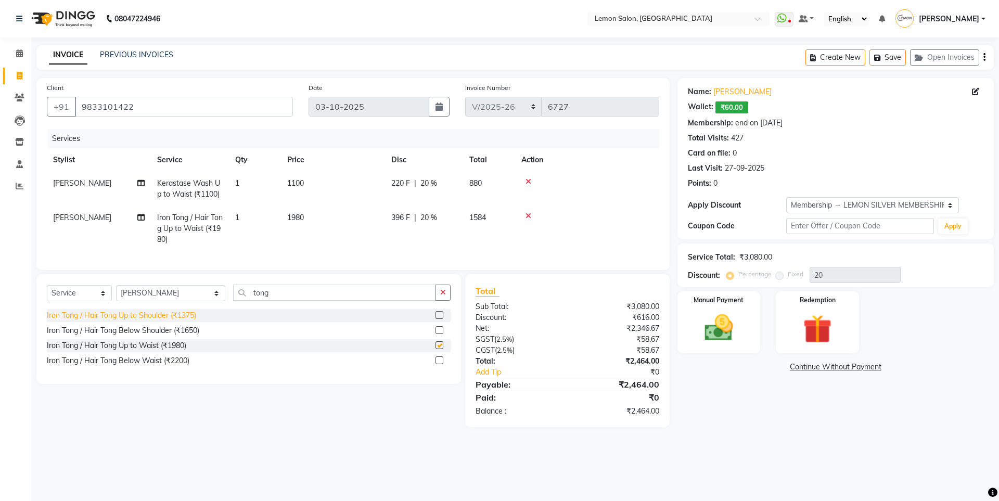
checkbox input "false"
drag, startPoint x: 453, startPoint y: 2, endPoint x: 744, endPoint y: 339, distance: 445.5
click at [744, 339] on div "Manual Payment" at bounding box center [718, 322] width 86 height 64
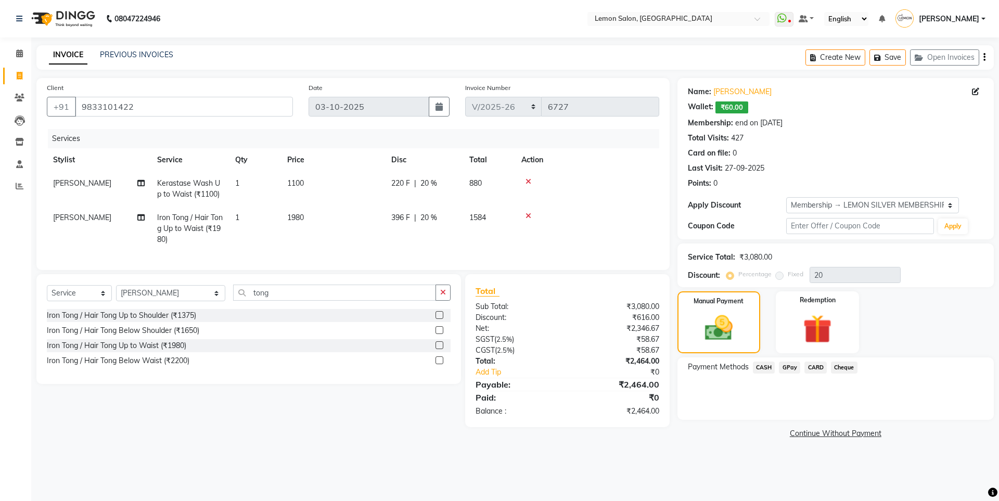
click at [815, 364] on span "CARD" at bounding box center [815, 367] width 22 height 12
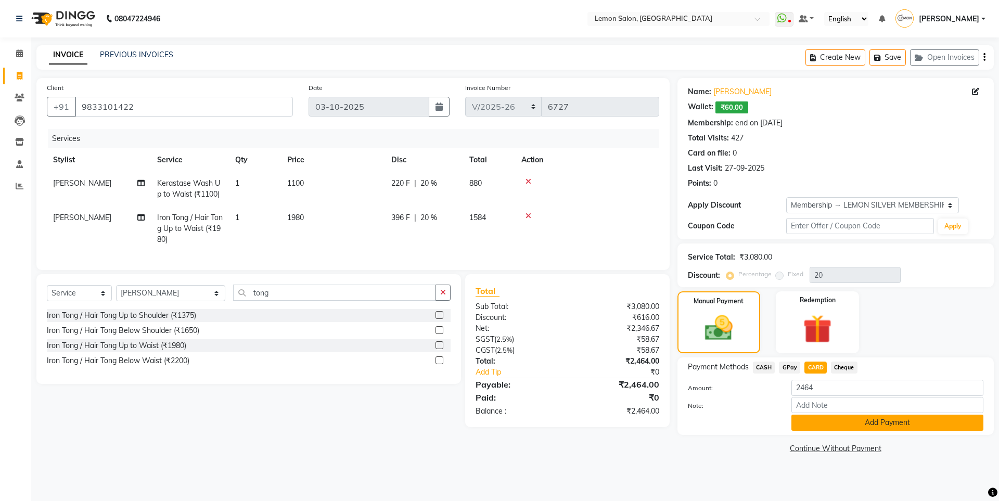
click at [834, 423] on button "Add Payment" at bounding box center [887, 423] width 192 height 16
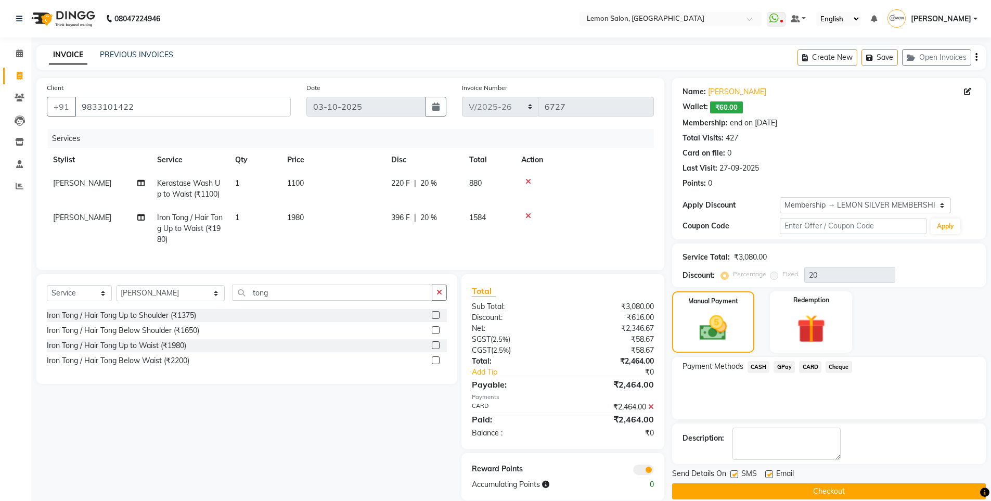
scroll to position [23, 0]
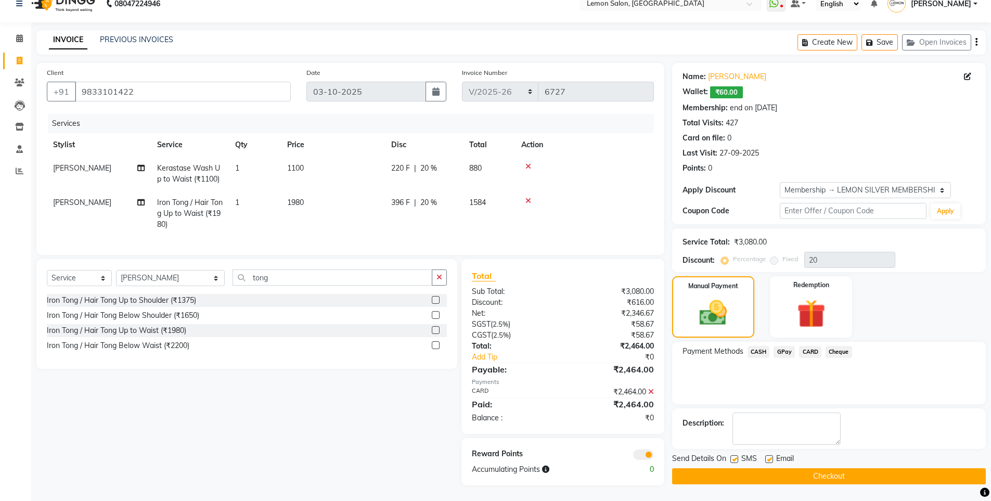
click at [732, 455] on label at bounding box center [734, 459] width 8 height 8
click at [732, 456] on input "checkbox" at bounding box center [733, 459] width 7 height 7
checkbox input "false"
click at [728, 470] on button "Checkout" at bounding box center [829, 476] width 314 height 16
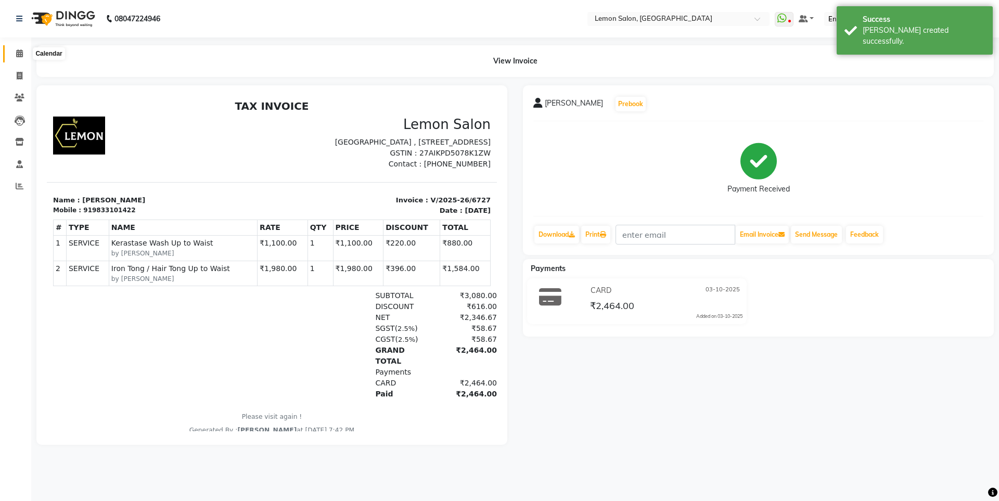
click at [17, 55] on icon at bounding box center [19, 53] width 7 height 8
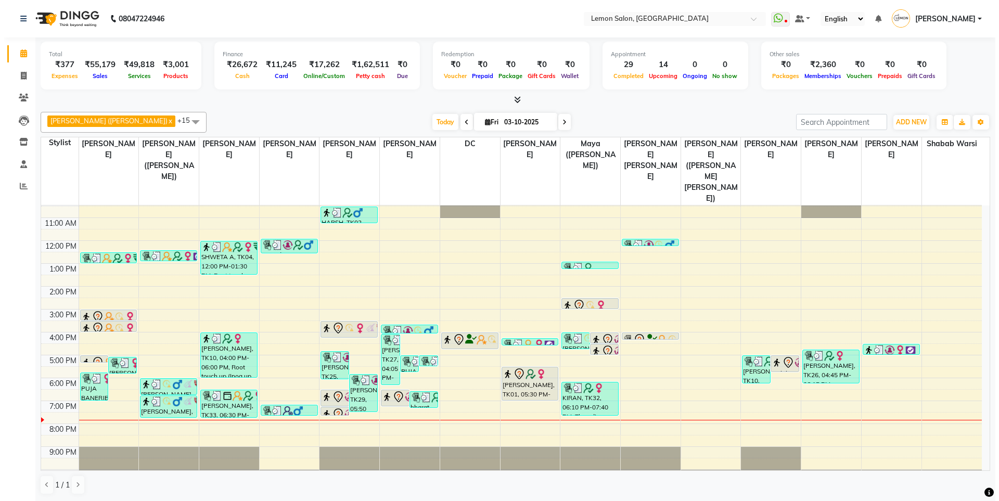
scroll to position [1, 0]
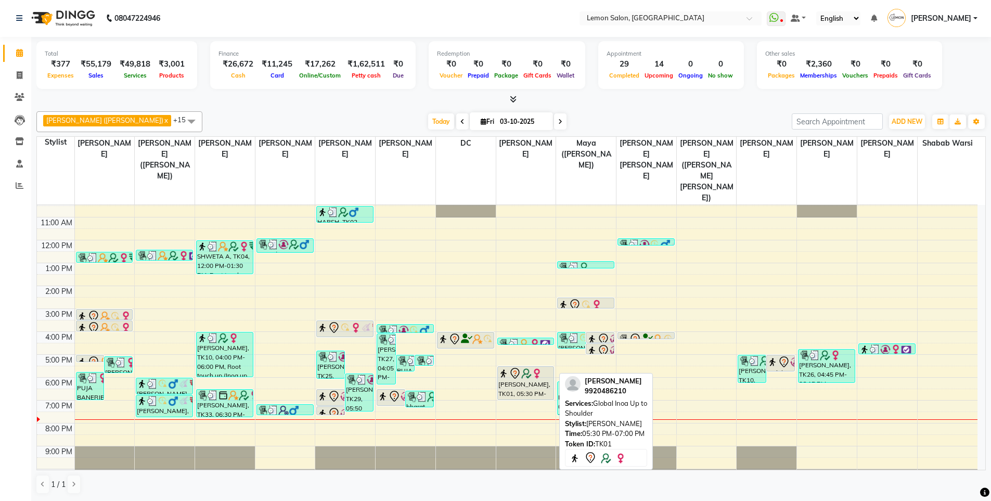
click at [533, 367] on div "[PERSON_NAME], TK01, 05:30 PM-07:00 PM, Global Inoa Up to Shoulder" at bounding box center [526, 383] width 56 height 33
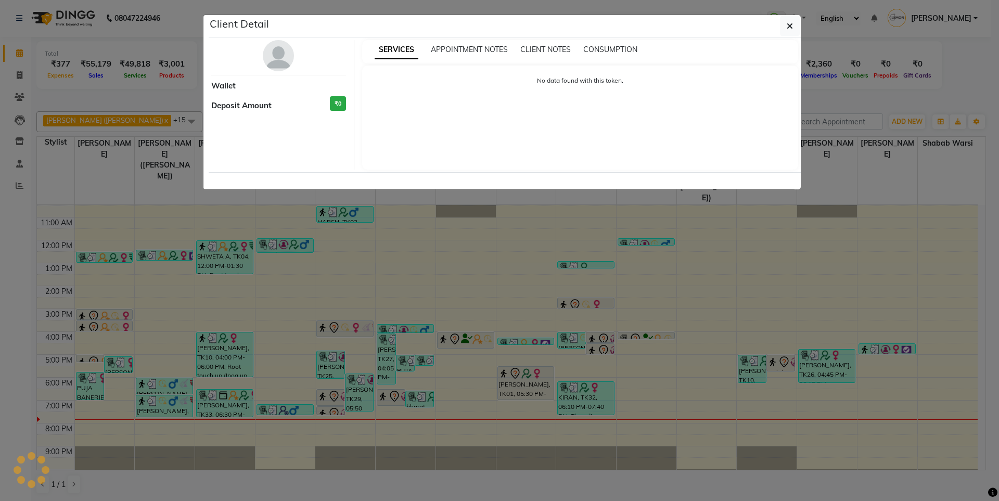
select select "7"
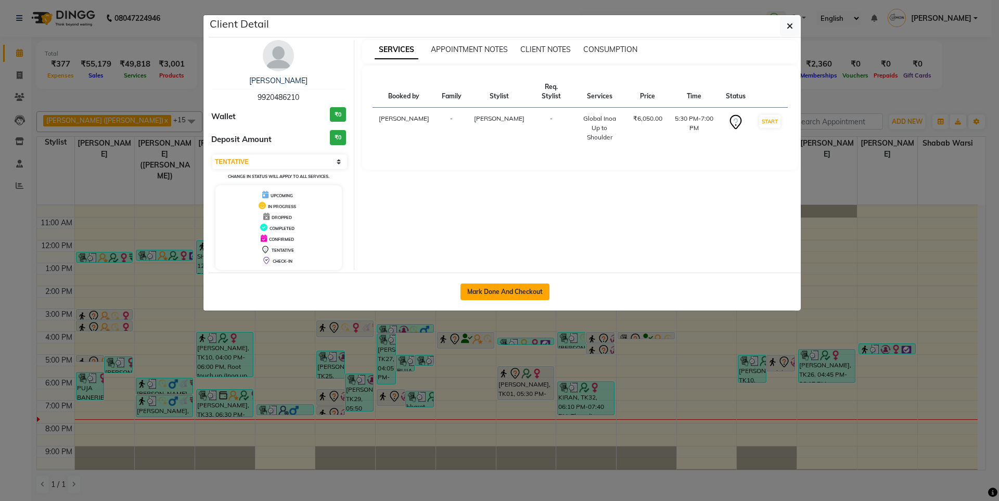
click at [518, 298] on button "Mark Done And Checkout" at bounding box center [504, 291] width 89 height 17
select select "566"
select select "service"
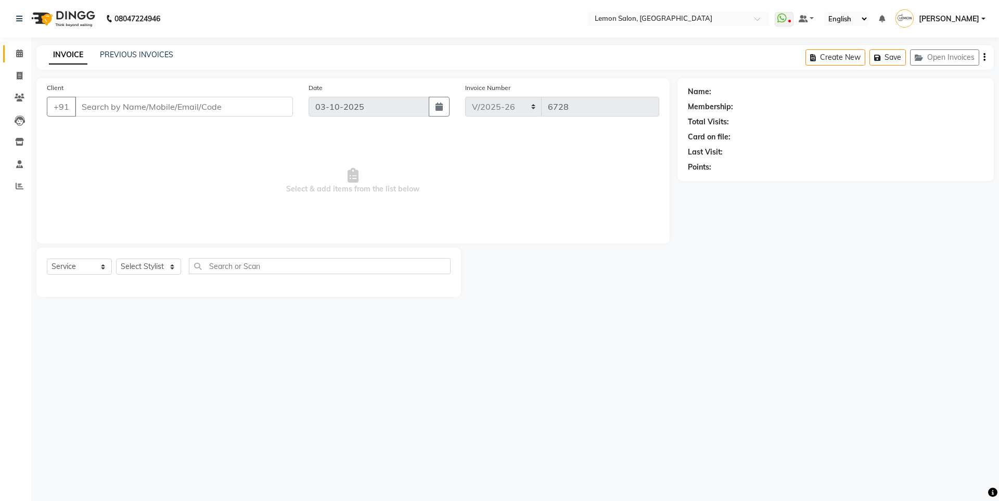
type input "9920486210"
select select "7399"
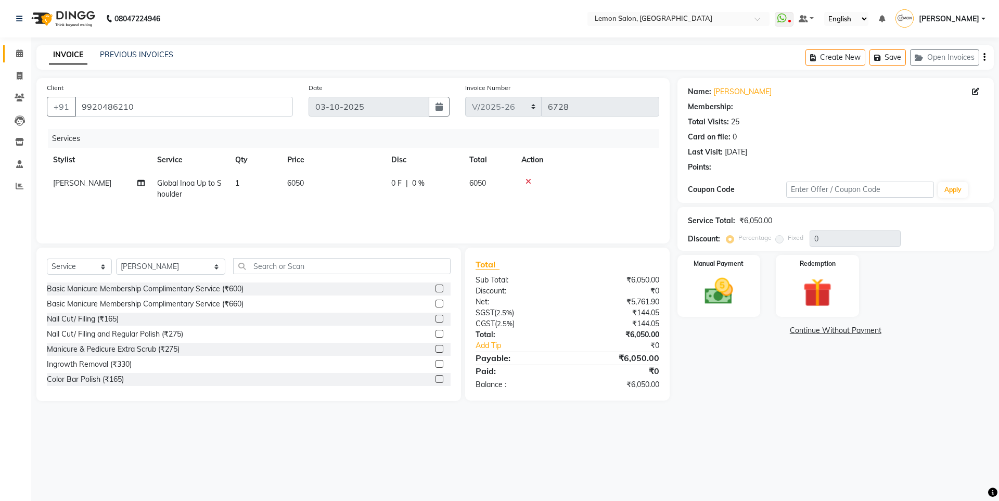
select select "1: Object"
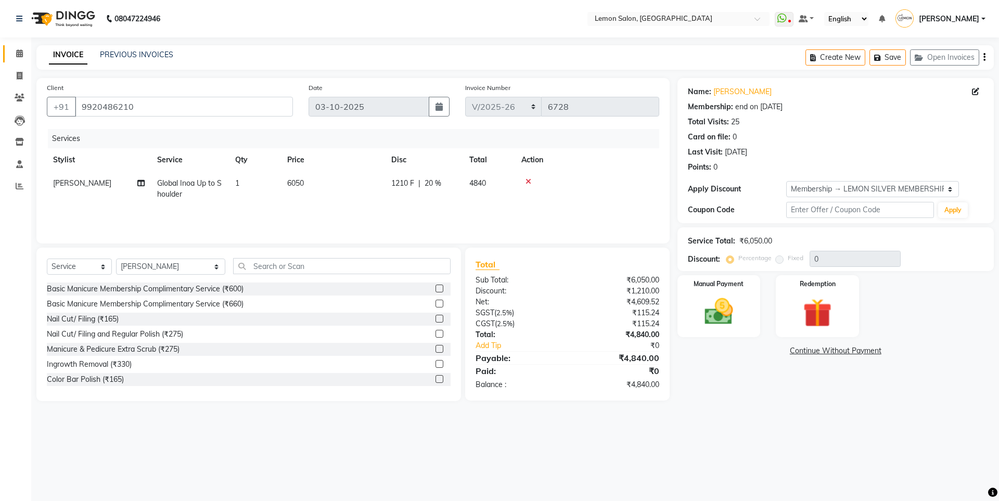
type input "20"
click at [527, 184] on icon at bounding box center [528, 181] width 6 height 7
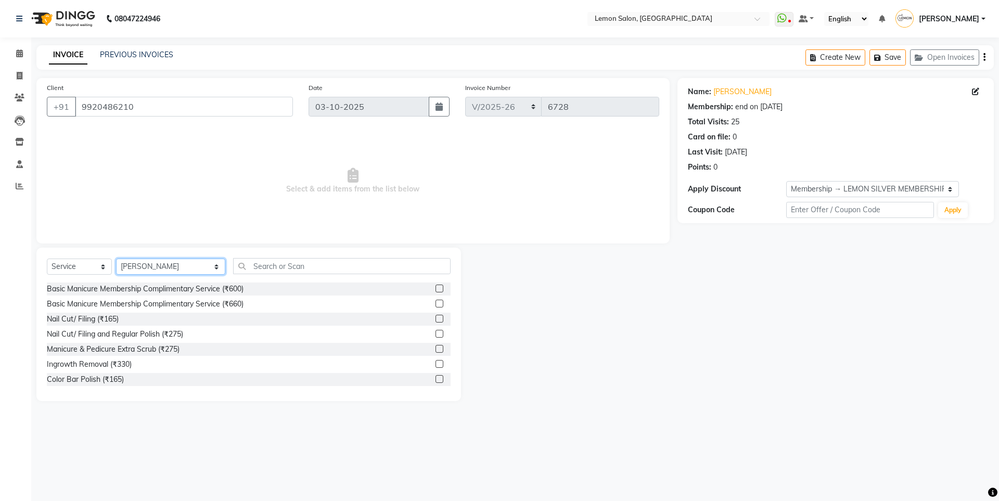
click at [163, 267] on select "Select Stylist [PERSON_NAME] [PERSON_NAME] DC [PERSON_NAME] [PERSON_NAME] ([PER…" at bounding box center [170, 267] width 109 height 16
select select "7391"
click at [116, 259] on select "Select Stylist [PERSON_NAME] [PERSON_NAME] DC [PERSON_NAME] [PERSON_NAME] ([PER…" at bounding box center [170, 267] width 109 height 16
click at [249, 267] on input "text" at bounding box center [341, 266] width 217 height 16
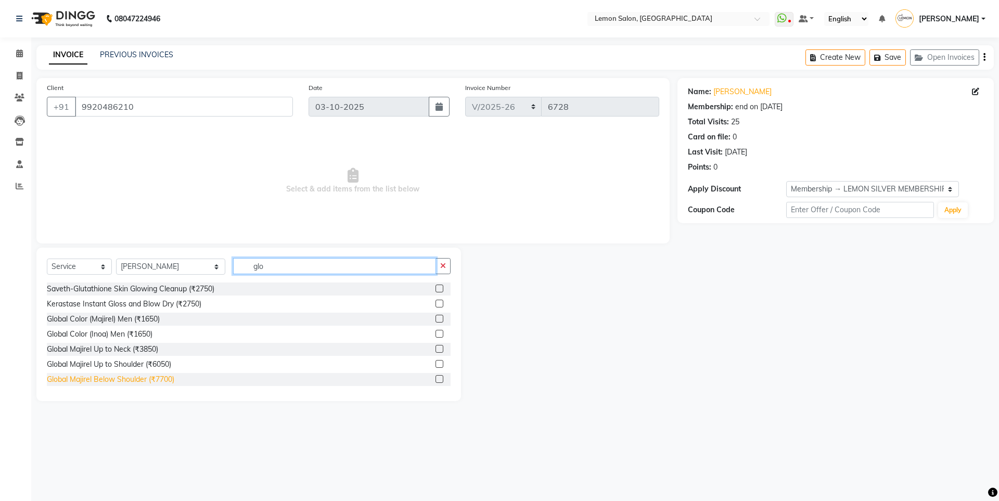
type input "glo"
click at [127, 379] on div "Global Majirel Below Shoulder (₹7700)" at bounding box center [110, 379] width 127 height 11
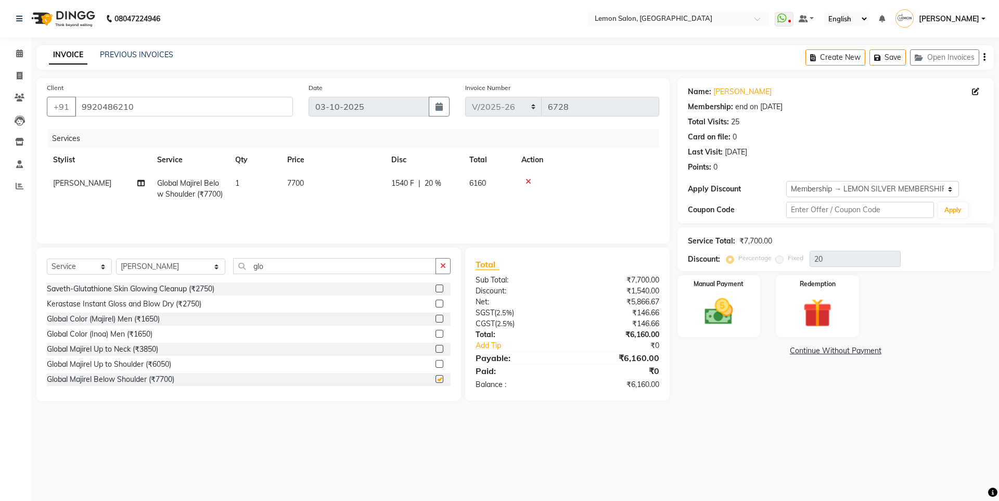
checkbox input "false"
click at [450, 269] on button "button" at bounding box center [442, 266] width 15 height 16
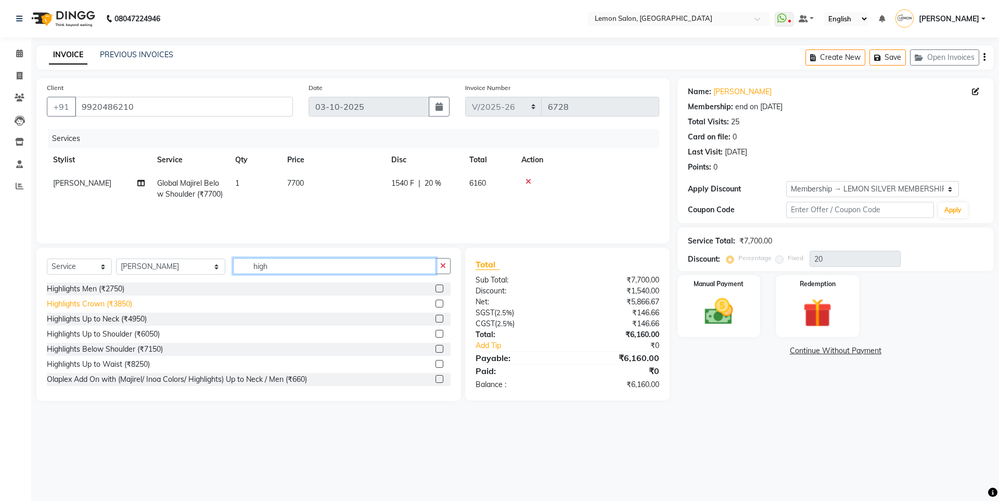
type input "high"
click at [124, 299] on div "Highlights Crown (₹3850)" at bounding box center [89, 304] width 85 height 11
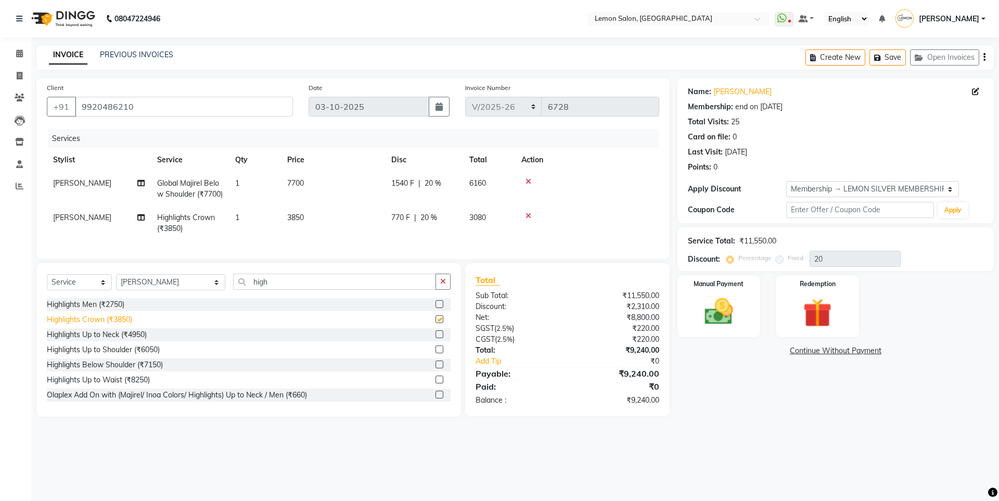
checkbox input "false"
click at [141, 355] on div "Highlights Up to Shoulder (₹6050)" at bounding box center [103, 349] width 113 height 11
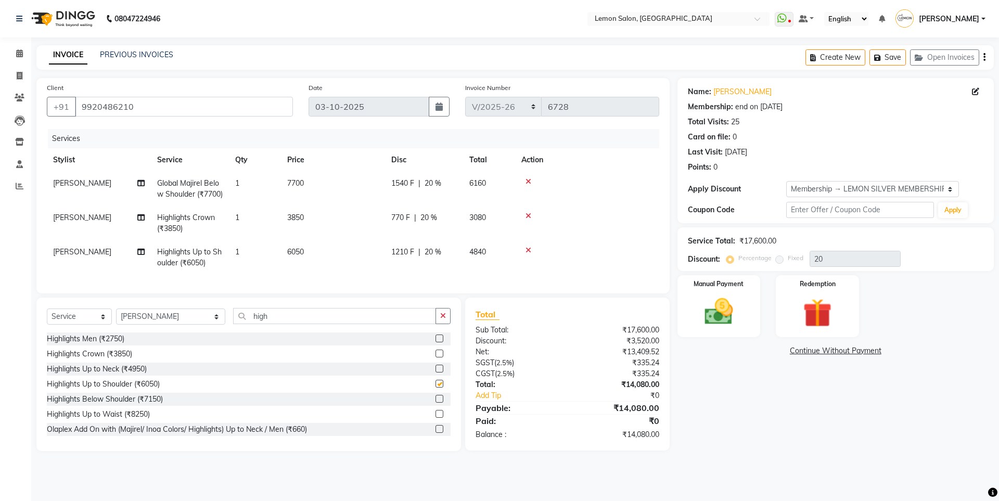
checkbox input "false"
click at [526, 219] on icon at bounding box center [528, 215] width 6 height 7
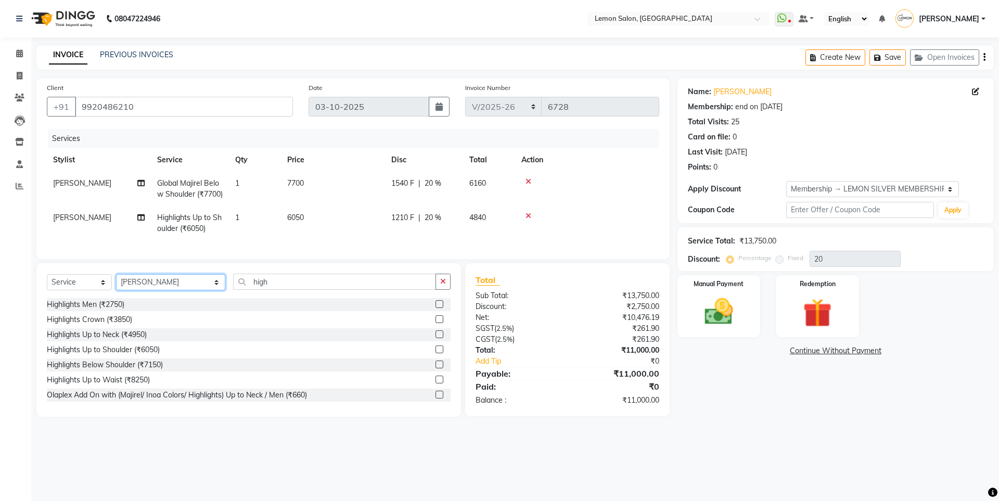
click at [170, 290] on select "Select Stylist [PERSON_NAME] [PERSON_NAME] DC [PERSON_NAME] [PERSON_NAME] ([PER…" at bounding box center [170, 282] width 109 height 16
click at [116, 290] on select "Select Stylist [PERSON_NAME] [PERSON_NAME] DC [PERSON_NAME] [PERSON_NAME] ([PER…" at bounding box center [170, 282] width 109 height 16
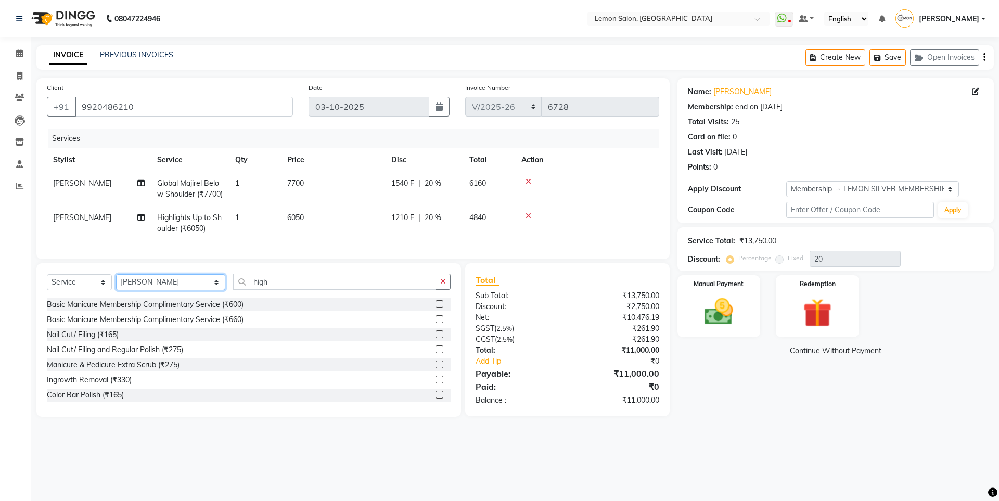
click at [149, 290] on select "Select Stylist [PERSON_NAME] [PERSON_NAME] DC [PERSON_NAME] [PERSON_NAME] ([PER…" at bounding box center [170, 282] width 109 height 16
select select "7396"
click at [116, 290] on select "Select Stylist [PERSON_NAME] [PERSON_NAME] DC [PERSON_NAME] [PERSON_NAME] ([PER…" at bounding box center [170, 282] width 109 height 16
click at [449, 290] on button "button" at bounding box center [442, 282] width 15 height 16
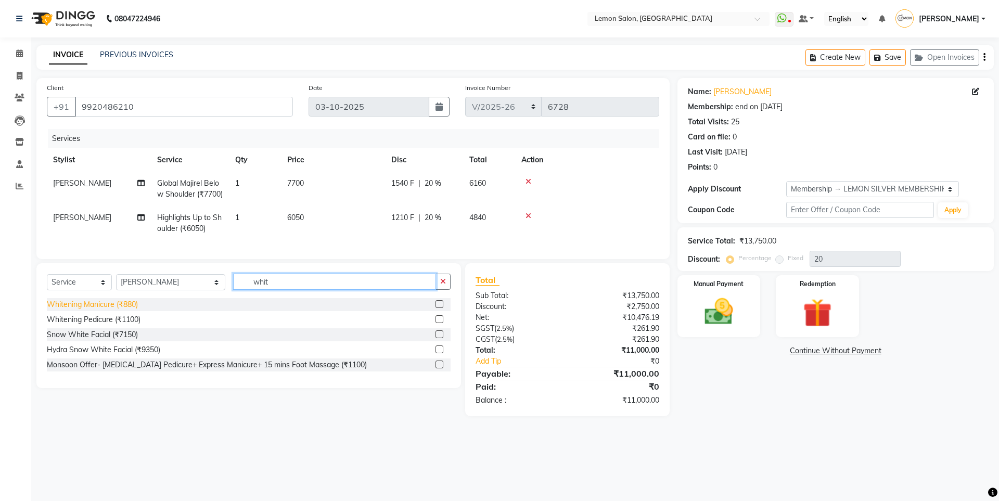
type input "whit"
click at [131, 310] on div "Whitening Manicure (₹880)" at bounding box center [92, 304] width 91 height 11
checkbox input "false"
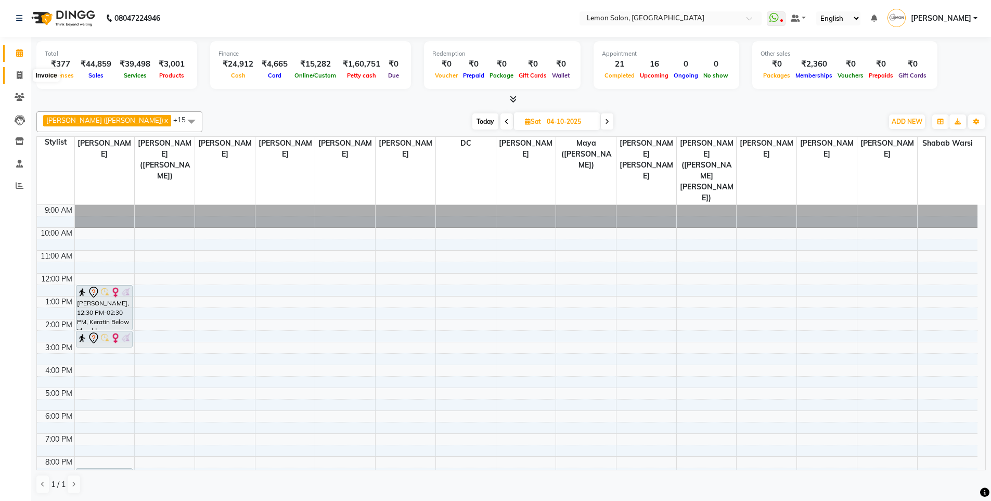
click at [18, 77] on icon at bounding box center [20, 75] width 6 height 8
select select "service"
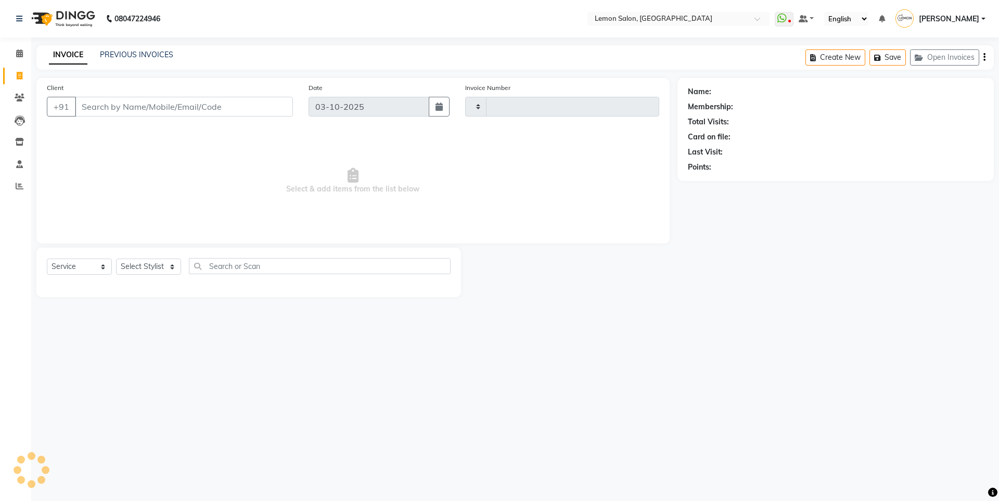
type input "6727"
select select "566"
click at [137, 269] on select "Select Stylist [PERSON_NAME] [PERSON_NAME] DC [PERSON_NAME] [PERSON_NAME] ([PER…" at bounding box center [170, 267] width 109 height 16
select select "7397"
click at [116, 259] on select "Select Stylist [PERSON_NAME] [PERSON_NAME] DC [PERSON_NAME] [PERSON_NAME] ([PER…" at bounding box center [170, 267] width 109 height 16
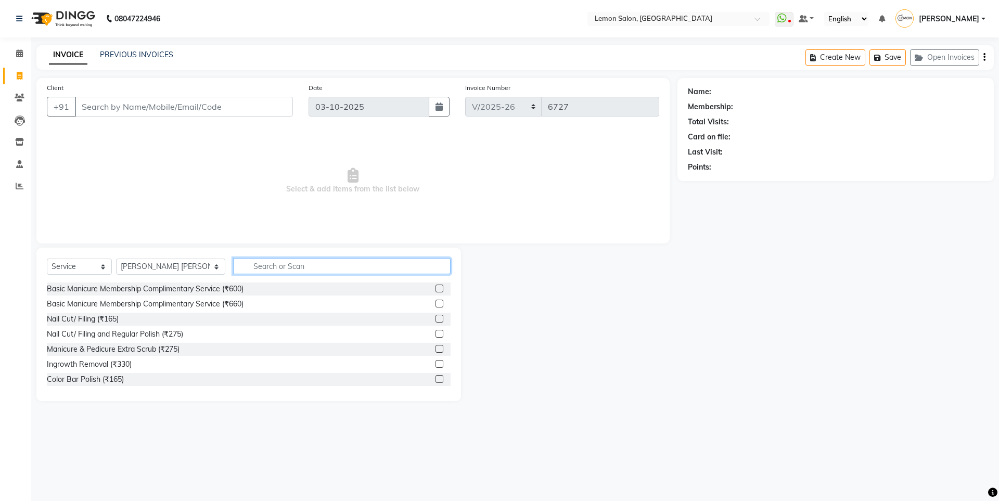
click at [241, 266] on input "text" at bounding box center [341, 266] width 217 height 16
type input "full ar"
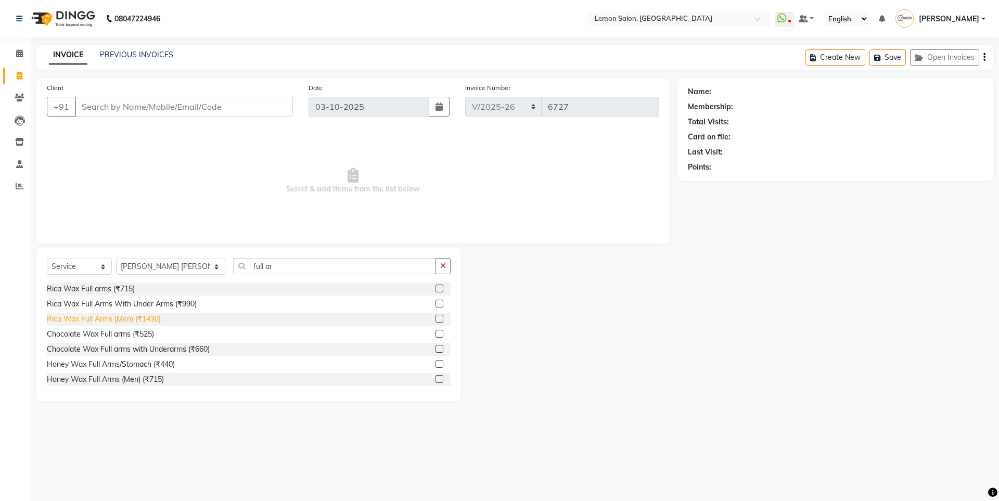
click at [153, 317] on div "Rica Wax Full Arms (Men) (₹1430)" at bounding box center [104, 319] width 114 height 11
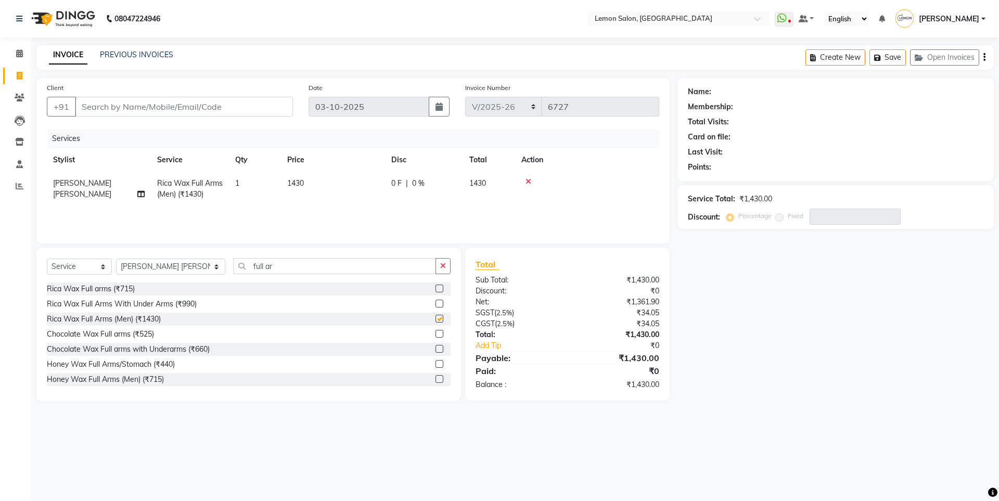
checkbox input "false"
click at [436, 269] on button "button" at bounding box center [442, 266] width 15 height 16
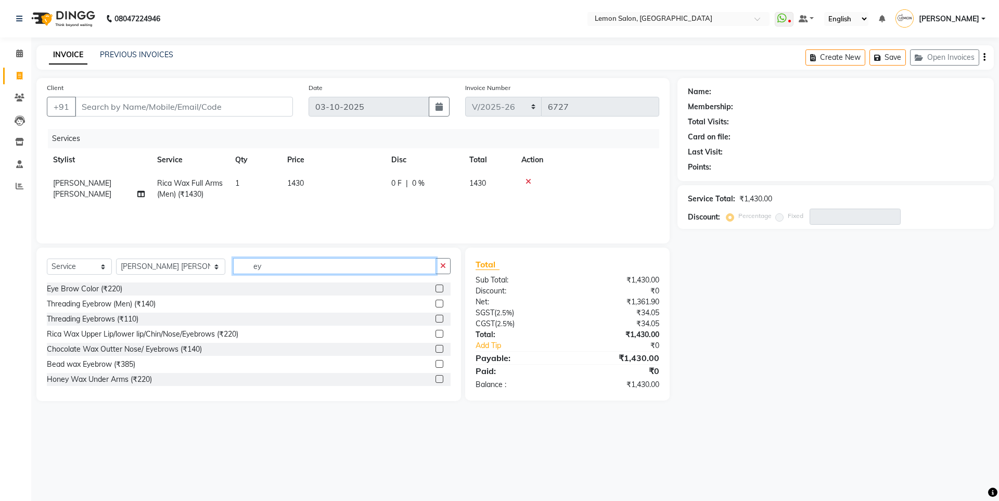
type input "e"
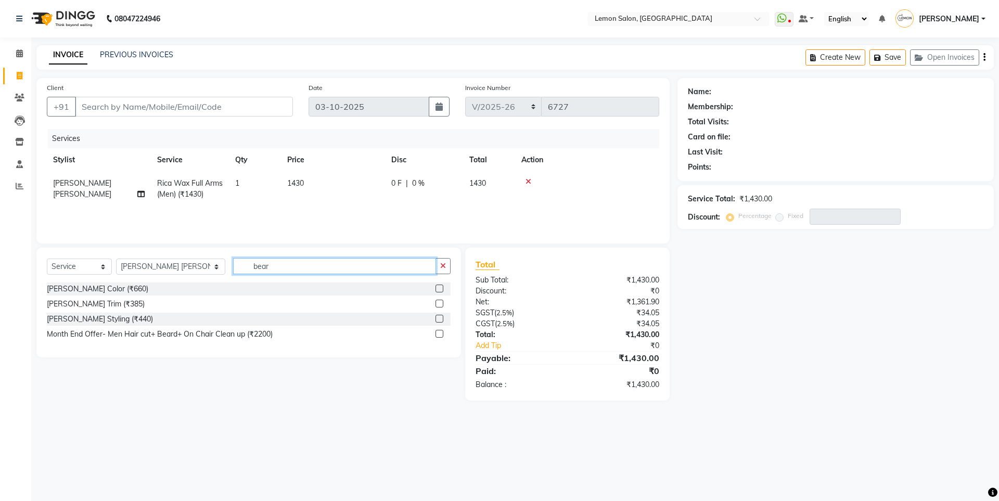
type input "bear"
click at [89, 326] on div "[PERSON_NAME] Color (₹660) [PERSON_NAME] Trim (₹385) [PERSON_NAME] Styling (₹44…" at bounding box center [249, 312] width 404 height 60
click at [94, 320] on div "[PERSON_NAME] Styling (₹440)" at bounding box center [100, 319] width 106 height 11
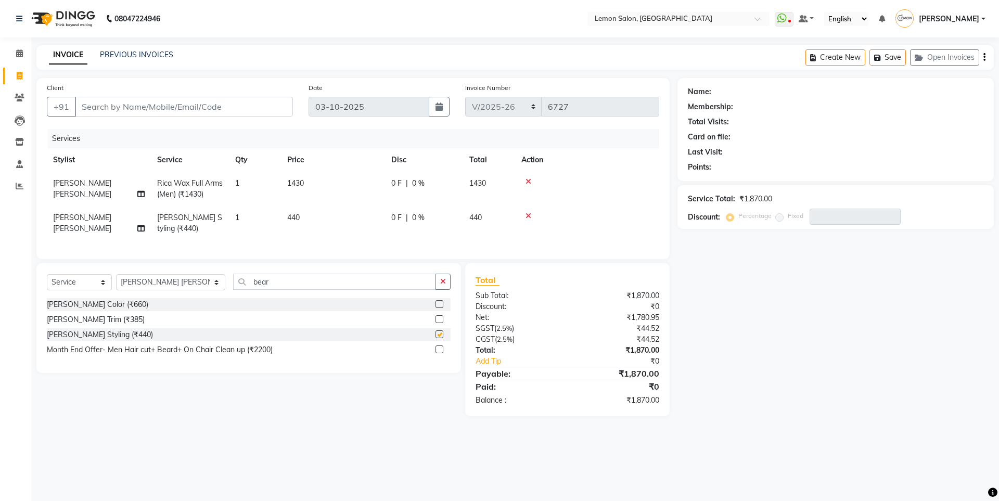
checkbox input "false"
click at [99, 218] on span "[PERSON_NAME] [PERSON_NAME]" at bounding box center [82, 223] width 58 height 20
select select "7397"
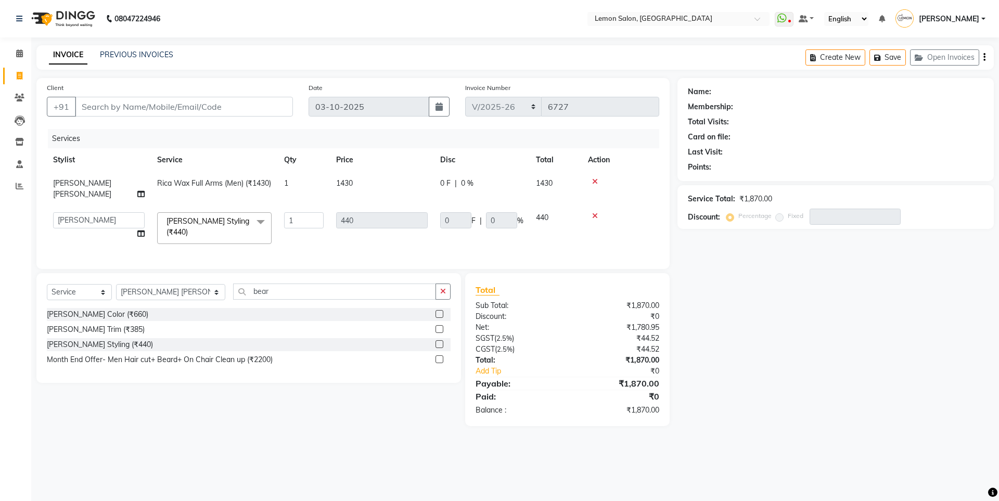
select select "9574"
click at [167, 107] on input "Client" at bounding box center [184, 107] width 218 height 20
type input "9"
type input "0"
click at [100, 102] on input "90618422" at bounding box center [157, 107] width 165 height 20
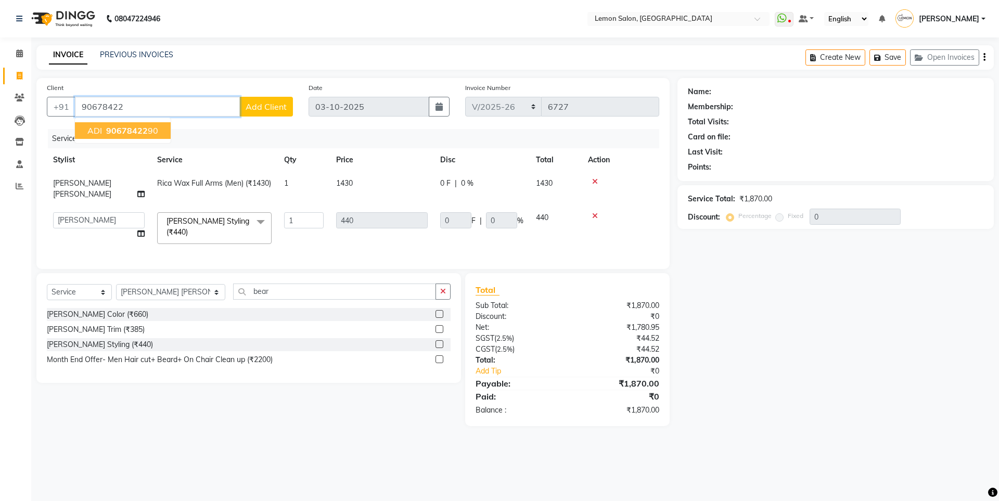
click at [130, 129] on span "90678422" at bounding box center [127, 130] width 42 height 10
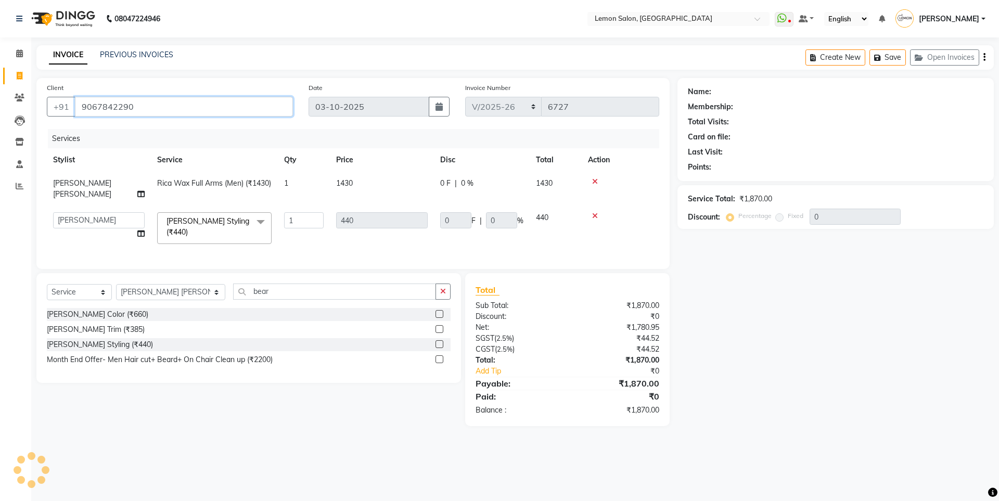
type input "9067842290"
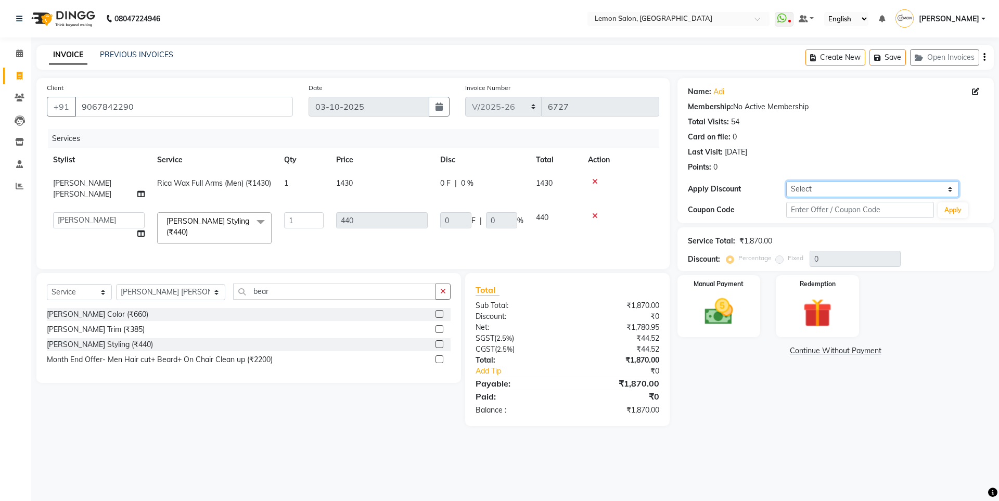
click at [816, 193] on select "Select Coupon → Abc" at bounding box center [872, 189] width 173 height 16
select select "1: Object"
click at [786, 181] on select "Select Coupon → Abc" at bounding box center [872, 189] width 173 height 16
type input "20"
type input "88"
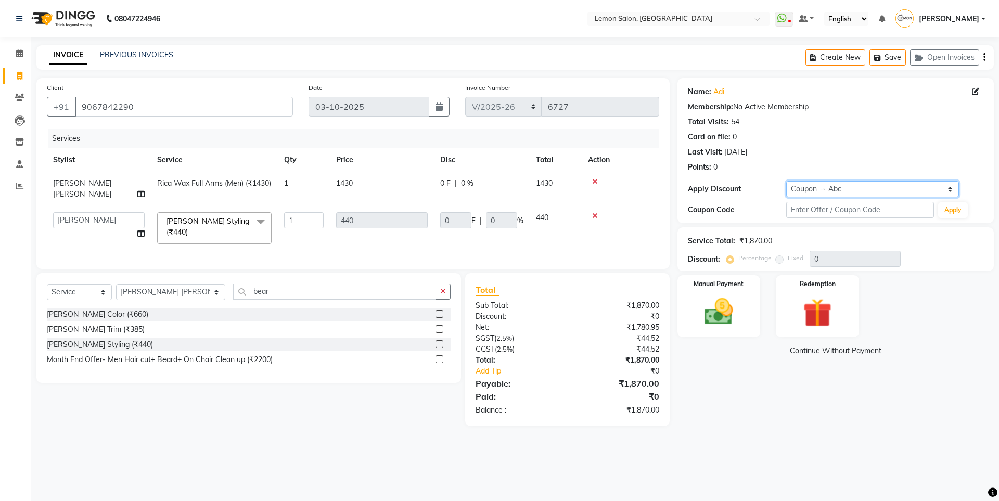
type input "20"
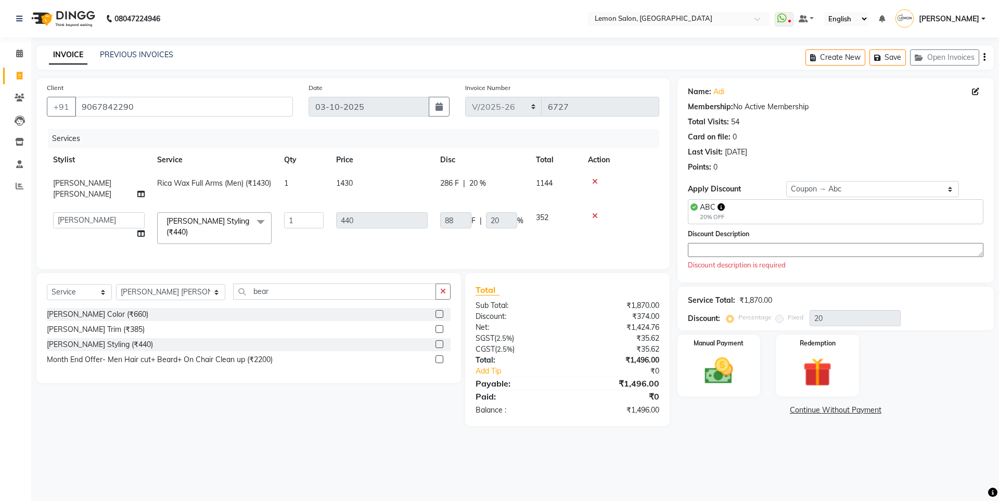
click at [751, 251] on textarea at bounding box center [835, 250] width 295 height 14
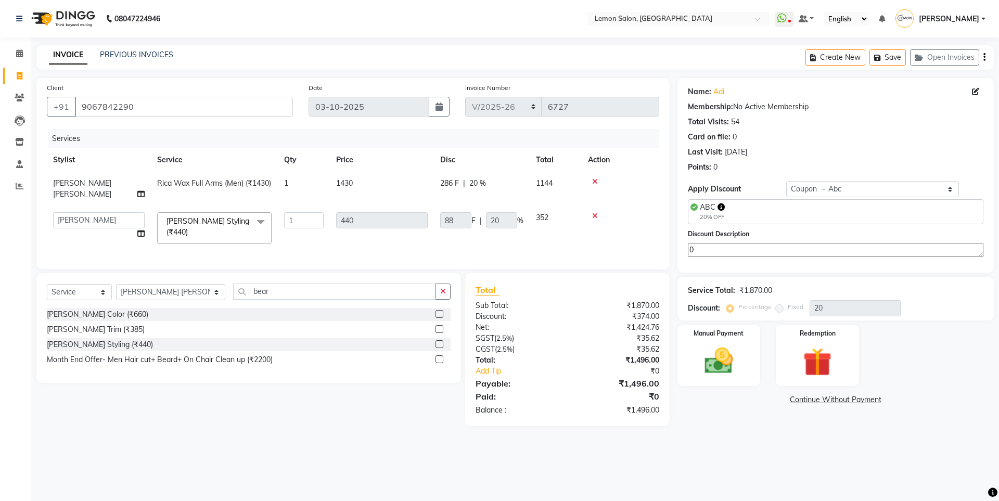
type textarea "0"
click at [757, 345] on div "Manual Payment" at bounding box center [718, 355] width 86 height 64
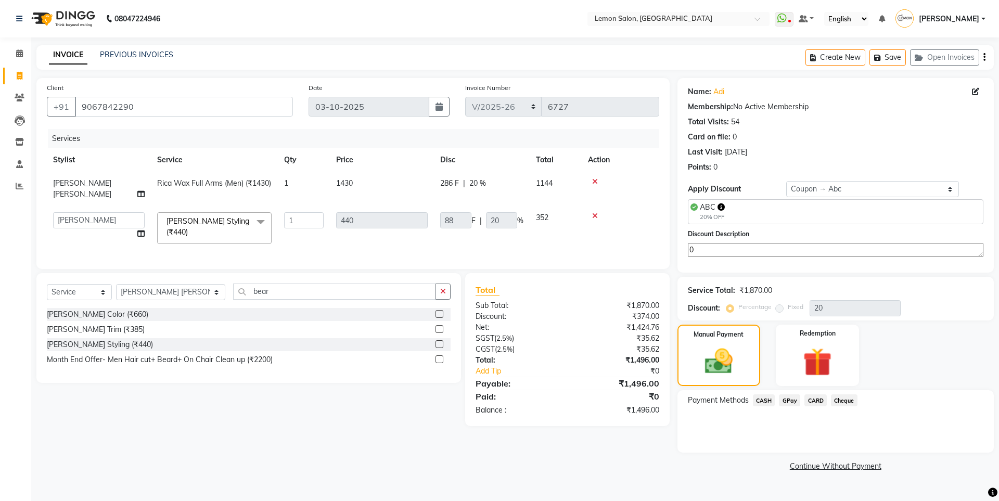
click at [791, 395] on span "GPay" at bounding box center [789, 400] width 21 height 12
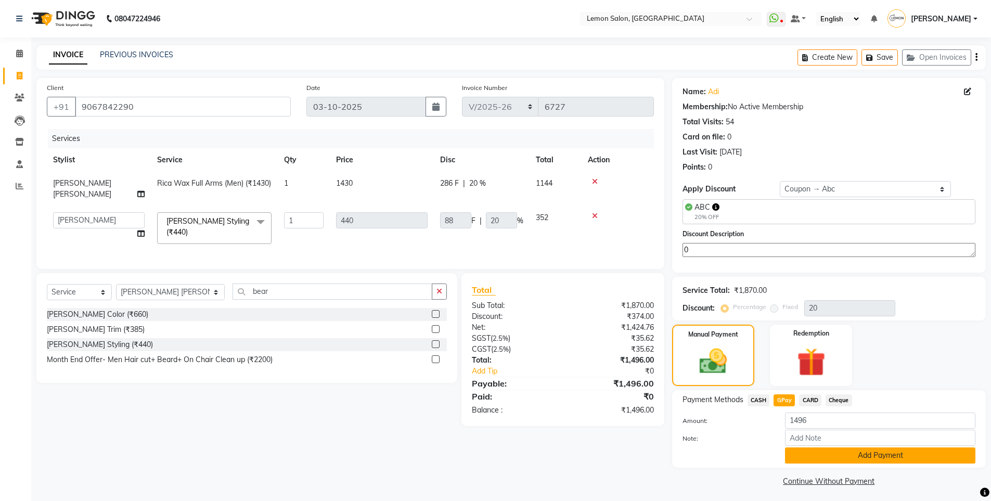
click at [835, 449] on button "Add Payment" at bounding box center [880, 455] width 190 height 16
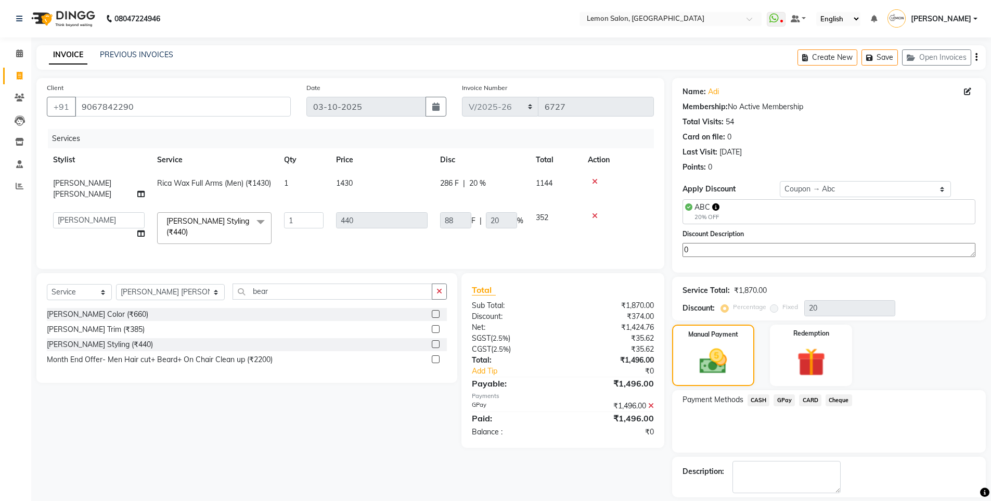
scroll to position [47, 0]
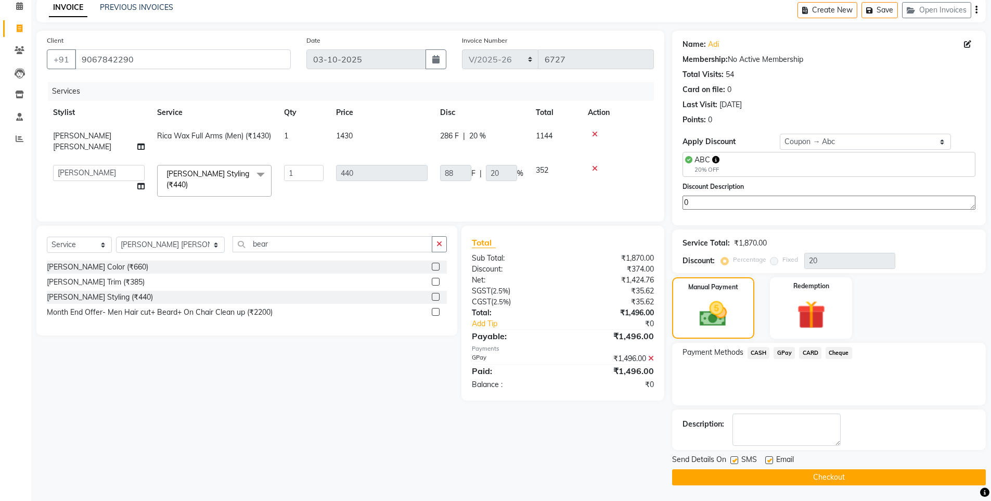
click at [736, 458] on label at bounding box center [734, 460] width 8 height 8
click at [736, 458] on input "checkbox" at bounding box center [733, 460] width 7 height 7
checkbox input "false"
click at [737, 480] on button "Checkout" at bounding box center [829, 477] width 314 height 16
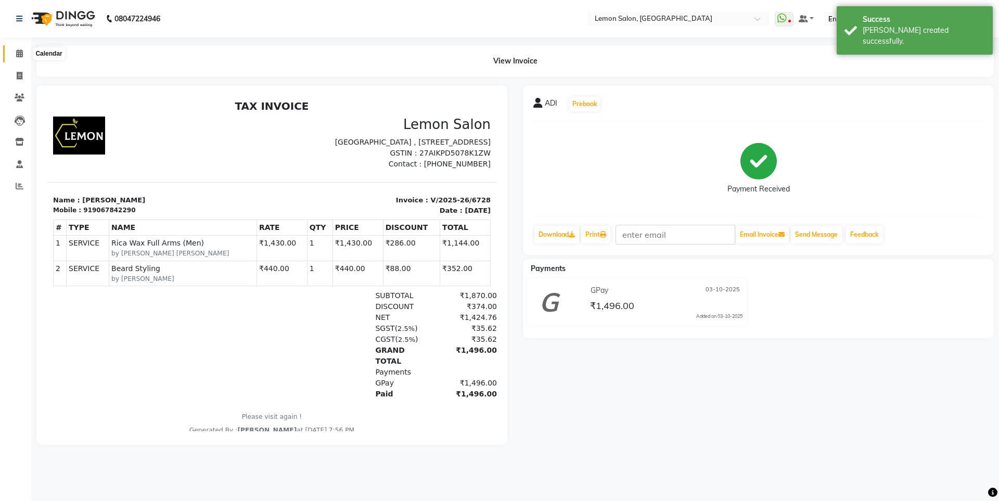
click at [20, 56] on icon at bounding box center [19, 53] width 7 height 8
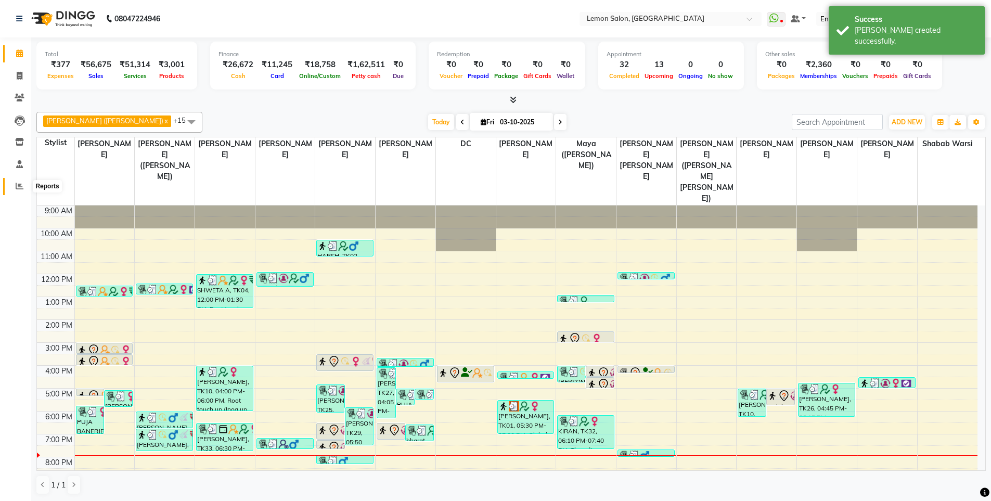
click at [21, 185] on icon at bounding box center [20, 186] width 8 height 8
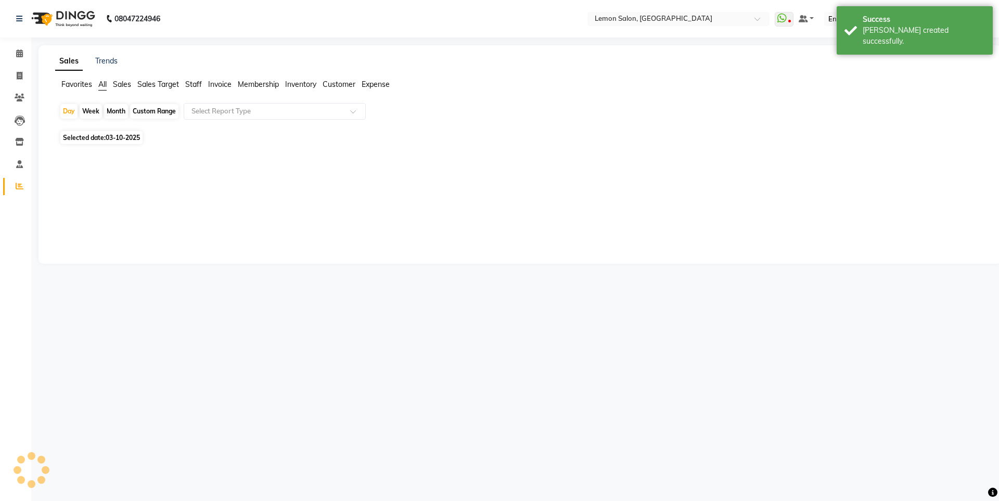
click at [381, 86] on span "Expense" at bounding box center [375, 84] width 28 height 9
click at [324, 116] on input "text" at bounding box center [264, 111] width 150 height 10
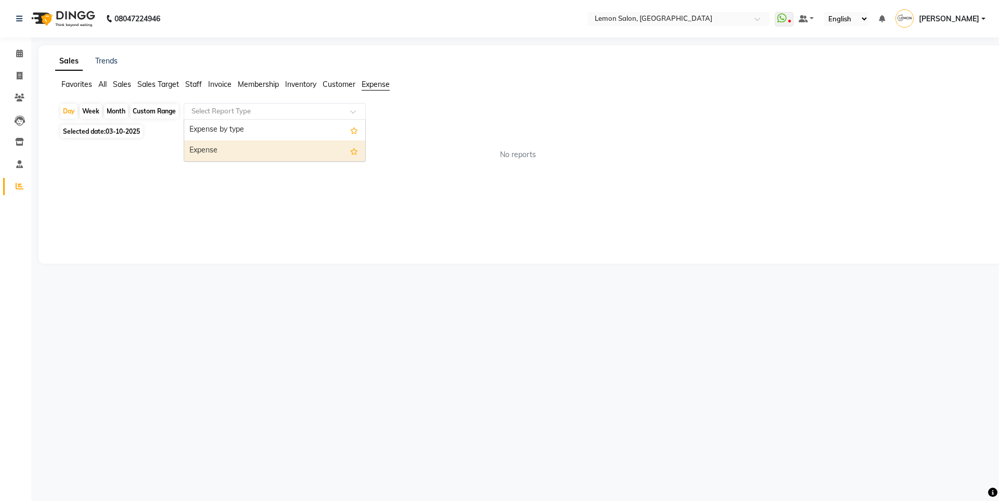
drag, startPoint x: 319, startPoint y: 139, endPoint x: 325, endPoint y: 145, distance: 8.5
click at [325, 145] on div "Expense by type Expense" at bounding box center [274, 141] width 181 height 42
click at [325, 145] on div "Expense" at bounding box center [274, 150] width 181 height 21
select select "csv"
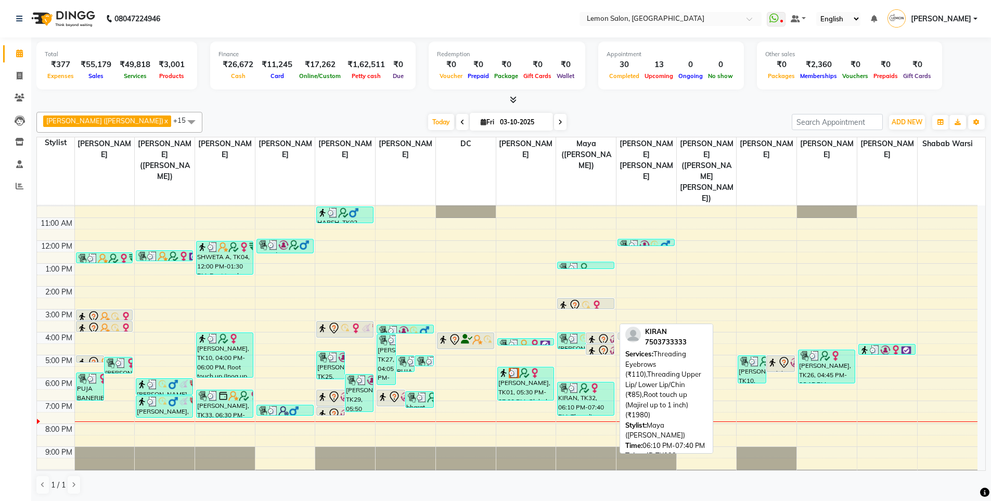
scroll to position [1, 0]
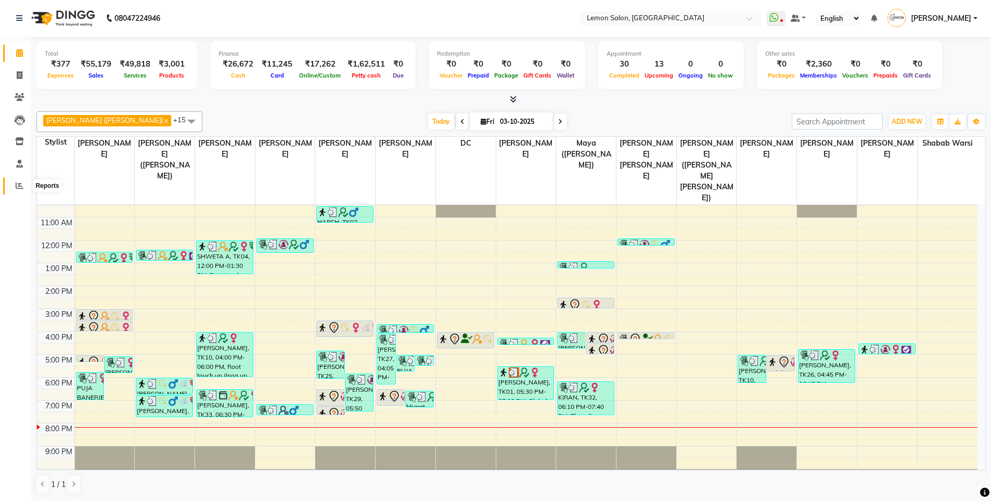
click at [15, 187] on span at bounding box center [19, 186] width 18 height 12
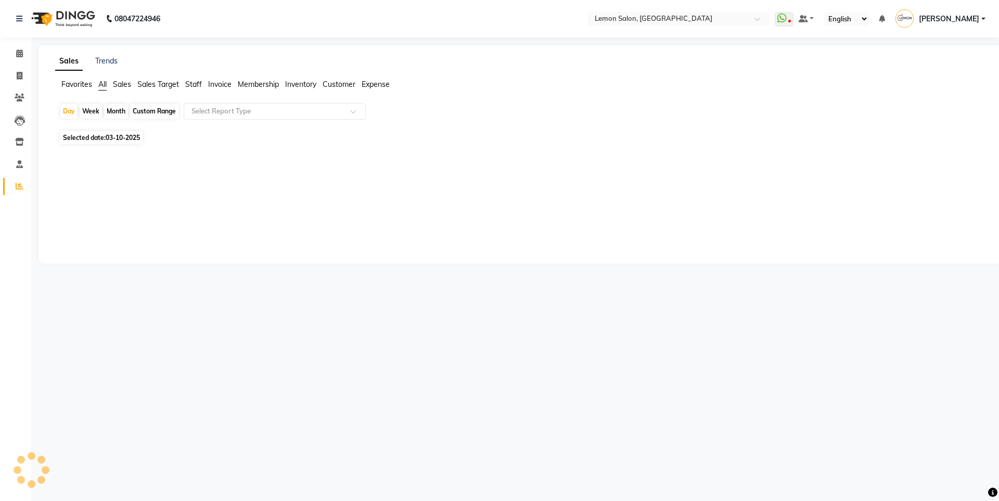
click at [386, 82] on span "Expense" at bounding box center [375, 84] width 28 height 9
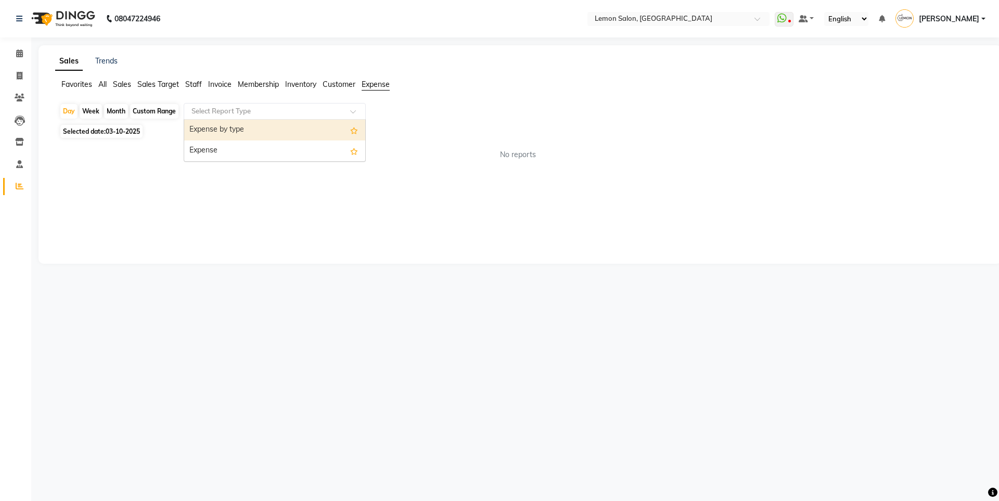
click at [241, 115] on input "text" at bounding box center [264, 111] width 150 height 10
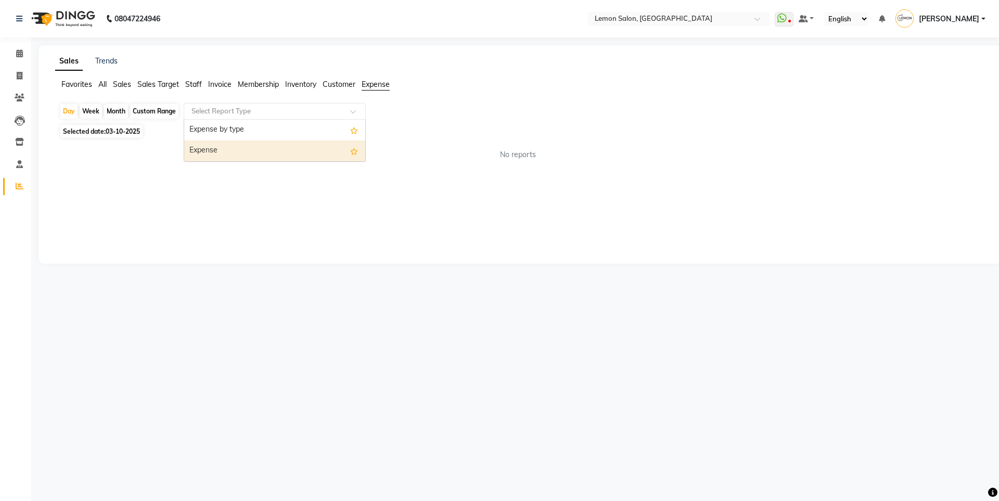
click at [248, 150] on div "Expense" at bounding box center [274, 150] width 181 height 21
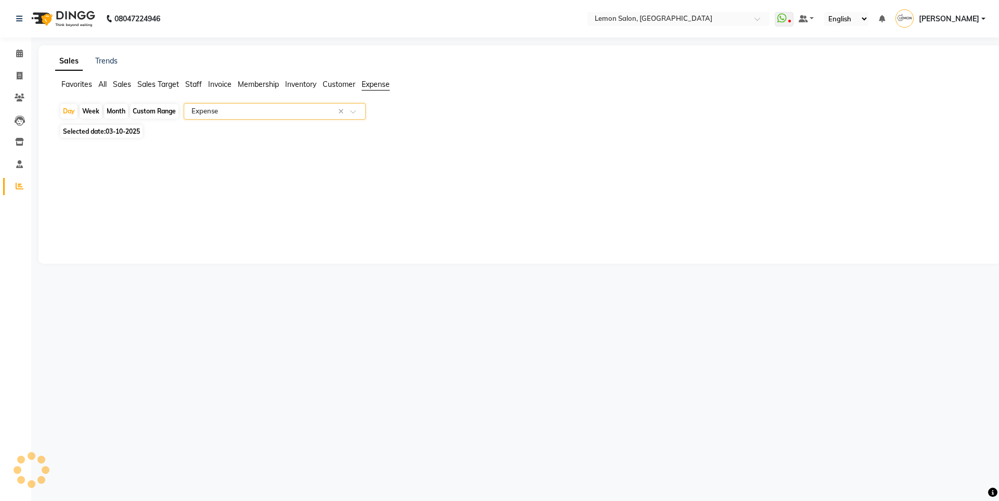
select select "csv"
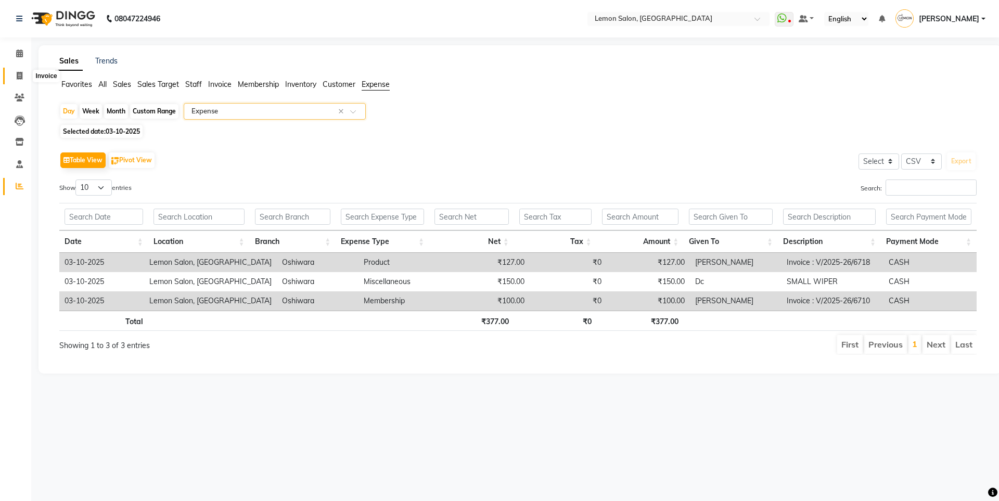
click at [14, 72] on span at bounding box center [19, 76] width 18 height 12
select select "service"
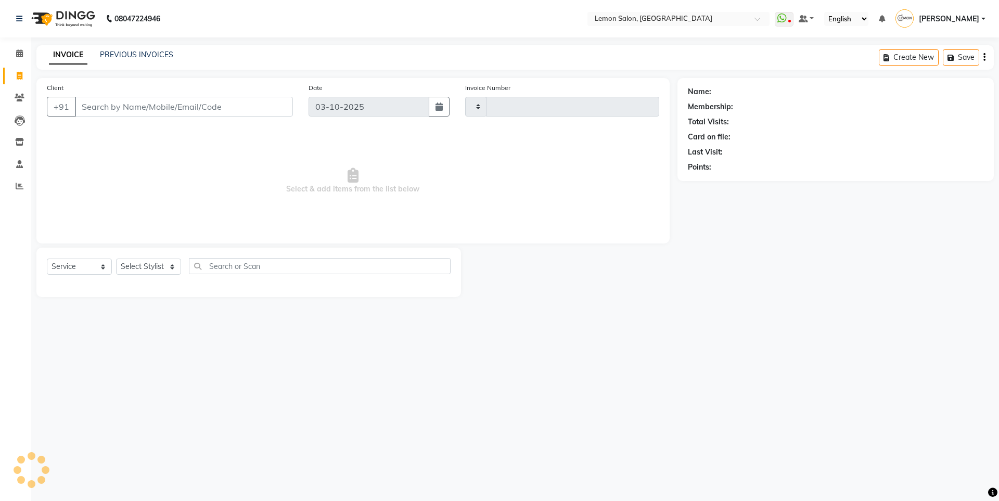
type input "6731"
select select "566"
click at [122, 48] on div "INVOICE PREVIOUS INVOICES Create New Save Open Invoices" at bounding box center [514, 57] width 957 height 24
click at [134, 52] on link "PREVIOUS INVOICES" at bounding box center [136, 54] width 73 height 9
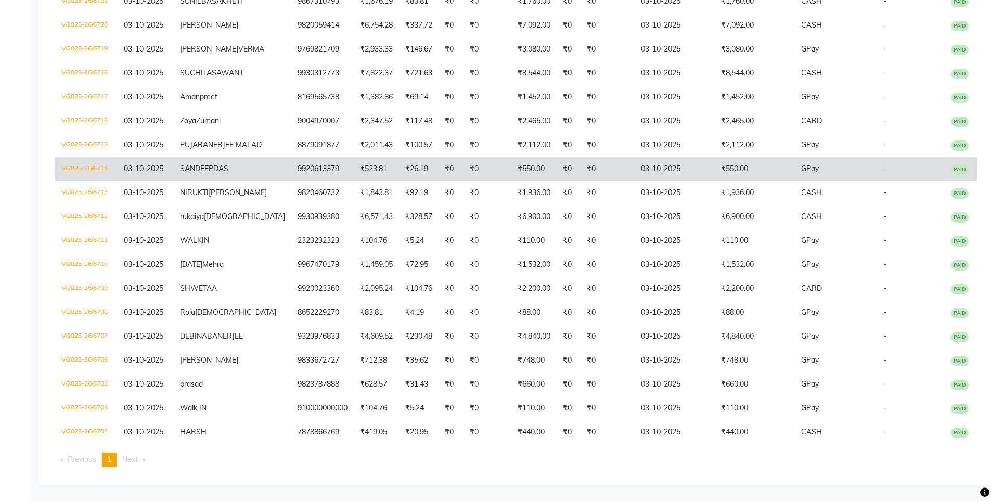
scroll to position [416, 0]
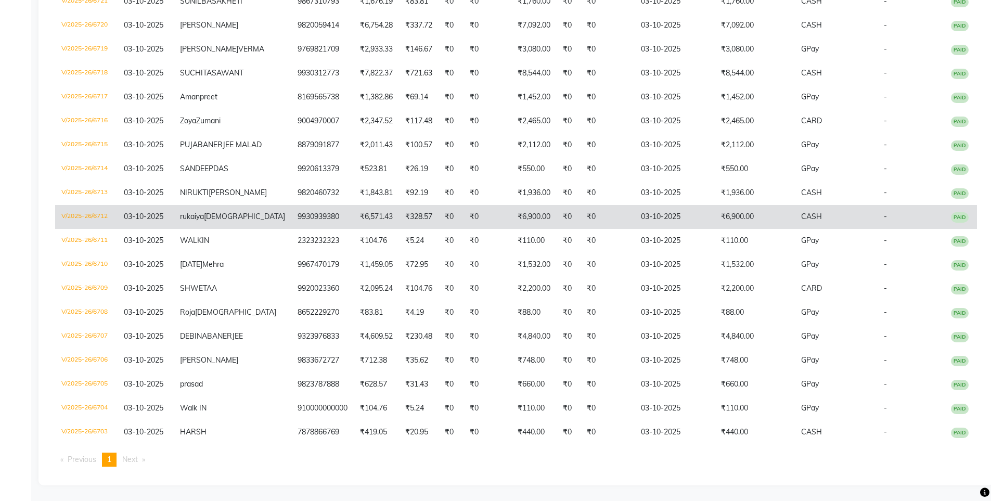
click at [557, 229] on td "₹0" at bounding box center [569, 217] width 24 height 24
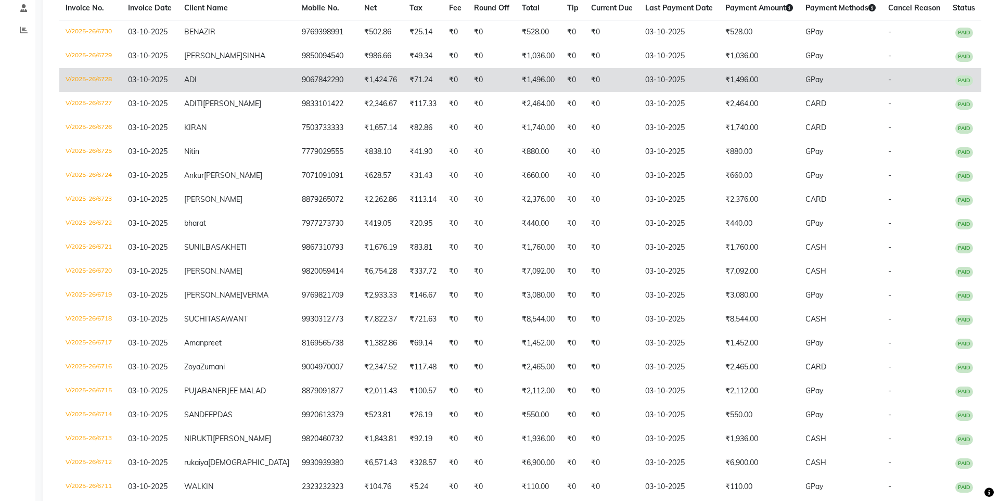
scroll to position [0, 0]
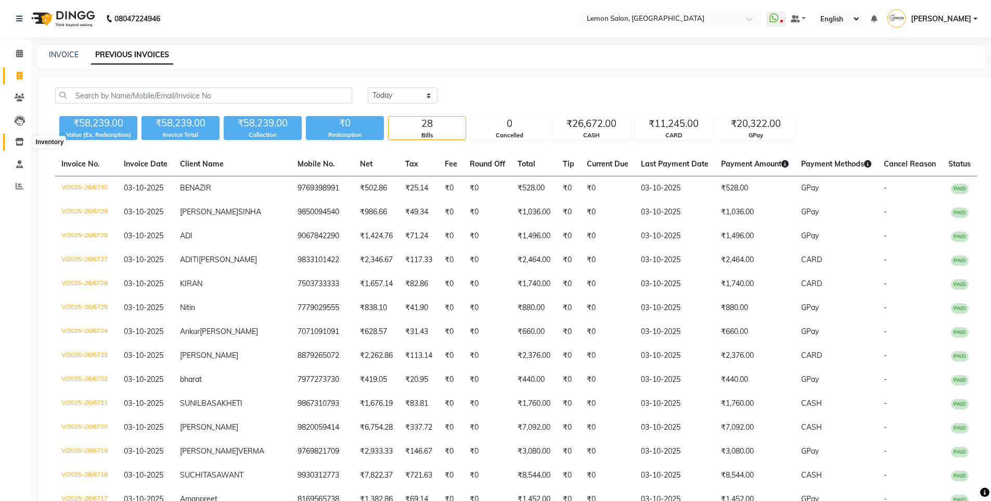
click at [17, 138] on icon at bounding box center [19, 142] width 9 height 8
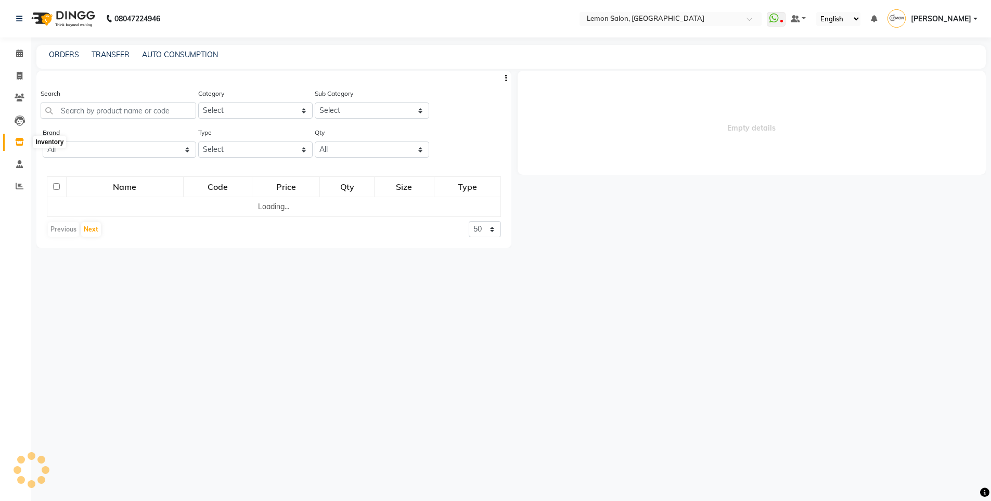
select select
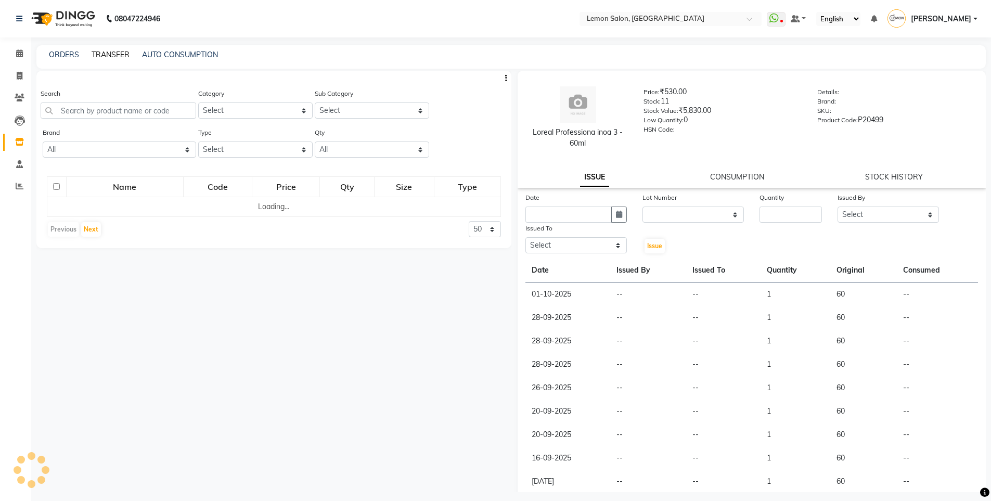
click at [107, 55] on link "TRANSFER" at bounding box center [111, 54] width 38 height 9
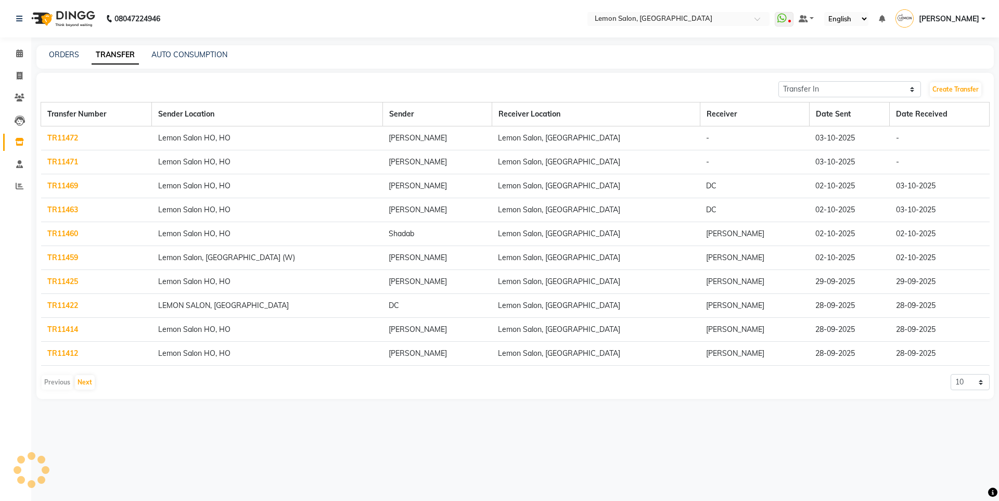
click at [64, 138] on link "TR11472" at bounding box center [62, 137] width 31 height 9
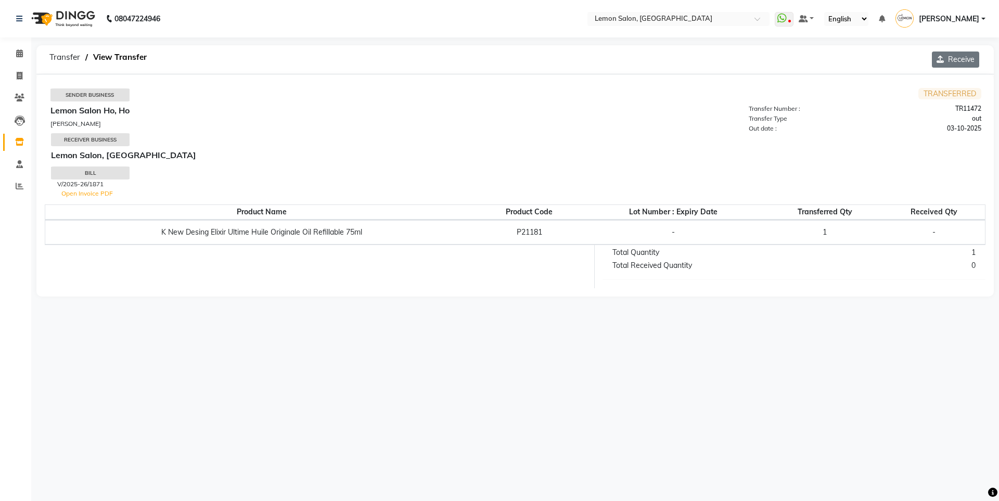
click at [960, 61] on button "Receive" at bounding box center [955, 59] width 47 height 16
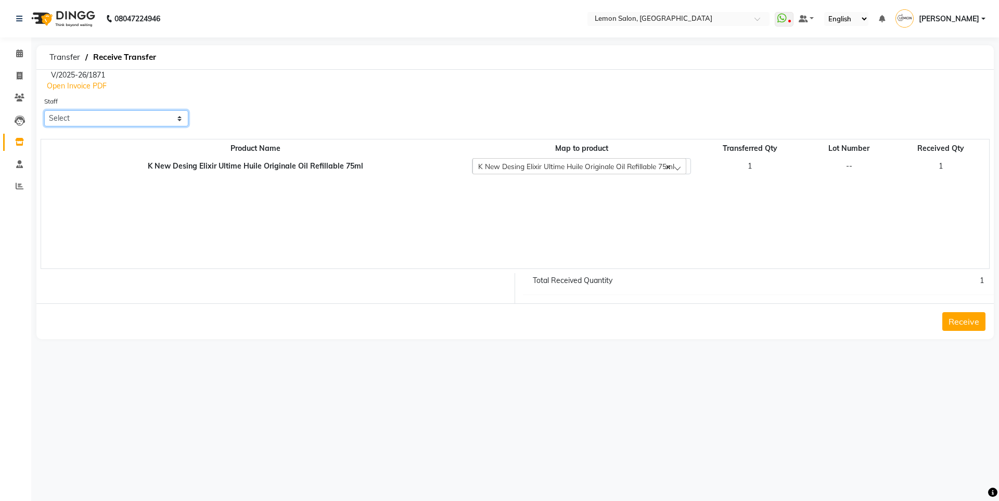
click at [124, 121] on select "Select [PERSON_NAME] [PERSON_NAME] [PERSON_NAME] [PERSON_NAME] [PERSON_NAME] Da…" at bounding box center [116, 118] width 144 height 16
select select "32325"
click at [44, 110] on select "Select [PERSON_NAME] [PERSON_NAME] [PERSON_NAME] [PERSON_NAME] [PERSON_NAME] Da…" at bounding box center [116, 118] width 144 height 16
click at [981, 318] on button "Receive" at bounding box center [963, 321] width 43 height 19
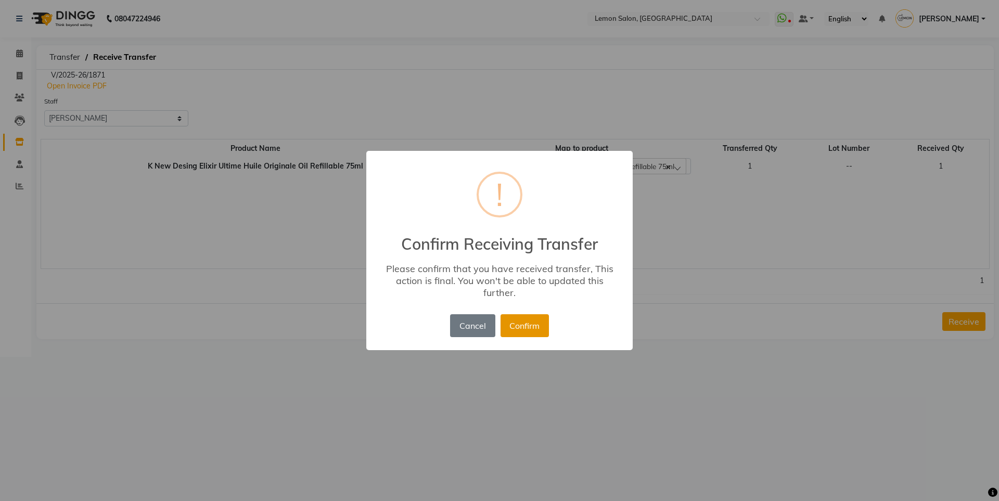
click at [532, 330] on button "Confirm" at bounding box center [524, 325] width 48 height 23
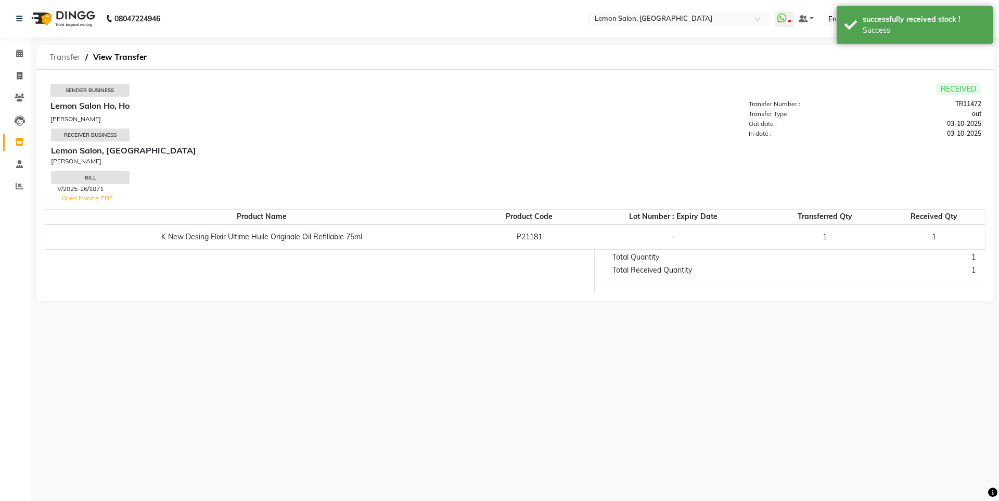
click at [73, 53] on span "Transfer" at bounding box center [64, 57] width 41 height 19
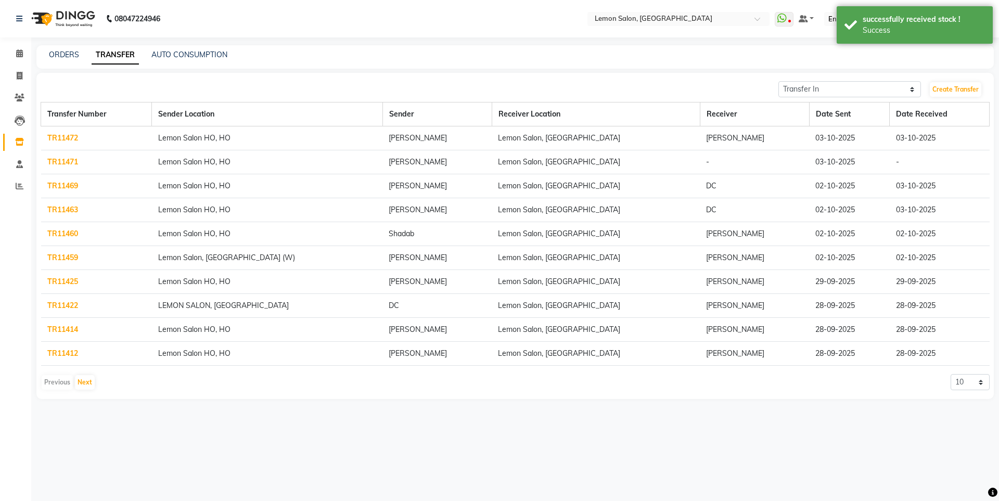
click at [62, 161] on link "TR11471" at bounding box center [62, 161] width 31 height 9
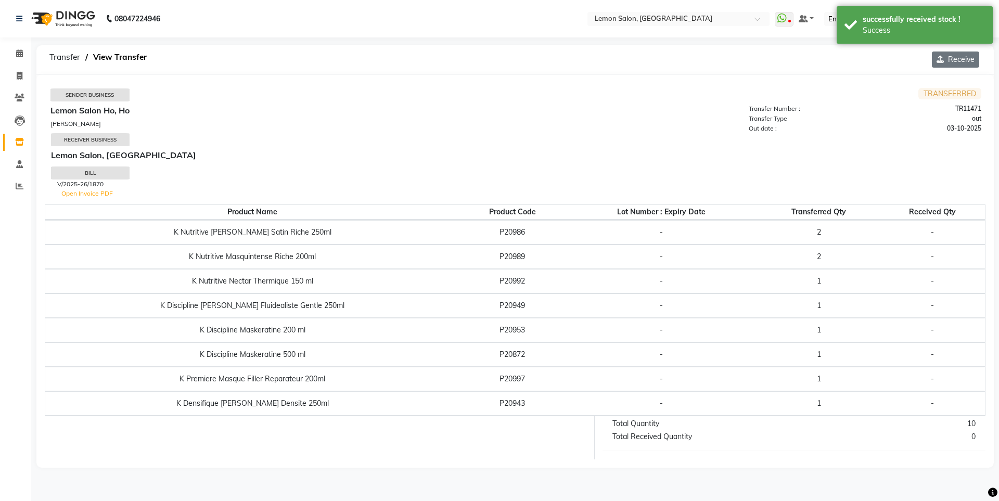
click at [966, 52] on button "Receive" at bounding box center [955, 59] width 47 height 16
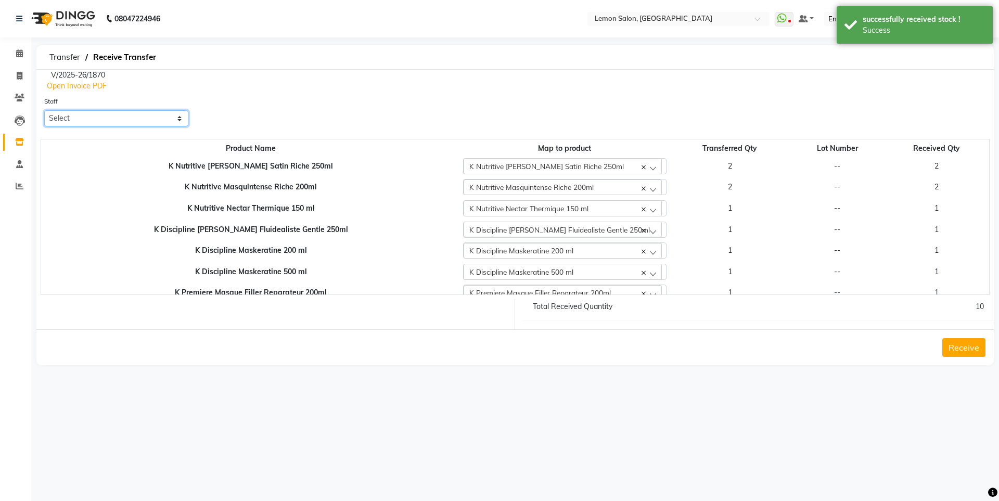
click at [80, 112] on select "Select [PERSON_NAME] [PERSON_NAME] [PERSON_NAME] [PERSON_NAME] [PERSON_NAME] Da…" at bounding box center [116, 118] width 144 height 16
select select "32325"
click at [44, 110] on select "Select [PERSON_NAME] [PERSON_NAME] [PERSON_NAME] [PERSON_NAME] [PERSON_NAME] Da…" at bounding box center [116, 118] width 144 height 16
click at [960, 345] on button "Receive" at bounding box center [963, 347] width 43 height 19
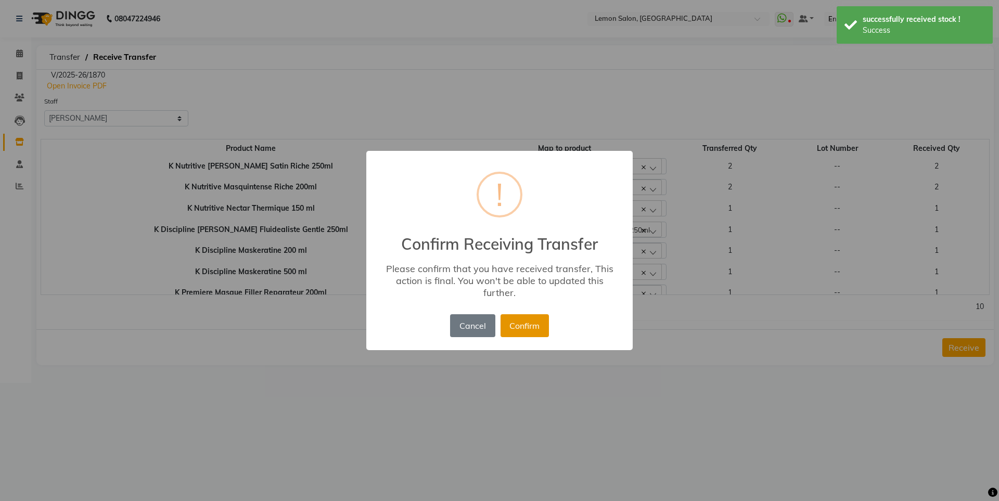
click at [520, 330] on button "Confirm" at bounding box center [524, 325] width 48 height 23
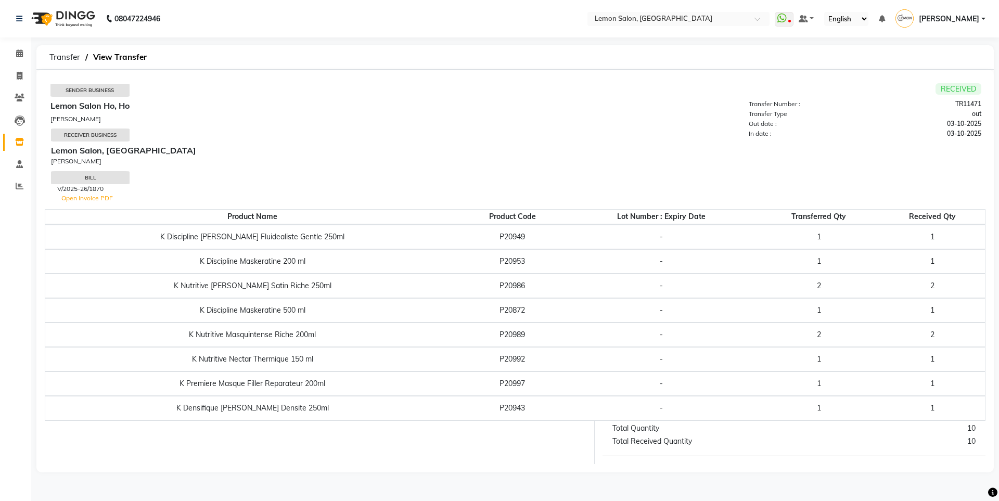
click at [20, 44] on li "Calendar" at bounding box center [15, 54] width 31 height 22
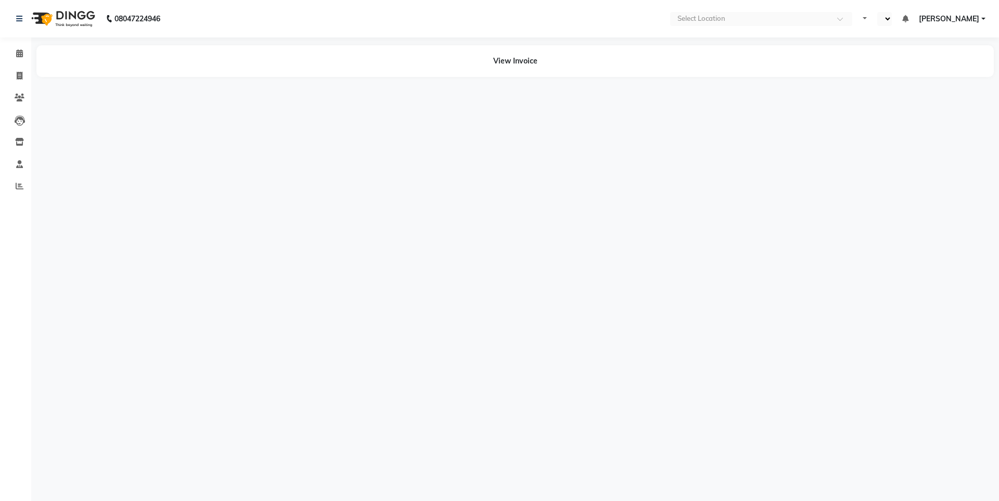
select select "en"
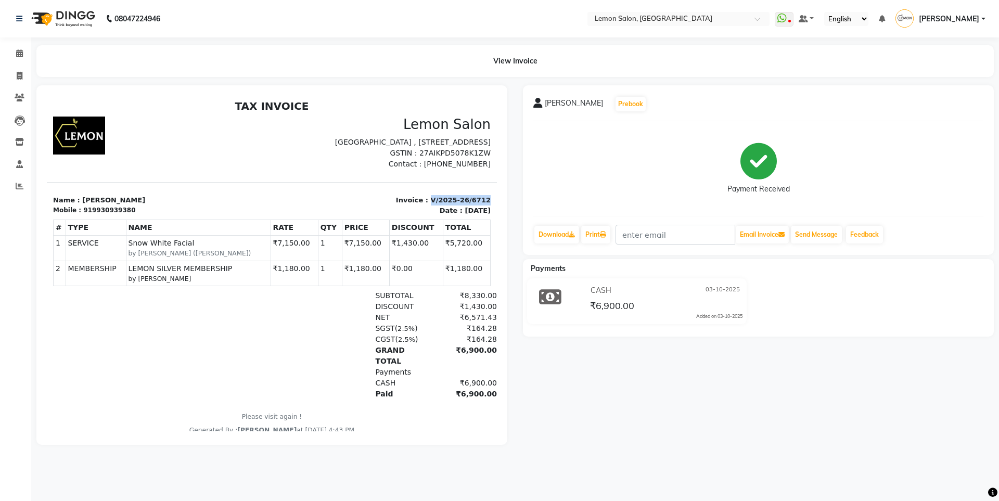
drag, startPoint x: 424, startPoint y: 210, endPoint x: 477, endPoint y: 214, distance: 53.7
click at [477, 214] on div "Invoice : V/2025-26/6712 Date : [DATE]" at bounding box center [384, 205] width 225 height 20
copy p "V/2025-26/6712"
click at [12, 54] on span at bounding box center [19, 54] width 18 height 12
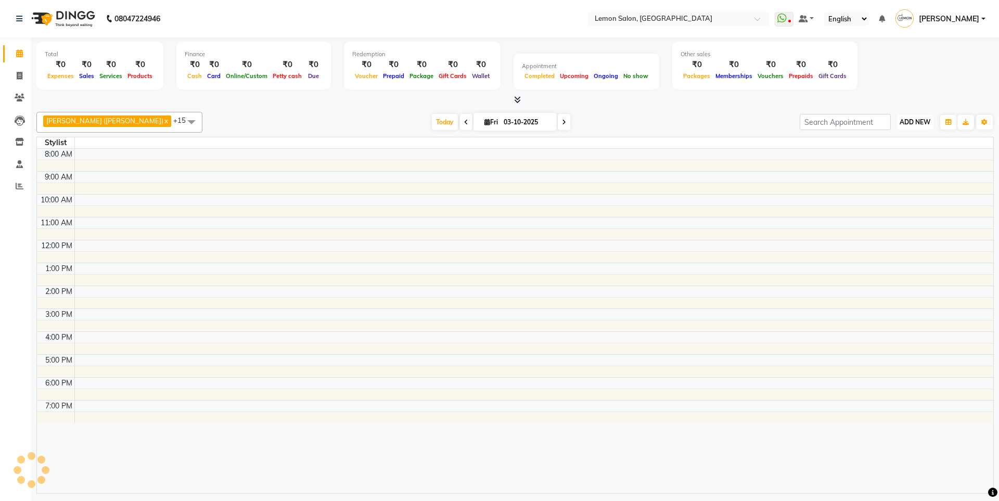
click at [915, 125] on span "ADD NEW" at bounding box center [914, 122] width 31 height 8
click at [895, 170] on link "Add Expense" at bounding box center [891, 169] width 82 height 14
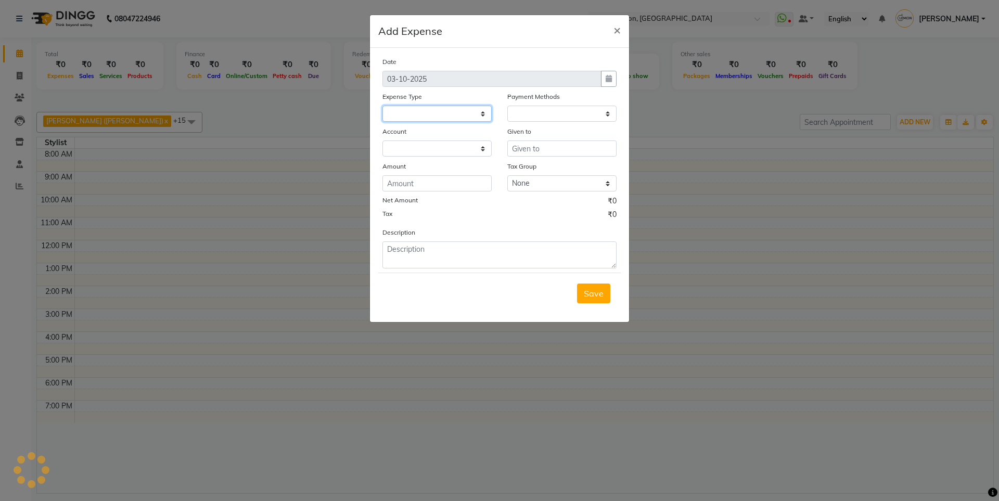
click at [427, 112] on select at bounding box center [436, 114] width 109 height 16
drag, startPoint x: 525, startPoint y: 45, endPoint x: 486, endPoint y: 80, distance: 52.3
click at [525, 45] on div "Add Expense ×" at bounding box center [499, 31] width 259 height 33
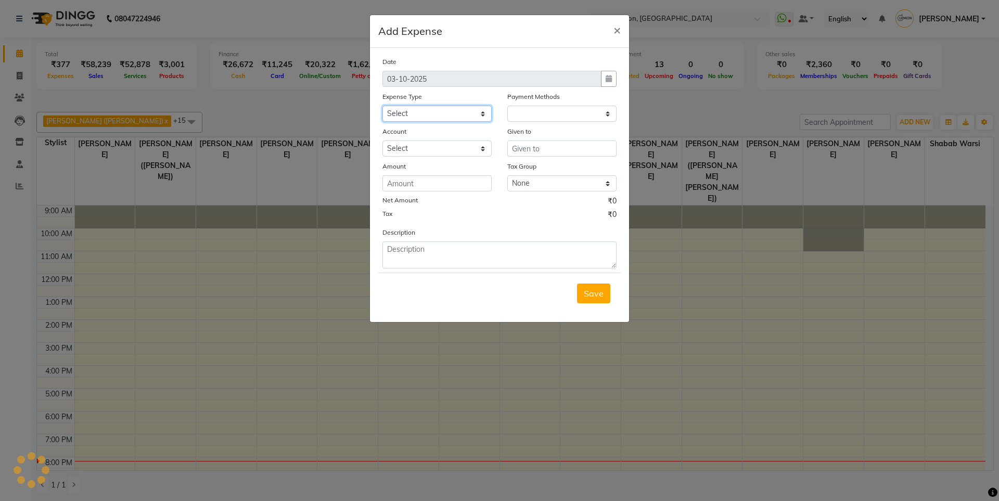
click at [449, 119] on select "Select Advance Cash transfer to hub Laundry Loan Membership Milk Miscellaneous …" at bounding box center [436, 114] width 109 height 16
select select "1"
select select "2543"
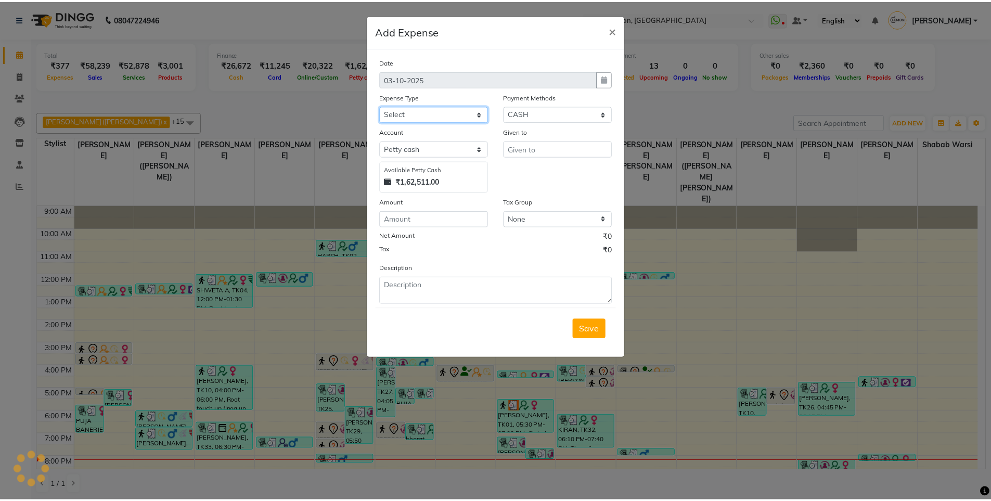
scroll to position [14, 0]
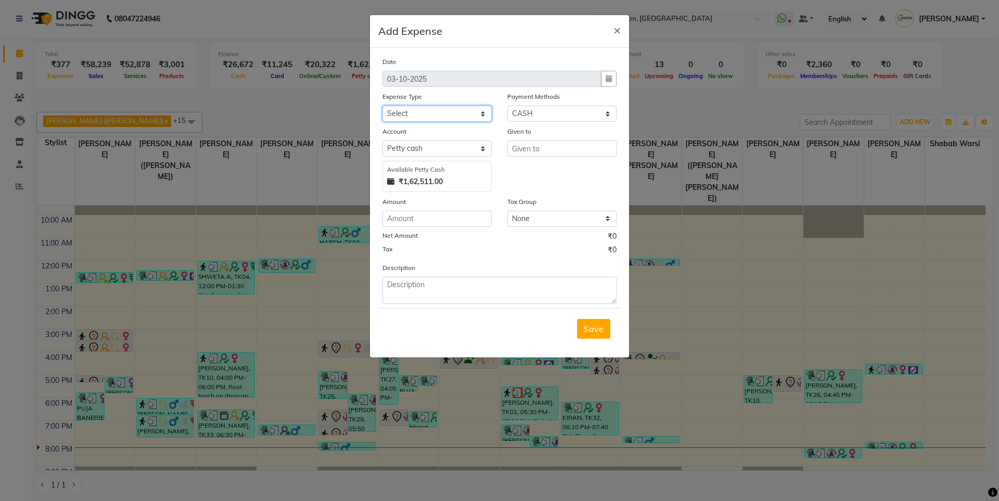
select select "2706"
click at [382, 106] on select "Select Advance Cash transfer to hub Laundry Loan Membership Milk Miscellaneous …" at bounding box center [436, 114] width 109 height 16
click at [581, 146] on input "text" at bounding box center [561, 148] width 109 height 16
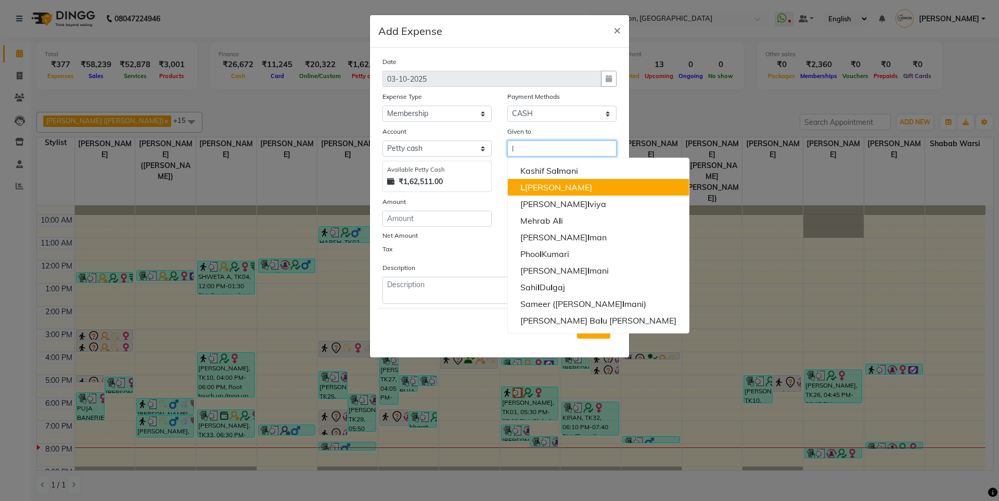
click at [574, 187] on ngb-highlight "L [PERSON_NAME]" at bounding box center [556, 187] width 72 height 10
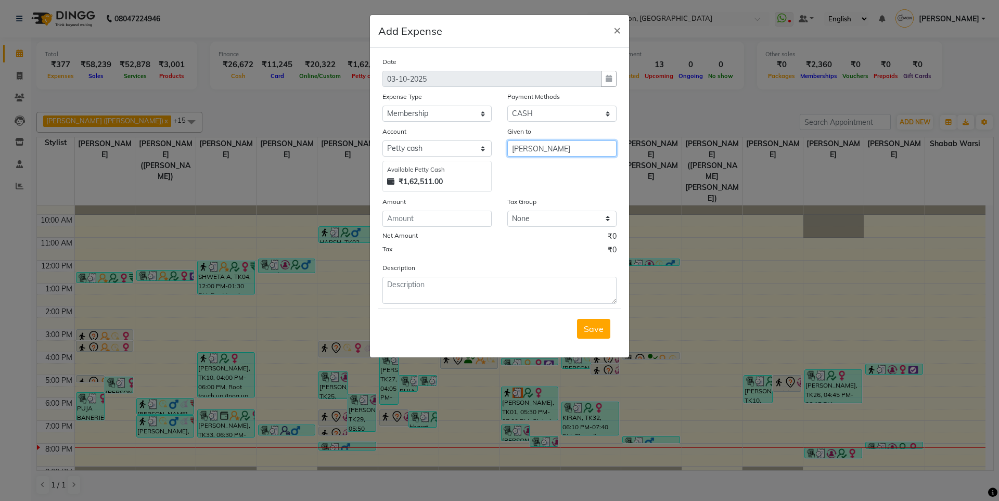
type input "[PERSON_NAME]"
click at [422, 215] on input "number" at bounding box center [436, 219] width 109 height 16
type input "100"
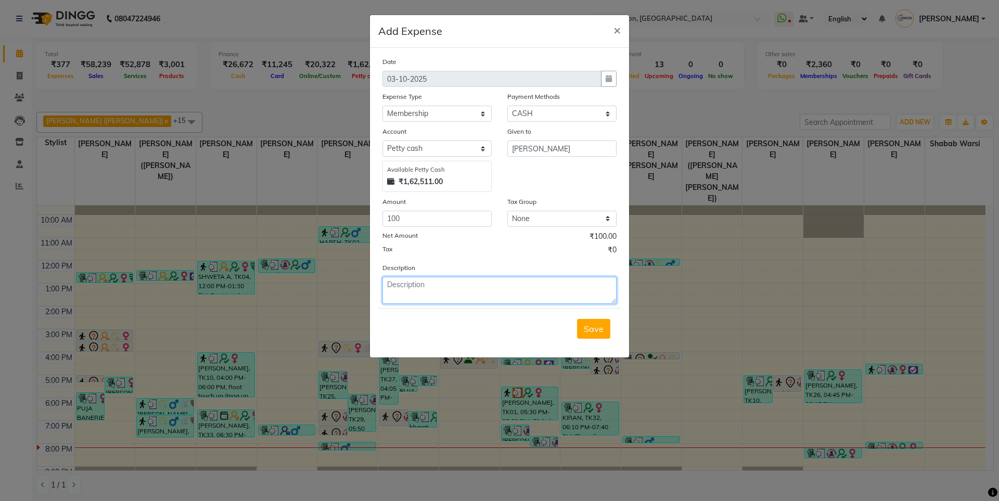
paste textarea "V/2025-26/6712"
type textarea "V/2025-26/6712"
click at [595, 334] on button "Save" at bounding box center [593, 329] width 33 height 20
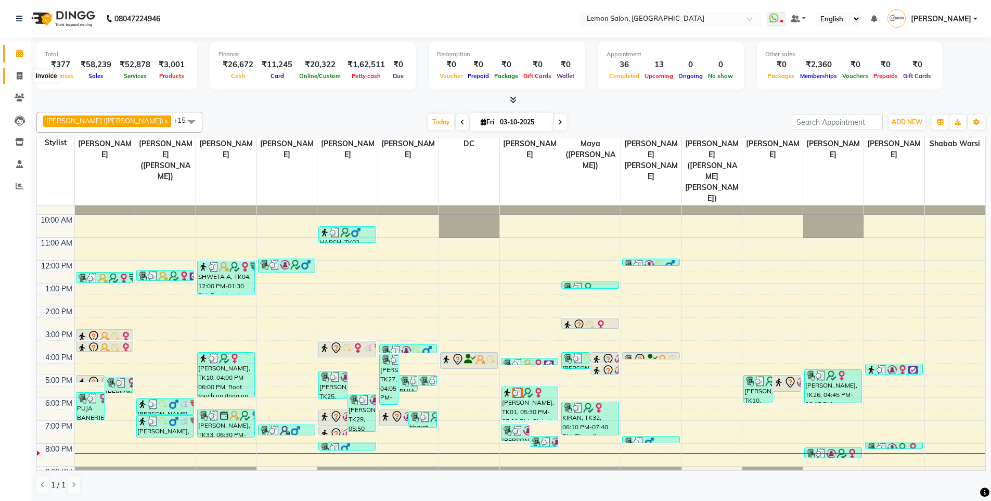
click at [26, 76] on span at bounding box center [19, 76] width 18 height 12
select select "566"
select select "service"
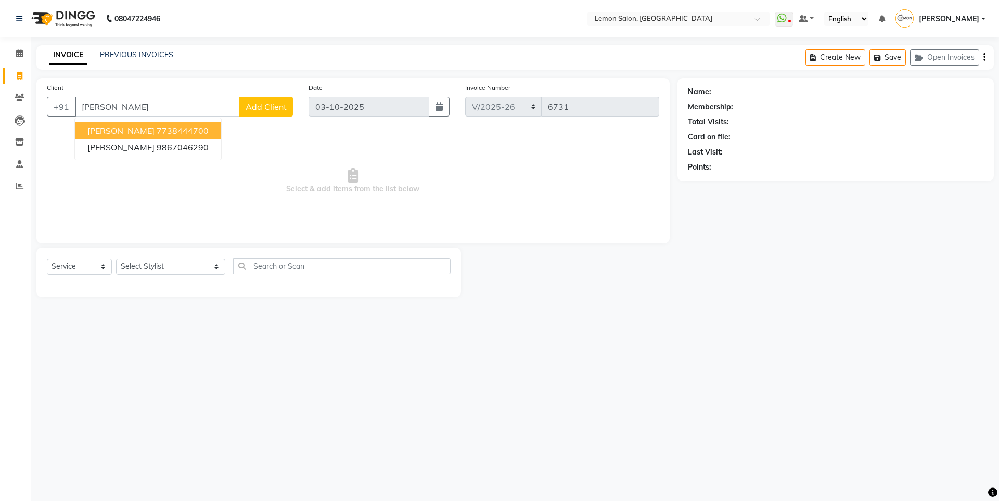
click at [154, 134] on span "ANURADHA MAHESHWARI" at bounding box center [120, 130] width 67 height 10
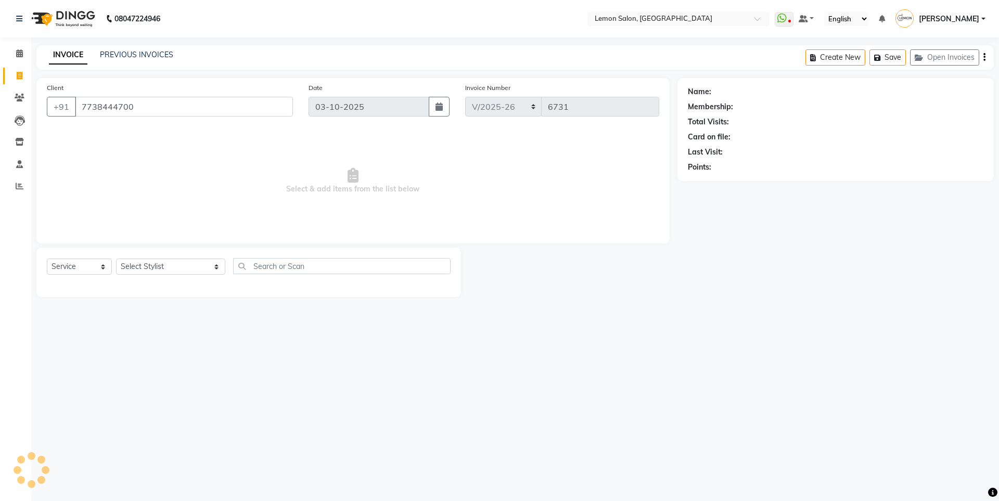
type input "7738444700"
click at [729, 90] on link "Anuradha Maheshwari" at bounding box center [742, 91] width 58 height 11
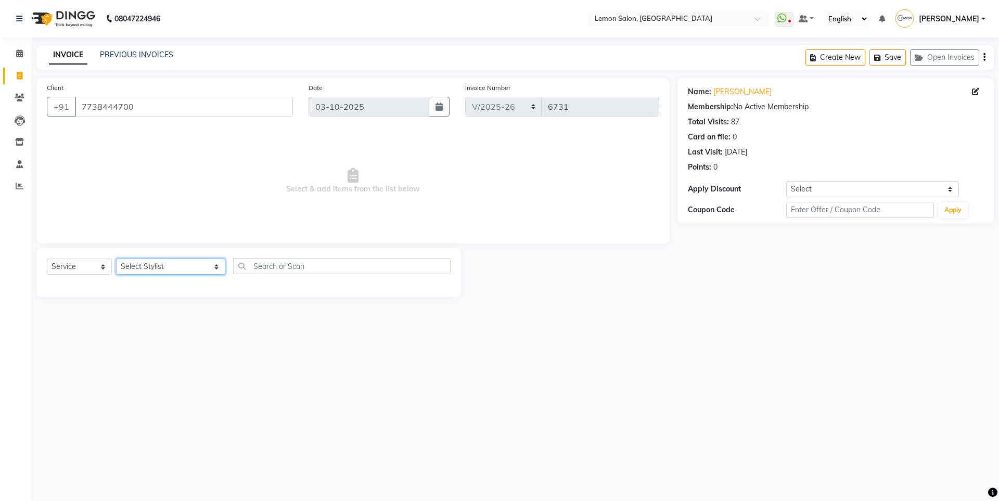
click at [180, 262] on select "Select Stylist [PERSON_NAME] [PERSON_NAME] DC [PERSON_NAME] [PERSON_NAME] ([PER…" at bounding box center [170, 267] width 109 height 16
select select "88073"
click at [116, 259] on select "Select Stylist [PERSON_NAME] [PERSON_NAME] DC [PERSON_NAME] [PERSON_NAME] ([PER…" at bounding box center [170, 267] width 109 height 16
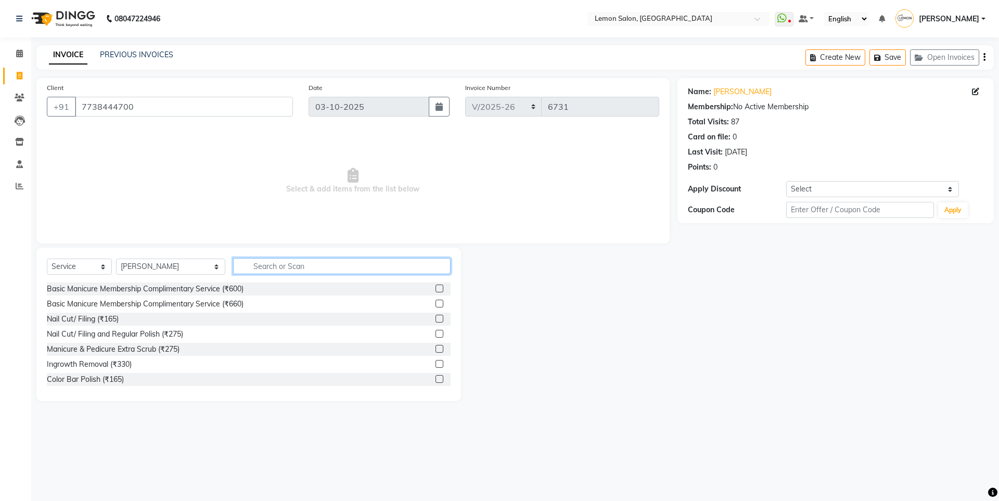
click at [279, 260] on input "text" at bounding box center [341, 266] width 217 height 16
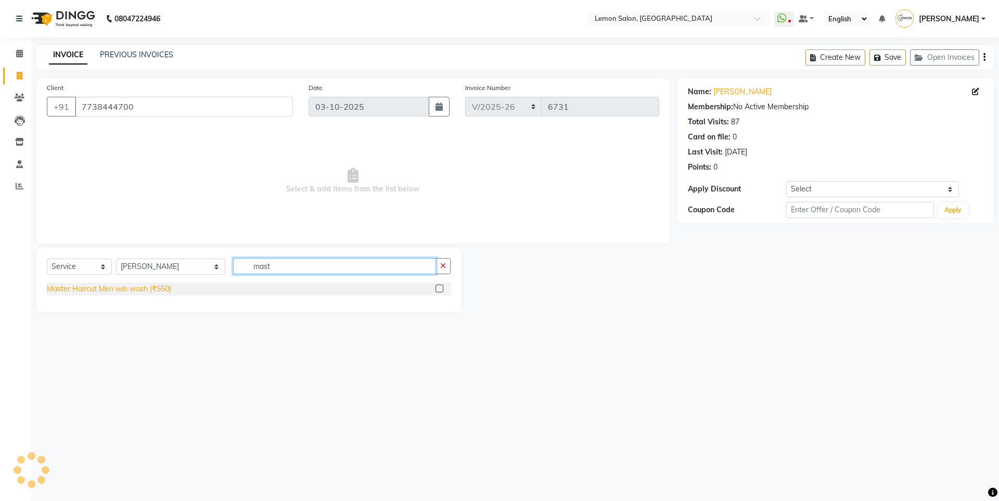
type input "mast"
click at [150, 289] on div "Master Haircut Men w/o wash (₹550)" at bounding box center [109, 288] width 124 height 11
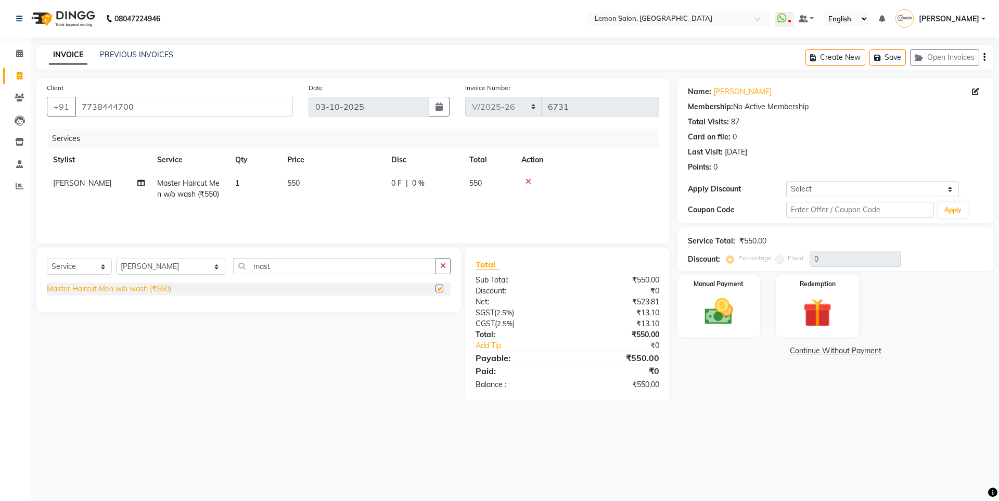
checkbox input "false"
click at [446, 269] on icon "button" at bounding box center [443, 265] width 6 height 7
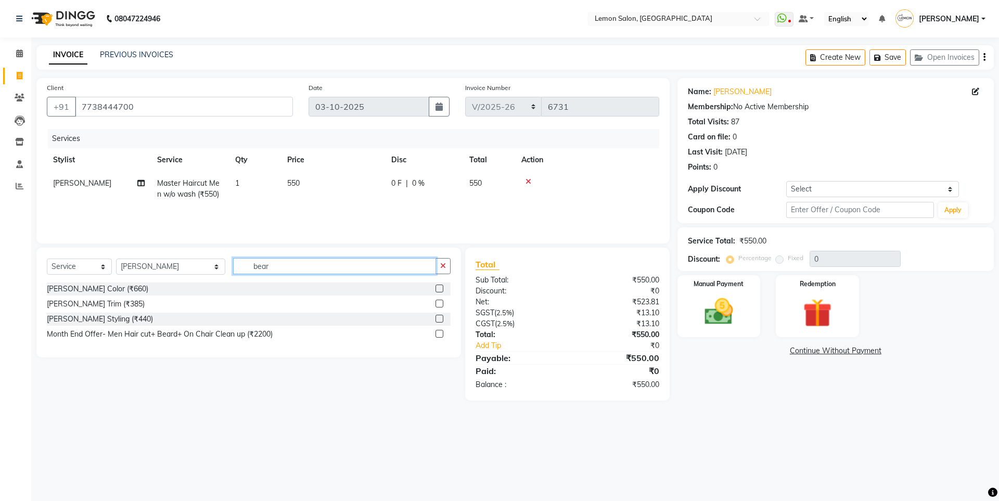
type input "bear"
click at [82, 313] on div "[PERSON_NAME] Styling (₹440)" at bounding box center [249, 319] width 404 height 13
click at [81, 318] on div "[PERSON_NAME] Styling (₹440)" at bounding box center [100, 319] width 106 height 11
checkbox input "false"
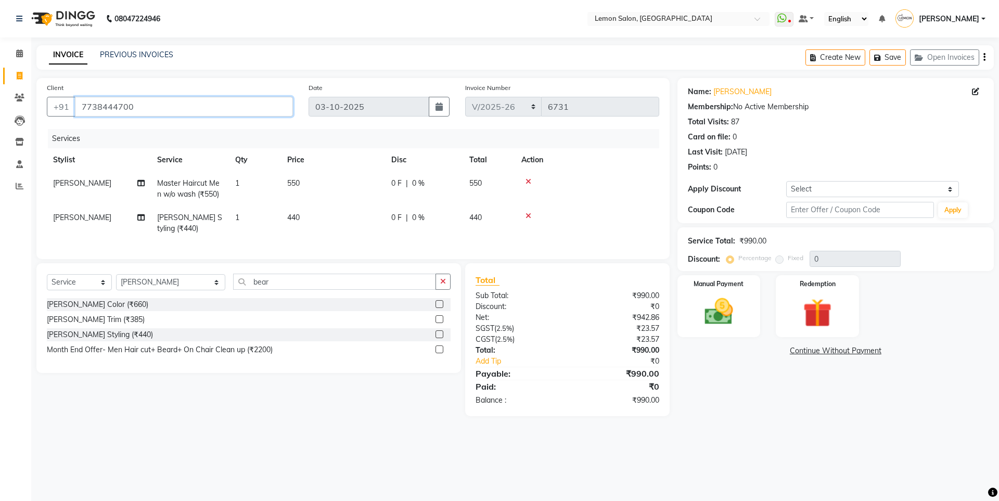
drag, startPoint x: 189, startPoint y: 114, endPoint x: 0, endPoint y: 114, distance: 189.3
click at [0, 114] on app-home "08047224946 Select Location × Lemon Salon, Oshiwara WhatsApp Status ✕ Status: D…" at bounding box center [499, 216] width 999 height 432
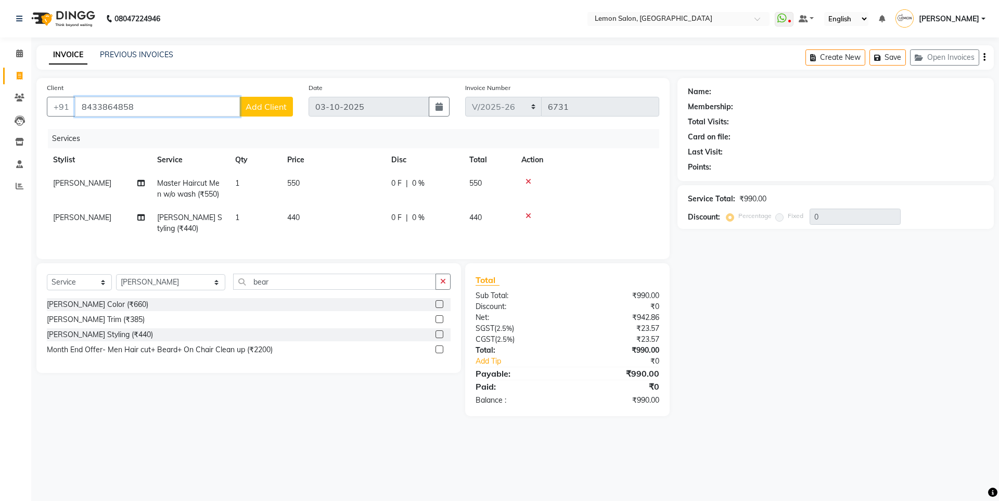
type input "8433864858"
click at [270, 102] on span "Add Client" at bounding box center [266, 106] width 41 height 10
select select "22"
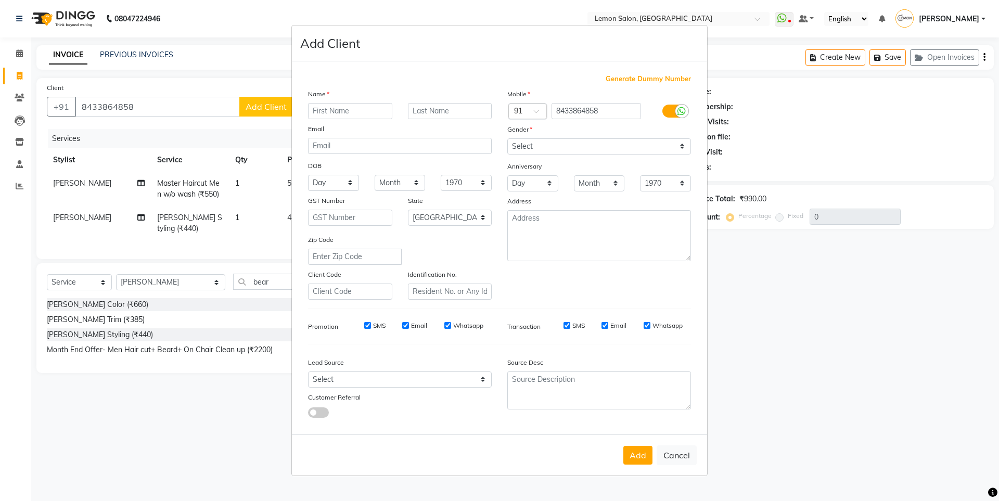
type input "g"
type input "f"
type input "FAIZ"
click at [485, 110] on input "text" at bounding box center [450, 111] width 84 height 16
type input "KHAN"
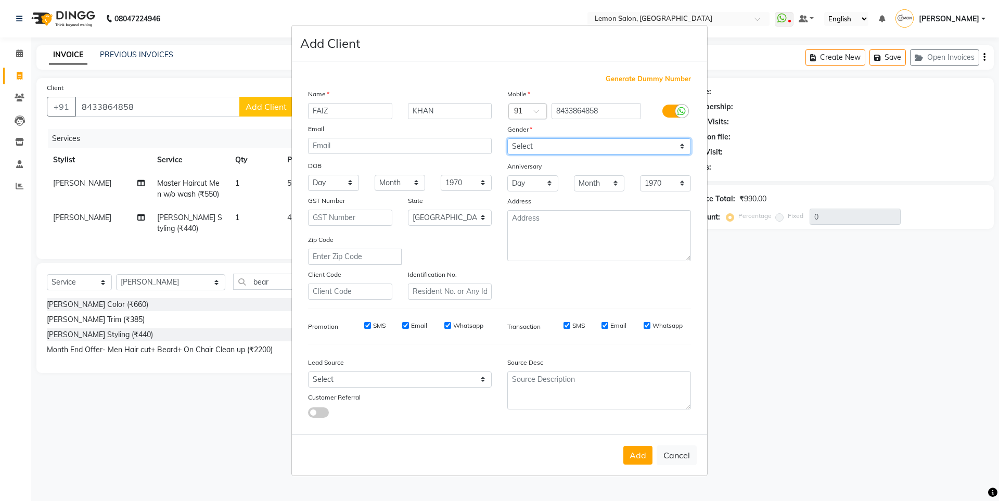
click at [578, 143] on select "Select Male Female Other Prefer Not To Say" at bounding box center [599, 146] width 184 height 16
select select "female"
click at [507, 138] on select "Select Male Female Other Prefer Not To Say" at bounding box center [599, 146] width 184 height 16
click at [635, 456] on button "Add" at bounding box center [637, 455] width 29 height 19
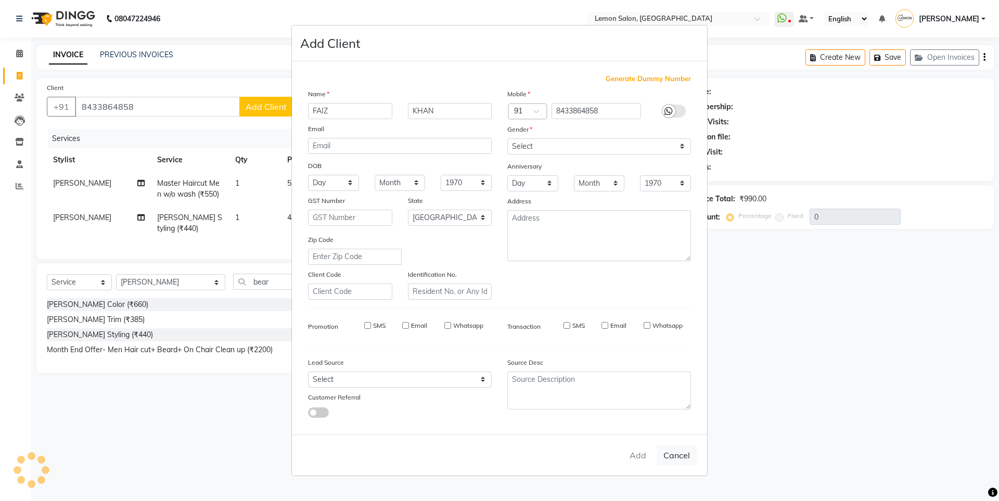
select select
select select "null"
select select
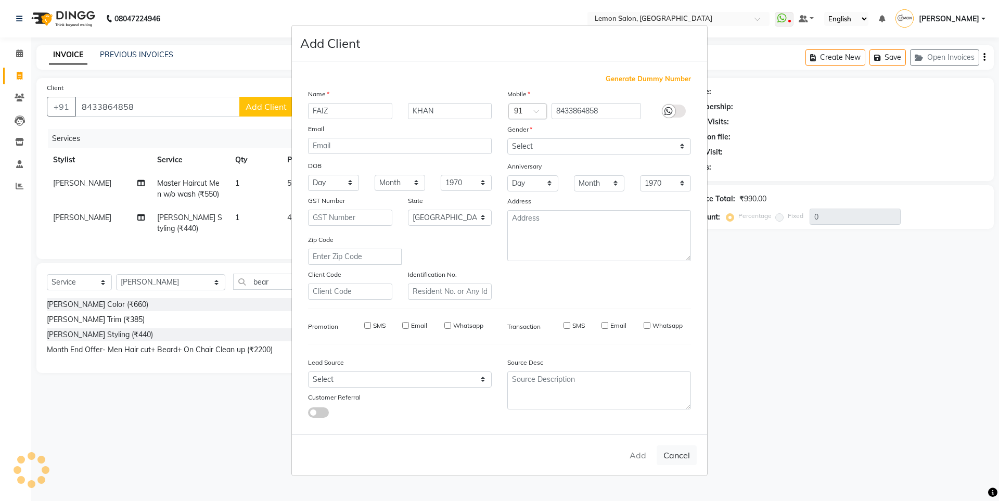
select select
checkbox input "false"
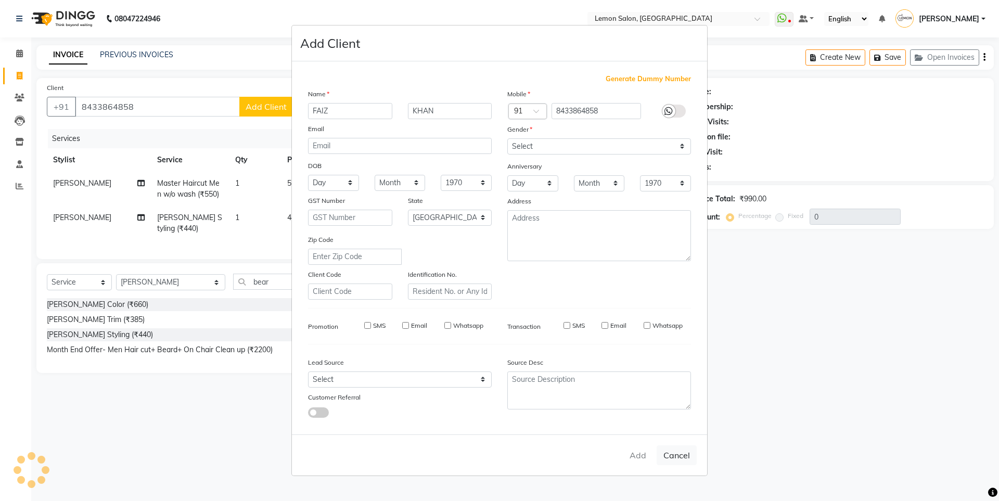
checkbox input "false"
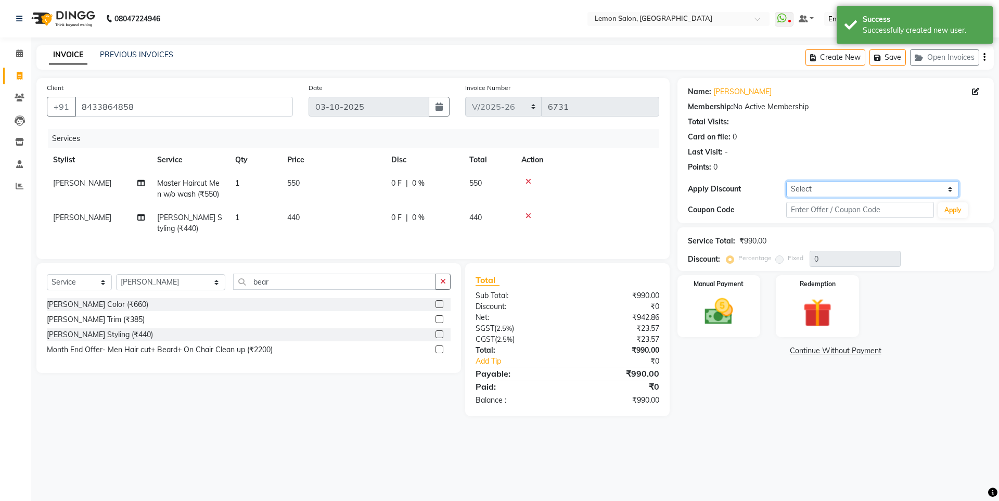
click at [831, 193] on select "Select Coupon → Abc" at bounding box center [872, 189] width 173 height 16
select select "1: Object"
click at [786, 181] on select "Select Coupon → Abc" at bounding box center [872, 189] width 173 height 16
type input "20"
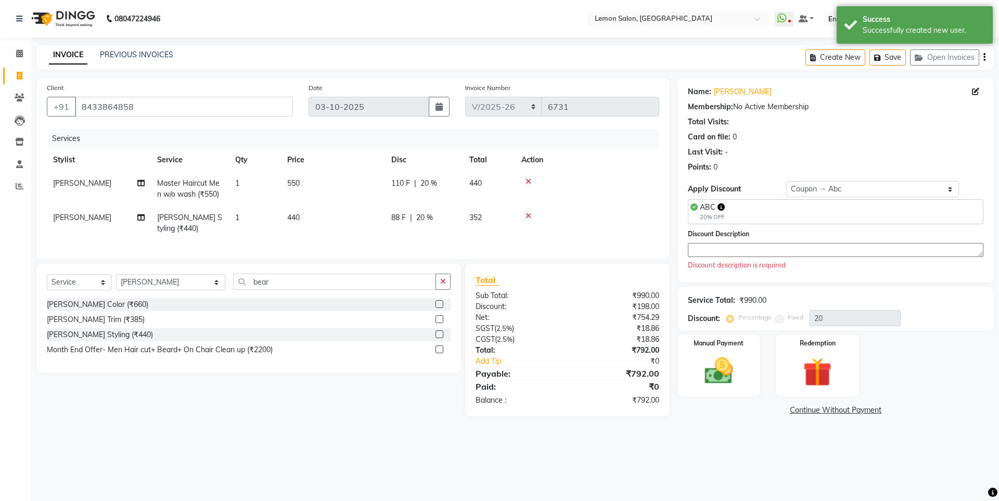
click at [782, 250] on textarea at bounding box center [835, 250] width 295 height 14
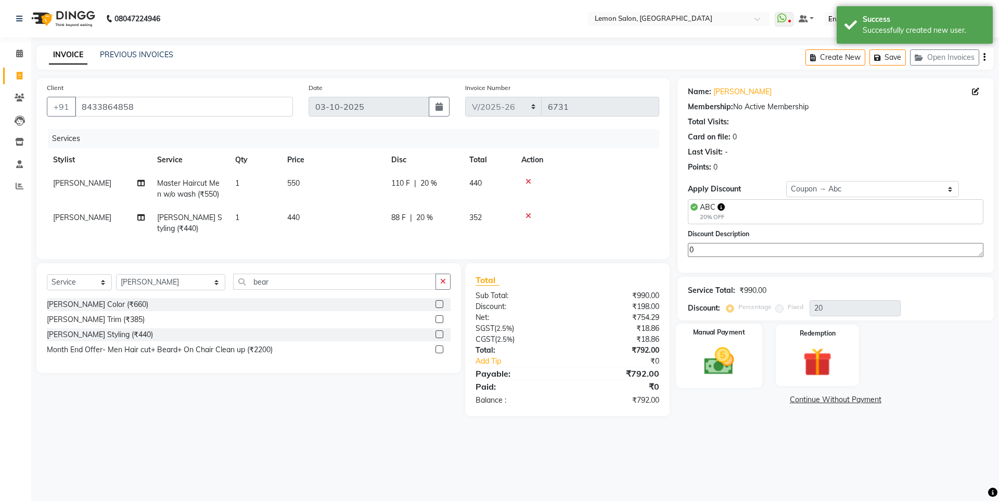
type textarea "0"
click at [753, 365] on div "Manual Payment" at bounding box center [718, 355] width 86 height 64
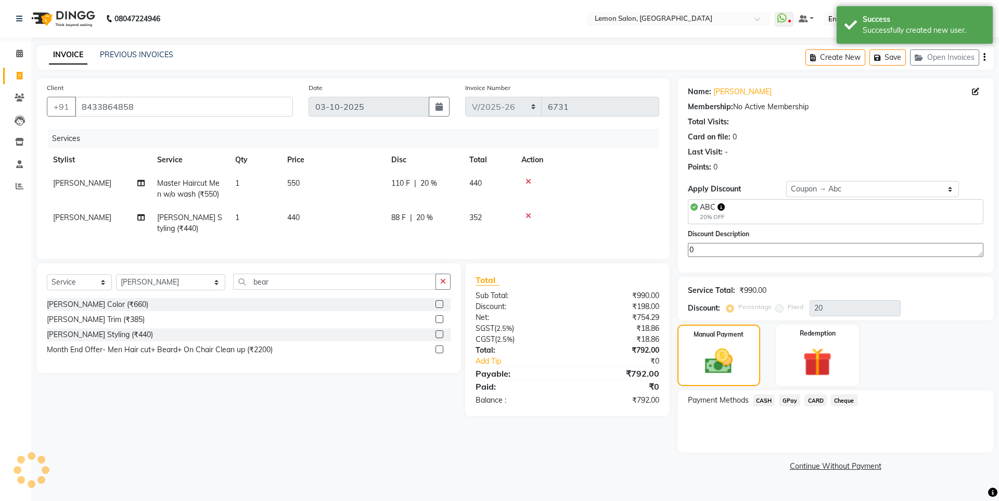
click at [795, 401] on span "GPay" at bounding box center [789, 400] width 21 height 12
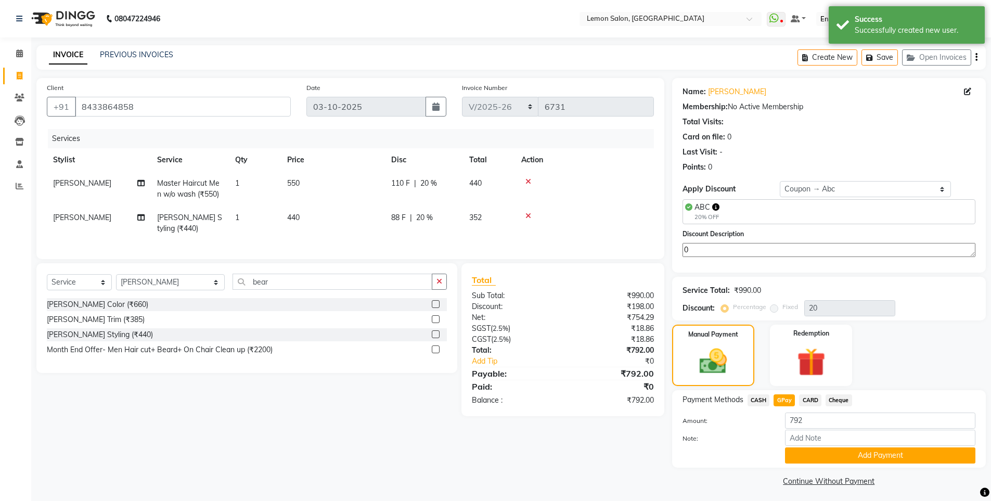
click at [755, 400] on span "CASH" at bounding box center [758, 400] width 22 height 12
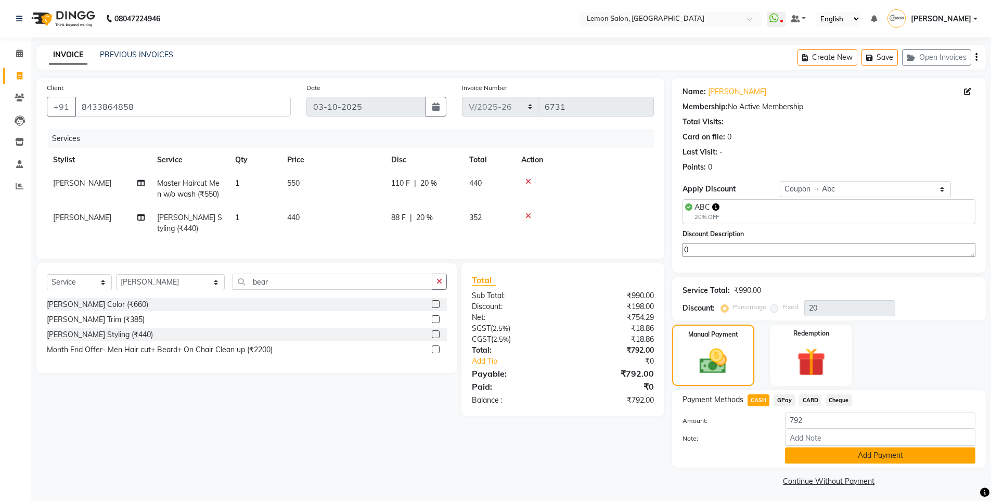
drag, startPoint x: 841, startPoint y: 393, endPoint x: 844, endPoint y: 450, distance: 56.8
click at [844, 450] on button "Add Payment" at bounding box center [880, 455] width 190 height 16
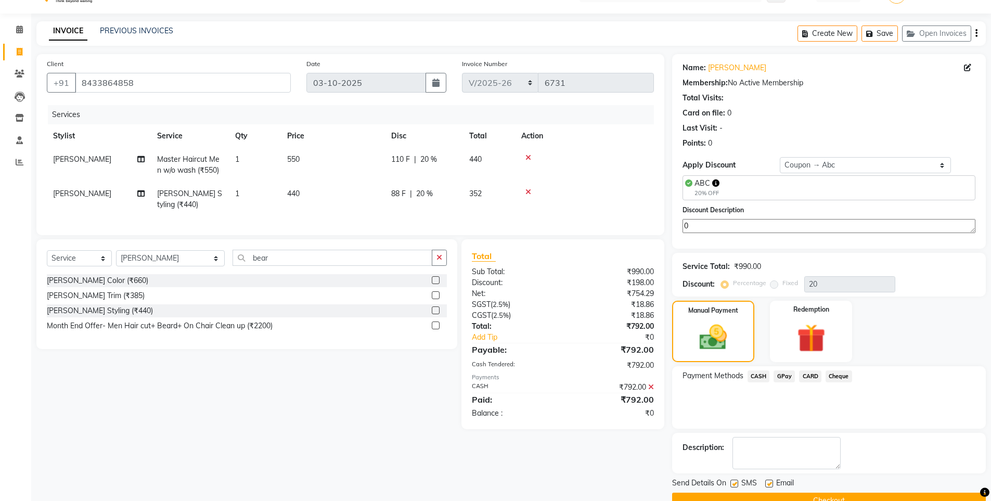
scroll to position [47, 0]
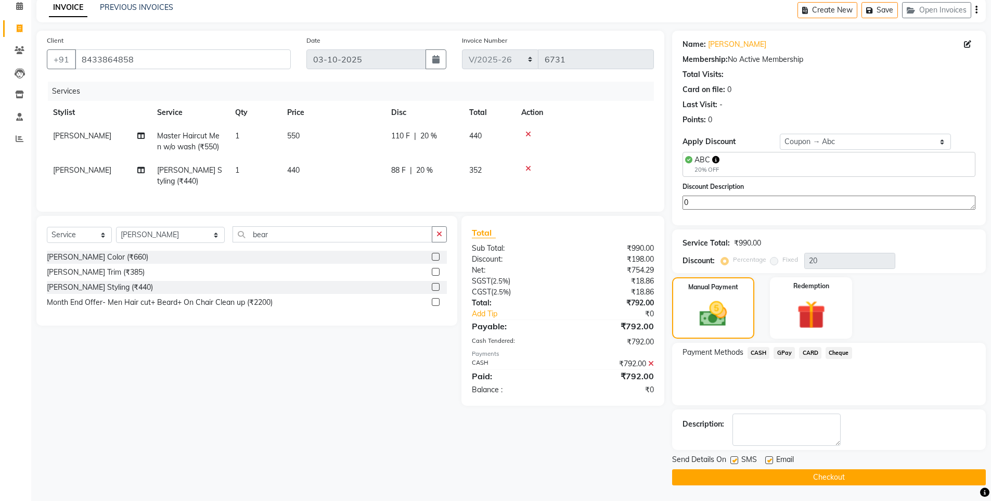
click at [750, 472] on button "Checkout" at bounding box center [829, 477] width 314 height 16
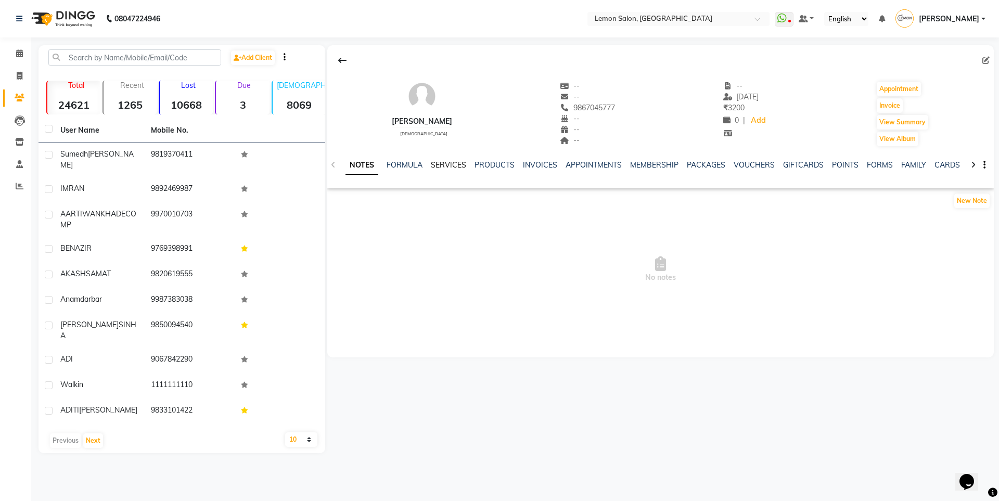
click at [445, 165] on link "SERVICES" at bounding box center [448, 164] width 35 height 9
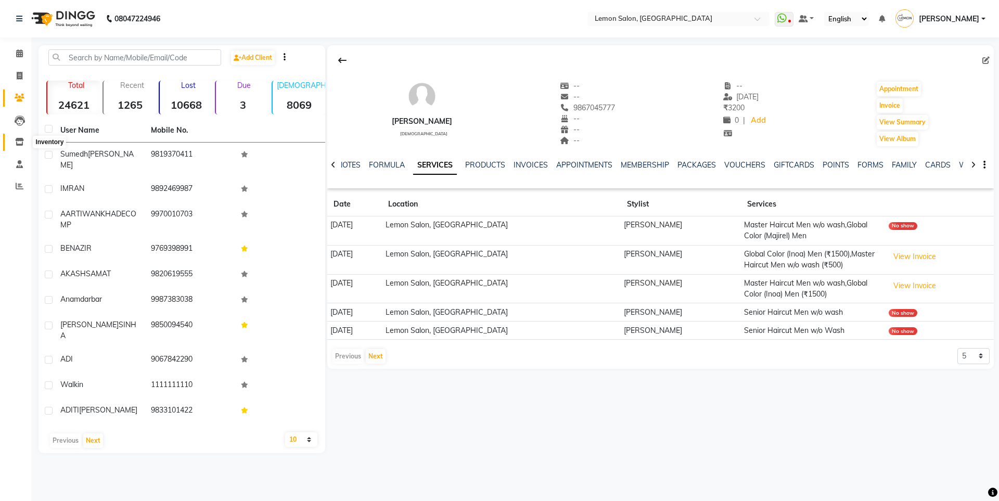
click at [14, 139] on span at bounding box center [19, 142] width 18 height 12
select select
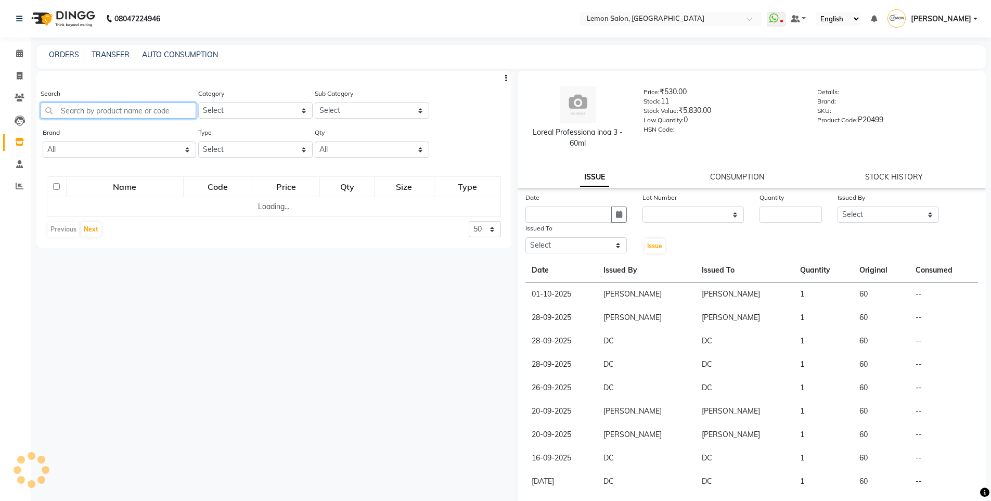
click at [116, 110] on input "text" at bounding box center [119, 110] width 156 height 16
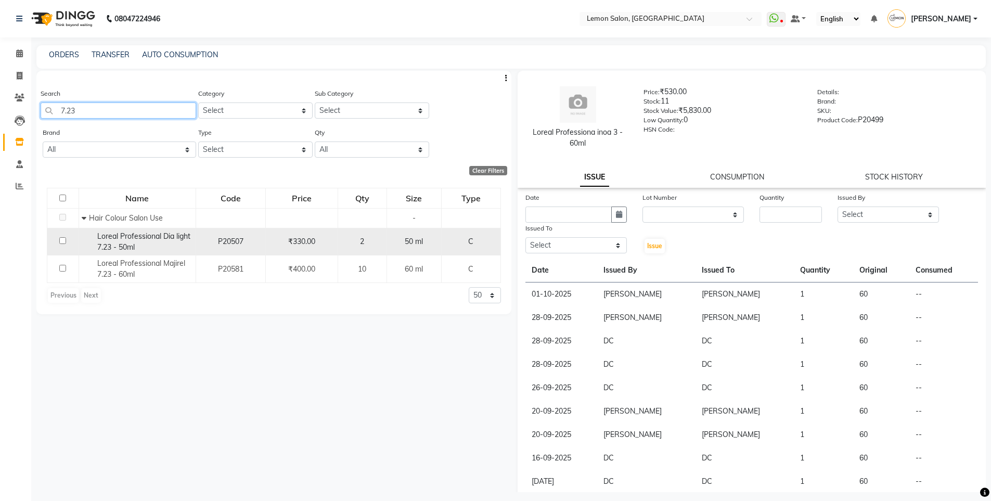
type input "7.23"
click at [62, 239] on input "checkbox" at bounding box center [62, 240] width 7 height 7
checkbox input "true"
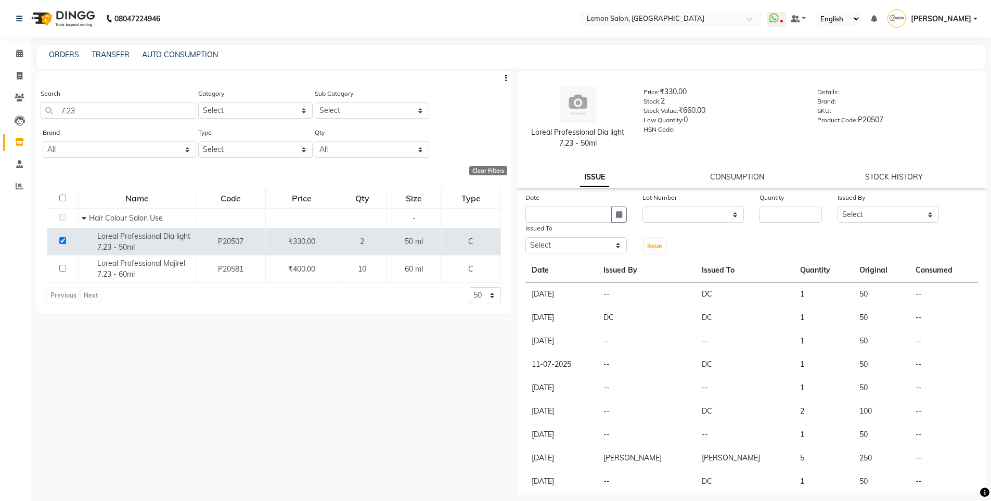
click at [701, 206] on div "Lot Number" at bounding box center [692, 199] width 101 height 15
click at [696, 214] on select "None" at bounding box center [692, 214] width 101 height 16
select select "0: null"
click at [642, 206] on select "None" at bounding box center [692, 214] width 101 height 16
click at [611, 213] on button "button" at bounding box center [619, 214] width 16 height 16
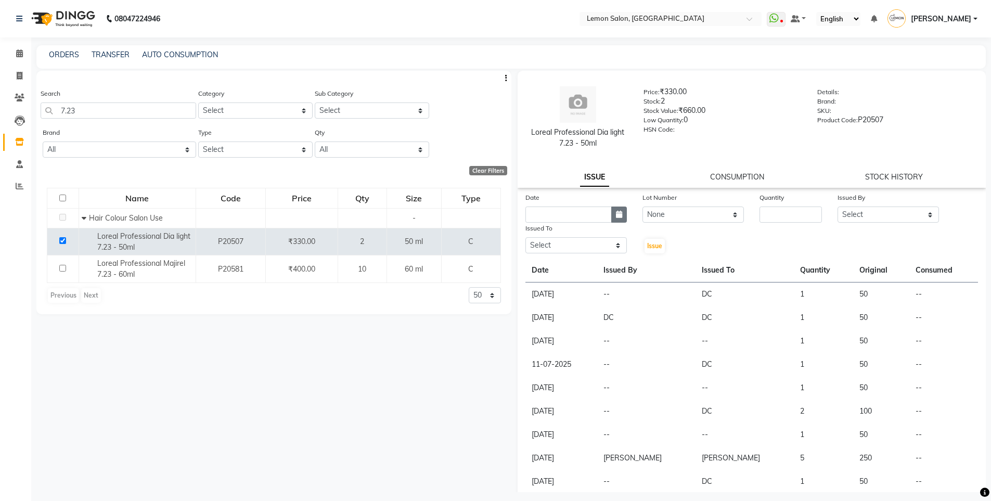
select select "10"
select select "2025"
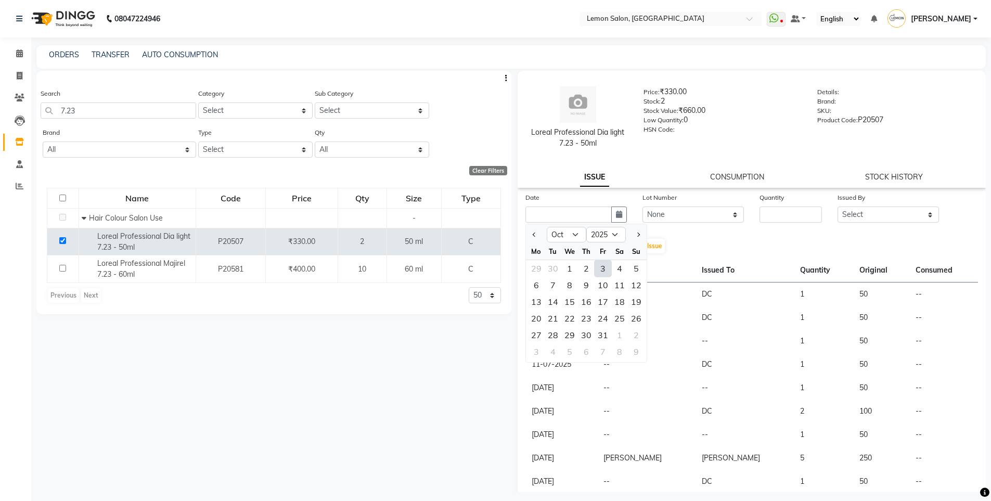
click at [600, 270] on div "3" at bounding box center [603, 268] width 17 height 17
type input "03-10-2025"
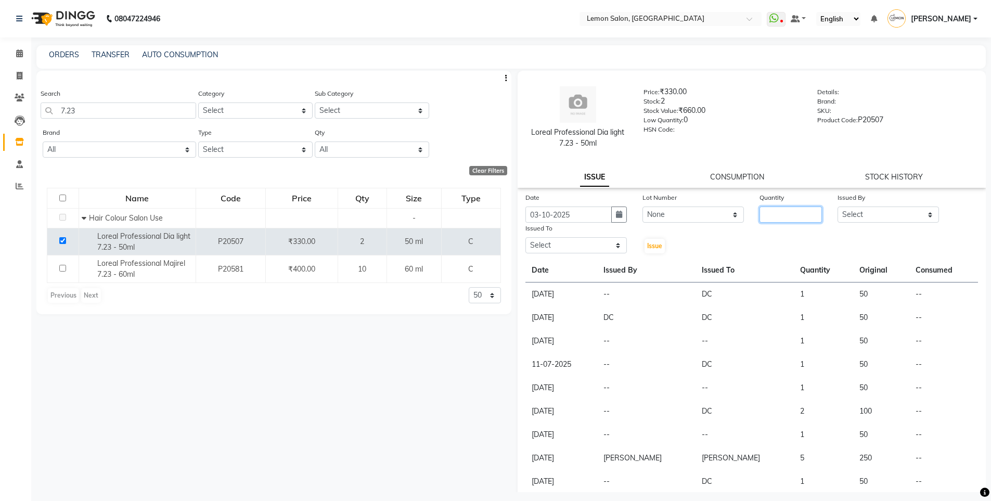
click at [779, 216] on input "number" at bounding box center [790, 214] width 62 height 16
type input "1"
click at [876, 219] on select "Select Aakash Buchiude Azaz Kassara DC Geeta Govind Rajput Idrisi Mehtab Kancha…" at bounding box center [887, 214] width 101 height 16
select select "7391"
click at [837, 206] on select "Select Aakash Buchiude Azaz Kassara DC Geeta Govind Rajput Idrisi Mehtab Kancha…" at bounding box center [887, 214] width 101 height 16
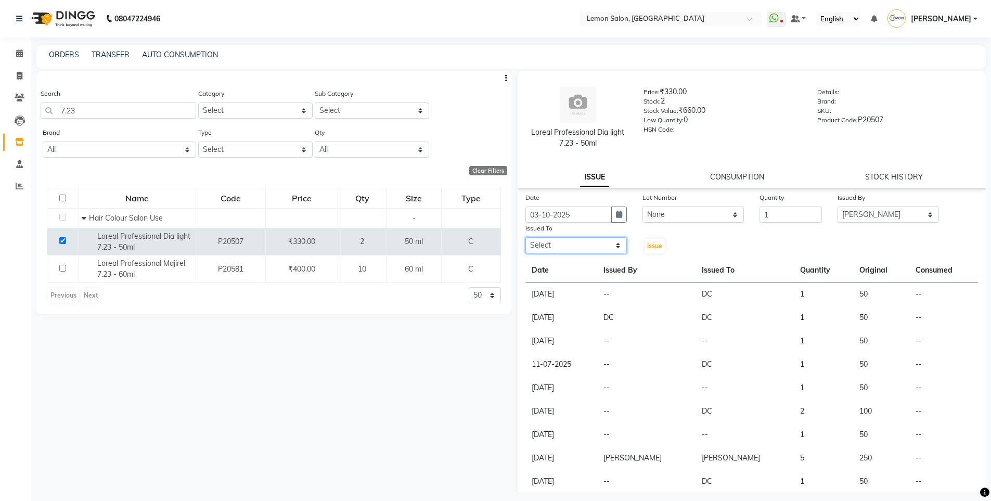
click at [553, 246] on select "Select Aakash Buchiude Azaz Kassara DC Geeta Govind Rajput Idrisi Mehtab Kancha…" at bounding box center [575, 245] width 101 height 16
select select "7391"
click at [525, 237] on select "Select Aakash Buchiude Azaz Kassara DC Geeta Govind Rajput Idrisi Mehtab Kancha…" at bounding box center [575, 245] width 101 height 16
click at [657, 243] on span "Issue" at bounding box center [654, 246] width 15 height 8
select select
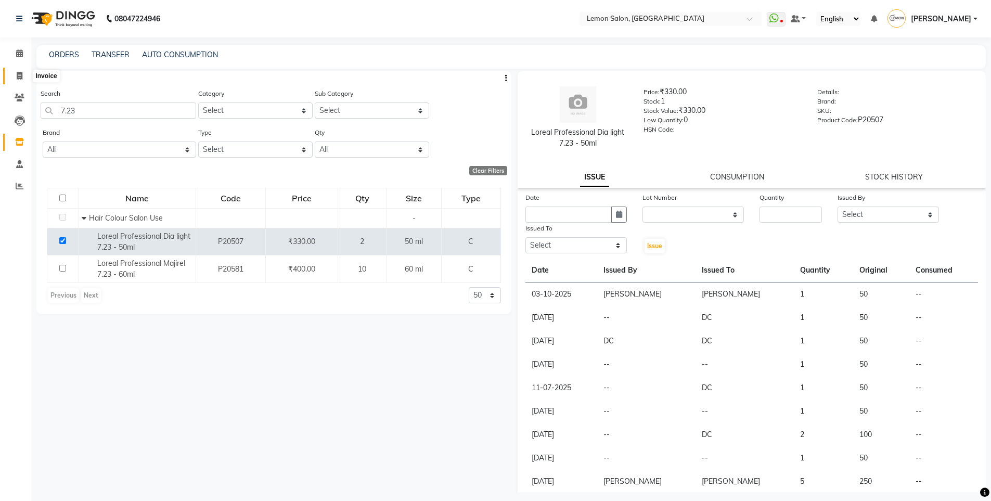
click at [19, 74] on icon at bounding box center [20, 76] width 6 height 8
select select "566"
select select "service"
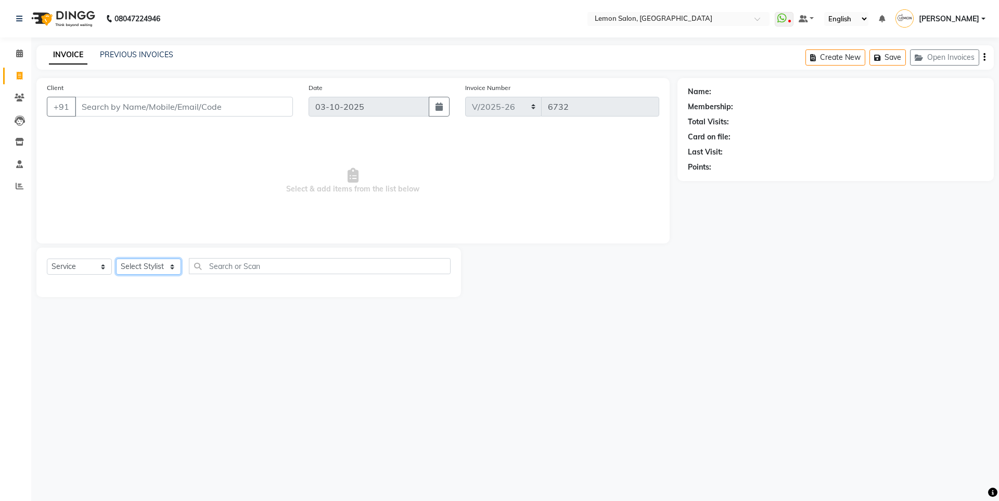
click at [137, 269] on select "Select Stylist" at bounding box center [148, 267] width 65 height 16
select select "7398"
click at [116, 259] on select "Select Stylist [PERSON_NAME] [PERSON_NAME] DC [PERSON_NAME] [PERSON_NAME] ([PER…" at bounding box center [170, 267] width 109 height 16
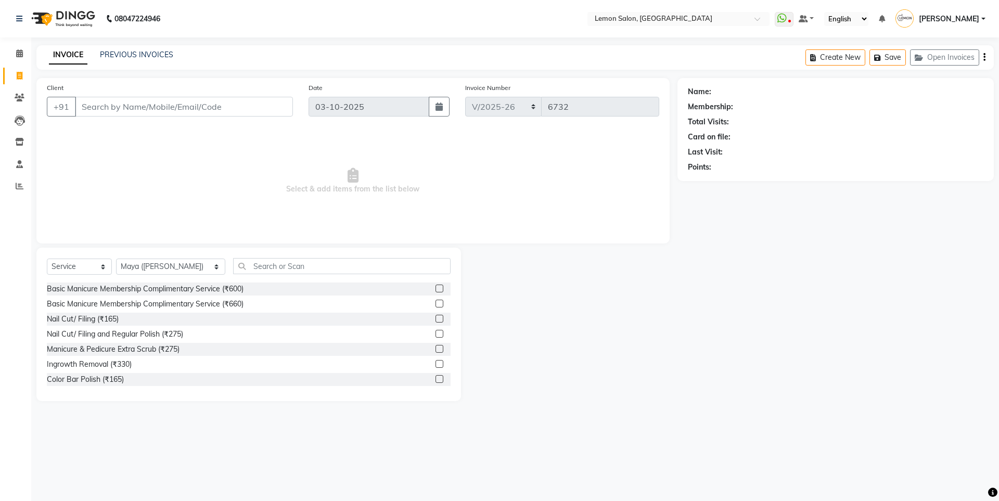
click at [261, 274] on div "Select Service Product Membership Package Voucher Prepaid Gift Card Select Styl…" at bounding box center [249, 270] width 404 height 24
click at [278, 265] on input "text" at bounding box center [341, 266] width 217 height 16
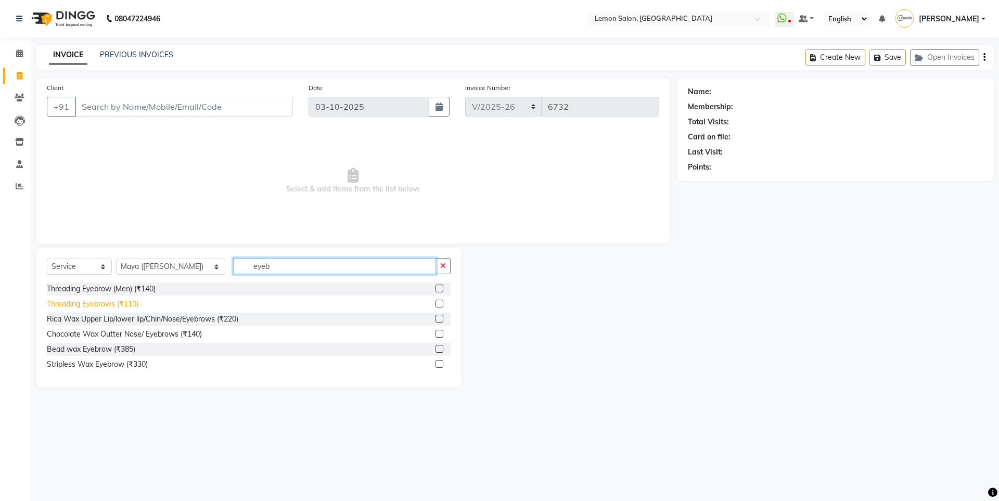
type input "eyeb"
click at [137, 308] on div "Threading Eyebrows (₹110)" at bounding box center [93, 304] width 92 height 11
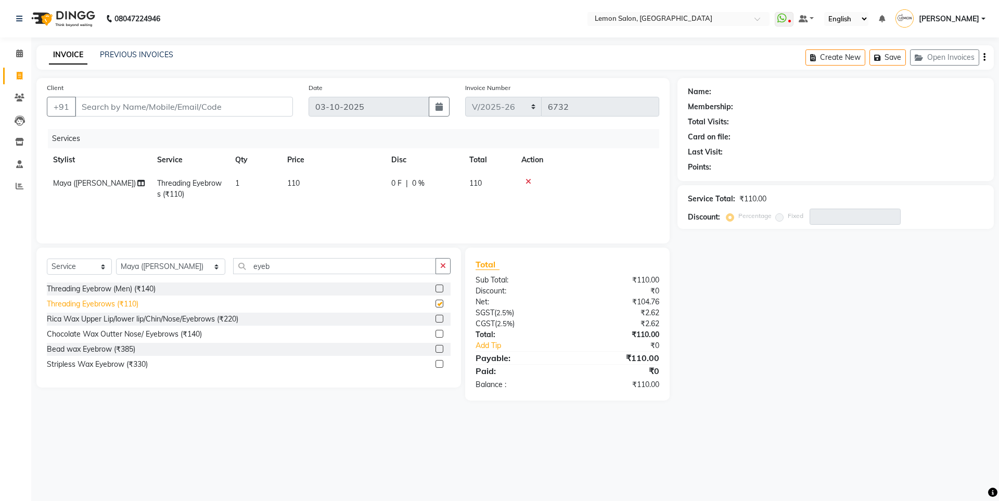
checkbox input "false"
click at [150, 112] on input "Client" at bounding box center [184, 107] width 218 height 20
type input "8"
type input "0"
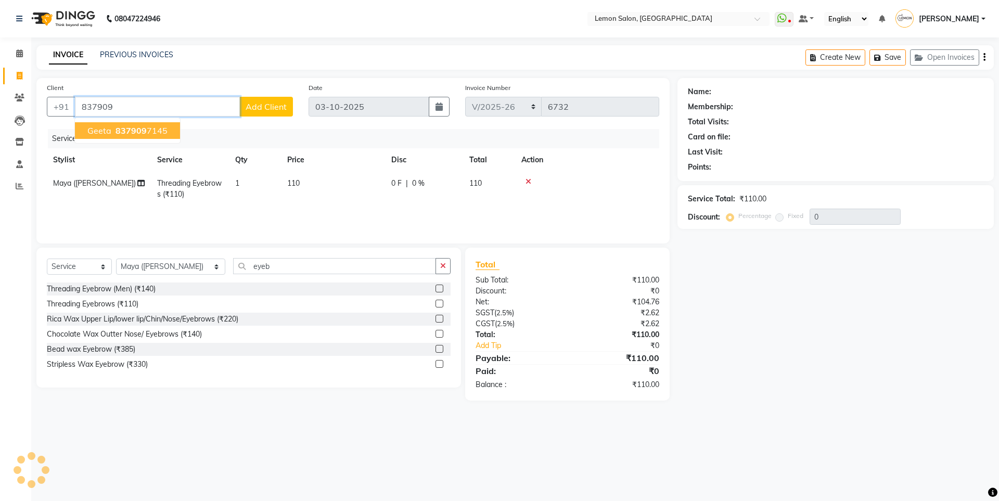
click at [150, 132] on ngb-highlight "837909 7145" at bounding box center [140, 130] width 54 height 10
type input "8379097145"
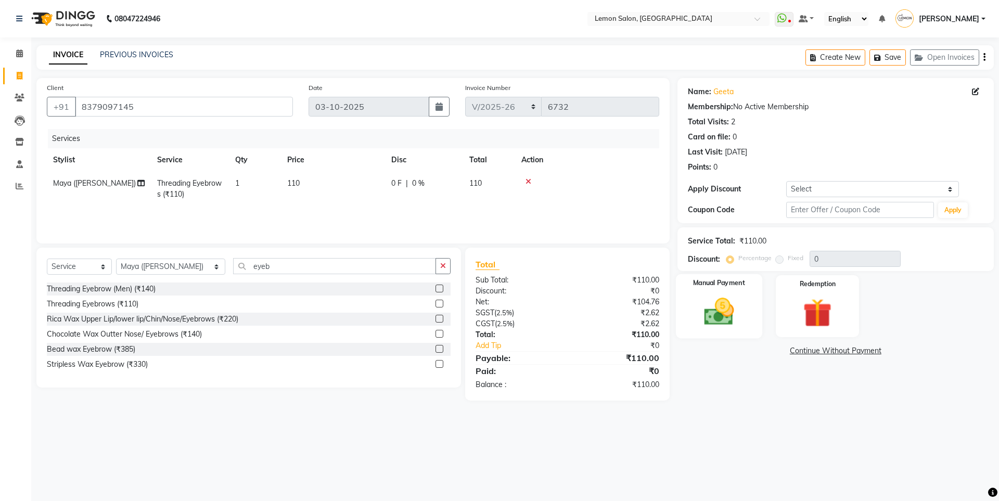
click at [728, 329] on div "Manual Payment" at bounding box center [718, 306] width 86 height 64
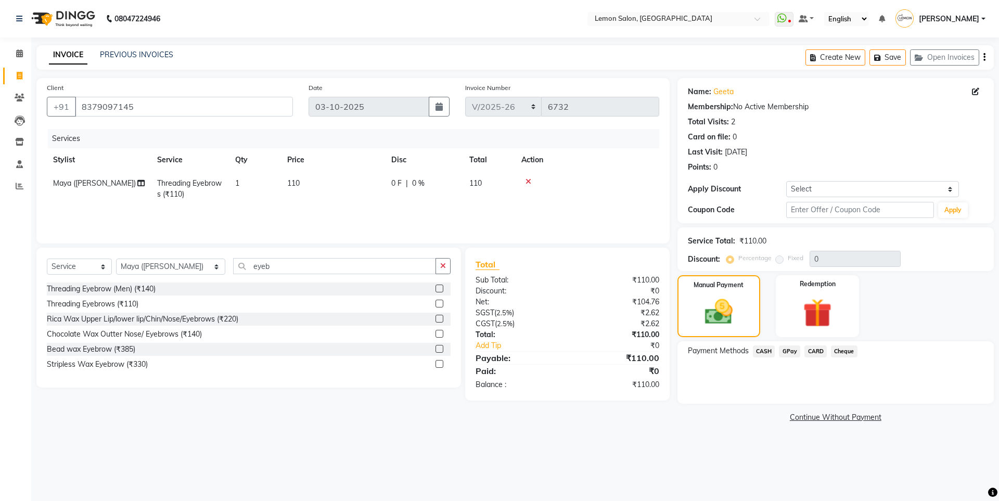
click at [788, 346] on span "GPay" at bounding box center [789, 351] width 21 height 12
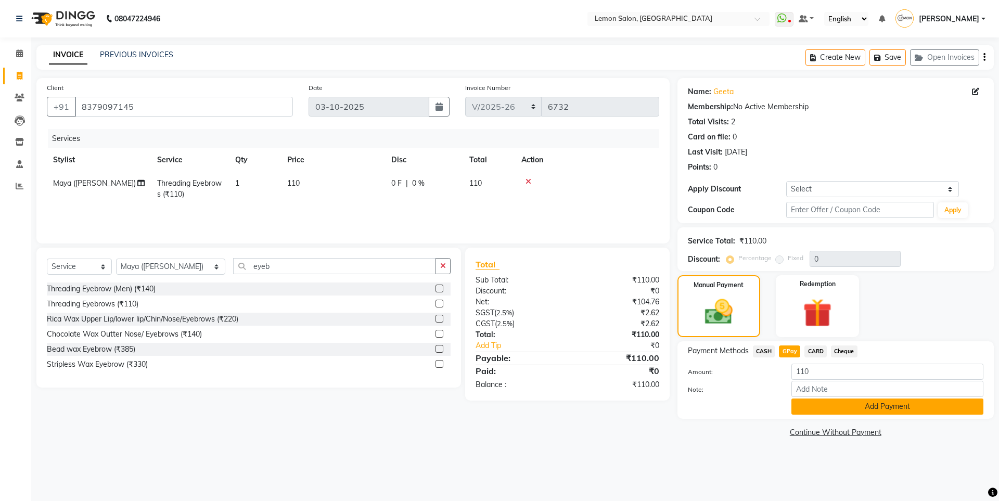
click at [822, 402] on button "Add Payment" at bounding box center [887, 406] width 192 height 16
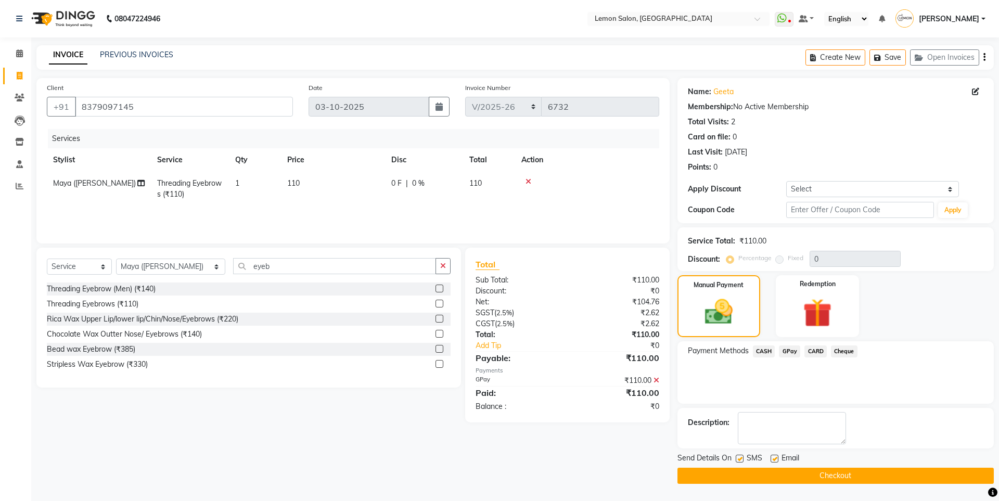
click at [744, 457] on div "SMS" at bounding box center [752, 459] width 35 height 13
click at [748, 473] on button "Checkout" at bounding box center [835, 476] width 316 height 16
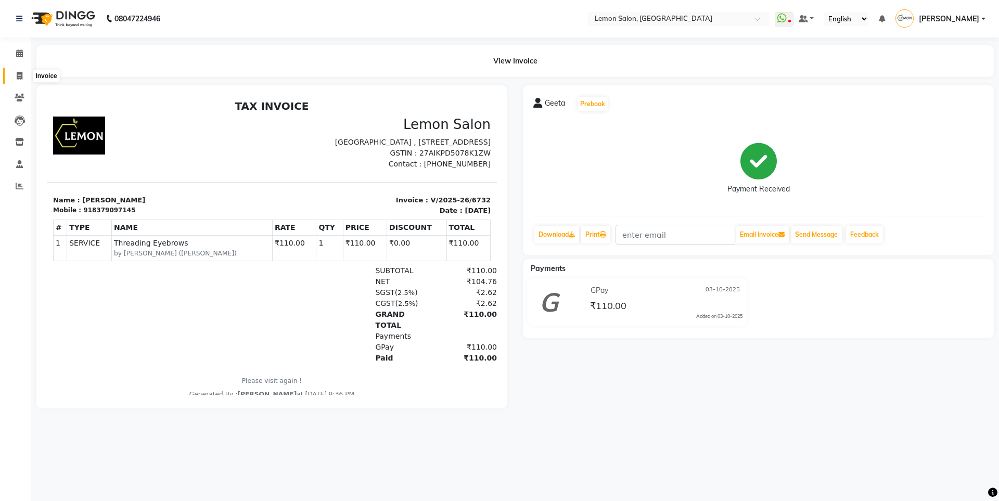
click at [16, 77] on span at bounding box center [19, 76] width 18 height 12
select select "566"
select select "service"
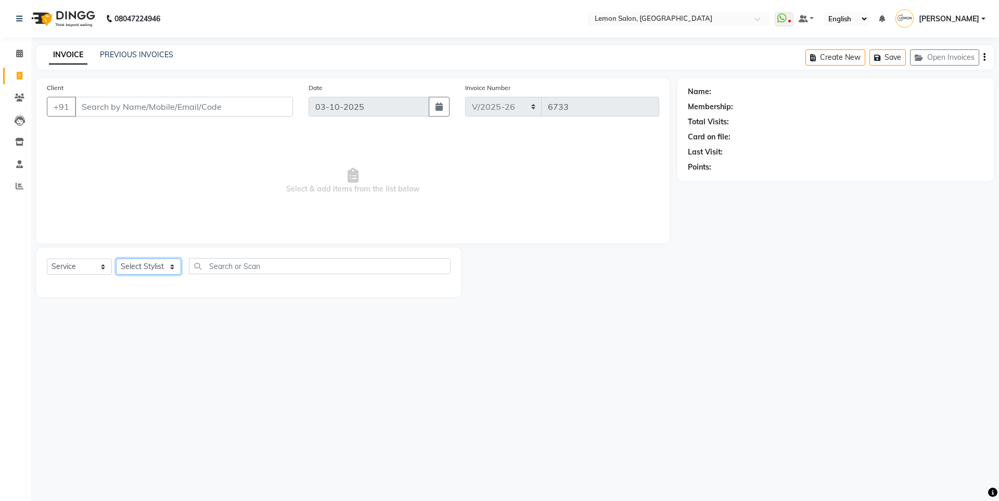
click at [160, 259] on select "Select Stylist" at bounding box center [148, 267] width 65 height 16
select select "48010"
click at [116, 259] on select "Select Stylist Aakash Buchiude Azaz Kassara DC Geeta Govind Rajput Idrisi Mehta…" at bounding box center [170, 267] width 109 height 16
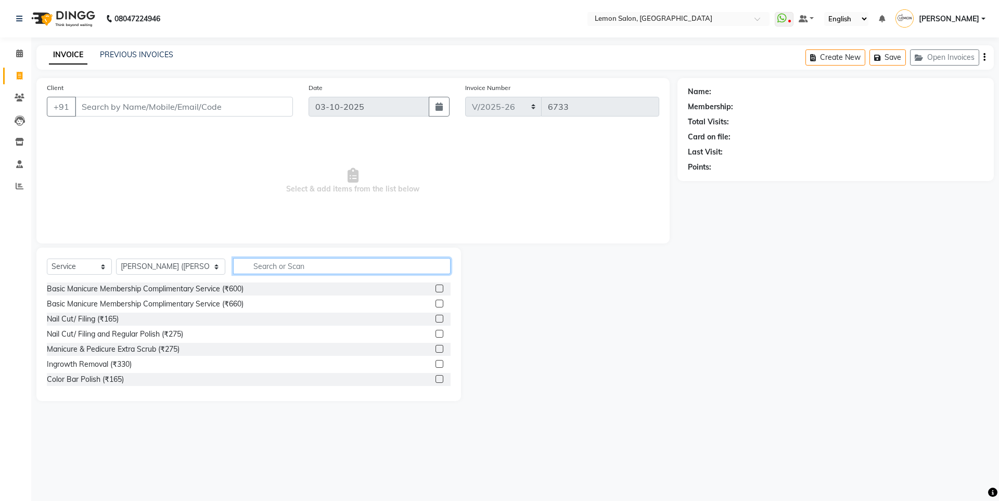
click at [247, 266] on input "text" at bounding box center [341, 266] width 217 height 16
type input "full ar"
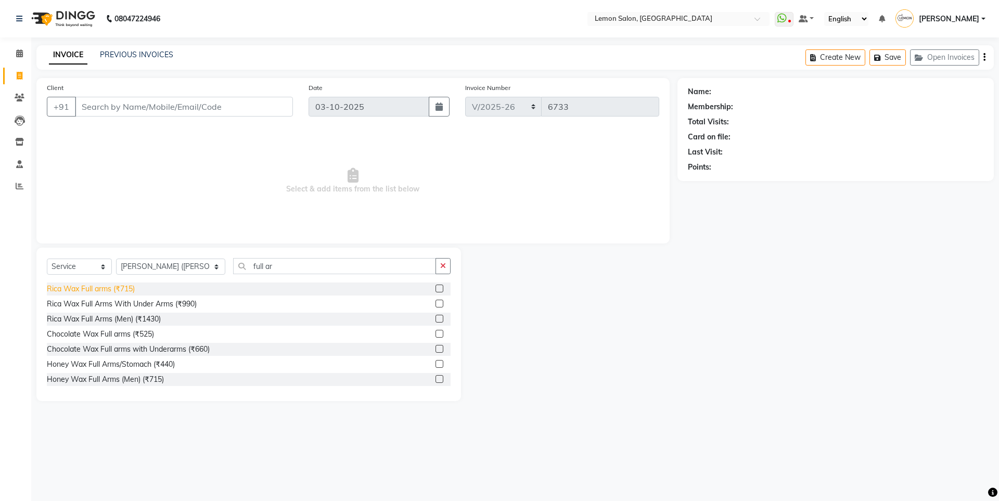
click at [124, 285] on div "Rica Wax Full arms (₹715)" at bounding box center [91, 288] width 88 height 11
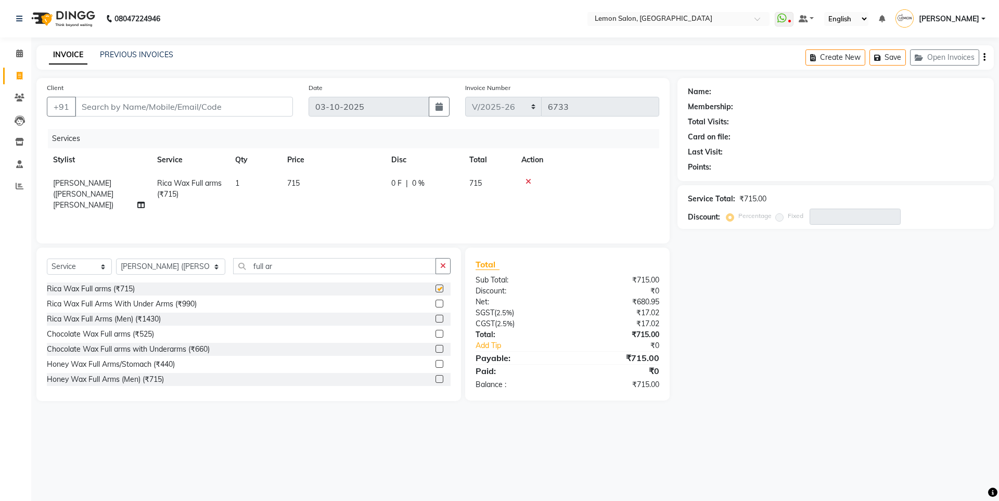
checkbox input "false"
click at [450, 265] on button "button" at bounding box center [442, 266] width 15 height 16
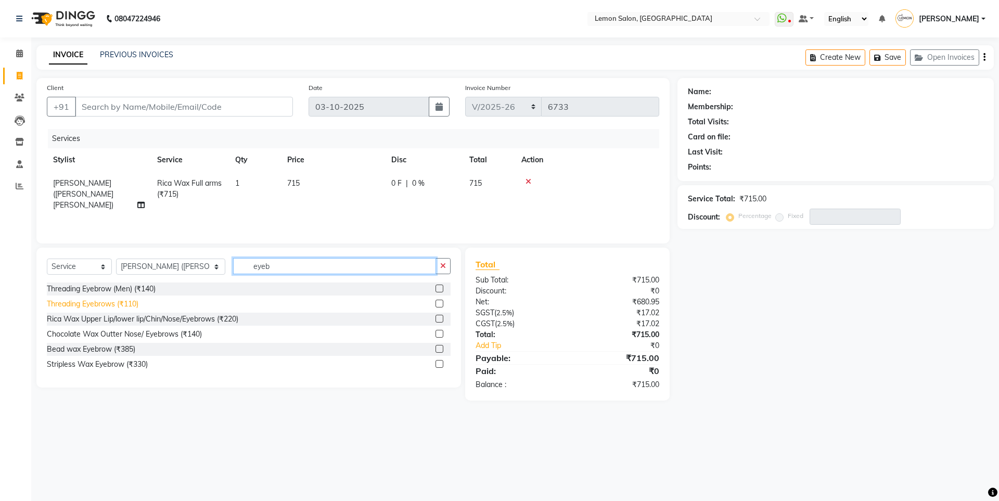
type input "eyeb"
click at [93, 304] on div "Threading Eyebrows (₹110)" at bounding box center [93, 304] width 92 height 11
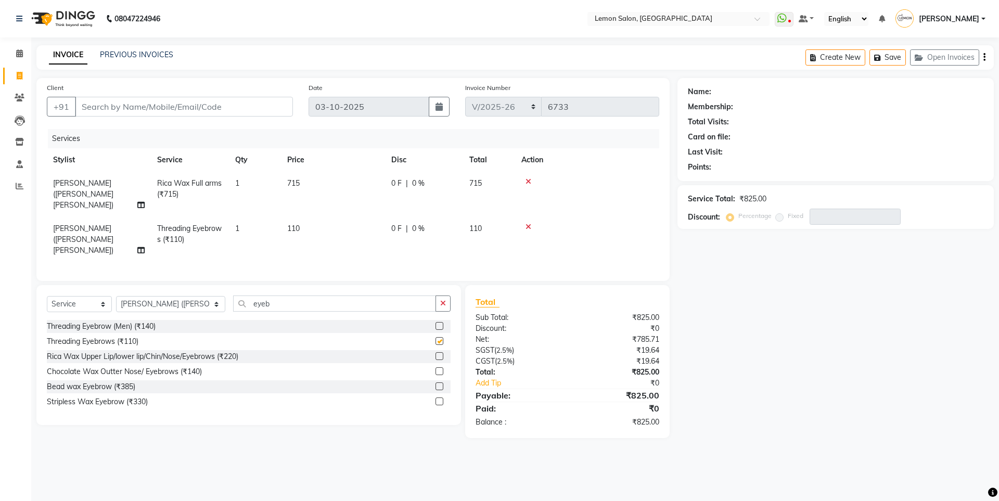
checkbox input "false"
click at [168, 105] on input "Client" at bounding box center [184, 107] width 218 height 20
click at [437, 295] on button "button" at bounding box center [442, 303] width 15 height 16
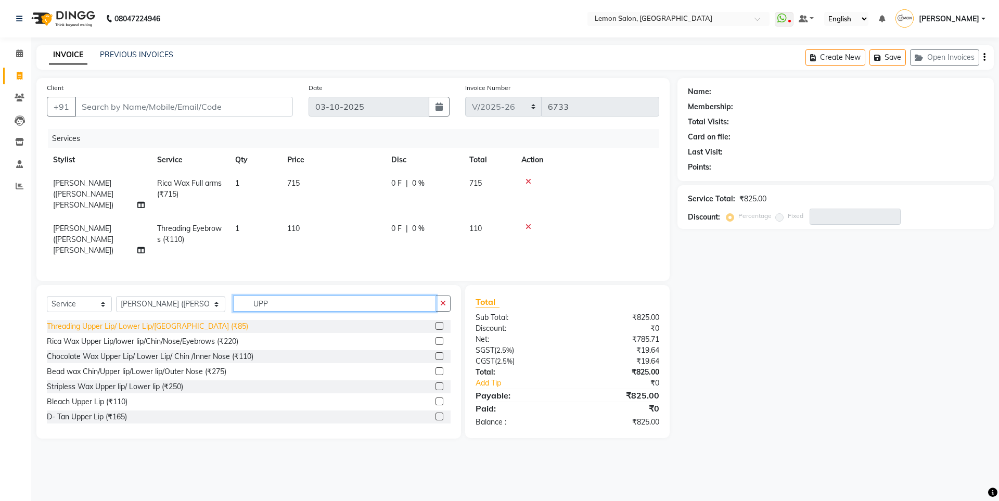
type input "UPP"
click at [151, 321] on div "Threading Upper Lip/ Lower Lip/Chin (₹85)" at bounding box center [147, 326] width 201 height 11
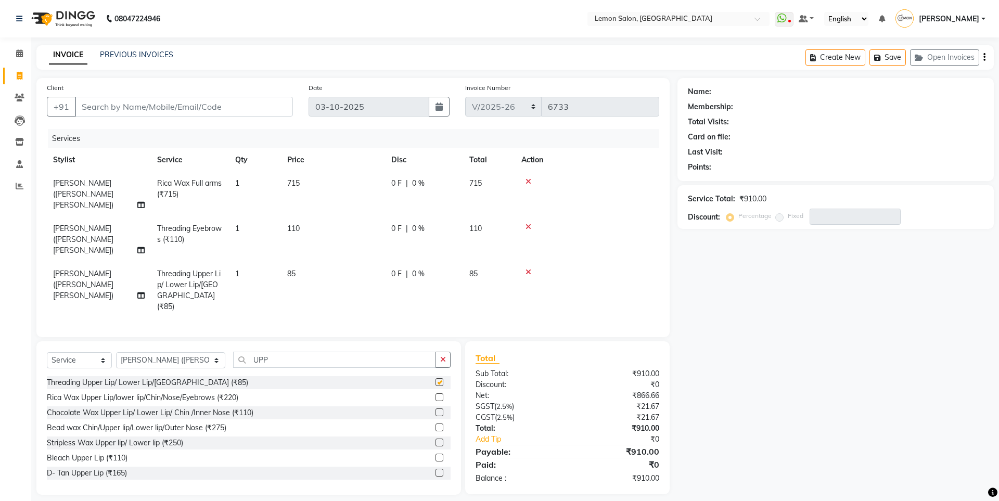
checkbox input "false"
click at [118, 107] on input "Client" at bounding box center [184, 107] width 218 height 20
type input "9"
type input "0"
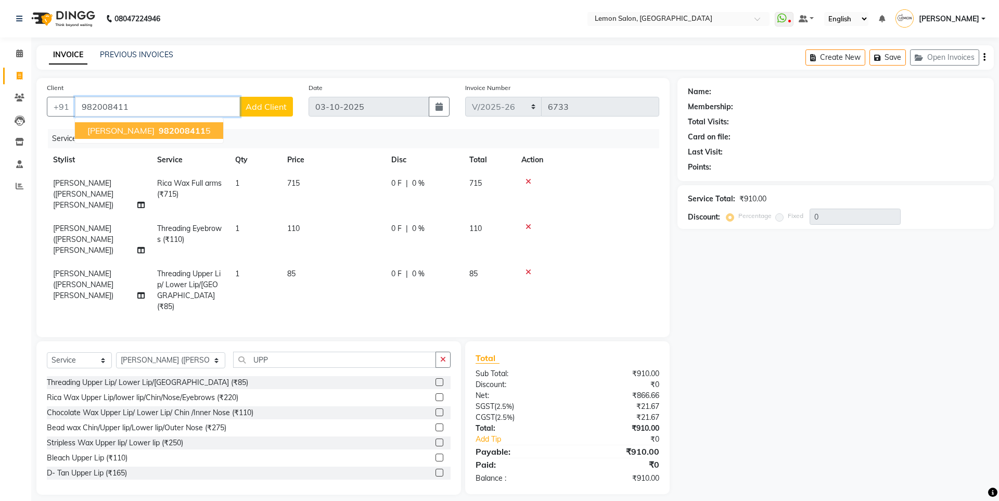
click at [159, 127] on span "982008411" at bounding box center [182, 130] width 47 height 10
type input "9820084115"
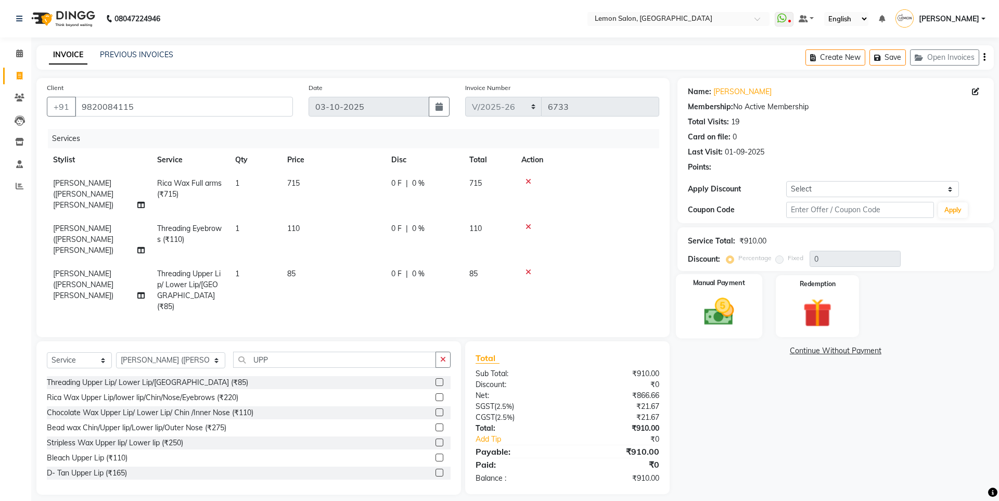
click at [729, 317] on img at bounding box center [718, 311] width 48 height 34
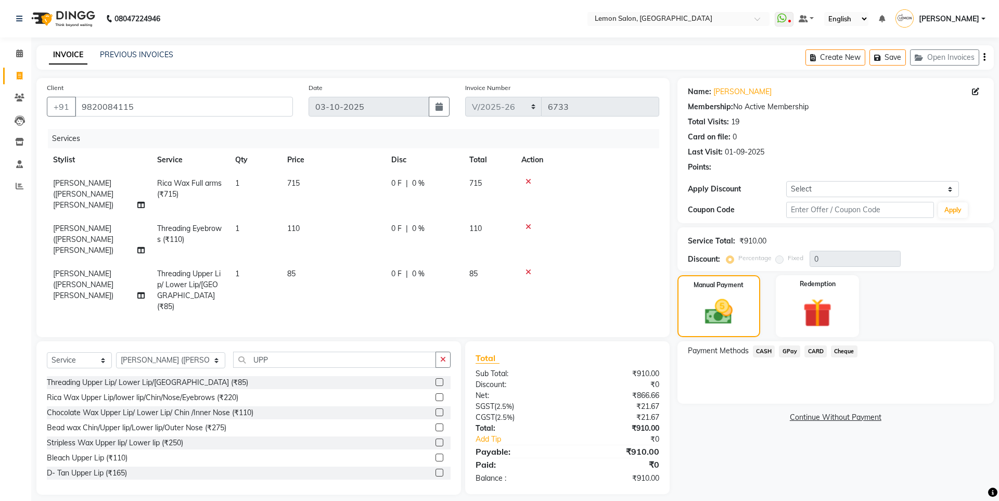
click at [792, 351] on span "GPay" at bounding box center [789, 351] width 21 height 12
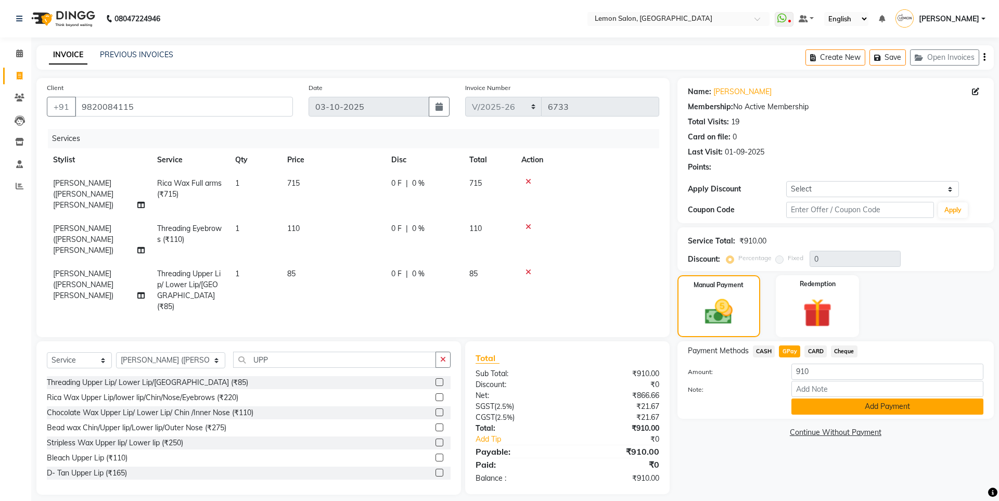
click at [830, 404] on button "Add Payment" at bounding box center [887, 406] width 192 height 16
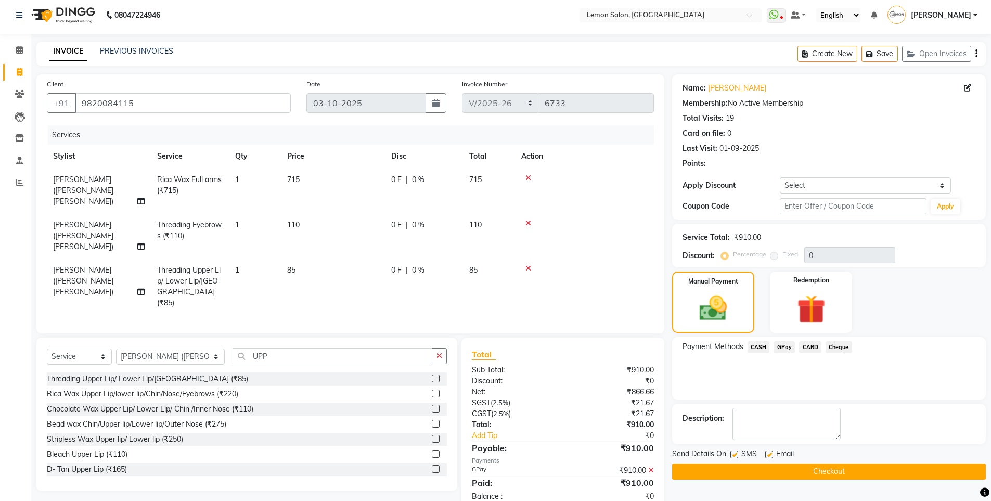
scroll to position [6, 0]
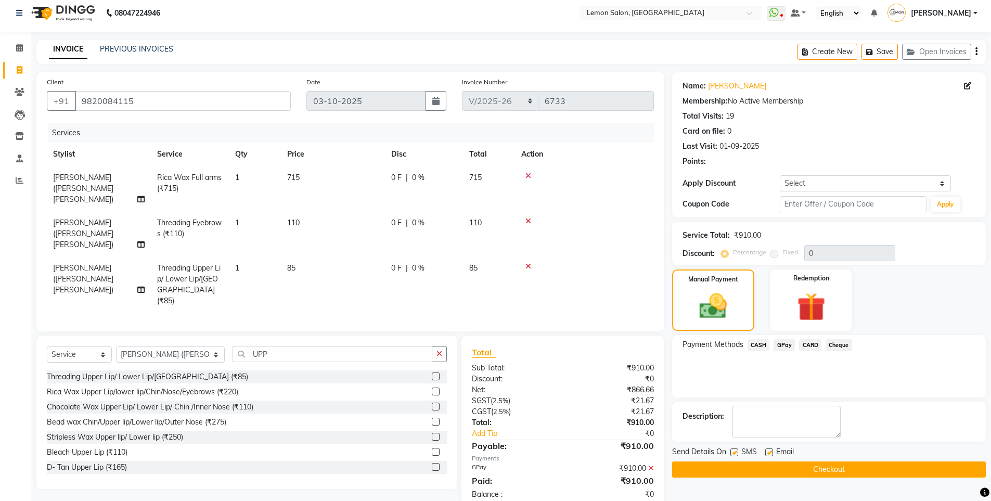
click at [764, 473] on button "Checkout" at bounding box center [829, 469] width 314 height 16
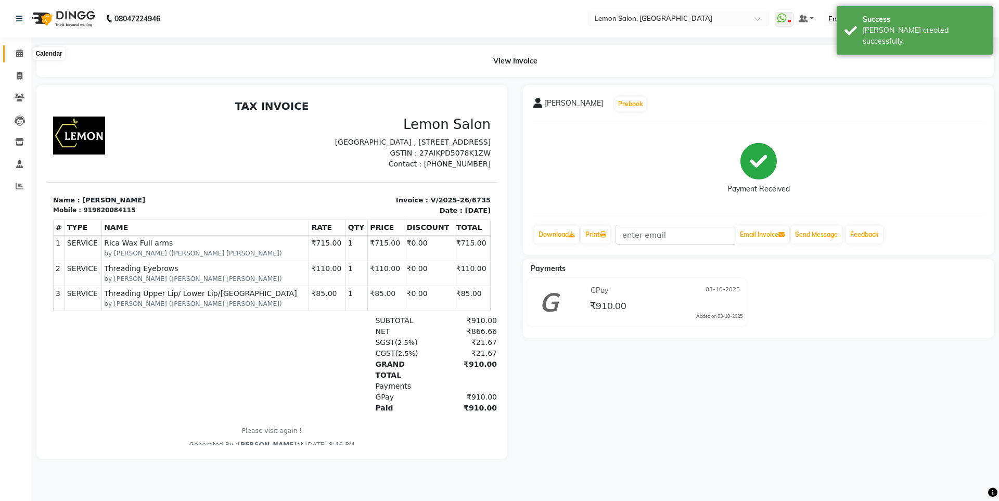
click at [20, 55] on icon at bounding box center [19, 53] width 7 height 8
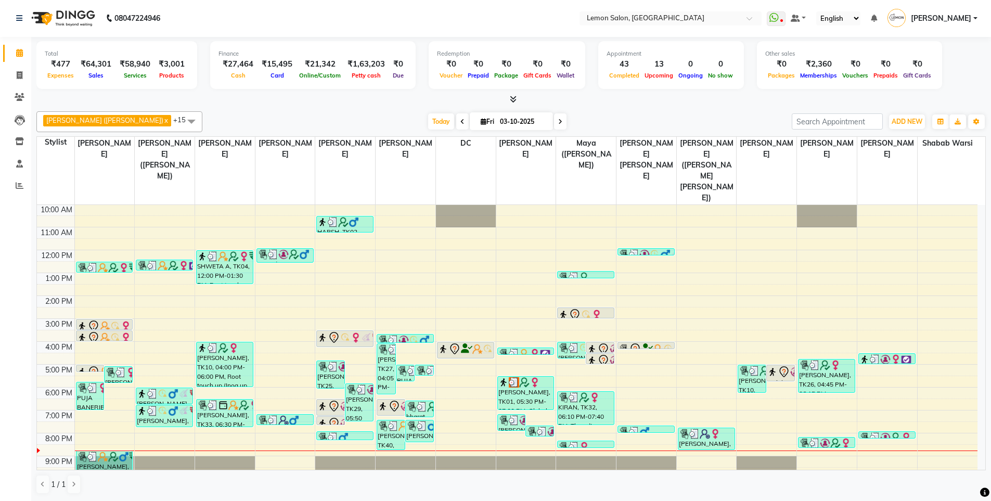
scroll to position [33, 0]
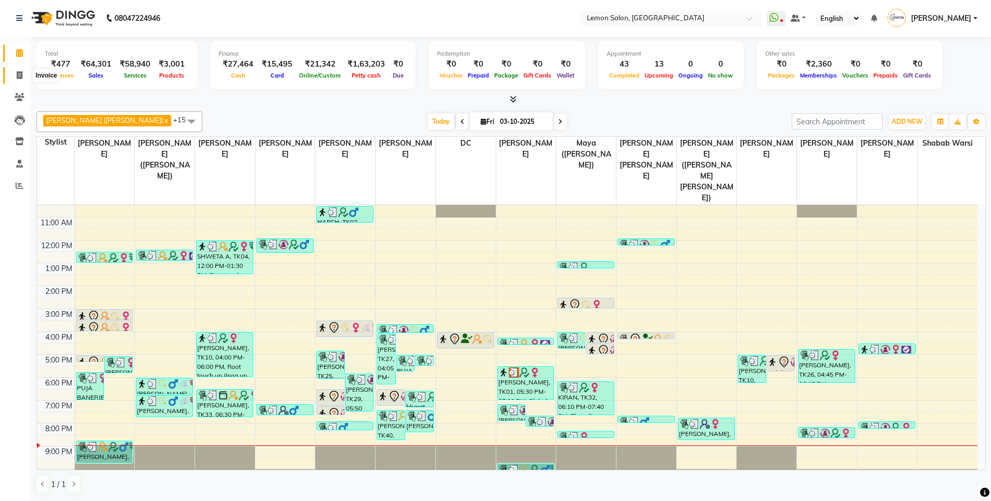
click at [22, 74] on icon at bounding box center [20, 75] width 6 height 8
select select "service"
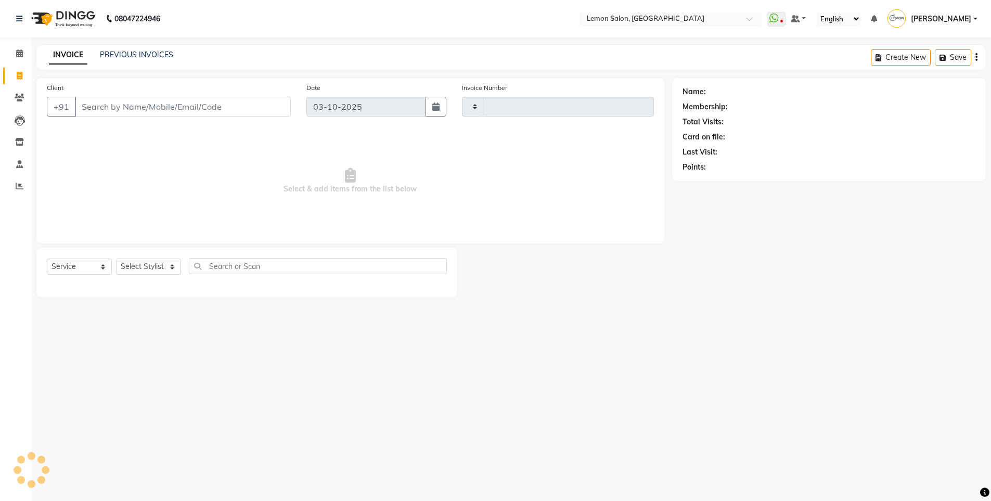
type input "6737"
select select "566"
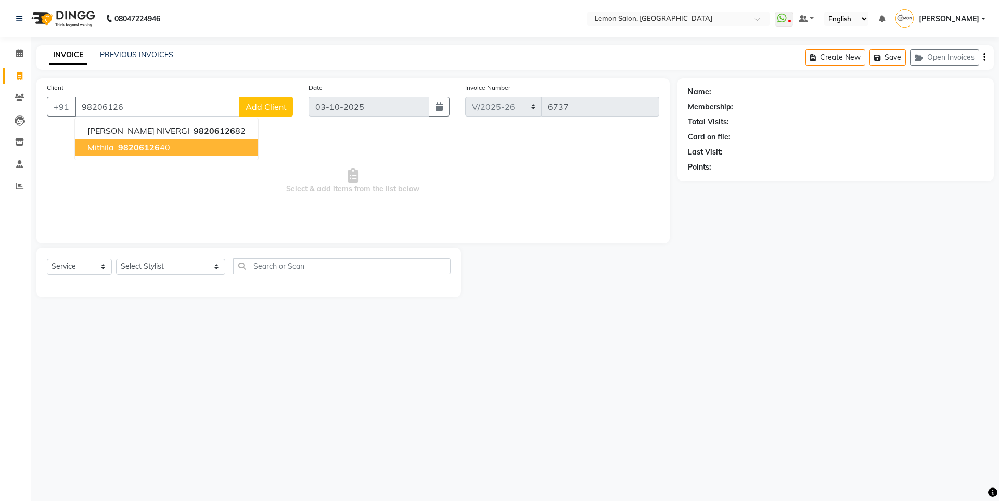
click at [135, 144] on span "98206126" at bounding box center [139, 147] width 42 height 10
type input "9820612640"
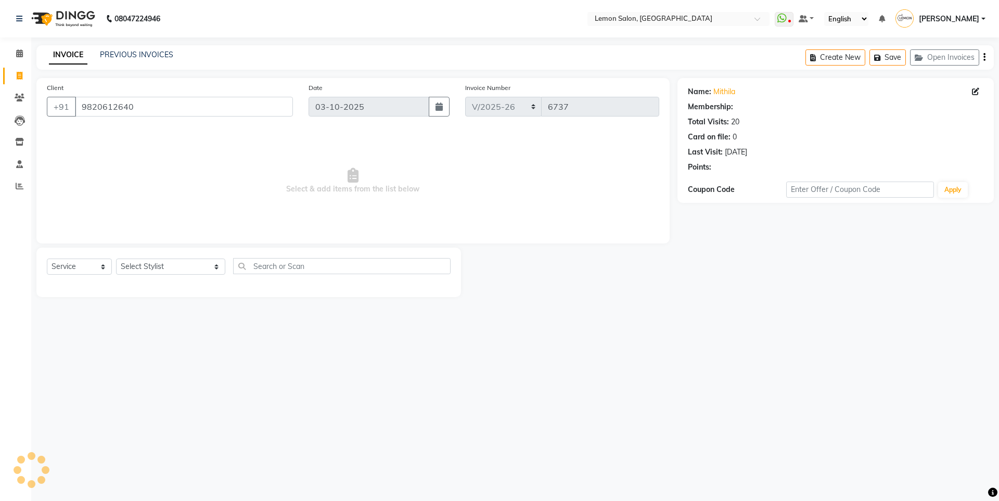
select select "1: Object"
click at [730, 95] on link "Mithila" at bounding box center [724, 91] width 22 height 11
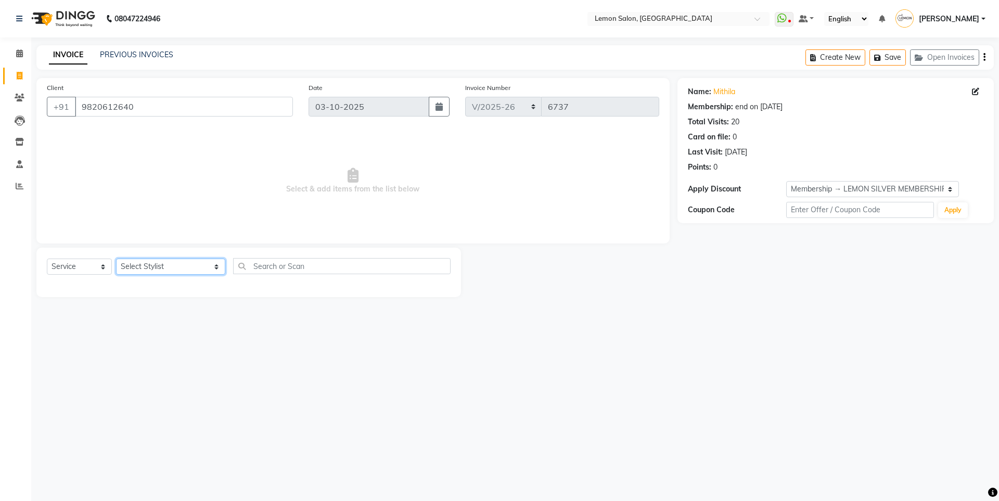
click at [149, 262] on select "Select Stylist Aakash Buchiude Azaz Kassara DC Geeta Govind Rajput Idrisi Mehta…" at bounding box center [170, 267] width 109 height 16
select select "7396"
click at [116, 259] on select "Select Stylist Aakash Buchiude Azaz Kassara DC Geeta Govind Rajput Idrisi Mehta…" at bounding box center [170, 267] width 109 height 16
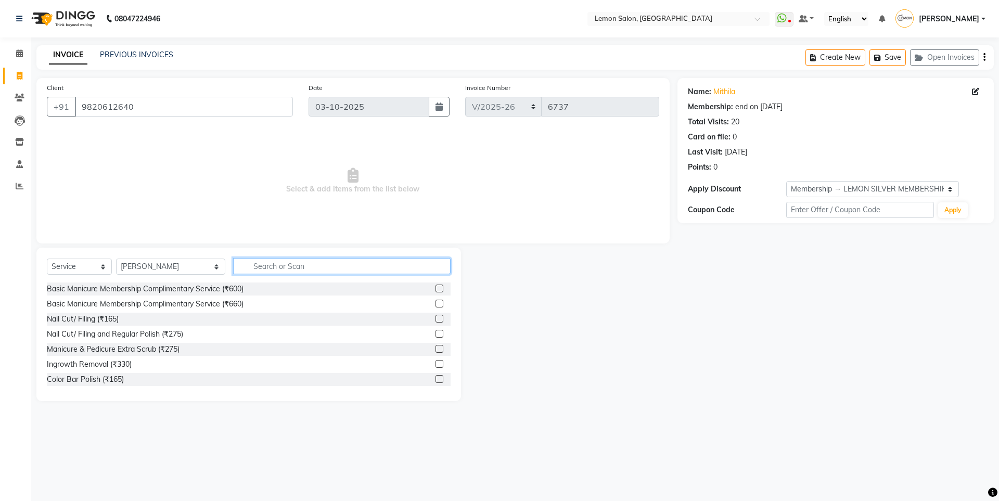
click at [256, 269] on input "text" at bounding box center [341, 266] width 217 height 16
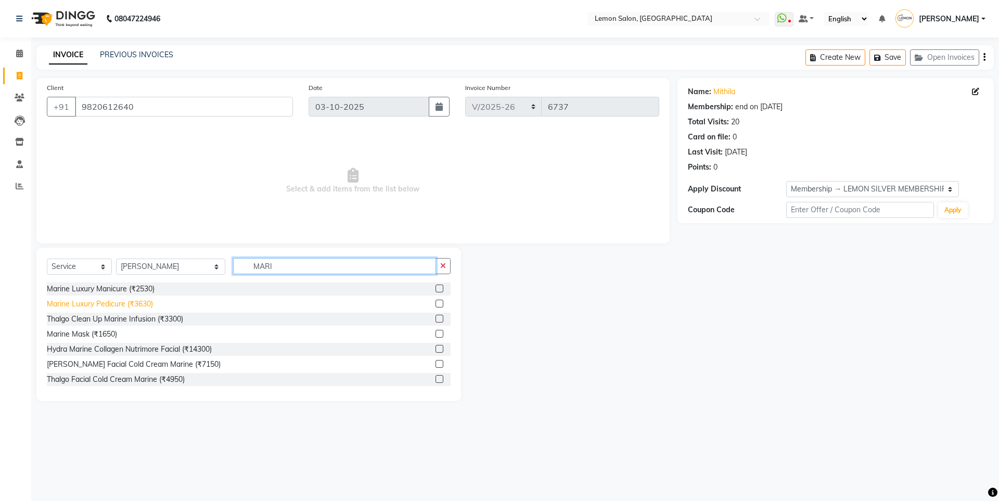
type input "MARI"
click at [111, 306] on div "Marine Luxury Pedicure (₹3630)" at bounding box center [100, 304] width 106 height 11
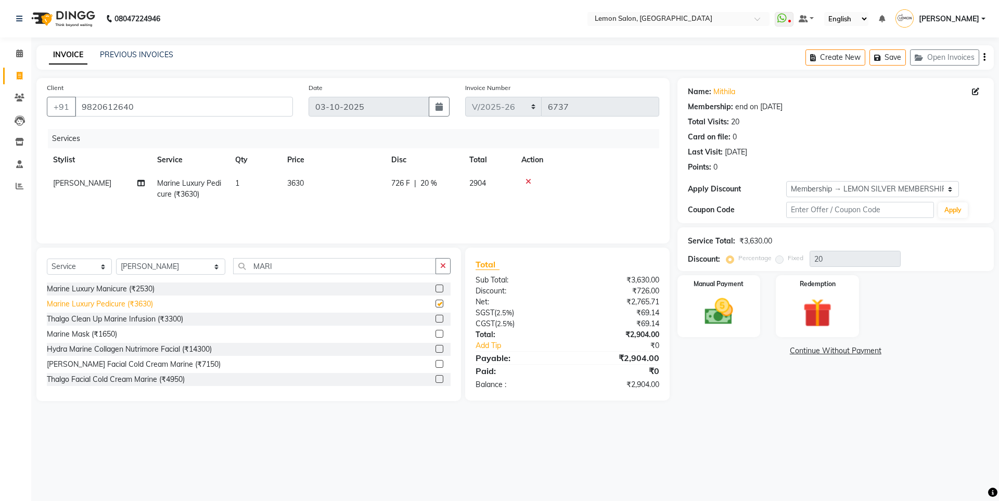
checkbox input "false"
click at [143, 270] on select "Select Stylist Aakash Buchiude Azaz Kassara DC Geeta Govind Rajput Idrisi Mehta…" at bounding box center [170, 267] width 109 height 16
select select "7398"
click at [116, 259] on select "Select Stylist Aakash Buchiude Azaz Kassara DC Geeta Govind Rajput Idrisi Mehta…" at bounding box center [170, 267] width 109 height 16
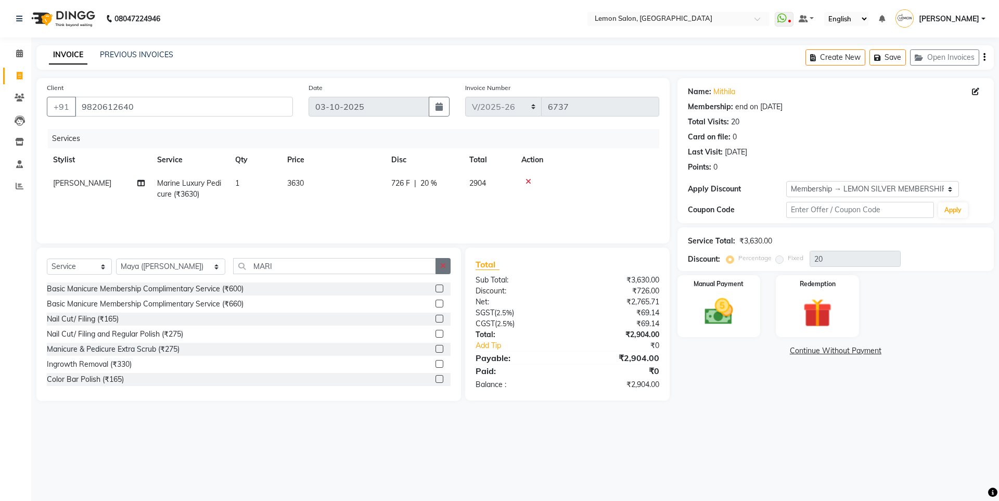
click at [442, 272] on button "button" at bounding box center [442, 266] width 15 height 16
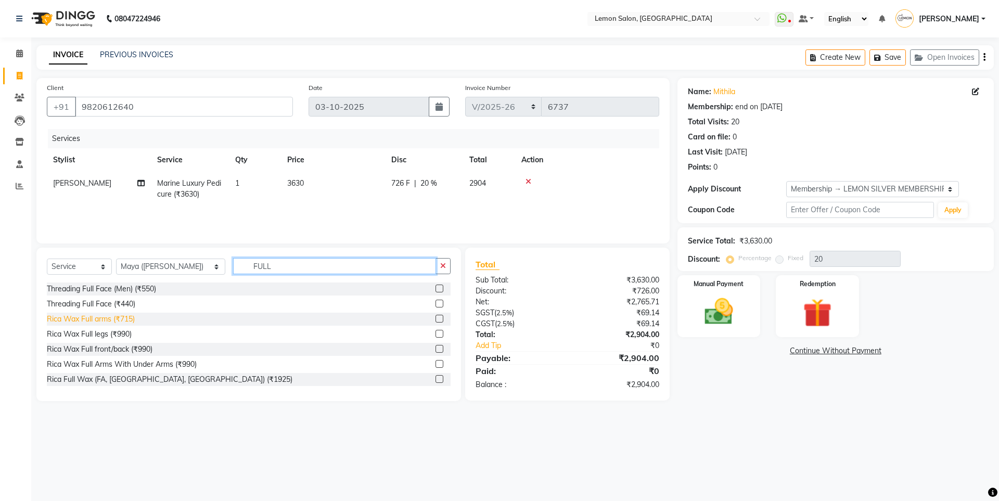
type input "FULL"
click at [80, 318] on div "Rica Wax Full arms (₹715)" at bounding box center [91, 319] width 88 height 11
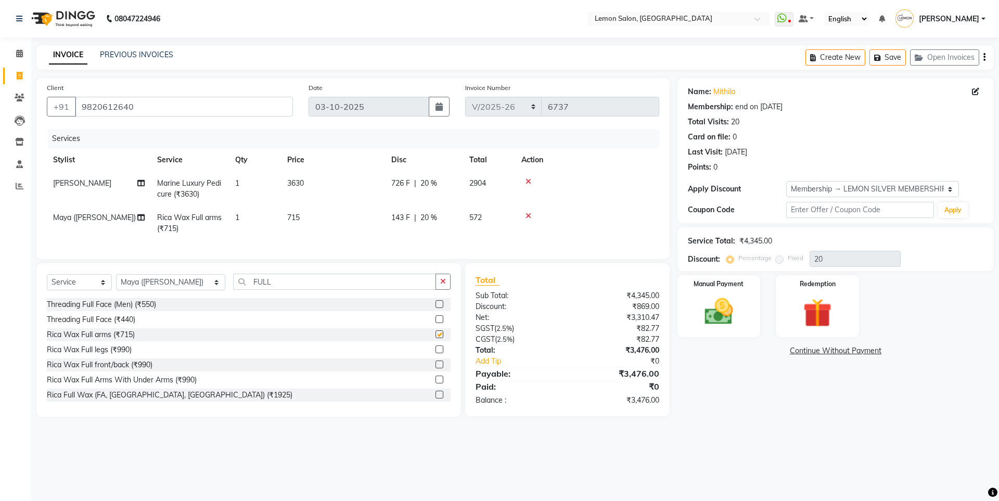
checkbox input "false"
click at [438, 290] on button "button" at bounding box center [442, 282] width 15 height 16
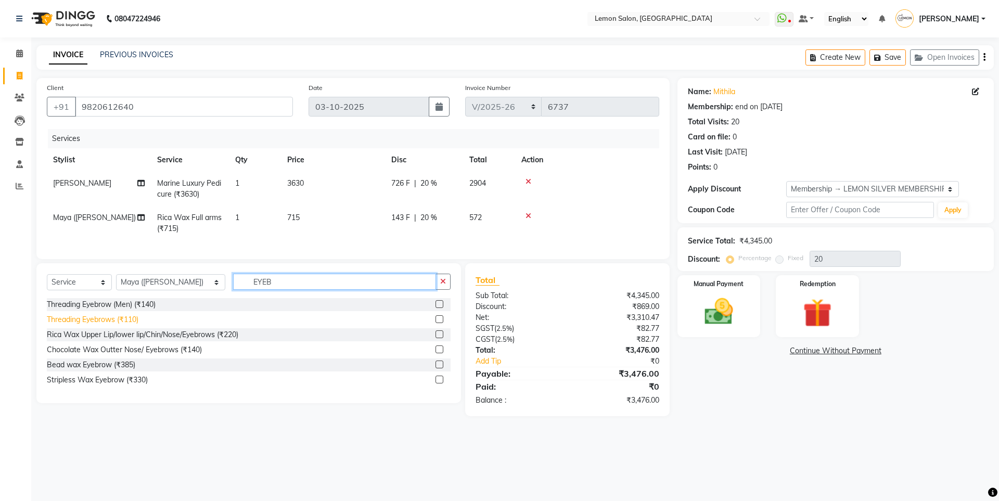
type input "EYEB"
click at [114, 325] on div "Threading Eyebrows (₹110)" at bounding box center [93, 319] width 92 height 11
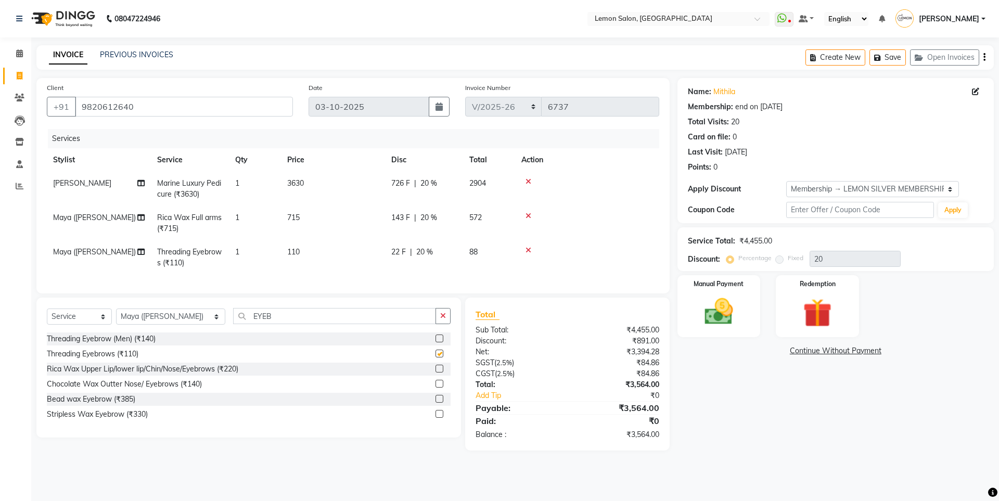
checkbox input "false"
click at [442, 319] on icon "button" at bounding box center [443, 315] width 6 height 7
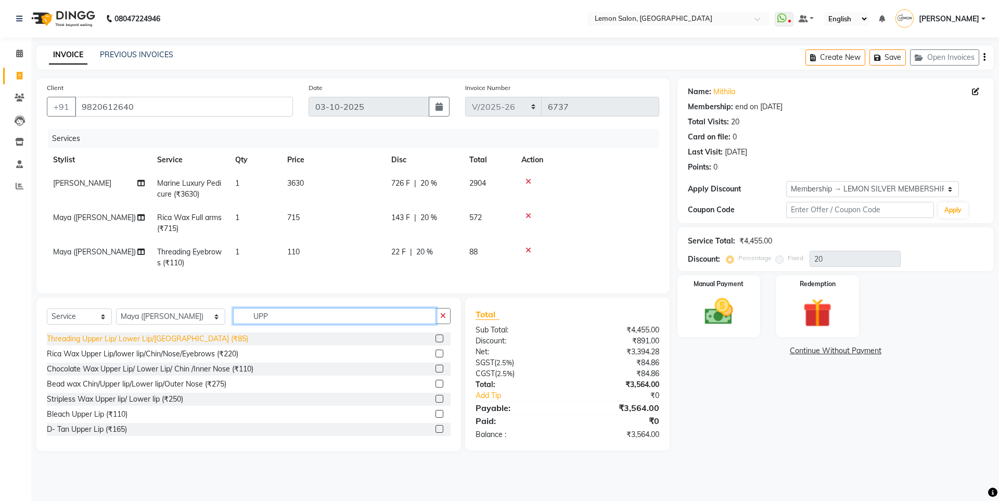
type input "UPP"
click at [130, 342] on div "Threading Upper Lip/ Lower Lip/Chin (₹85)" at bounding box center [147, 338] width 201 height 11
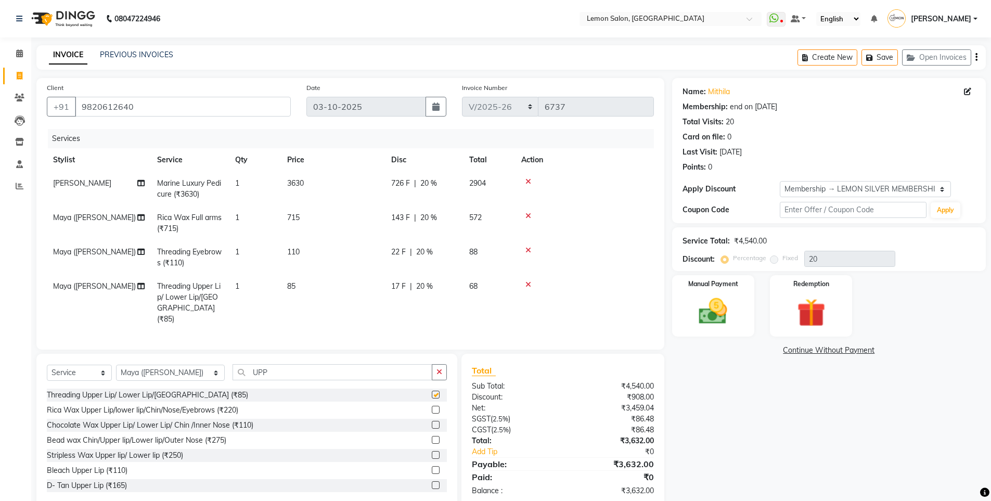
checkbox input "false"
click at [254, 293] on td "1" at bounding box center [255, 303] width 52 height 56
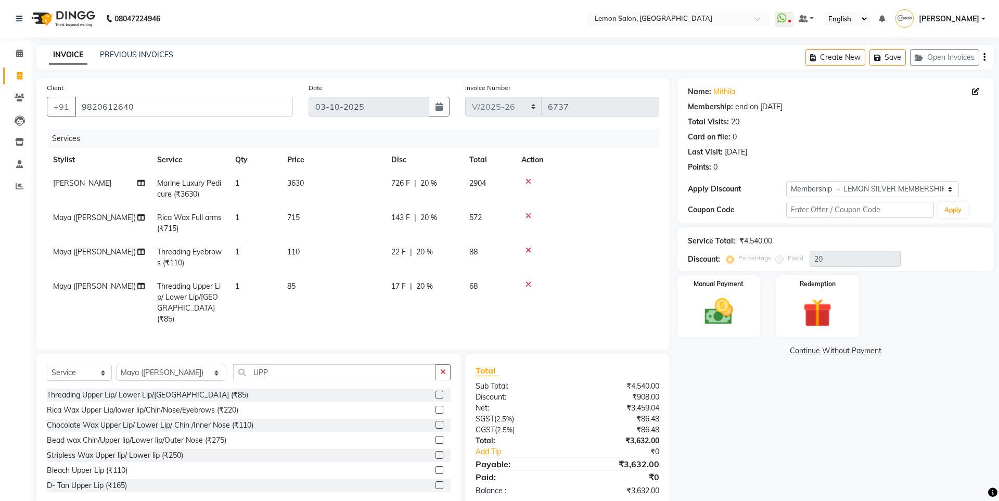
select select "7398"
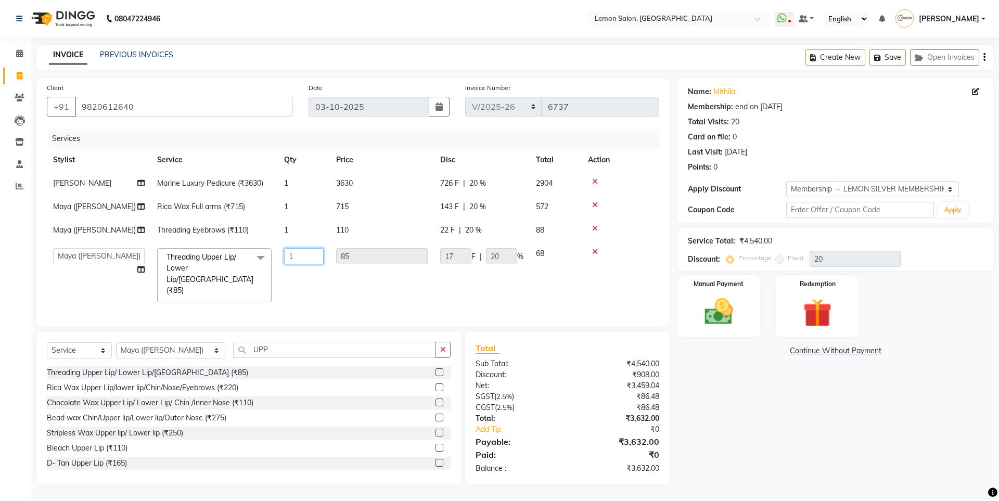
drag, startPoint x: 308, startPoint y: 261, endPoint x: 136, endPoint y: 241, distance: 173.3
click at [172, 248] on tr "Aakash Buchiude Azaz Kassara DC Geeta Govind Rajput Idrisi Mehtab Kanchan (Shru…" at bounding box center [353, 275] width 612 height 67
type input "2"
click at [327, 277] on tr "Aakash Buchiude Azaz Kassara DC Geeta Govind Rajput Idrisi Mehtab Kanchan (Shru…" at bounding box center [353, 275] width 612 height 67
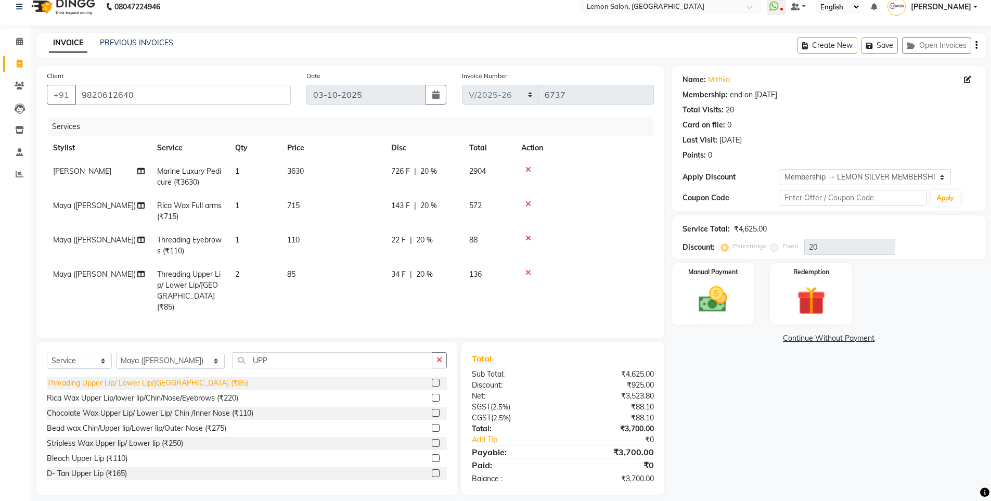
scroll to position [19, 0]
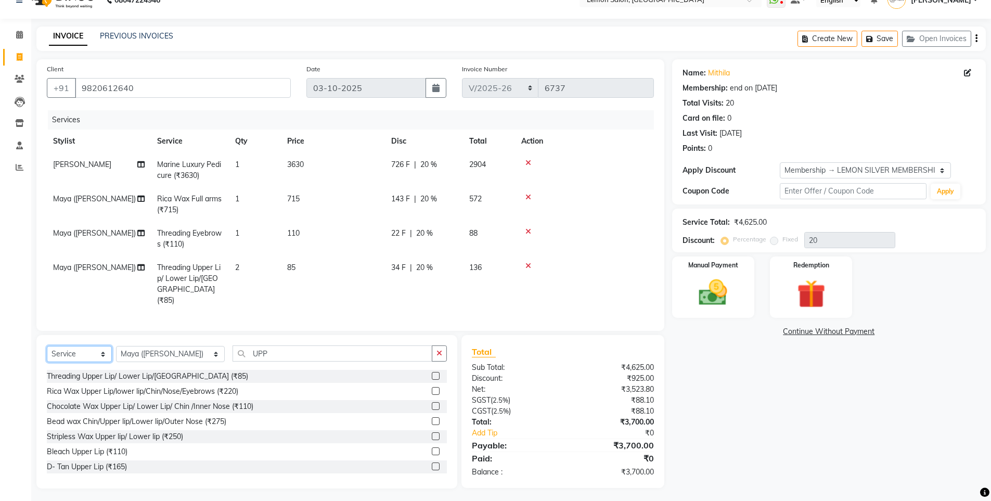
click at [88, 354] on select "Select Service Product Membership Package Voucher Prepaid Gift Card" at bounding box center [79, 354] width 65 height 16
select select "product"
click at [47, 346] on select "Select Service Product Membership Package Voucher Prepaid Gift Card" at bounding box center [79, 354] width 65 height 16
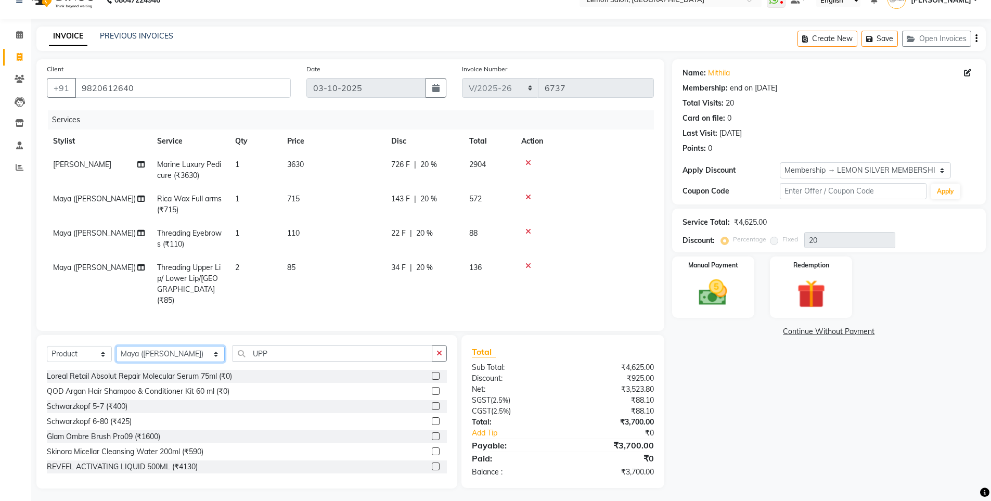
click at [157, 348] on select "Select Stylist Aakash Buchiude Azaz Kassara DC Geeta Govind Rajput Idrisi Mehta…" at bounding box center [170, 354] width 109 height 16
select select "32325"
click at [116, 346] on select "Select Stylist Aakash Buchiude Azaz Kassara DC Geeta Govind Rajput Idrisi Mehta…" at bounding box center [170, 354] width 109 height 16
click at [442, 354] on button "button" at bounding box center [439, 353] width 15 height 16
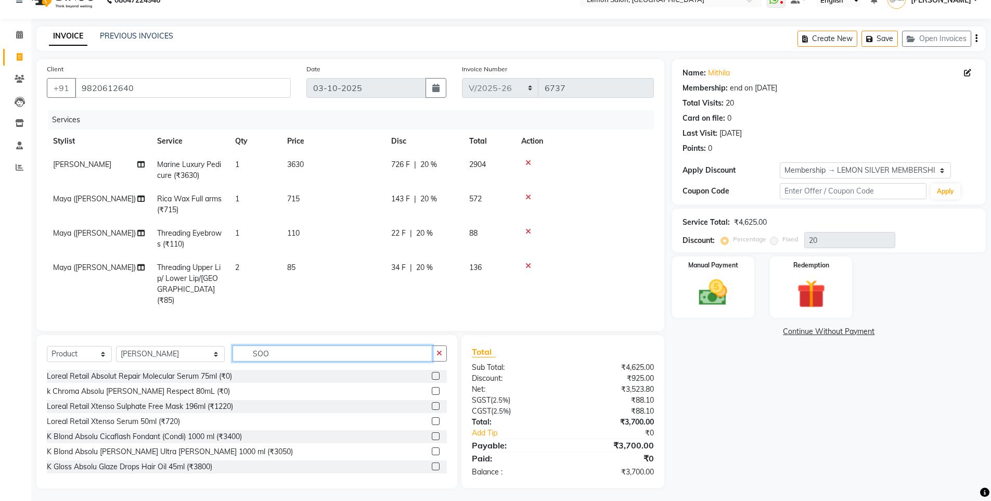
scroll to position [18, 0]
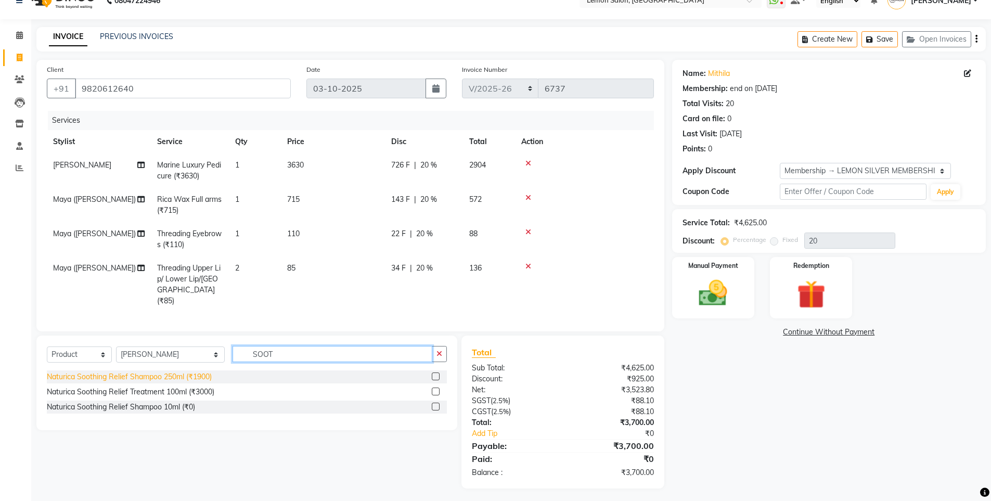
type input "SOOT"
click at [206, 373] on div "Naturica Soothing Relief Shampoo 250ml (₹1900)" at bounding box center [129, 376] width 165 height 11
checkbox input "false"
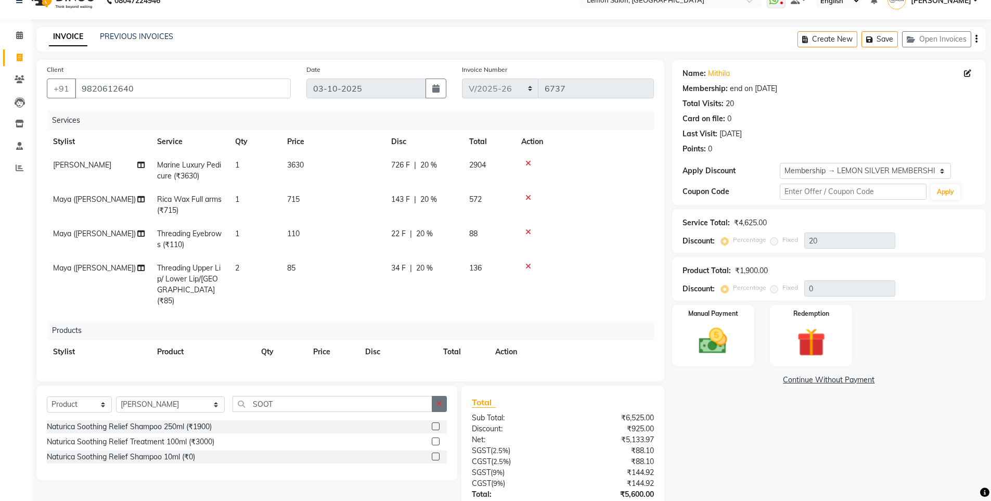
click at [441, 396] on button "button" at bounding box center [439, 404] width 15 height 16
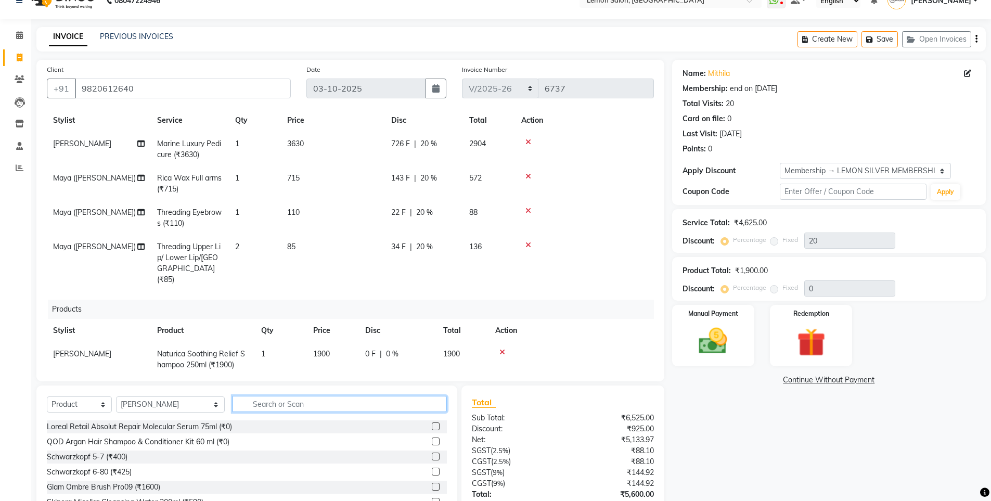
scroll to position [32, 0]
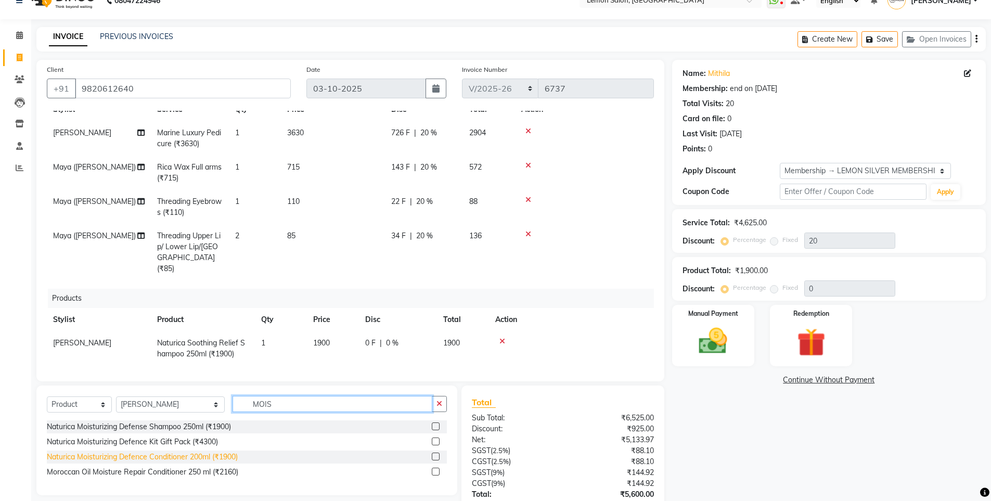
type input "MOIS"
click at [192, 455] on div "Naturica Moisturizing Defence Conditioner 200ml (₹1900)" at bounding box center [142, 456] width 191 height 11
checkbox input "false"
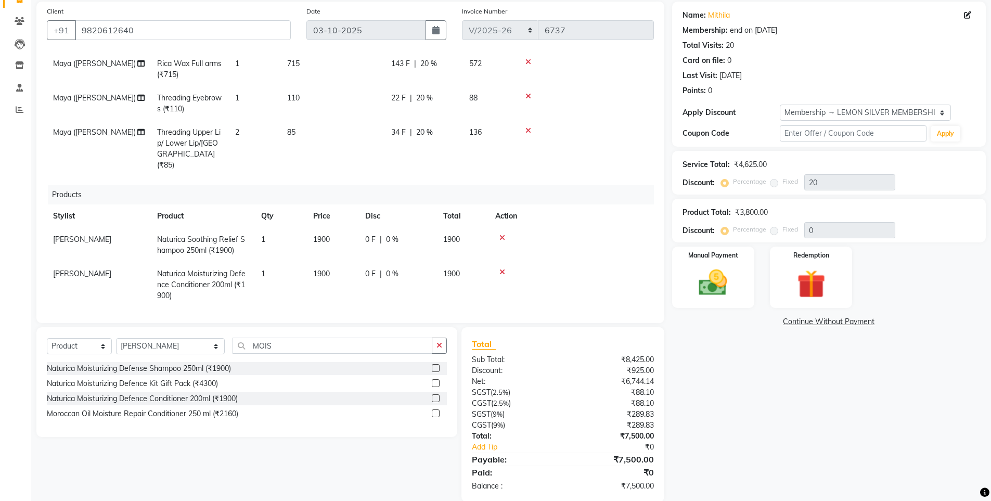
scroll to position [93, 0]
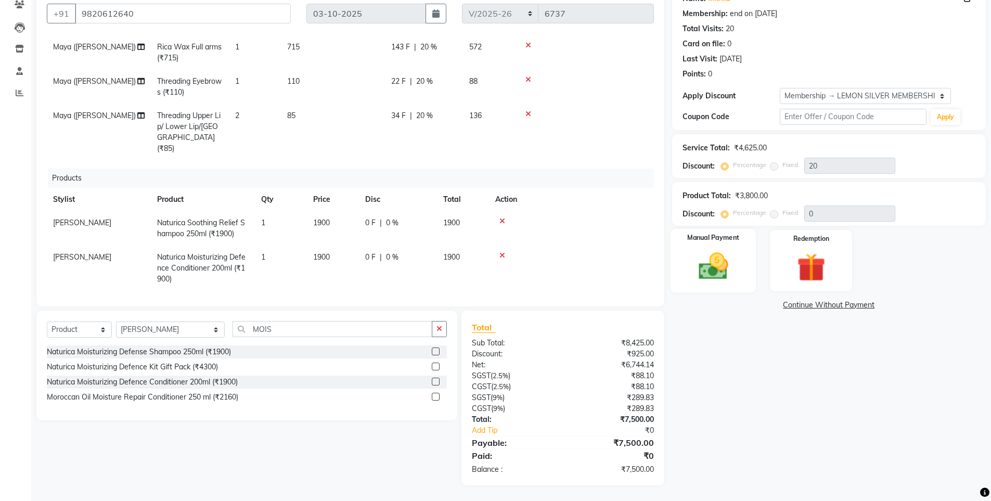
click at [729, 254] on img at bounding box center [713, 266] width 48 height 34
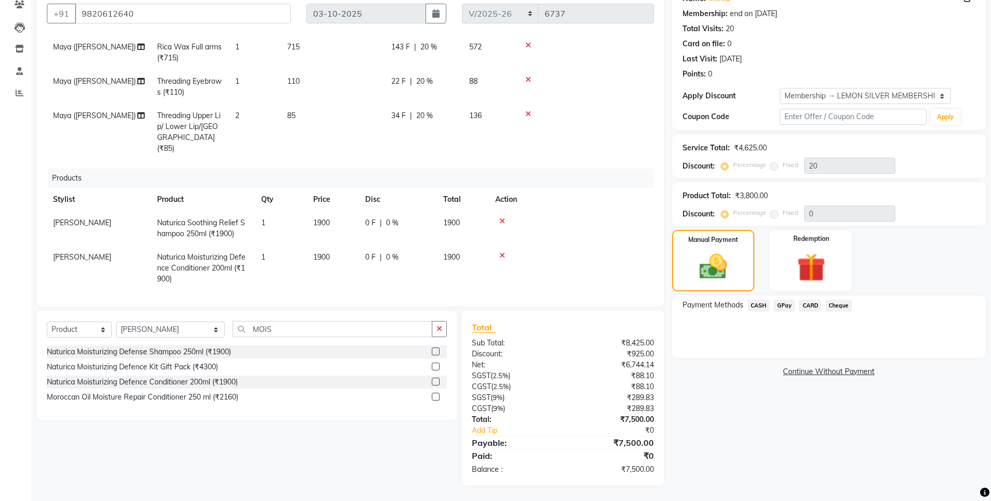
click at [778, 304] on span "GPay" at bounding box center [783, 306] width 21 height 12
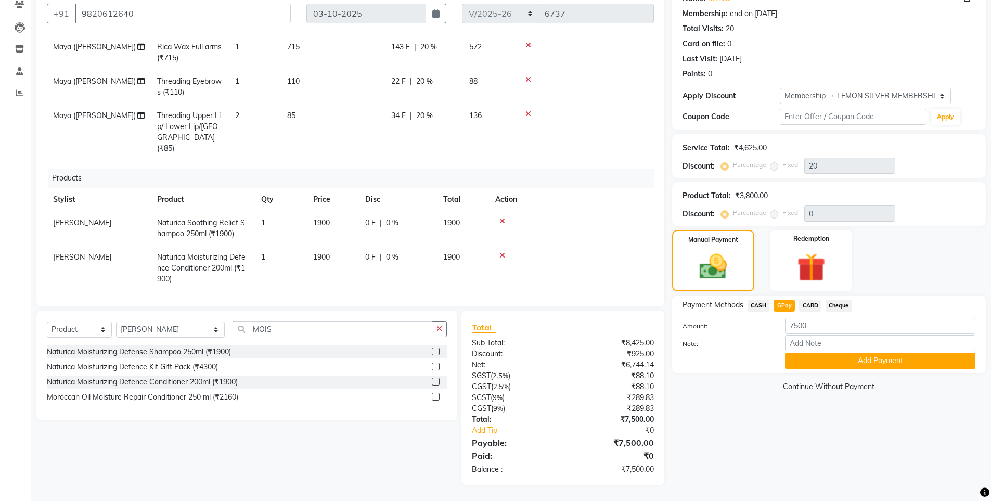
click at [810, 354] on button "Add Payment" at bounding box center [880, 361] width 190 height 16
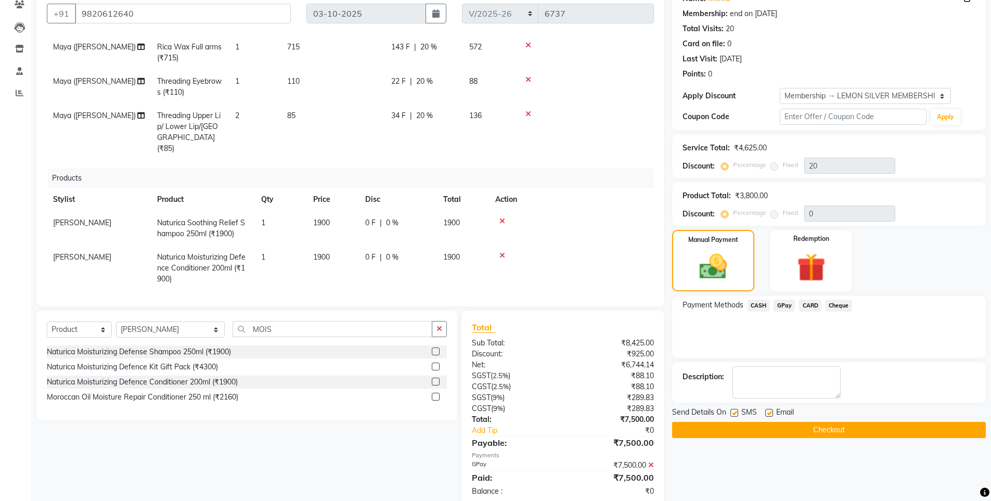
click at [811, 433] on button "Checkout" at bounding box center [829, 430] width 314 height 16
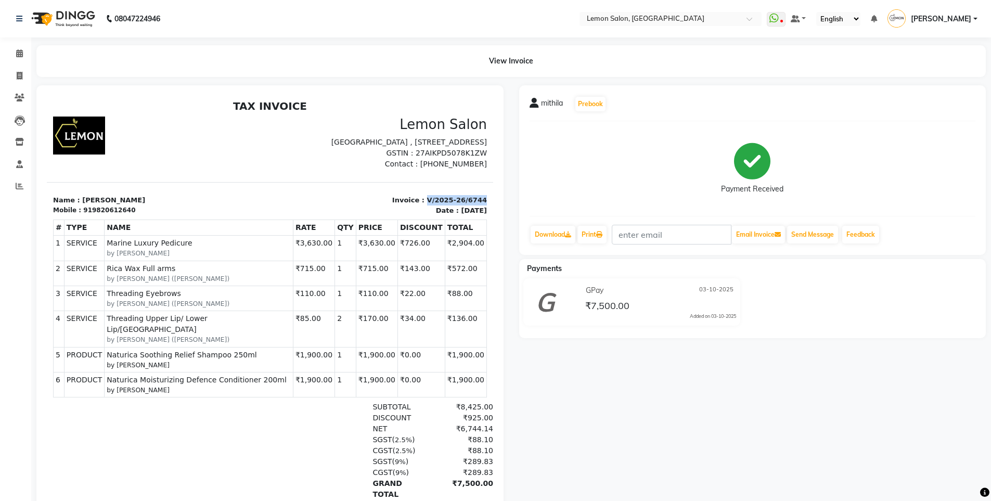
drag, startPoint x: 419, startPoint y: 210, endPoint x: 539, endPoint y: 310, distance: 156.6
click at [493, 215] on html "TAX INVOICE Lemon Salon Meera Towers , Shop no 17, New Link Rd, Oshiwara, Andhe…" at bounding box center [270, 334] width 446 height 477
copy p "V/2025-26/6744"
click at [22, 51] on icon at bounding box center [19, 53] width 7 height 8
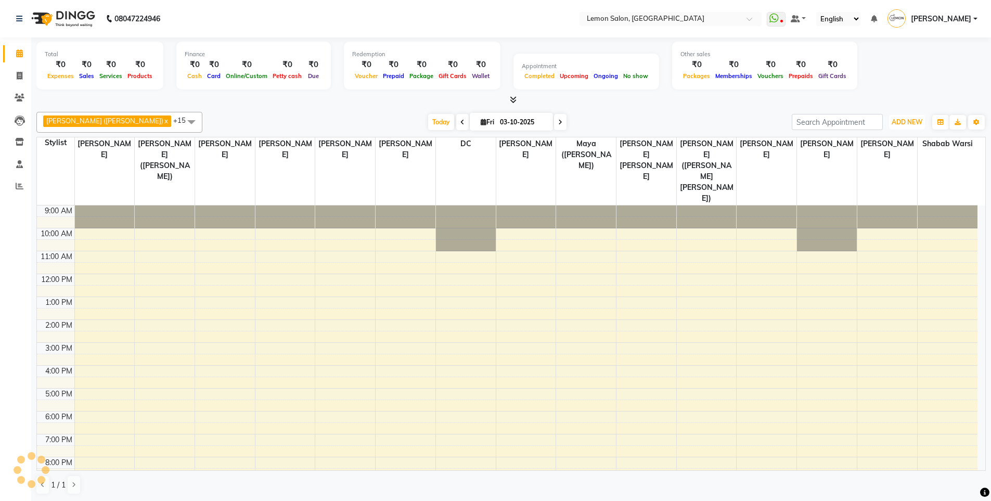
click at [908, 123] on span "ADD NEW" at bounding box center [907, 122] width 31 height 8
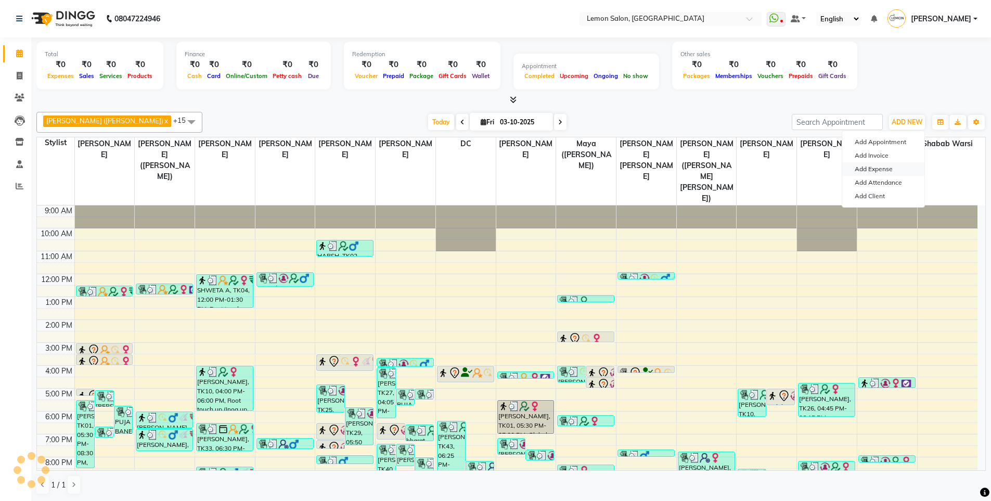
click at [886, 164] on link "Add Expense" at bounding box center [883, 169] width 82 height 14
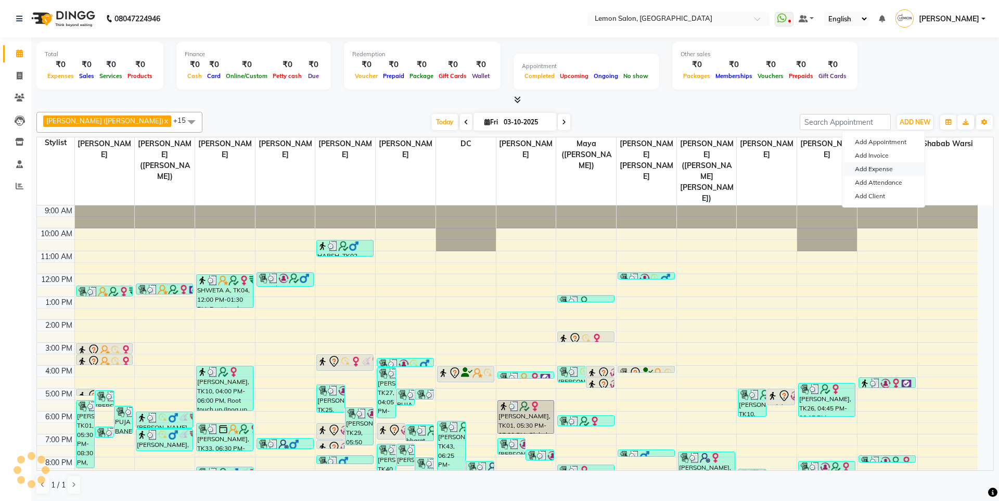
select select "1"
select select "2543"
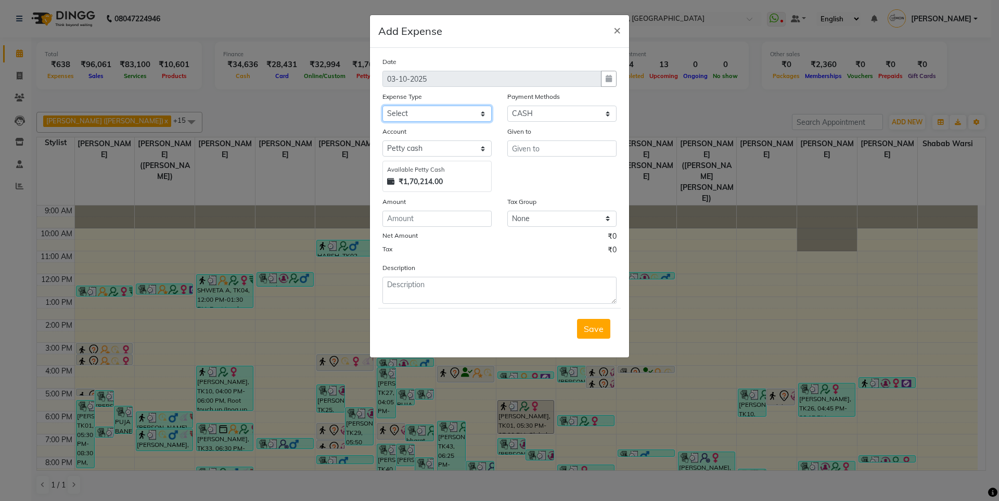
click at [445, 120] on select "Select Advance Cash transfer to hub Laundry Loan Membership Milk Miscellaneous …" at bounding box center [436, 114] width 109 height 16
select select "2685"
click at [382, 106] on select "Select Advance Cash transfer to hub Laundry Loan Membership Milk Miscellaneous …" at bounding box center [436, 114] width 109 height 16
click at [555, 149] on input "text" at bounding box center [561, 148] width 109 height 16
click at [557, 167] on ngb-highlight "La kshmi Rawat" at bounding box center [558, 170] width 77 height 10
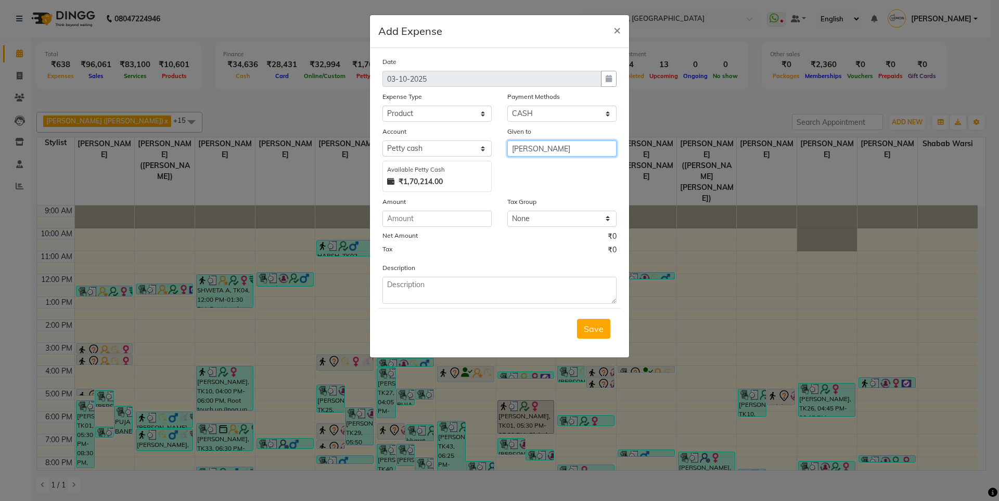
type input "[PERSON_NAME]"
click at [432, 217] on input "number" at bounding box center [436, 219] width 109 height 16
type input "161"
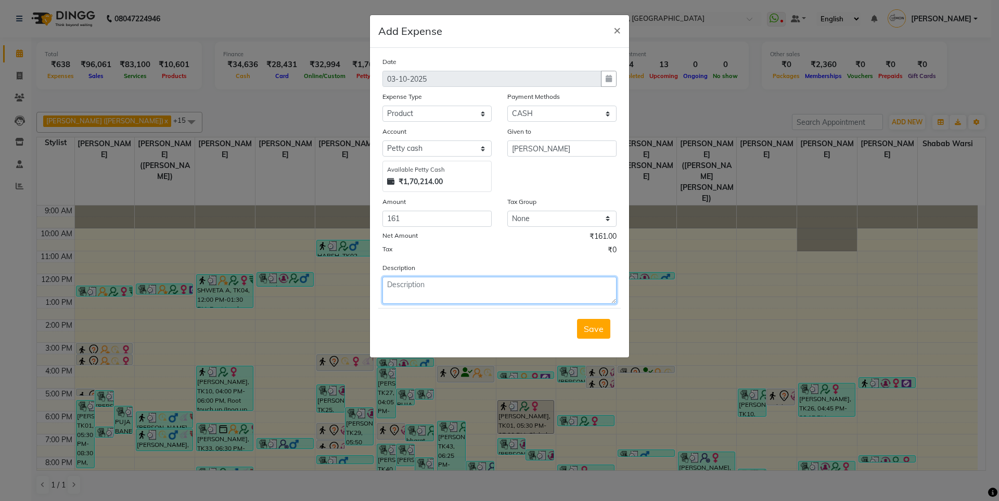
paste textarea "V/2025-26/6744"
type textarea "V/2025-26/6744"
click at [597, 326] on span "Save" at bounding box center [594, 329] width 20 height 10
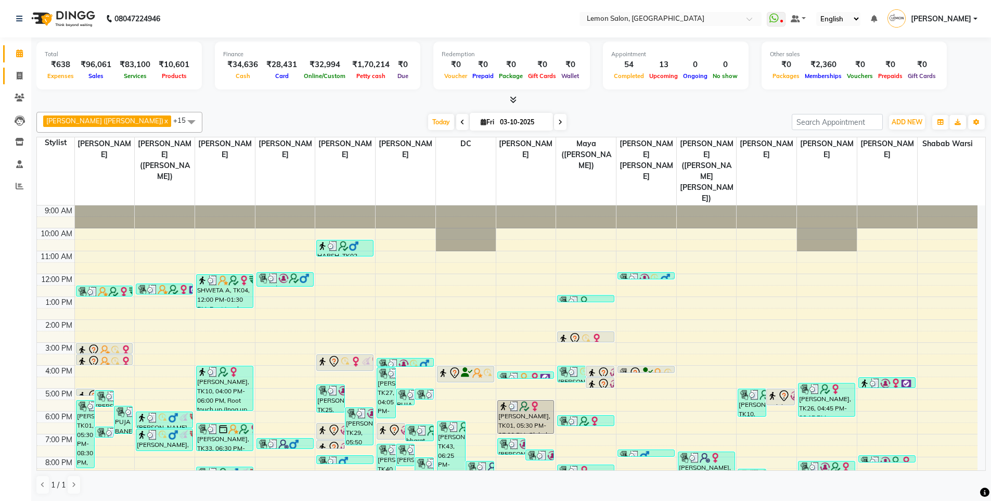
click at [22, 68] on link "Invoice" at bounding box center [15, 76] width 25 height 17
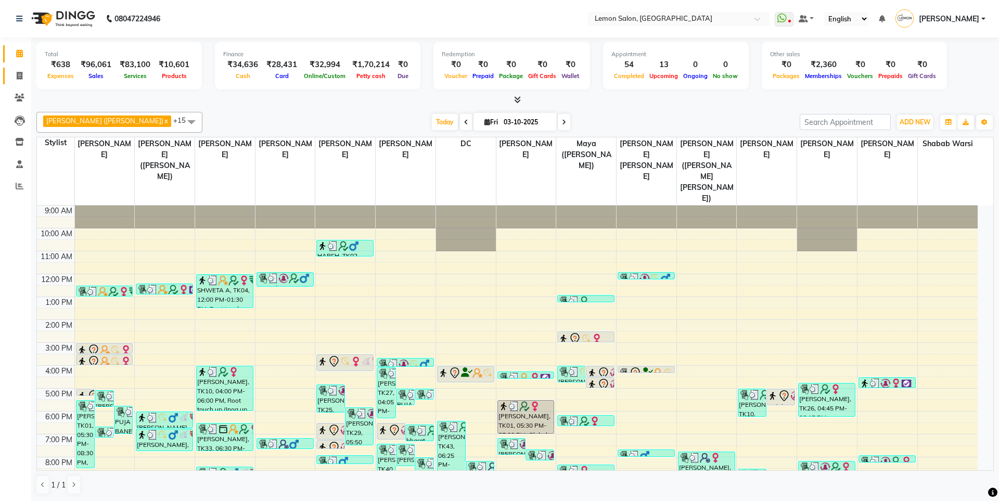
select select "566"
select select "service"
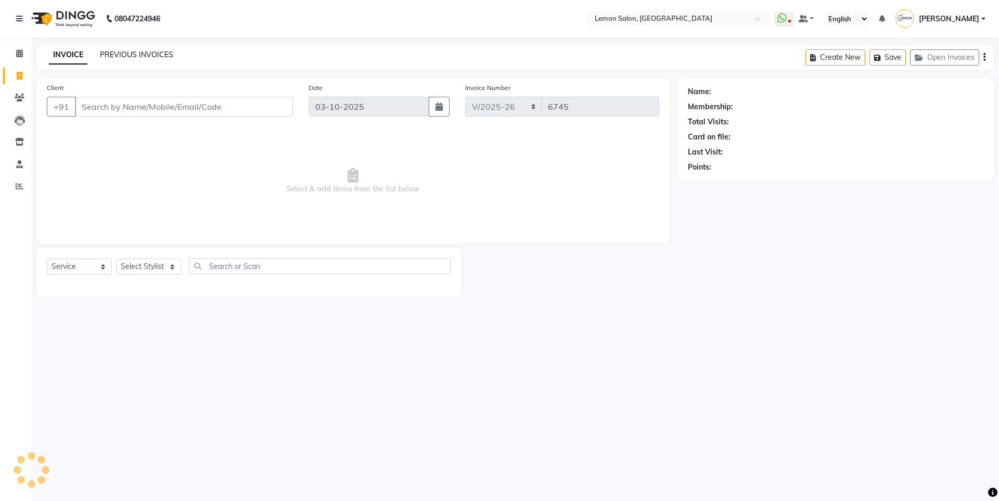
click at [124, 51] on link "PREVIOUS INVOICES" at bounding box center [136, 54] width 73 height 9
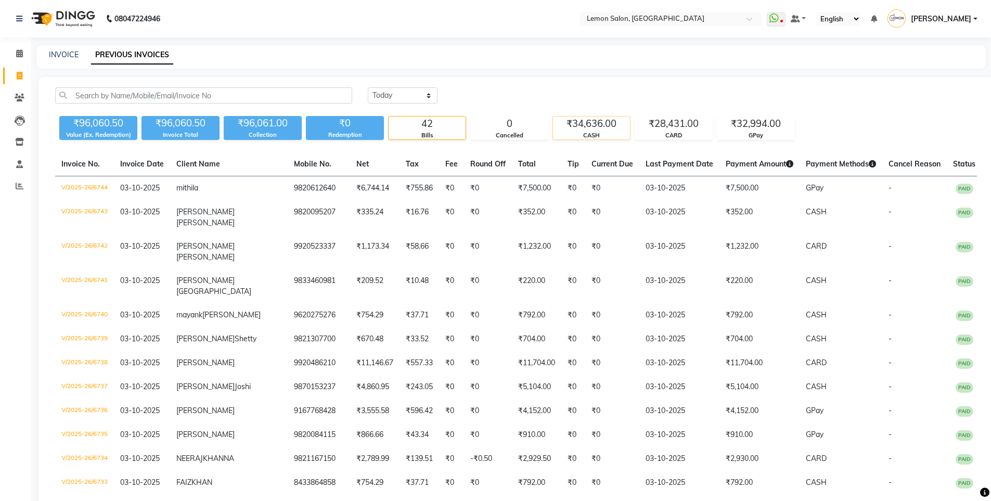
click at [566, 122] on div "₹34,636.00" at bounding box center [591, 124] width 77 height 15
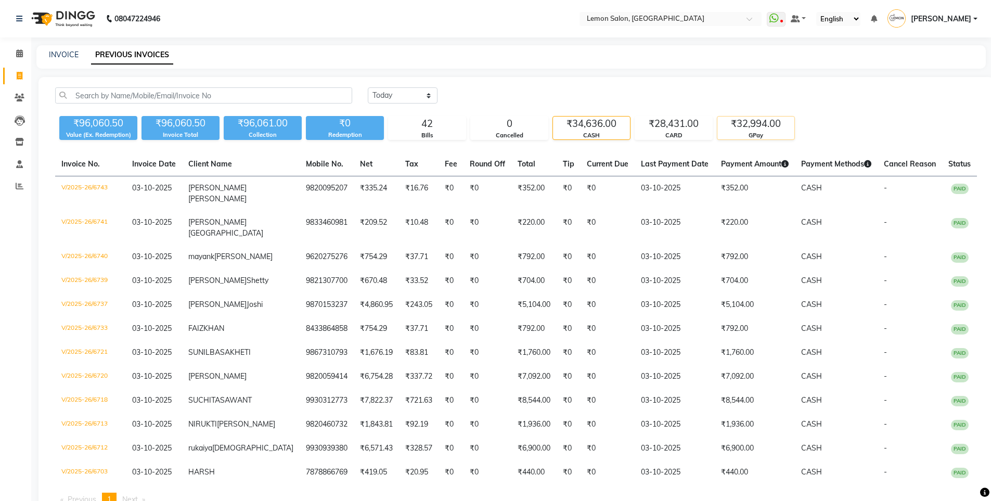
click at [780, 116] on div "₹32,994.00 GPay" at bounding box center [756, 128] width 78 height 24
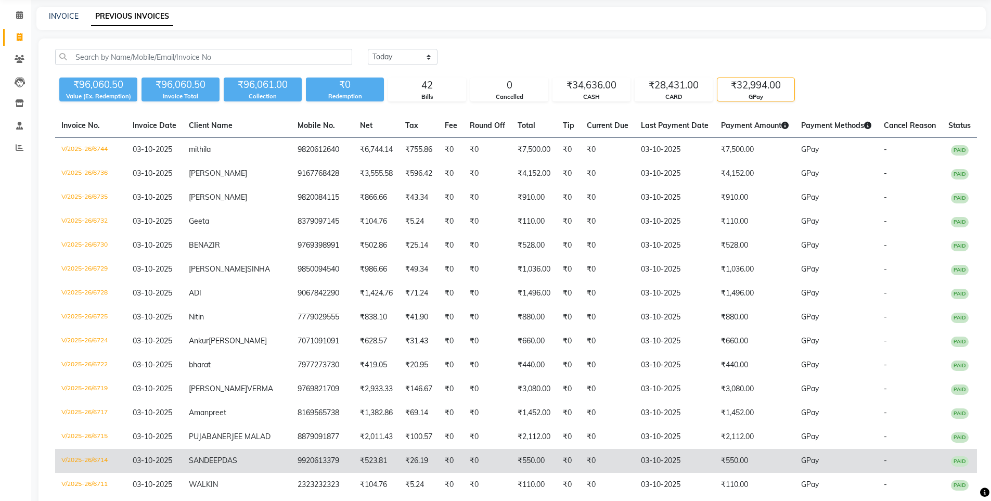
scroll to position [37, 0]
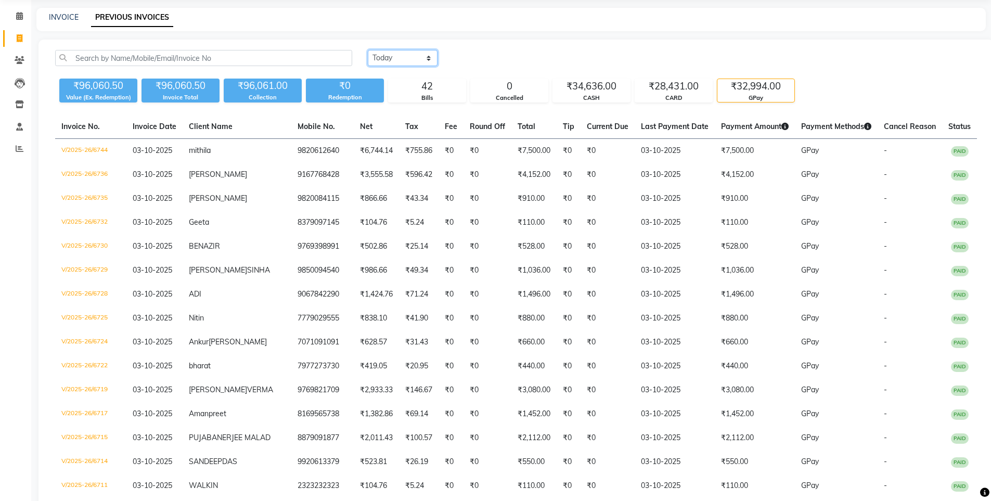
click at [398, 60] on select "Today Yesterday Custom Range" at bounding box center [403, 58] width 70 height 16
select select "range"
click at [368, 50] on select "Today Yesterday Custom Range" at bounding box center [403, 58] width 70 height 16
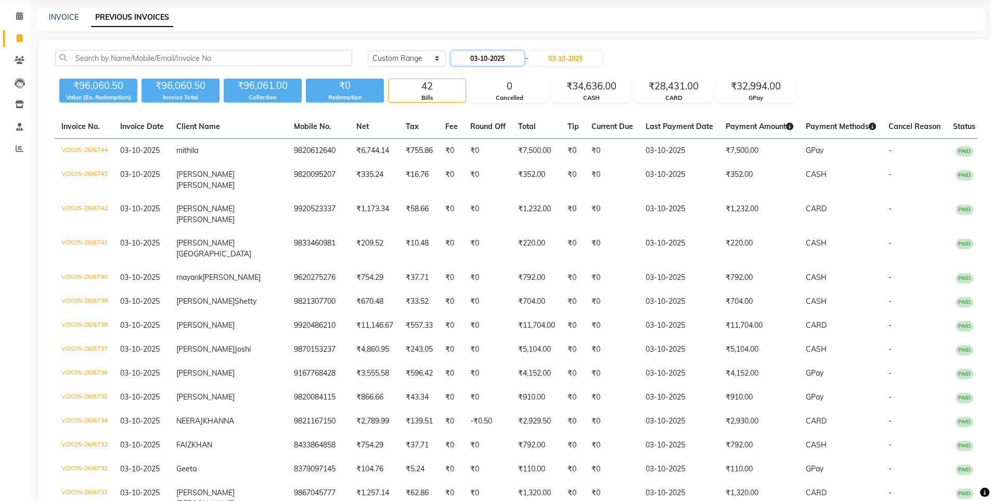
click at [514, 57] on input "03-10-2025" at bounding box center [487, 58] width 73 height 15
select select "10"
select select "2025"
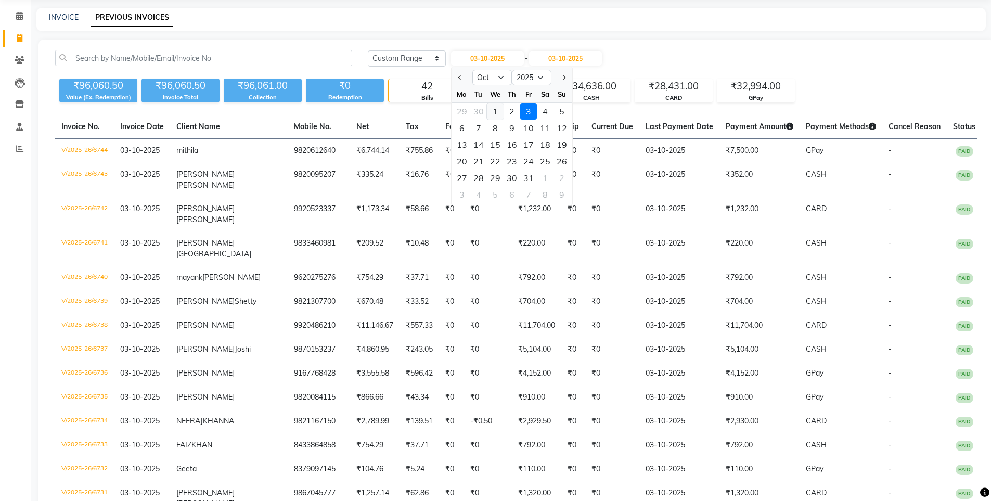
click at [501, 112] on div "1" at bounding box center [495, 111] width 17 height 17
type input "01-10-2025"
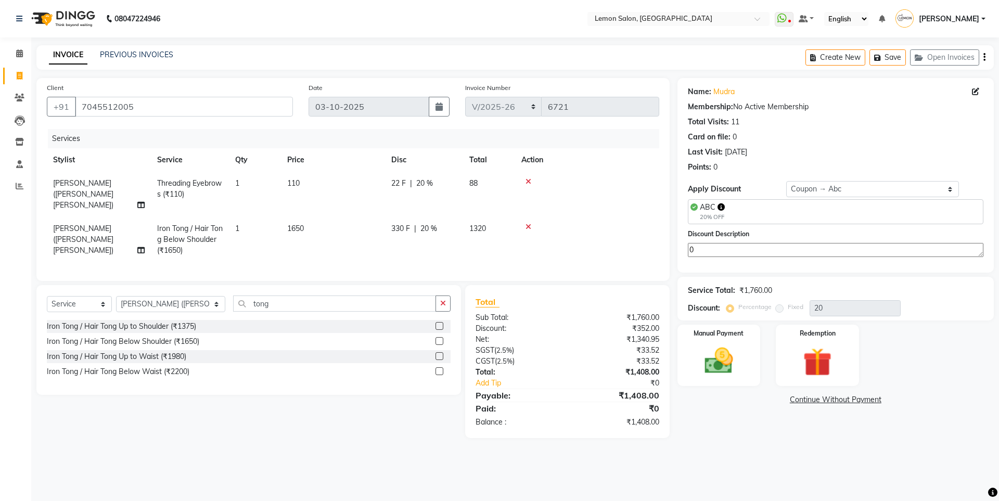
select select "566"
select select "service"
select select "48010"
select select "1: Object"
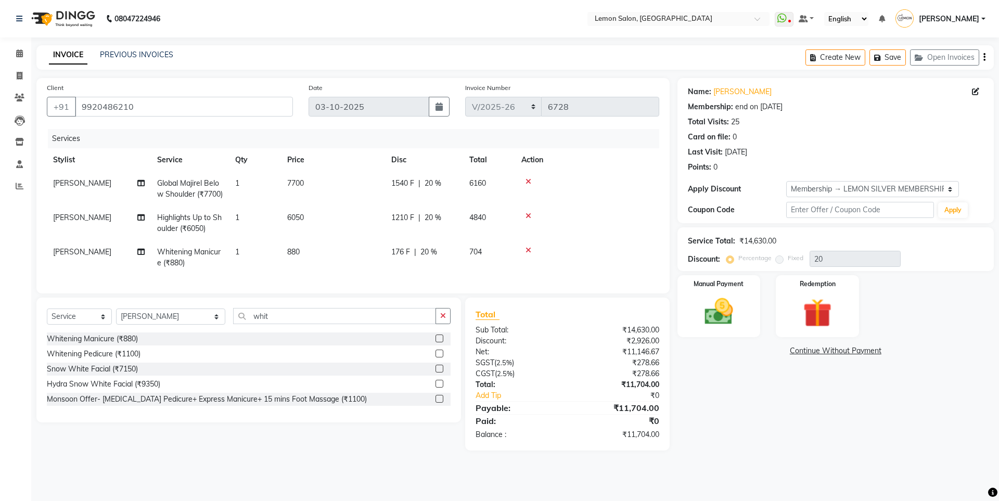
select select "566"
select select "service"
select select "7396"
select select "1: Object"
click at [741, 307] on img at bounding box center [718, 311] width 48 height 34
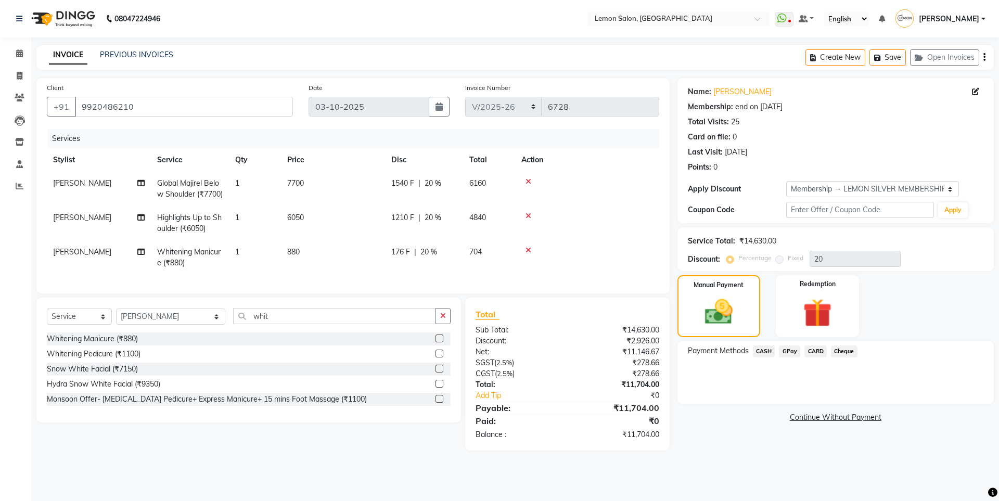
click at [811, 349] on span "CARD" at bounding box center [815, 351] width 22 height 12
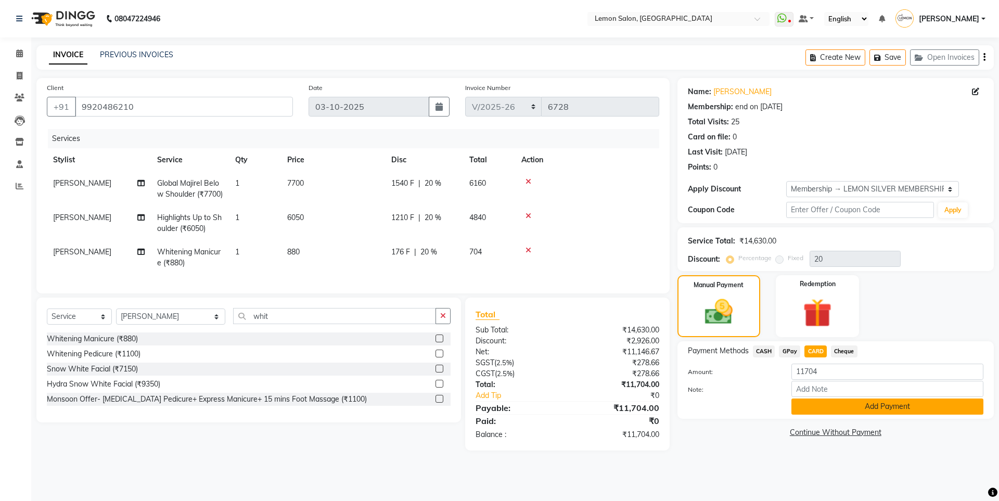
click at [830, 410] on button "Add Payment" at bounding box center [887, 406] width 192 height 16
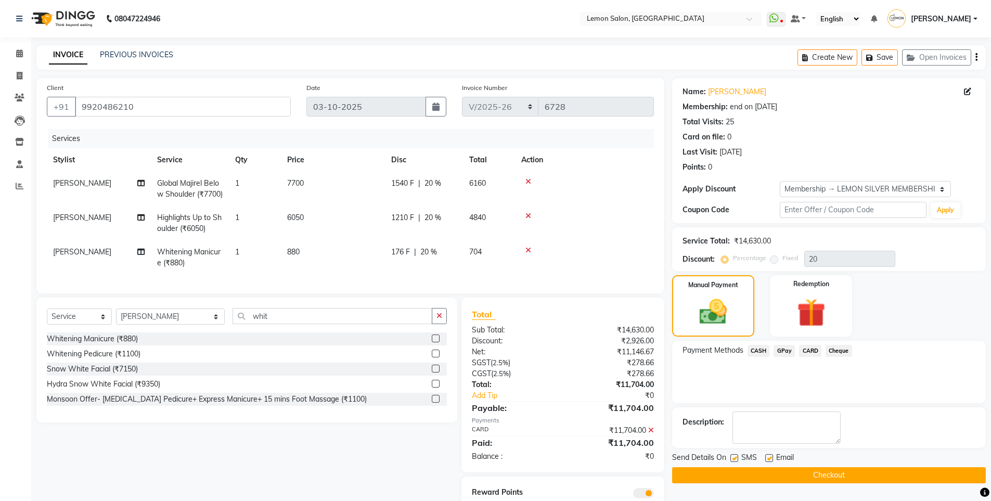
click at [730, 456] on label at bounding box center [734, 458] width 8 height 8
click at [730, 456] on input "checkbox" at bounding box center [733, 458] width 7 height 7
checkbox input "false"
click at [779, 476] on button "Checkout" at bounding box center [829, 475] width 314 height 16
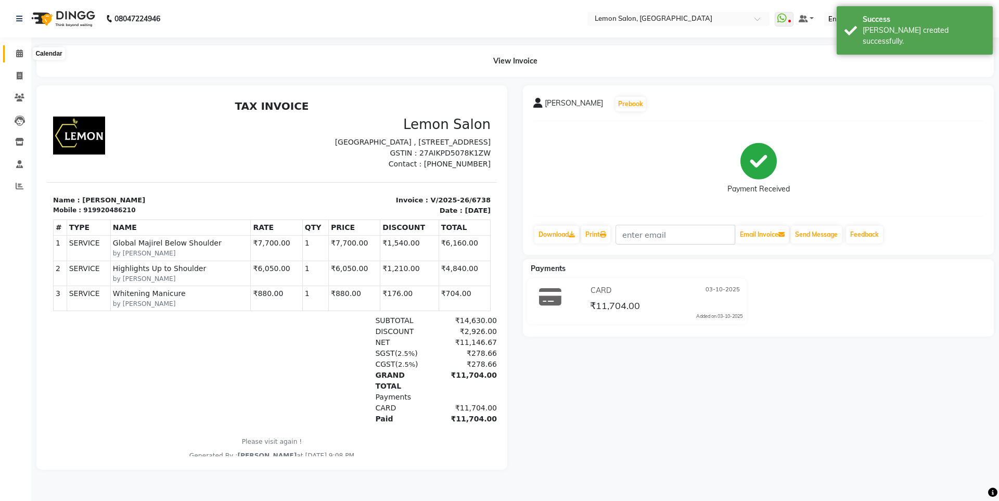
click at [20, 51] on icon at bounding box center [19, 53] width 7 height 8
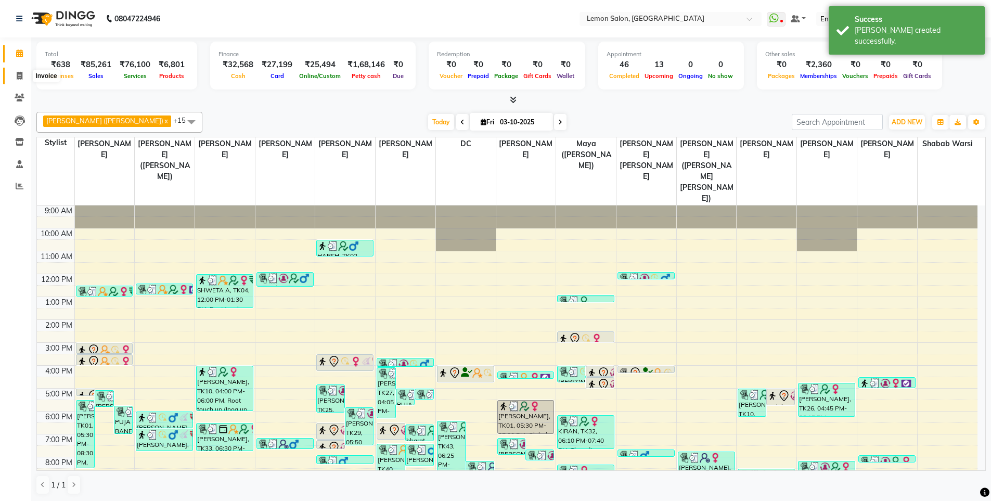
click at [26, 74] on span at bounding box center [19, 76] width 18 height 12
select select "566"
select select "service"
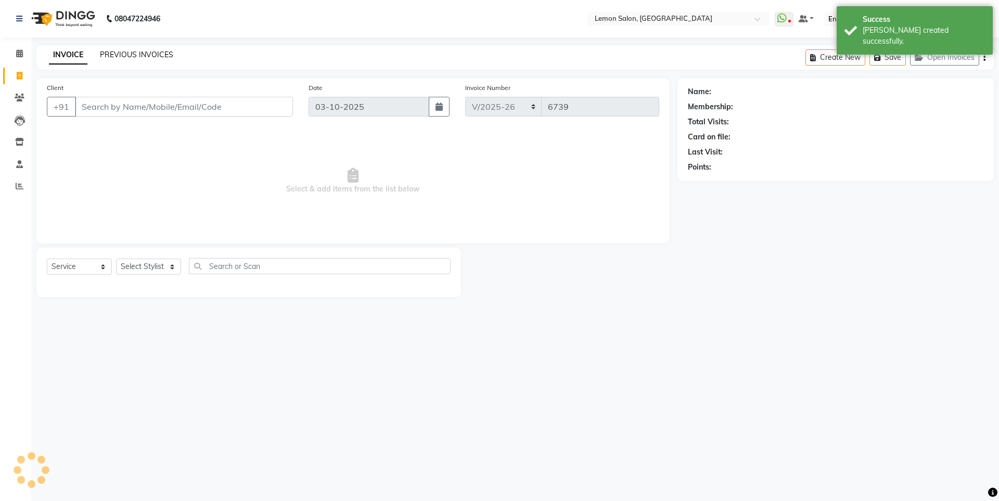
click at [142, 54] on link "PREVIOUS INVOICES" at bounding box center [136, 54] width 73 height 9
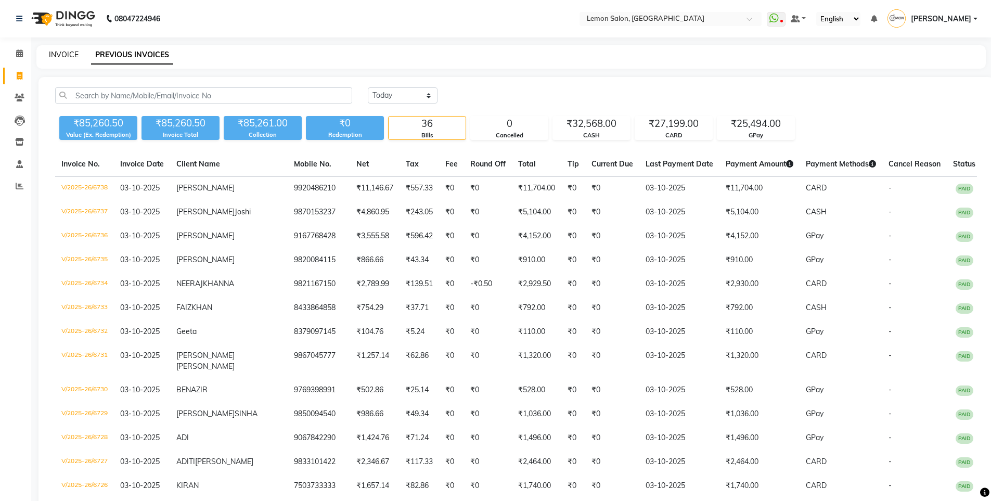
click at [73, 54] on link "INVOICE" at bounding box center [64, 54] width 30 height 9
select select "566"
select select "service"
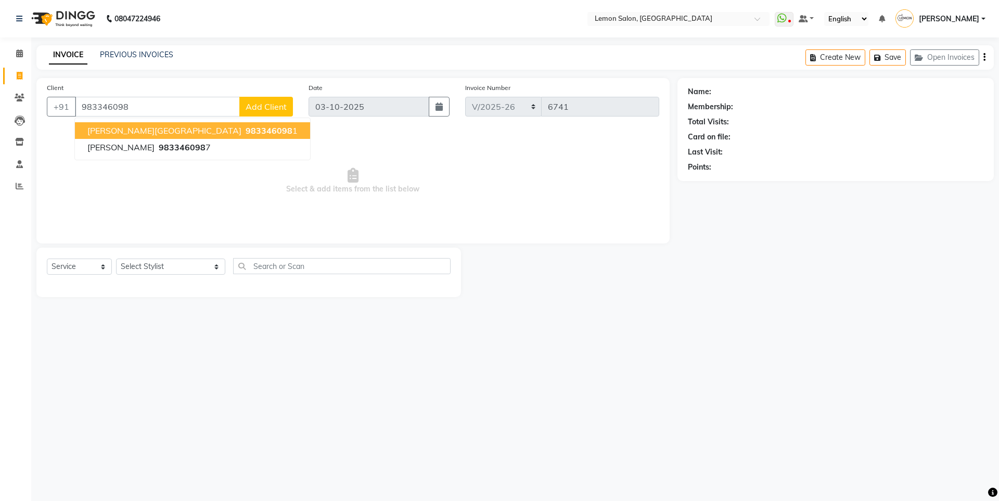
click at [131, 130] on span "MRS. DARVESH" at bounding box center [164, 130] width 154 height 10
type input "9833460981"
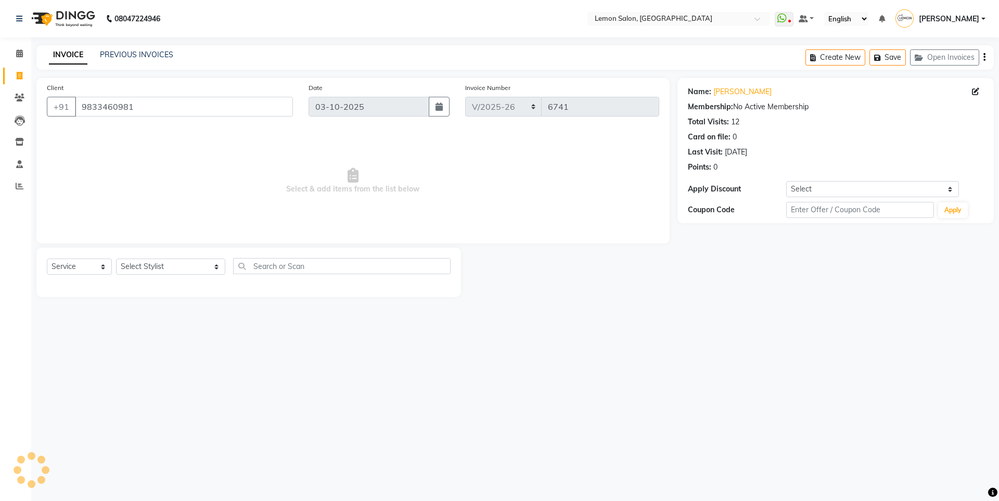
click at [182, 259] on div "Select Service Product Membership Package Voucher Prepaid Gift Card Select Styl…" at bounding box center [249, 270] width 404 height 24
click at [165, 275] on div "Select Service Product Membership Package Voucher Prepaid Gift Card Select Styl…" at bounding box center [249, 270] width 404 height 24
click at [156, 272] on select "Select Stylist [PERSON_NAME] [PERSON_NAME] DC [PERSON_NAME] [PERSON_NAME] ([PER…" at bounding box center [170, 267] width 109 height 16
select select "7399"
click at [116, 259] on select "Select Stylist [PERSON_NAME] [PERSON_NAME] DC [PERSON_NAME] [PERSON_NAME] ([PER…" at bounding box center [170, 267] width 109 height 16
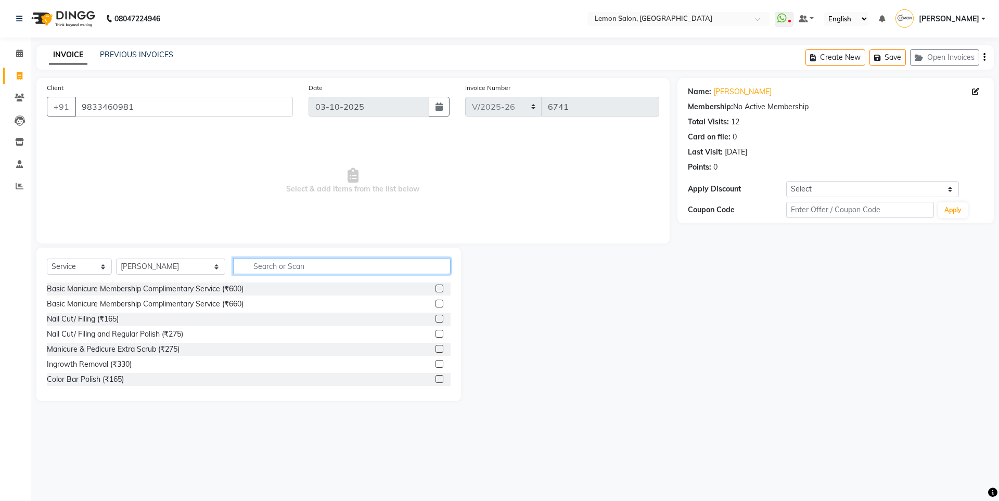
click at [252, 263] on input "text" at bounding box center [341, 266] width 217 height 16
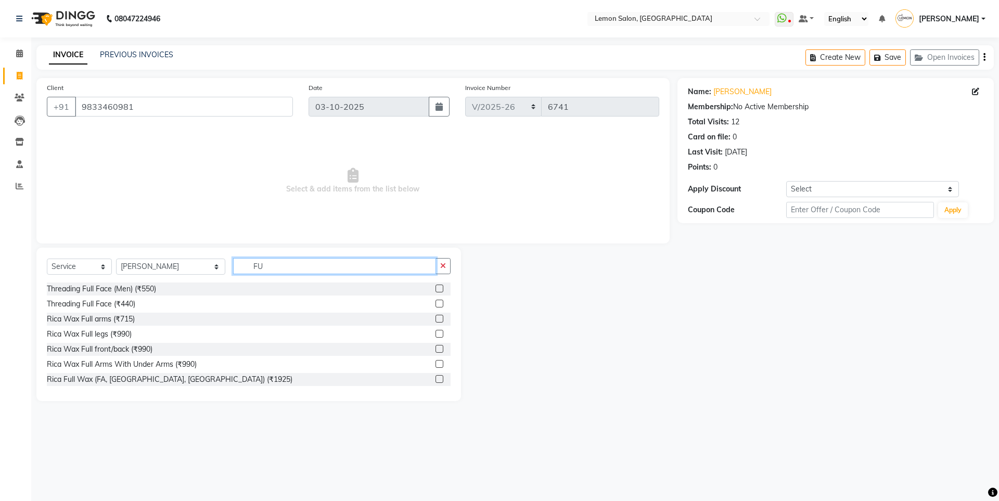
type input "F"
type input "UNDER"
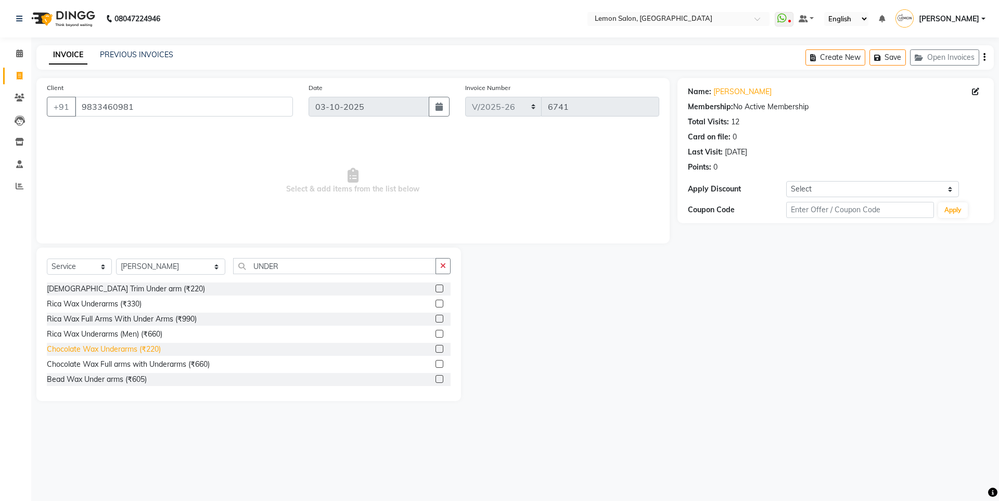
click at [130, 346] on div "Chocolate Wax Underarms (₹220)" at bounding box center [104, 349] width 114 height 11
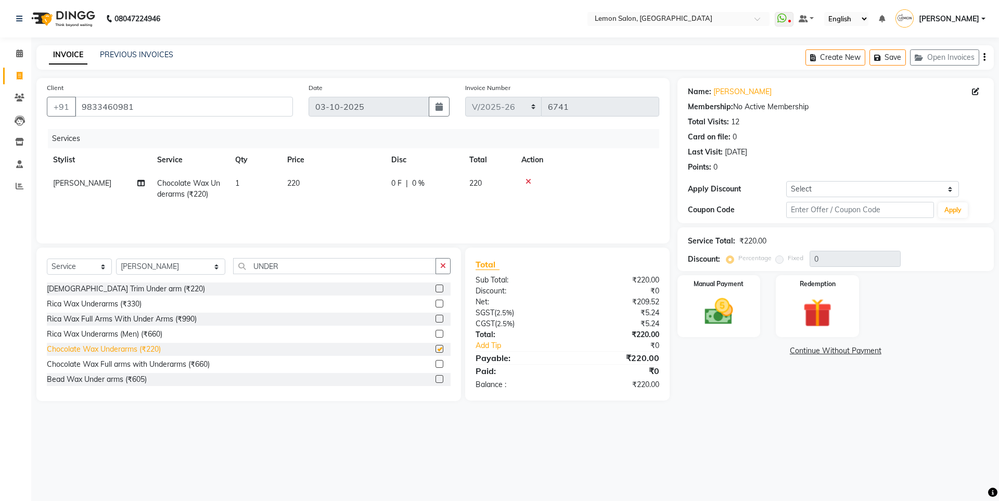
checkbox input "false"
click at [698, 291] on div "Manual Payment" at bounding box center [718, 306] width 86 height 64
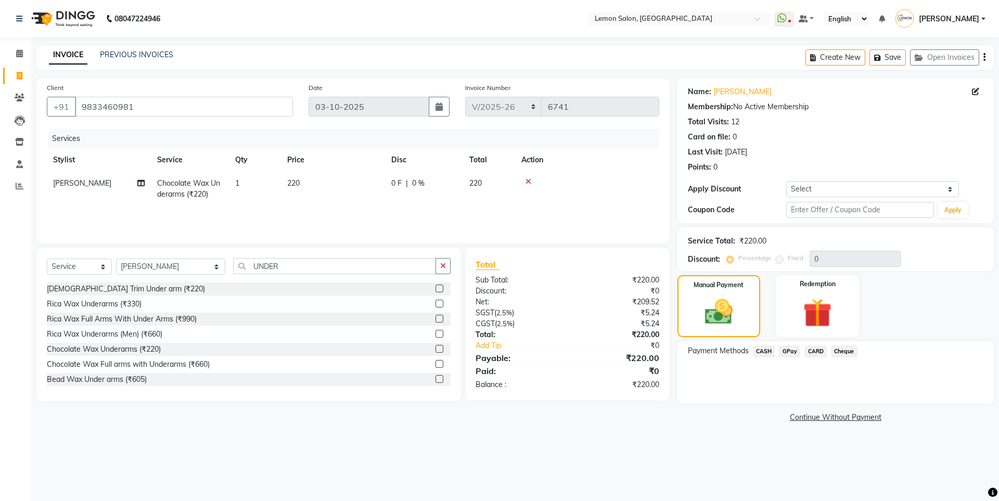
click at [759, 351] on span "CASH" at bounding box center [764, 351] width 22 height 12
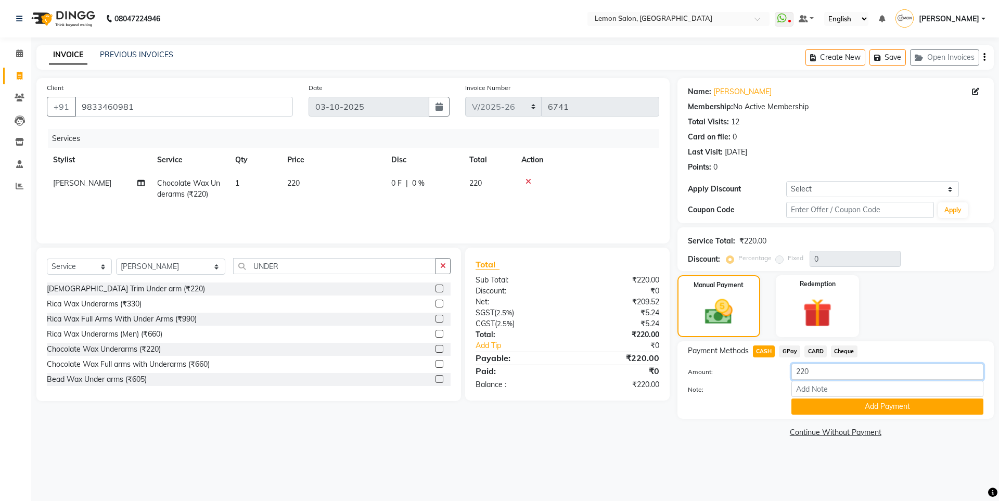
click at [694, 367] on div "Amount: 220" at bounding box center [835, 373] width 311 height 18
type input "500"
click at [907, 411] on button "Add Payment" at bounding box center [887, 406] width 192 height 16
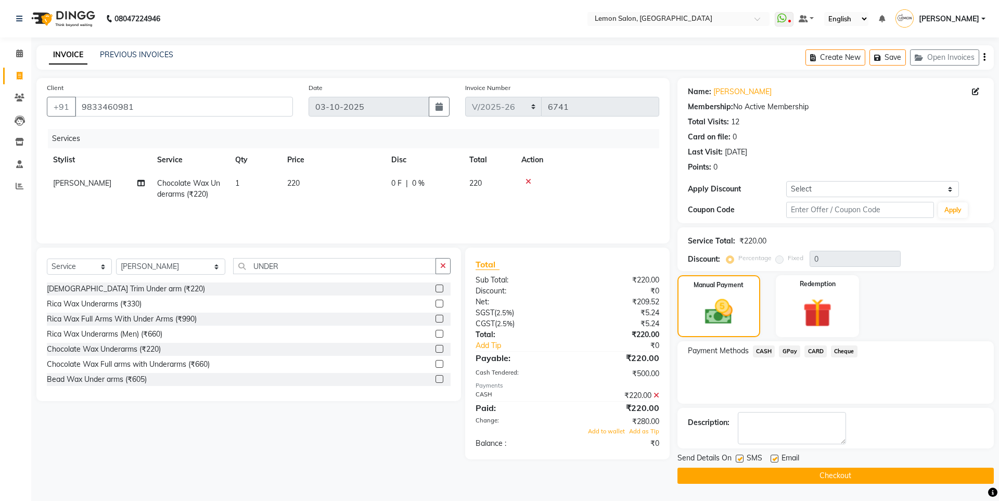
click at [654, 394] on icon at bounding box center [656, 395] width 6 height 7
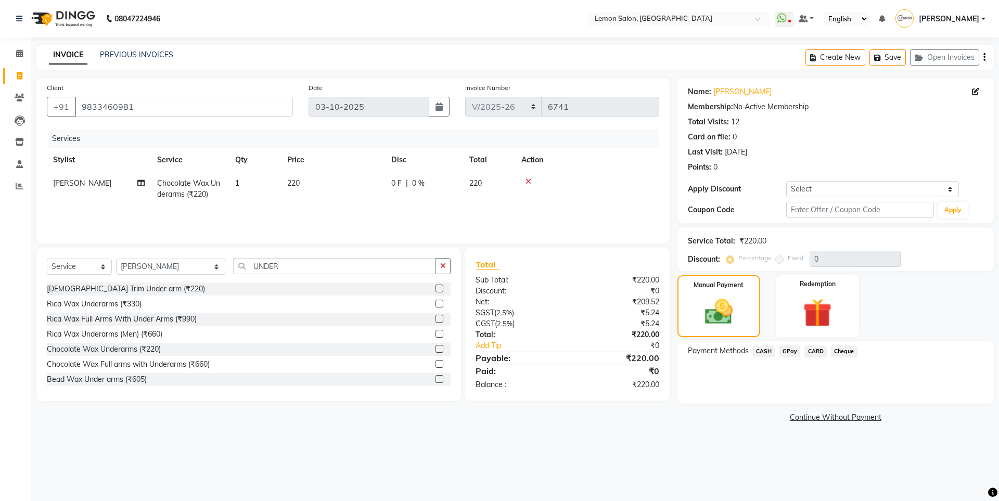
click at [764, 350] on span "CASH" at bounding box center [764, 351] width 22 height 12
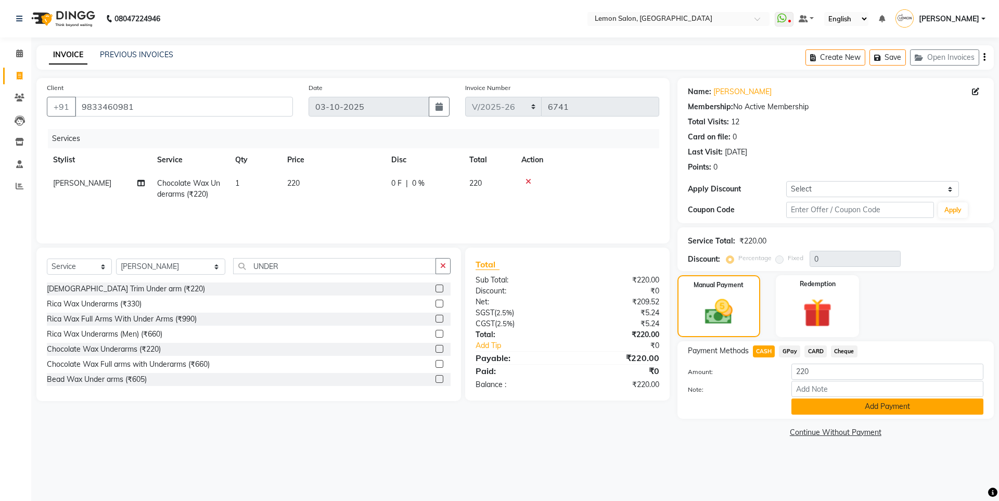
click at [836, 402] on button "Add Payment" at bounding box center [887, 406] width 192 height 16
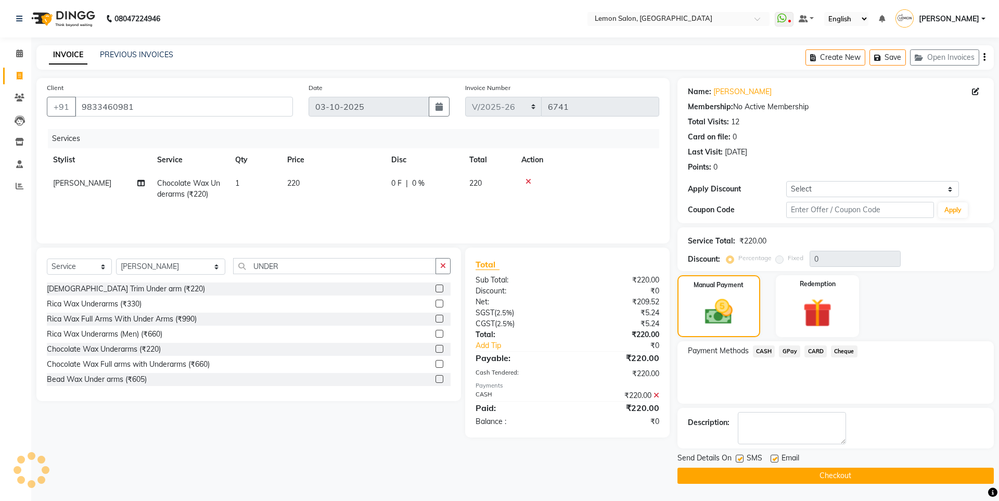
click at [728, 474] on button "Checkout" at bounding box center [835, 476] width 316 height 16
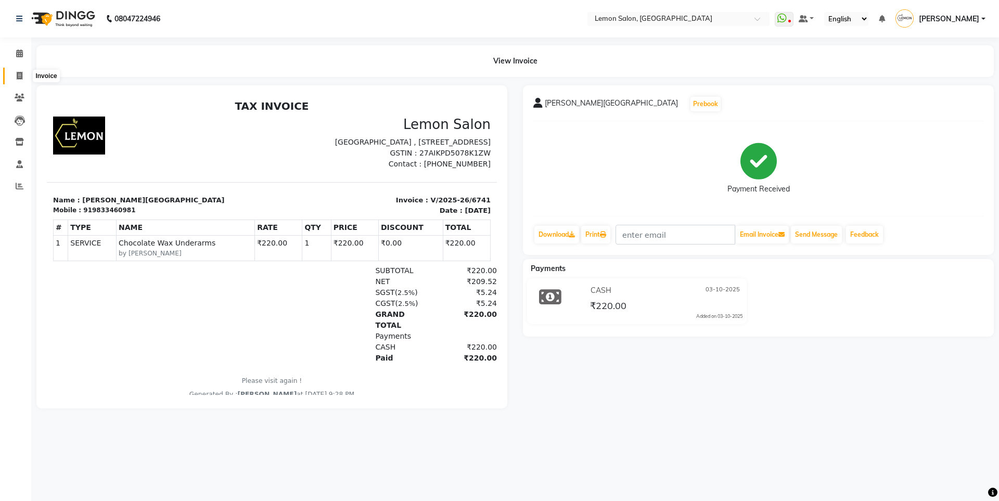
click at [23, 72] on span at bounding box center [19, 76] width 18 height 12
select select "566"
select select "service"
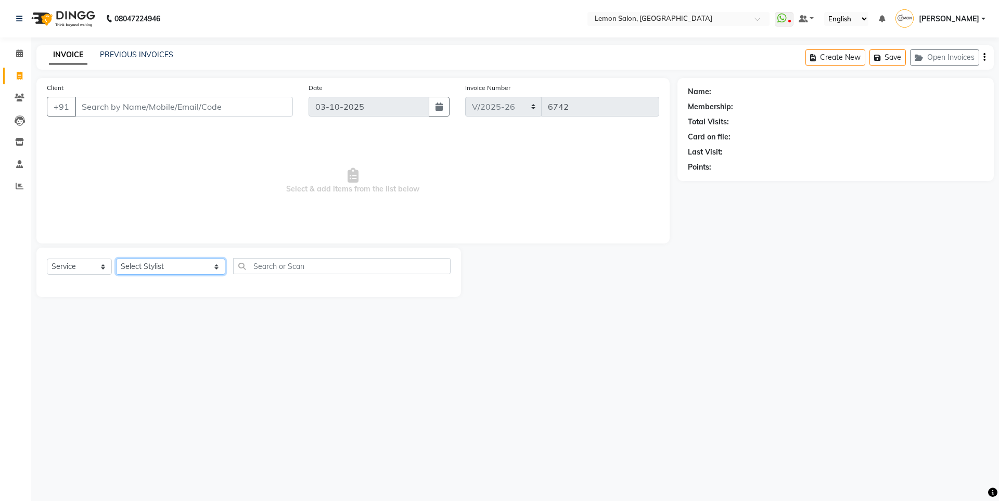
click at [167, 259] on select "Select Stylist [PERSON_NAME] [PERSON_NAME] DC [PERSON_NAME] [PERSON_NAME] ([PER…" at bounding box center [170, 267] width 109 height 16
select select "60419"
click at [116, 259] on select "Select Stylist [PERSON_NAME] [PERSON_NAME] DC [PERSON_NAME] [PERSON_NAME] ([PER…" at bounding box center [170, 267] width 109 height 16
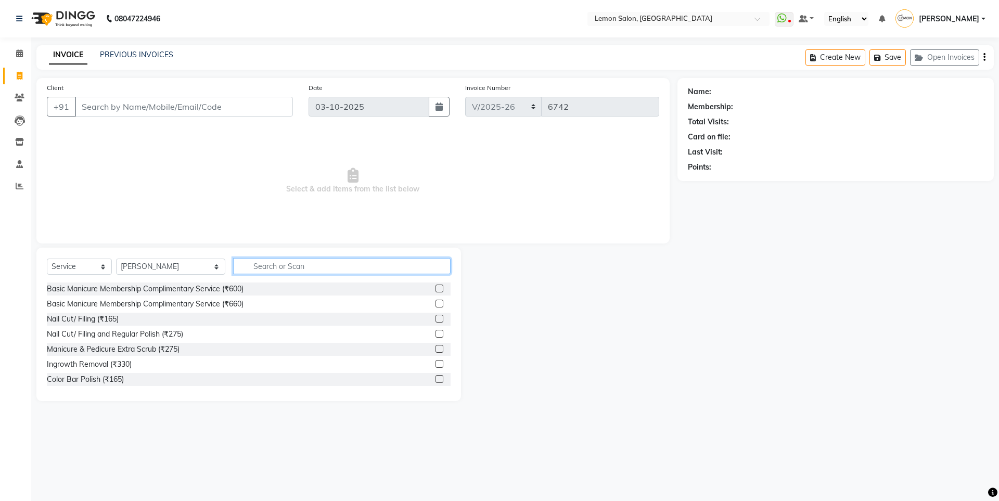
click at [235, 262] on input "text" at bounding box center [341, 266] width 217 height 16
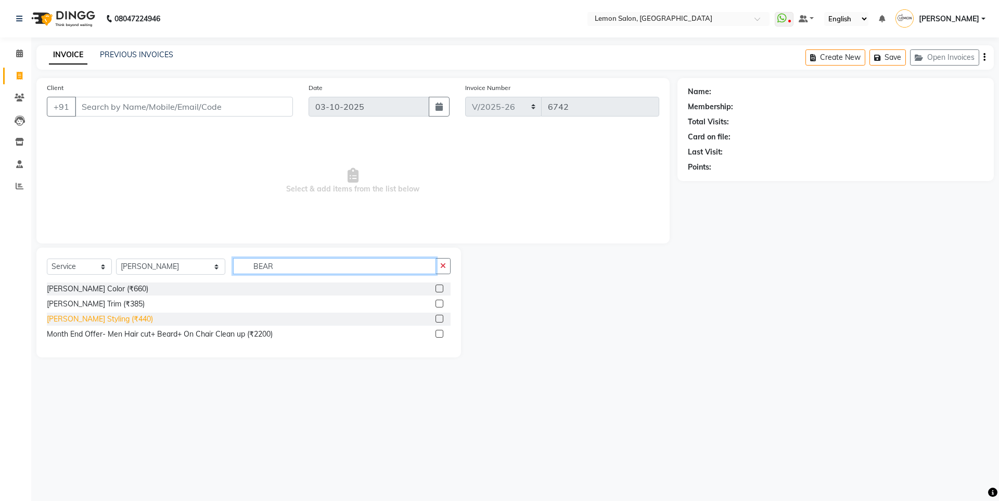
type input "BEAR"
click at [112, 317] on div "[PERSON_NAME] Styling (₹440)" at bounding box center [100, 319] width 106 height 11
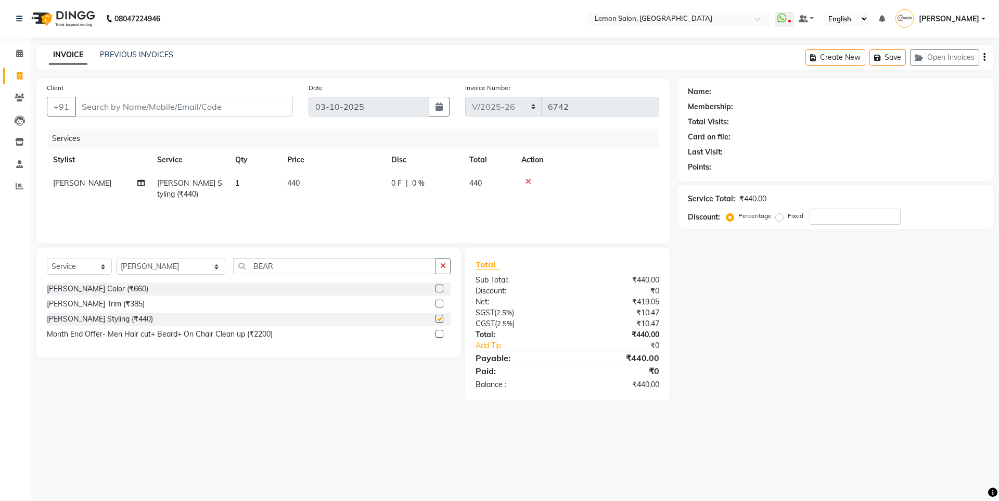
checkbox input "false"
click at [446, 265] on button "button" at bounding box center [442, 266] width 15 height 16
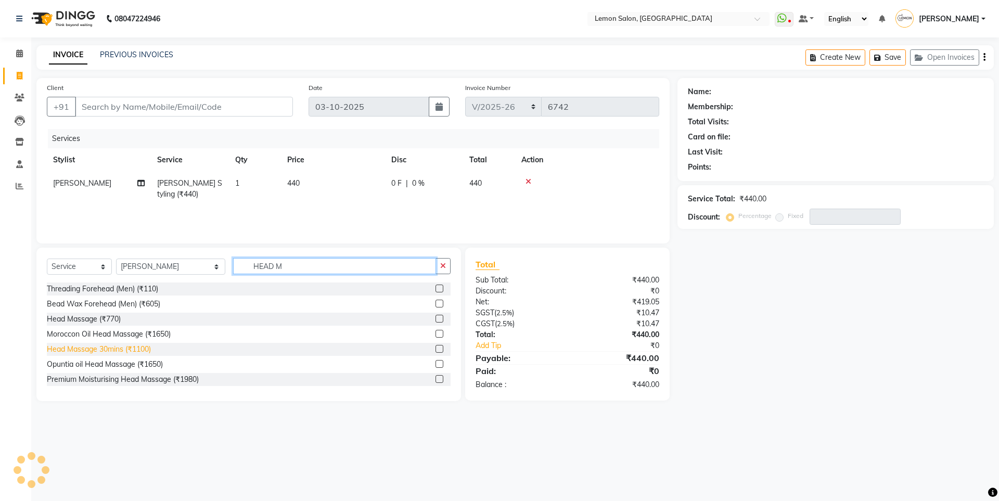
type input "HEAD M"
click at [137, 350] on div "Head Massage 30mins (₹1100)" at bounding box center [99, 349] width 104 height 11
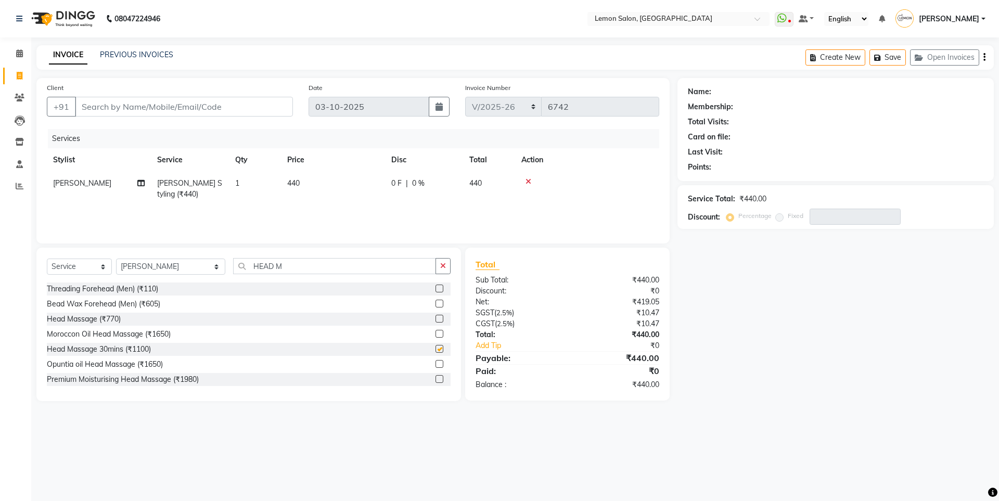
checkbox input "false"
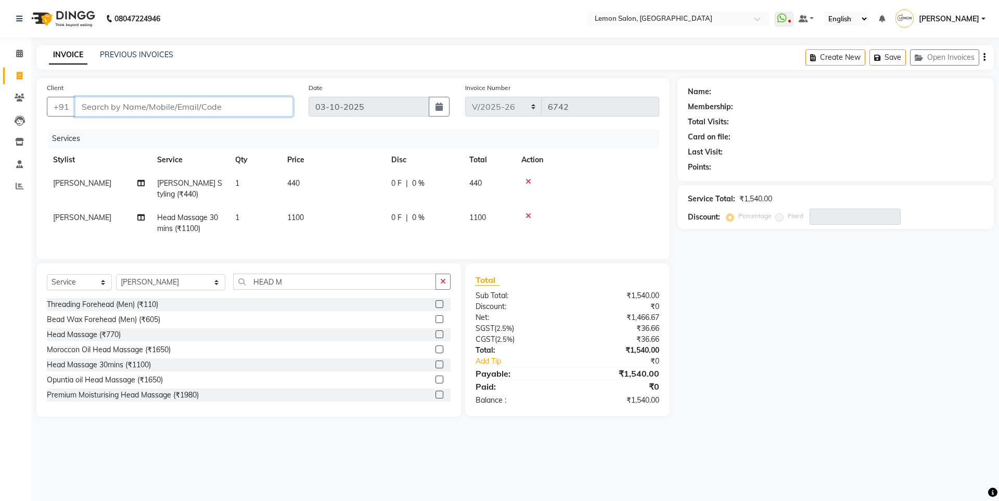
click at [161, 109] on input "Client" at bounding box center [184, 107] width 218 height 20
type input "9"
type input "0"
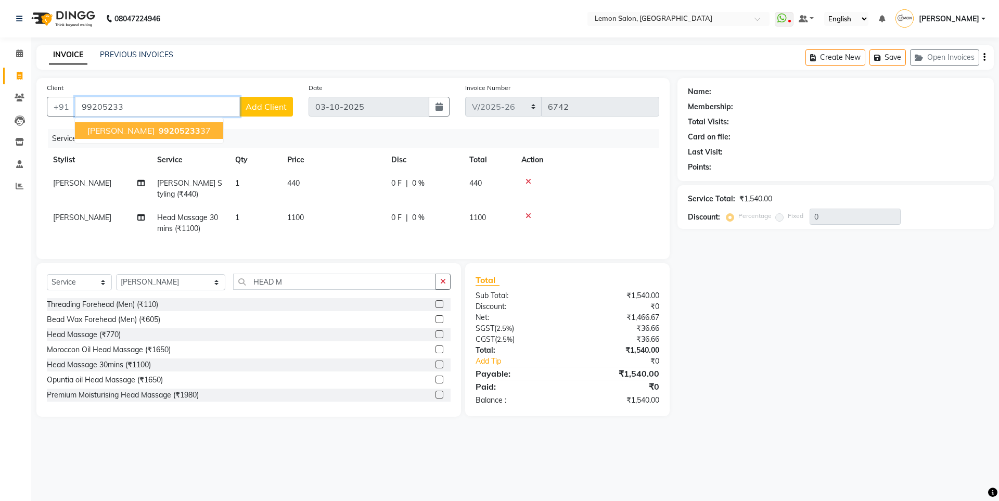
click at [173, 128] on span "99205233" at bounding box center [180, 130] width 42 height 10
type input "9920523337"
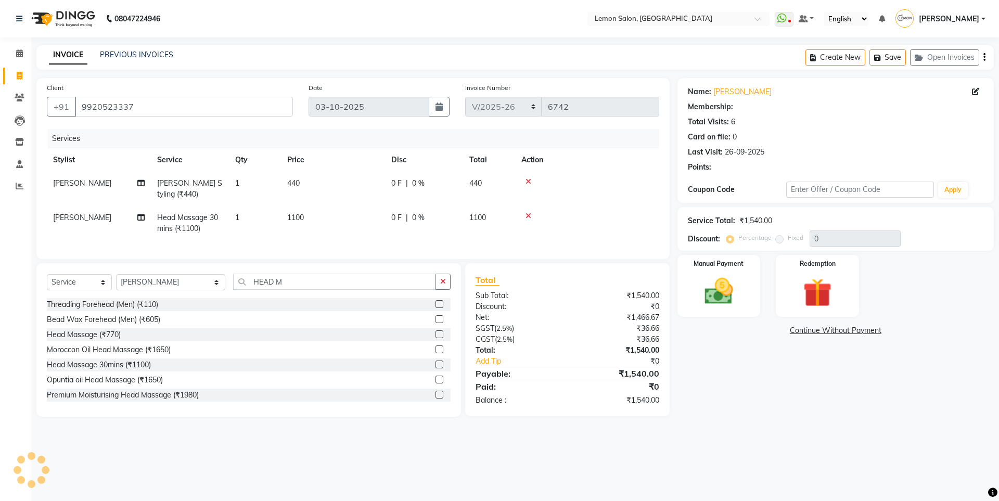
type input "20"
select select "1: Object"
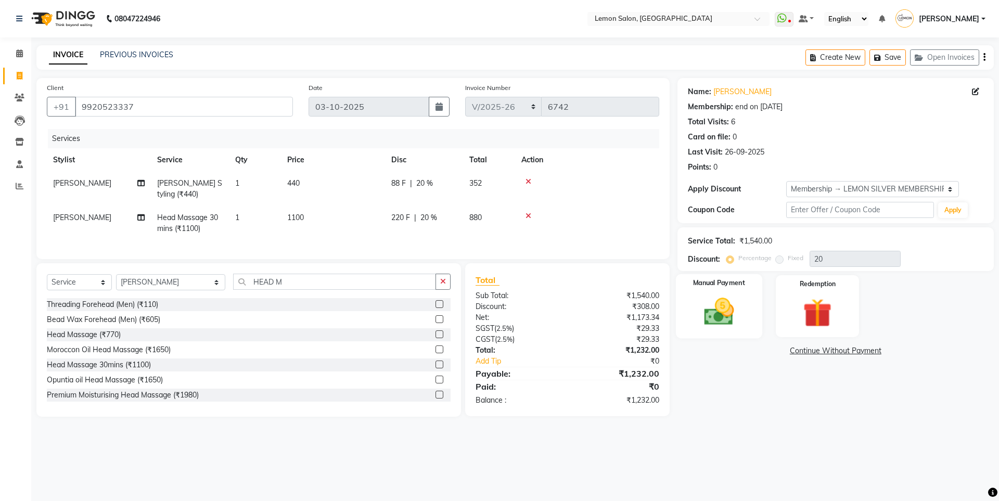
click at [740, 302] on img at bounding box center [718, 311] width 48 height 34
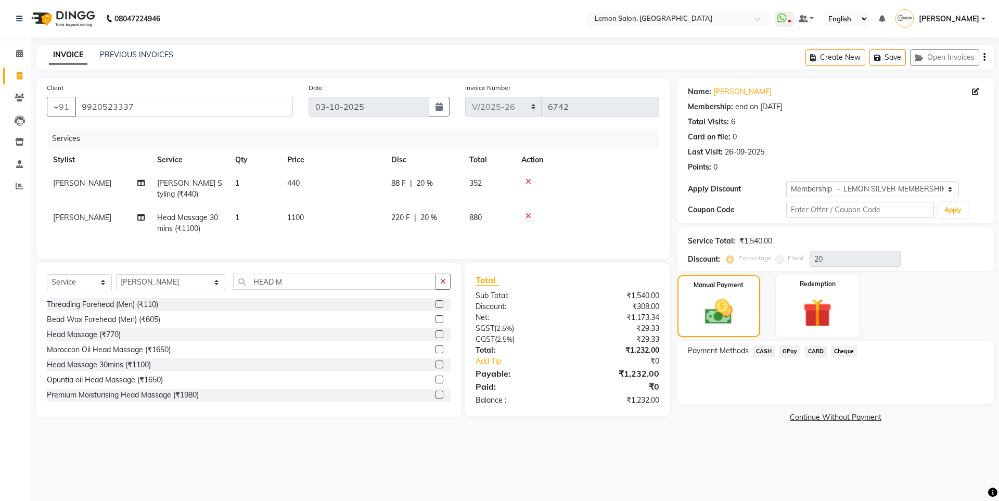
click at [813, 352] on span "CARD" at bounding box center [815, 351] width 22 height 12
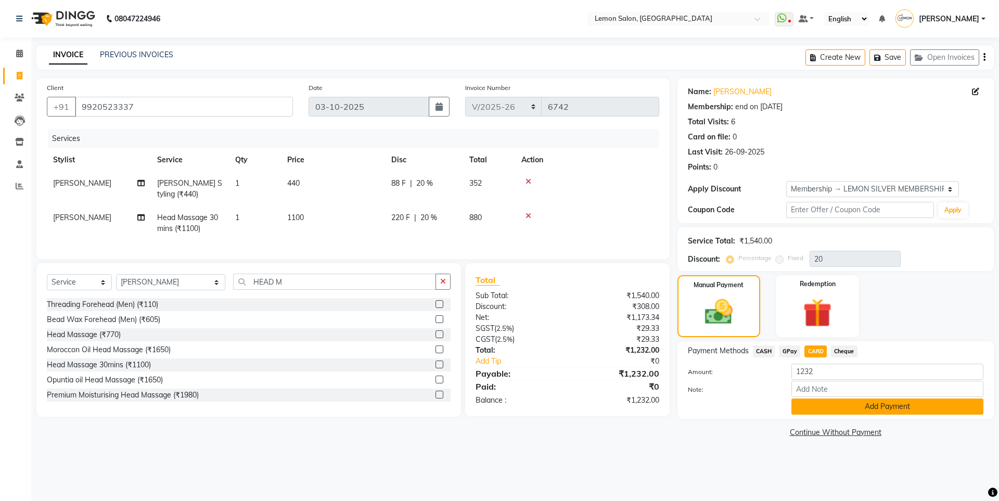
click at [835, 410] on button "Add Payment" at bounding box center [887, 406] width 192 height 16
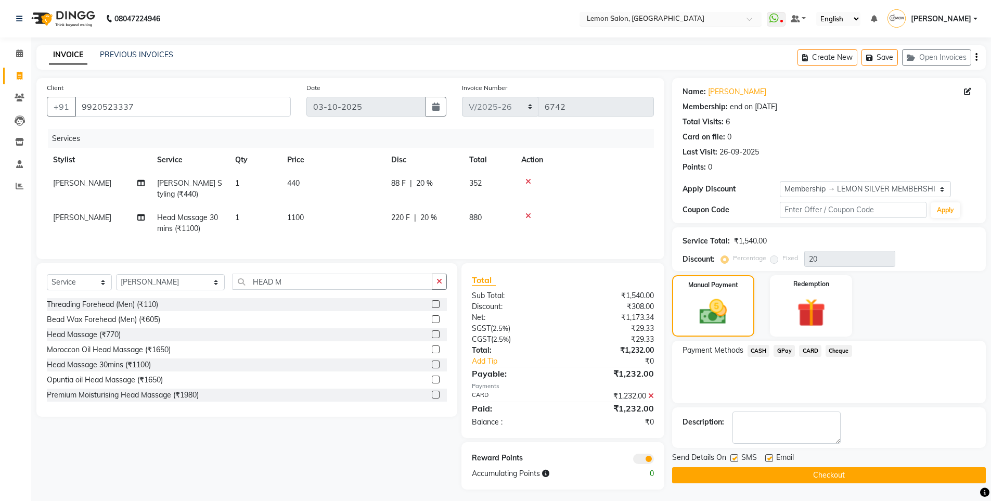
scroll to position [12, 0]
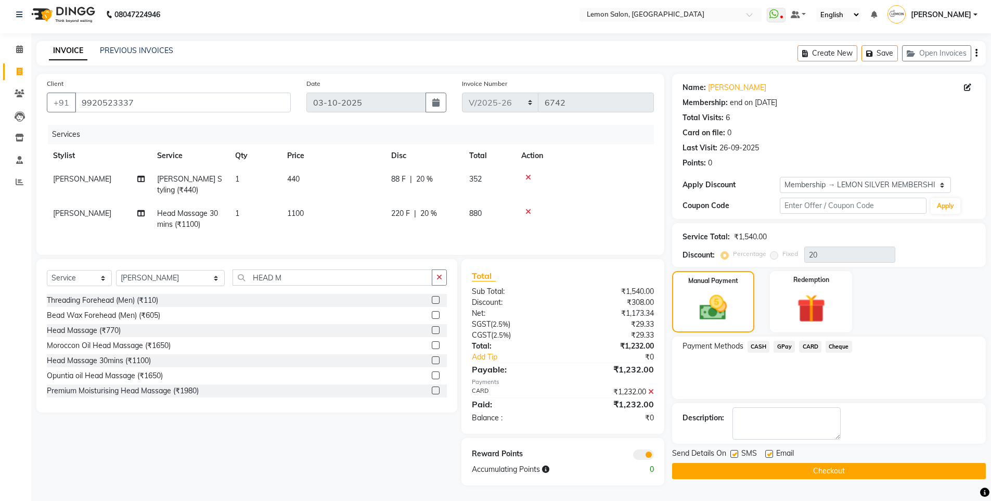
click at [725, 463] on button "Checkout" at bounding box center [829, 471] width 314 height 16
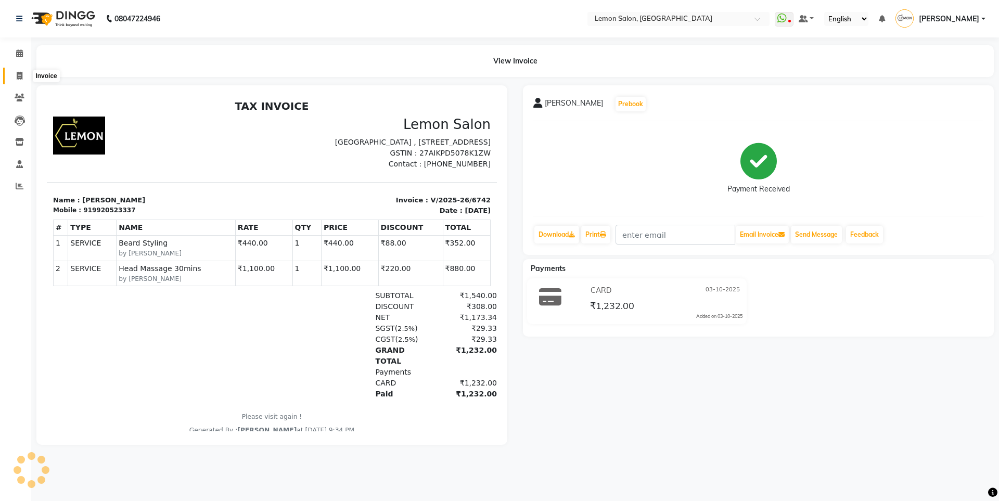
click at [17, 78] on icon at bounding box center [20, 76] width 6 height 8
select select "service"
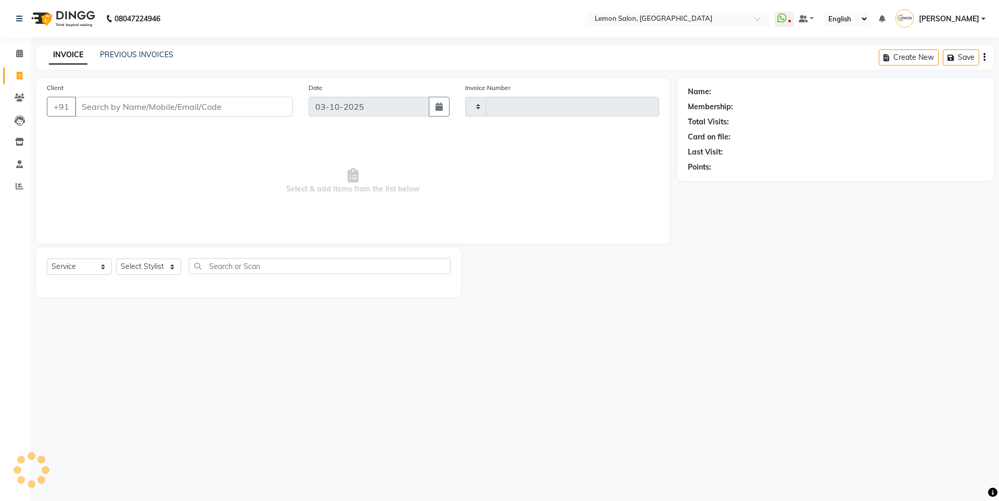
type input "6743"
select select "566"
click at [144, 267] on select "Select Stylist" at bounding box center [148, 267] width 65 height 16
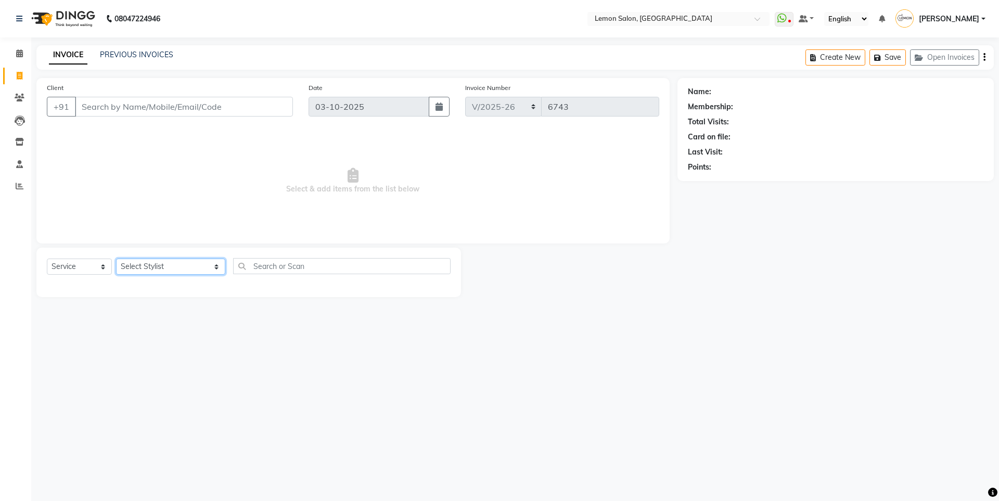
select select "88073"
click at [116, 259] on select "Select Stylist Aakash Buchiude Azaz Kassara DC Geeta Govind Rajput Idrisi Mehta…" at bounding box center [170, 267] width 109 height 16
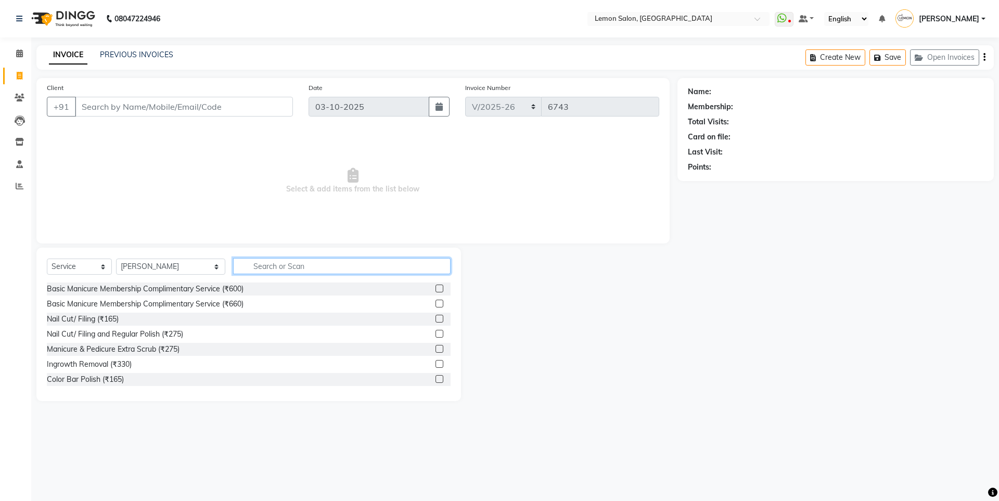
click at [276, 266] on input "text" at bounding box center [341, 266] width 217 height 16
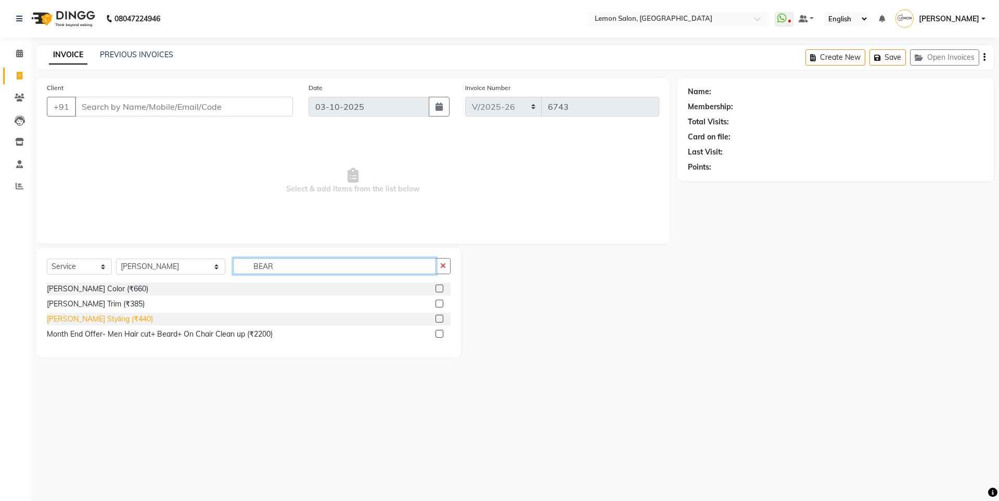
type input "BEAR"
click at [87, 324] on div "Beard Styling (₹440)" at bounding box center [100, 319] width 106 height 11
checkbox input "false"
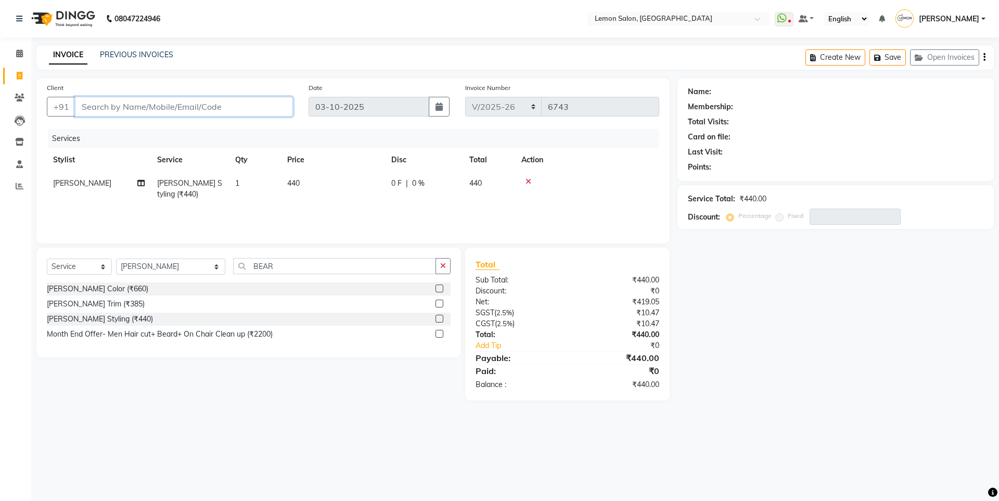
click at [223, 103] on input "Client" at bounding box center [184, 107] width 218 height 20
type input "9"
type input "0"
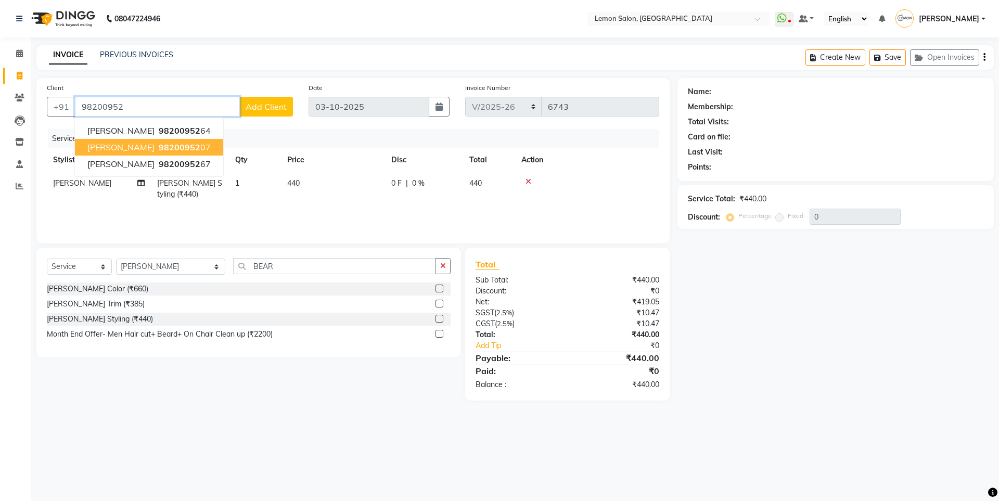
click at [198, 145] on span "98200952" at bounding box center [180, 147] width 42 height 10
type input "9820095207"
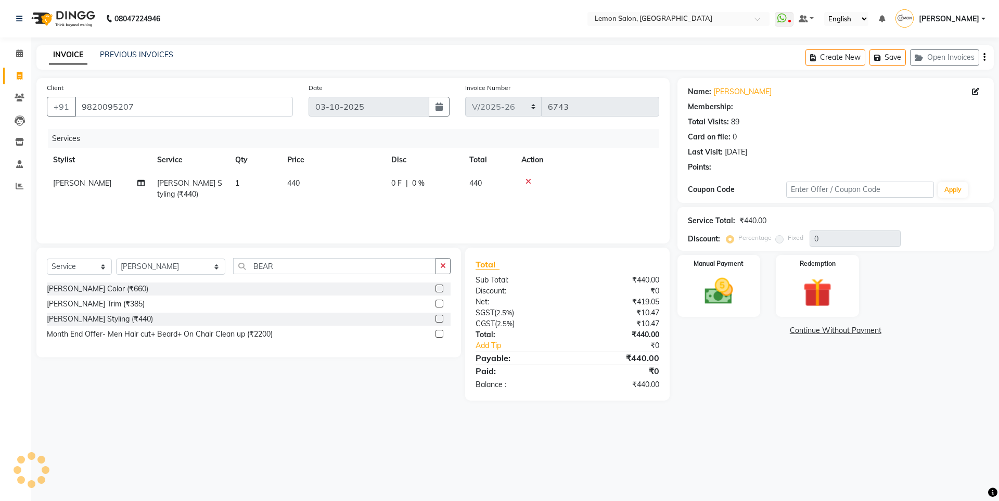
type input "20"
select select "1: Object"
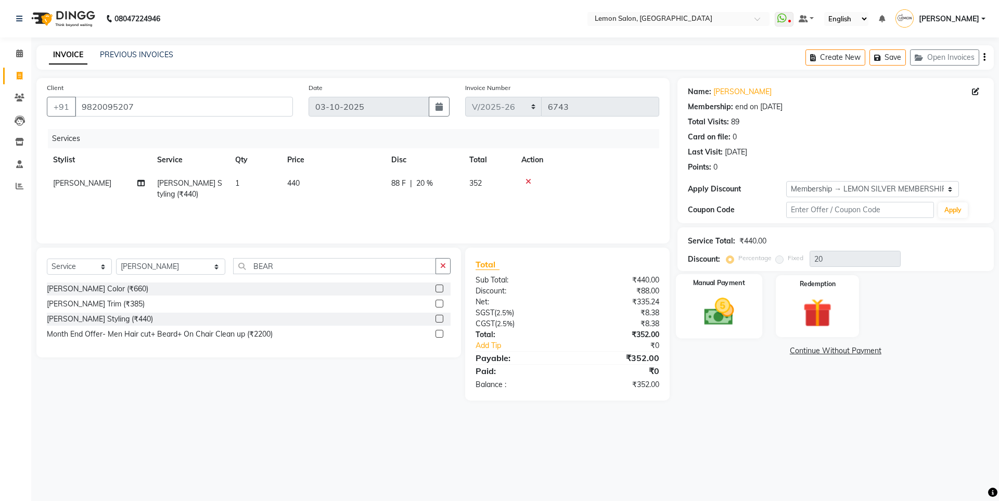
click at [742, 311] on img at bounding box center [718, 311] width 48 height 34
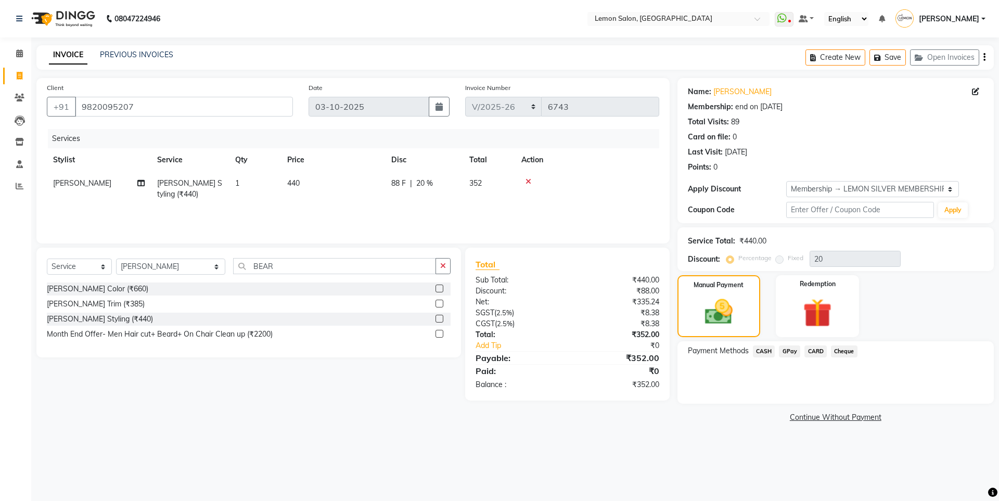
click at [769, 350] on span "CASH" at bounding box center [764, 351] width 22 height 12
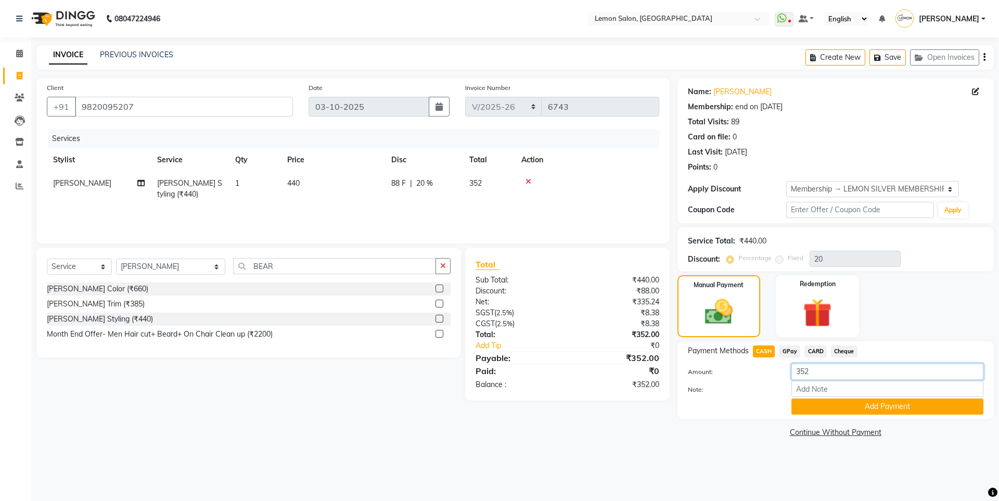
drag, startPoint x: 816, startPoint y: 374, endPoint x: 561, endPoint y: 369, distance: 254.9
click at [561, 369] on div "Client +91 9820095207 Date 03-10-2025 Invoice Number OSH/2025-26 V/2025 V/2025-…" at bounding box center [515, 259] width 973 height 362
type input "500"
click at [862, 403] on button "Add Payment" at bounding box center [887, 406] width 192 height 16
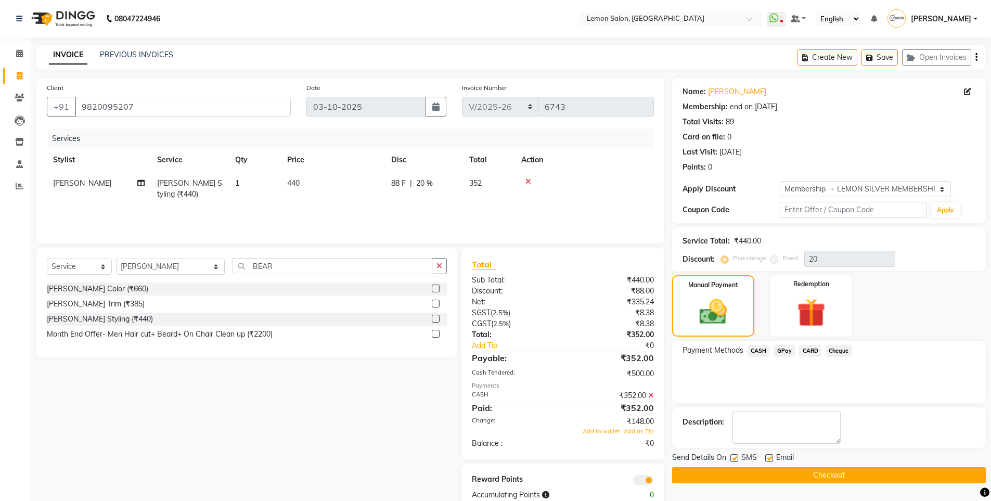
click at [651, 395] on icon at bounding box center [651, 395] width 6 height 7
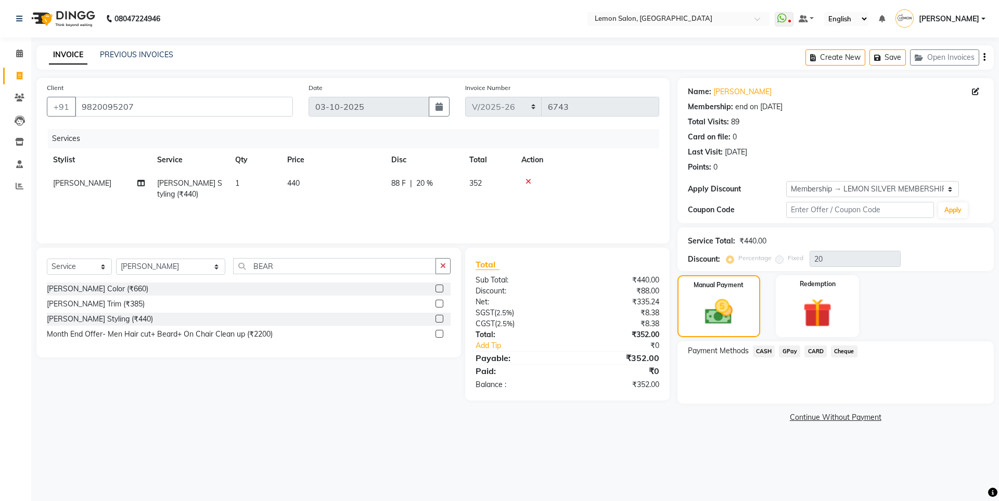
click at [759, 352] on span "CASH" at bounding box center [764, 351] width 22 height 12
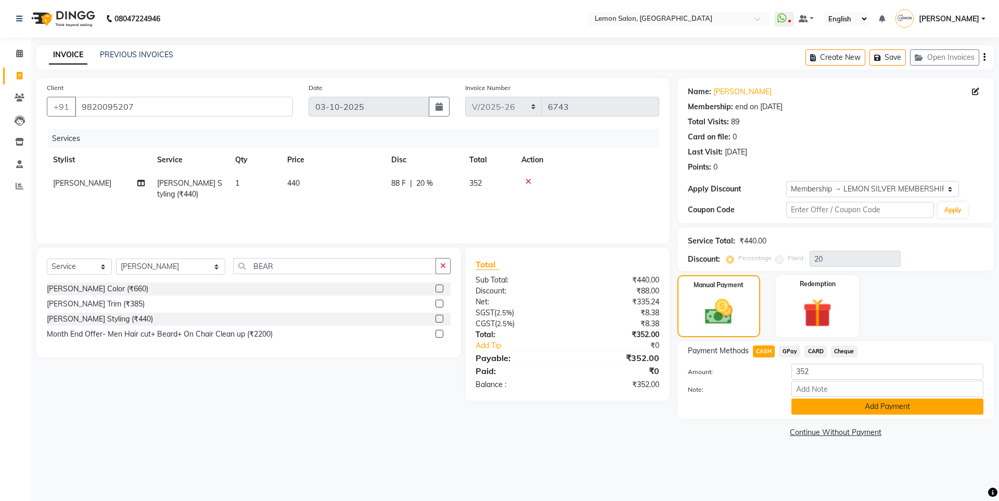
click at [802, 405] on button "Add Payment" at bounding box center [887, 406] width 192 height 16
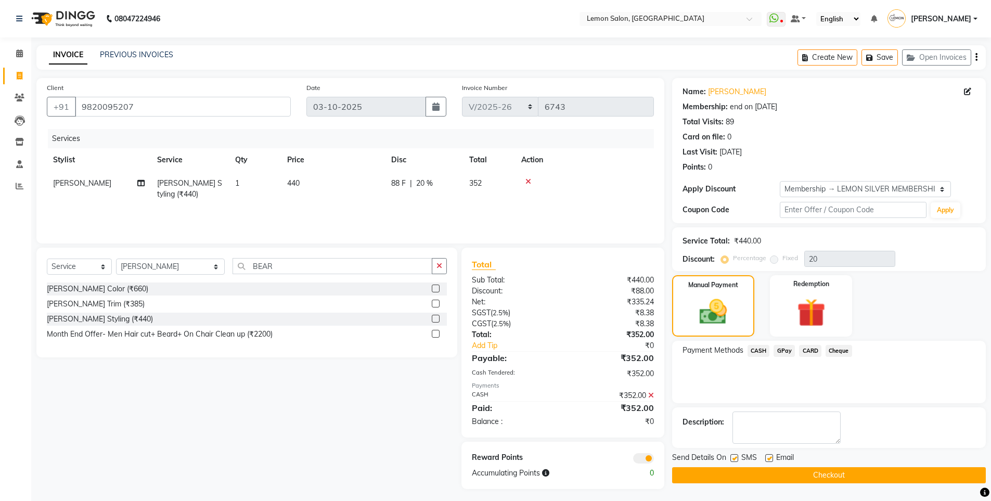
scroll to position [4, 0]
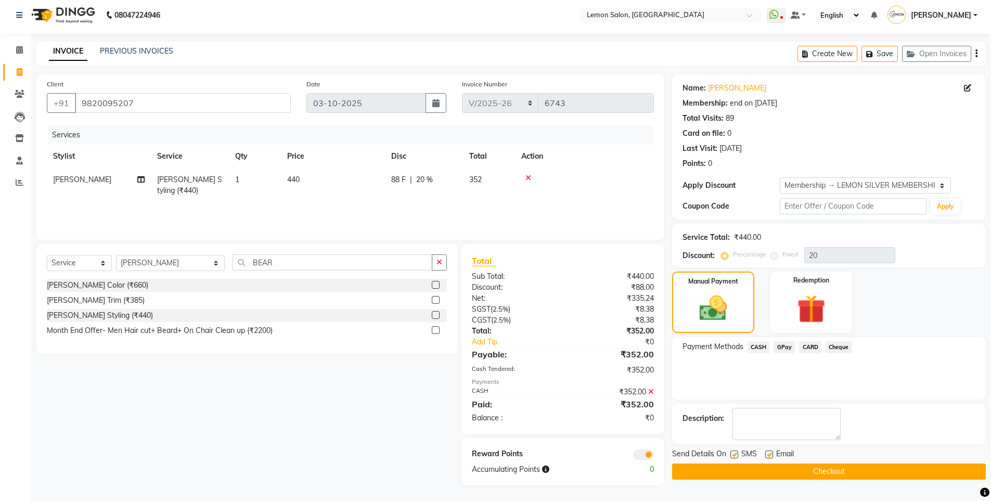
click at [784, 474] on button "Checkout" at bounding box center [829, 471] width 314 height 16
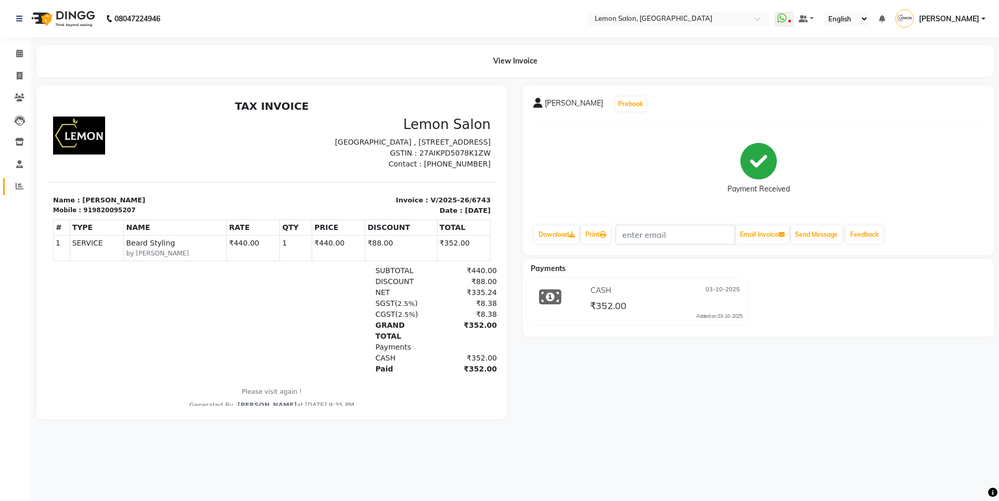
click at [20, 178] on link "Reports" at bounding box center [15, 186] width 25 height 17
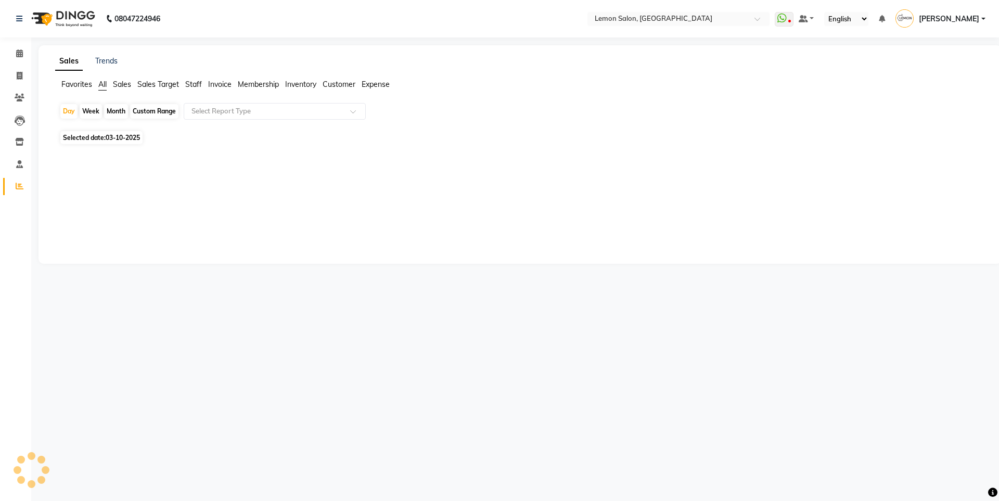
click at [373, 86] on span "Expense" at bounding box center [375, 84] width 28 height 9
click at [288, 110] on input "text" at bounding box center [264, 111] width 150 height 10
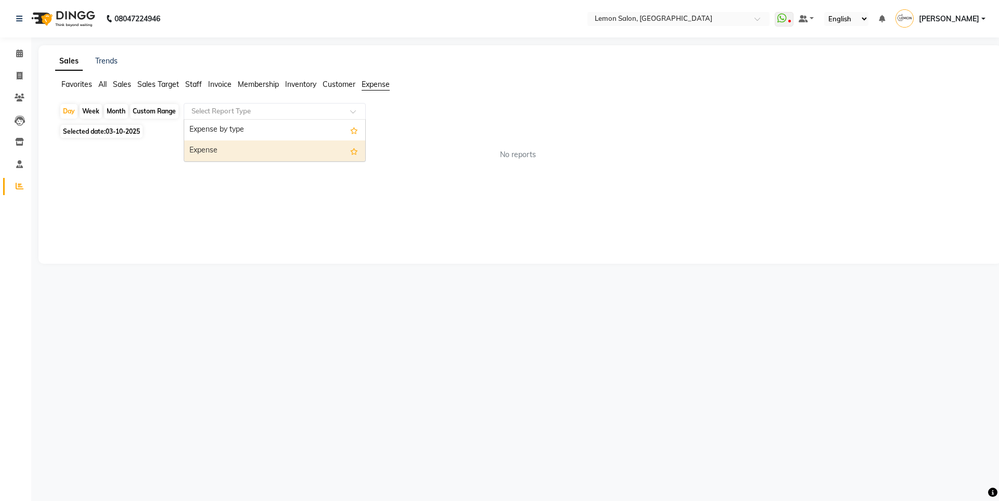
click at [284, 149] on div "Expense" at bounding box center [274, 150] width 181 height 21
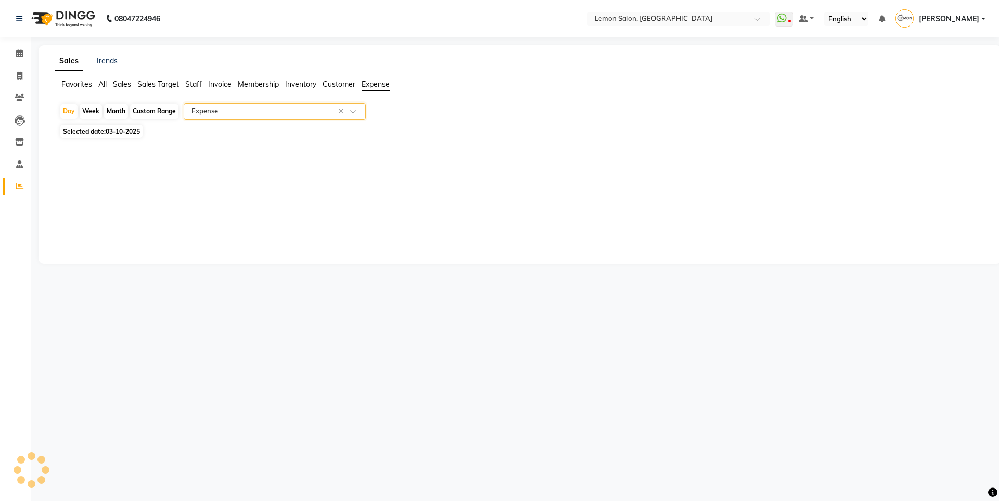
select select "csv"
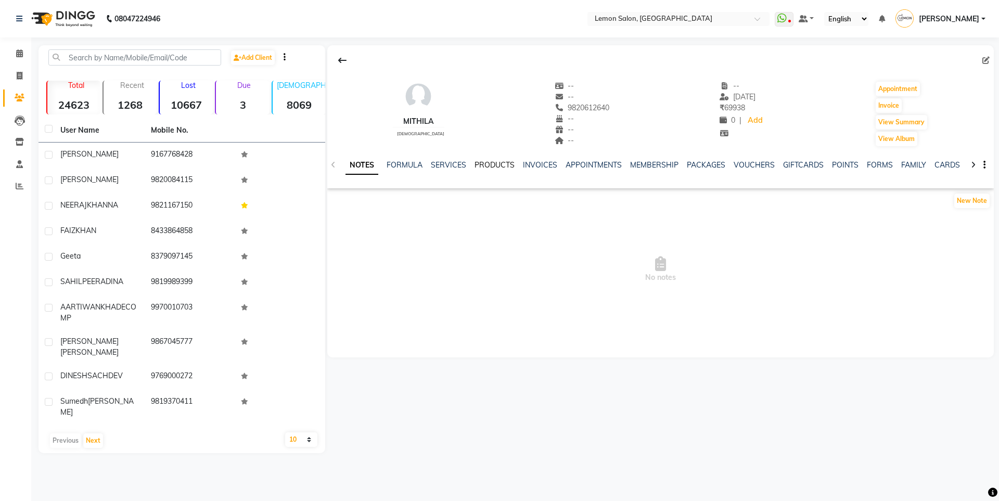
click at [501, 165] on link "PRODUCTS" at bounding box center [494, 164] width 40 height 9
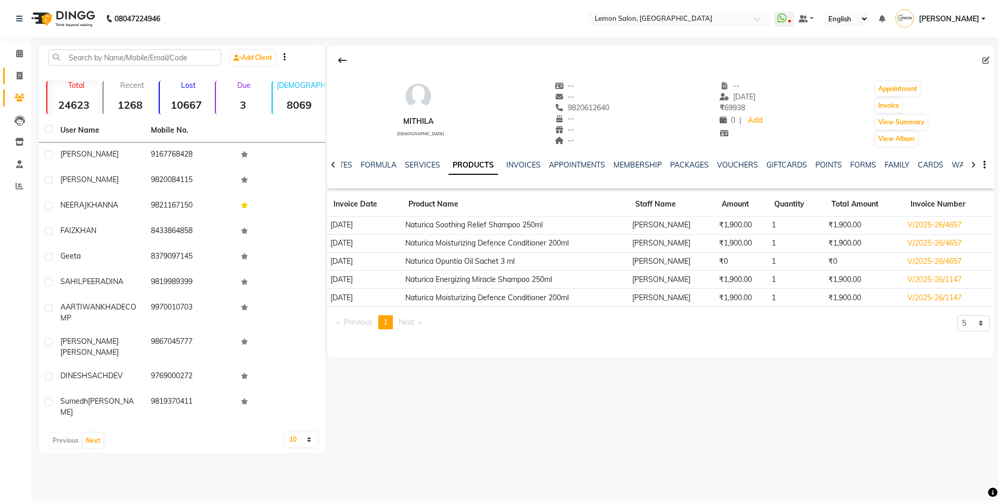
click at [13, 75] on span at bounding box center [19, 76] width 18 height 12
select select "566"
select select "service"
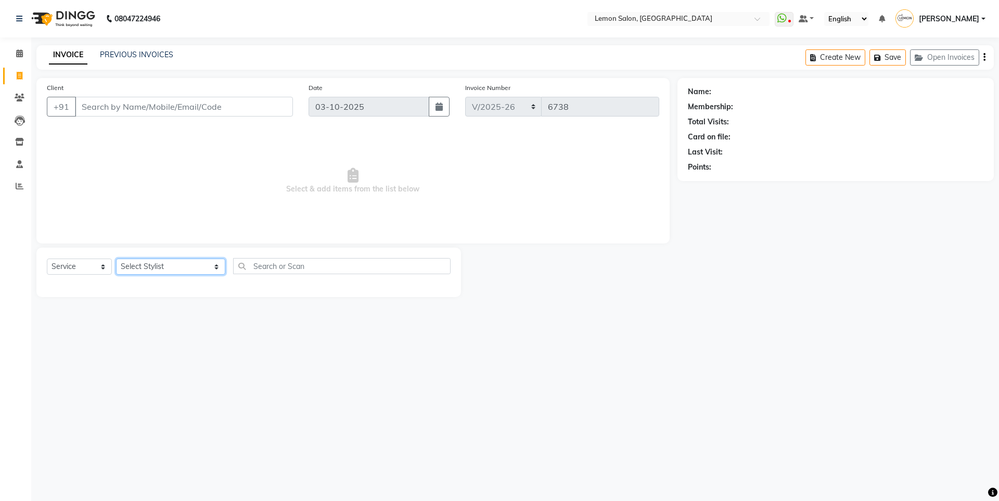
click at [153, 275] on select "Select Stylist [PERSON_NAME] [PERSON_NAME] DC [PERSON_NAME] [PERSON_NAME] ([PER…" at bounding box center [170, 267] width 109 height 16
click at [116, 259] on select "Select Stylist [PERSON_NAME] [PERSON_NAME] DC [PERSON_NAME] [PERSON_NAME] ([PER…" at bounding box center [170, 267] width 109 height 16
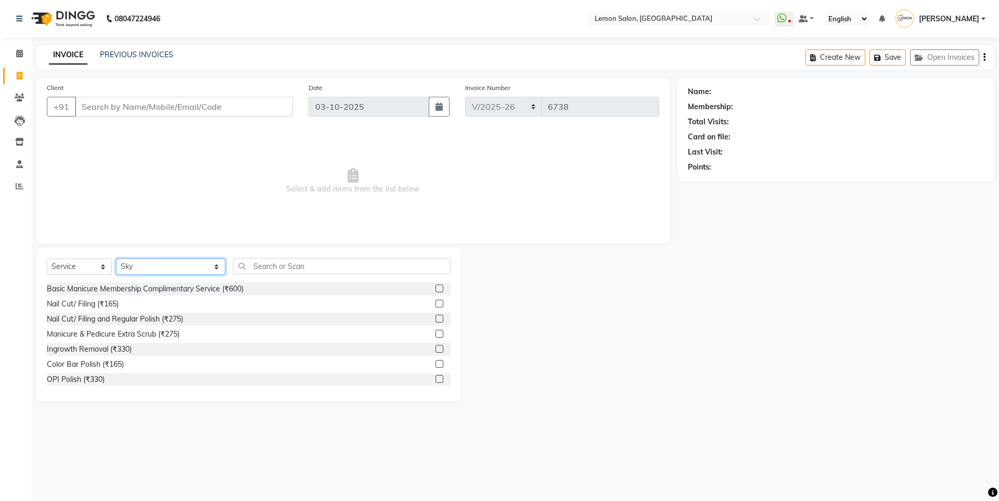
click at [168, 273] on select "Select Stylist [PERSON_NAME] [PERSON_NAME] DC [PERSON_NAME] [PERSON_NAME] ([PER…" at bounding box center [170, 267] width 109 height 16
select select "8106"
click at [116, 259] on select "Select Stylist [PERSON_NAME] [PERSON_NAME] DC [PERSON_NAME] [PERSON_NAME] ([PER…" at bounding box center [170, 267] width 109 height 16
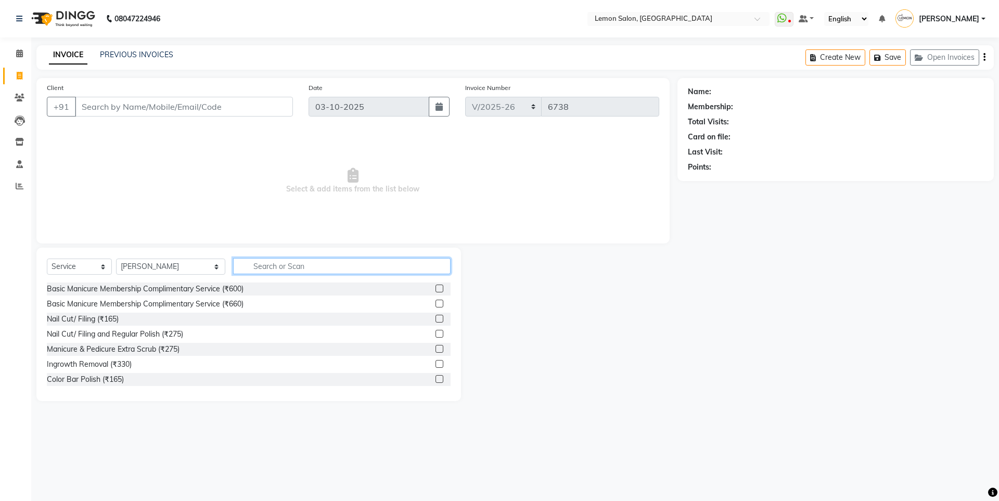
click at [246, 271] on input "text" at bounding box center [341, 266] width 217 height 16
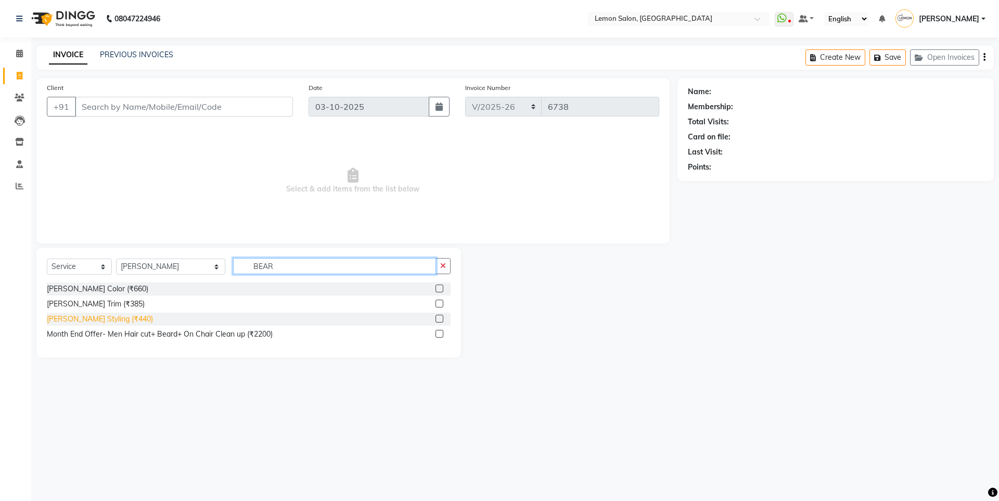
type input "BEAR"
click at [96, 320] on div "[PERSON_NAME] Styling (₹440)" at bounding box center [100, 319] width 106 height 11
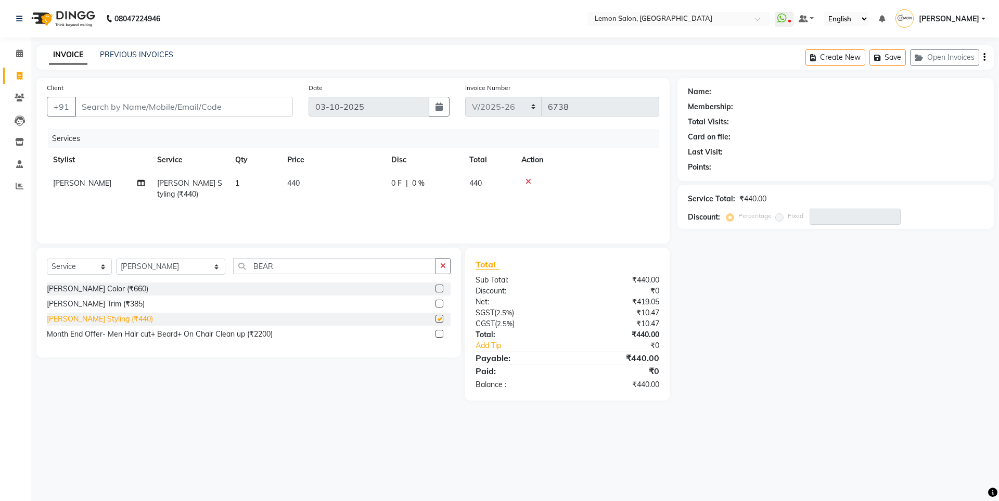
checkbox input "false"
click at [436, 264] on button "button" at bounding box center [442, 266] width 15 height 16
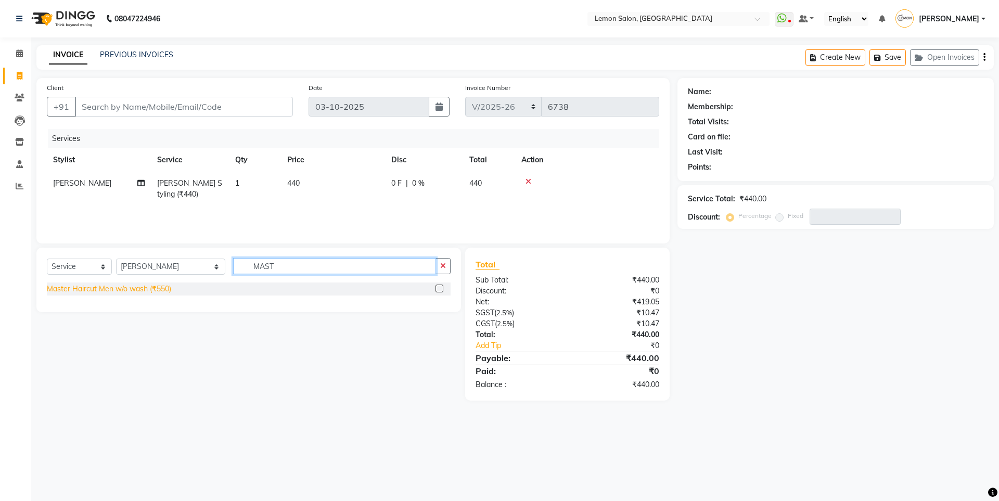
type input "MAST"
click at [155, 286] on div "Master Haircut Men w/o wash (₹550)" at bounding box center [109, 288] width 124 height 11
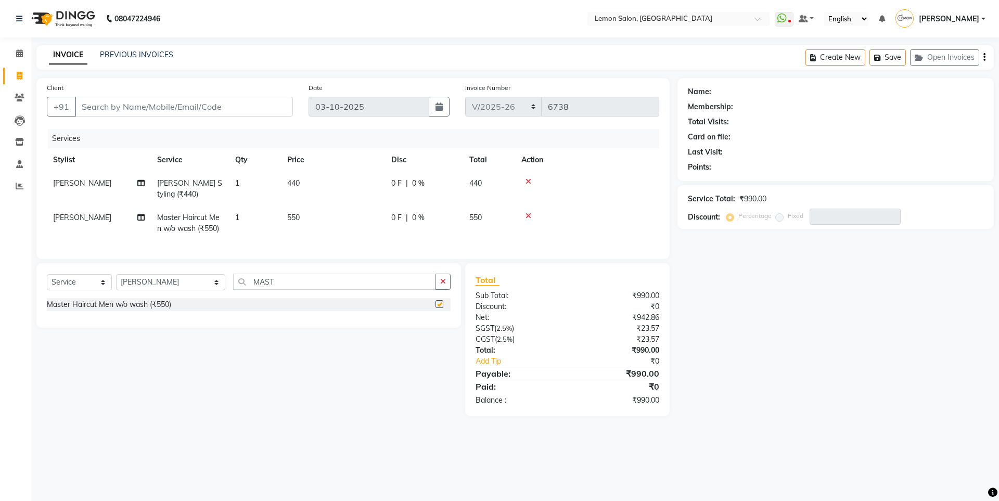
checkbox input "false"
click at [209, 108] on input "Client" at bounding box center [184, 107] width 218 height 20
type input "9"
type input "0"
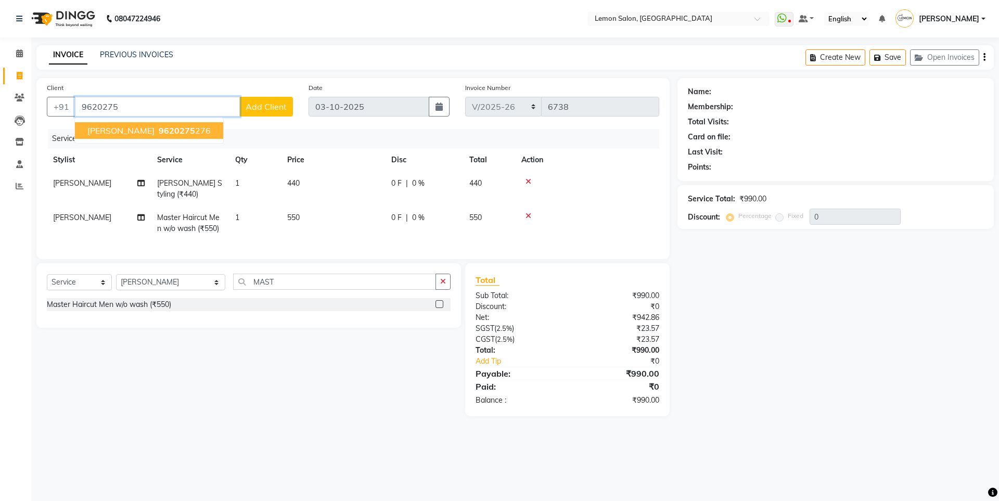
click at [170, 131] on span "9620275" at bounding box center [177, 130] width 36 height 10
type input "9620275276"
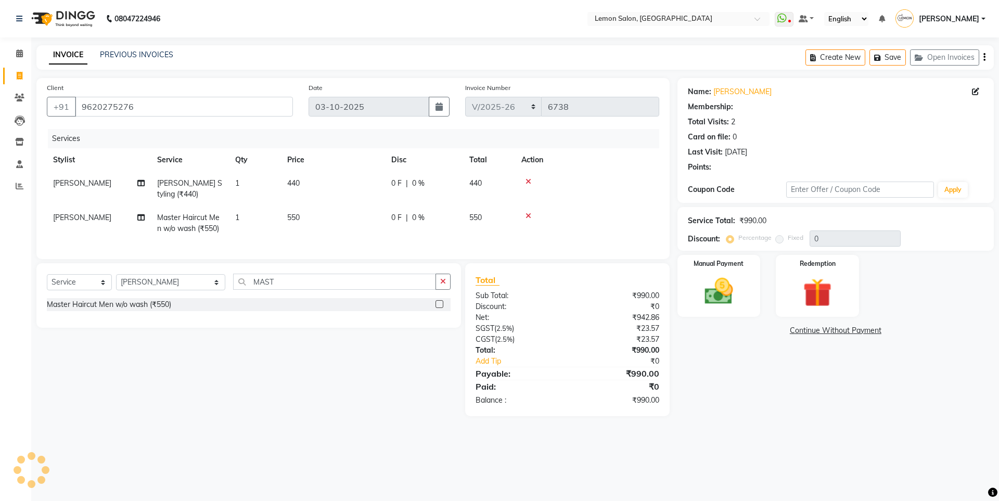
select select "1: Object"
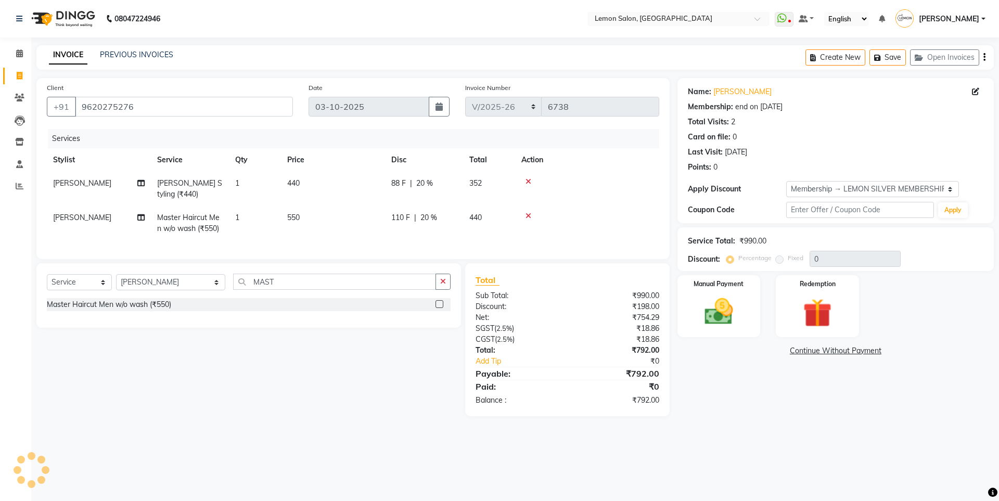
type input "20"
click at [716, 306] on img at bounding box center [718, 311] width 48 height 34
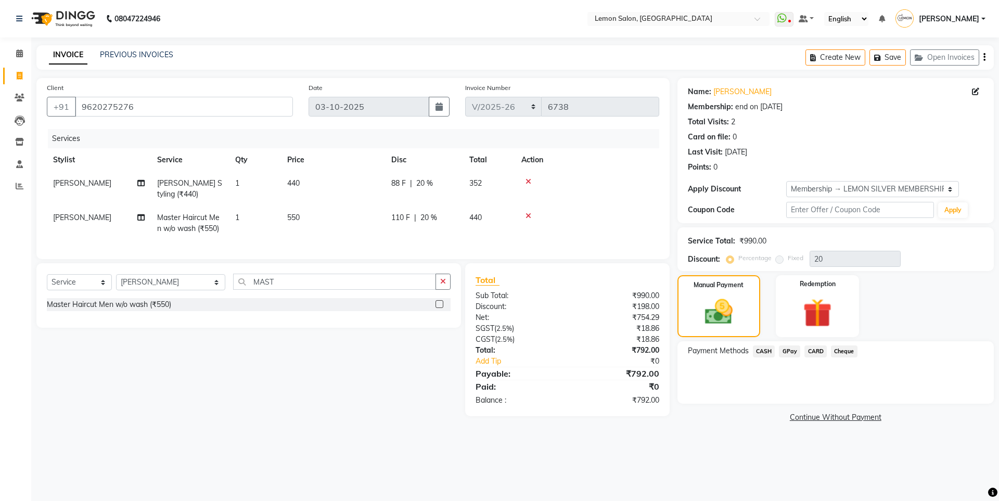
click at [763, 354] on span "CASH" at bounding box center [764, 351] width 22 height 12
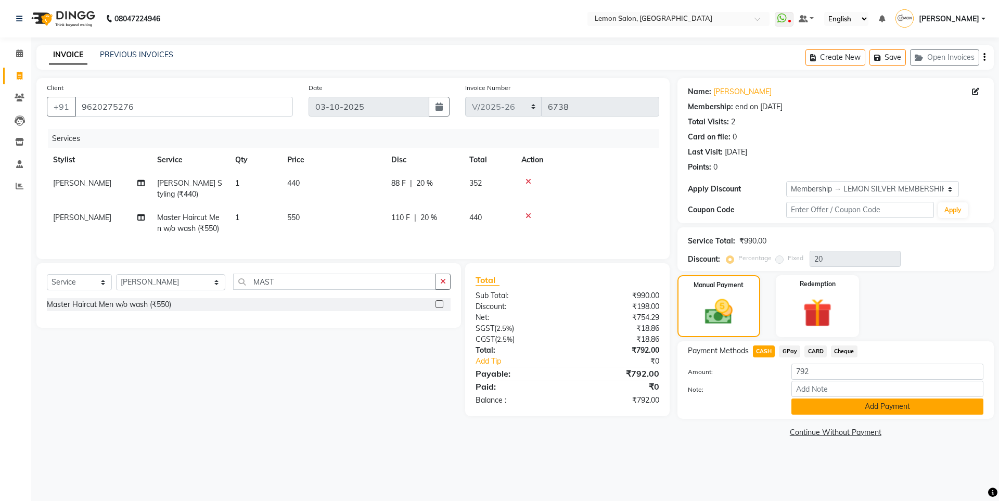
click at [803, 402] on button "Add Payment" at bounding box center [887, 406] width 192 height 16
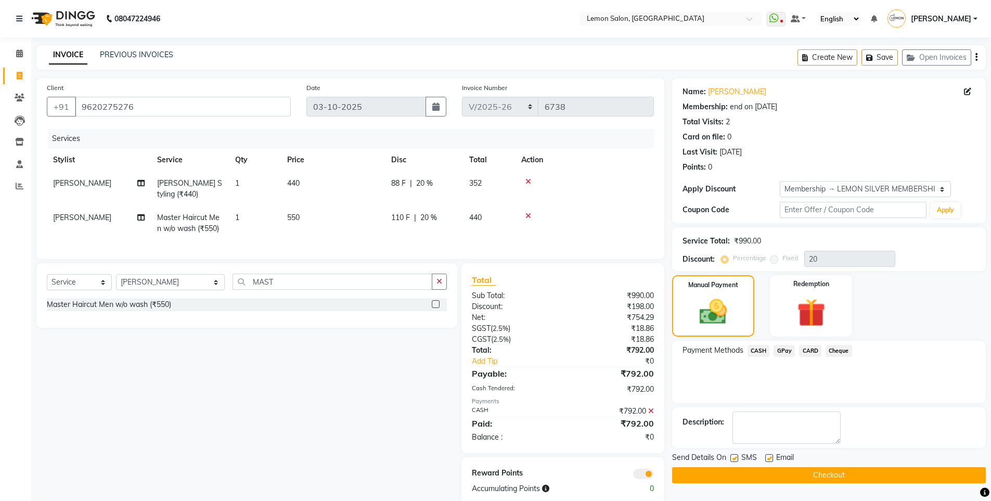
scroll to position [27, 0]
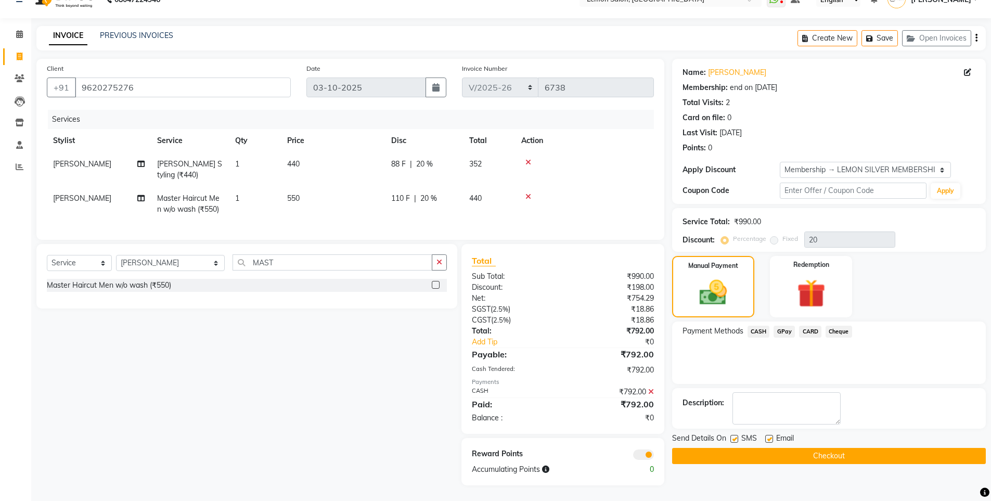
click at [786, 452] on button "Checkout" at bounding box center [829, 456] width 314 height 16
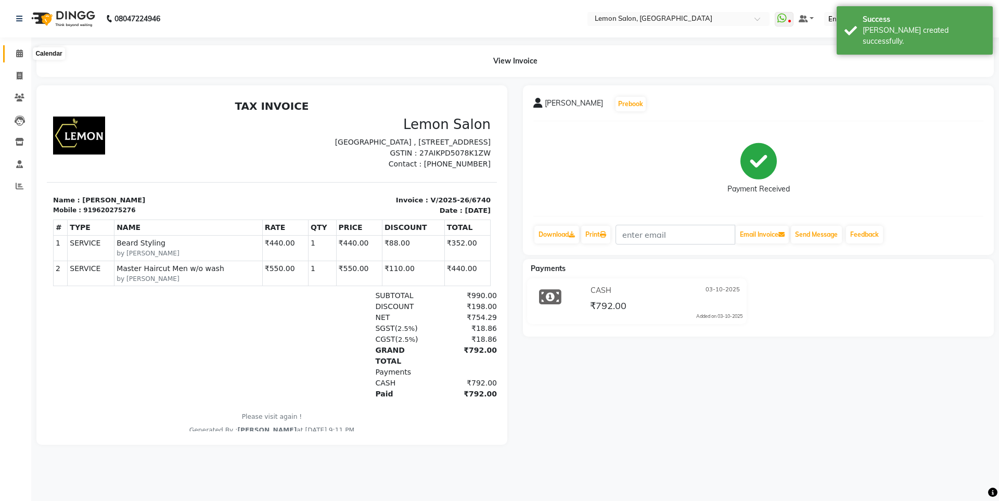
click at [16, 56] on icon at bounding box center [19, 53] width 7 height 8
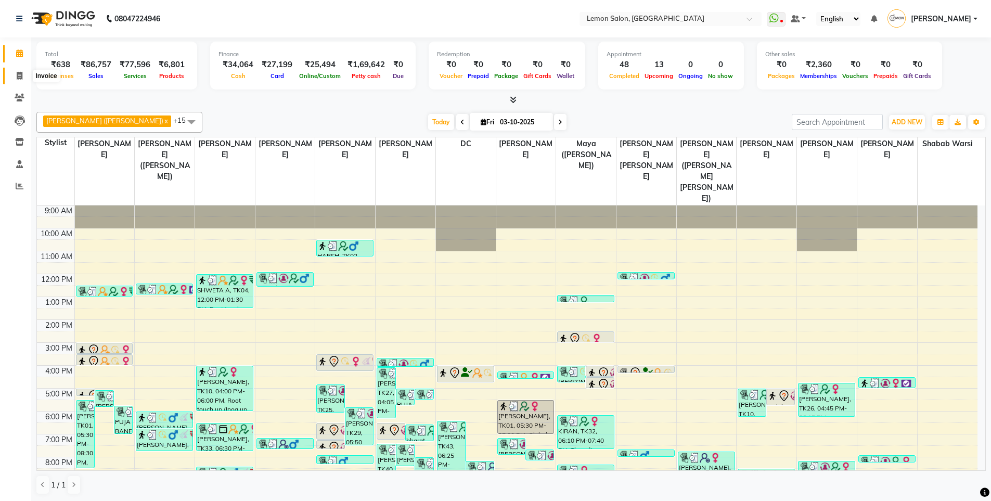
click at [20, 70] on span at bounding box center [19, 76] width 18 height 12
select select "566"
select select "service"
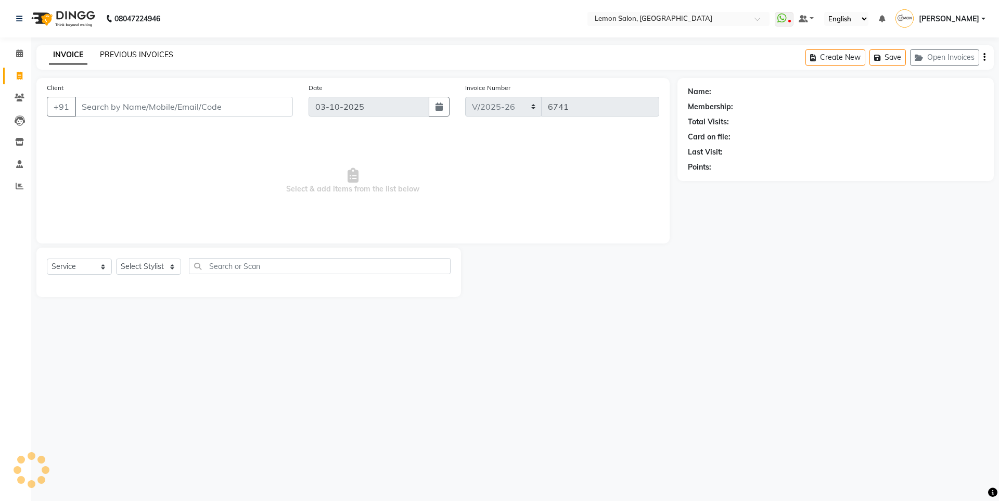
click at [163, 55] on link "PREVIOUS INVOICES" at bounding box center [136, 54] width 73 height 9
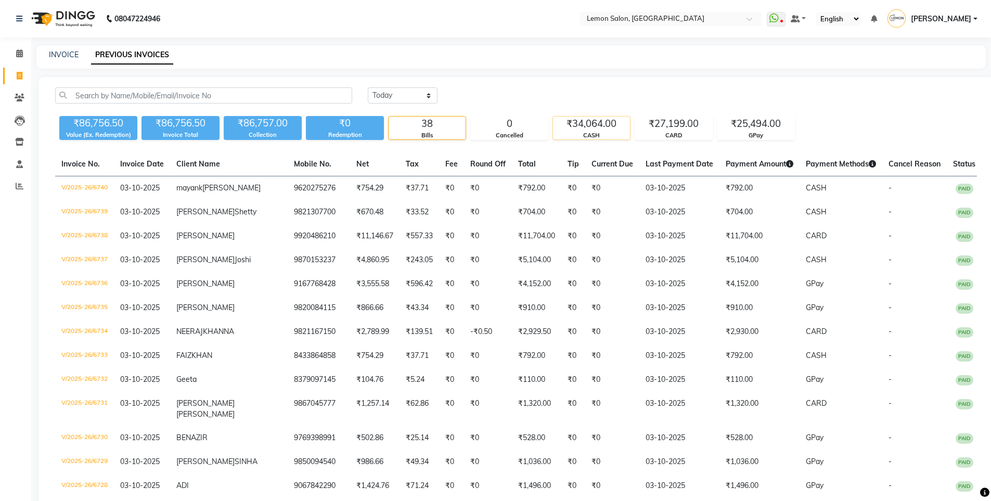
click at [595, 120] on div "₹34,064.00" at bounding box center [591, 124] width 77 height 15
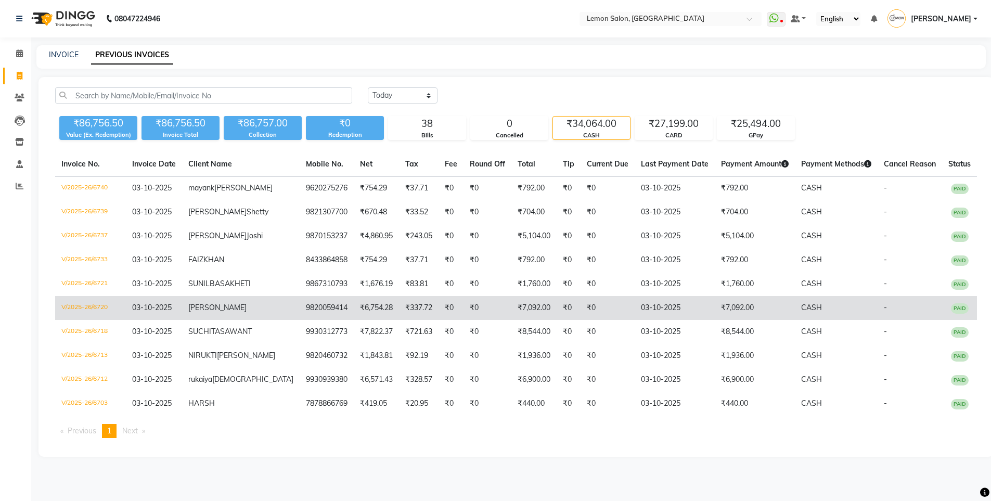
scroll to position [44, 0]
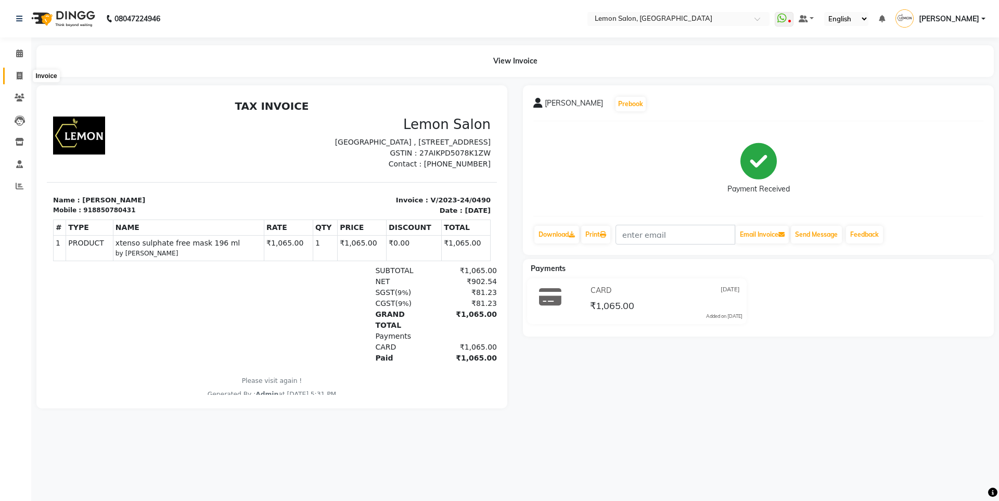
click at [20, 74] on icon at bounding box center [20, 76] width 6 height 8
select select "566"
select select "service"
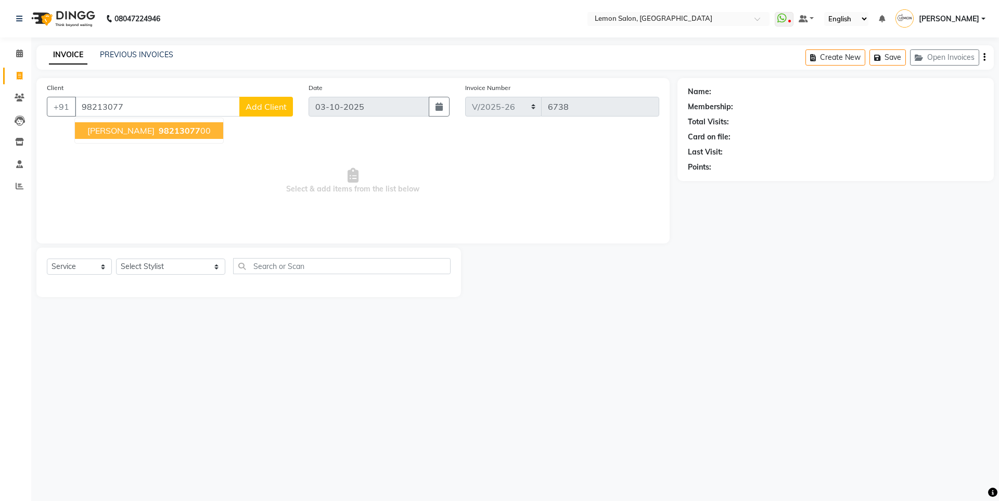
click at [113, 131] on span "[PERSON_NAME]" at bounding box center [120, 130] width 67 height 10
type input "9821307700"
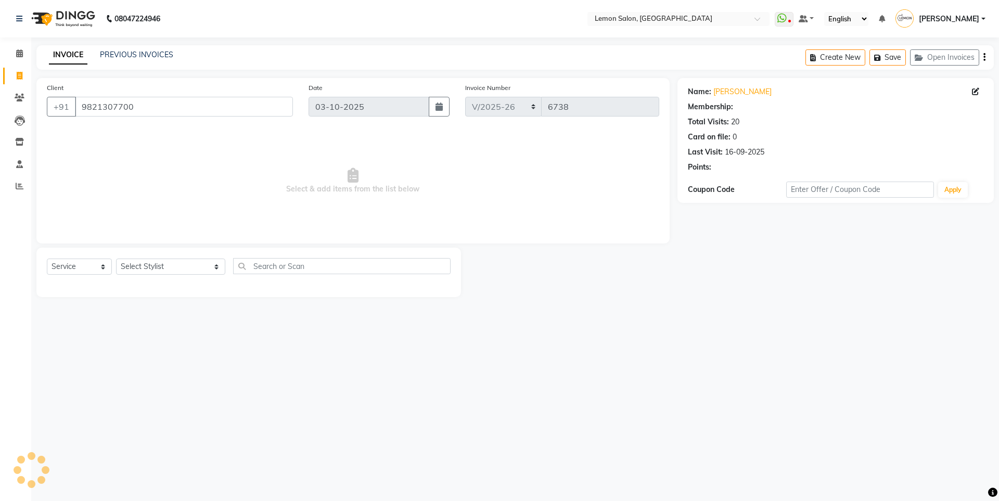
select select "1: Object"
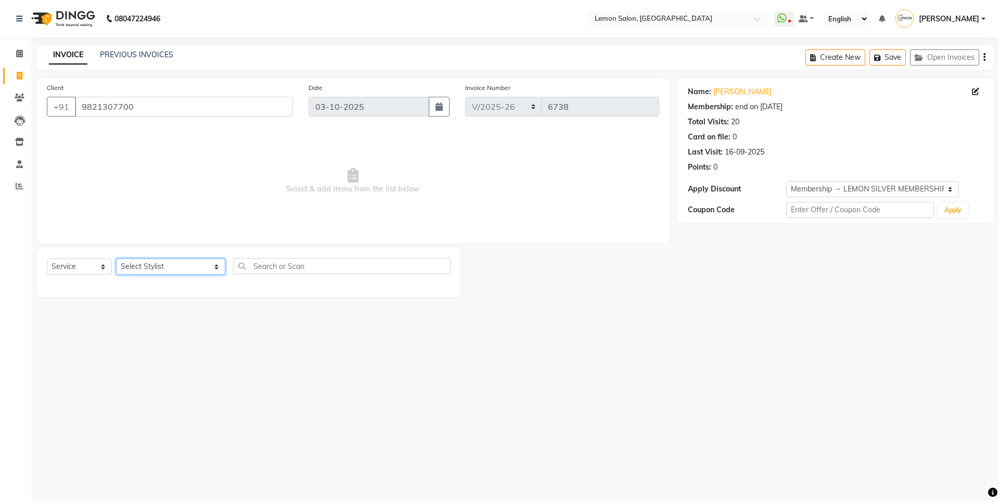
click at [178, 268] on select "Select Stylist [PERSON_NAME] [PERSON_NAME] DC [PERSON_NAME] [PERSON_NAME] ([PER…" at bounding box center [170, 267] width 109 height 16
select select "7393"
click at [116, 259] on select "Select Stylist [PERSON_NAME] [PERSON_NAME] DC [PERSON_NAME] [PERSON_NAME] ([PER…" at bounding box center [170, 267] width 109 height 16
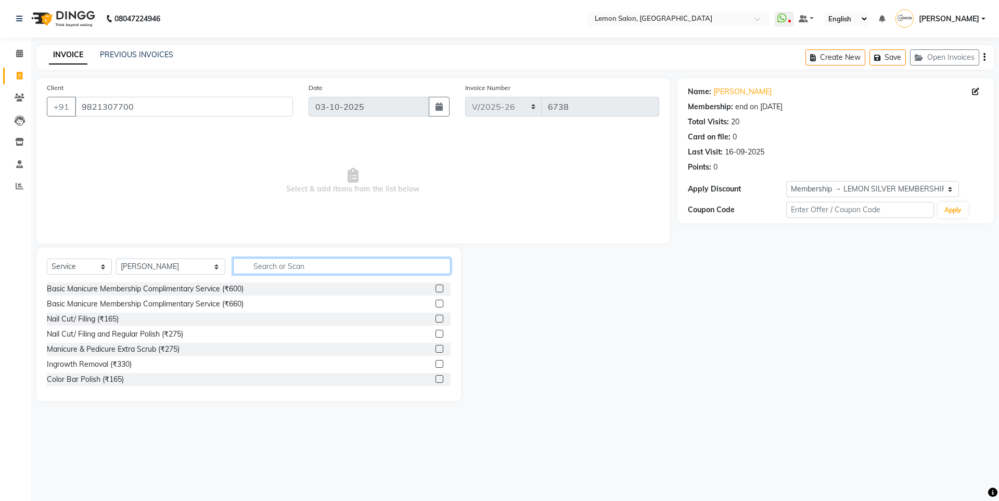
click at [233, 268] on input "text" at bounding box center [341, 266] width 217 height 16
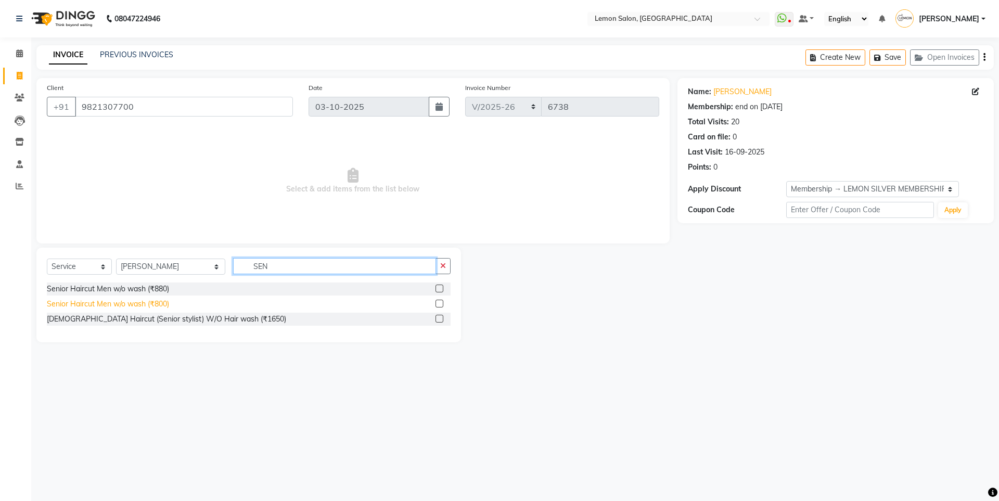
type input "SEN"
click at [110, 304] on div "Senior Haircut Men w/o wash (₹800)" at bounding box center [108, 304] width 122 height 11
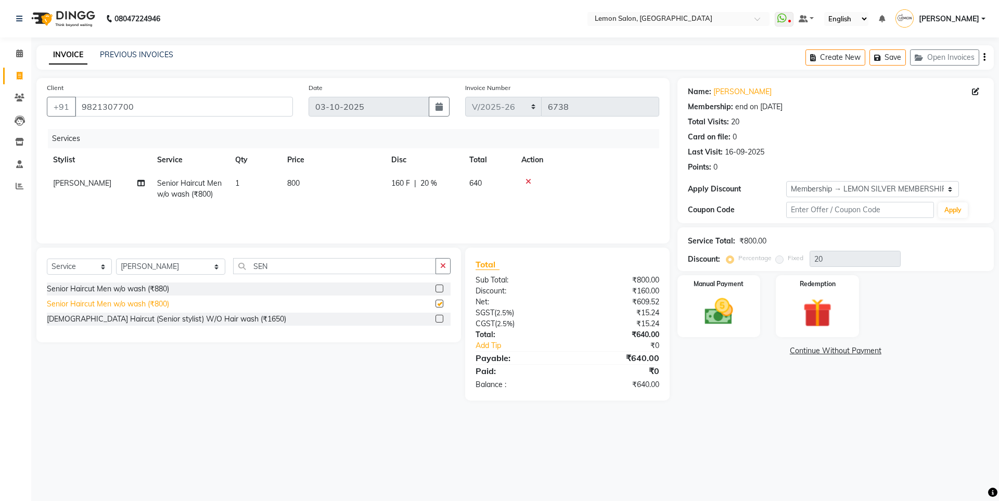
checkbox input "false"
click at [726, 325] on img at bounding box center [718, 311] width 48 height 34
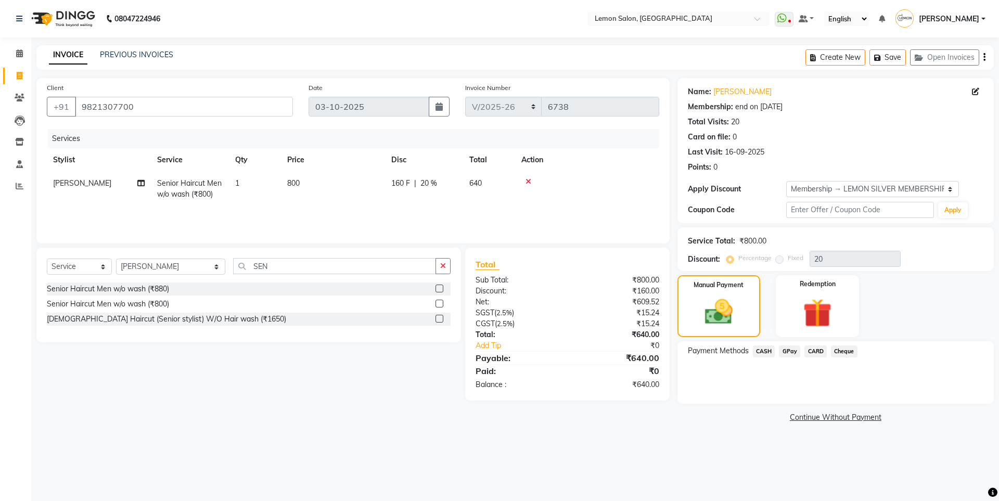
click at [525, 178] on div at bounding box center [587, 181] width 132 height 7
click at [527, 182] on icon at bounding box center [528, 181] width 6 height 7
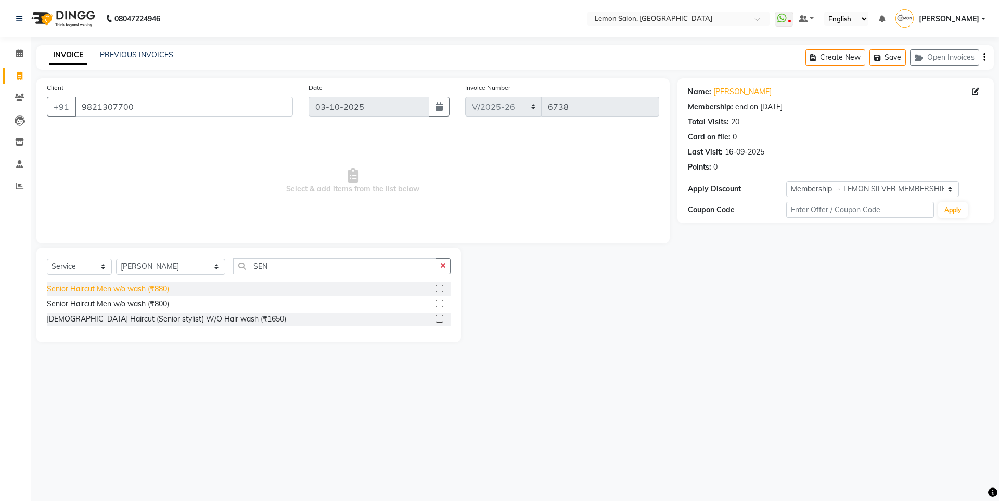
click at [161, 289] on div "Senior Haircut Men w/o wash (₹880)" at bounding box center [108, 288] width 122 height 11
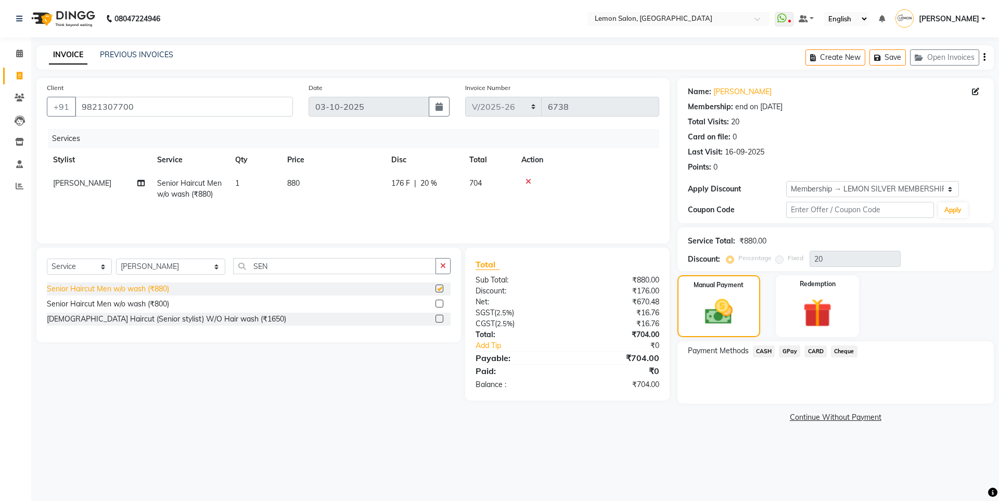
checkbox input "false"
click at [766, 350] on span "CASH" at bounding box center [764, 351] width 22 height 12
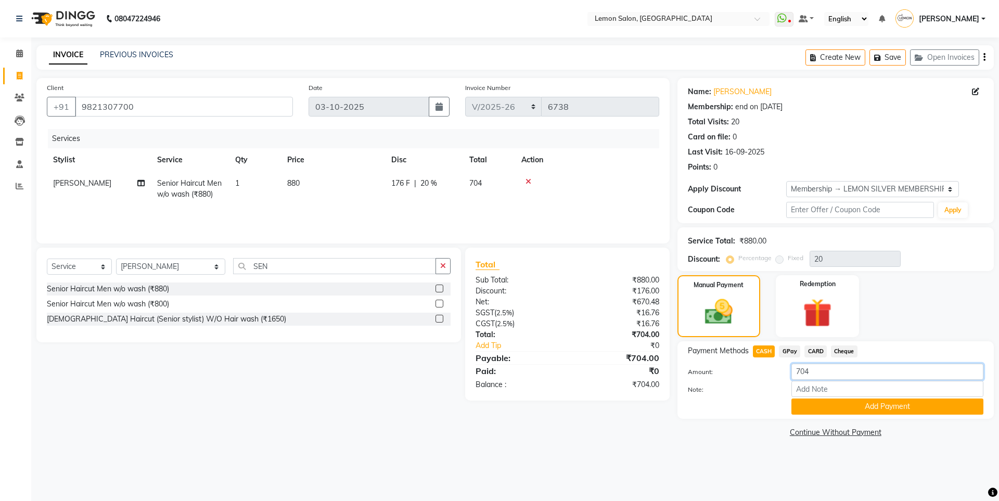
drag, startPoint x: 829, startPoint y: 373, endPoint x: 552, endPoint y: 373, distance: 277.2
click at [552, 373] on div "Client [PHONE_NUMBER] Date [DATE] Invoice Number OSH/2025-26 V/2025 V/[PHONE_NU…" at bounding box center [515, 259] width 973 height 362
type input "1000"
click at [820, 415] on div "Payment Methods CASH GPay CARD Cheque Amount: 1000 Note: Add Payment" at bounding box center [835, 380] width 316 height 78
click at [818, 402] on button "Add Payment" at bounding box center [887, 406] width 192 height 16
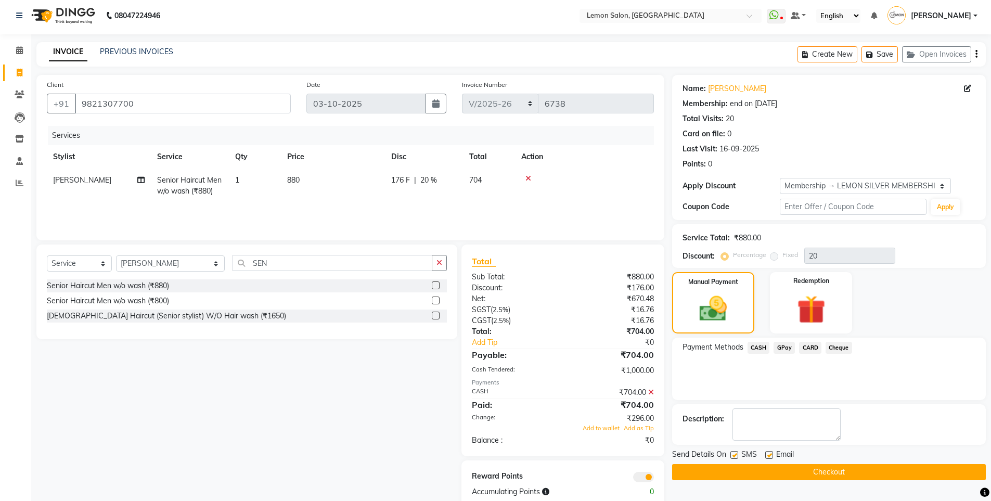
scroll to position [25, 0]
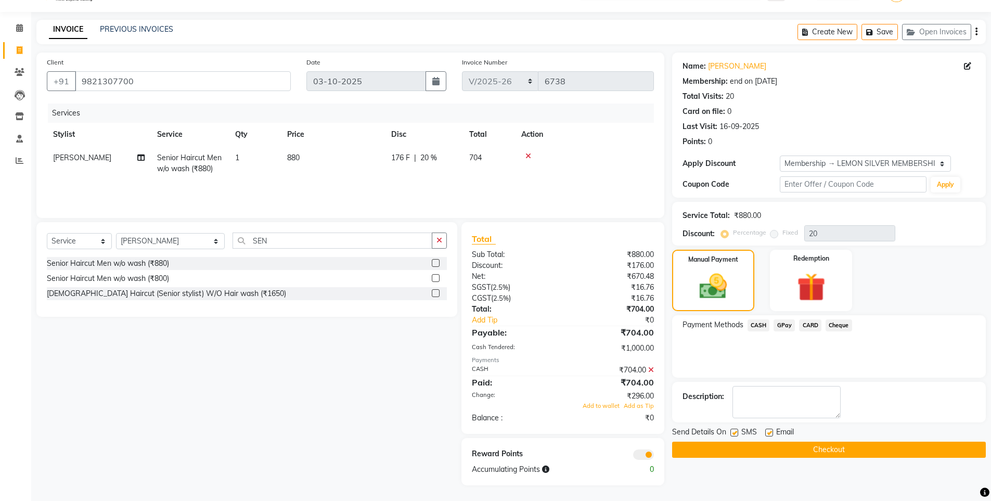
click at [652, 371] on icon at bounding box center [651, 369] width 6 height 7
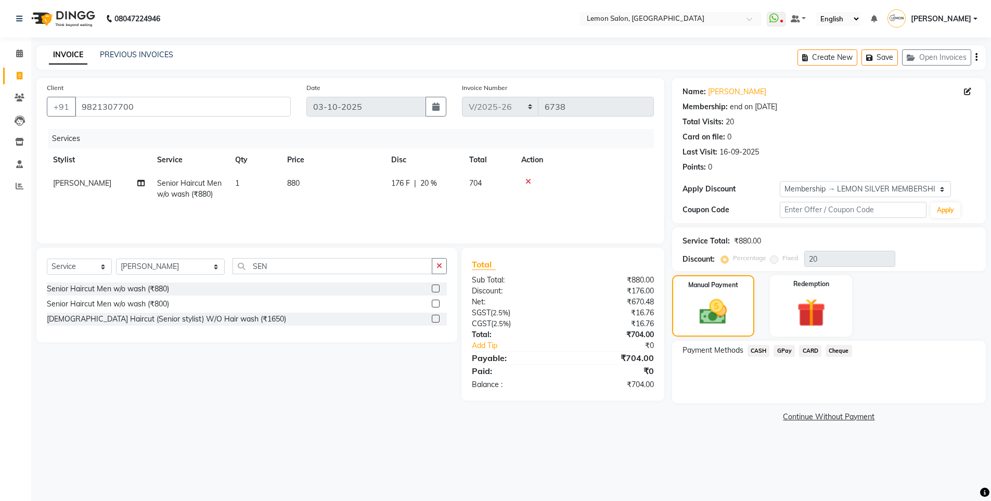
scroll to position [0, 0]
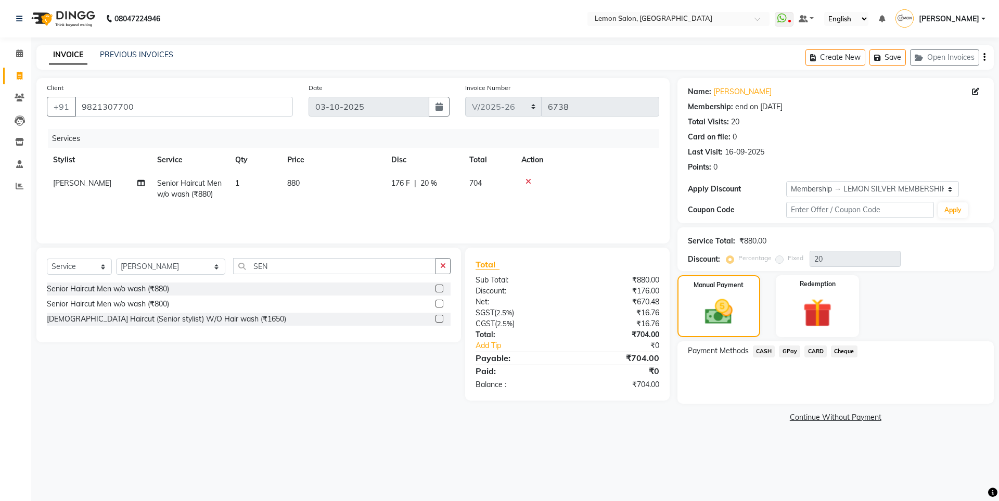
click at [763, 348] on span "CASH" at bounding box center [764, 351] width 22 height 12
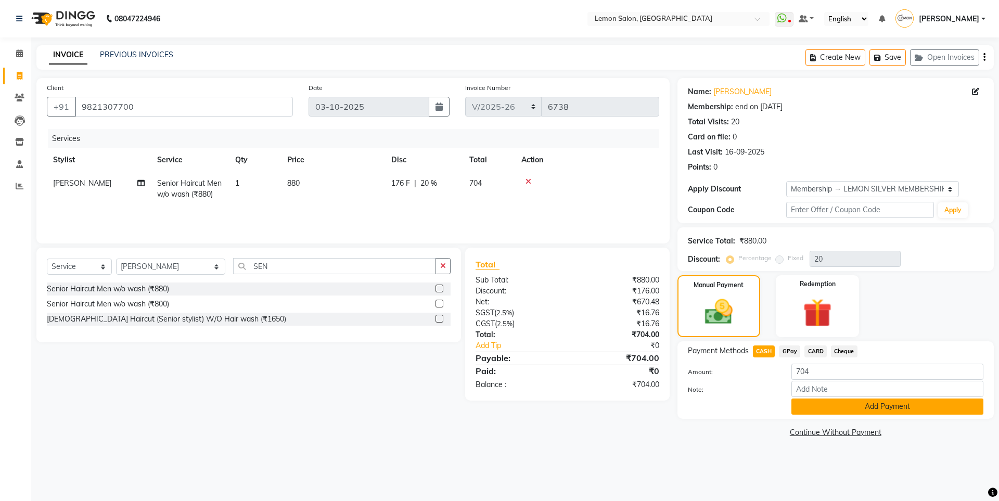
click at [811, 401] on button "Add Payment" at bounding box center [887, 406] width 192 height 16
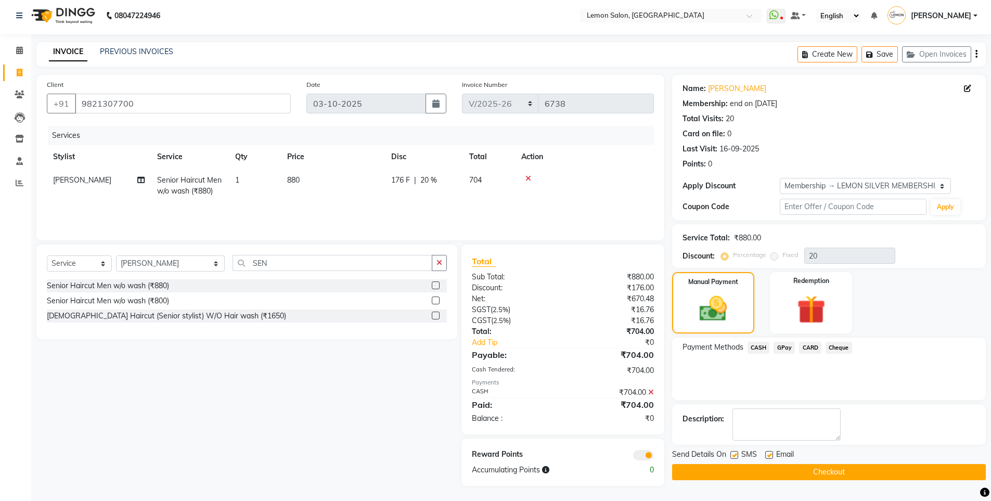
scroll to position [4, 0]
click at [738, 451] on label at bounding box center [734, 454] width 8 height 8
click at [737, 451] on input "checkbox" at bounding box center [733, 454] width 7 height 7
checkbox input "false"
click at [766, 452] on label at bounding box center [769, 454] width 8 height 8
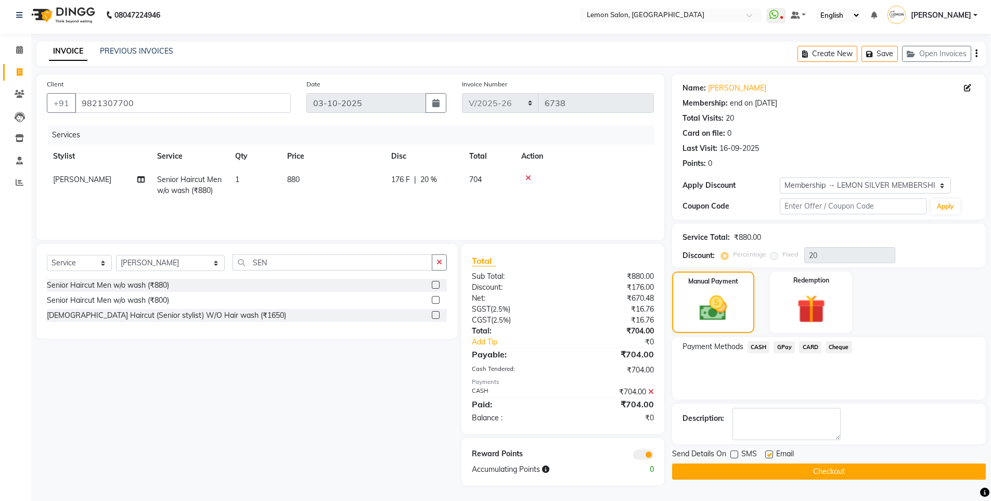
click at [766, 452] on input "checkbox" at bounding box center [768, 454] width 7 height 7
checkbox input "false"
click at [756, 472] on button "Checkout" at bounding box center [829, 471] width 314 height 16
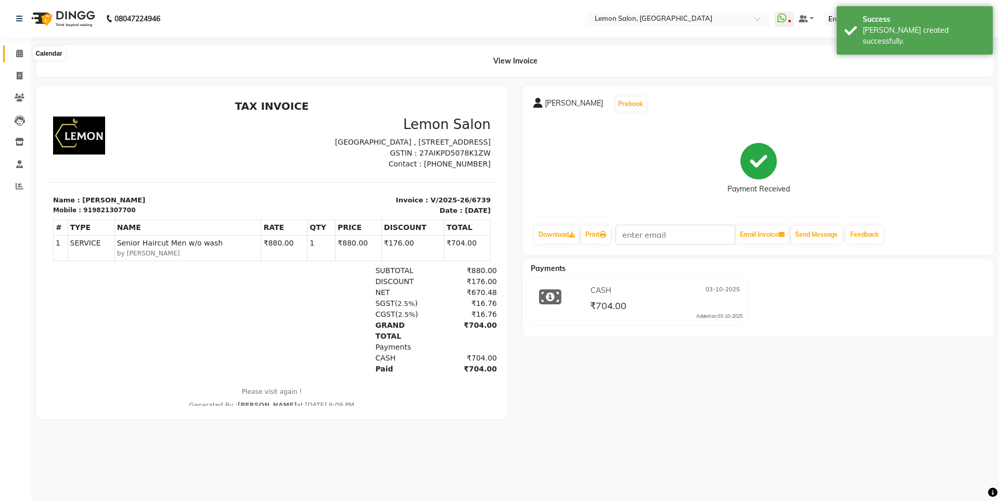
click at [10, 57] on span at bounding box center [19, 54] width 18 height 12
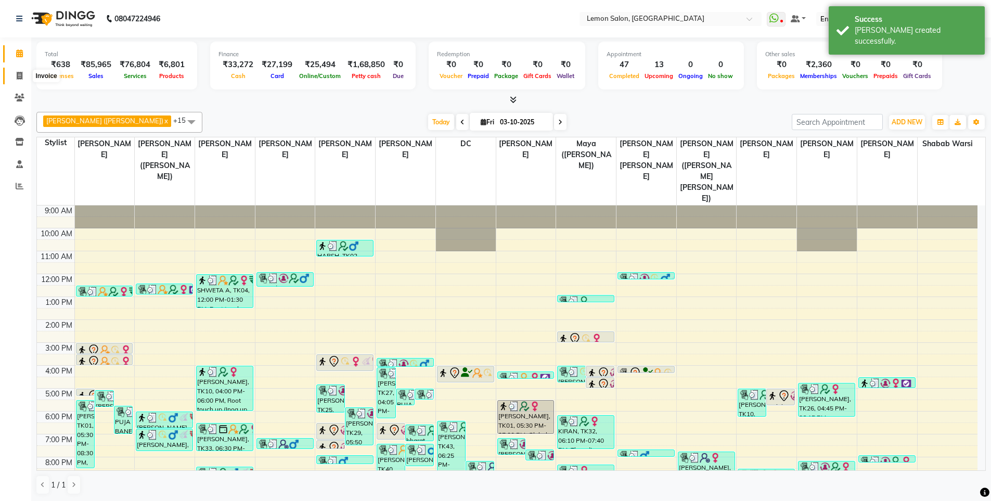
click at [19, 74] on icon at bounding box center [20, 76] width 6 height 8
select select "service"
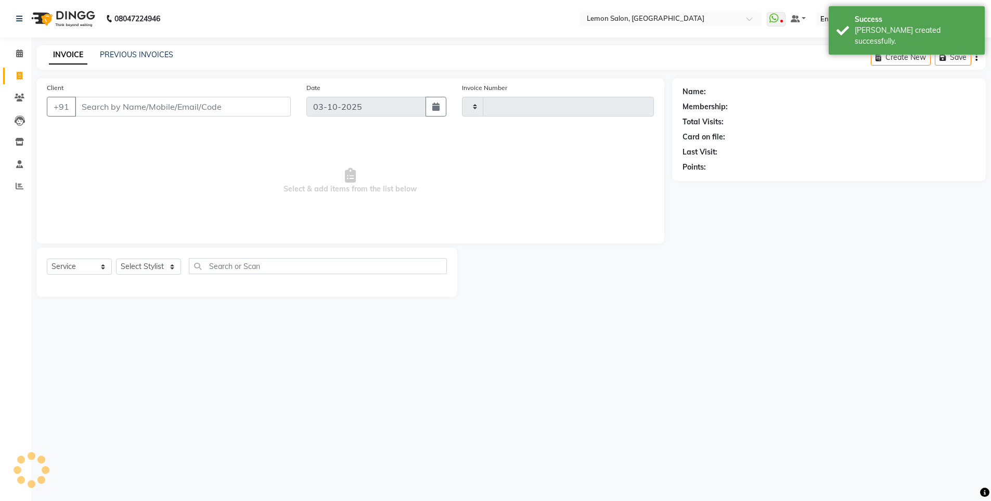
type input "6740"
select select "566"
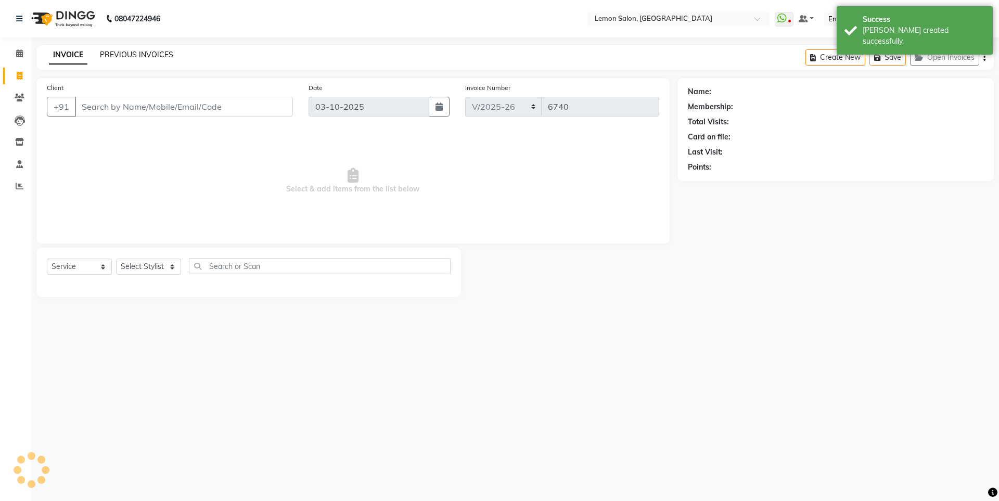
click at [135, 52] on link "PREVIOUS INVOICES" at bounding box center [136, 54] width 73 height 9
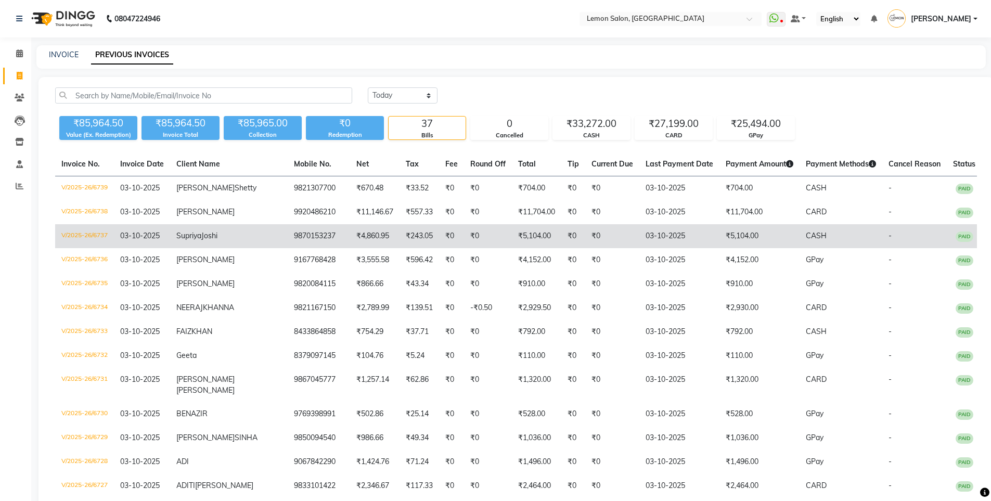
click at [170, 240] on td "03-10-2025" at bounding box center [142, 236] width 56 height 24
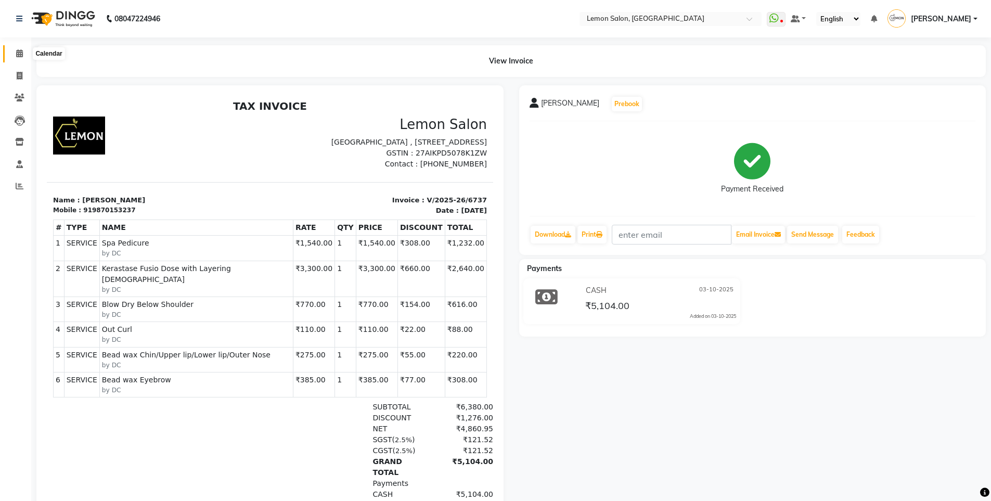
click at [18, 57] on icon at bounding box center [19, 53] width 7 height 8
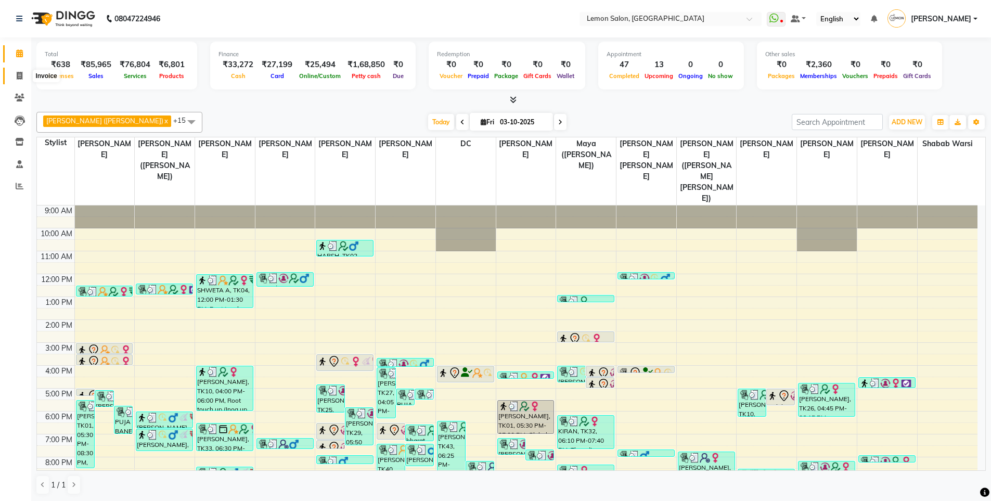
click at [25, 75] on span at bounding box center [19, 76] width 18 height 12
select select "566"
select select "service"
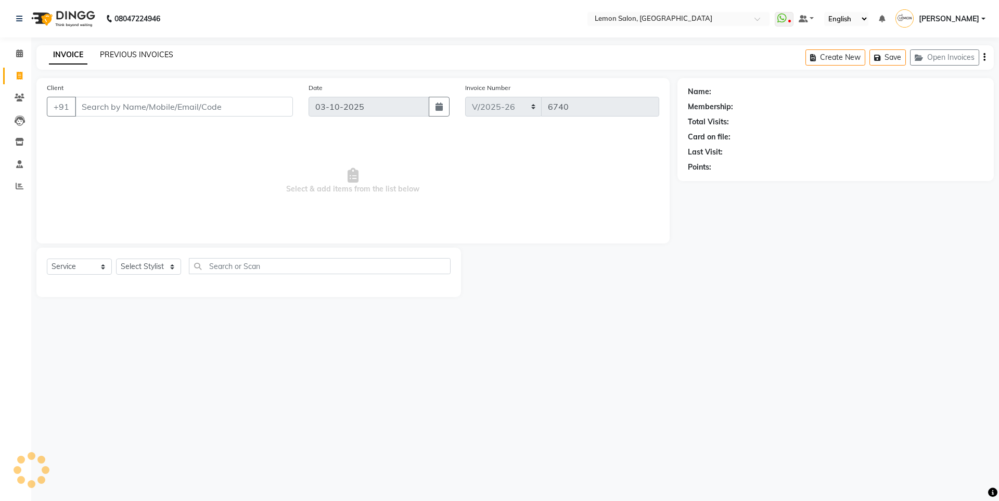
click at [139, 50] on link "PREVIOUS INVOICES" at bounding box center [136, 54] width 73 height 9
